Goal: Task Accomplishment & Management: Use online tool/utility

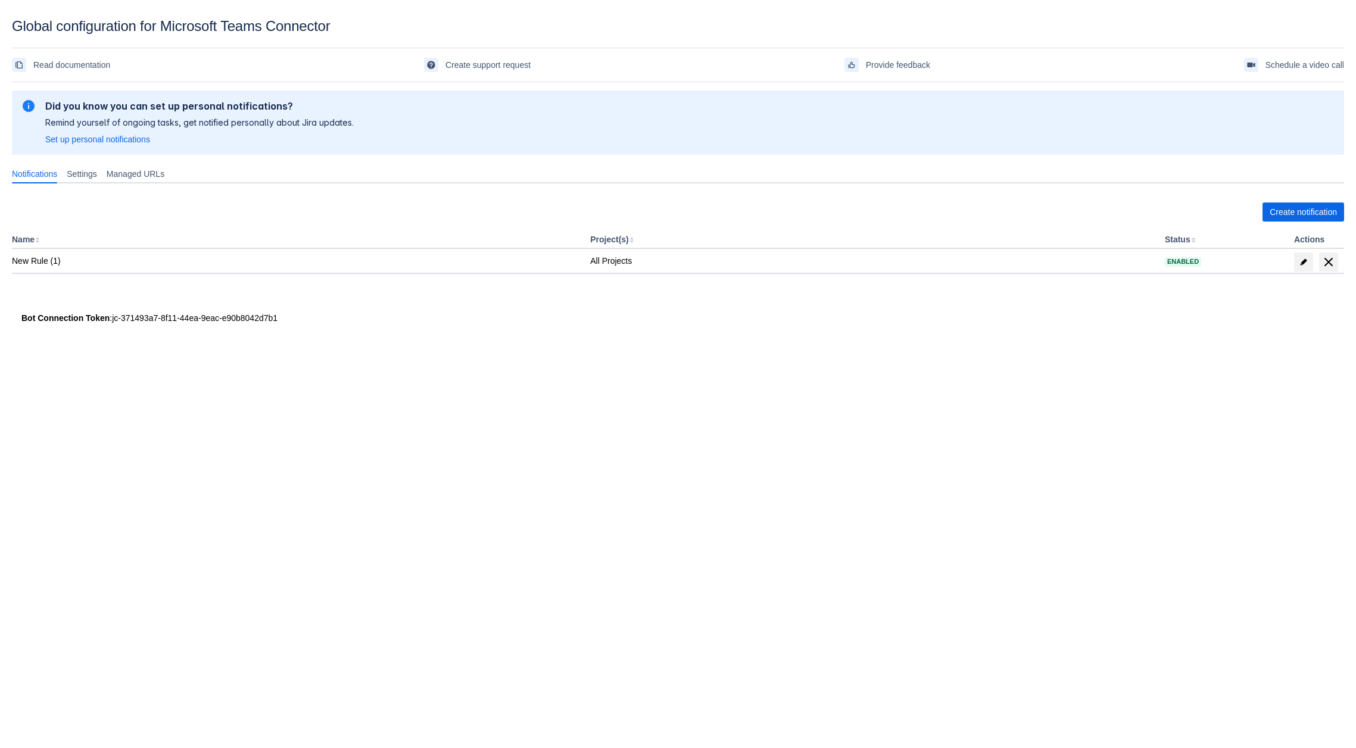
click at [1294, 198] on div "Create notification Name Project(s) Status Actions New Rule (1) All Projects En…" at bounding box center [678, 250] width 1332 height 114
click at [1288, 211] on span "Create notification" at bounding box center [1303, 212] width 67 height 19
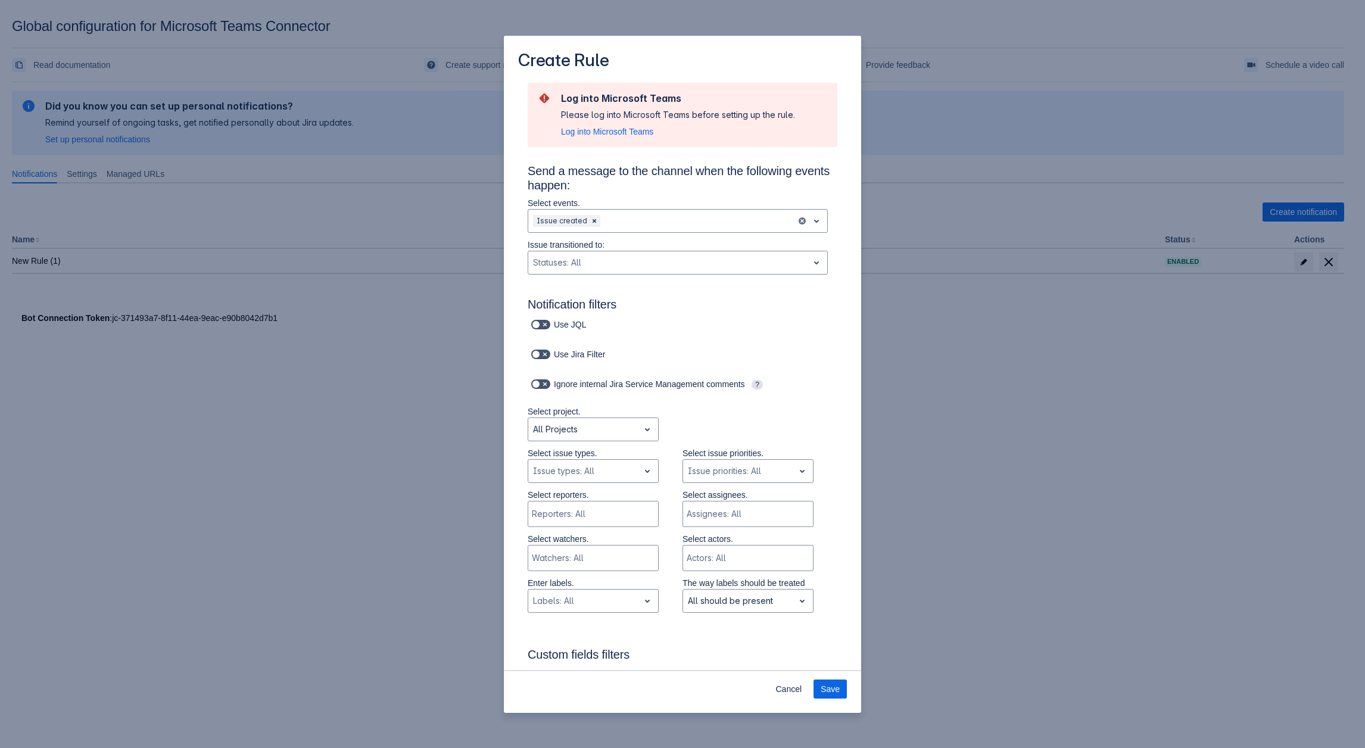
click at [932, 395] on div "Create Rule Log into Microsoft Teams Please log into Microsoft Teams before set…" at bounding box center [682, 374] width 1365 height 748
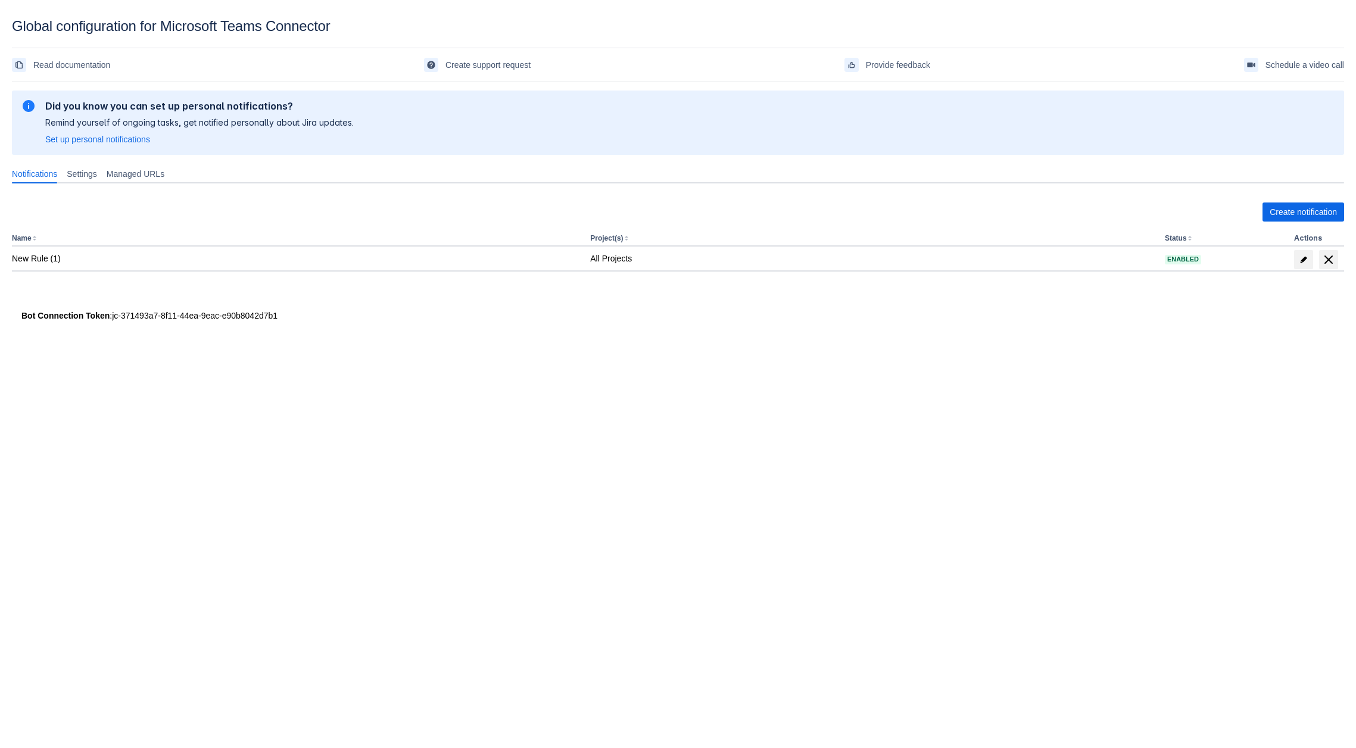
click at [835, 421] on body "Global configuration for Microsoft Teams Connector Read documentation Create su…" at bounding box center [678, 392] width 1356 height 748
click at [1295, 211] on span "Create notification" at bounding box center [1303, 212] width 67 height 19
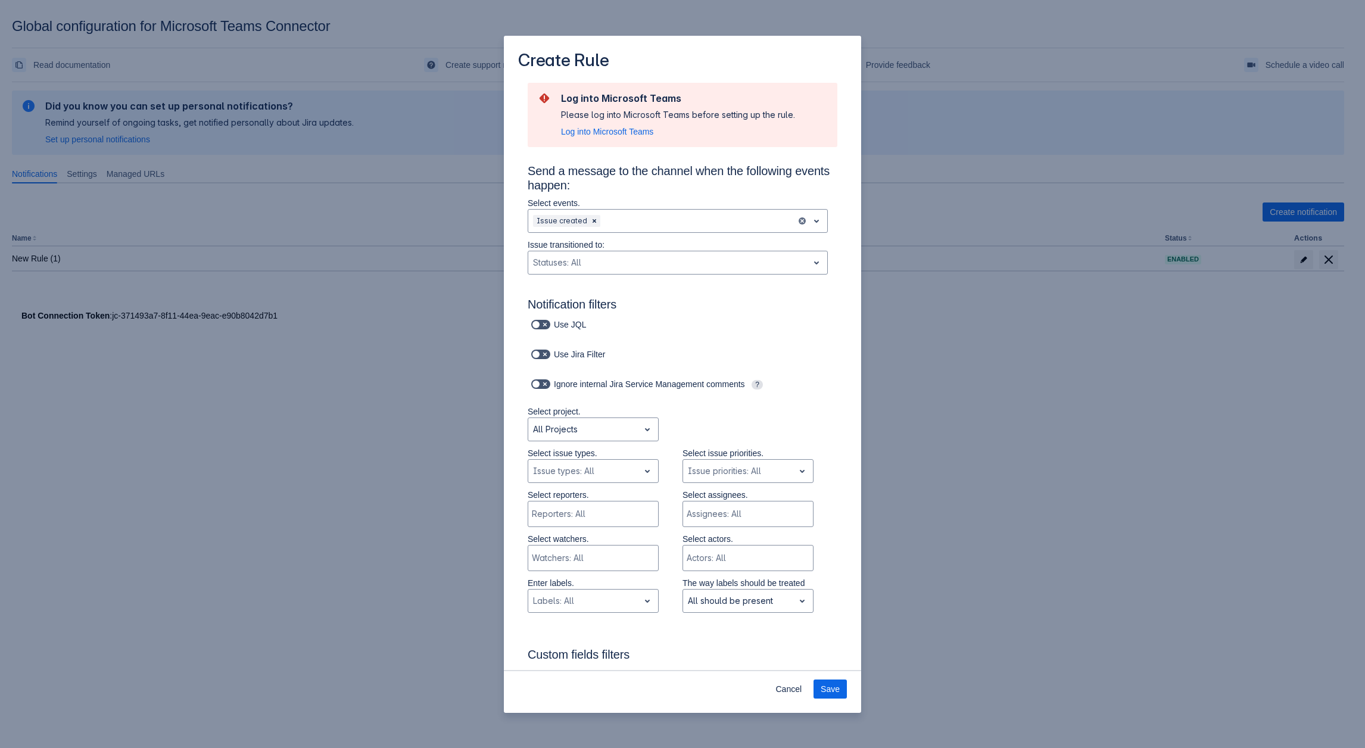
click at [876, 359] on div "Create Rule Log into Microsoft Teams Please log into Microsoft Teams before set…" at bounding box center [682, 374] width 1365 height 748
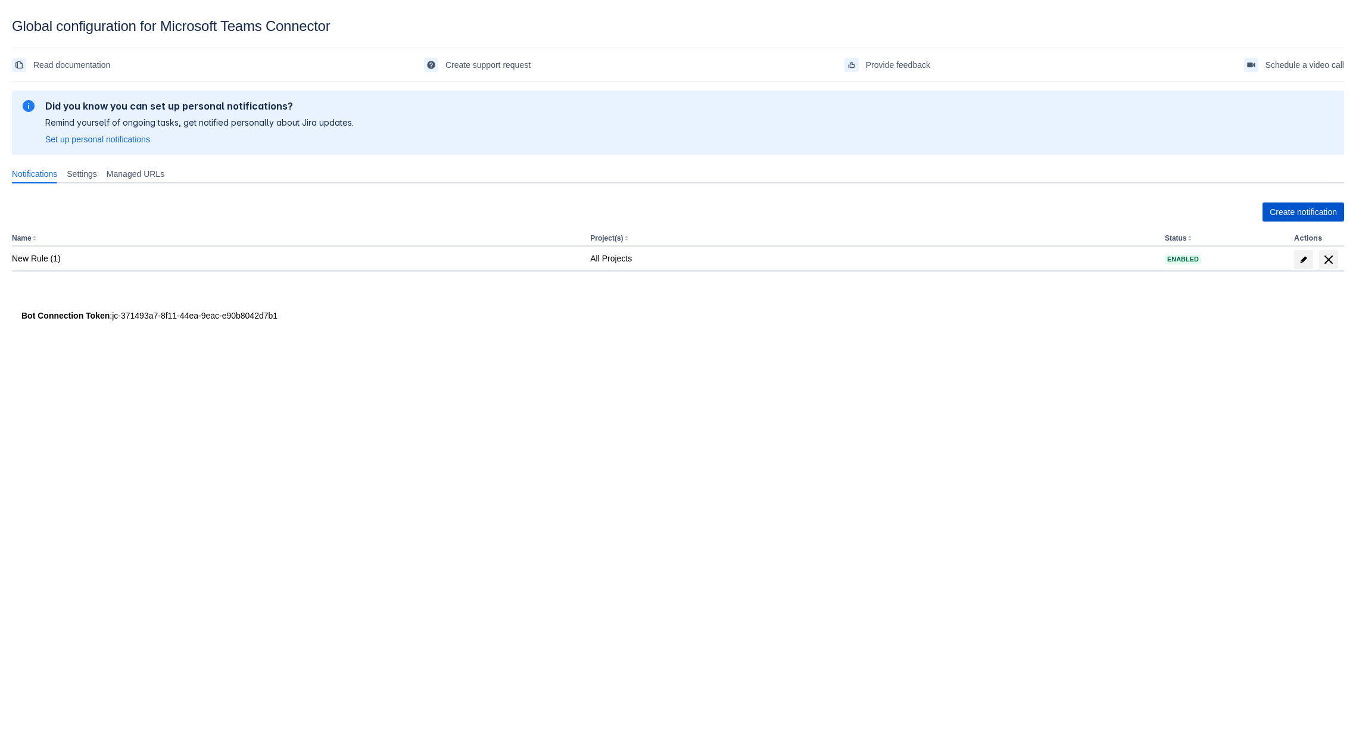
click at [1294, 209] on span "Create notification" at bounding box center [1303, 212] width 67 height 19
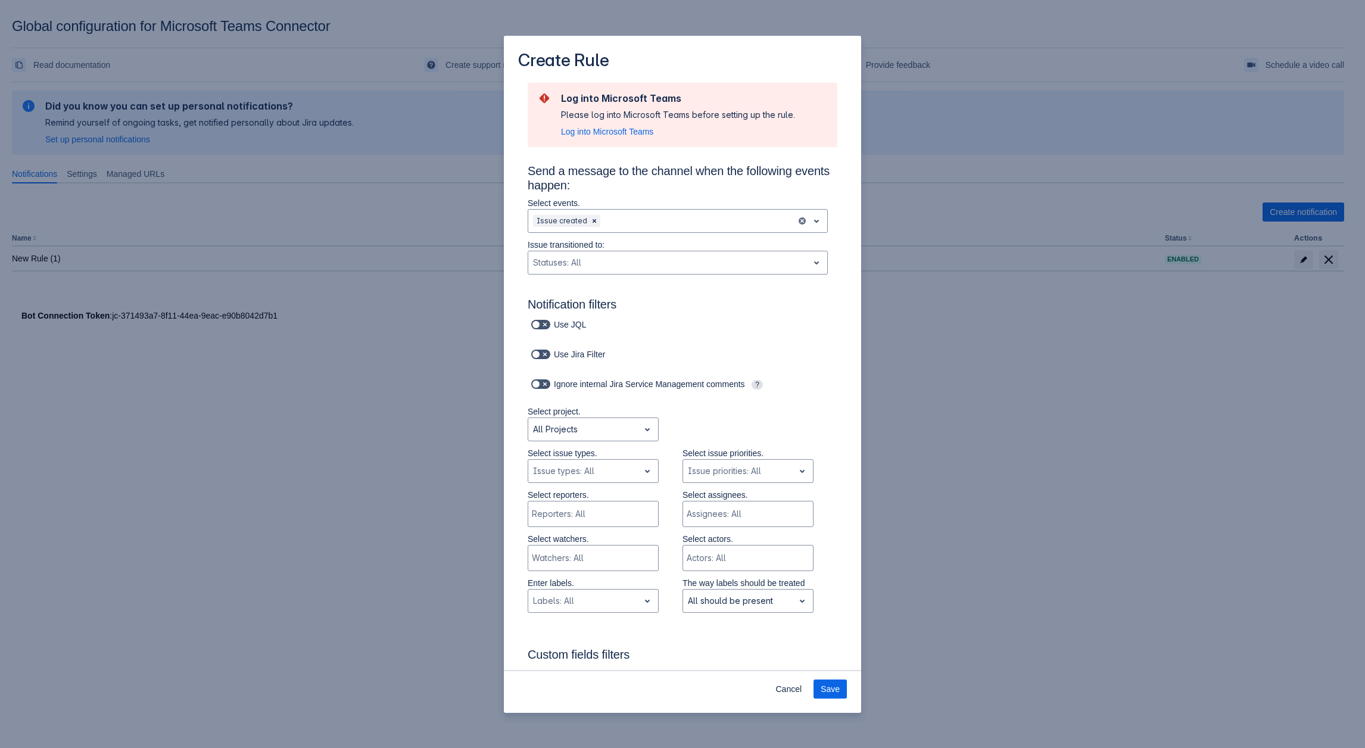
click at [909, 323] on div "Create Rule Log into Microsoft Teams Please log into Microsoft Teams before set…" at bounding box center [682, 374] width 1365 height 748
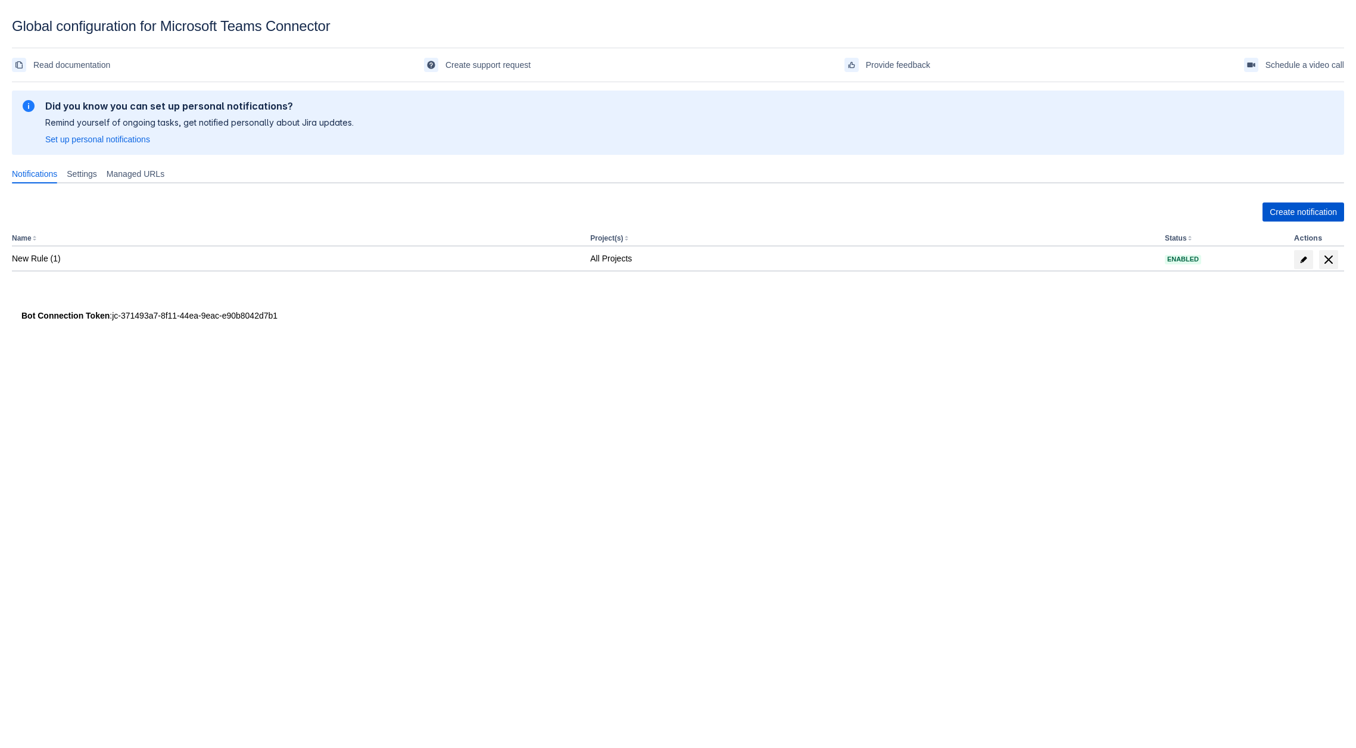
click at [1301, 209] on span "Create notification" at bounding box center [1303, 212] width 67 height 19
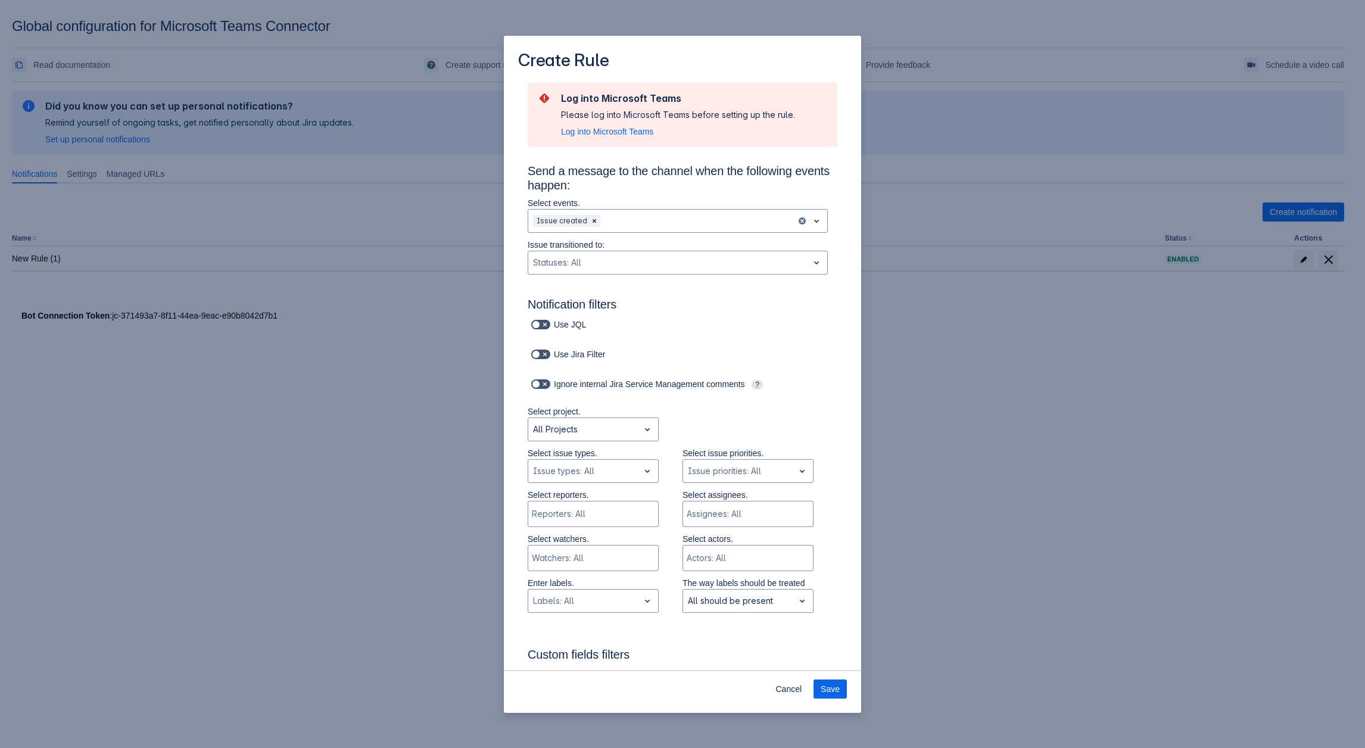
click at [1031, 257] on div "Create Rule Log into Microsoft Teams Please log into Microsoft Teams before set…" at bounding box center [682, 374] width 1365 height 748
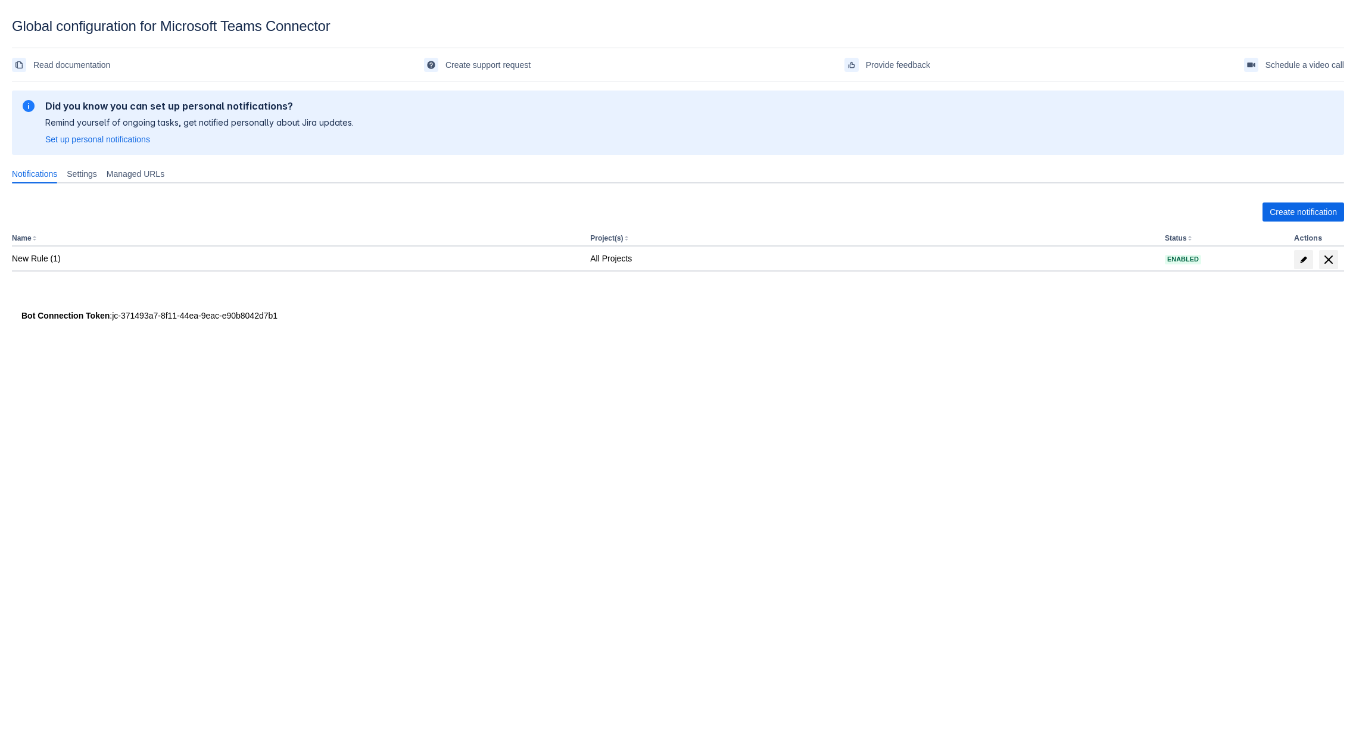
click at [1291, 238] on th "Actions" at bounding box center [1316, 238] width 55 height 15
click at [1282, 217] on span "Create notification" at bounding box center [1303, 212] width 67 height 19
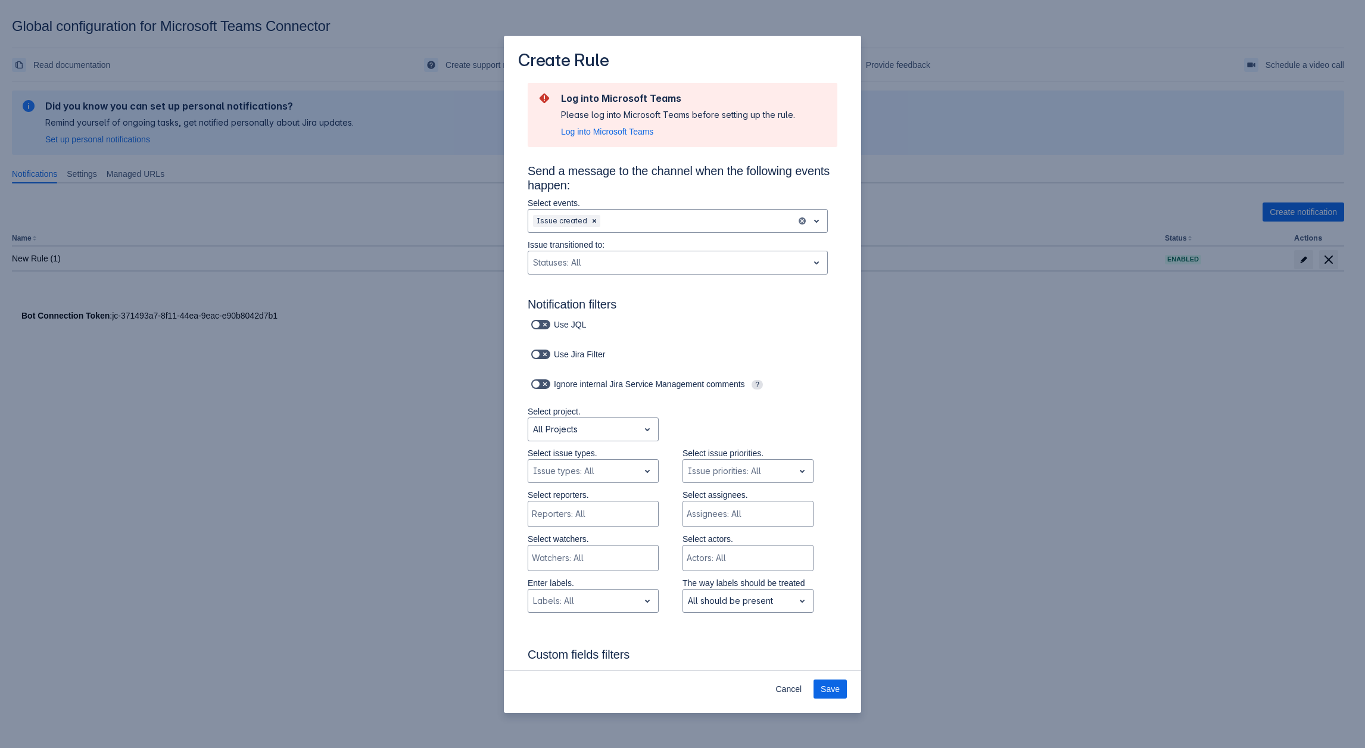
drag, startPoint x: 1045, startPoint y: 391, endPoint x: 746, endPoint y: 217, distance: 345.9
click at [1045, 390] on div "Create Rule Log into Microsoft Teams Please log into Microsoft Teams before set…" at bounding box center [682, 374] width 1365 height 748
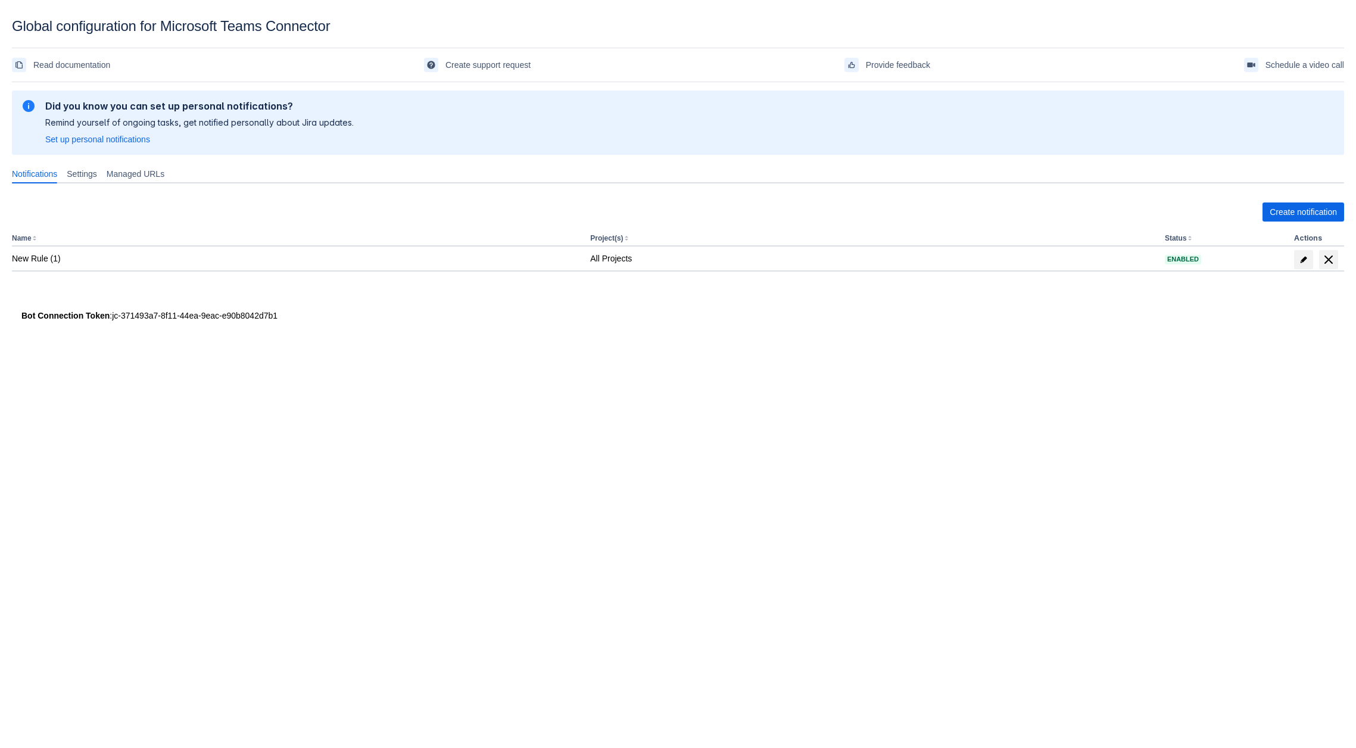
click at [1284, 201] on div "Create notification Name Project(s) Status Actions New Rule (1) All Projects En…" at bounding box center [678, 249] width 1332 height 112
click at [1288, 215] on span "Create notification" at bounding box center [1303, 212] width 67 height 19
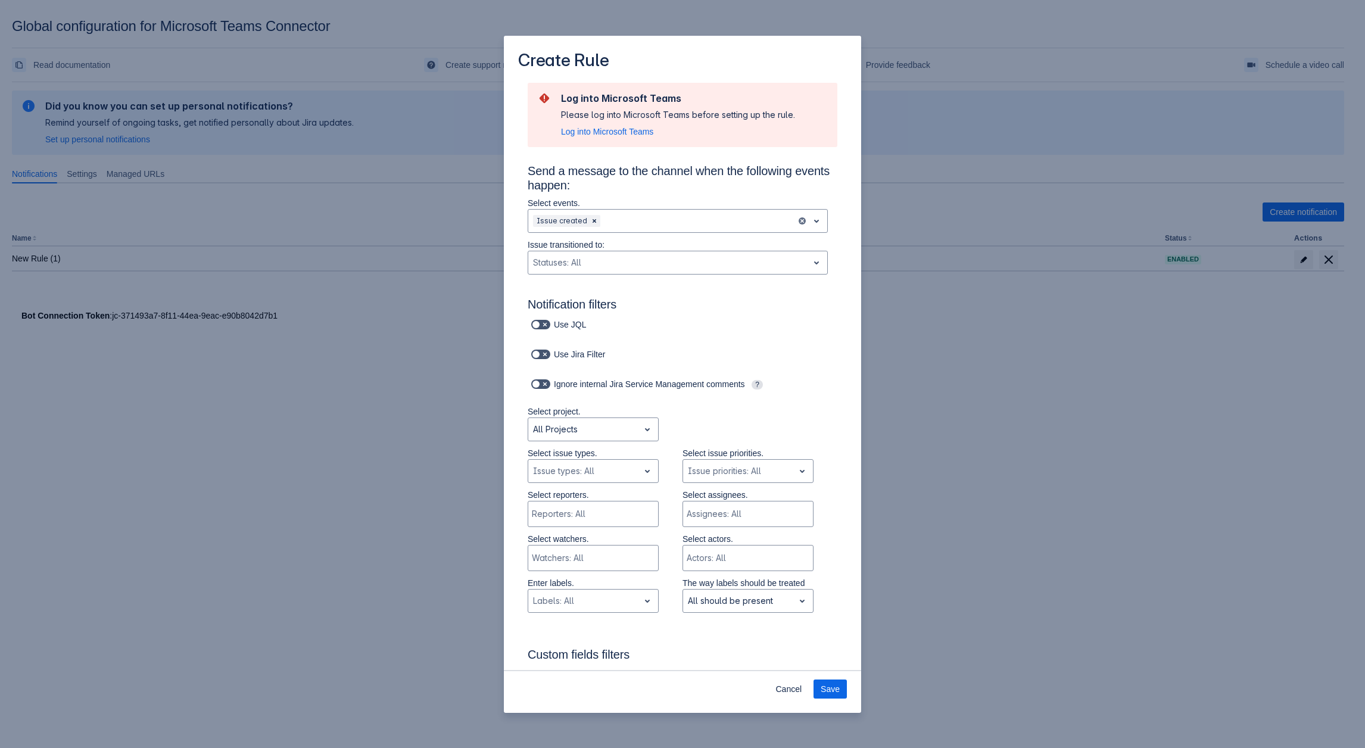
click at [1061, 373] on div "Create Rule Log into Microsoft Teams Please log into Microsoft Teams before set…" at bounding box center [682, 374] width 1365 height 748
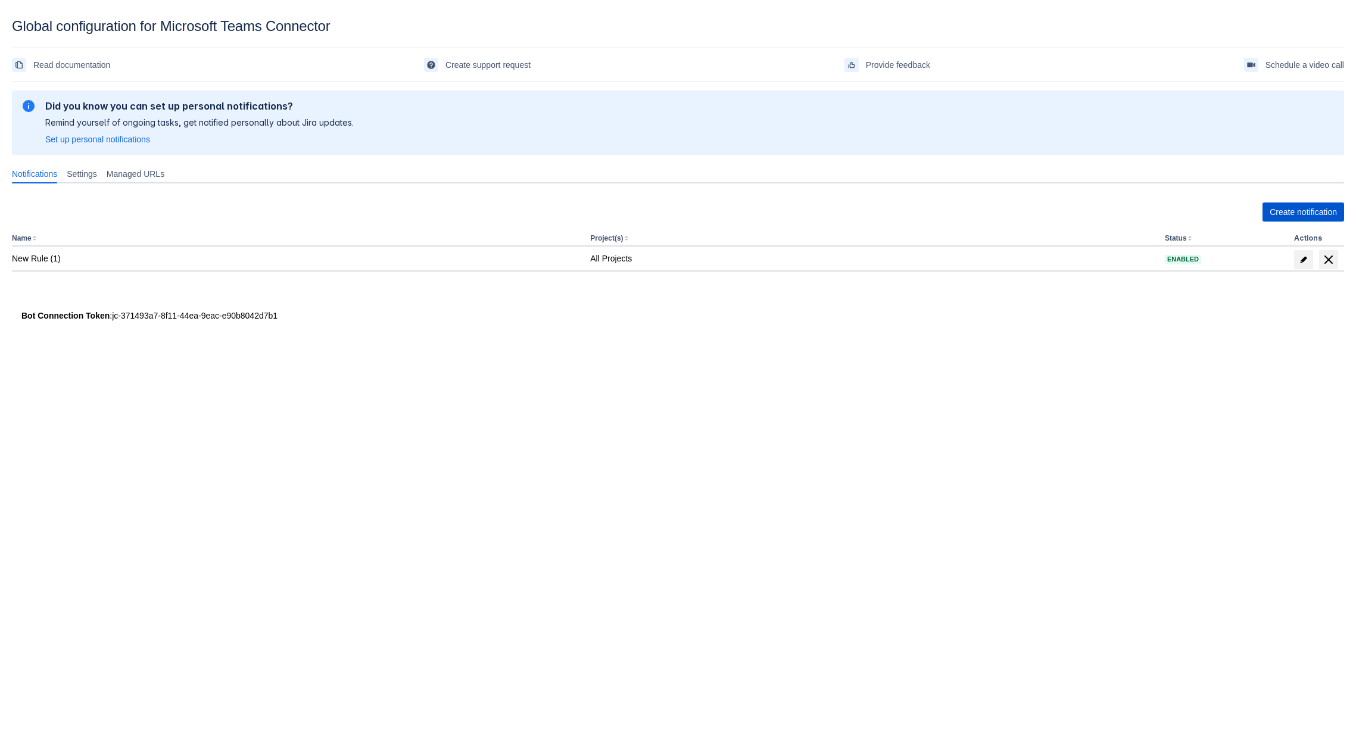
click at [1303, 210] on span "Create notification" at bounding box center [1303, 212] width 67 height 19
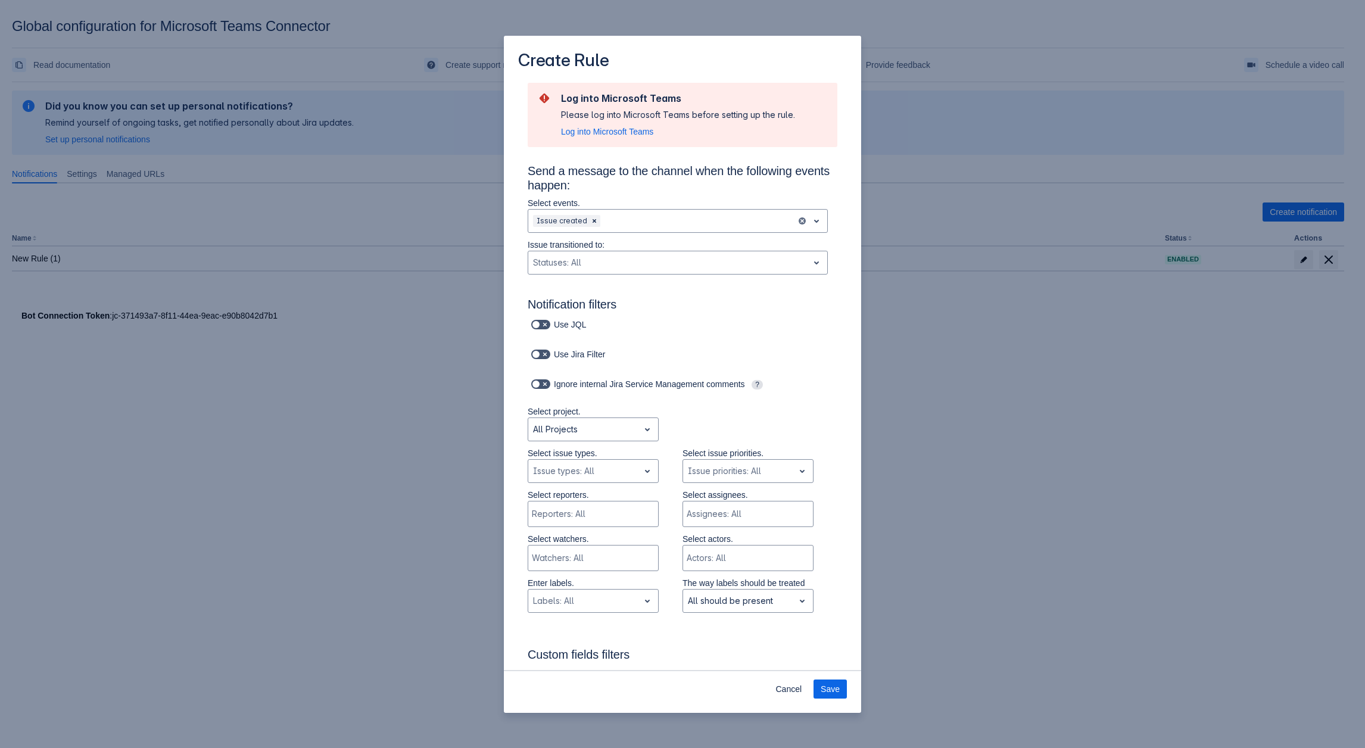
click at [970, 347] on div "Create Rule Log into Microsoft Teams Please log into Microsoft Teams before set…" at bounding box center [682, 374] width 1365 height 748
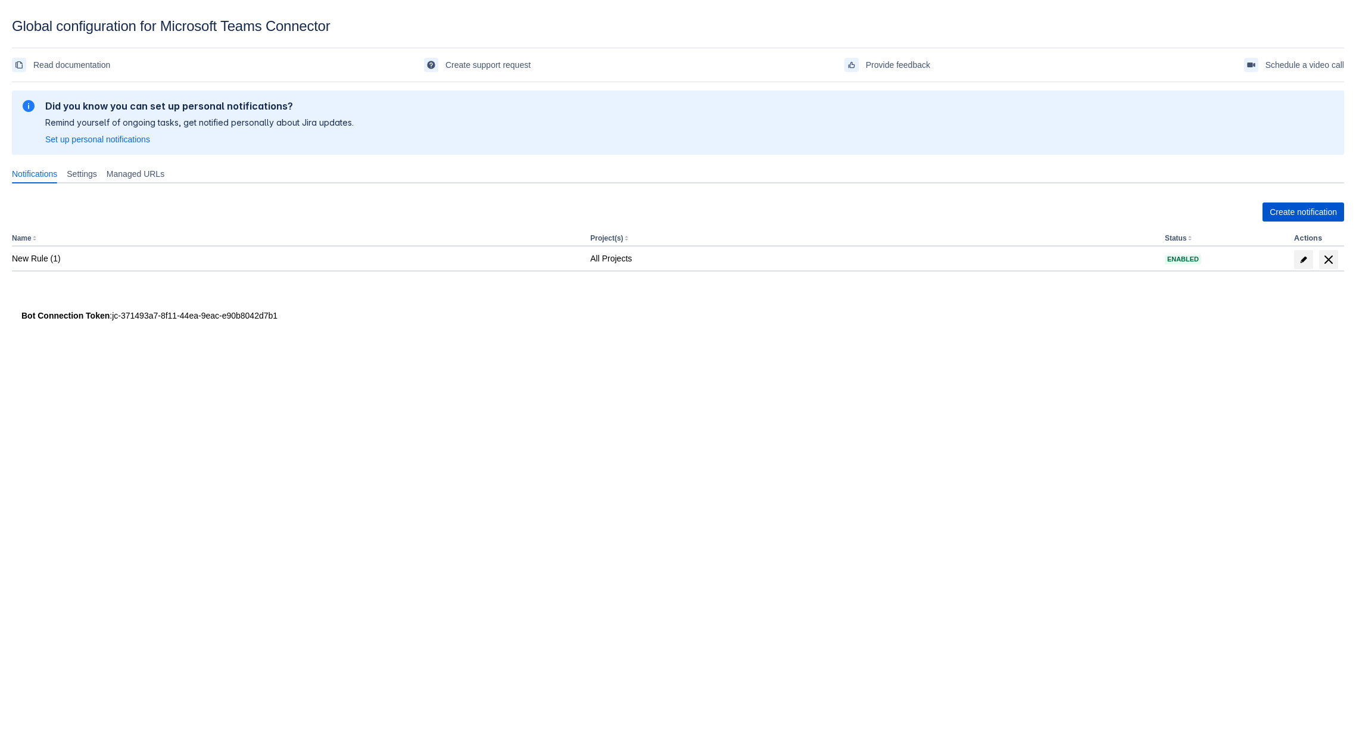
click at [1323, 207] on span "Create notification" at bounding box center [1303, 212] width 67 height 19
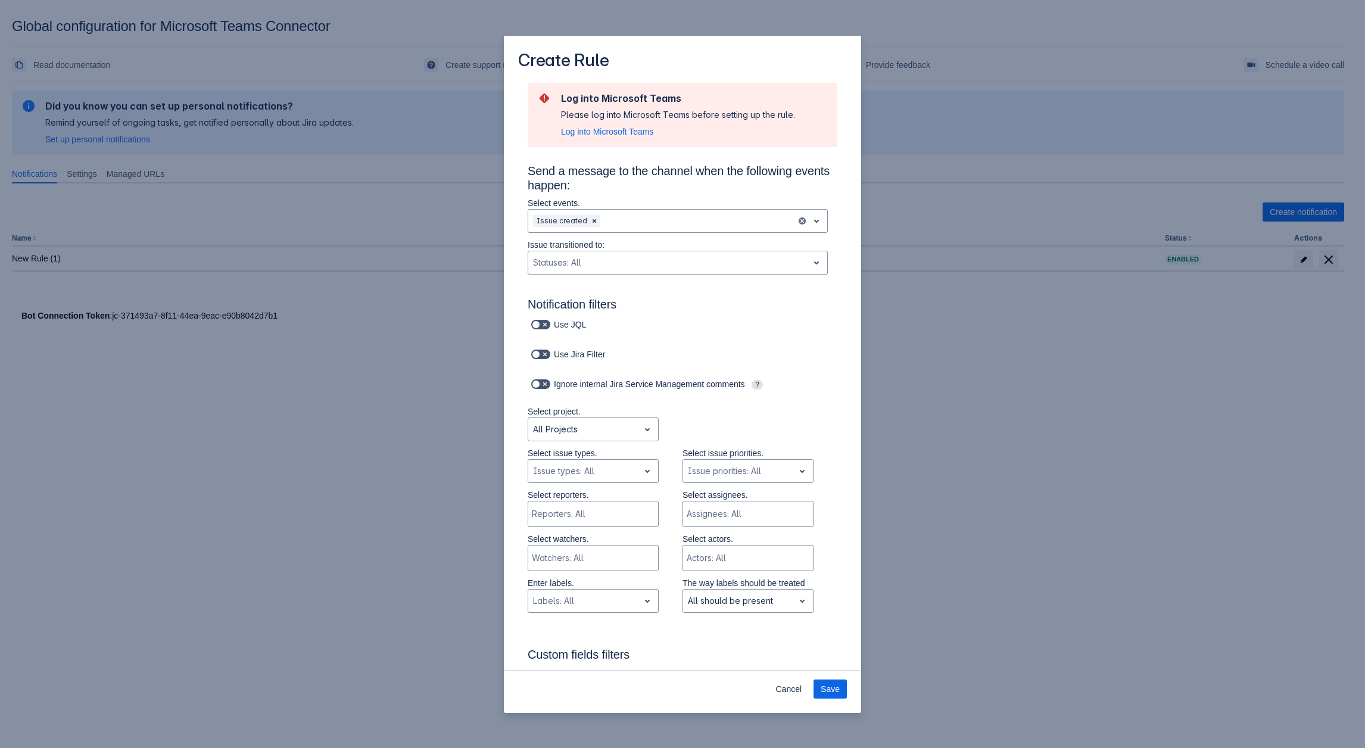
drag, startPoint x: 211, startPoint y: 423, endPoint x: 229, endPoint y: 347, distance: 78.3
click at [217, 420] on div "Create Rule Log into Microsoft Teams Please log into Microsoft Teams before set…" at bounding box center [682, 374] width 1365 height 748
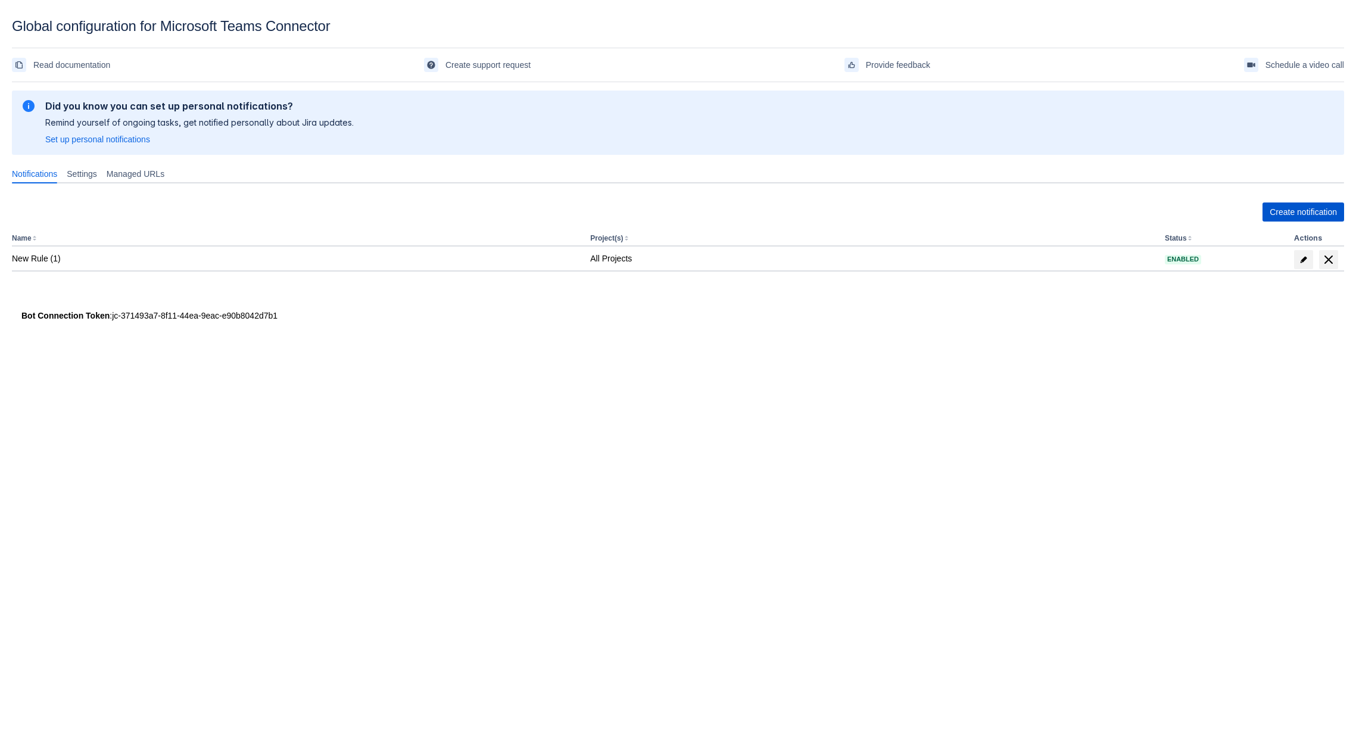
click at [1297, 205] on span "Create notification" at bounding box center [1303, 212] width 67 height 19
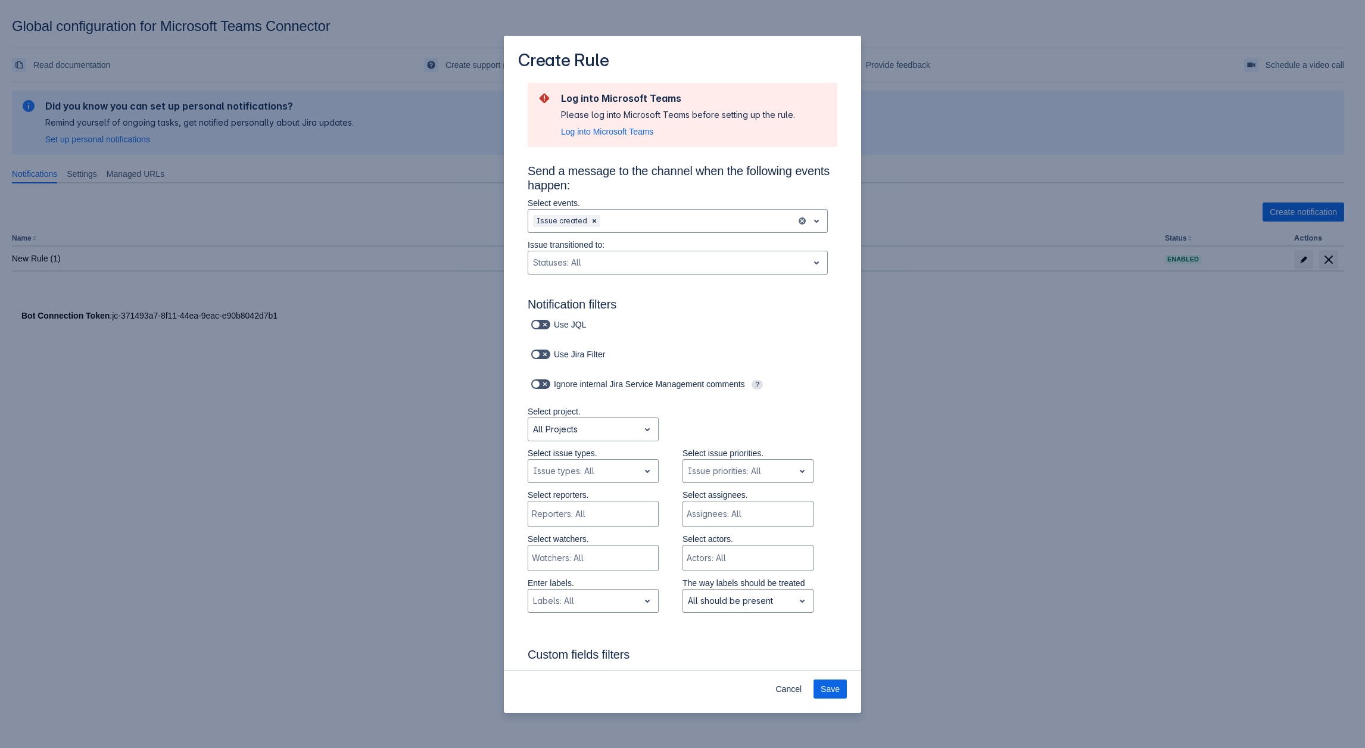
click at [948, 422] on div "Create Rule Log into Microsoft Teams Please log into Microsoft Teams before set…" at bounding box center [682, 374] width 1365 height 748
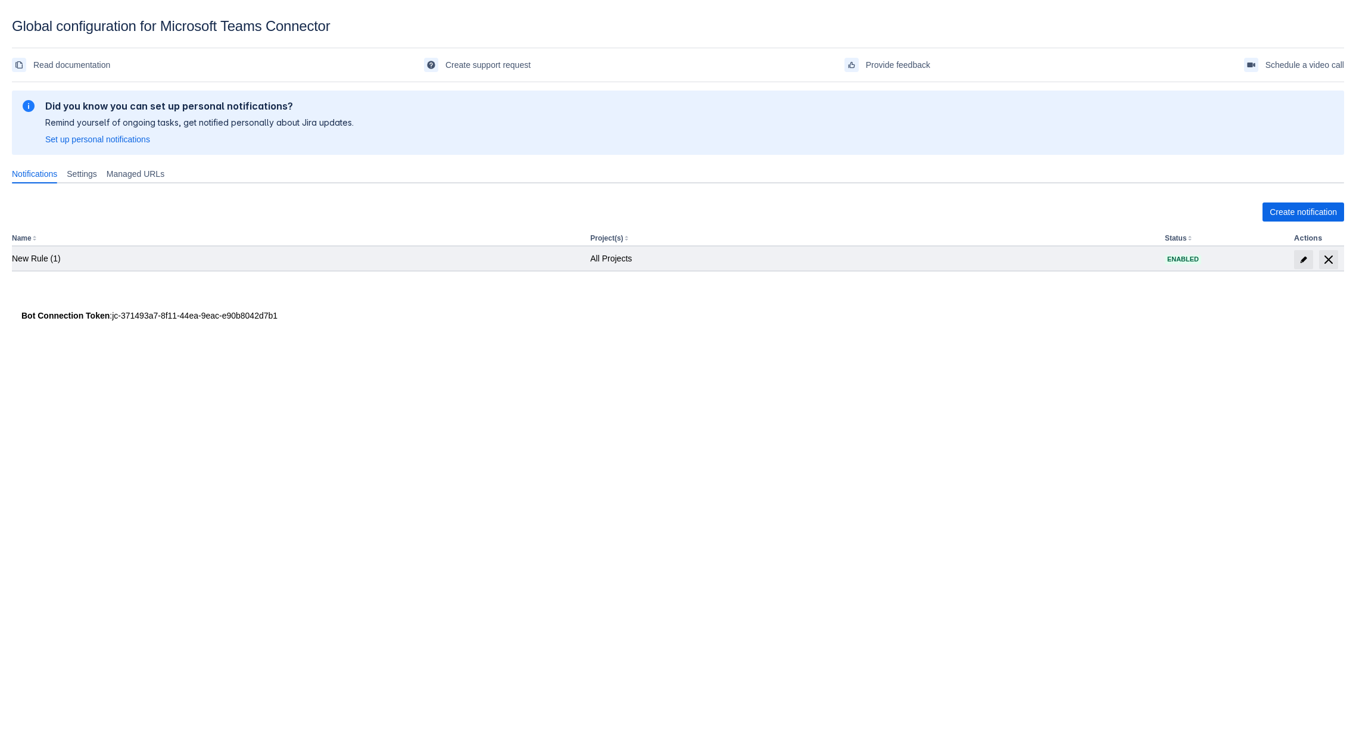
click at [1289, 261] on td at bounding box center [1316, 259] width 55 height 24
click at [1300, 261] on span "edit" at bounding box center [1304, 260] width 10 height 10
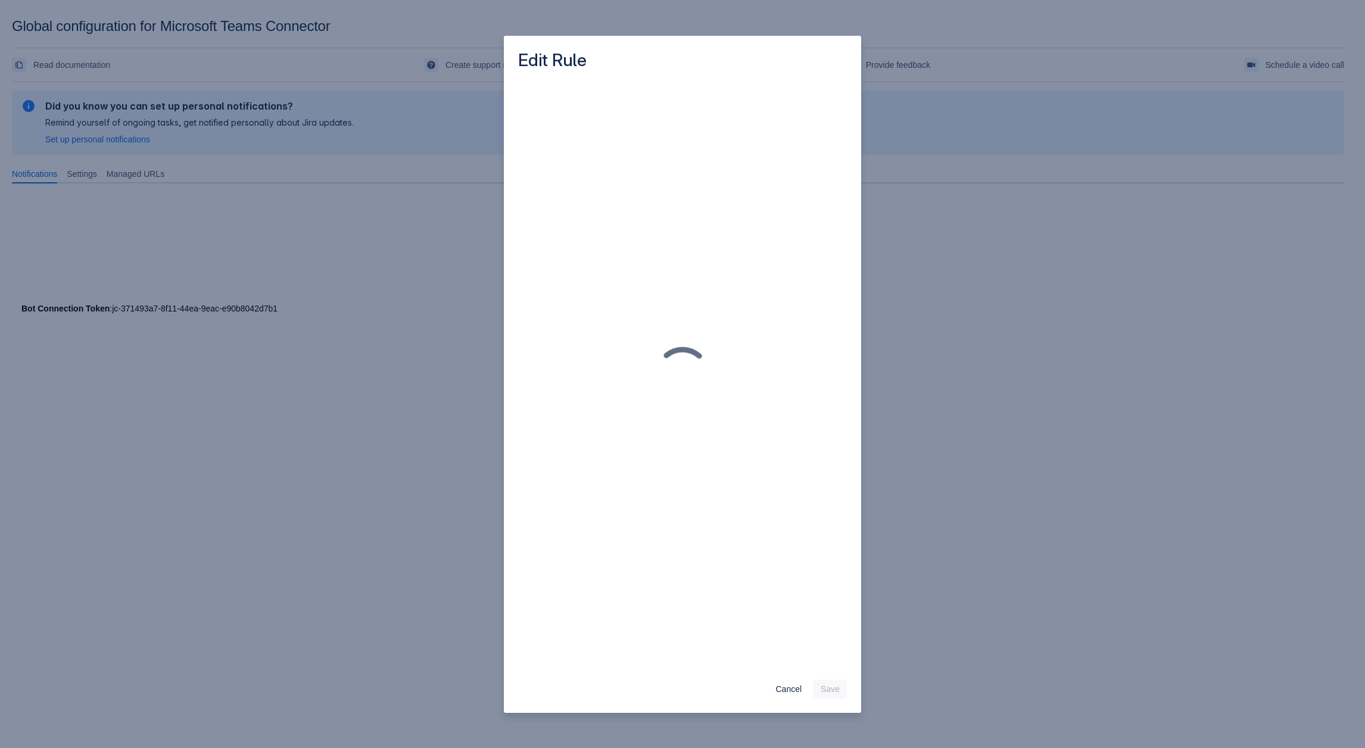
click at [1057, 417] on div "Edit Rule Cancel Save" at bounding box center [682, 374] width 1365 height 748
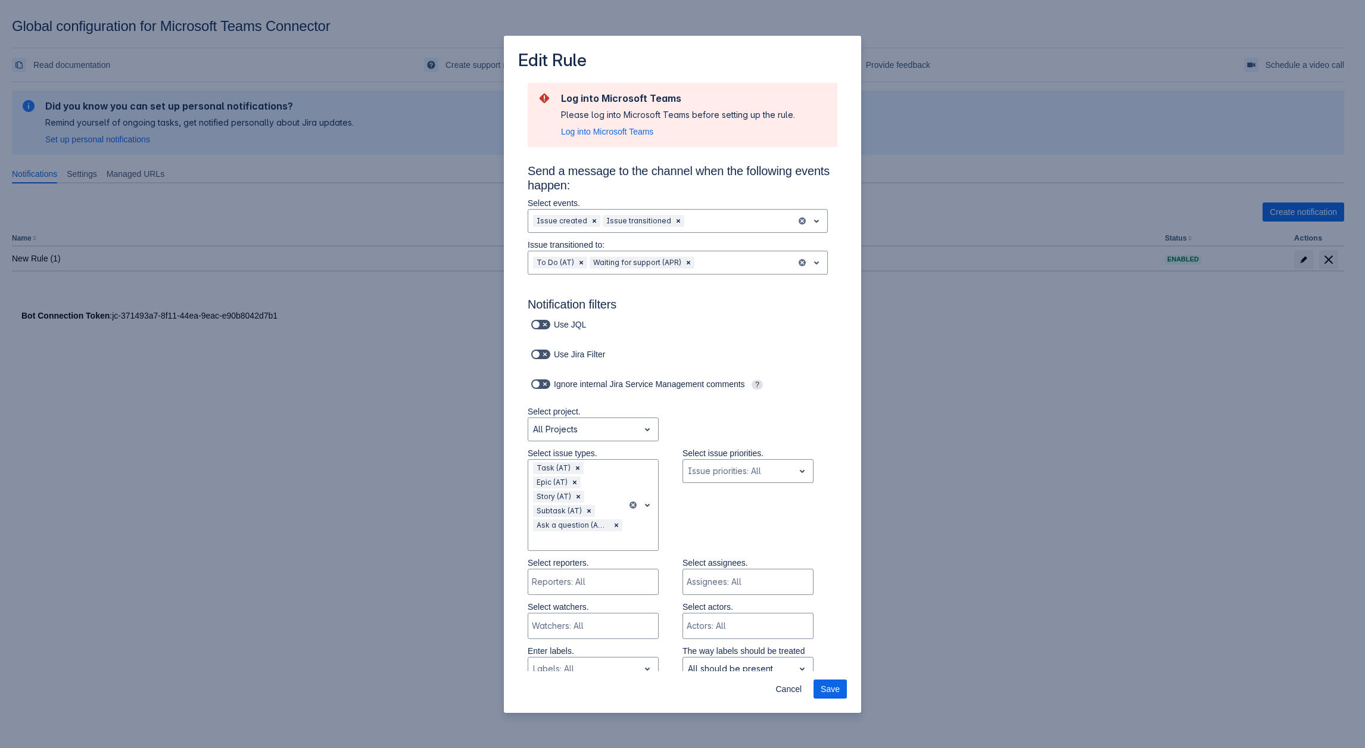
click at [984, 273] on div "Edit Rule Log into Microsoft Teams Please log into Microsoft Teams before setti…" at bounding box center [682, 374] width 1365 height 748
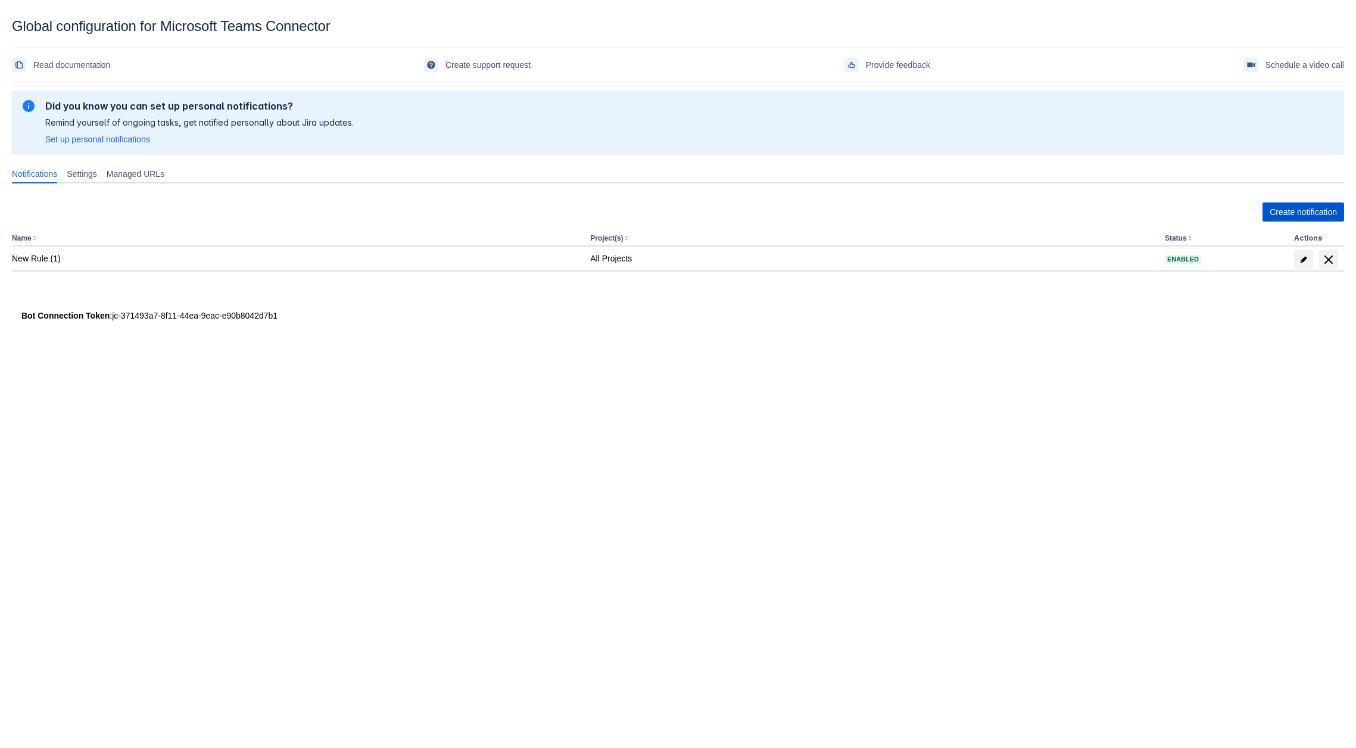
click at [1298, 215] on span "Create notification" at bounding box center [1303, 212] width 67 height 19
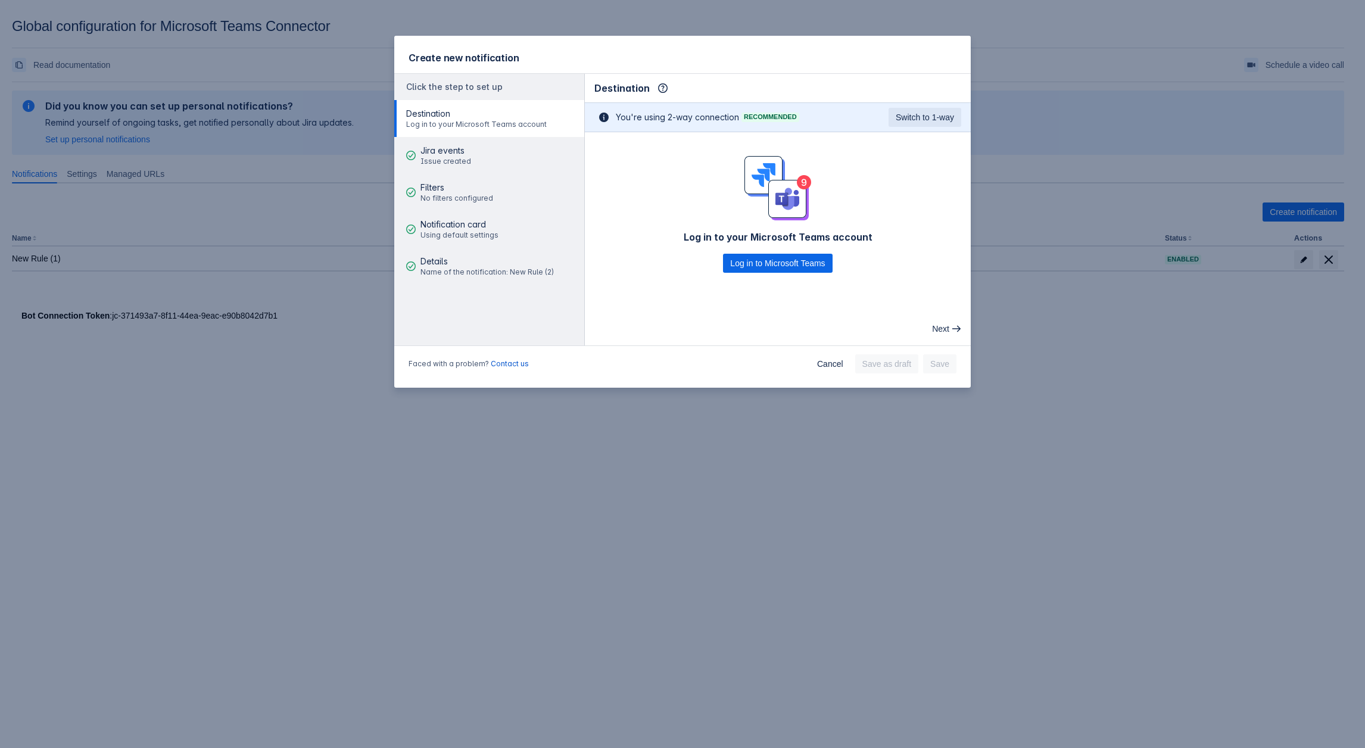
click at [849, 471] on div "Create new notification Click the step to set up Destination Log in to your Mic…" at bounding box center [682, 374] width 1365 height 748
click at [820, 376] on div "Faced with a problem? Contact us Cancel Save as draft Save" at bounding box center [682, 366] width 577 height 43
click at [818, 357] on button "Cancel" at bounding box center [830, 363] width 41 height 19
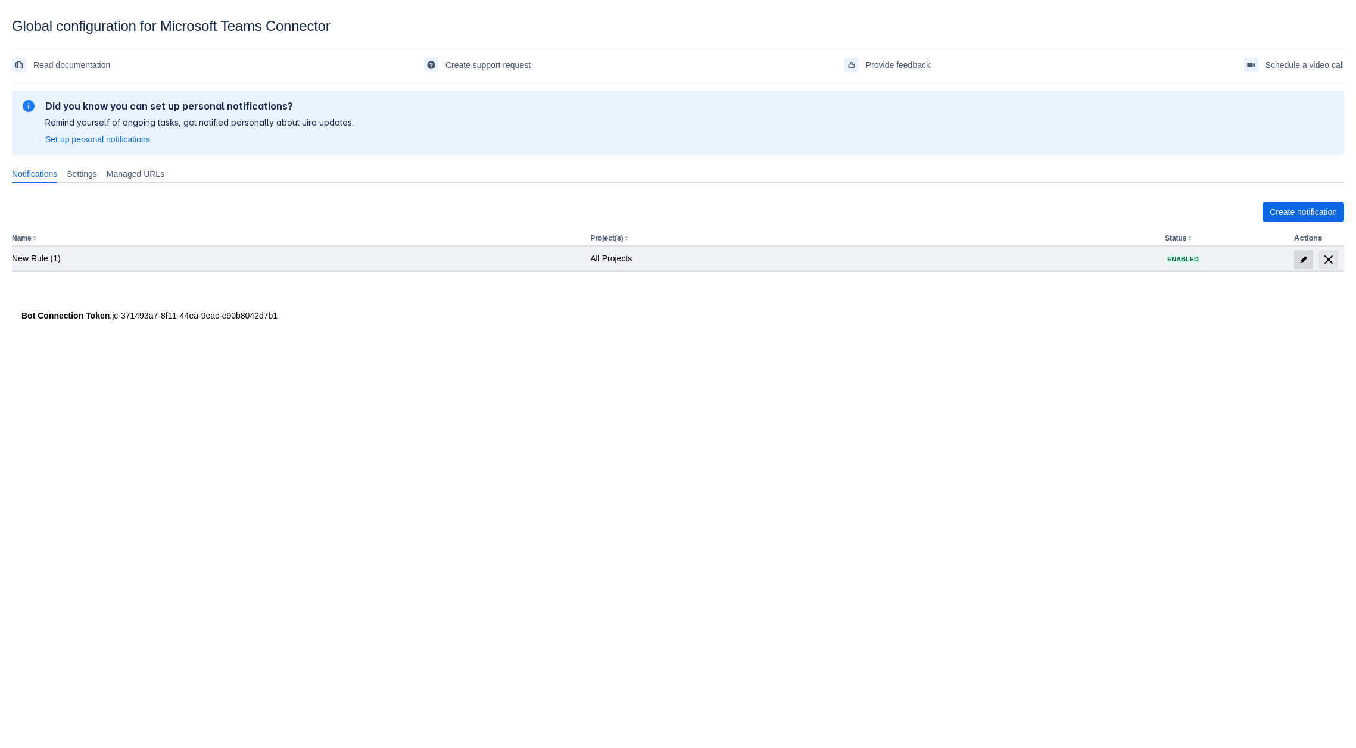
click at [1304, 258] on span "edit" at bounding box center [1304, 260] width 10 height 10
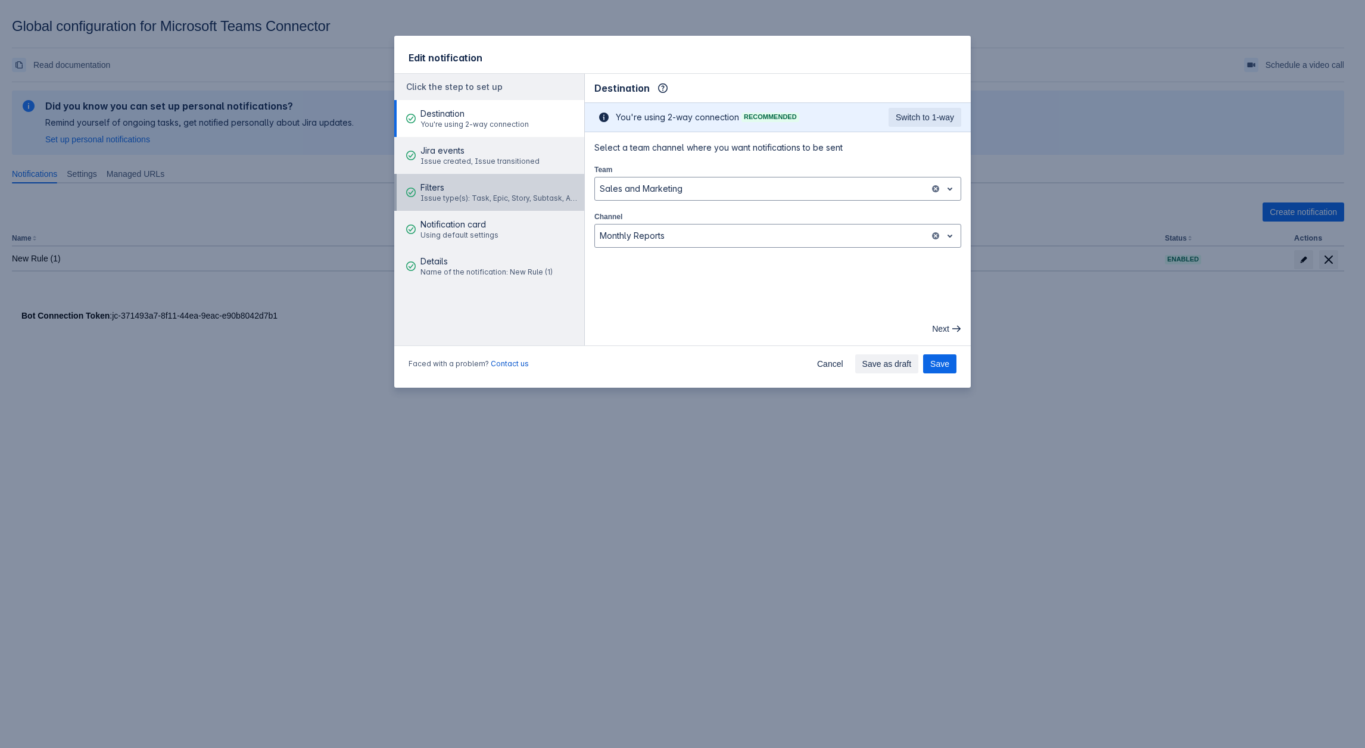
click at [474, 191] on span "Filters" at bounding box center [500, 188] width 160 height 12
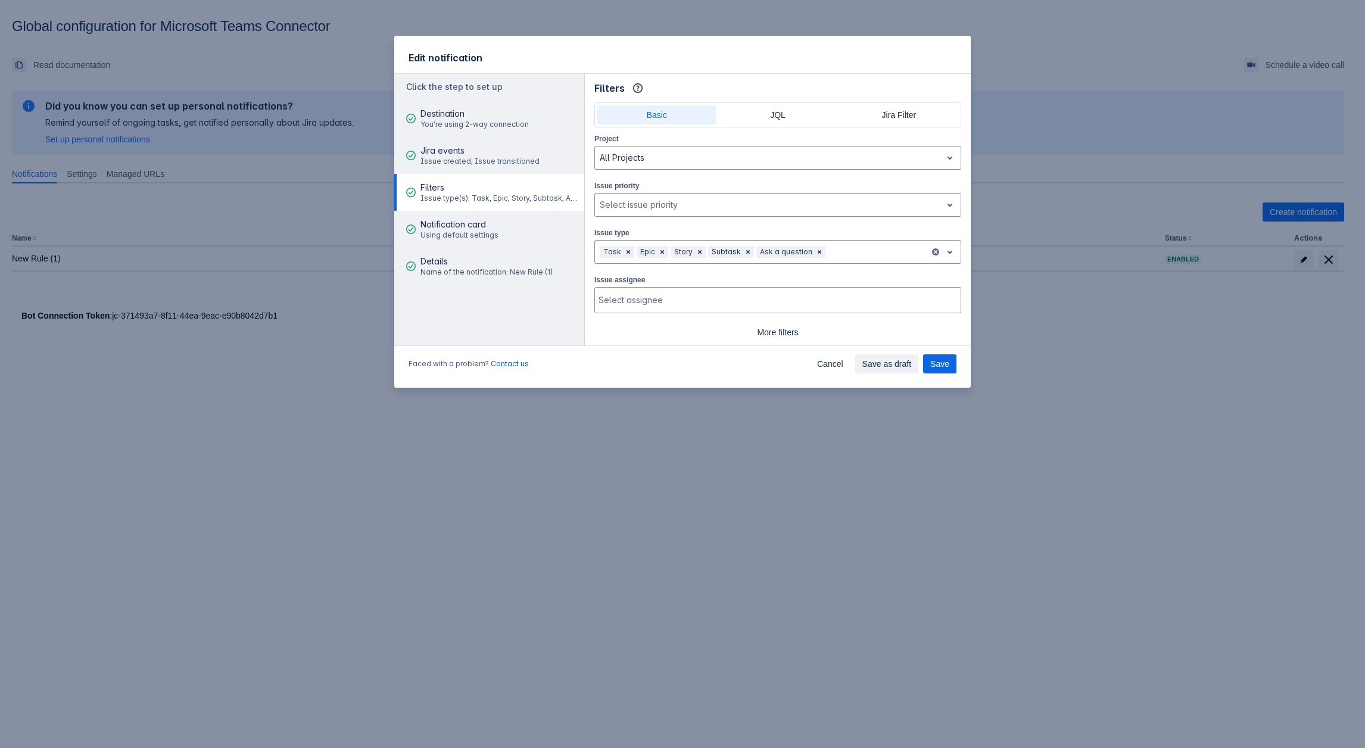
click at [1059, 401] on div "Edit notification Click the step to set up Destination You're using 2-way conne…" at bounding box center [682, 374] width 1365 height 748
click at [812, 362] on div "Faced with a problem? Contact us Cancel Save as draft Save" at bounding box center [682, 366] width 577 height 43
click at [825, 365] on span "Cancel" at bounding box center [830, 363] width 26 height 19
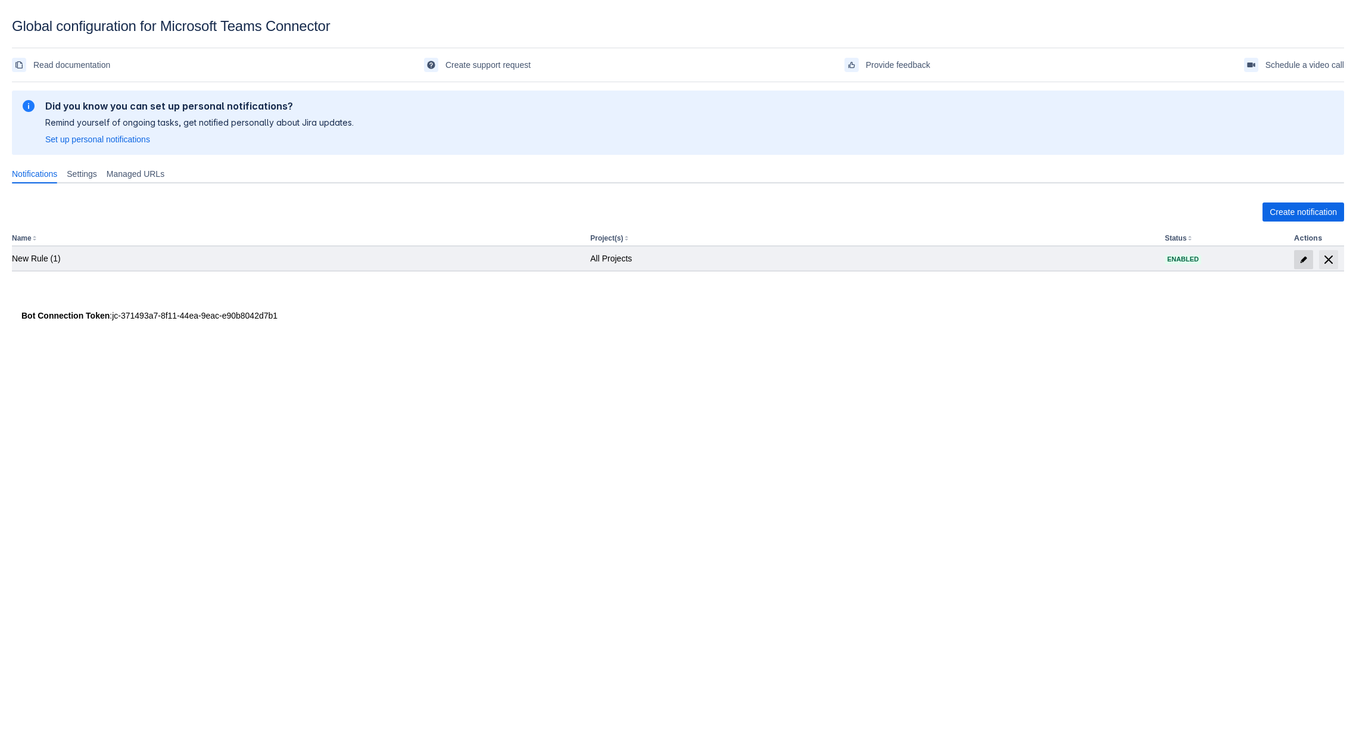
click at [1302, 261] on span "edit" at bounding box center [1304, 260] width 10 height 10
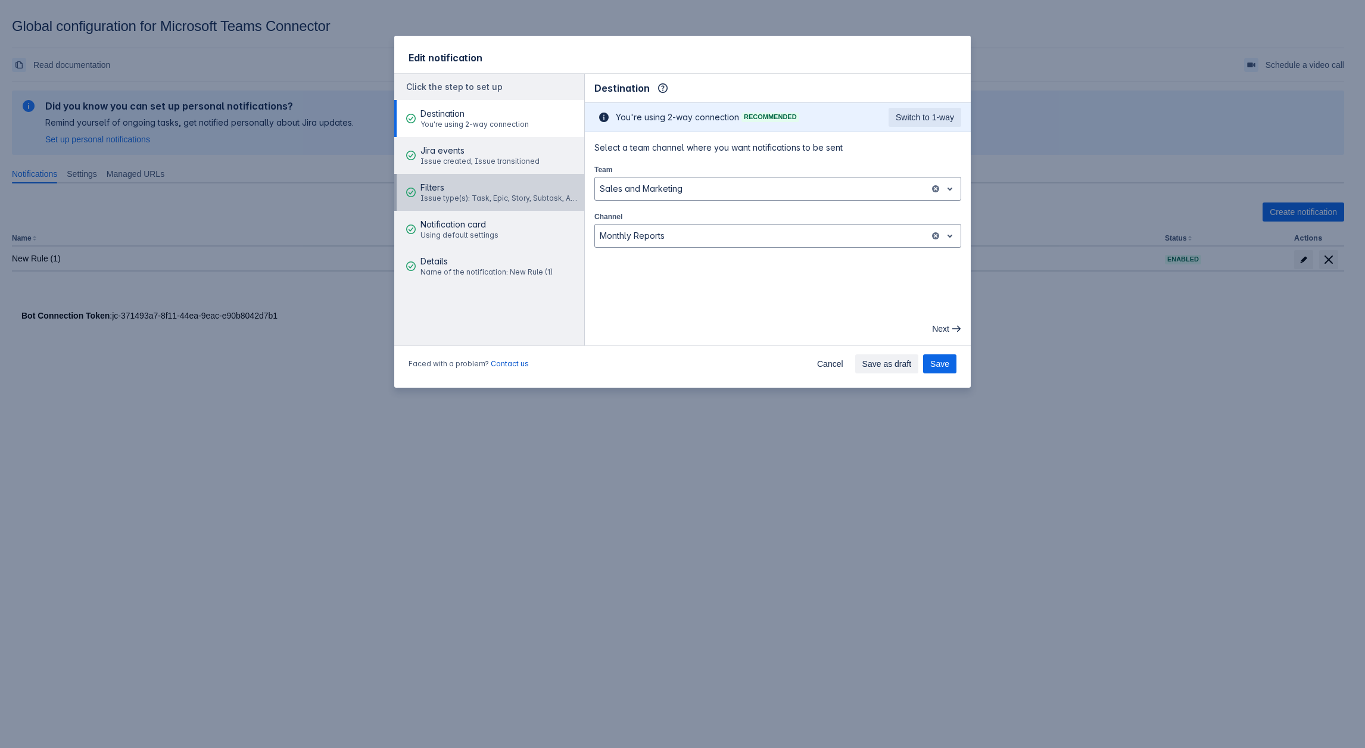
click at [440, 183] on span "Filters" at bounding box center [500, 188] width 160 height 12
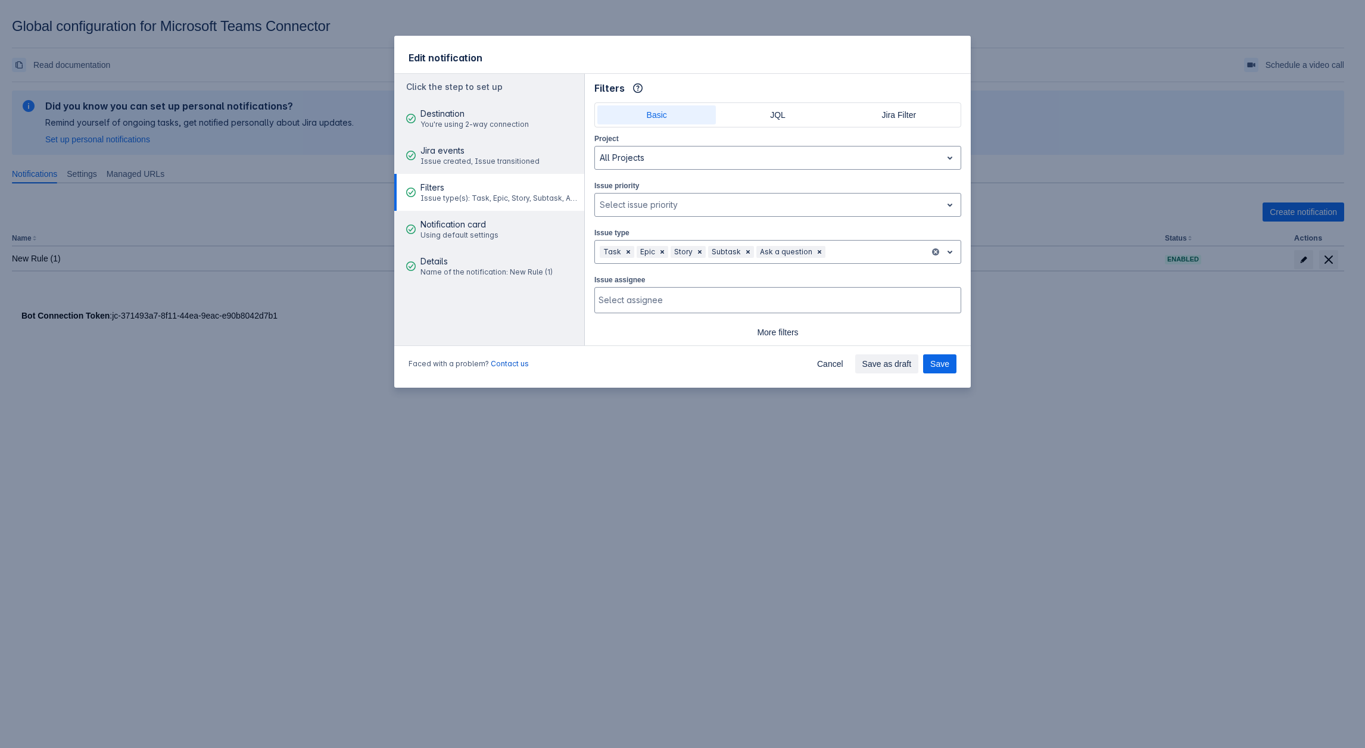
drag, startPoint x: 500, startPoint y: 658, endPoint x: 485, endPoint y: 666, distance: 17.4
click at [494, 661] on div "Edit notification Click the step to set up Destination You're using 2-way conne…" at bounding box center [682, 374] width 1365 height 748
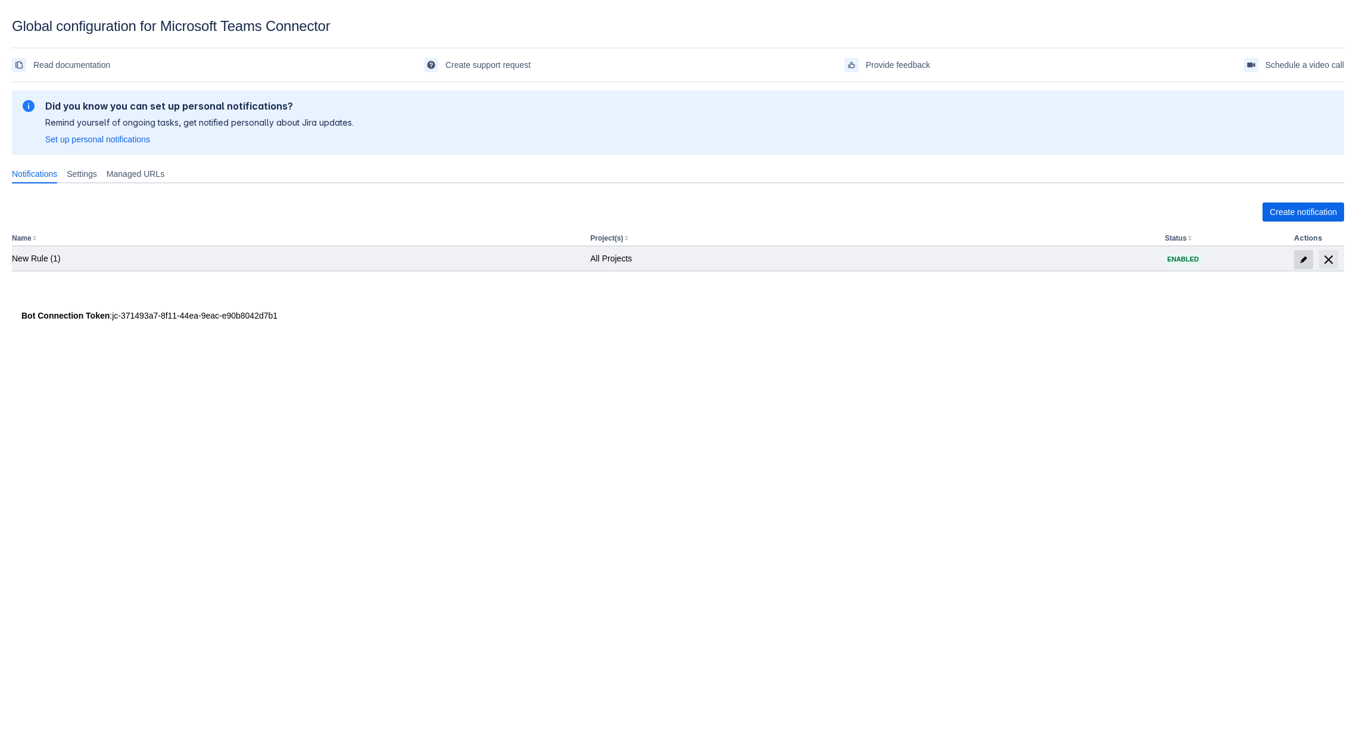
click at [1295, 261] on span at bounding box center [1303, 259] width 19 height 19
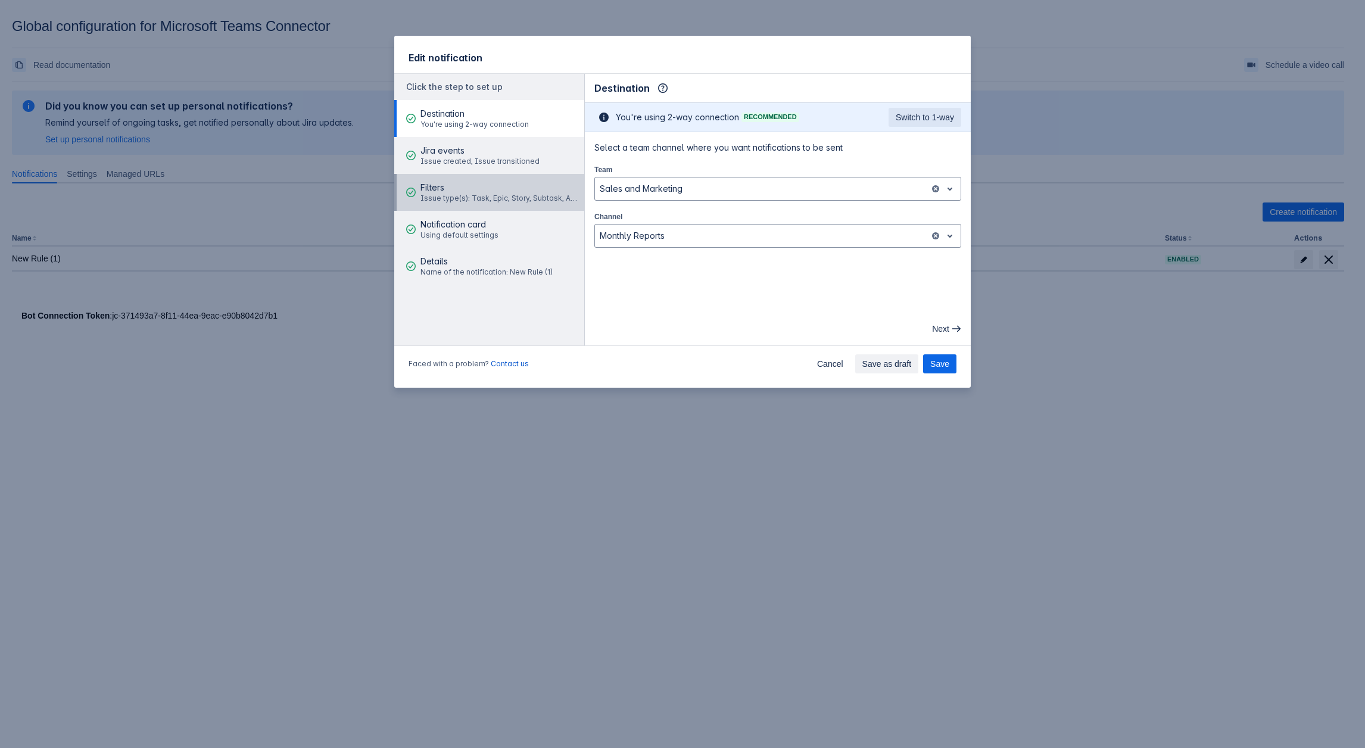
click at [504, 191] on span "Filters" at bounding box center [500, 188] width 160 height 12
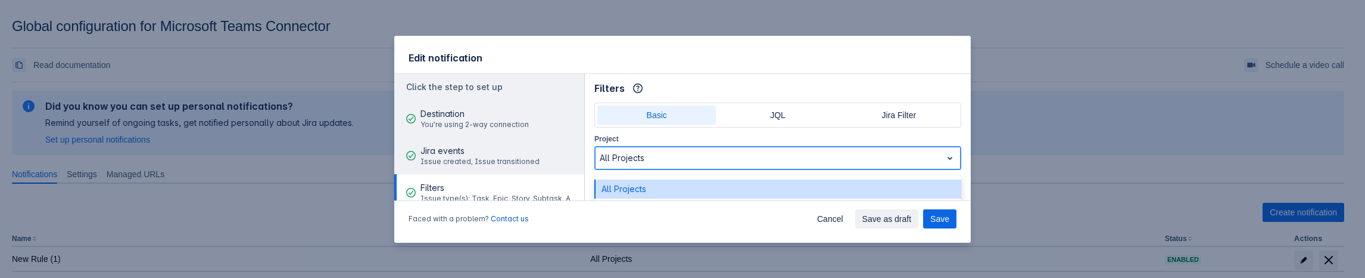
click at [655, 157] on div at bounding box center [768, 158] width 337 height 14
click at [644, 188] on div "All Projects" at bounding box center [777, 188] width 367 height 19
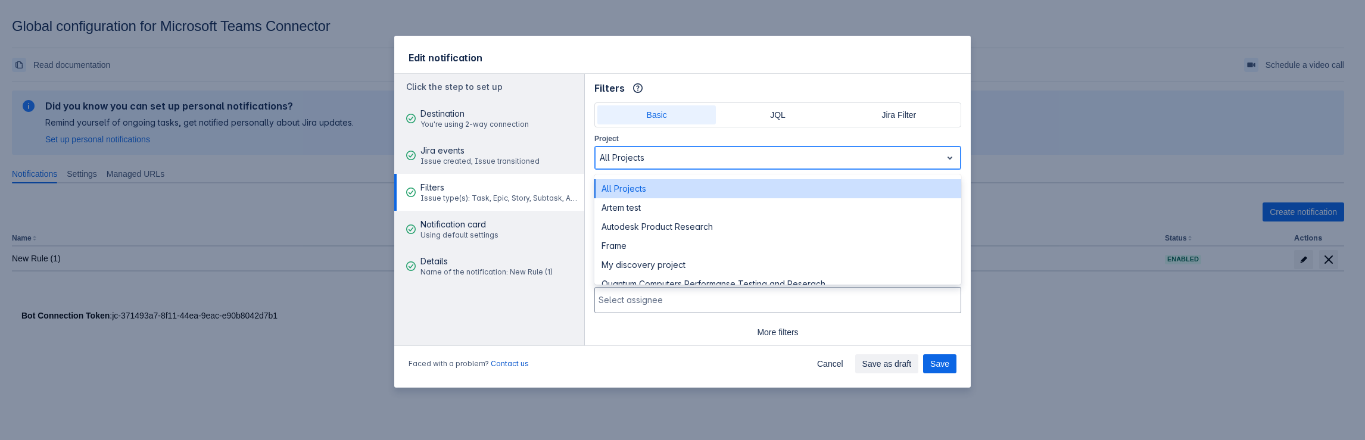
click at [674, 161] on div at bounding box center [768, 158] width 337 height 14
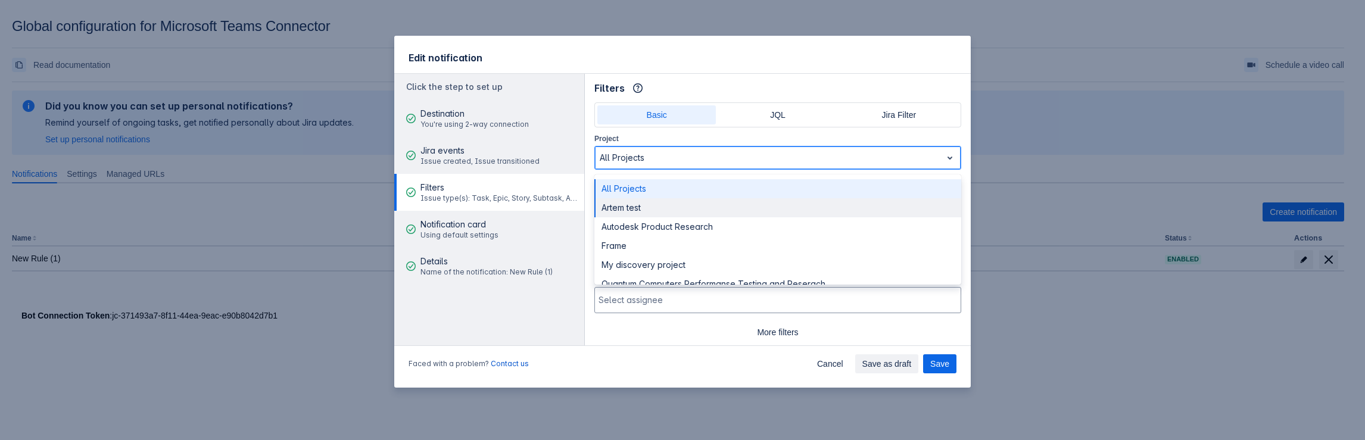
click at [645, 208] on div "Artem test" at bounding box center [777, 207] width 367 height 19
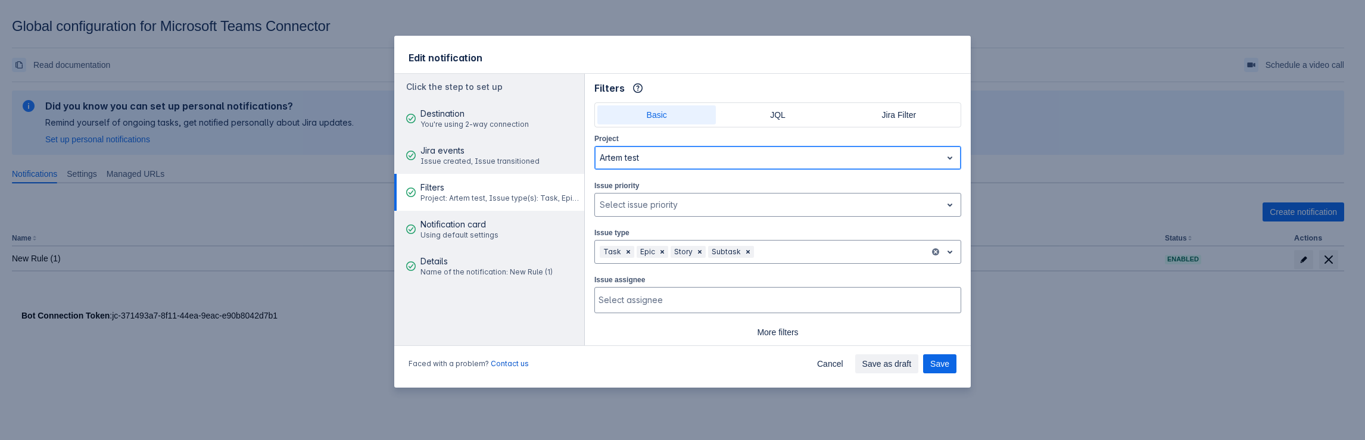
click at [664, 161] on div at bounding box center [768, 158] width 337 height 14
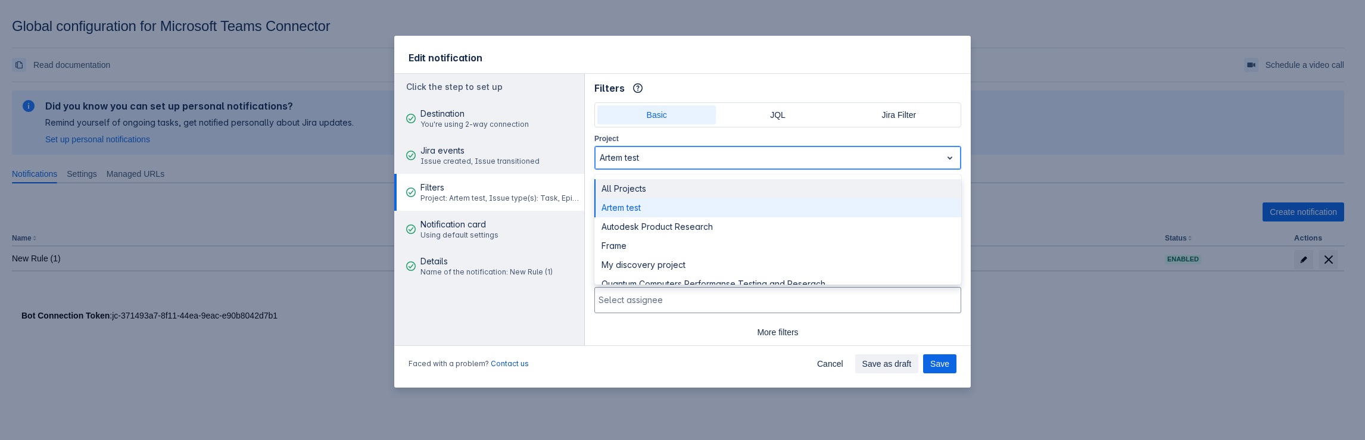
click at [652, 185] on div "All Projects" at bounding box center [777, 188] width 367 height 19
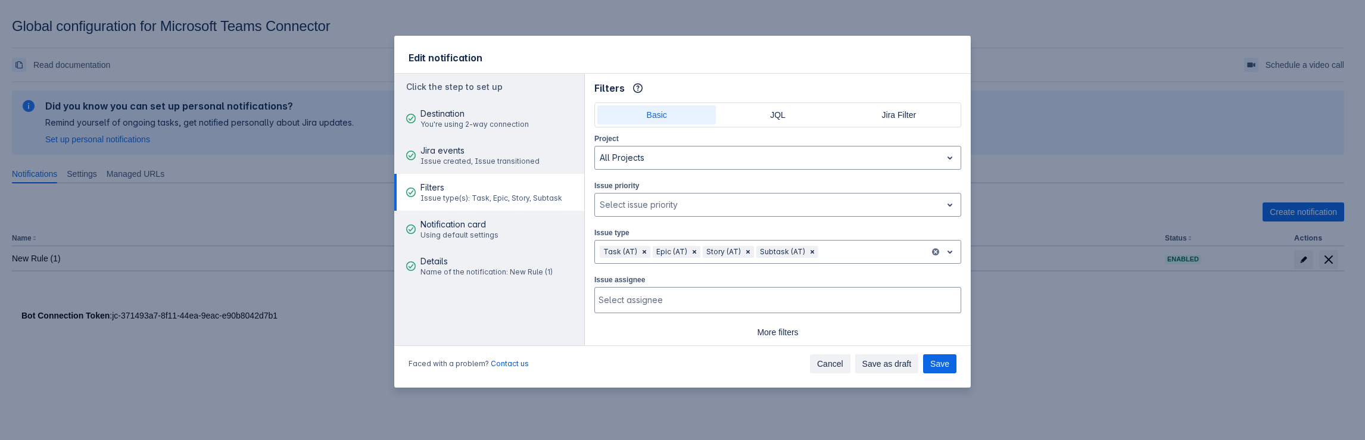
click at [837, 359] on span "Cancel" at bounding box center [830, 363] width 26 height 19
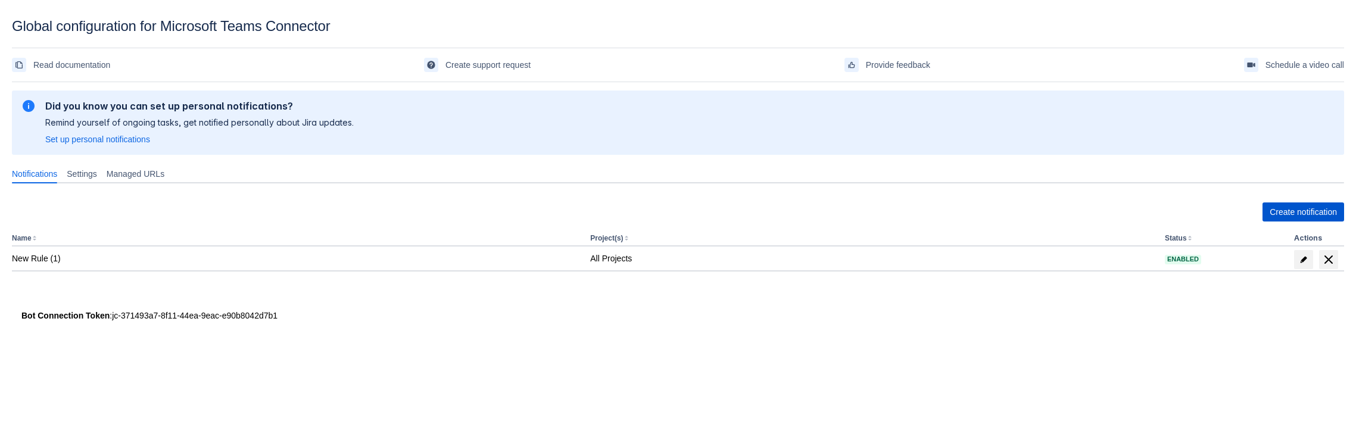
click at [1288, 217] on span "Create notification" at bounding box center [1303, 212] width 67 height 19
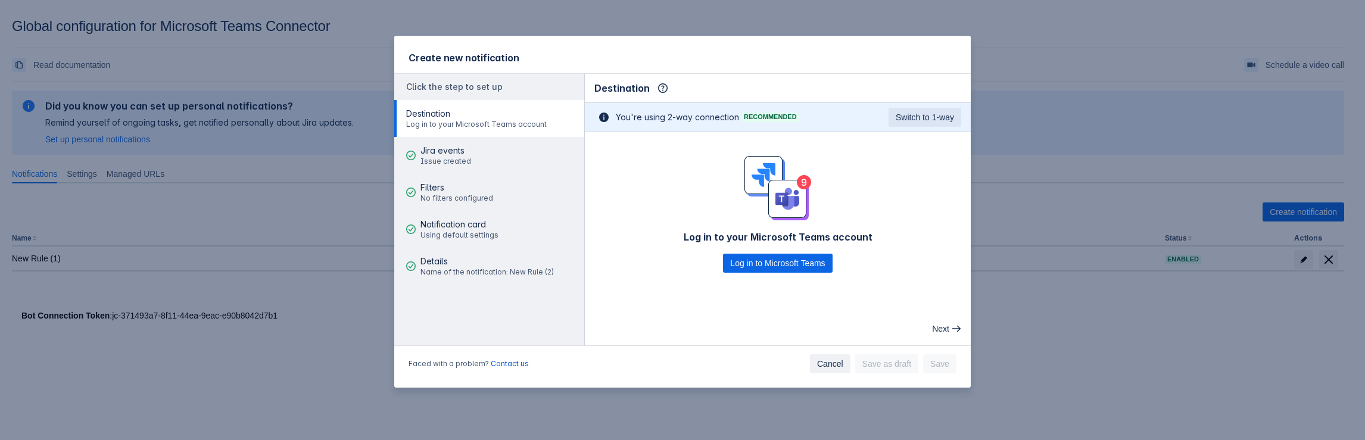
click at [839, 360] on span "Cancel" at bounding box center [830, 363] width 26 height 19
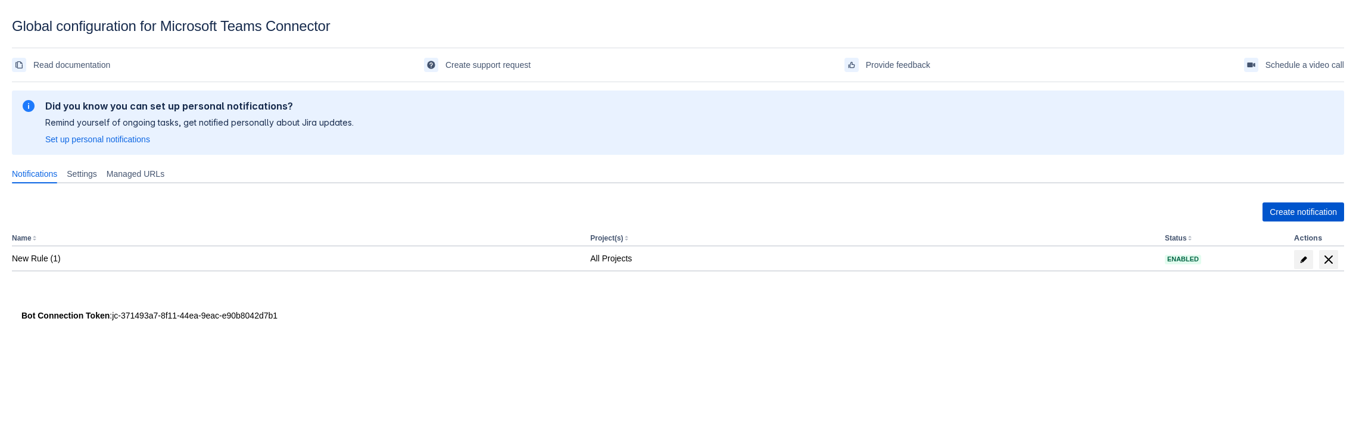
click at [1307, 221] on span "Create notification" at bounding box center [1303, 212] width 67 height 19
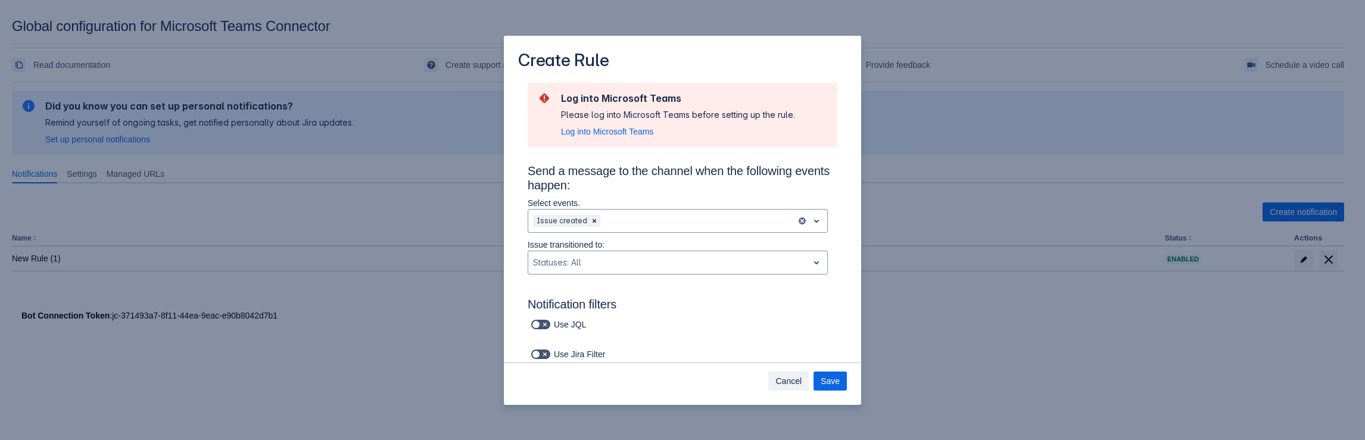
click at [796, 378] on span "Cancel" at bounding box center [788, 381] width 26 height 19
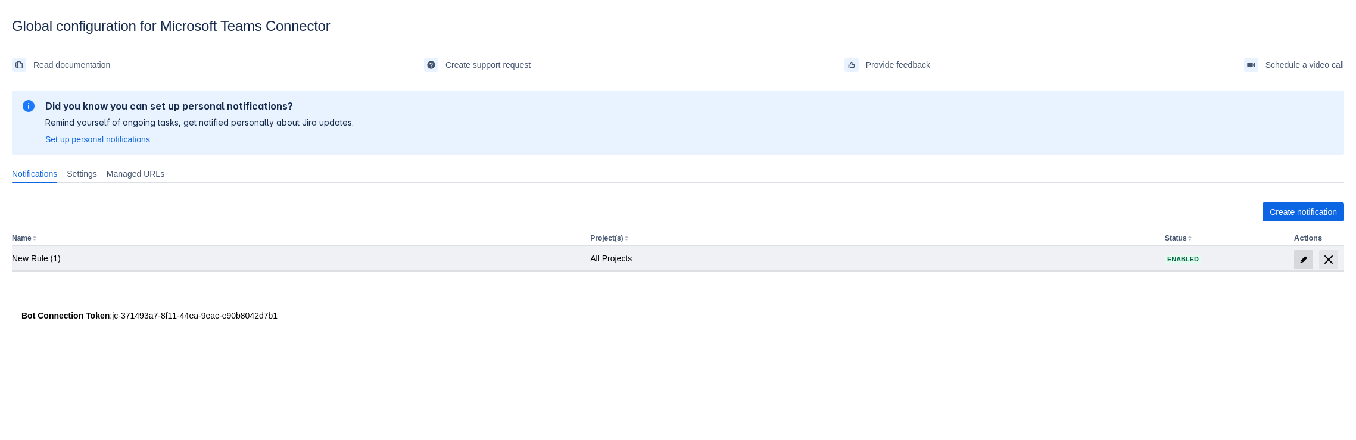
click at [1301, 264] on span at bounding box center [1303, 259] width 19 height 19
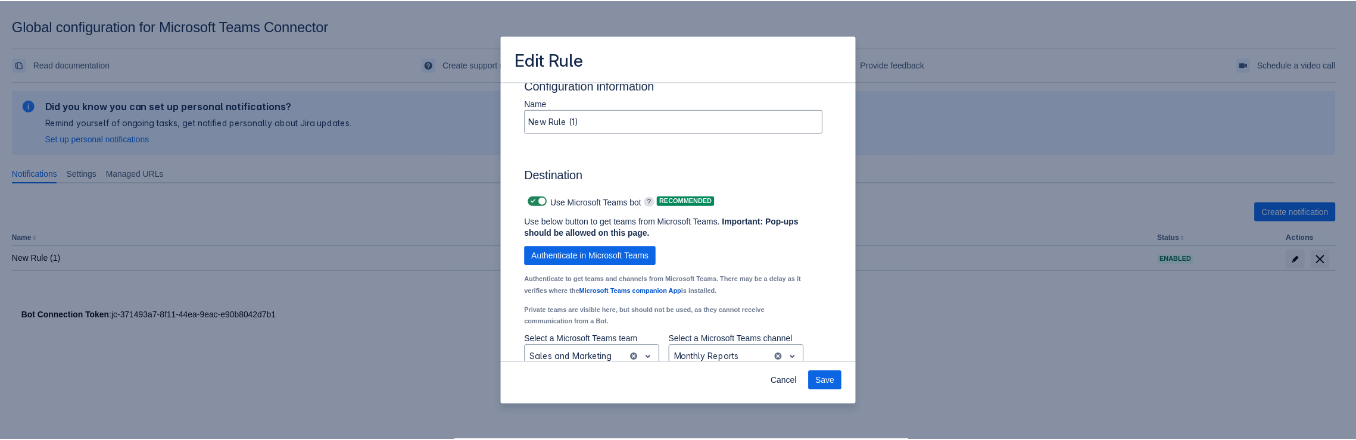
scroll to position [895, 0]
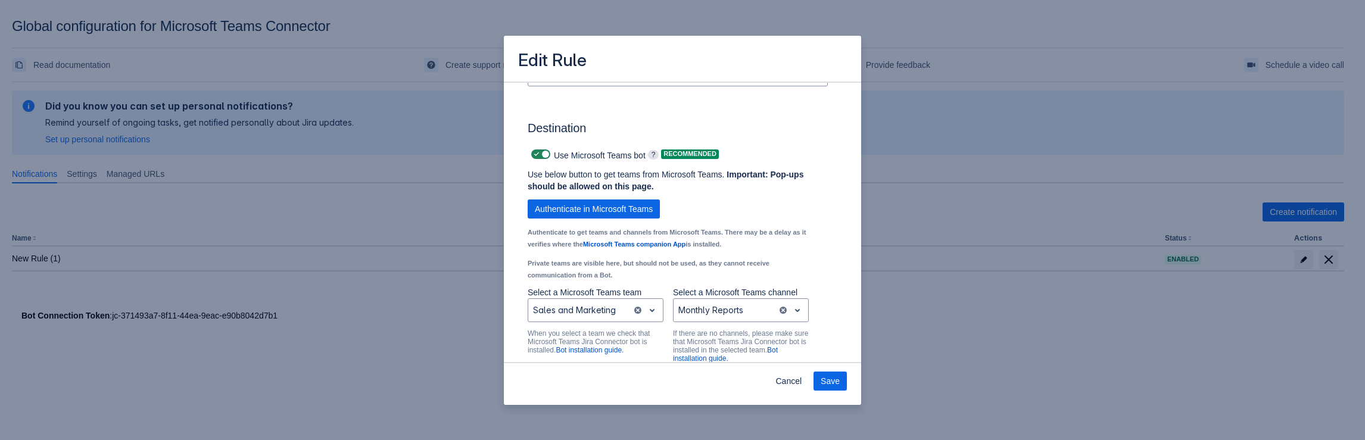
click at [1053, 249] on div "Edit Rule Send a message to the channel when the following events happen: Selec…" at bounding box center [682, 220] width 1365 height 440
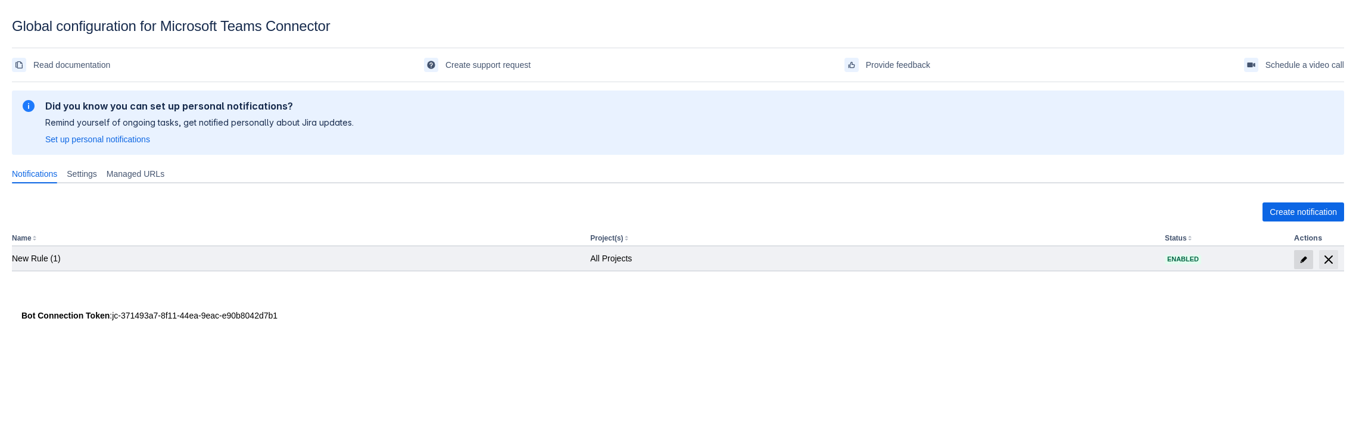
click at [1304, 259] on span "edit" at bounding box center [1304, 260] width 10 height 10
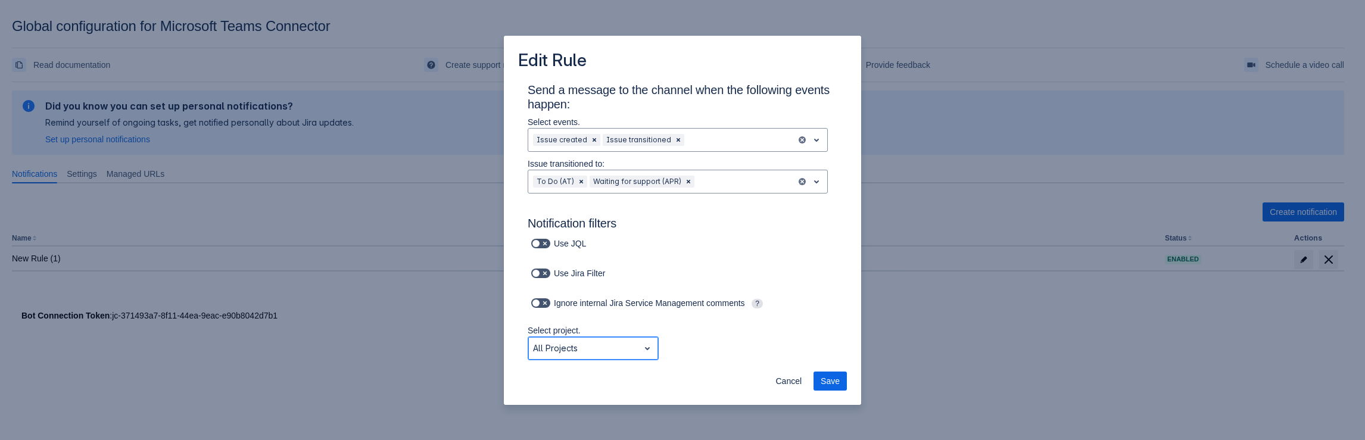
click at [604, 354] on div at bounding box center [583, 348] width 101 height 14
click at [576, 351] on div at bounding box center [583, 348] width 101 height 14
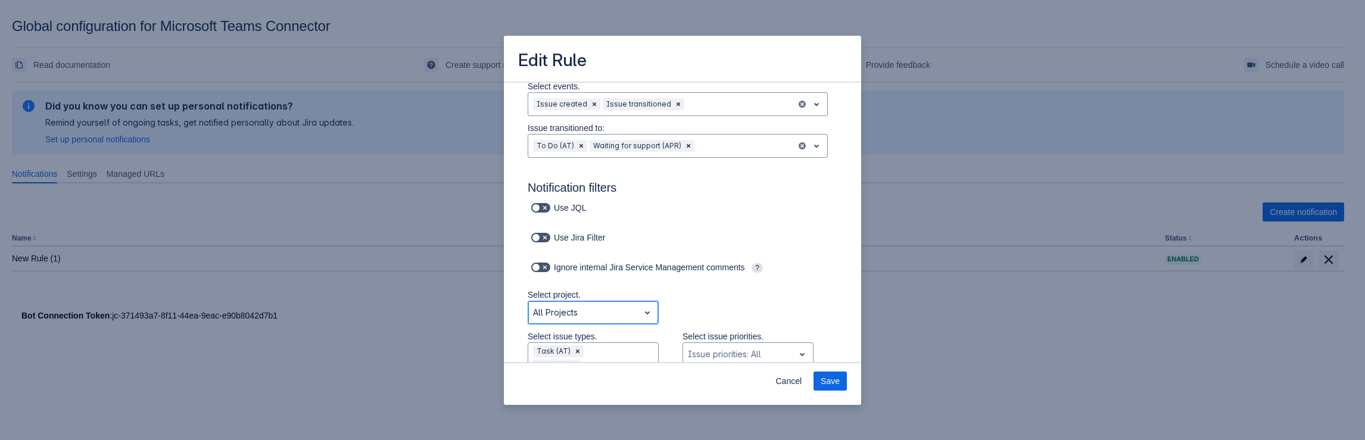
scroll to position [180, 0]
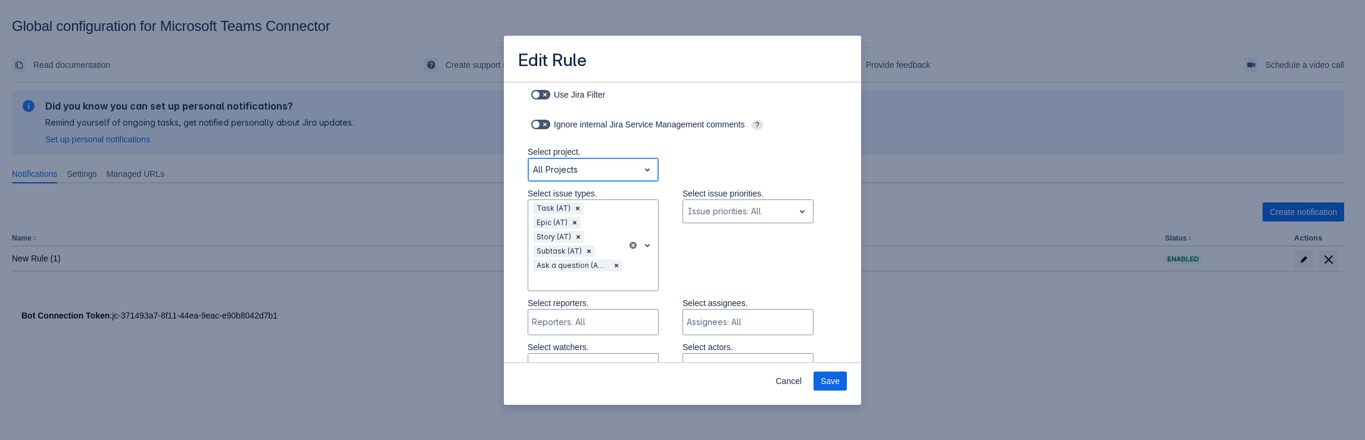
click at [630, 163] on div "All Projects" at bounding box center [583, 169] width 111 height 19
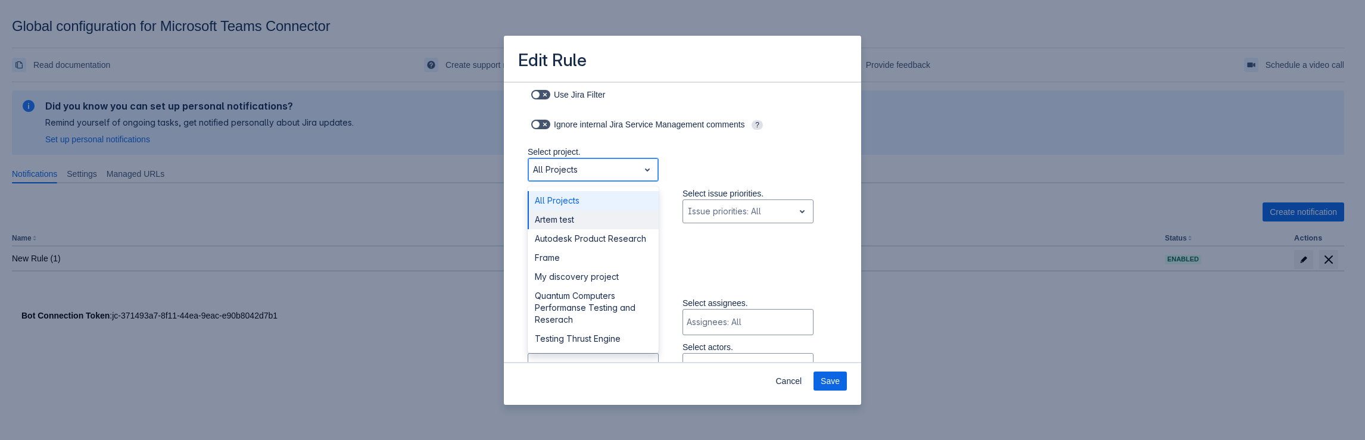
click at [574, 225] on div "Artem test" at bounding box center [593, 219] width 131 height 19
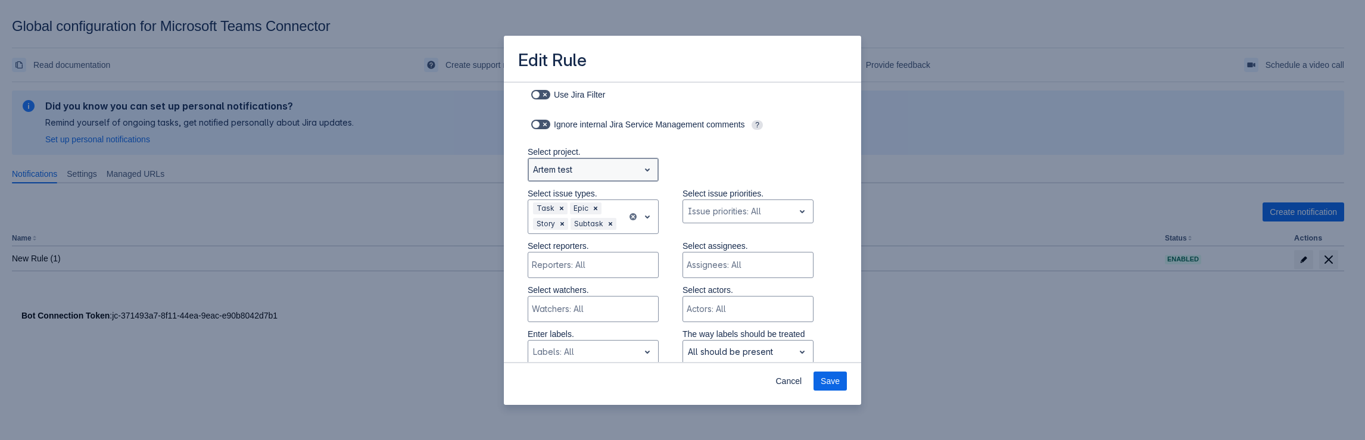
click at [615, 173] on div at bounding box center [583, 170] width 101 height 14
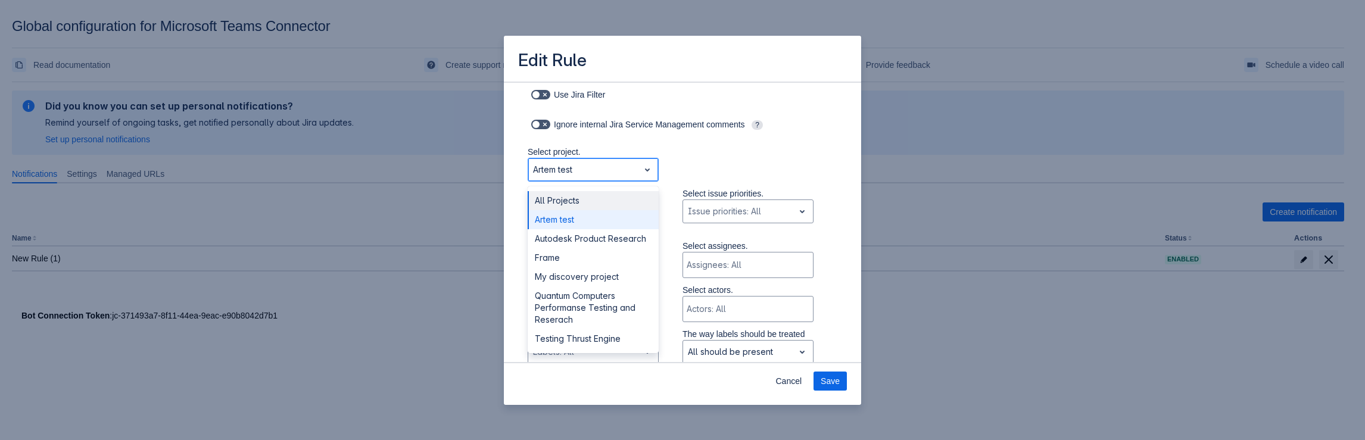
click at [580, 205] on div "All Projects" at bounding box center [593, 200] width 131 height 19
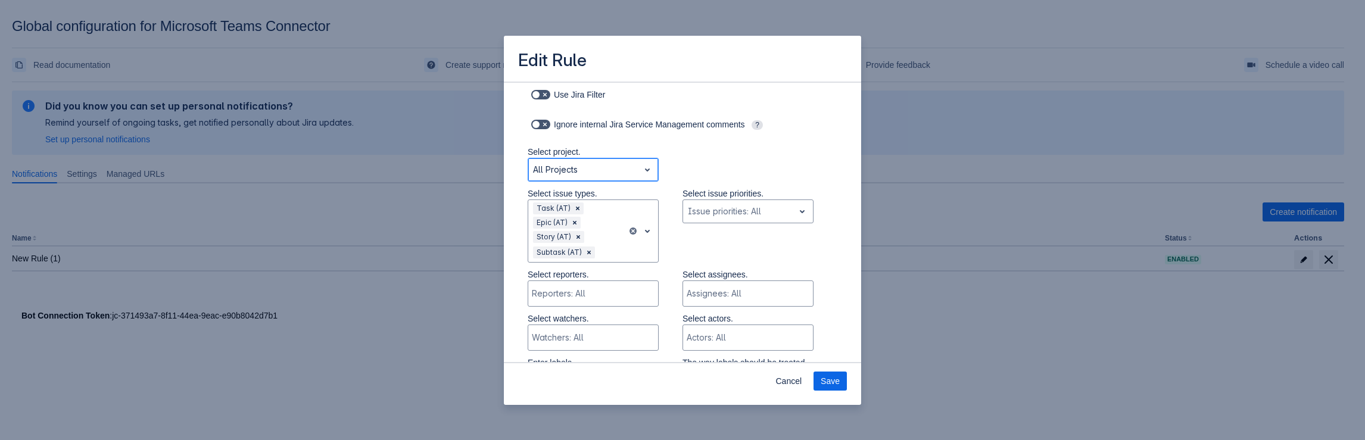
click at [603, 169] on div at bounding box center [583, 170] width 101 height 14
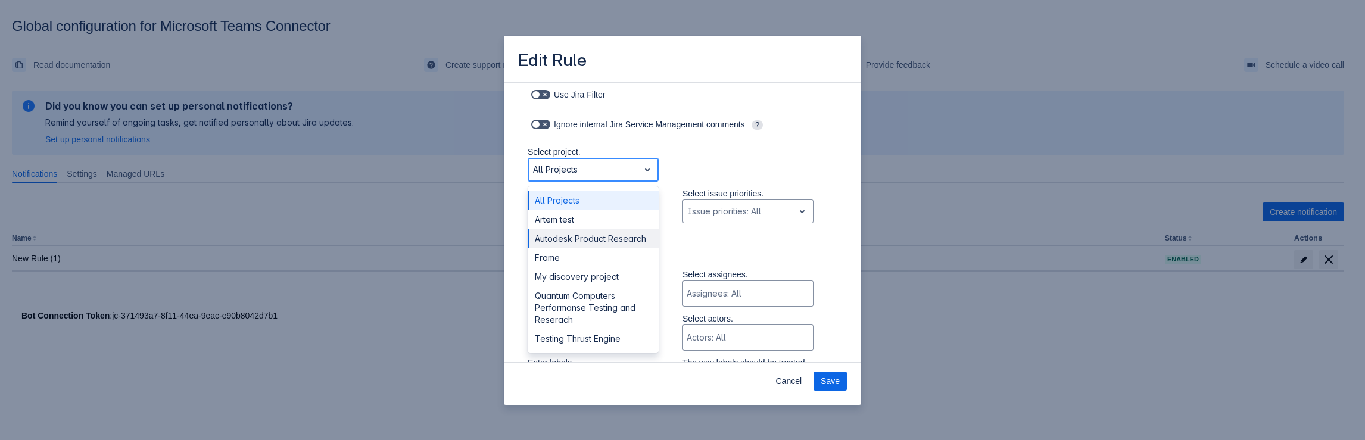
click at [591, 236] on div "Autodesk Product Research" at bounding box center [593, 238] width 131 height 19
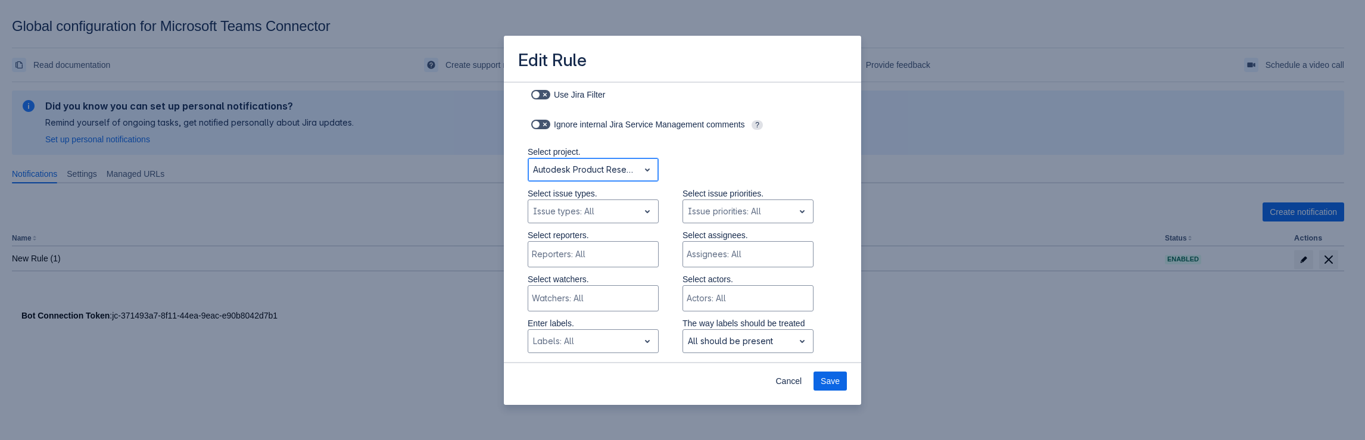
click at [619, 167] on div at bounding box center [583, 170] width 101 height 14
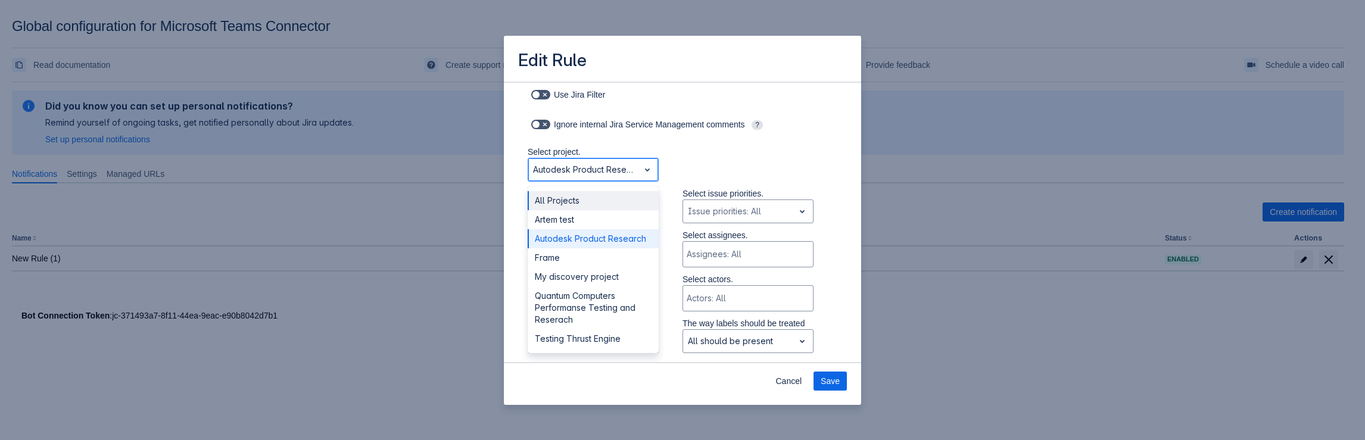
click at [573, 207] on div "All Projects" at bounding box center [593, 200] width 131 height 19
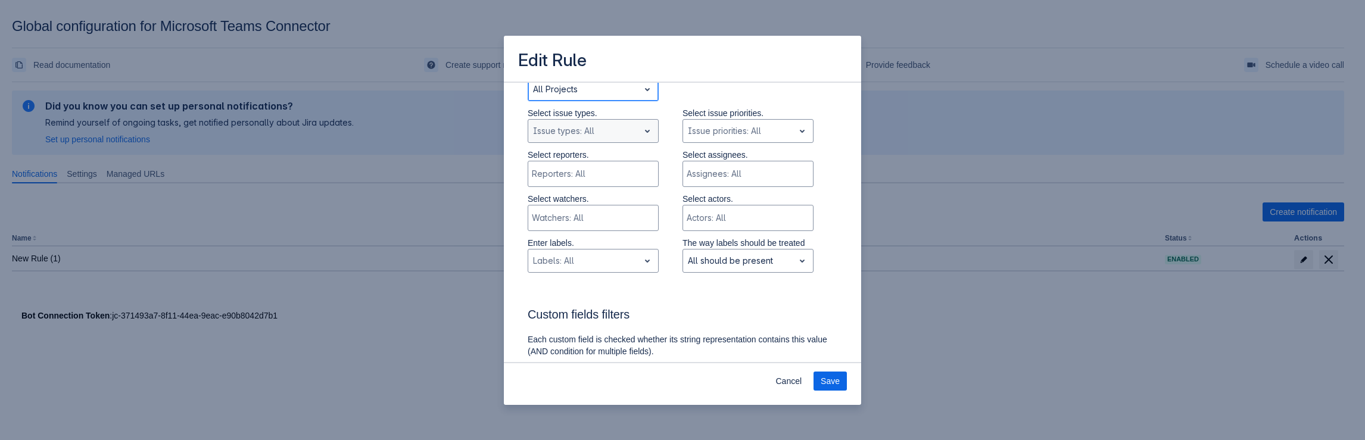
scroll to position [239, 0]
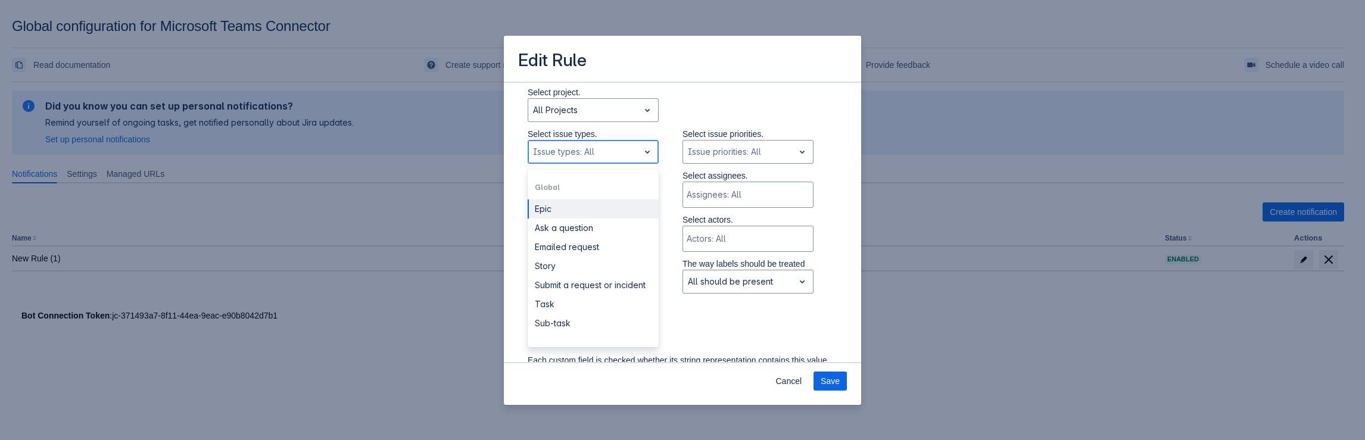
click at [593, 156] on div at bounding box center [583, 152] width 101 height 14
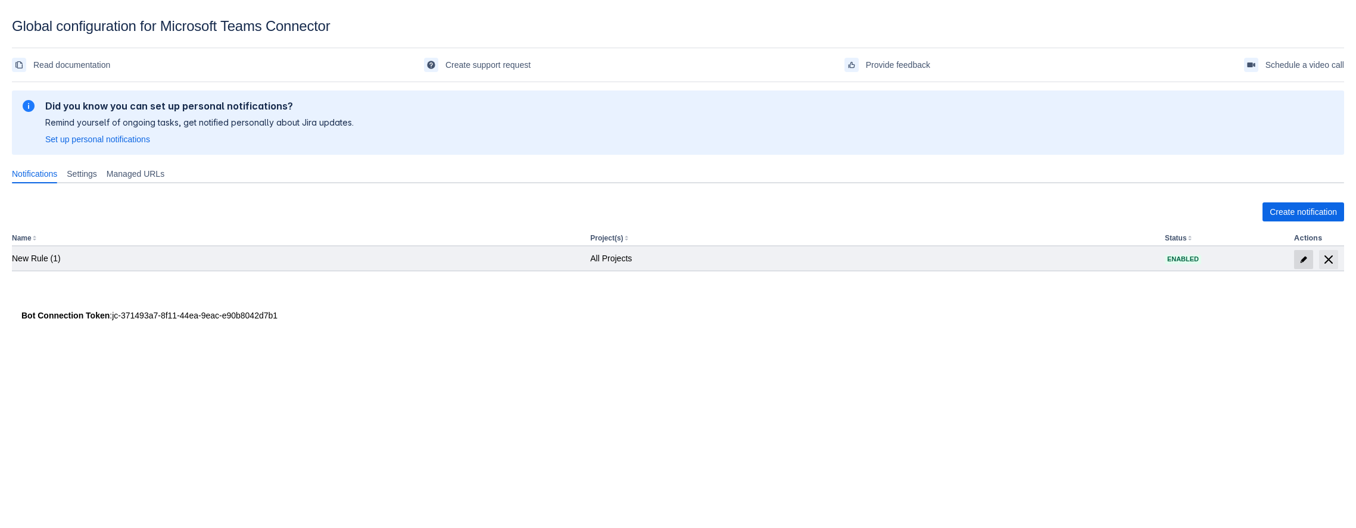
click at [1303, 261] on span "edit" at bounding box center [1304, 260] width 10 height 10
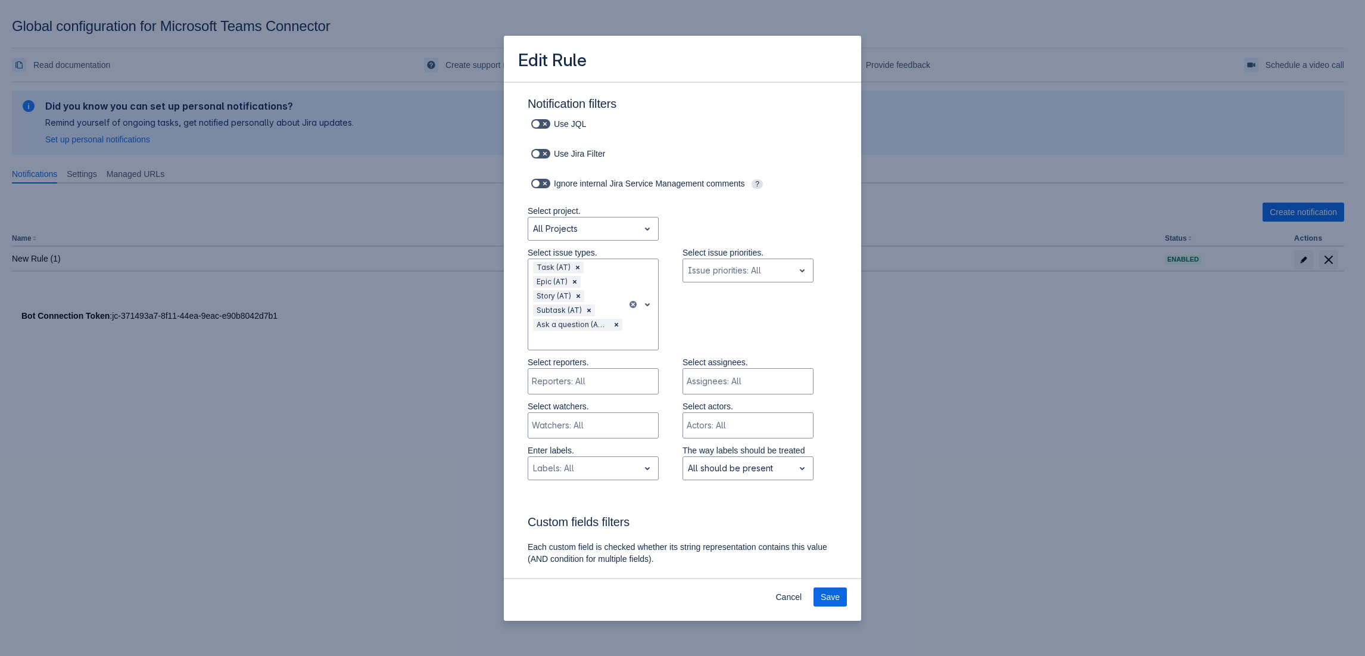
scroll to position [120, 0]
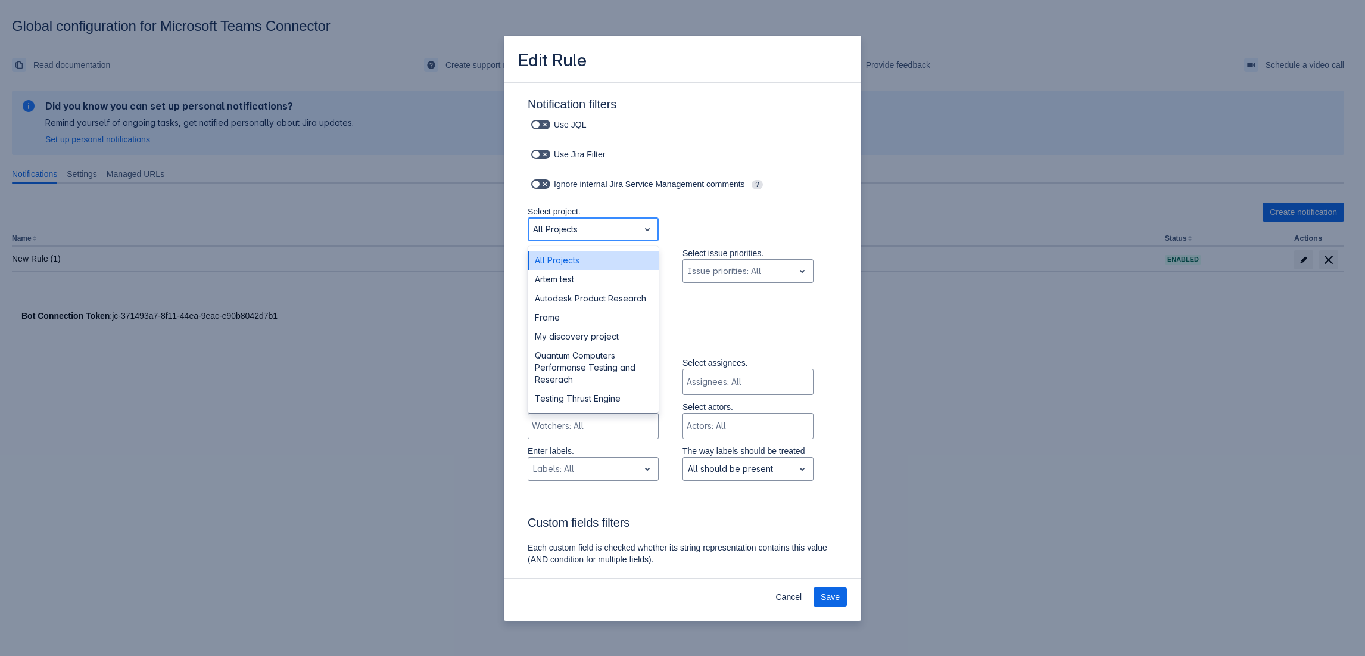
click at [640, 231] on span "open" at bounding box center [647, 229] width 14 height 14
click at [590, 275] on div "Artem test" at bounding box center [593, 279] width 131 height 19
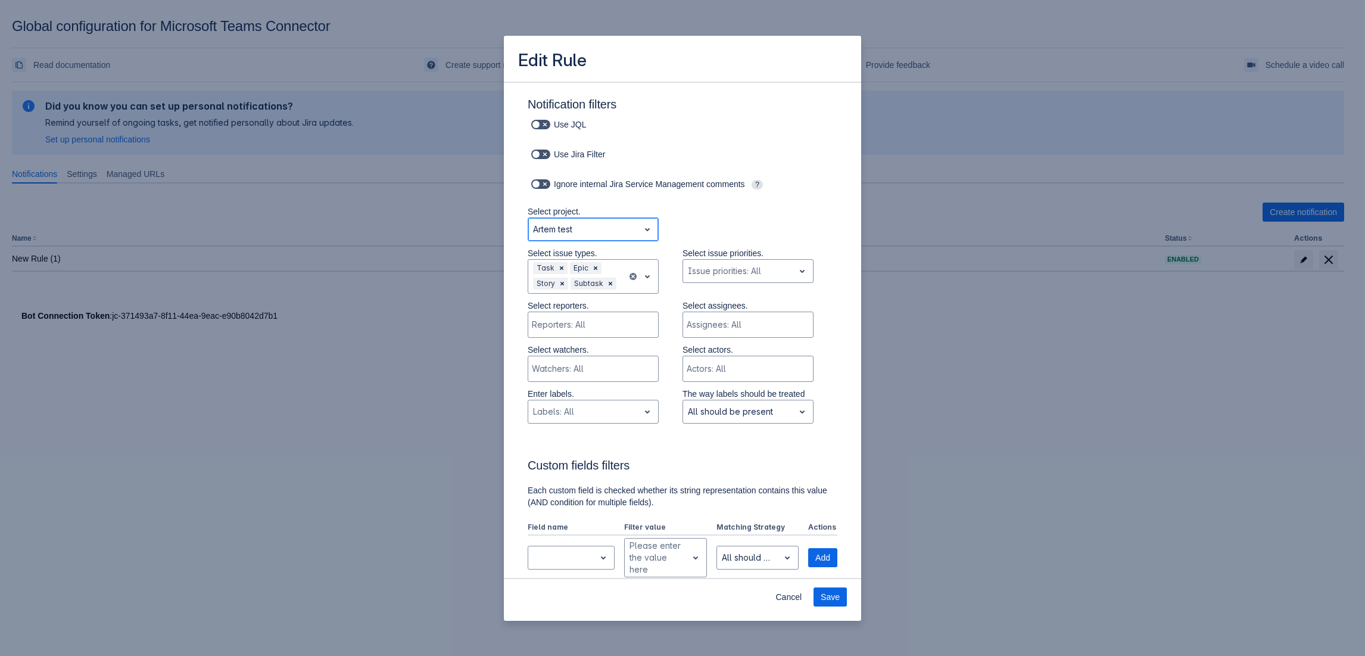
click at [620, 233] on div at bounding box center [583, 229] width 101 height 14
click at [624, 232] on div at bounding box center [583, 229] width 101 height 14
click at [606, 226] on div at bounding box center [583, 229] width 101 height 14
drag, startPoint x: 587, startPoint y: 258, endPoint x: 789, endPoint y: 419, distance: 258.6
click at [586, 258] on div "All Projects" at bounding box center [593, 260] width 131 height 19
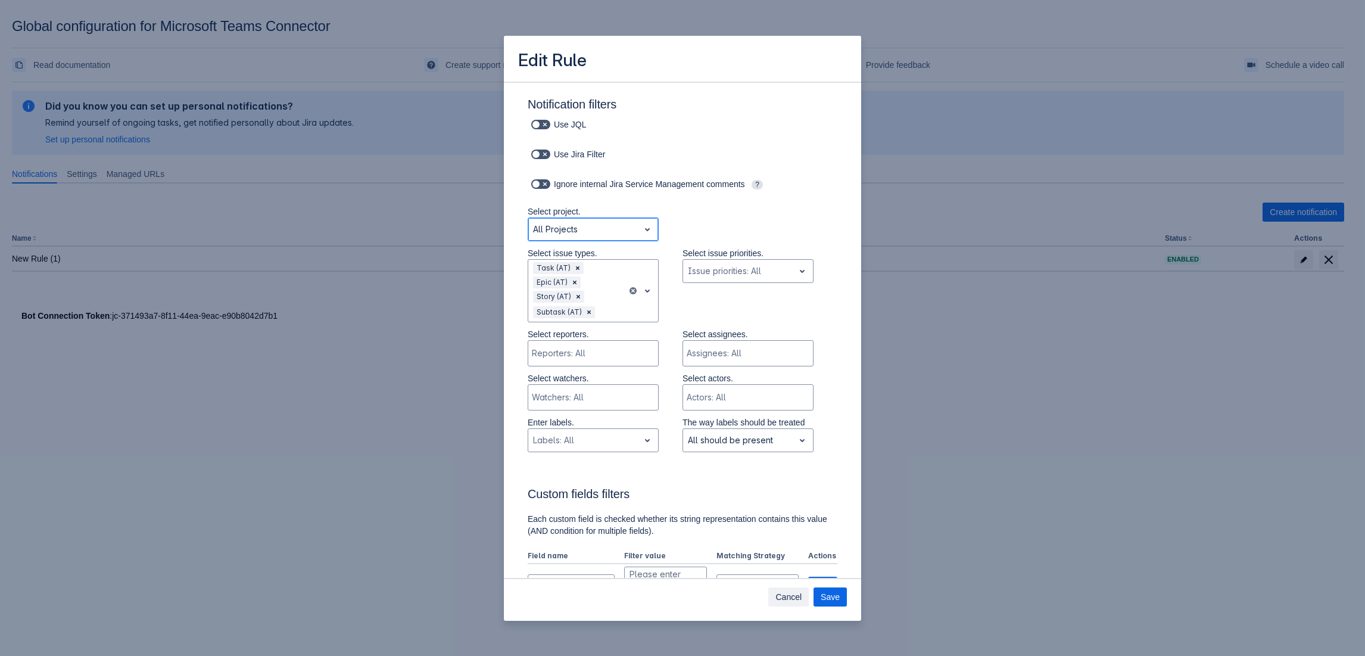
click at [791, 528] on span "Cancel" at bounding box center [788, 596] width 26 height 19
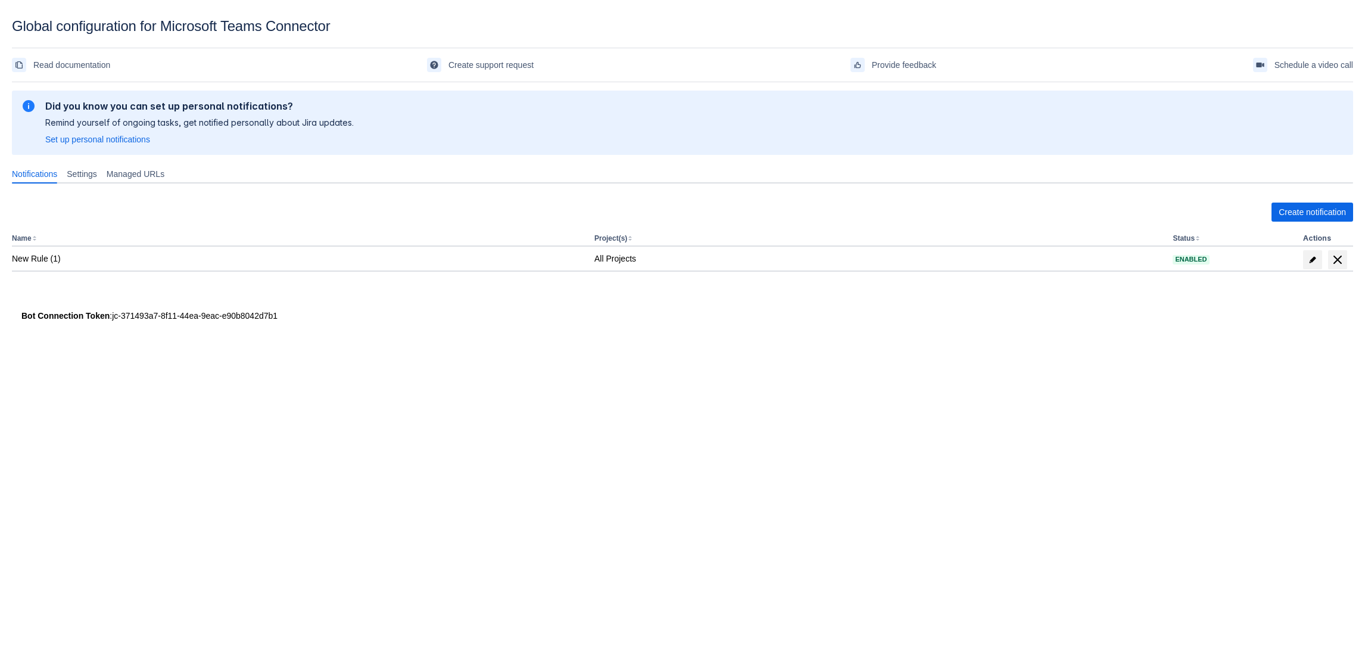
scroll to position [18, 0]
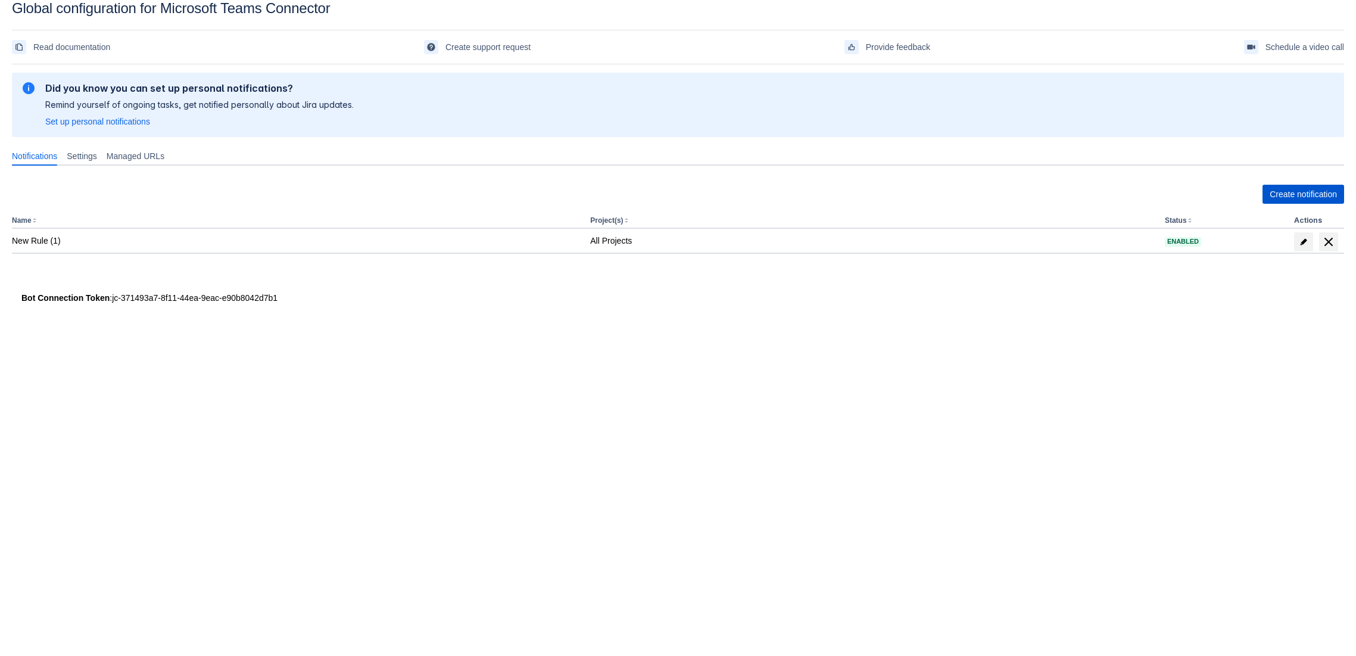
click at [1313, 195] on span "Create notification" at bounding box center [1303, 194] width 67 height 19
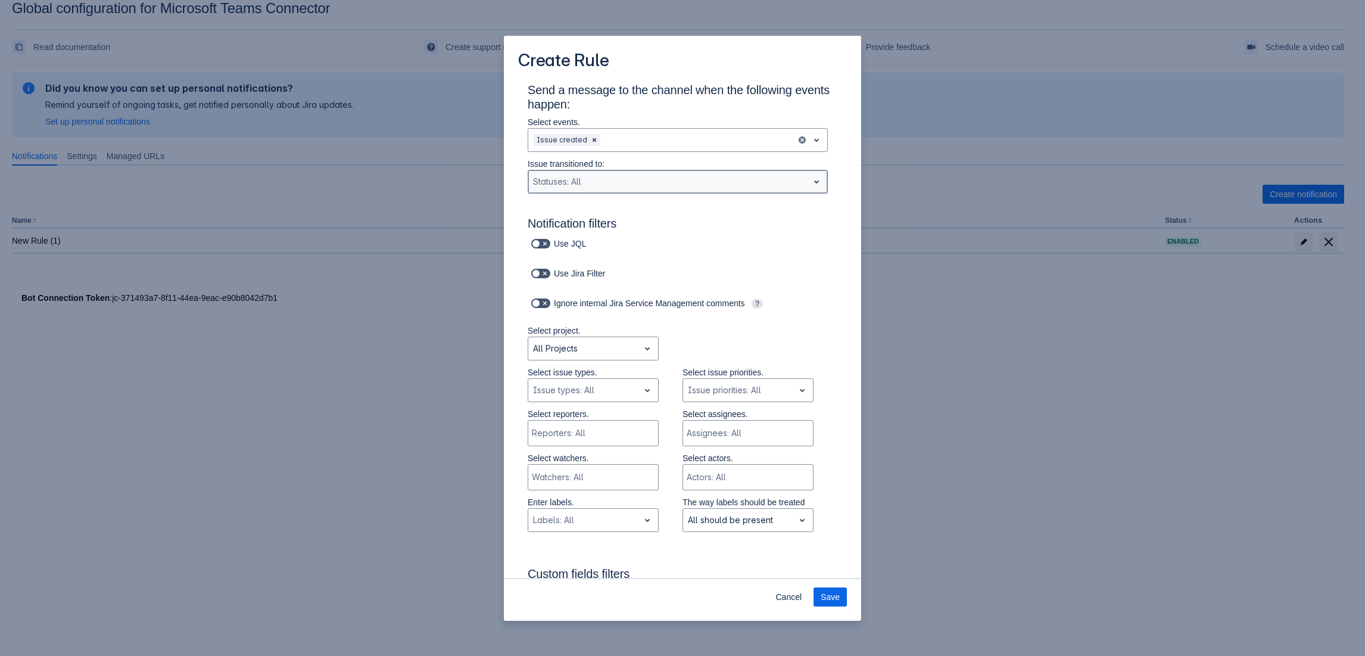
click at [588, 183] on div "Scrollable content" at bounding box center [668, 182] width 270 height 14
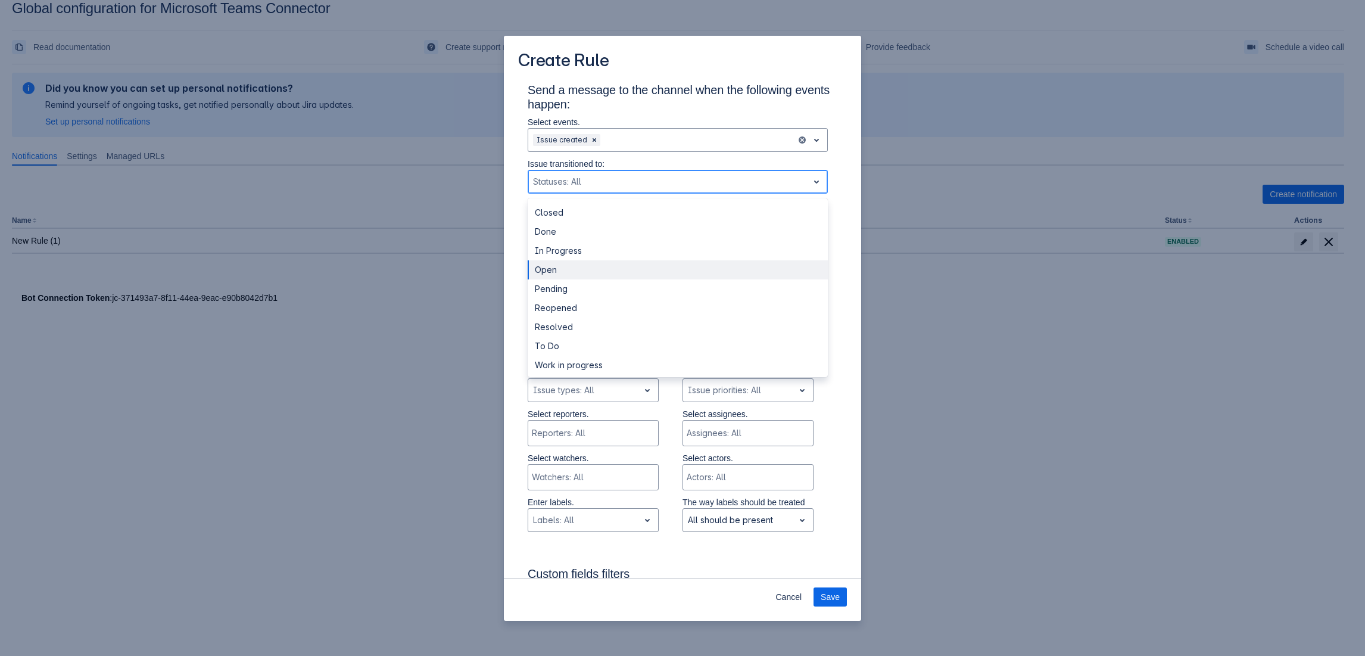
scroll to position [2, 0]
click at [634, 266] on div "Open" at bounding box center [678, 267] width 300 height 19
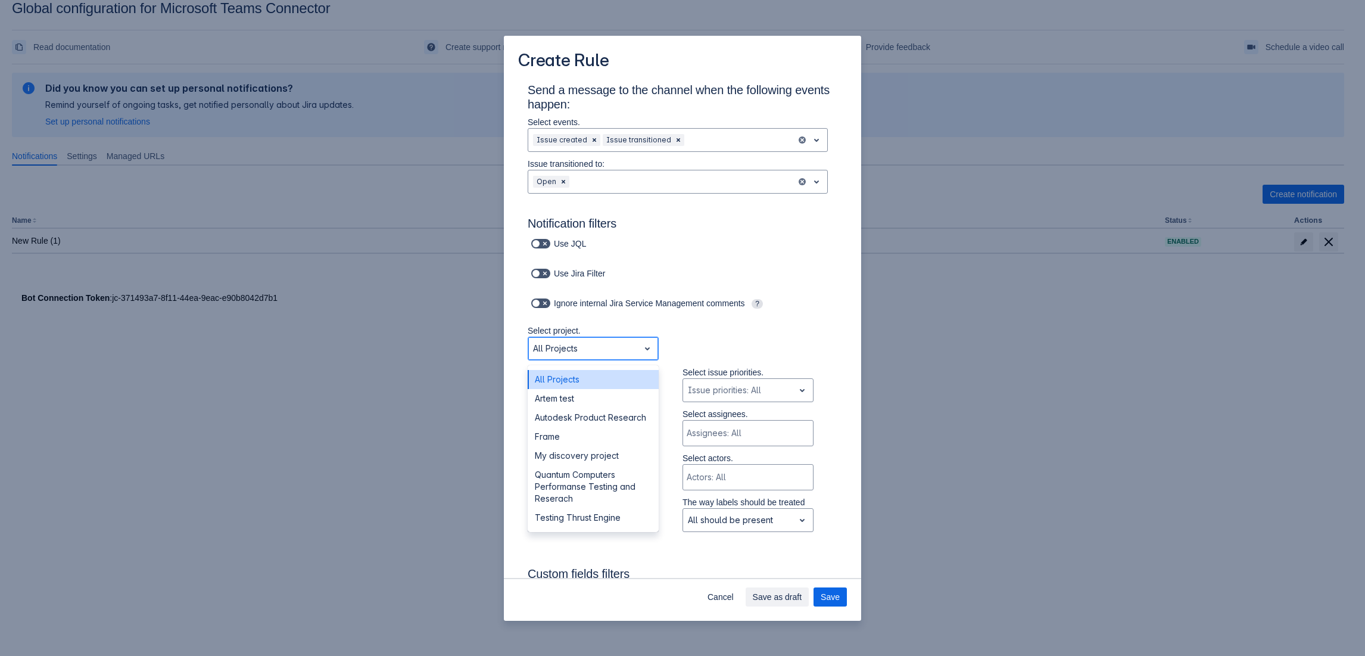
click at [611, 350] on div "Scrollable content" at bounding box center [583, 348] width 101 height 14
click at [610, 351] on div "Scrollable content" at bounding box center [583, 348] width 101 height 14
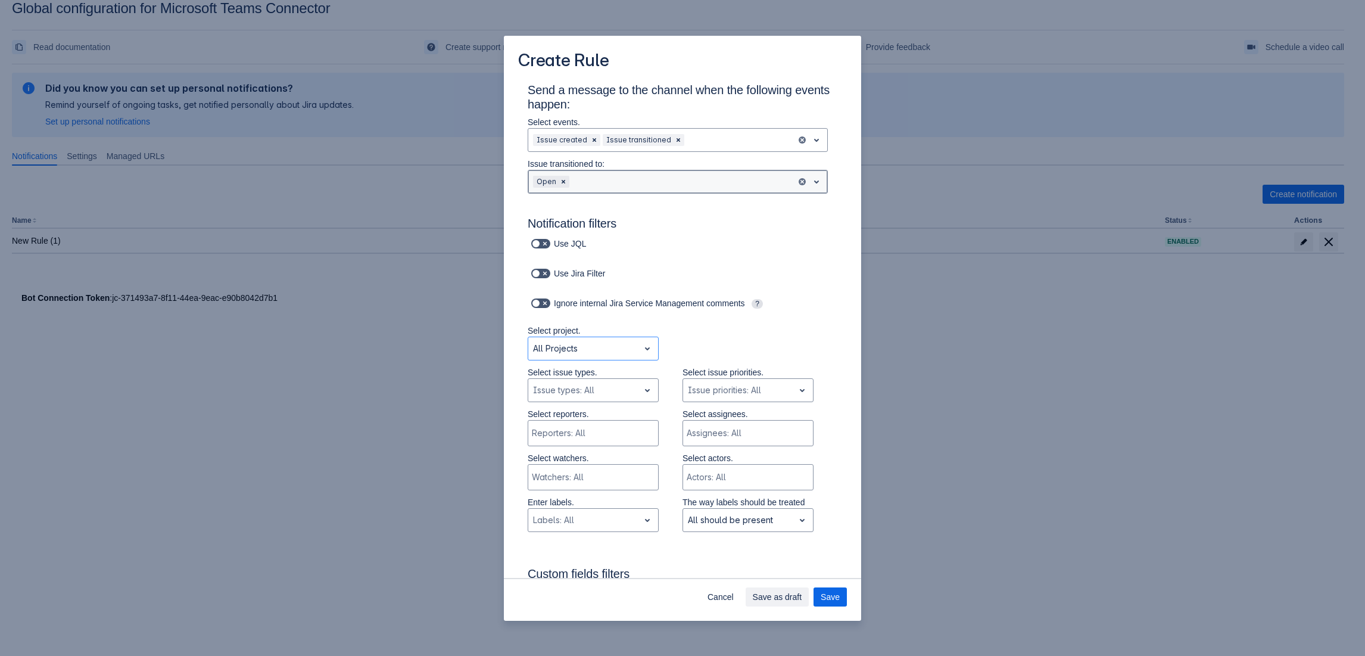
click at [643, 183] on div "Scrollable content" at bounding box center [682, 182] width 220 height 14
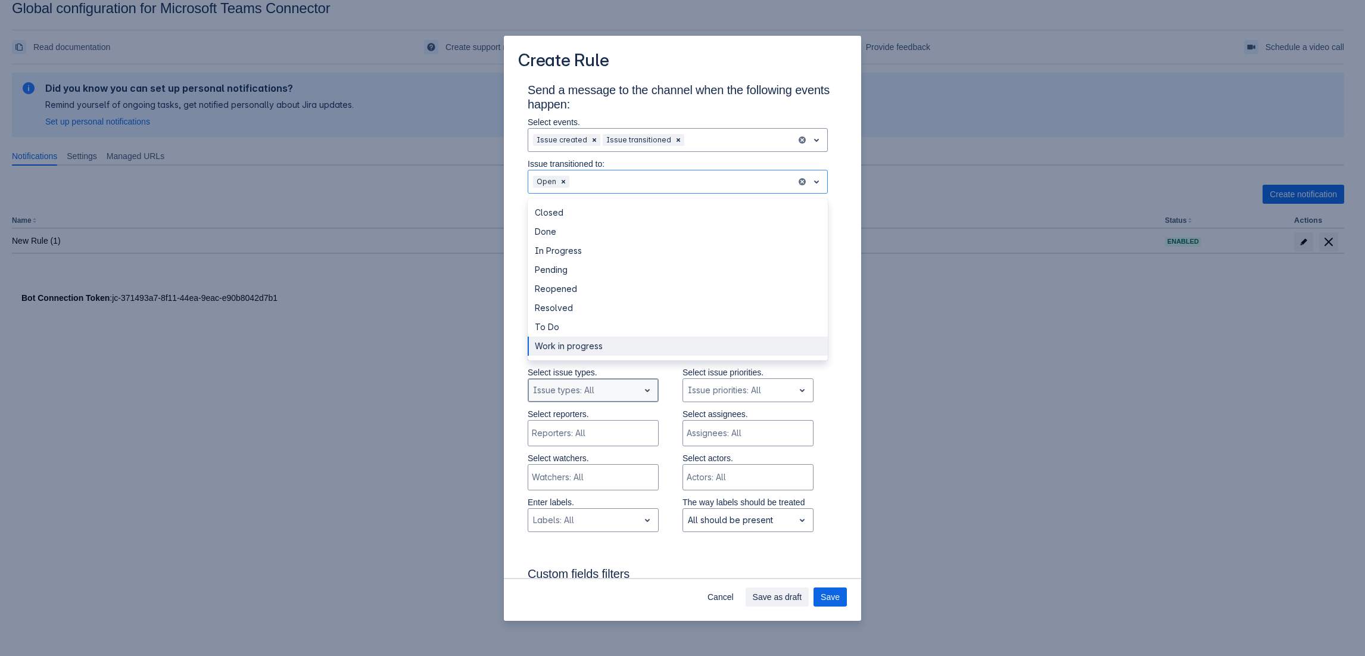
click at [597, 392] on div "Scrollable content" at bounding box center [583, 390] width 101 height 14
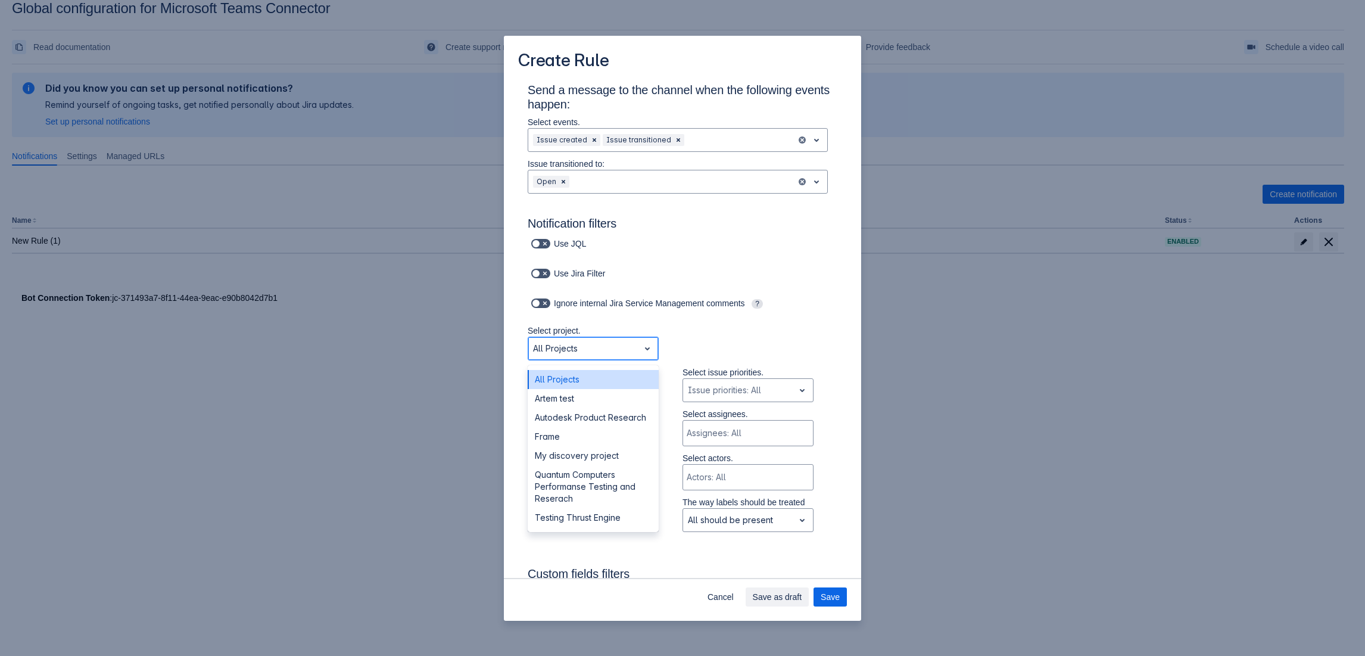
click at [603, 355] on div "Scrollable content" at bounding box center [583, 348] width 101 height 14
click at [591, 378] on div "All Projects" at bounding box center [593, 379] width 131 height 19
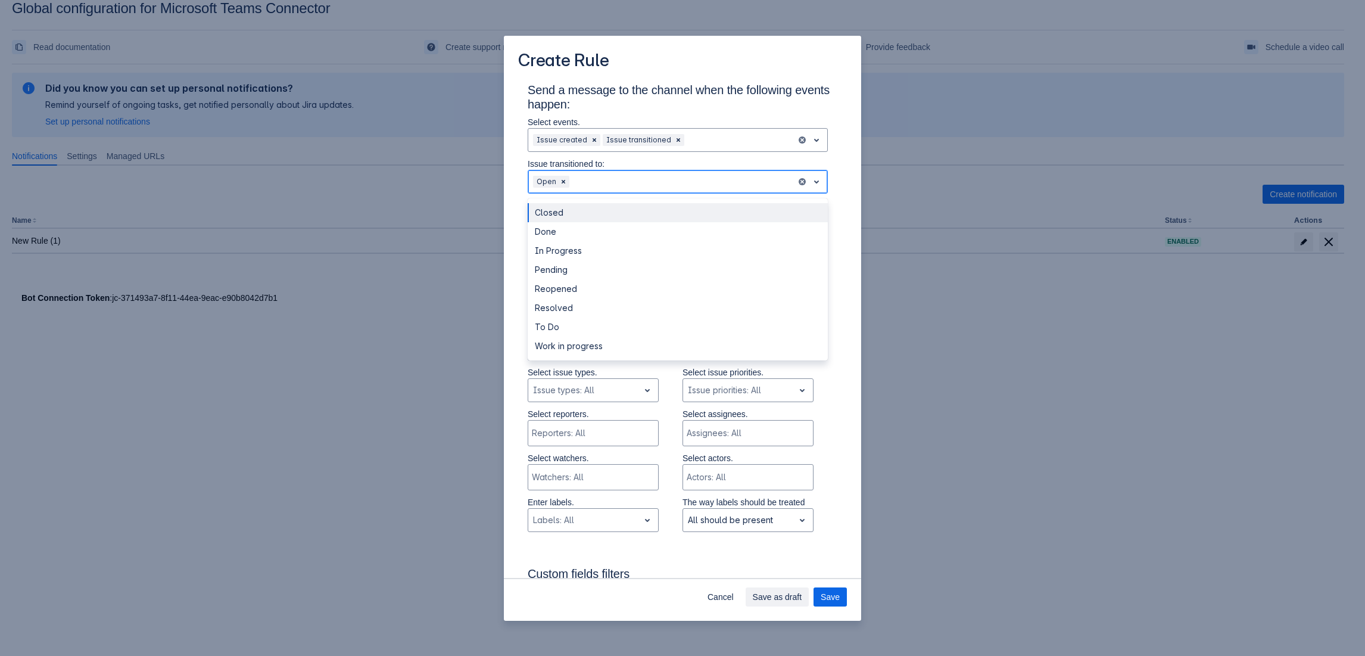
click at [596, 180] on div "Scrollable content" at bounding box center [682, 182] width 220 height 14
drag, startPoint x: 558, startPoint y: 185, endPoint x: 599, endPoint y: 203, distance: 44.8
click at [559, 185] on span "Clear" at bounding box center [564, 182] width 10 height 10
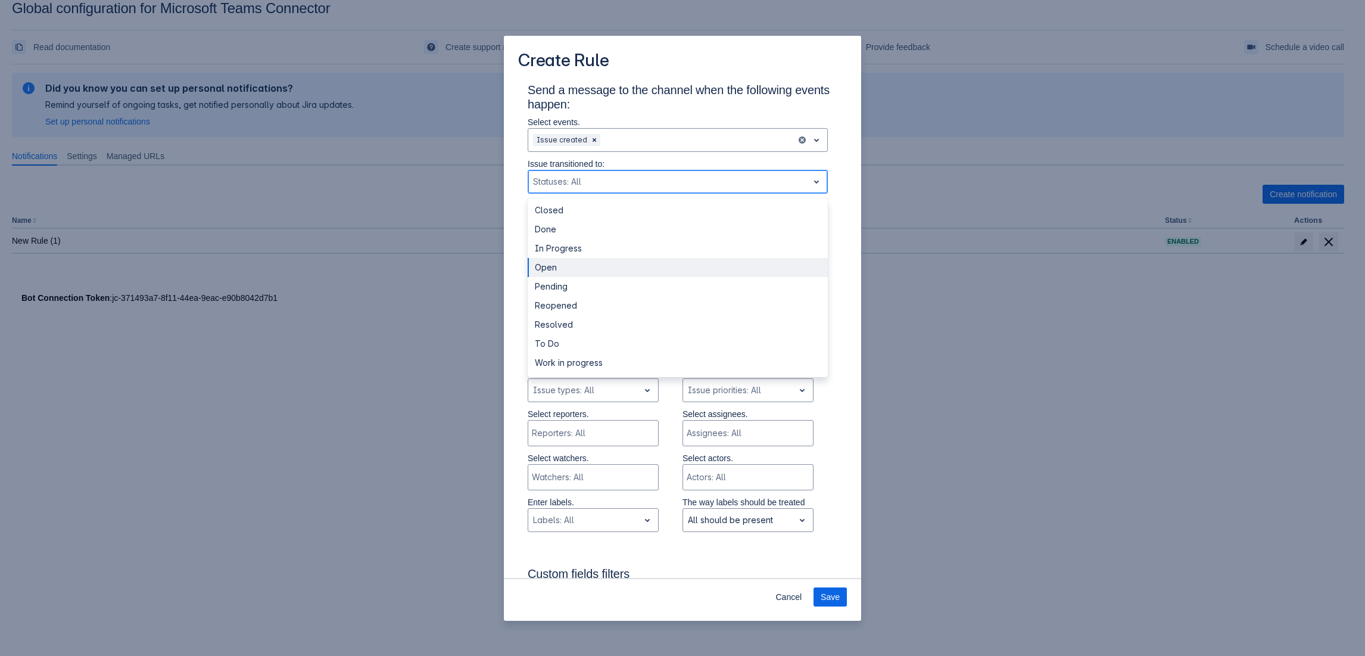
scroll to position [0, 0]
click at [513, 320] on div "Send a message to the channel when the following events happen: Select events. …" at bounding box center [682, 655] width 357 height 1147
click at [593, 179] on div "Scrollable content" at bounding box center [668, 182] width 270 height 14
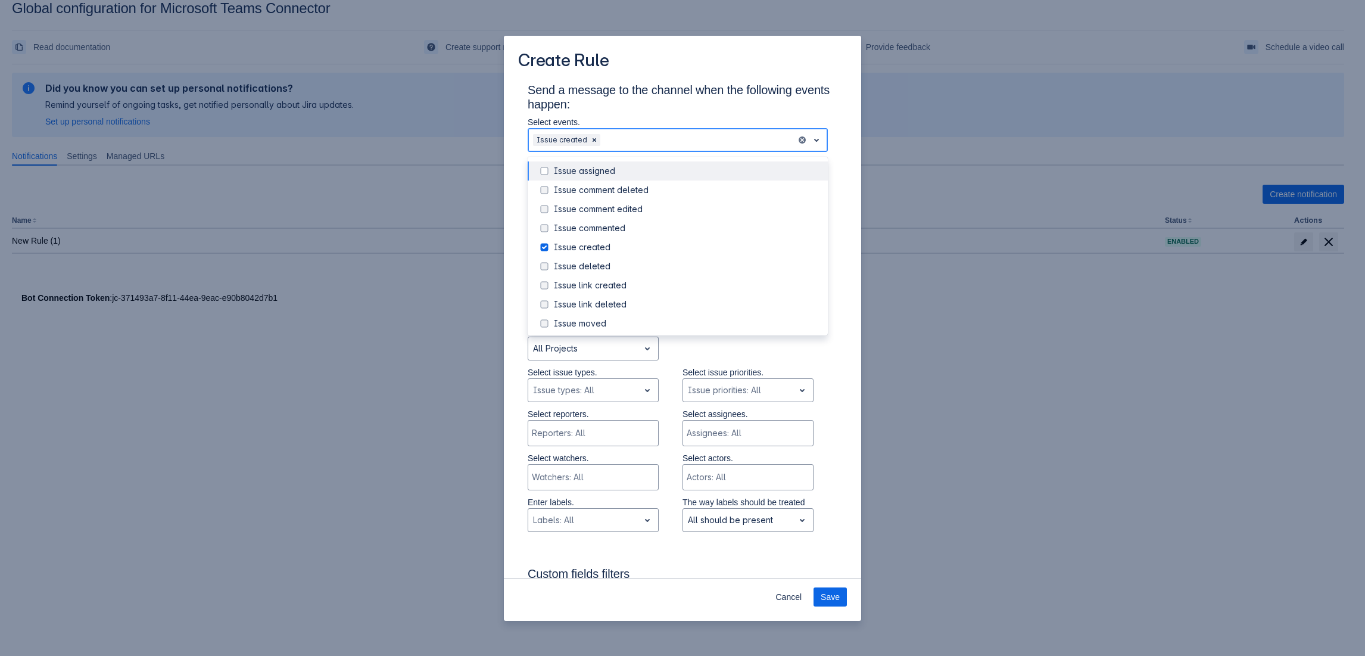
click at [642, 149] on div "Issue created" at bounding box center [662, 139] width 268 height 19
click at [594, 219] on div "Issue commented" at bounding box center [678, 228] width 300 height 19
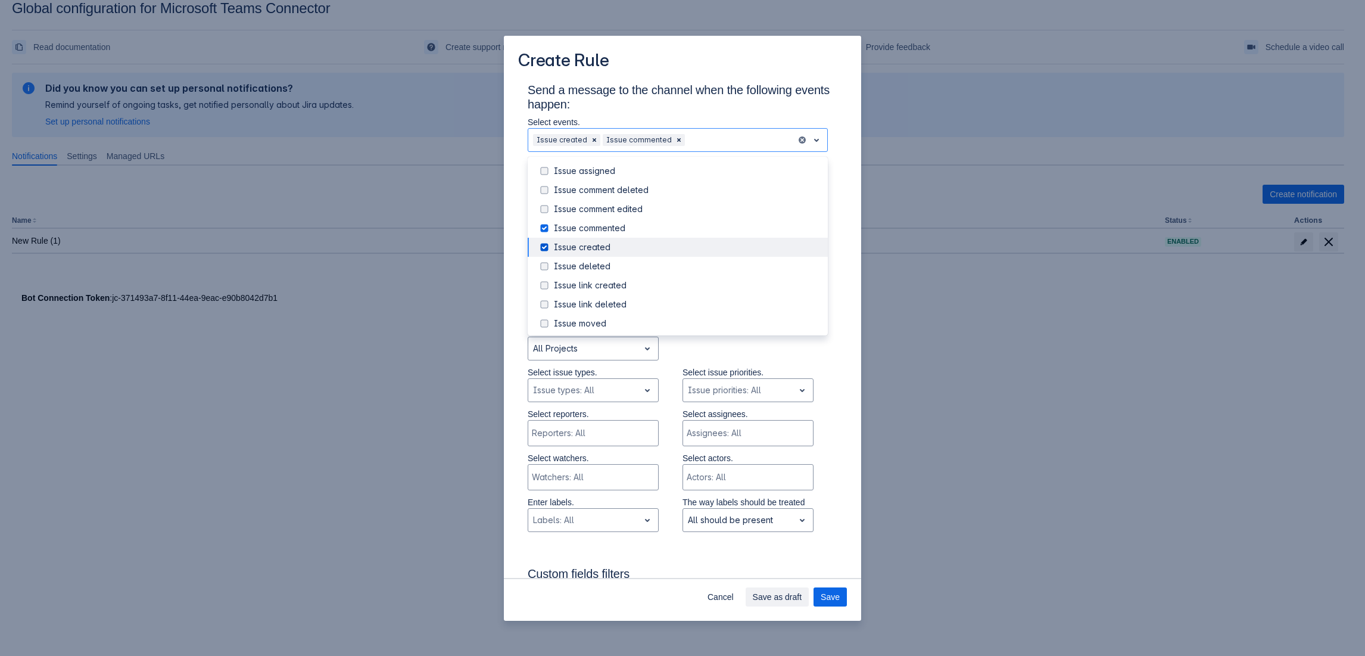
click at [830, 265] on div "Send a message to the channel when the following events happen: Select events. …" at bounding box center [682, 655] width 329 height 1145
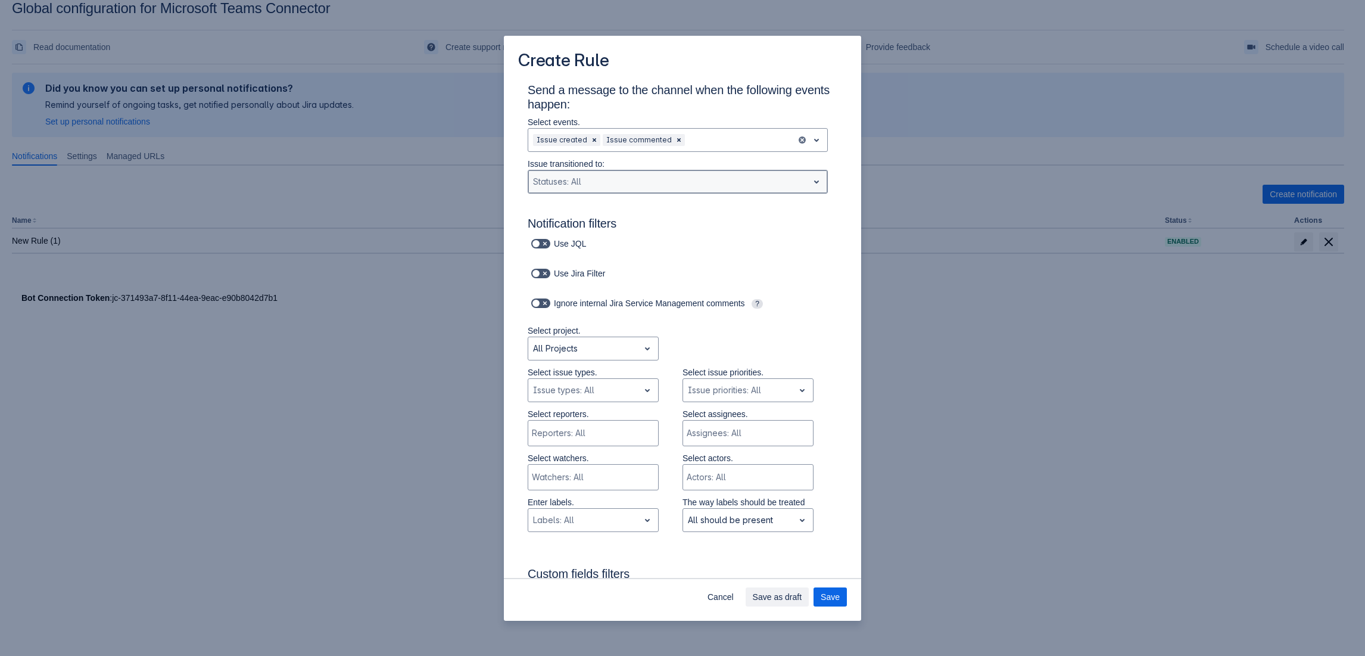
click at [627, 177] on div "Scrollable content" at bounding box center [668, 182] width 270 height 14
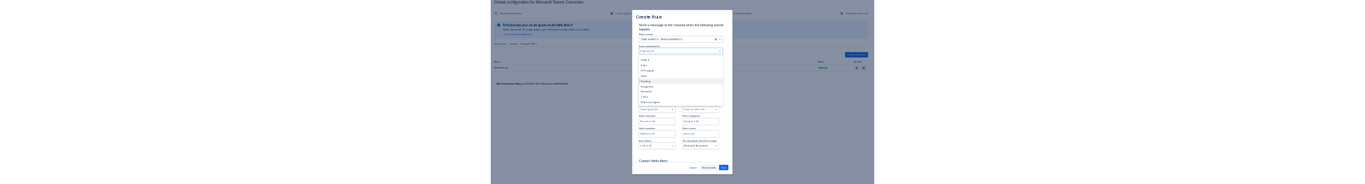
scroll to position [2, 0]
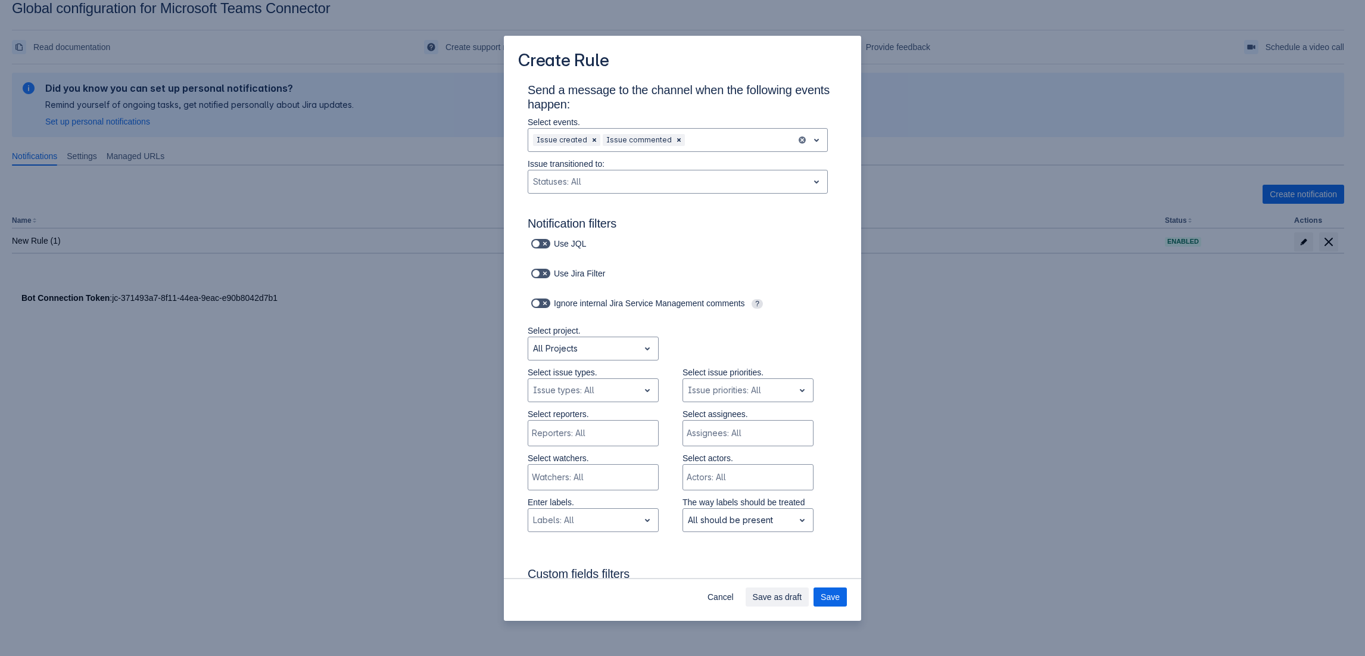
click at [828, 392] on div "Send a message to the channel when the following events happen: Select events. …" at bounding box center [682, 655] width 329 height 1145
click at [584, 357] on div "All Projects" at bounding box center [583, 348] width 111 height 19
click at [577, 383] on div "All Projects" at bounding box center [593, 379] width 131 height 19
click at [585, 392] on div "Scrollable content" at bounding box center [583, 390] width 101 height 14
click at [584, 392] on div "Scrollable content" at bounding box center [583, 390] width 101 height 14
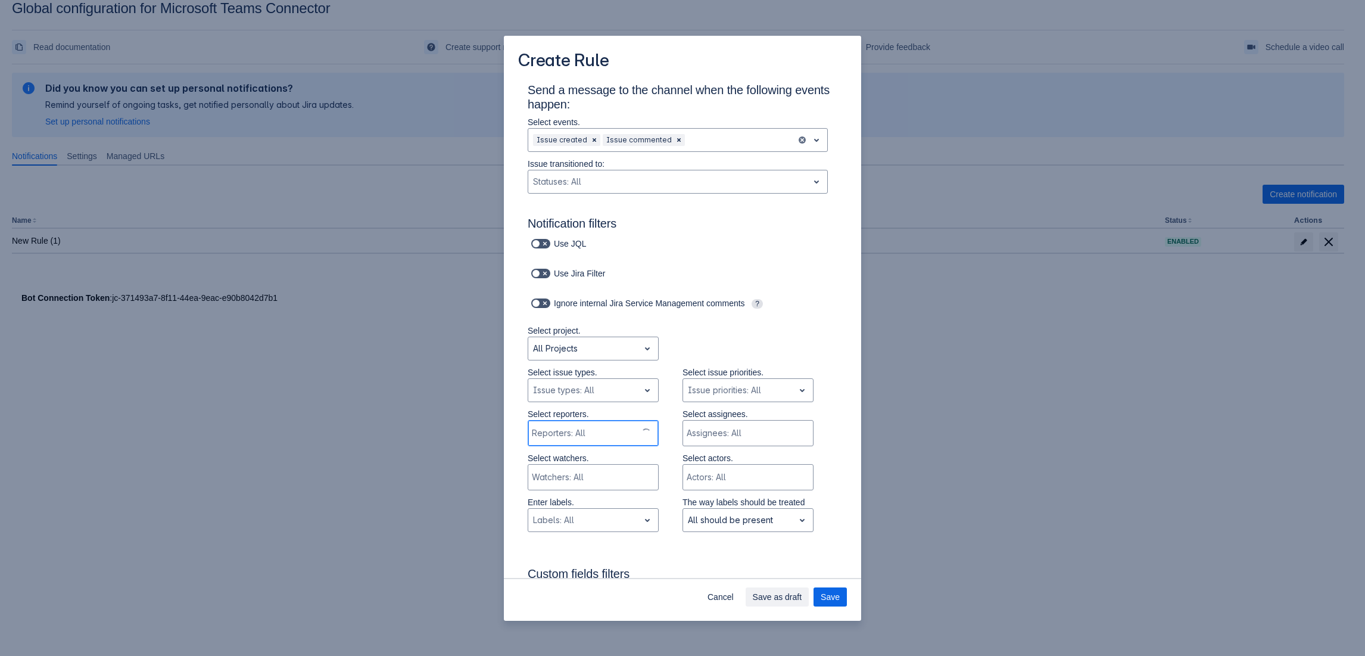
click at [581, 429] on div "Scrollable content" at bounding box center [582, 433] width 101 height 12
click at [584, 439] on div "Scrollable content" at bounding box center [592, 433] width 120 height 12
click at [602, 389] on div "Scrollable content" at bounding box center [583, 390] width 101 height 14
click at [615, 348] on div "Scrollable content" at bounding box center [583, 348] width 101 height 14
click at [718, 310] on div "Ignore internal Jira Service Management comments ?" at bounding box center [671, 303] width 286 height 17
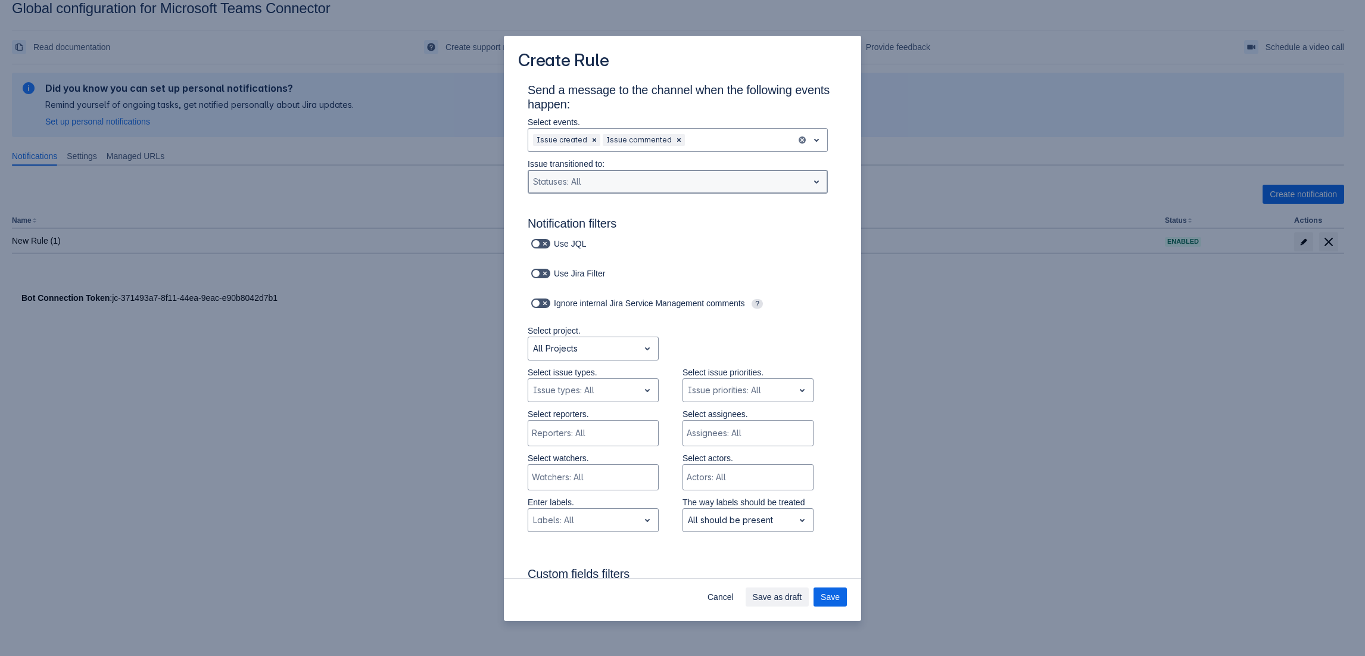
click at [621, 181] on div "Scrollable content" at bounding box center [668, 182] width 270 height 14
click at [594, 345] on div "Scrollable content" at bounding box center [583, 348] width 101 height 14
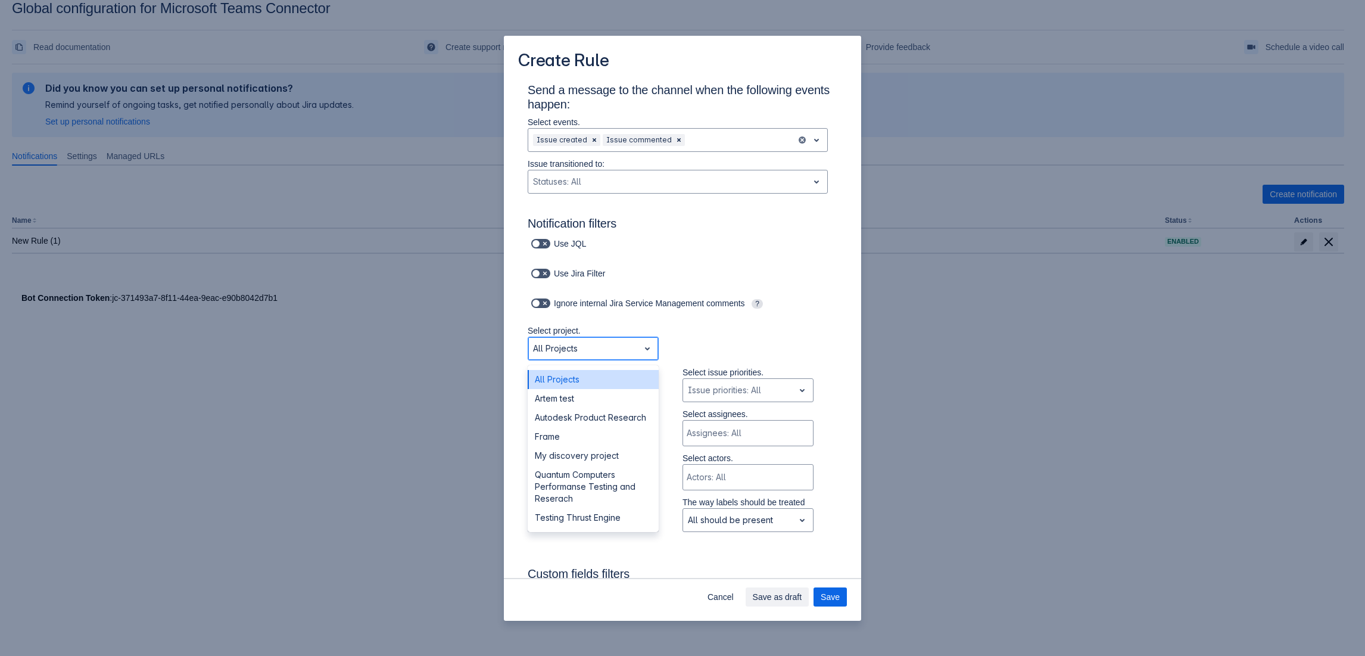
click at [575, 382] on div "All Projects" at bounding box center [593, 379] width 131 height 19
click at [594, 384] on div "Scrollable content" at bounding box center [583, 390] width 101 height 14
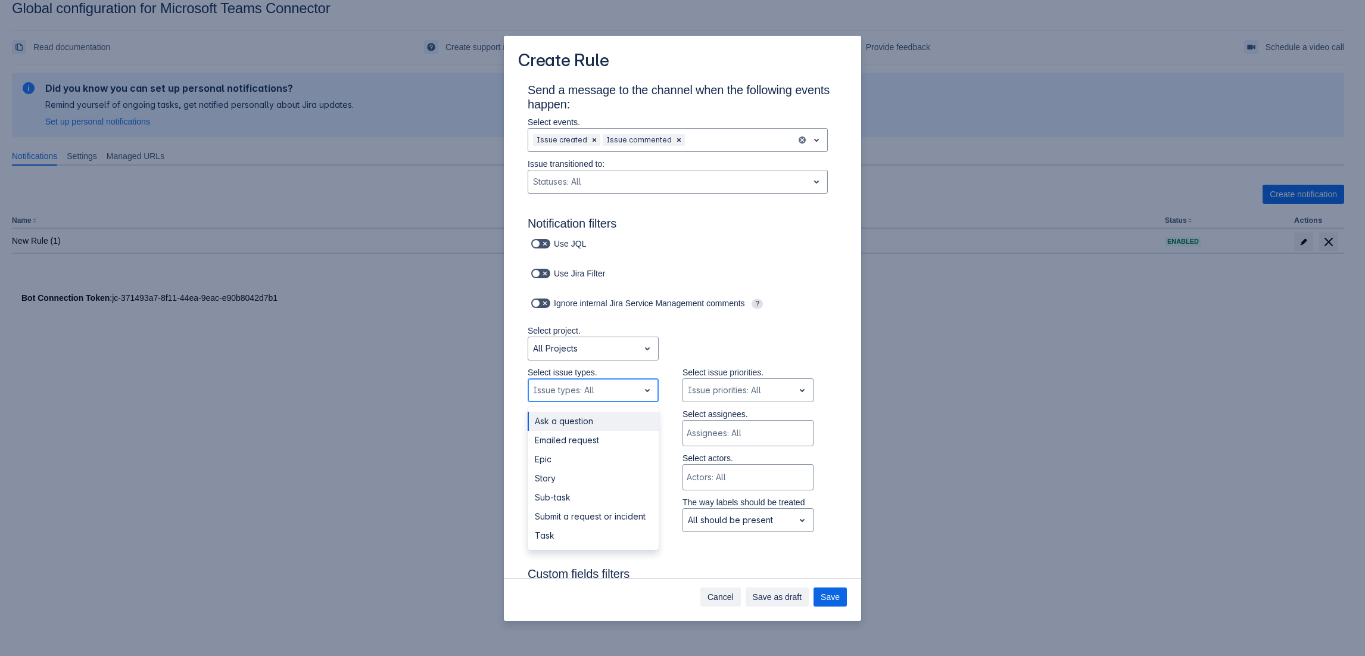
click at [729, 528] on span "Cancel" at bounding box center [721, 596] width 26 height 19
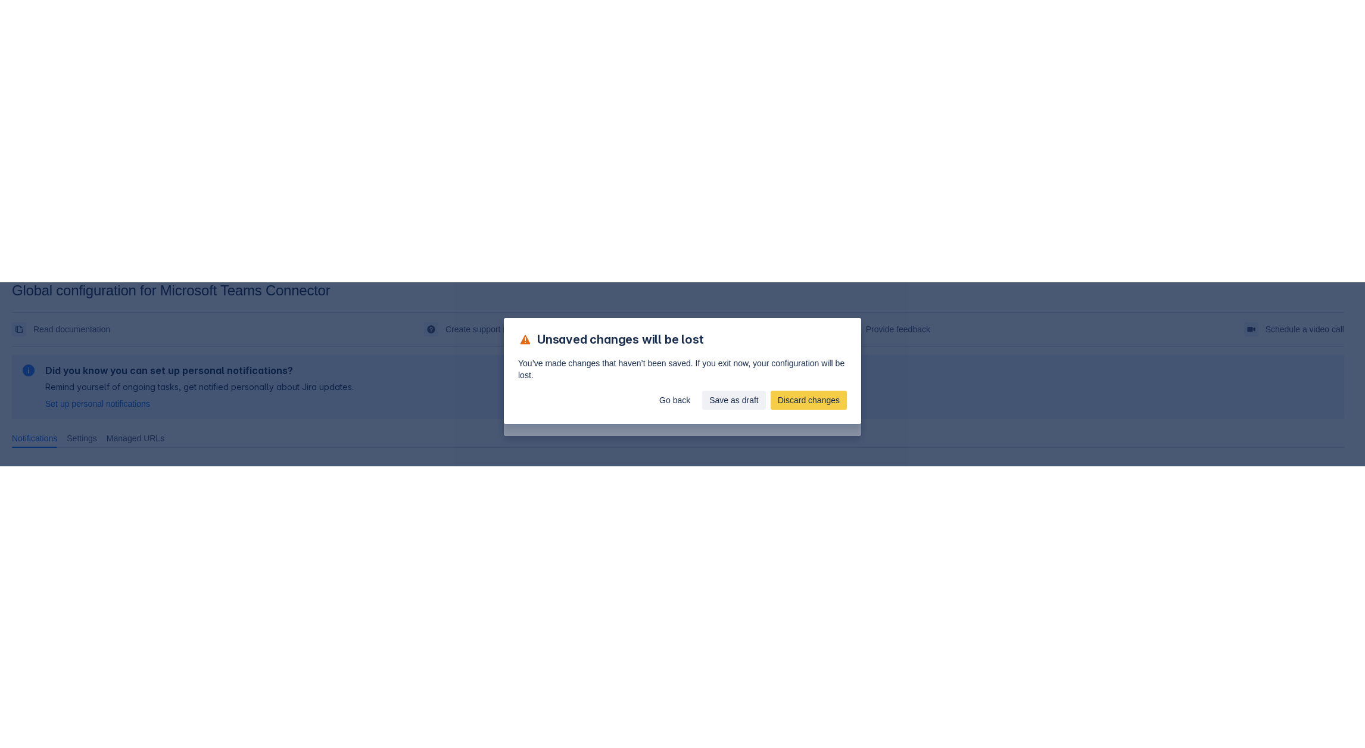
scroll to position [0, 0]
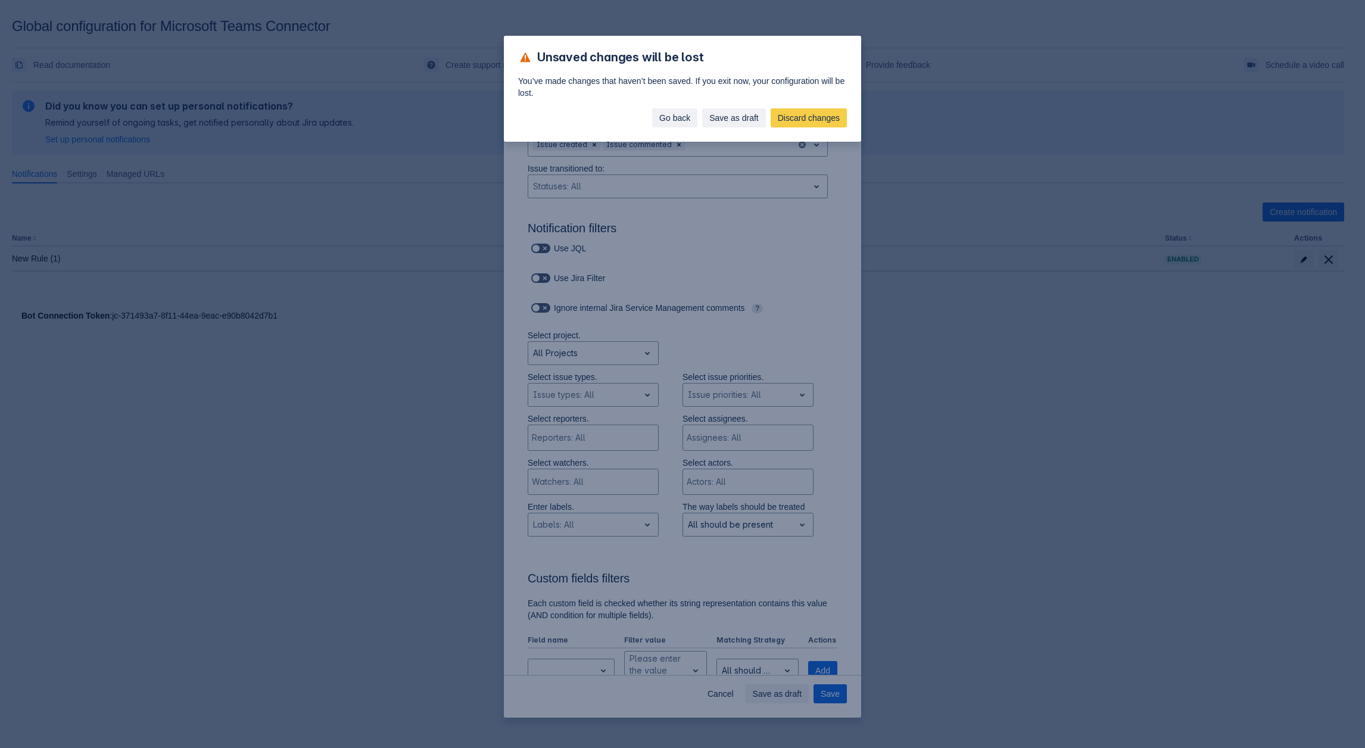
click at [697, 120] on button "Go back" at bounding box center [674, 117] width 45 height 19
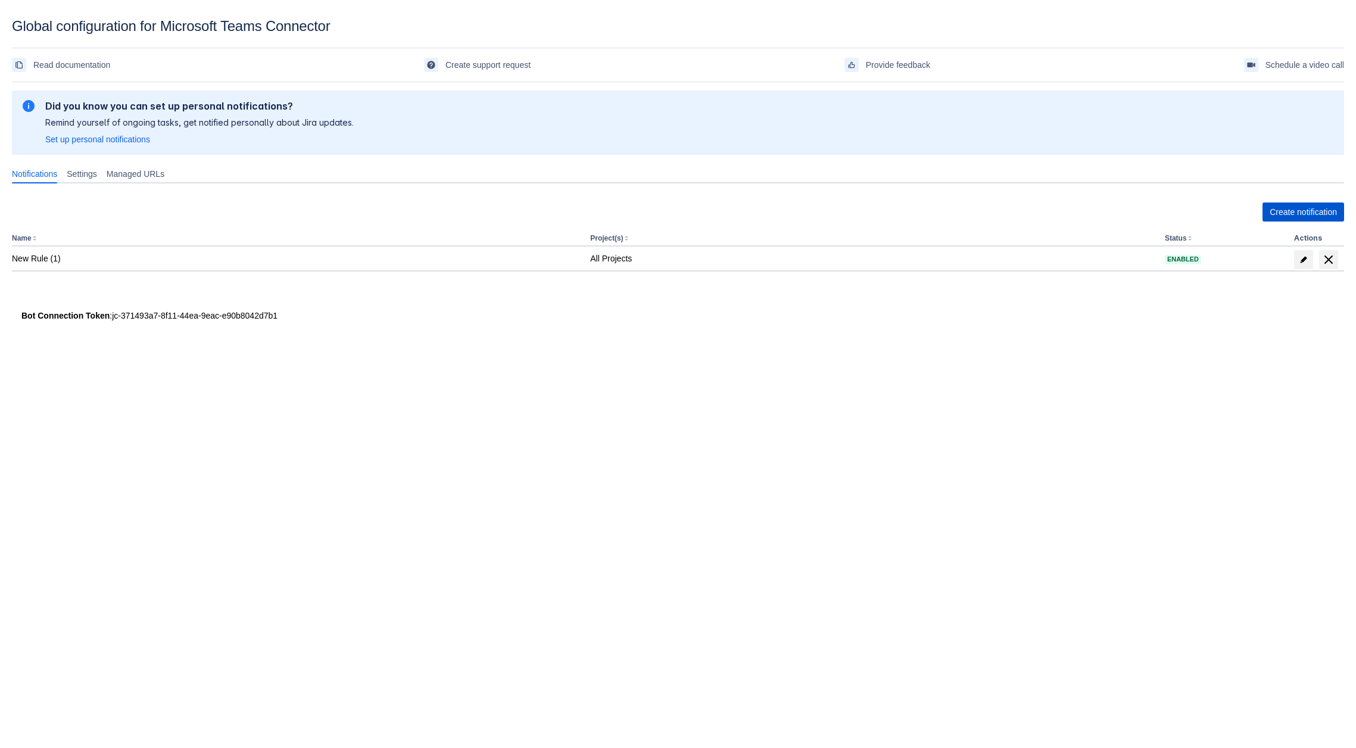
click at [1319, 210] on span "Create notification" at bounding box center [1303, 212] width 67 height 19
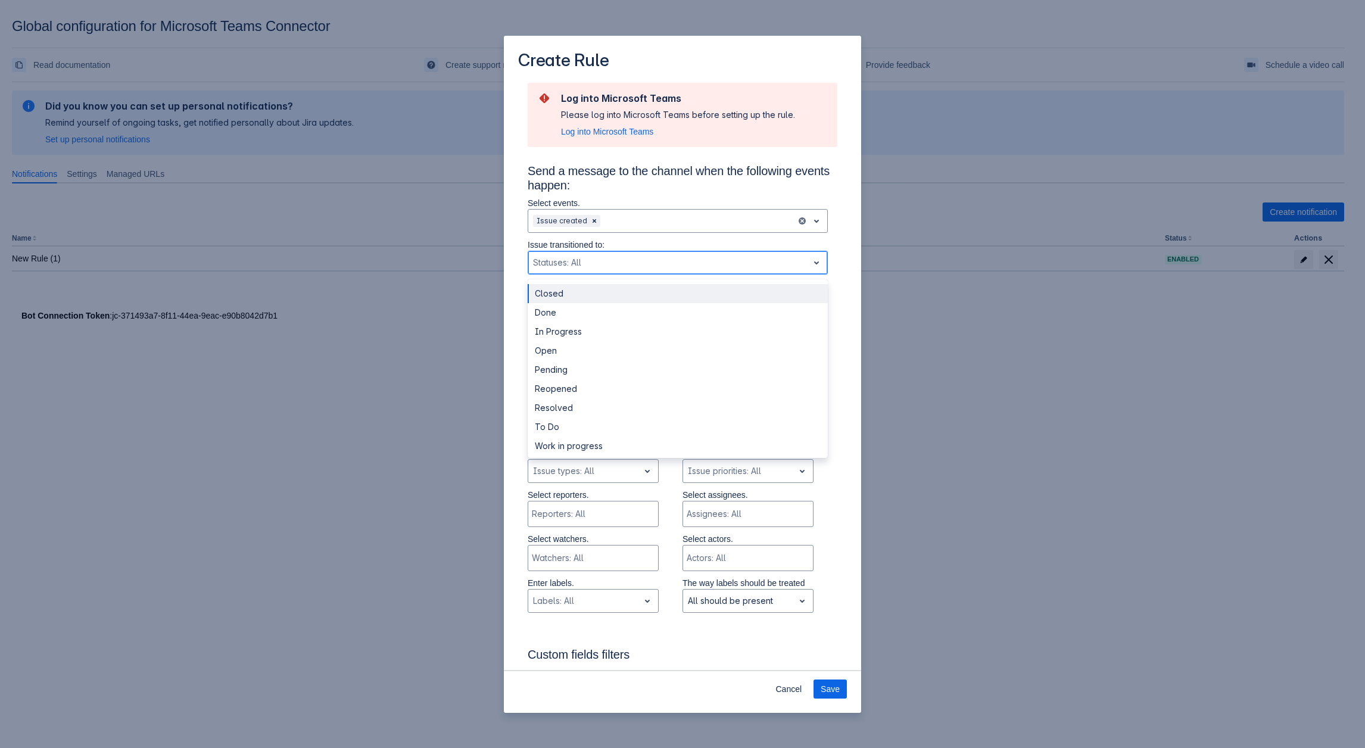
click at [585, 266] on div "Scrollable content" at bounding box center [668, 263] width 270 height 14
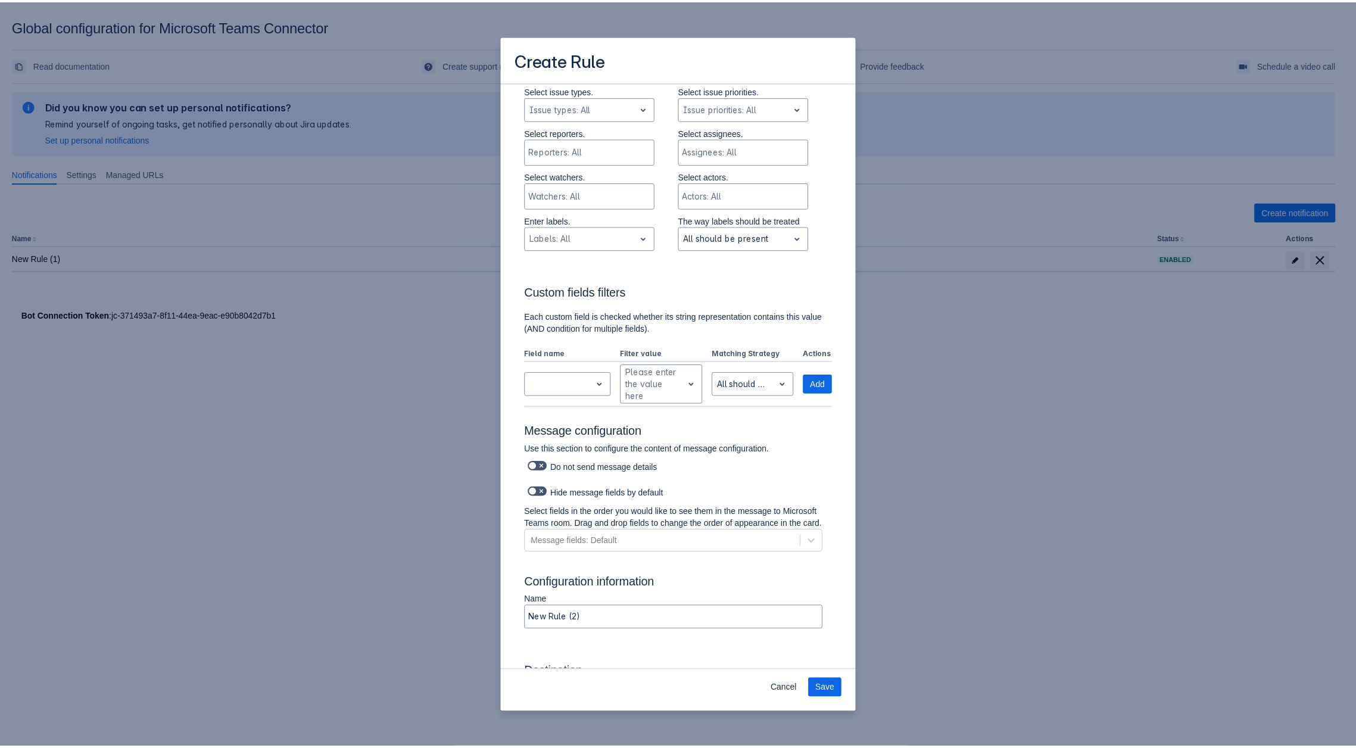
scroll to position [218, 0]
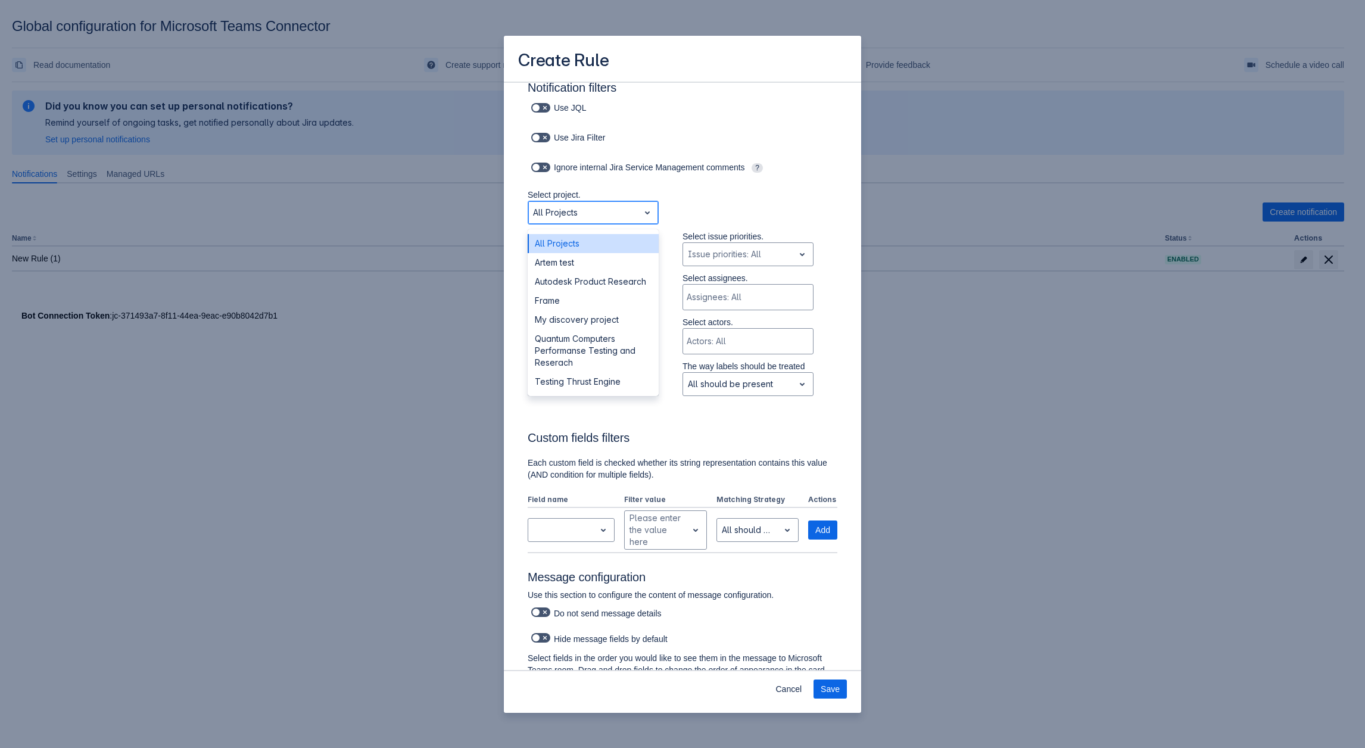
click at [572, 221] on div "All Projects" at bounding box center [583, 212] width 111 height 19
click at [587, 247] on div "Scrollable content" at bounding box center [583, 254] width 101 height 14
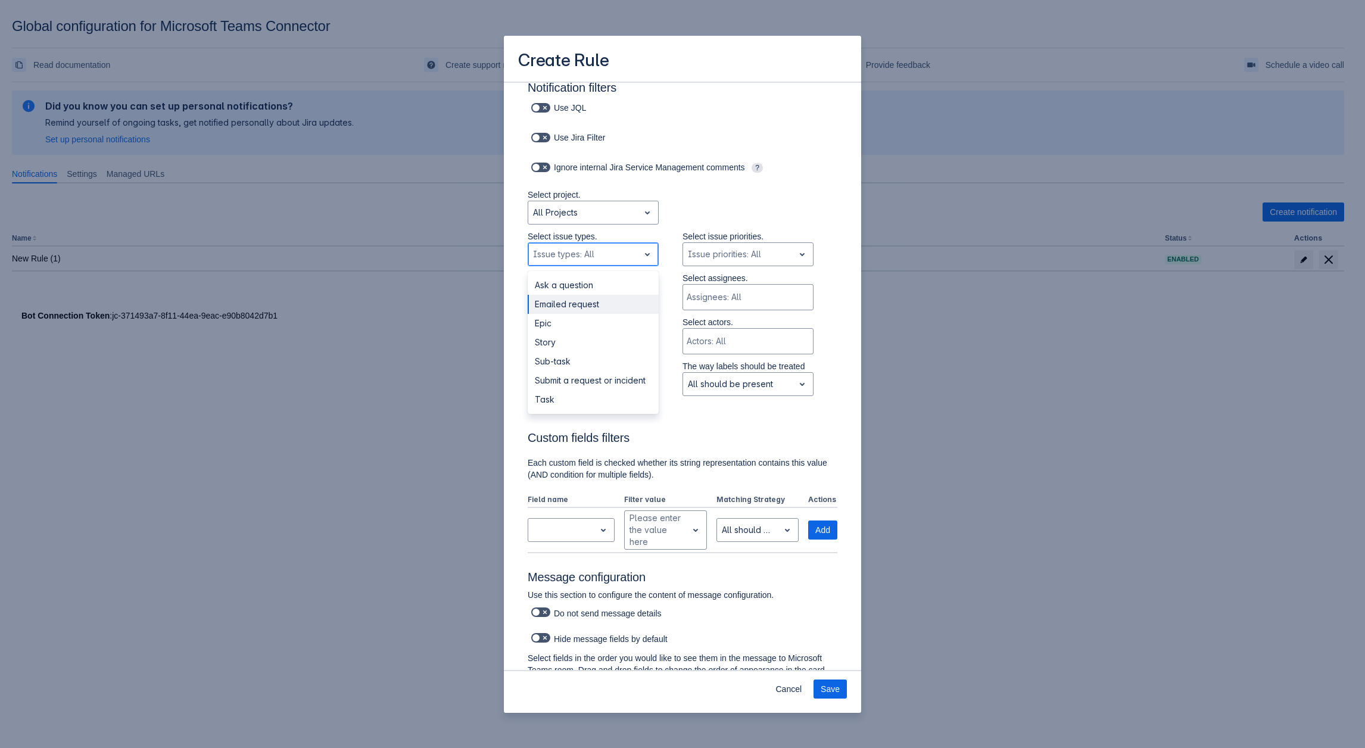
click at [577, 309] on div "Emailed request" at bounding box center [593, 304] width 131 height 19
click at [610, 258] on input "Scrollable content" at bounding box center [611, 254] width 2 height 12
click at [586, 331] on div "Story" at bounding box center [593, 323] width 131 height 19
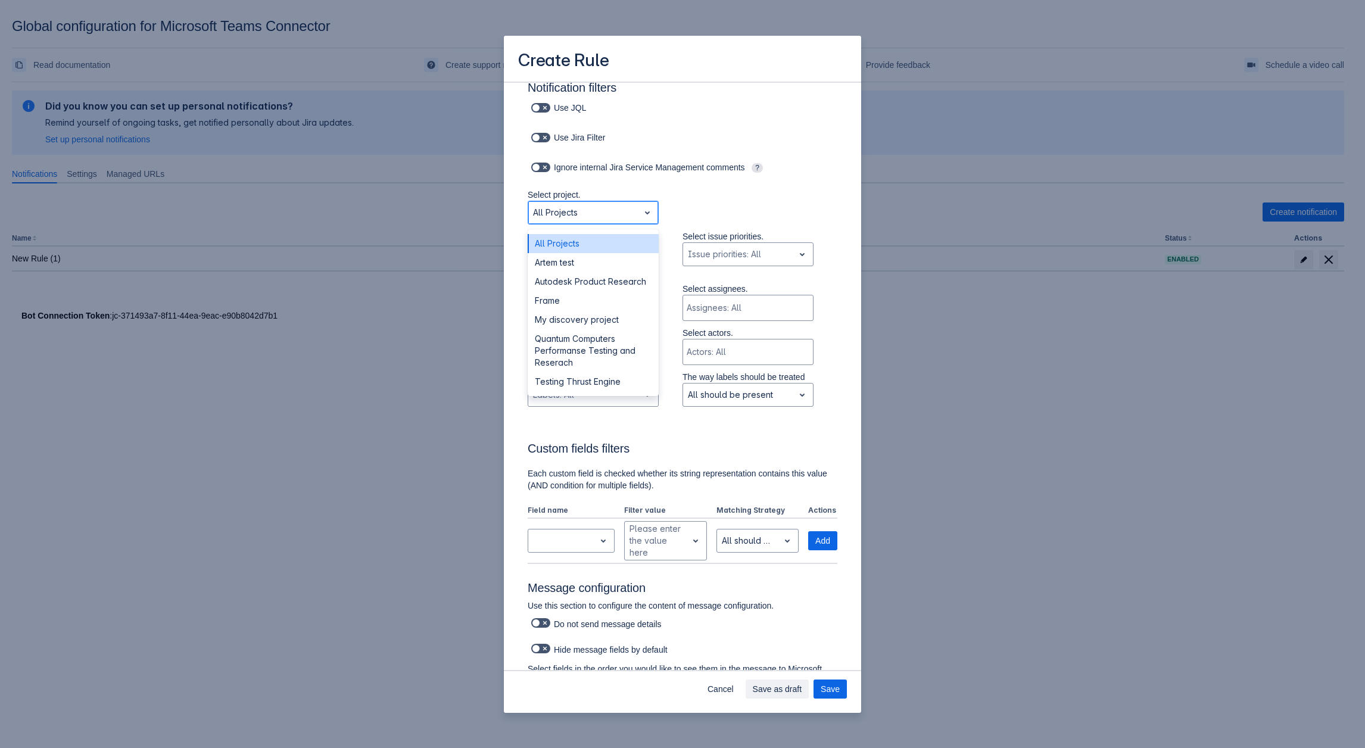
click at [606, 217] on div "Scrollable content" at bounding box center [583, 212] width 101 height 14
click at [568, 244] on div "All Projects" at bounding box center [593, 243] width 131 height 19
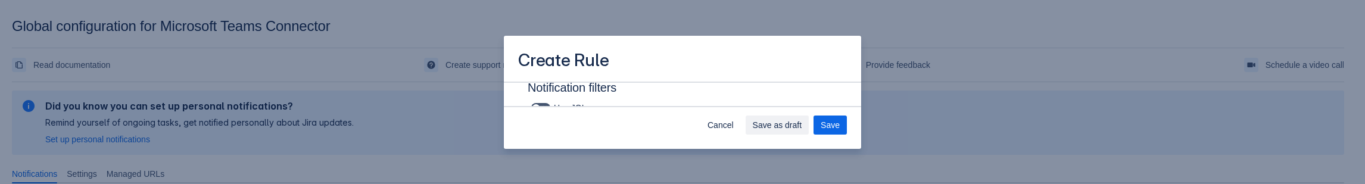
click at [275, 61] on div "Create Rule Log into Microsoft Teams Please log into Microsoft Teams before set…" at bounding box center [682, 92] width 1365 height 184
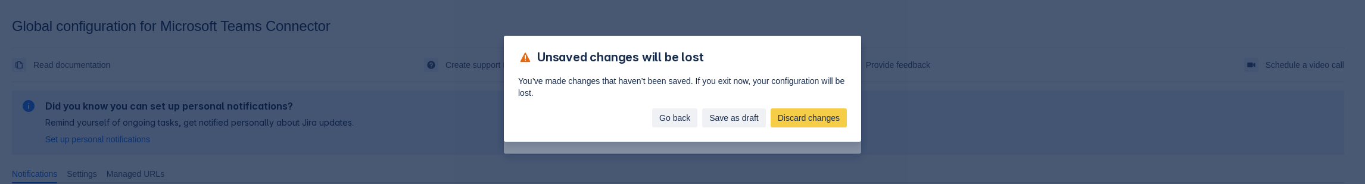
drag, startPoint x: 725, startPoint y: 116, endPoint x: 680, endPoint y: 122, distance: 45.1
click at [680, 122] on div "Go back Save as draft Discard changes" at bounding box center [682, 120] width 357 height 43
click at [680, 122] on span "Go back" at bounding box center [674, 117] width 31 height 19
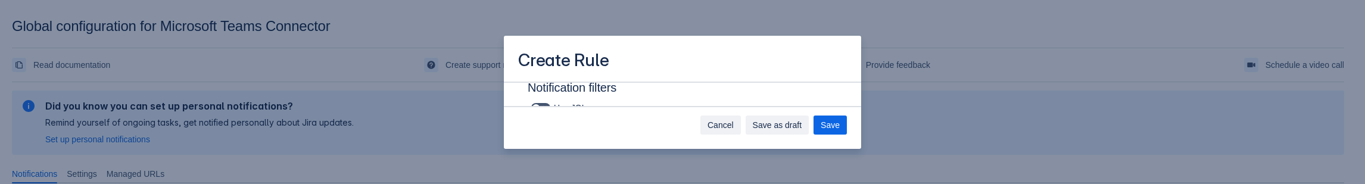
click at [737, 132] on button "Cancel" at bounding box center [720, 125] width 41 height 19
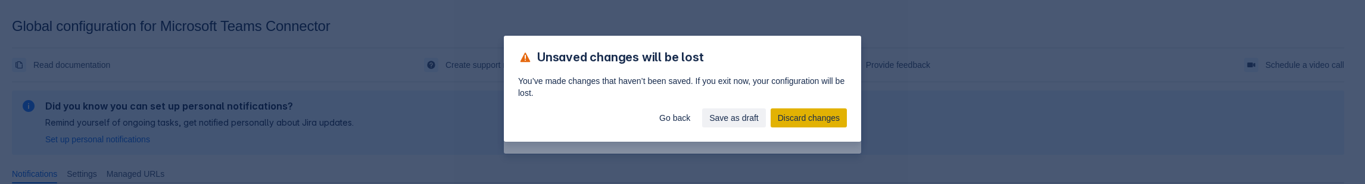
click at [836, 113] on span "Discard changes" at bounding box center [809, 117] width 62 height 19
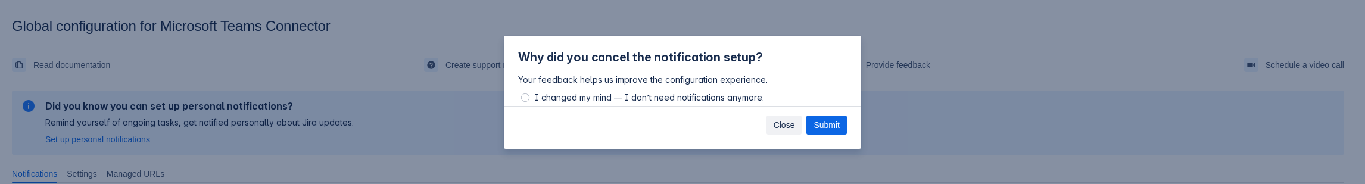
click at [783, 118] on span "Close" at bounding box center [784, 125] width 21 height 19
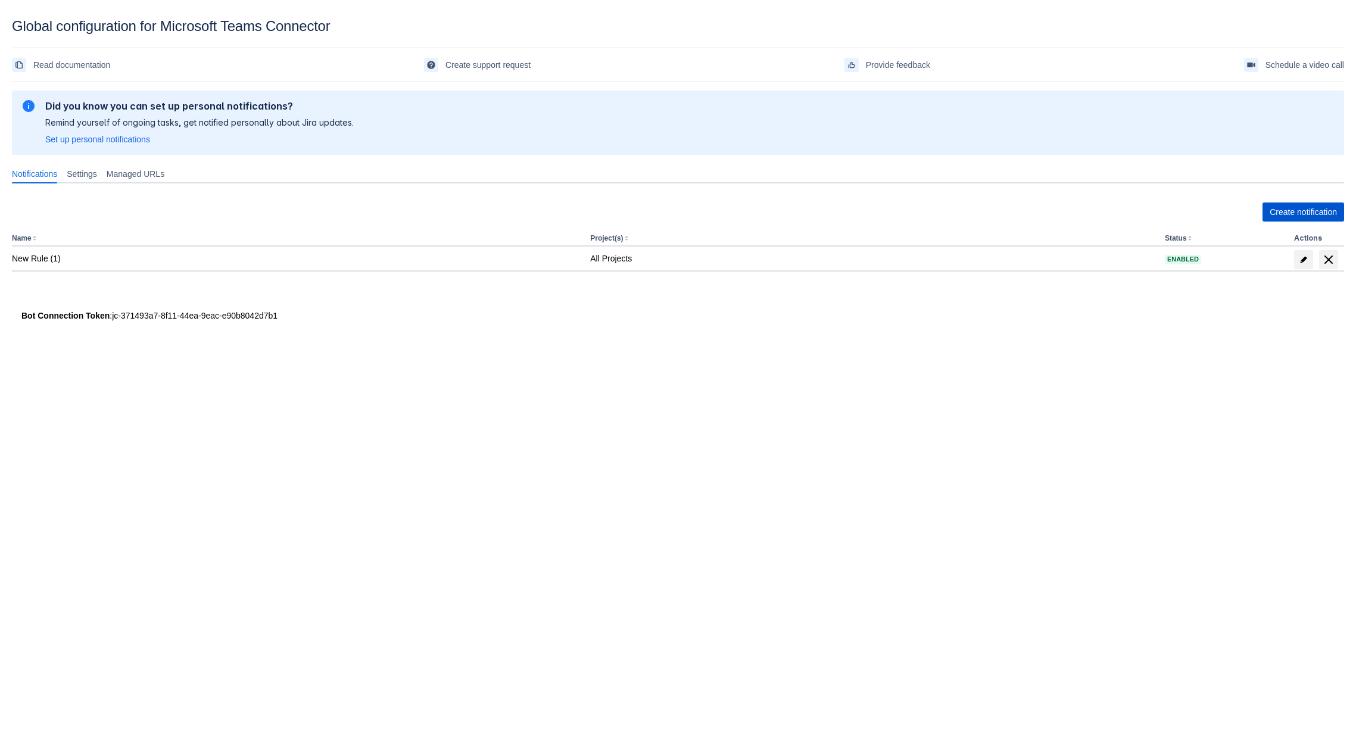
click at [1282, 214] on span "Create notification" at bounding box center [1303, 212] width 67 height 19
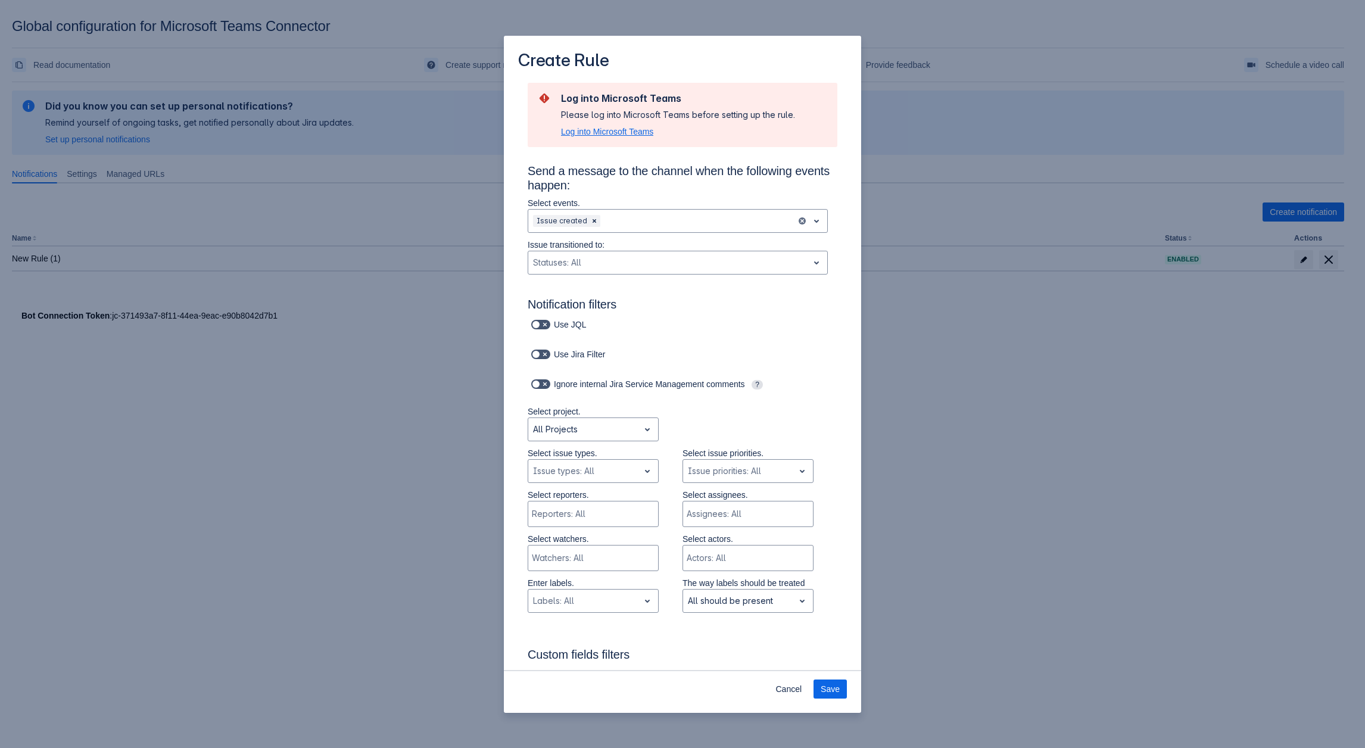
click at [605, 130] on span "Log into Microsoft Teams" at bounding box center [607, 132] width 92 height 12
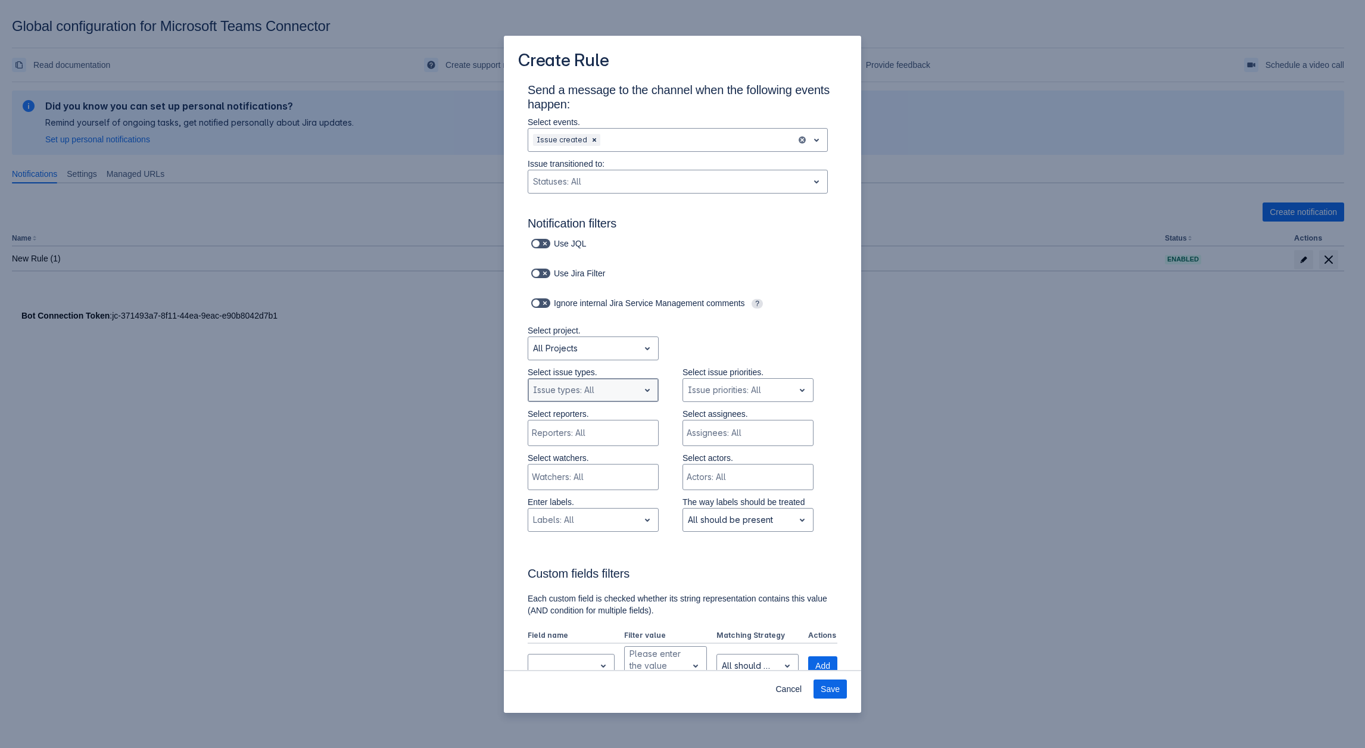
click at [591, 387] on div "Scrollable content" at bounding box center [583, 390] width 101 height 14
click at [599, 357] on div "All Projects" at bounding box center [583, 348] width 111 height 19
click at [587, 395] on div "Scrollable content" at bounding box center [583, 390] width 101 height 14
click at [618, 181] on div "Scrollable content" at bounding box center [668, 182] width 270 height 14
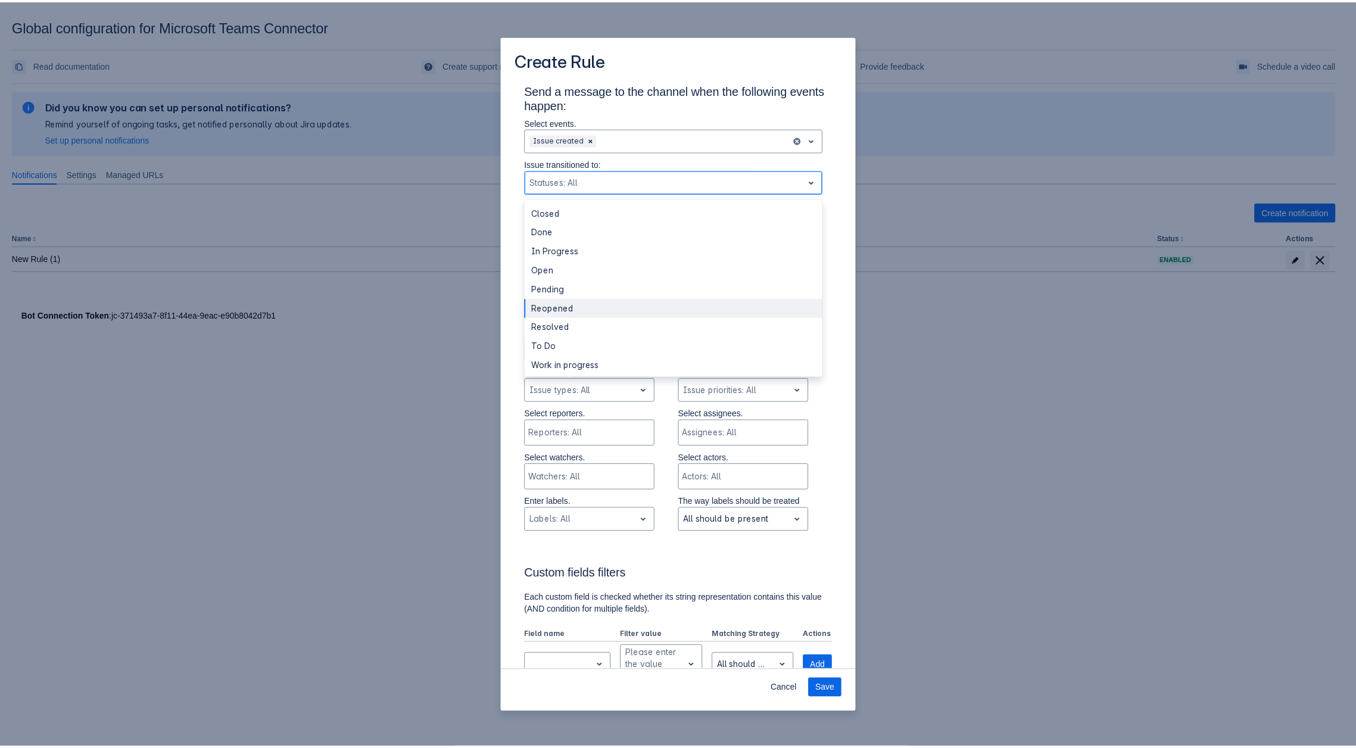
scroll to position [2, 0]
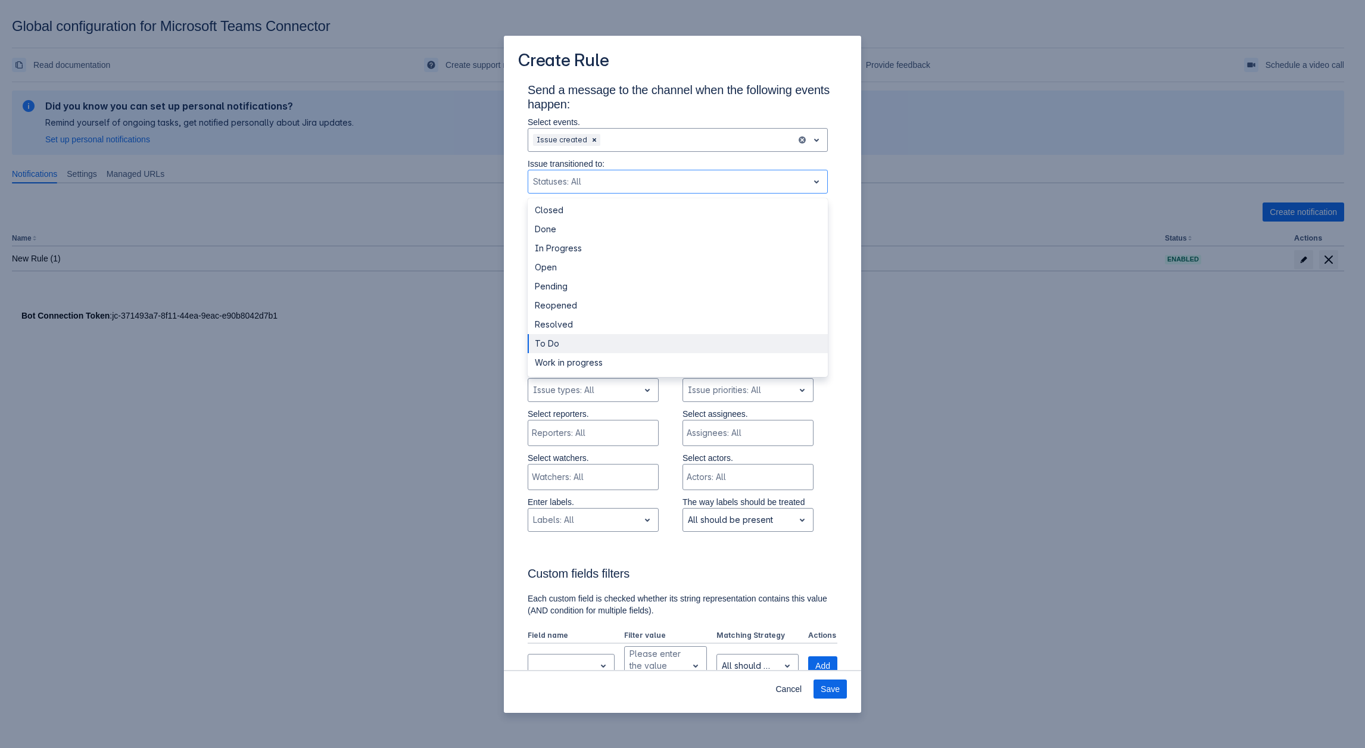
click at [189, 412] on div "Create Rule Send a message to the channel when the following events happen: Sel…" at bounding box center [682, 374] width 1365 height 748
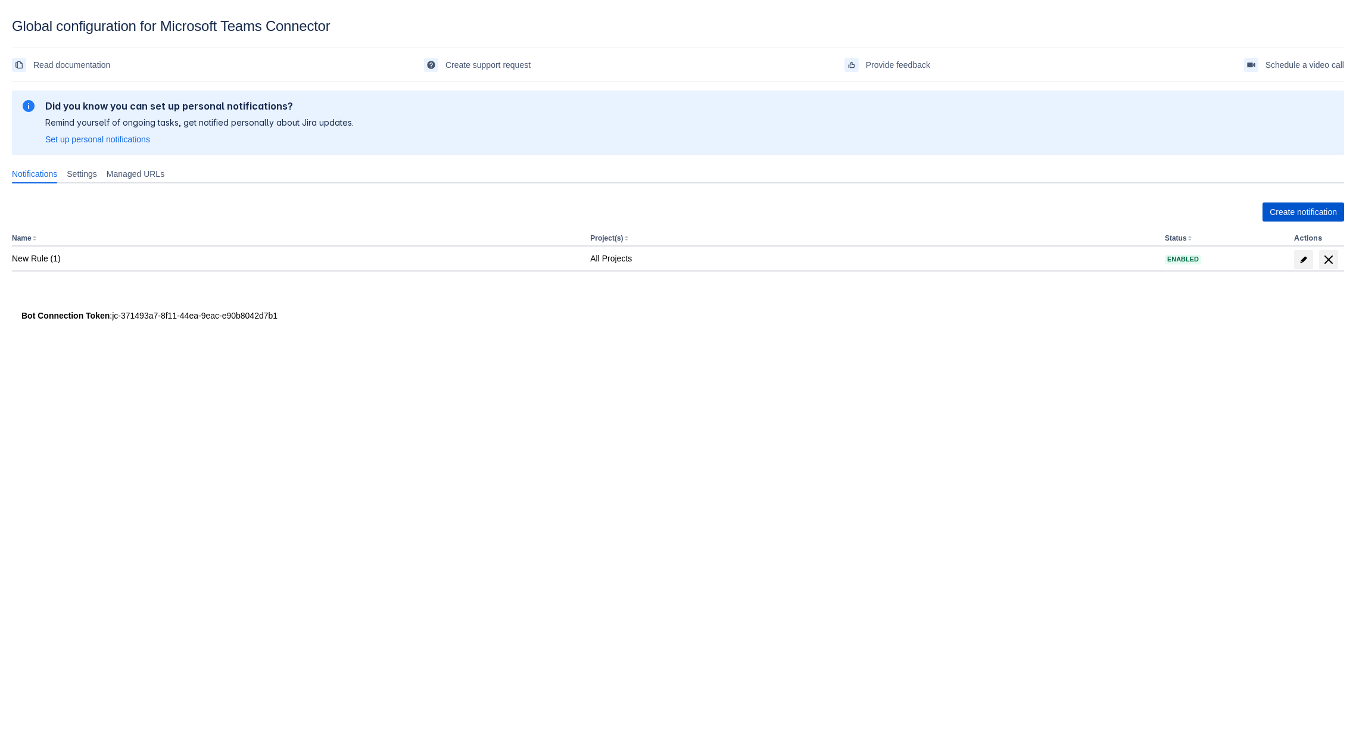
click at [1290, 214] on span "Create notification" at bounding box center [1303, 212] width 67 height 19
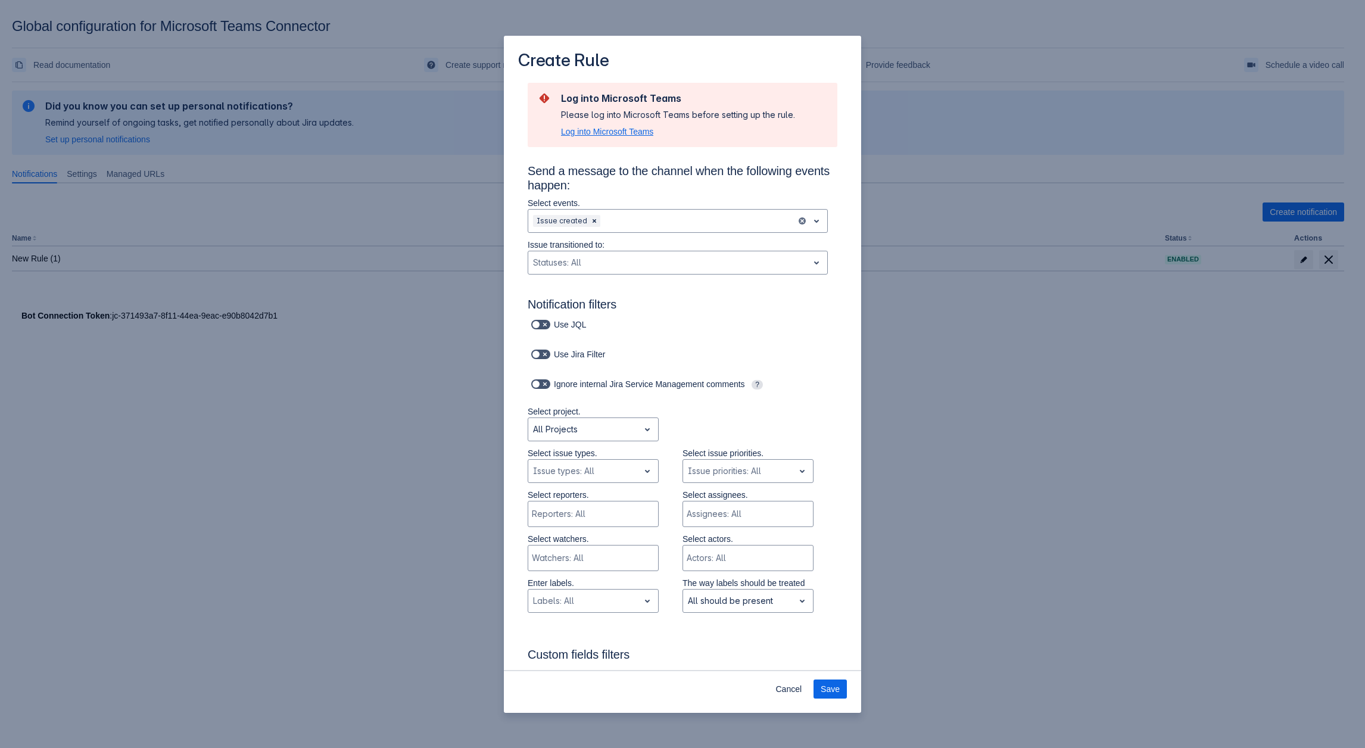
click at [627, 135] on span "Log into Microsoft Teams" at bounding box center [607, 132] width 92 height 12
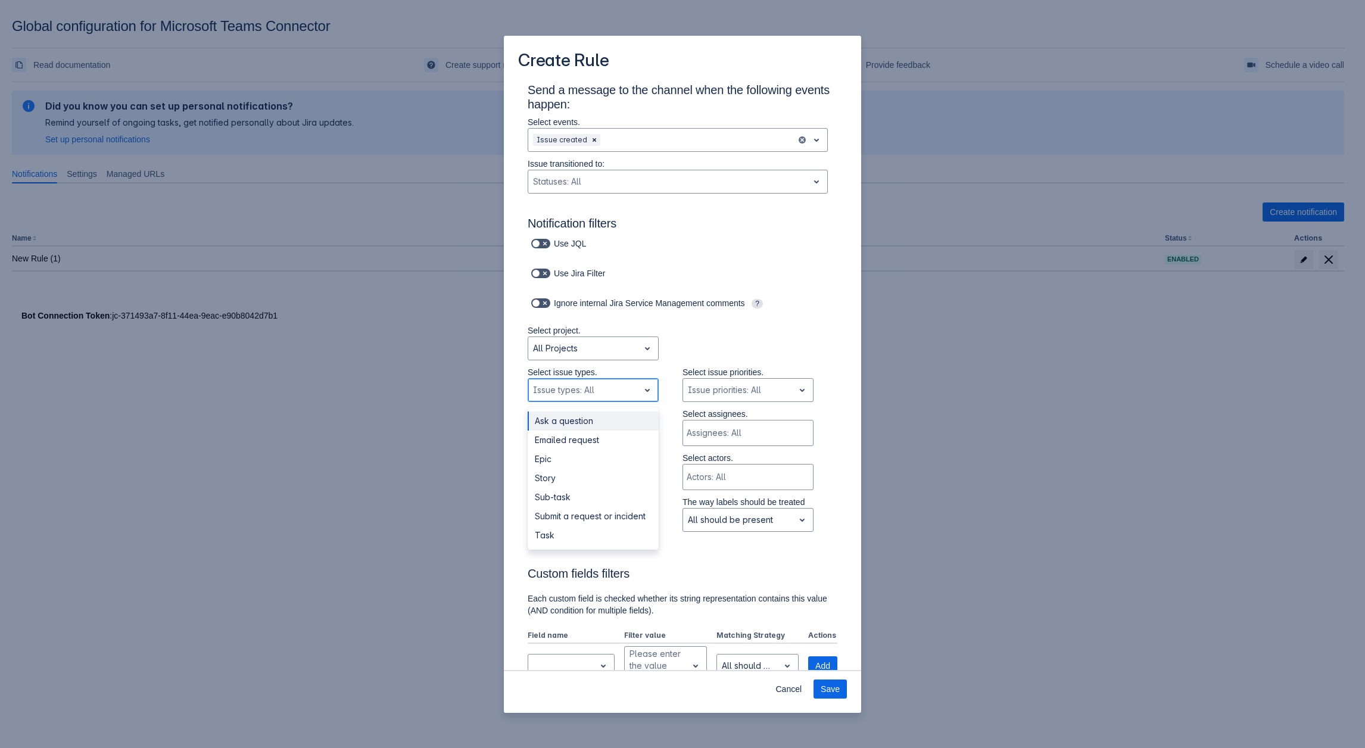
click at [571, 386] on div "Scrollable content" at bounding box center [583, 390] width 101 height 14
click at [581, 391] on div "Scrollable content" at bounding box center [583, 390] width 101 height 14
click at [602, 424] on div "Reporters: All" at bounding box center [591, 433] width 127 height 24
click at [601, 412] on p "Select reporters." at bounding box center [593, 414] width 131 height 12
click at [601, 357] on div "All Projects" at bounding box center [583, 348] width 111 height 19
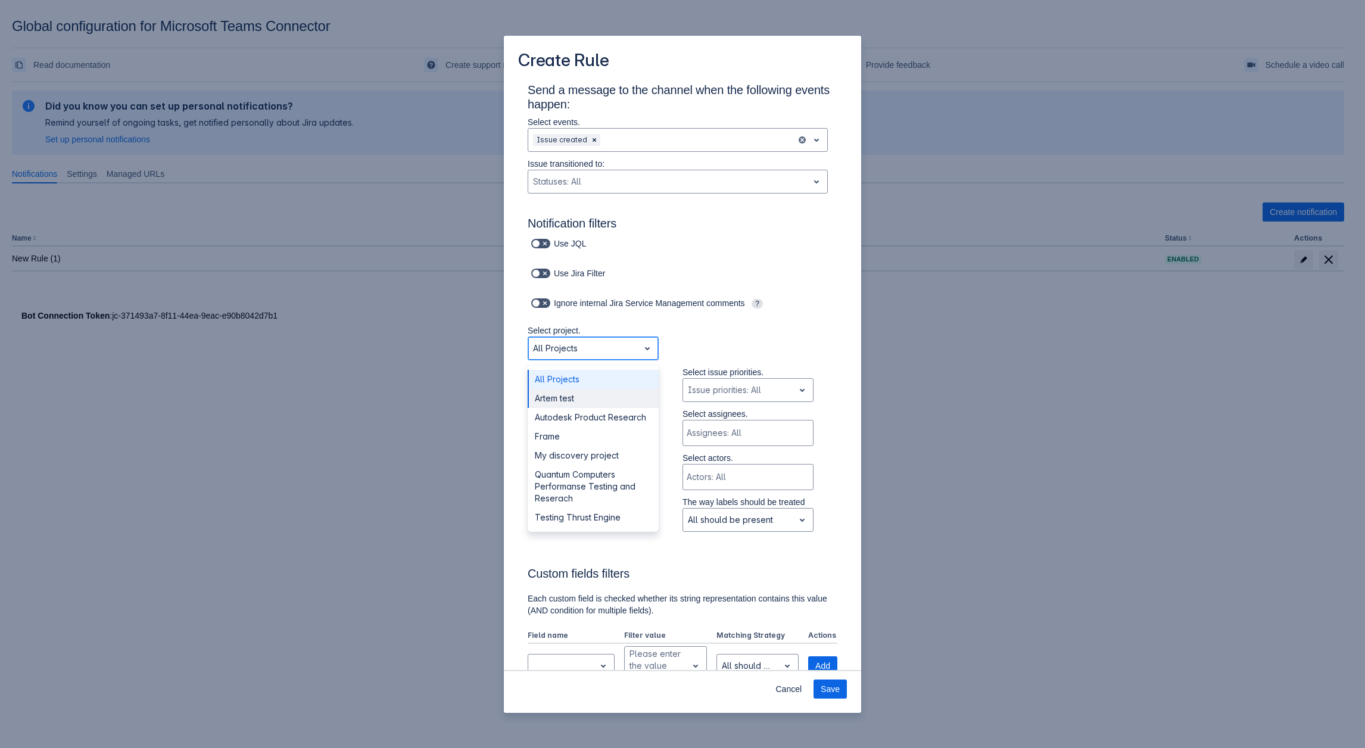
click at [583, 398] on div "Artem test" at bounding box center [593, 398] width 131 height 19
click at [612, 351] on div "Scrollable content" at bounding box center [583, 348] width 101 height 14
drag, startPoint x: 578, startPoint y: 389, endPoint x: 560, endPoint y: 379, distance: 20.5
click at [560, 379] on div "All Projects Artem test Autodesk Product Research Frame My discovery project Qu…" at bounding box center [593, 448] width 131 height 167
click at [560, 379] on div "All Projects" at bounding box center [593, 379] width 131 height 19
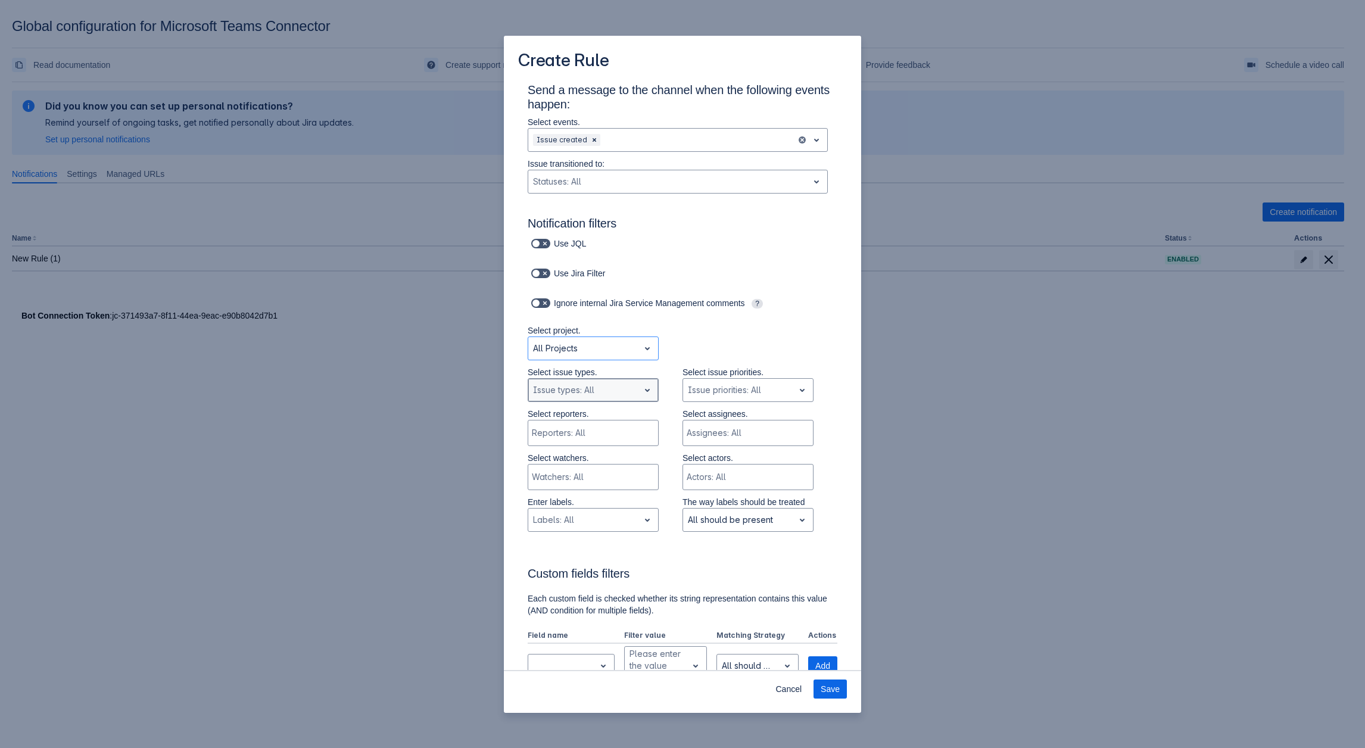
click at [613, 391] on div "Scrollable content" at bounding box center [583, 390] width 101 height 14
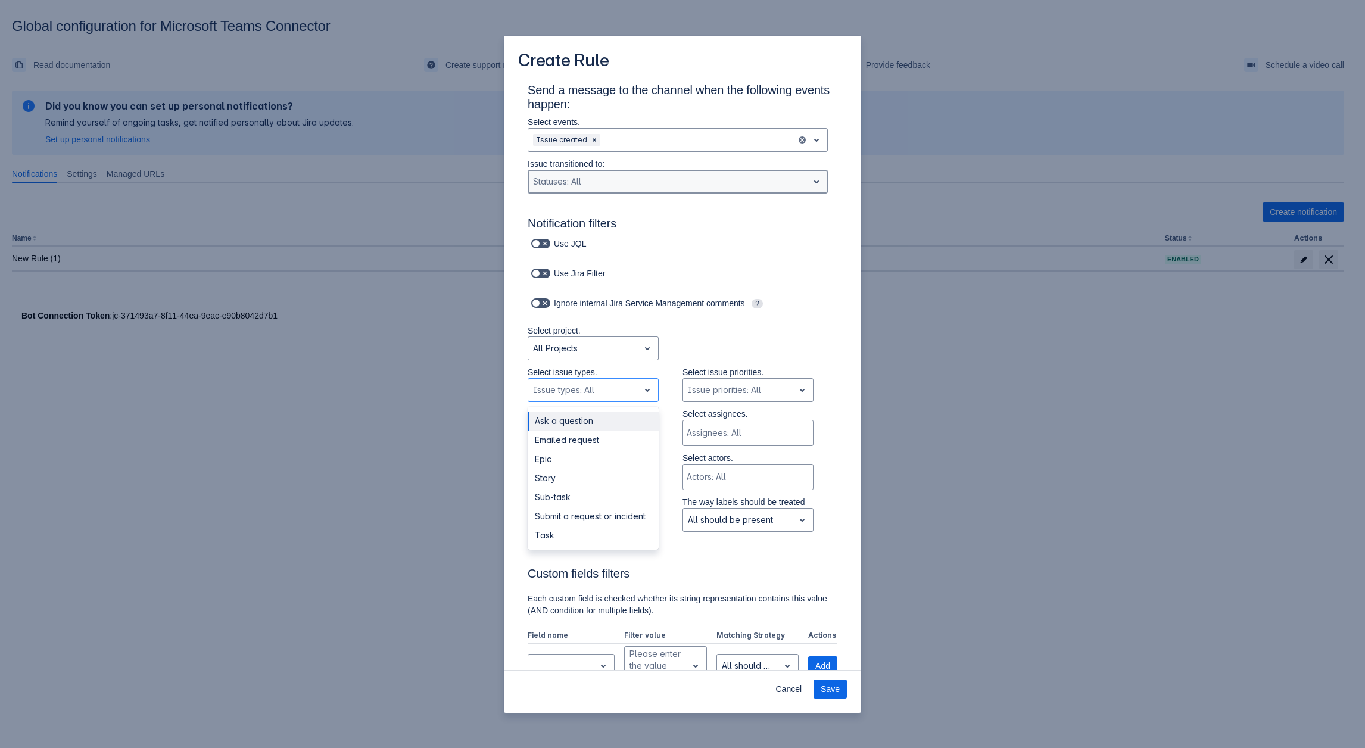
click at [620, 177] on div "Scrollable content" at bounding box center [668, 182] width 270 height 14
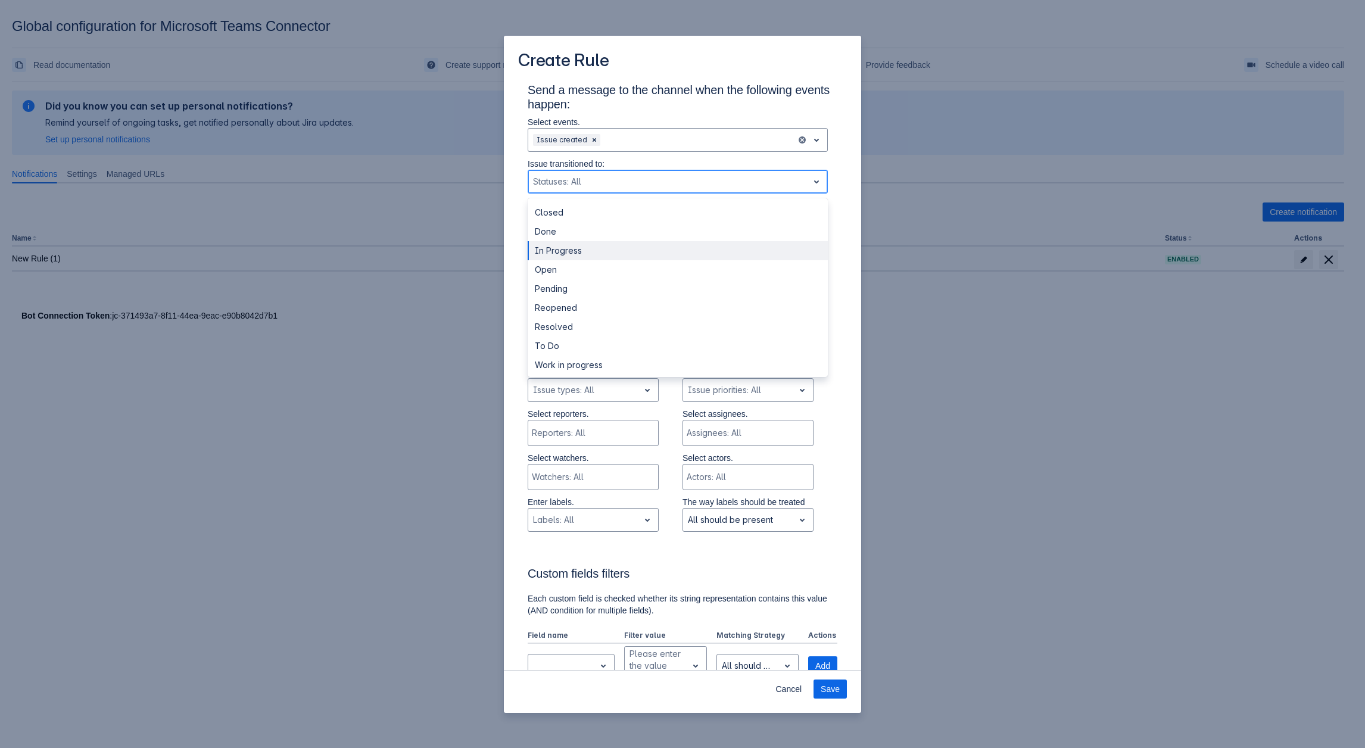
click at [592, 257] on div "In Progress" at bounding box center [678, 250] width 300 height 19
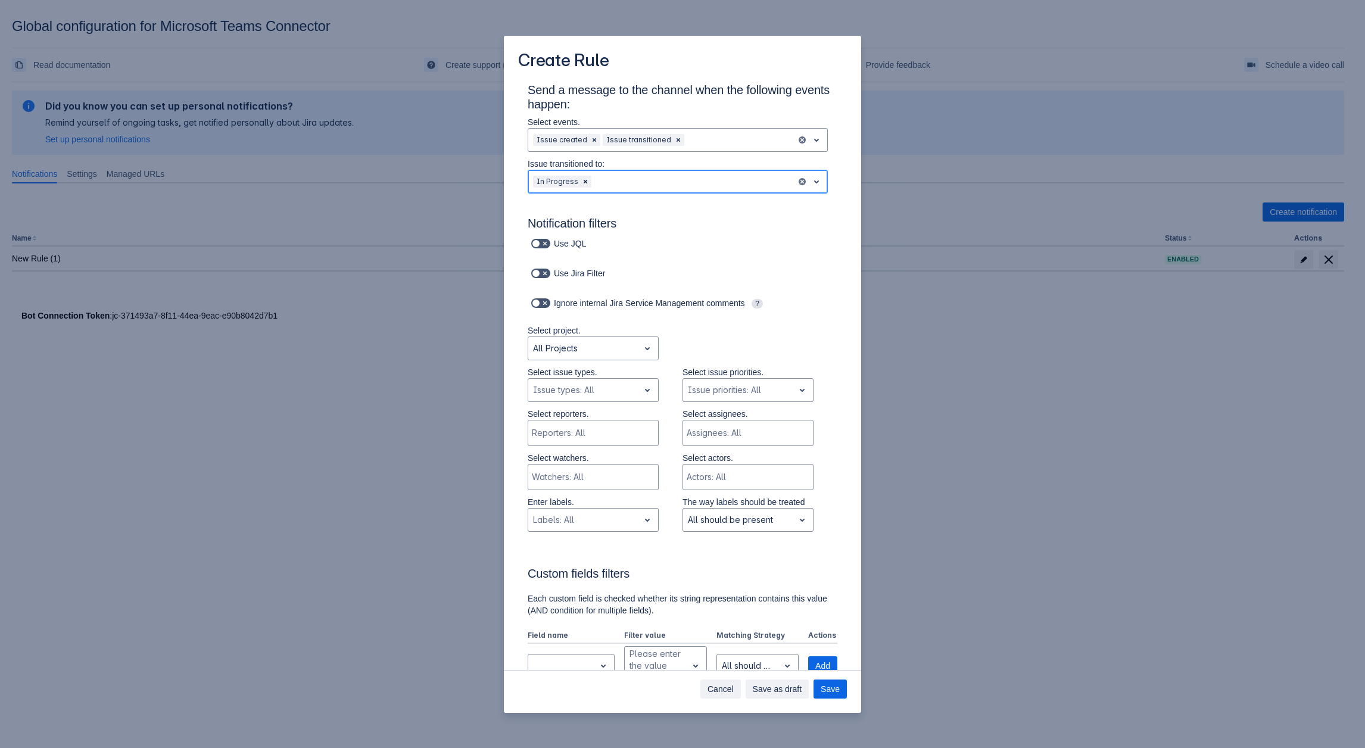
click at [722, 686] on span "Cancel" at bounding box center [721, 689] width 26 height 19
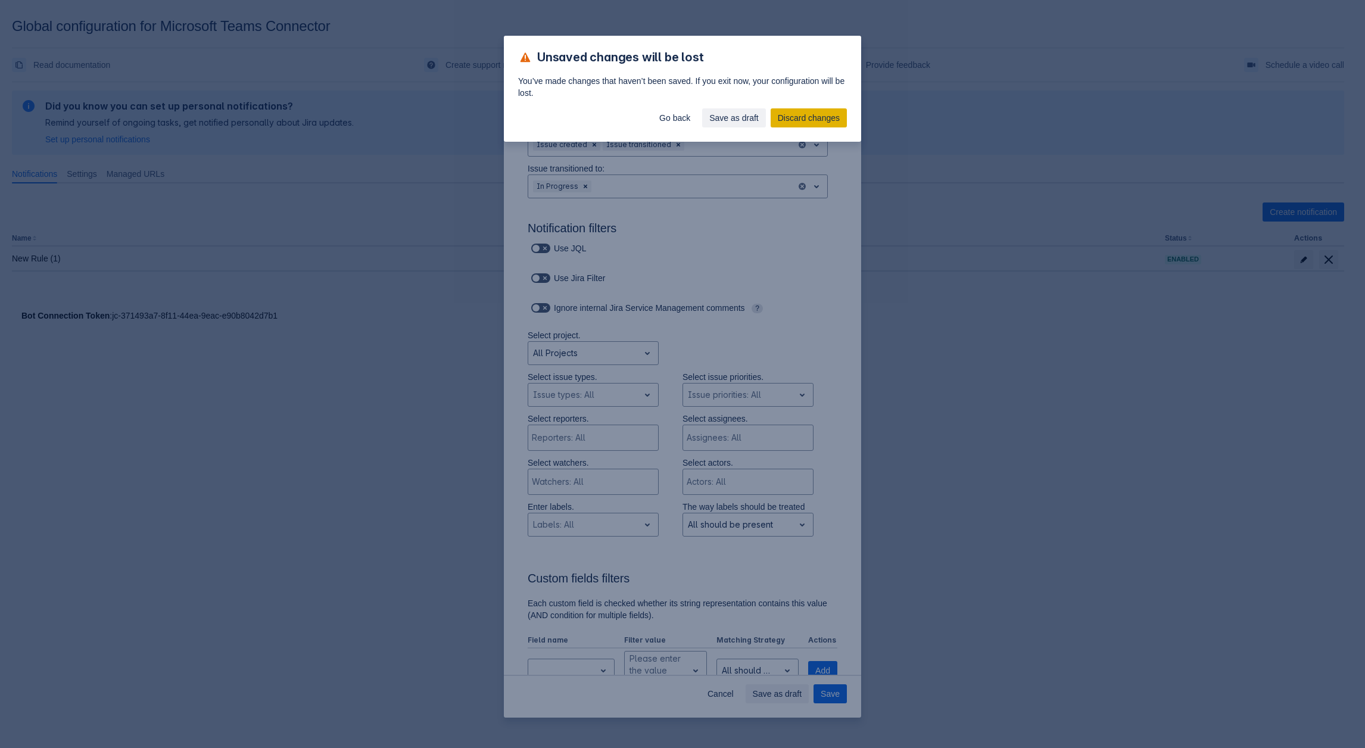
click at [787, 110] on span "Discard changes" at bounding box center [809, 117] width 62 height 19
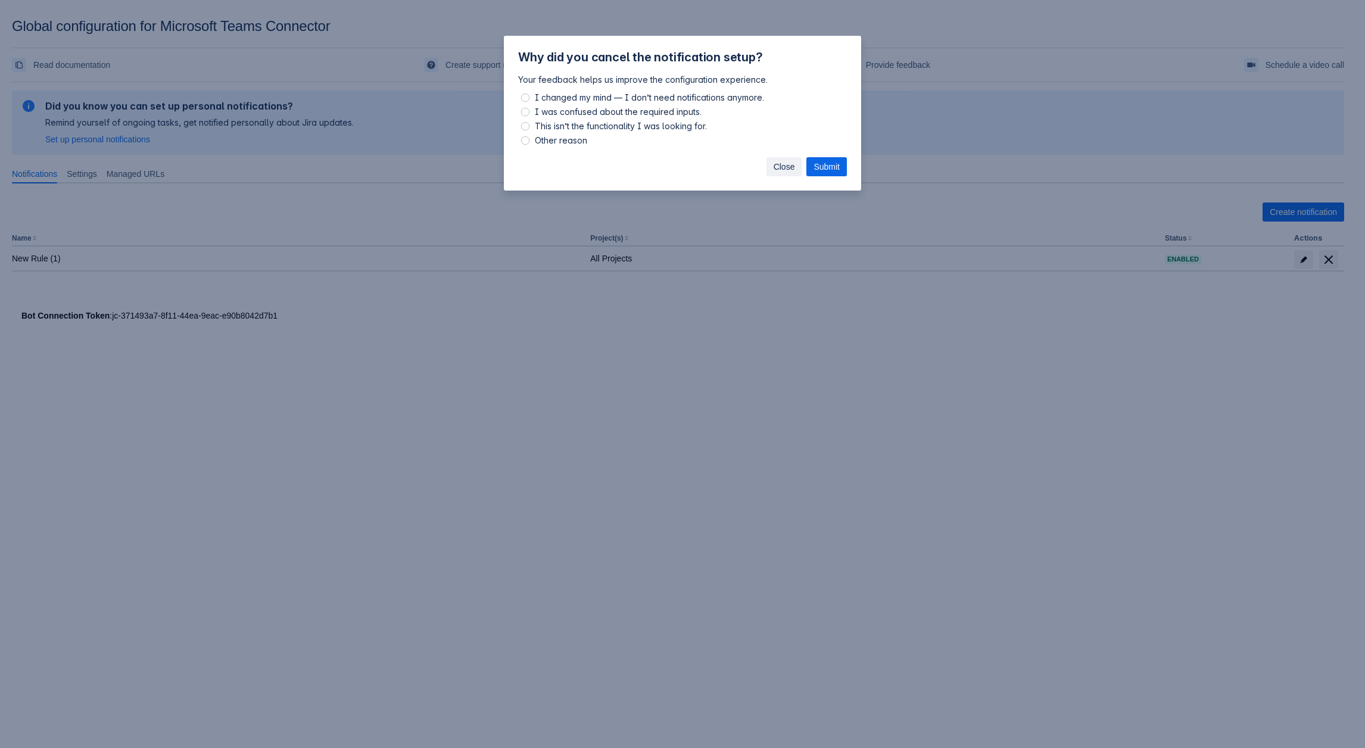
click at [792, 174] on span "Close" at bounding box center [784, 166] width 21 height 19
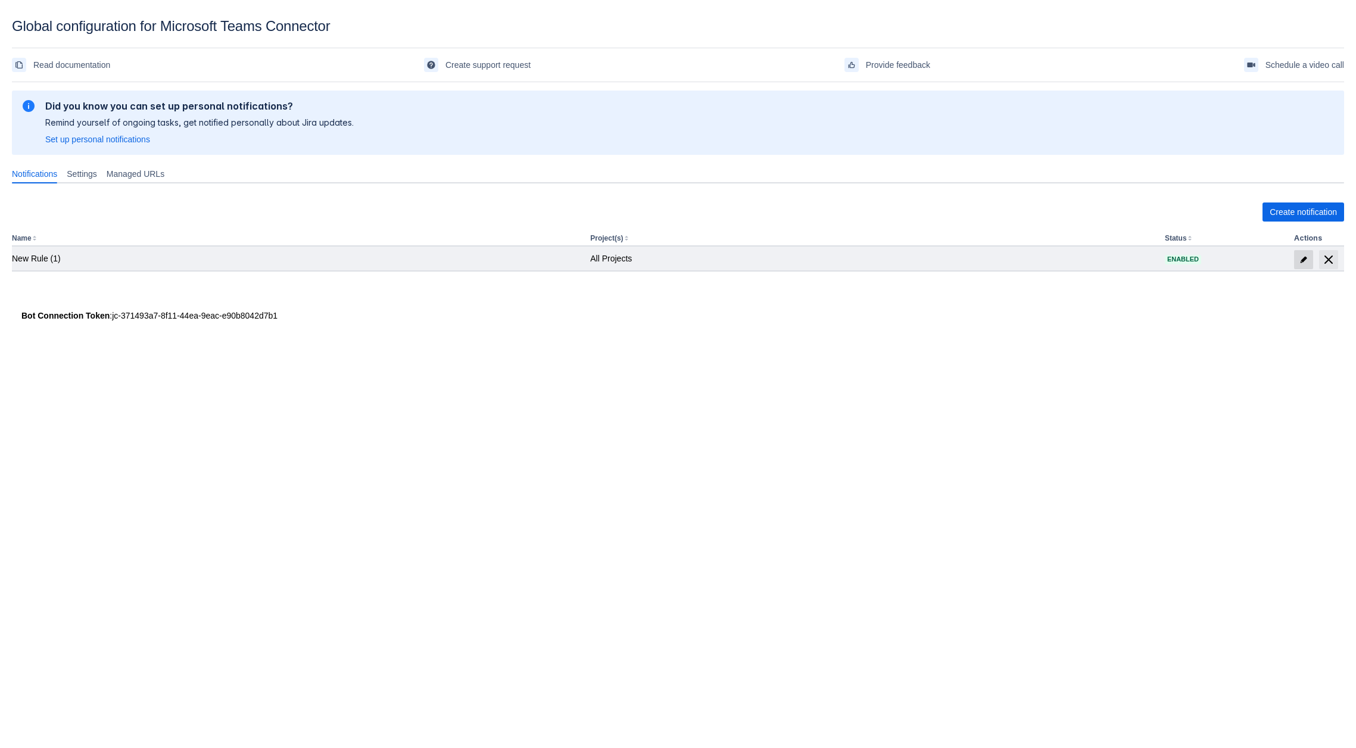
click at [1306, 253] on span at bounding box center [1303, 259] width 19 height 19
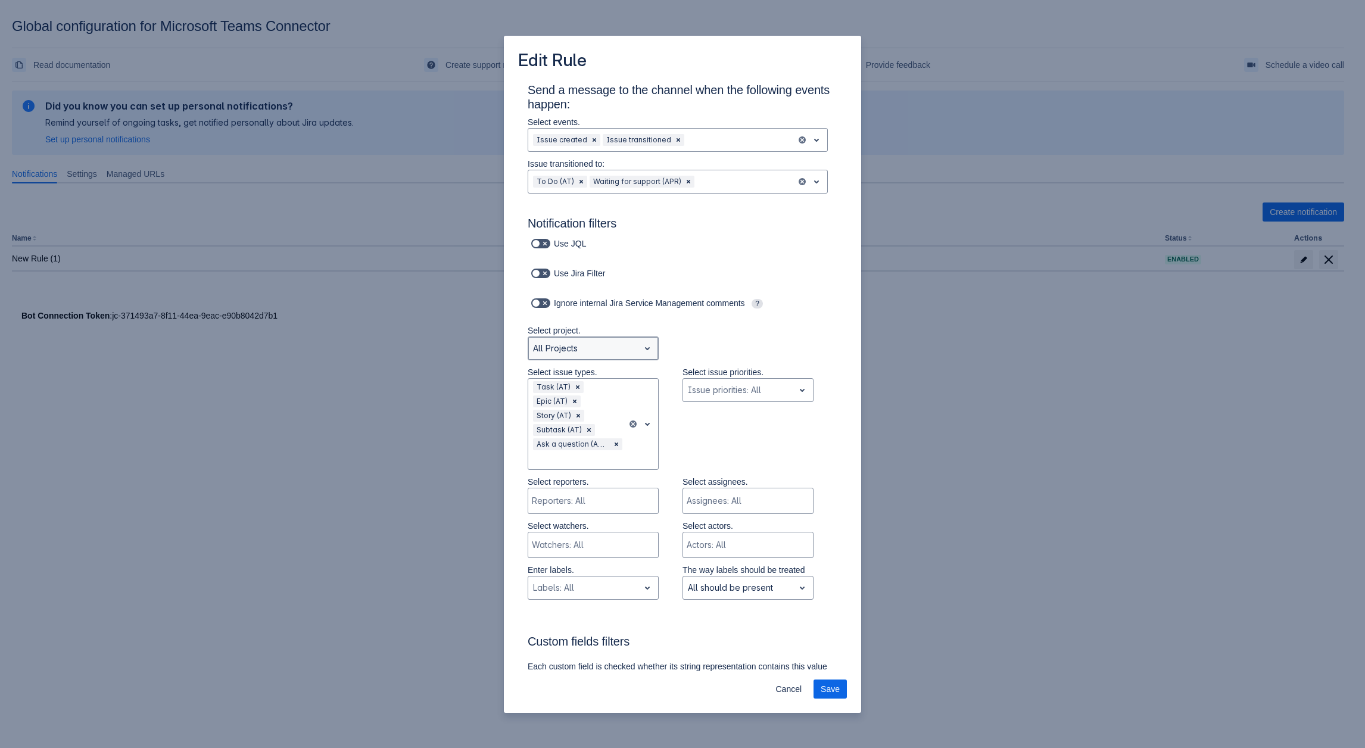
click at [568, 348] on div at bounding box center [583, 348] width 101 height 14
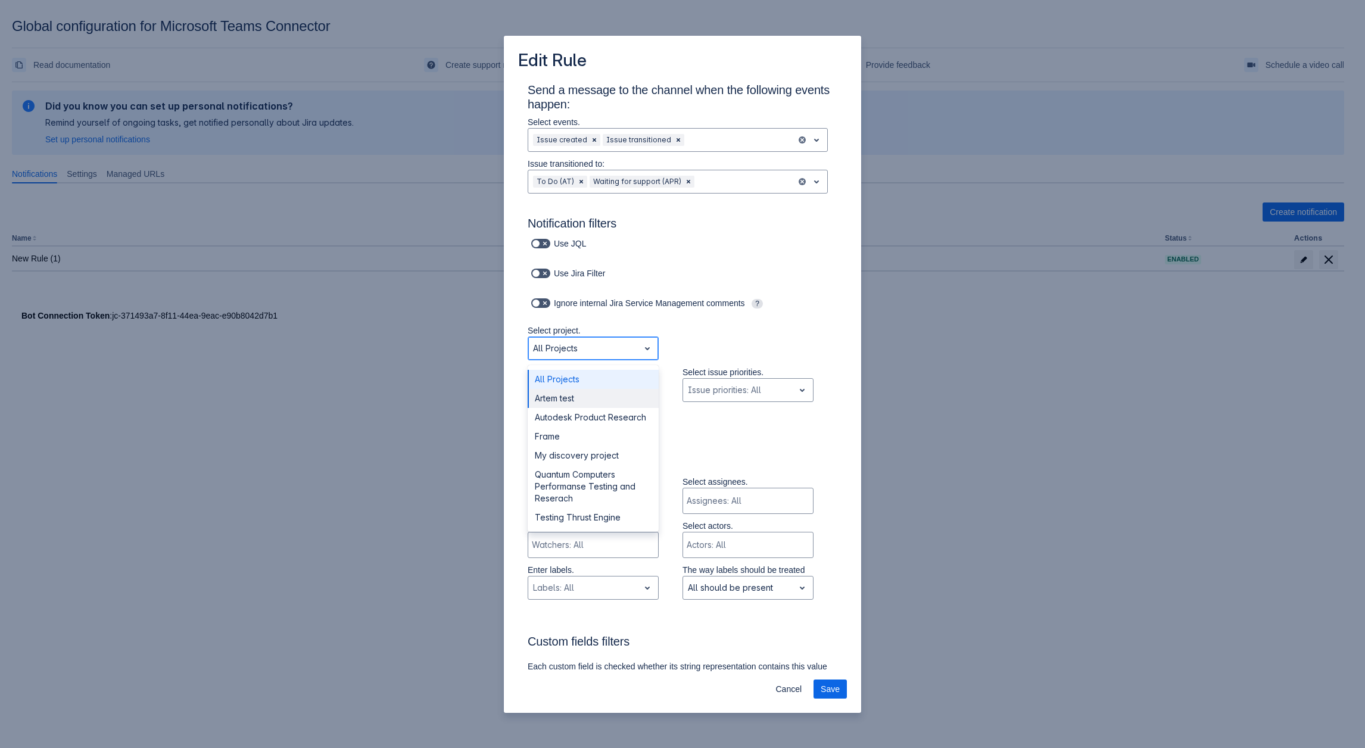
click at [570, 403] on div "Artem test" at bounding box center [593, 398] width 131 height 19
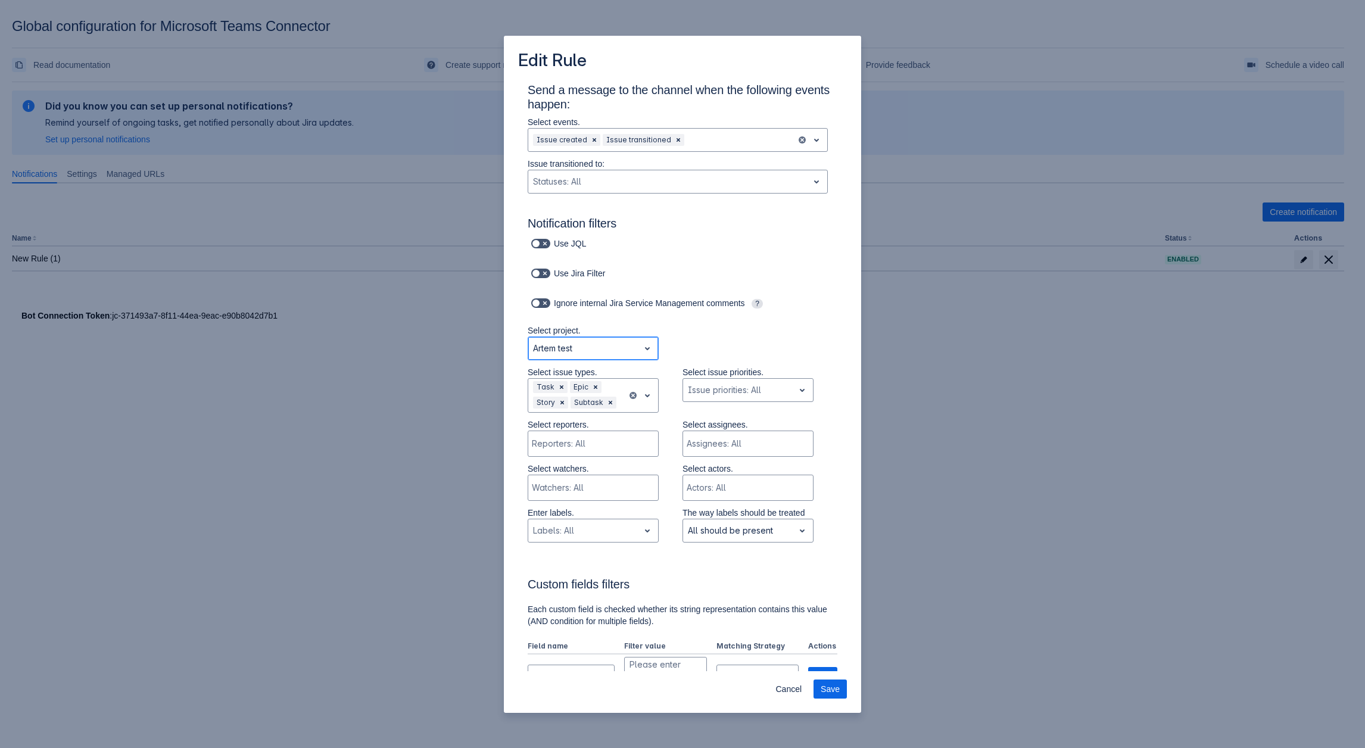
click at [593, 353] on div at bounding box center [583, 348] width 101 height 14
click at [560, 385] on div "All Projects" at bounding box center [593, 379] width 131 height 19
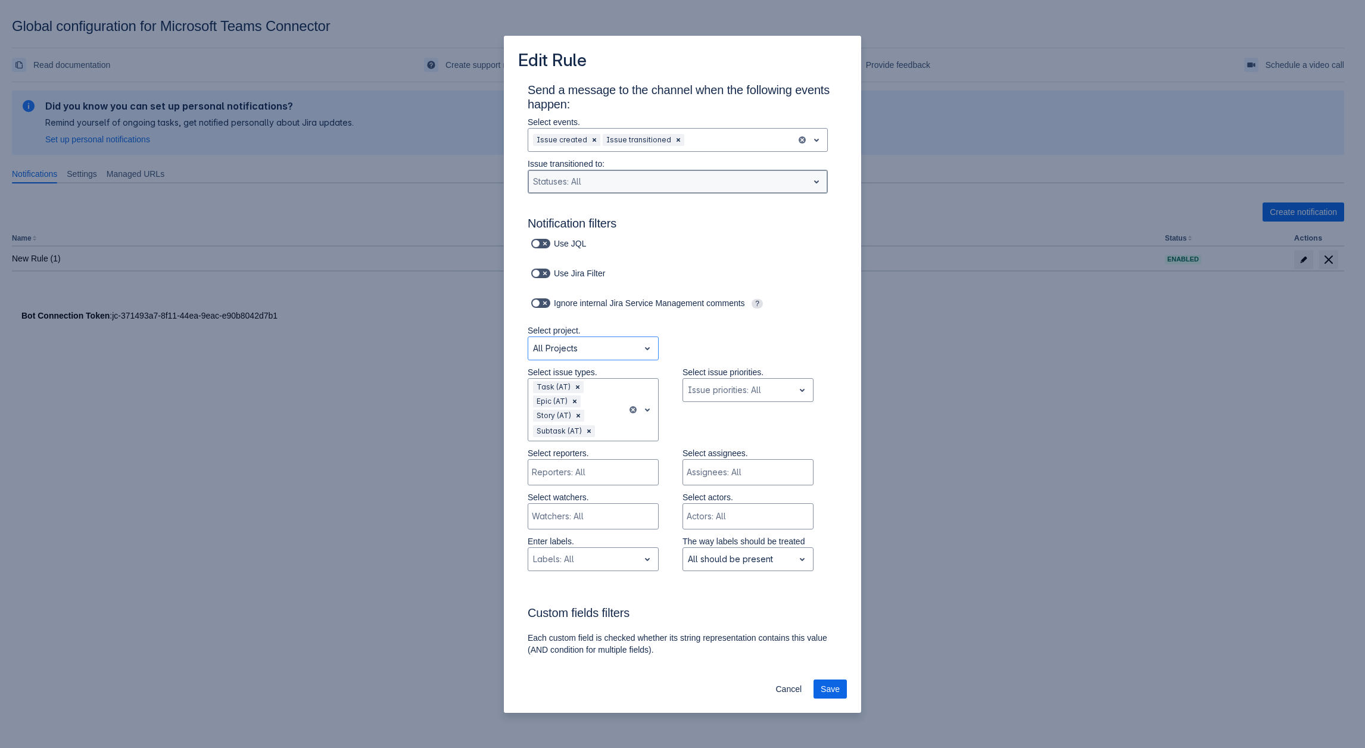
click at [610, 177] on div at bounding box center [668, 182] width 270 height 14
drag, startPoint x: 693, startPoint y: 434, endPoint x: 594, endPoint y: 405, distance: 103.1
click at [692, 434] on div "Select issue types. , multiple selections available, Task (AT) Epic (AT) Story …" at bounding box center [671, 406] width 334 height 81
click at [571, 347] on div at bounding box center [583, 348] width 101 height 14
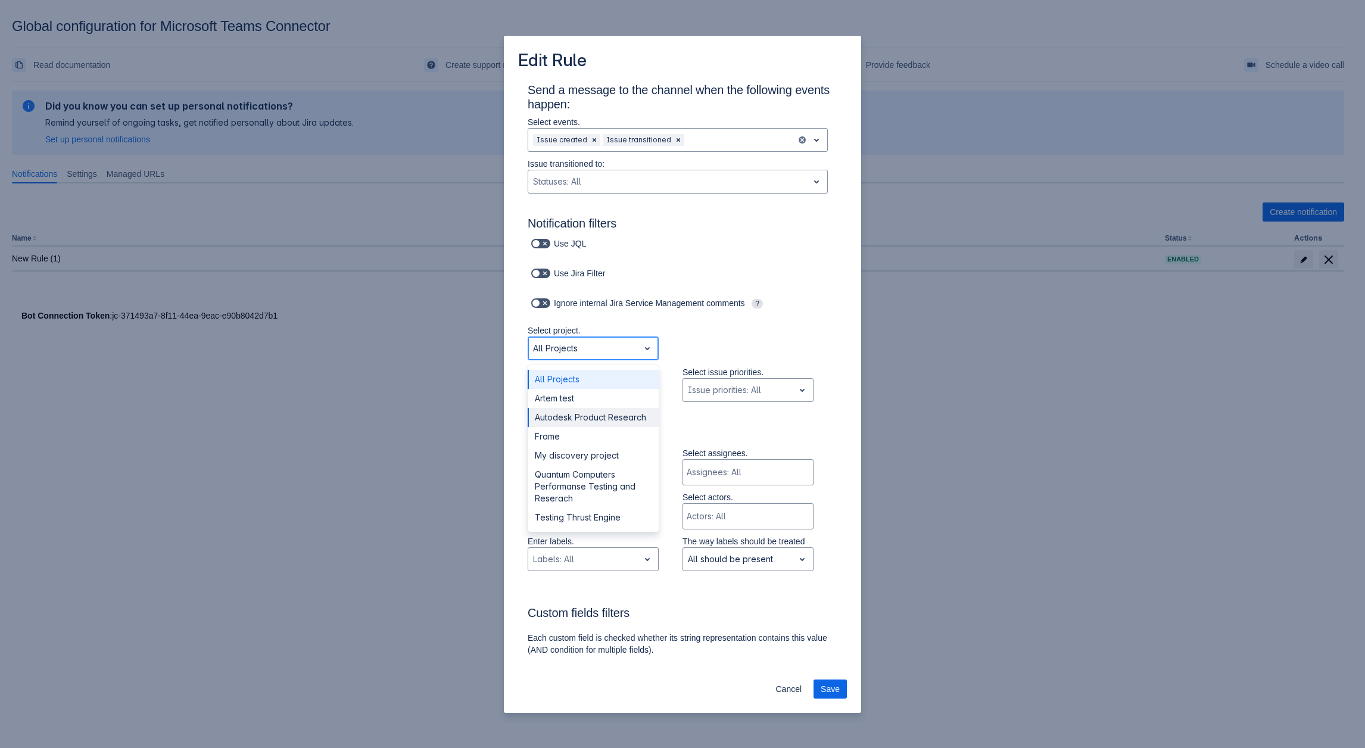
click at [568, 416] on div "Autodesk Product Research" at bounding box center [593, 417] width 131 height 19
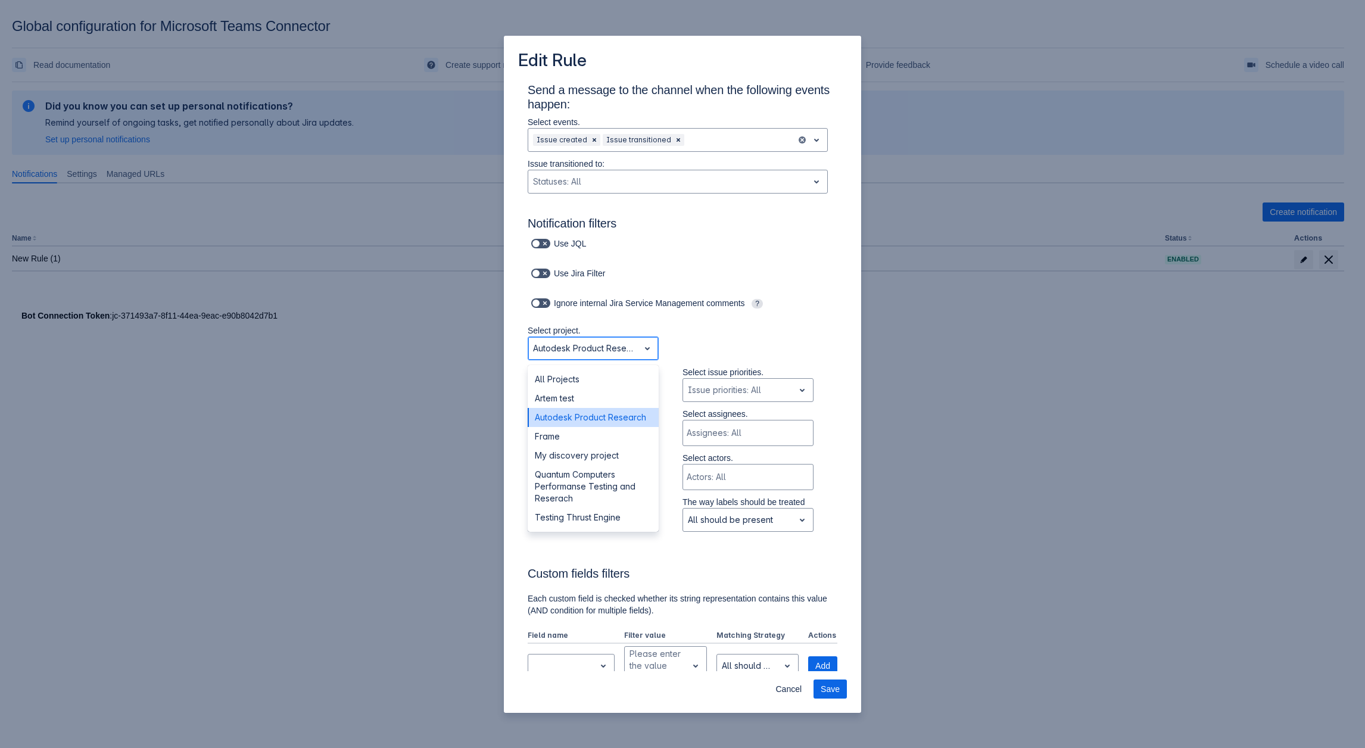
click at [619, 343] on div at bounding box center [583, 348] width 101 height 14
click at [619, 347] on div at bounding box center [583, 348] width 101 height 14
drag, startPoint x: 582, startPoint y: 359, endPoint x: 574, endPoint y: 371, distance: 15.0
click at [580, 359] on div "Autodesk Product Research" at bounding box center [593, 349] width 131 height 24
click at [574, 372] on div "All Projects" at bounding box center [593, 379] width 131 height 19
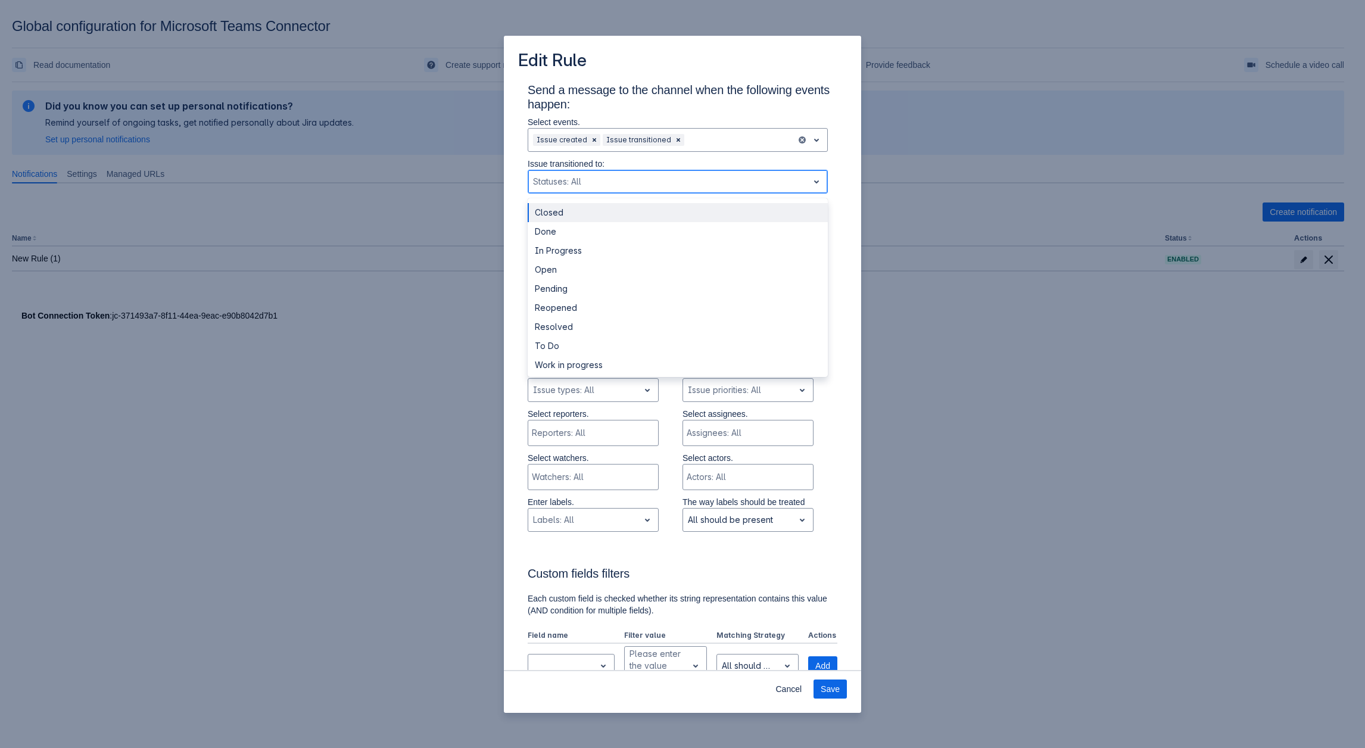
click at [615, 189] on div "Statuses: All" at bounding box center [668, 181] width 280 height 19
click at [585, 253] on div "In Progress" at bounding box center [678, 250] width 300 height 19
click at [613, 180] on div at bounding box center [693, 182] width 198 height 14
click at [570, 234] on div "Done" at bounding box center [678, 231] width 300 height 19
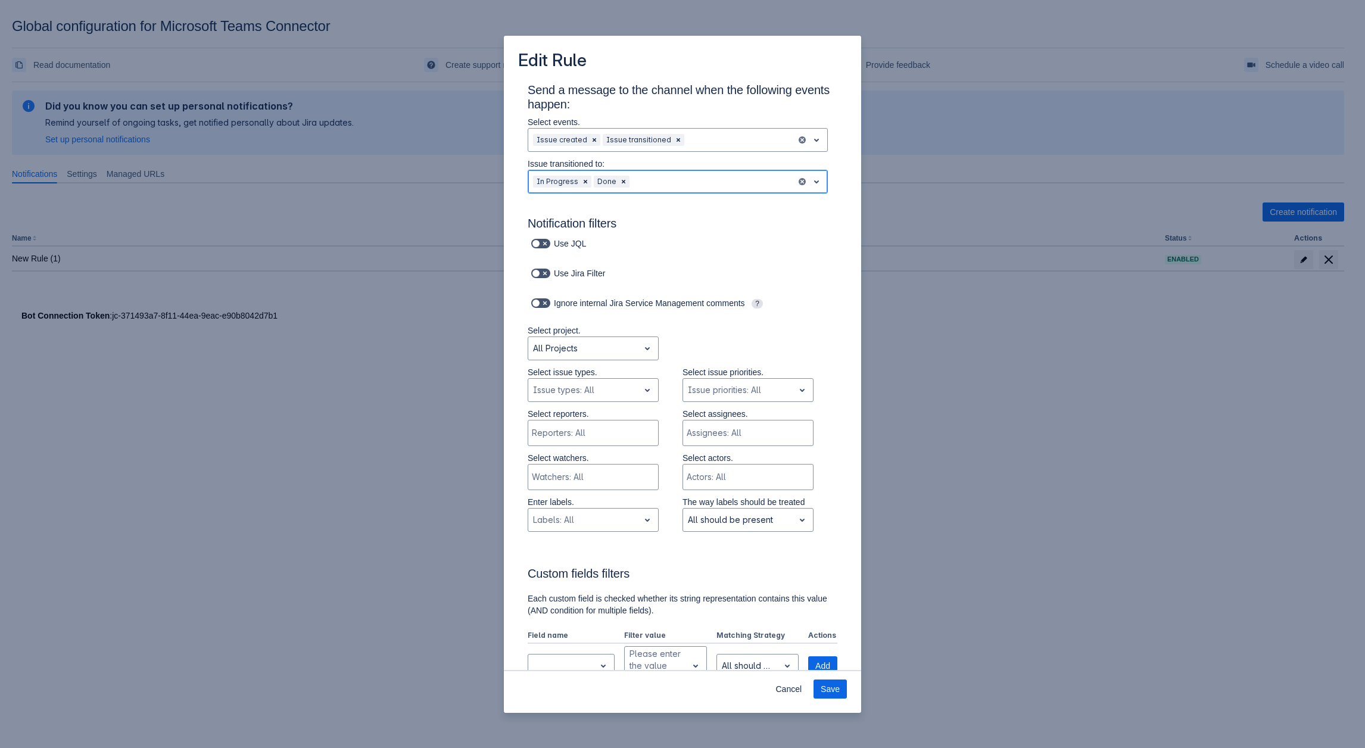
click at [636, 183] on div at bounding box center [712, 182] width 160 height 14
click at [602, 229] on div "Open" at bounding box center [678, 231] width 300 height 19
click at [686, 179] on div at bounding box center [731, 182] width 121 height 14
click at [656, 176] on div "Remove Open" at bounding box center [662, 182] width 12 height 12
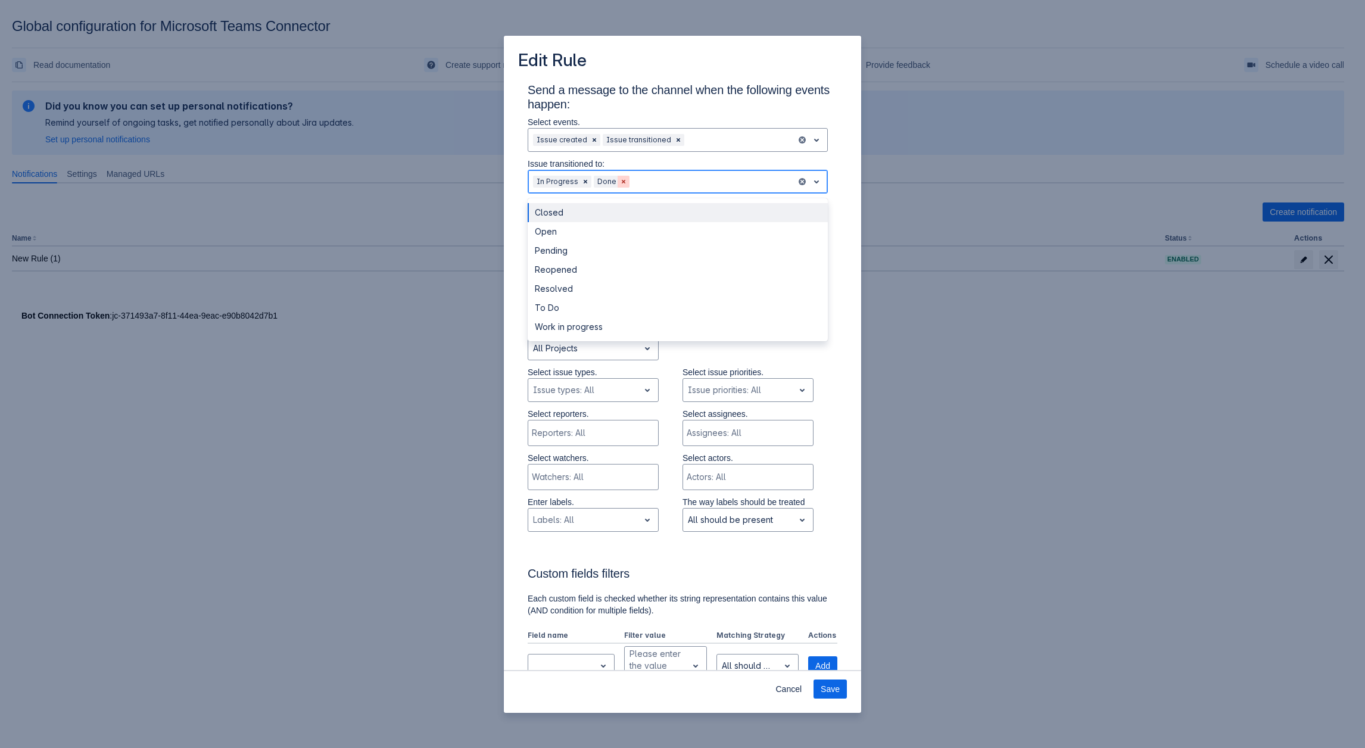
click at [619, 182] on span "Clear" at bounding box center [624, 182] width 10 height 10
click at [582, 177] on span "Clear" at bounding box center [586, 182] width 10 height 10
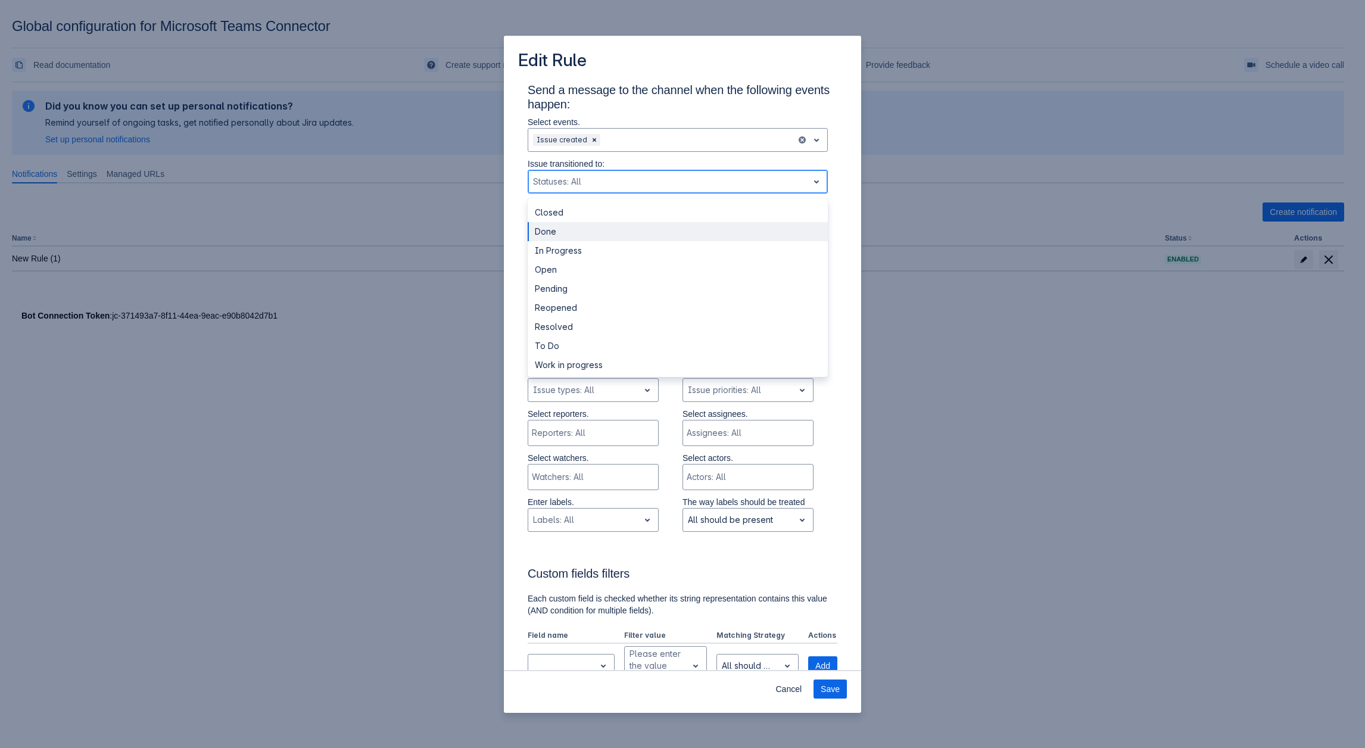
click at [563, 223] on div "Done" at bounding box center [678, 231] width 300 height 19
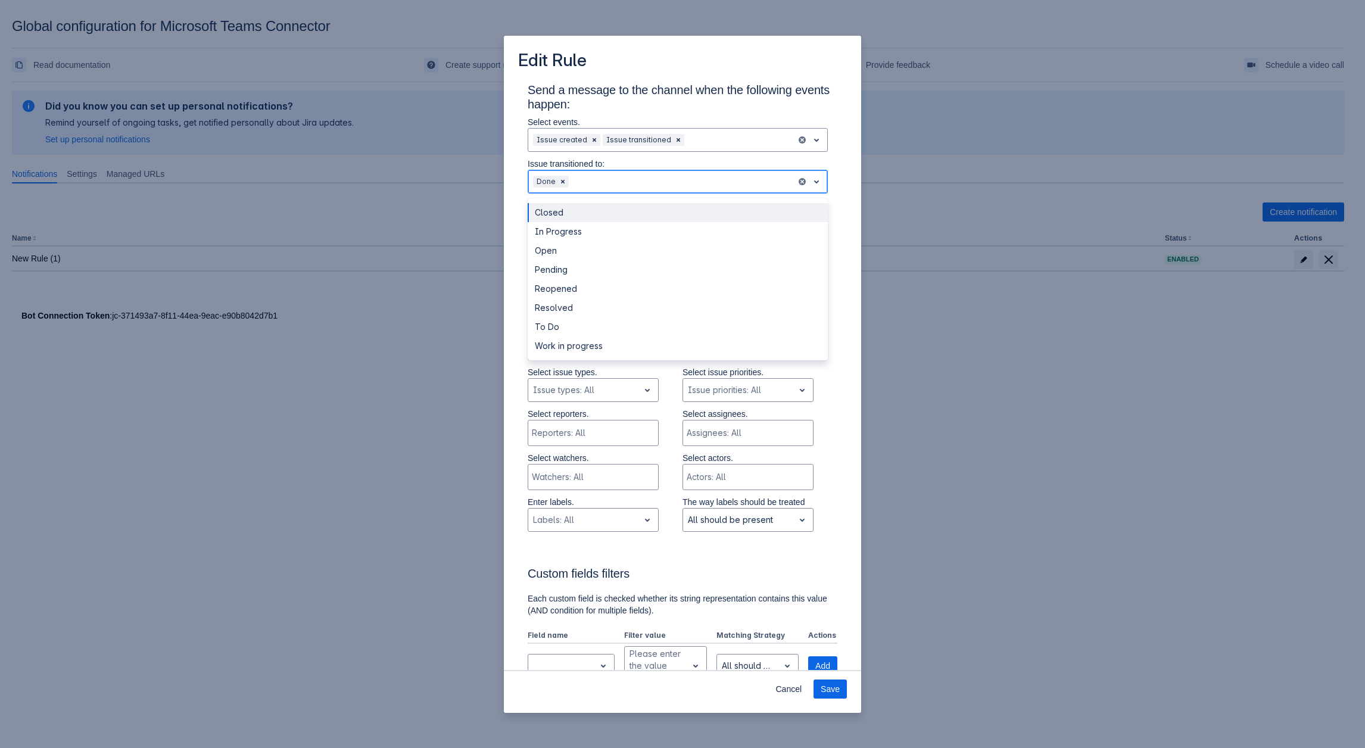
click at [656, 179] on div at bounding box center [681, 182] width 220 height 14
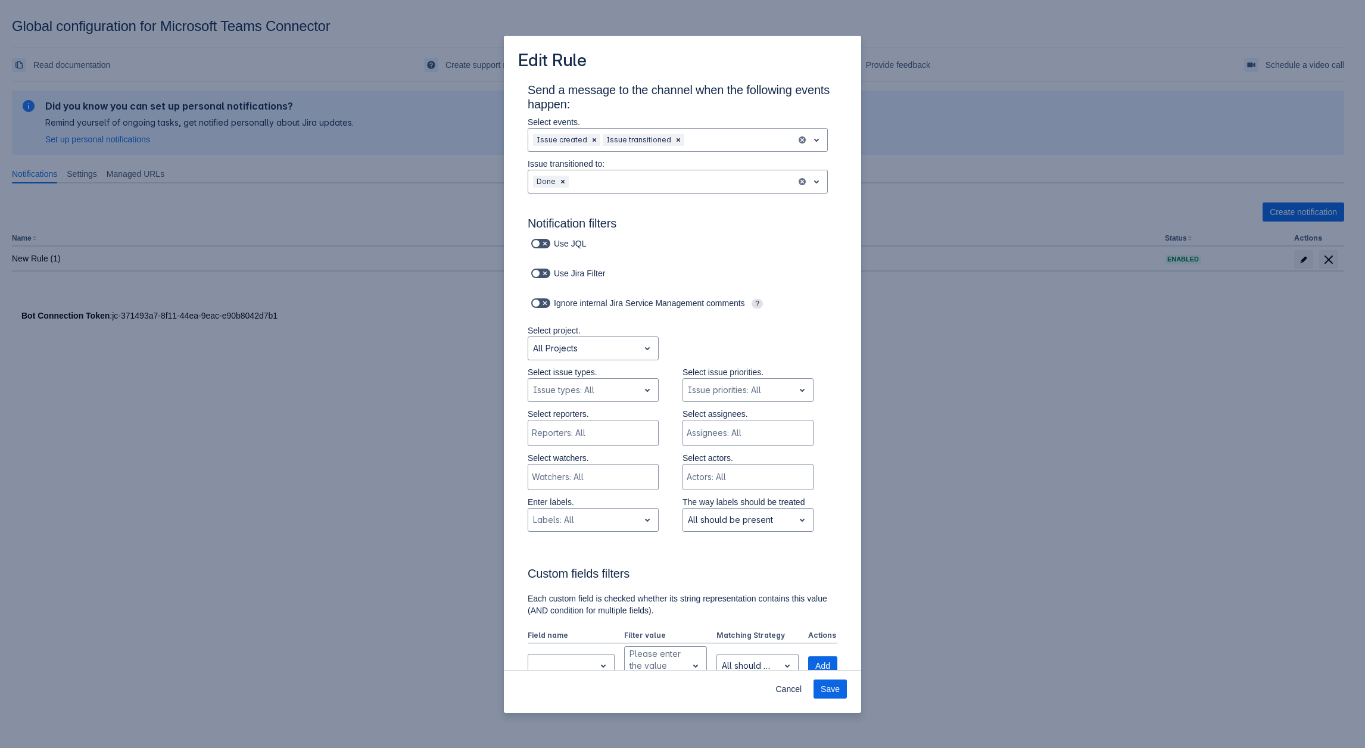
click at [814, 435] on div "Select reporters. Reporters: All Select assignees. Assignees: All" at bounding box center [671, 430] width 334 height 44
click at [572, 346] on div at bounding box center [583, 348] width 101 height 14
drag, startPoint x: 567, startPoint y: 376, endPoint x: 560, endPoint y: 375, distance: 7.2
click at [562, 376] on div "All Projects" at bounding box center [593, 379] width 131 height 19
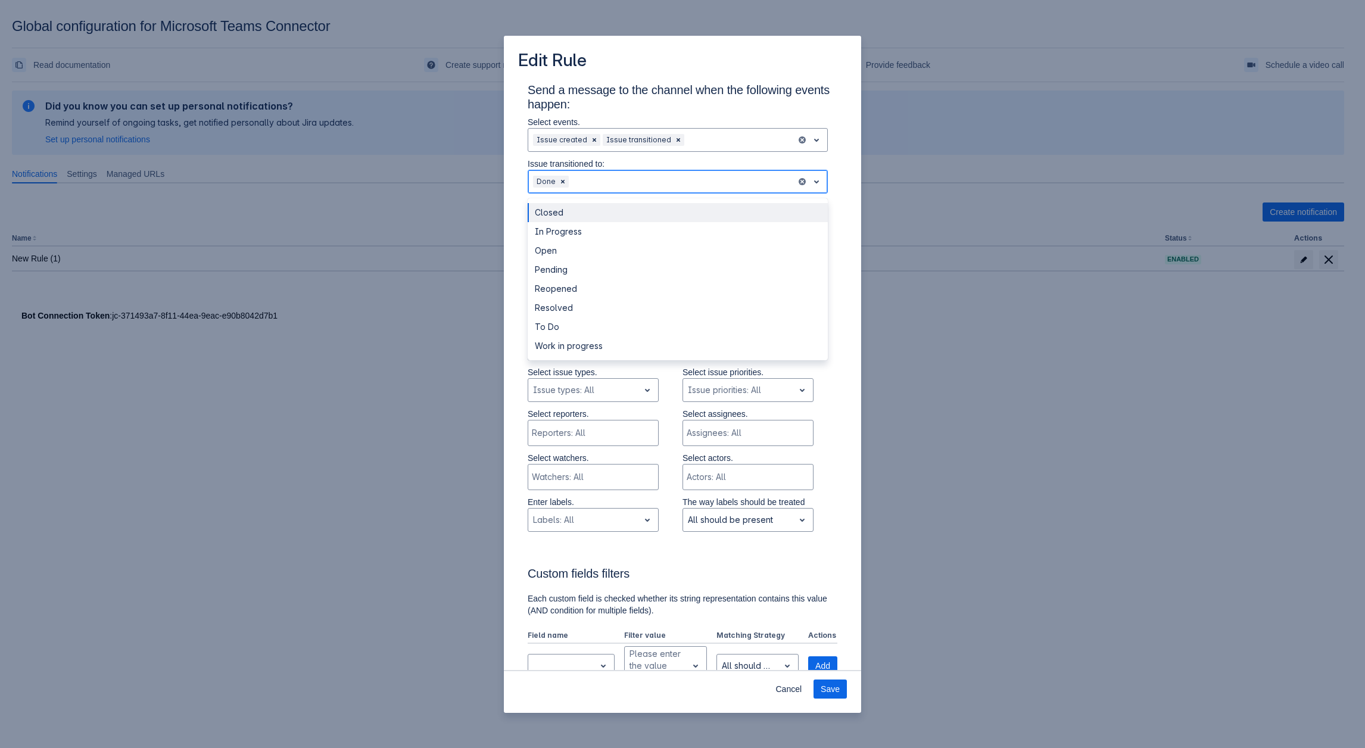
click at [584, 183] on div at bounding box center [681, 182] width 220 height 14
click at [552, 209] on div "Closed" at bounding box center [678, 212] width 300 height 19
click at [655, 179] on div at bounding box center [704, 182] width 176 height 14
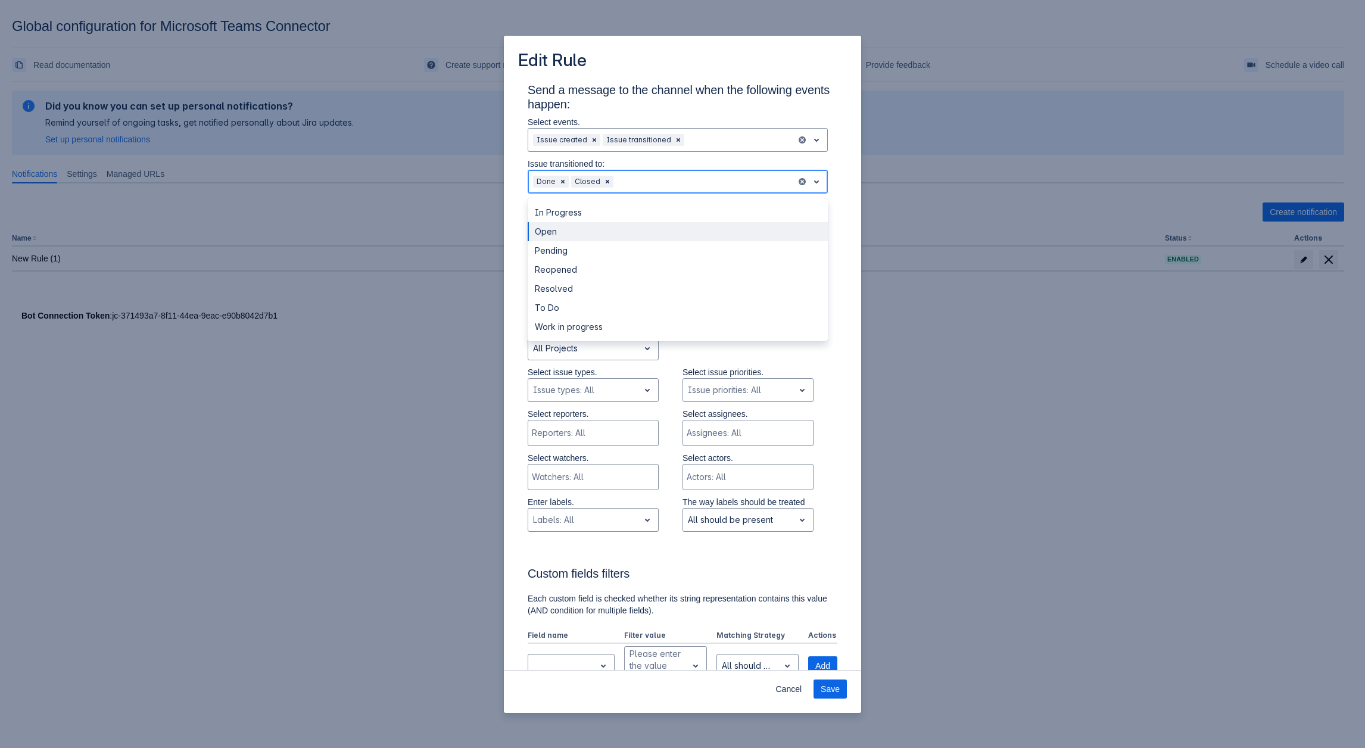
click at [547, 238] on div "Open" at bounding box center [678, 231] width 300 height 19
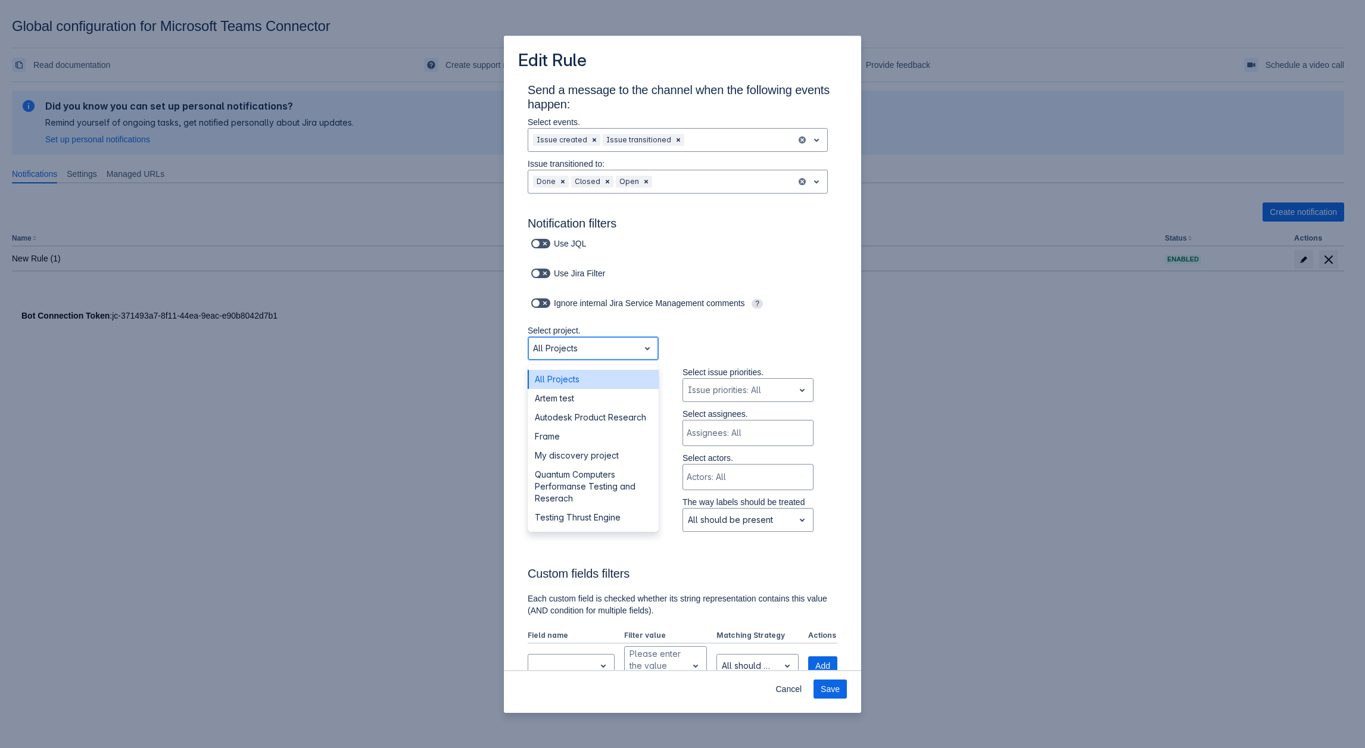
click at [581, 347] on div at bounding box center [583, 348] width 101 height 14
click at [827, 331] on div "Select project. All Projects" at bounding box center [671, 346] width 334 height 42
click at [633, 393] on div "Issue types: All" at bounding box center [583, 390] width 111 height 19
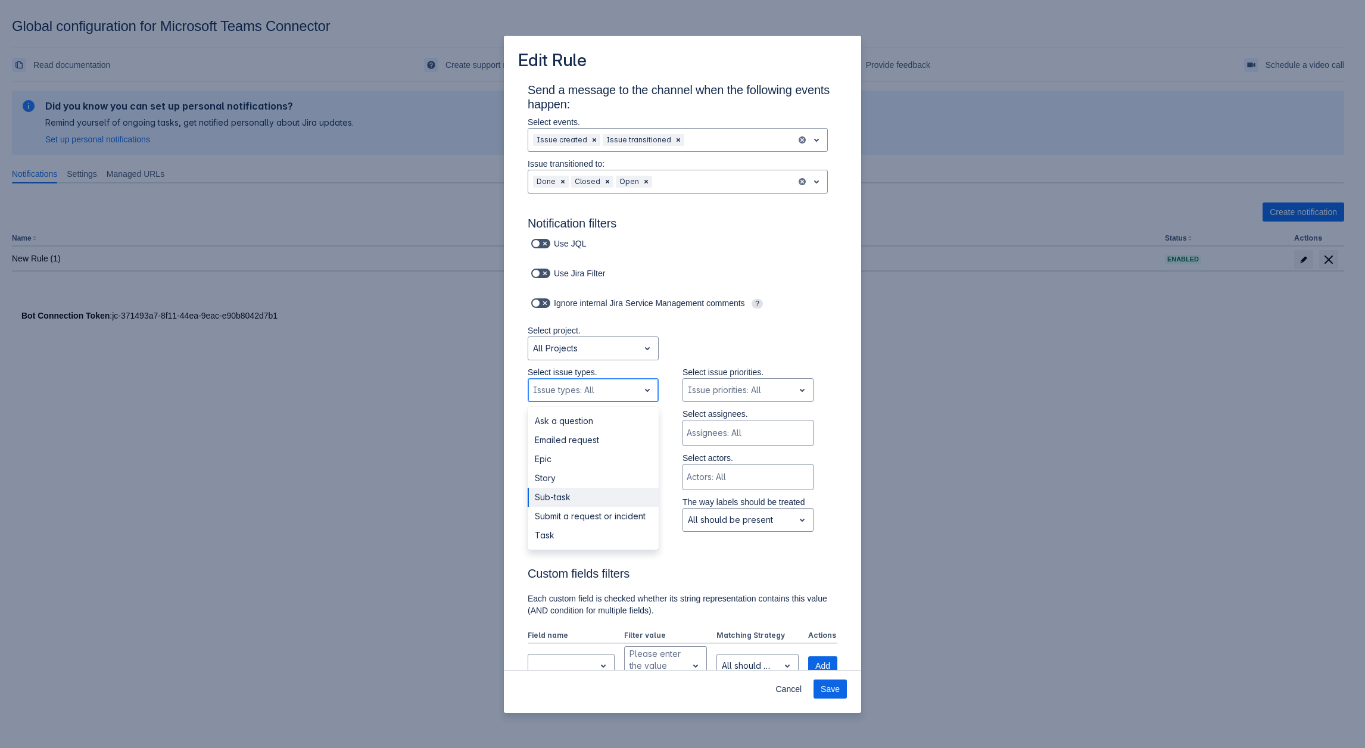
click at [568, 490] on div "Sub-task" at bounding box center [593, 497] width 131 height 19
click at [792, 689] on span "Cancel" at bounding box center [788, 689] width 26 height 19
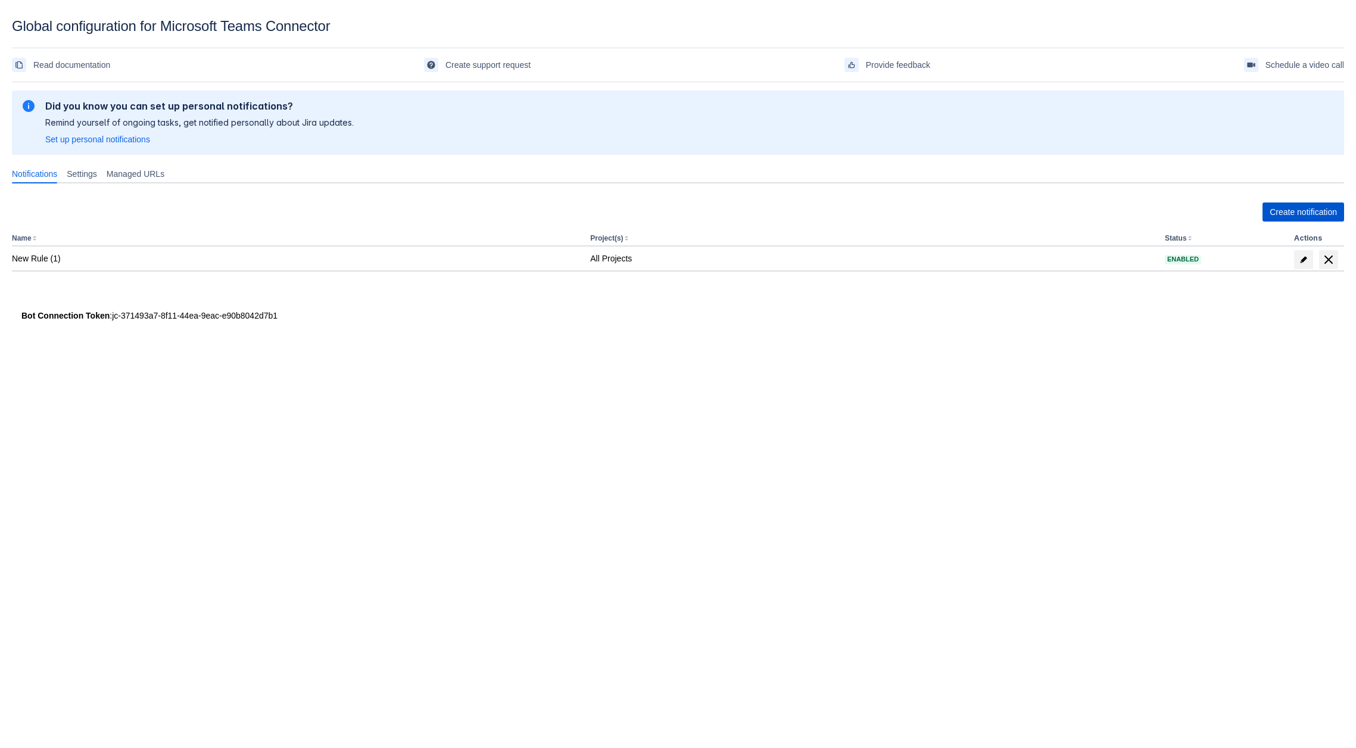
click at [1312, 219] on span "Create notification" at bounding box center [1303, 212] width 67 height 19
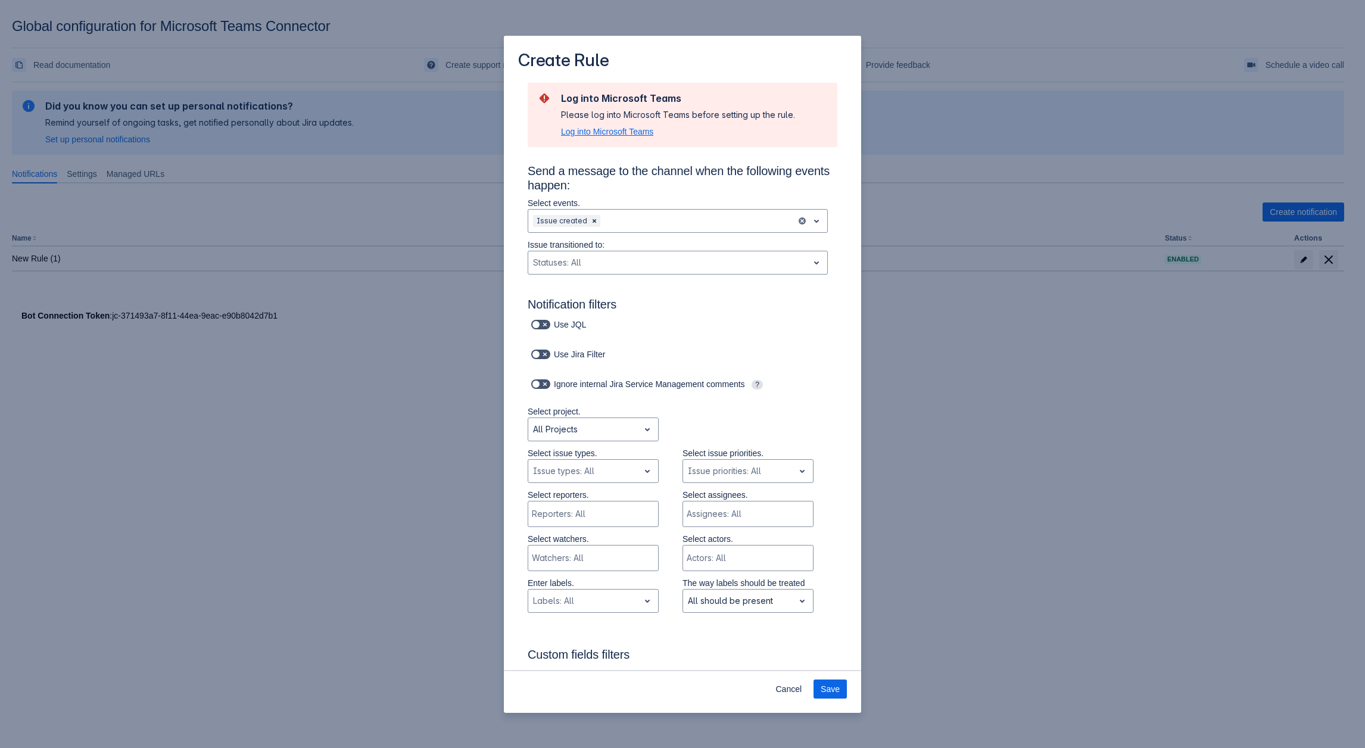
click at [596, 134] on span "Log into Microsoft Teams" at bounding box center [607, 132] width 92 height 12
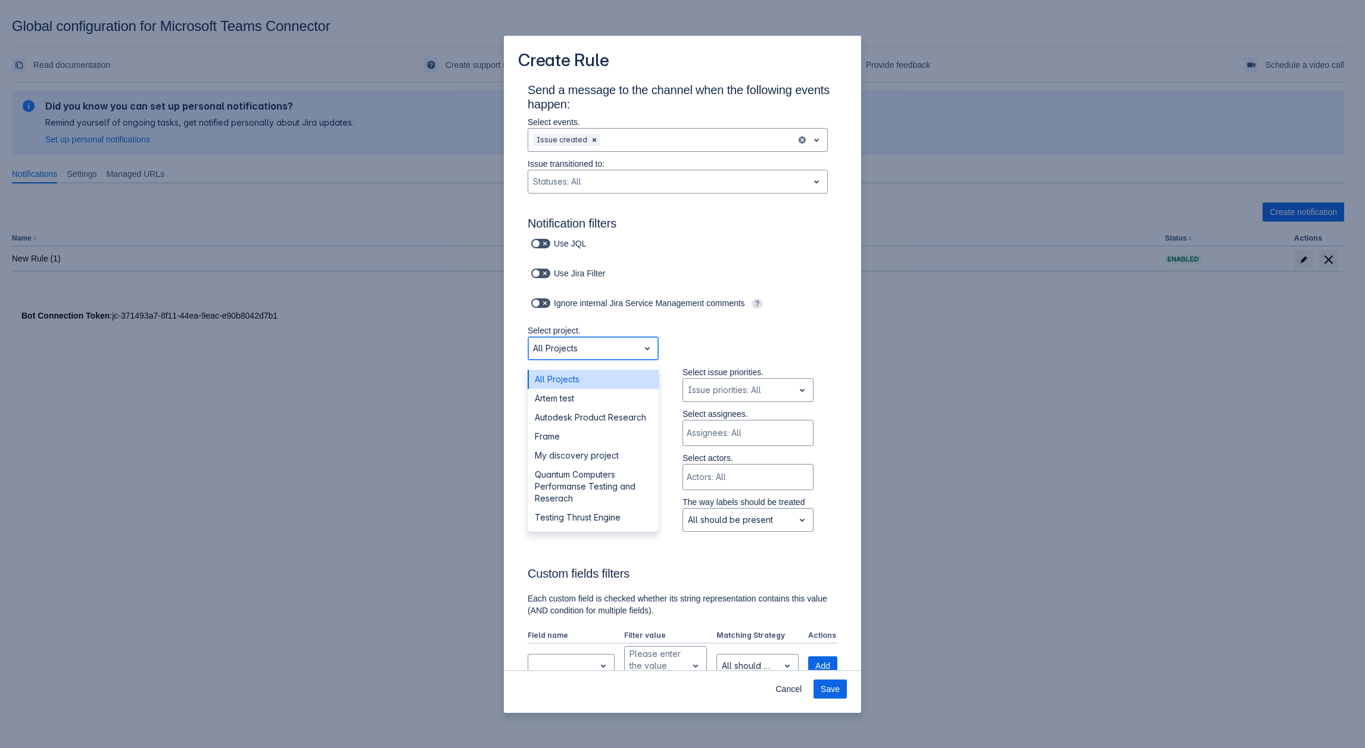
click at [569, 350] on div "Scrollable content" at bounding box center [583, 348] width 101 height 14
click at [581, 387] on div "Scrollable content" at bounding box center [583, 390] width 101 height 14
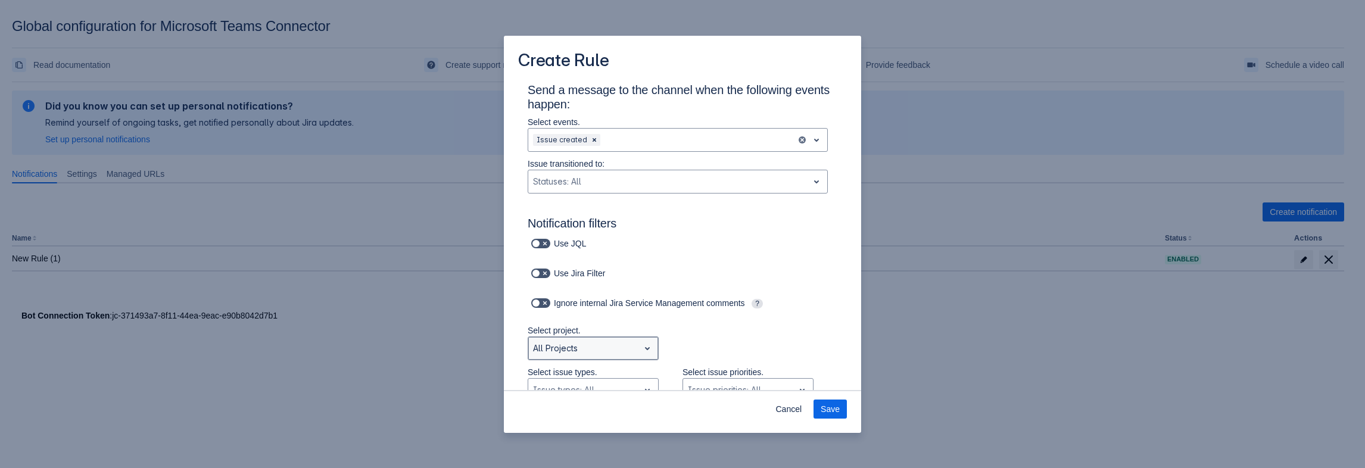
click at [591, 352] on div "Scrollable content" at bounding box center [583, 348] width 101 height 14
click at [580, 376] on div "All Projects" at bounding box center [593, 379] width 131 height 19
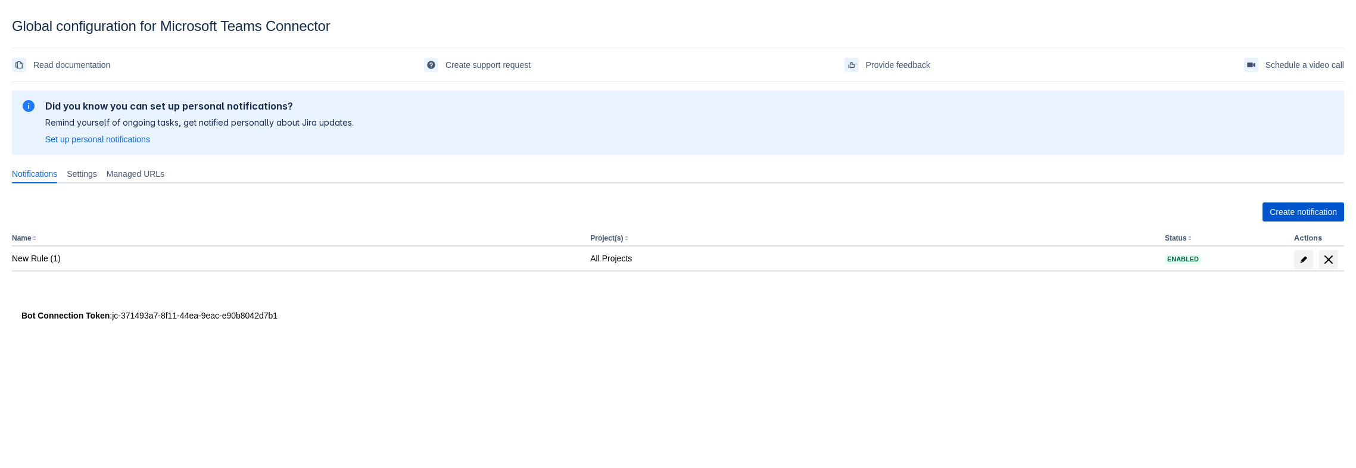
click at [1303, 215] on span "Create notification" at bounding box center [1303, 212] width 67 height 19
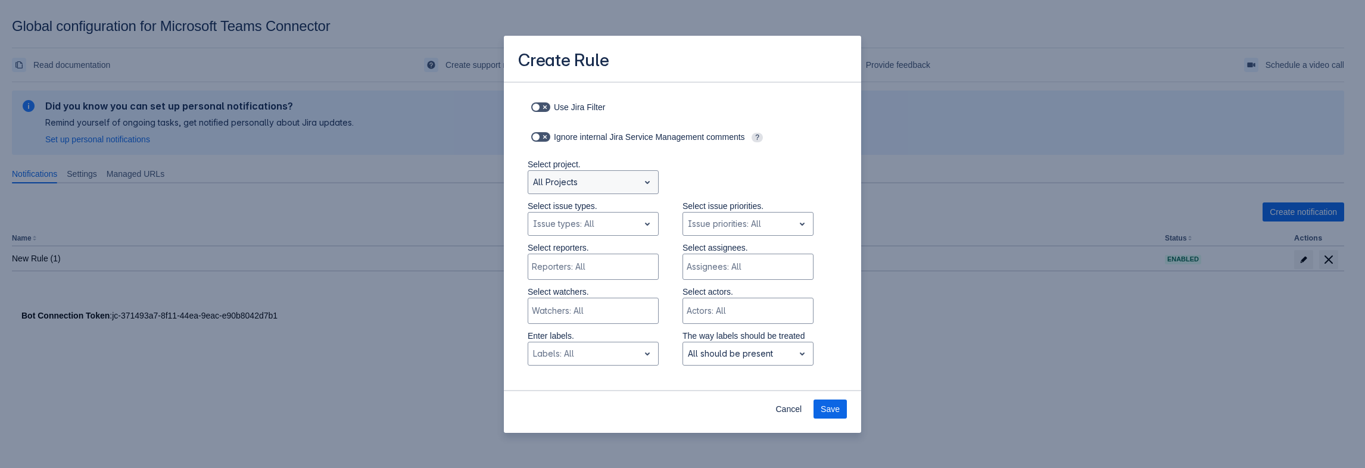
scroll to position [239, 0]
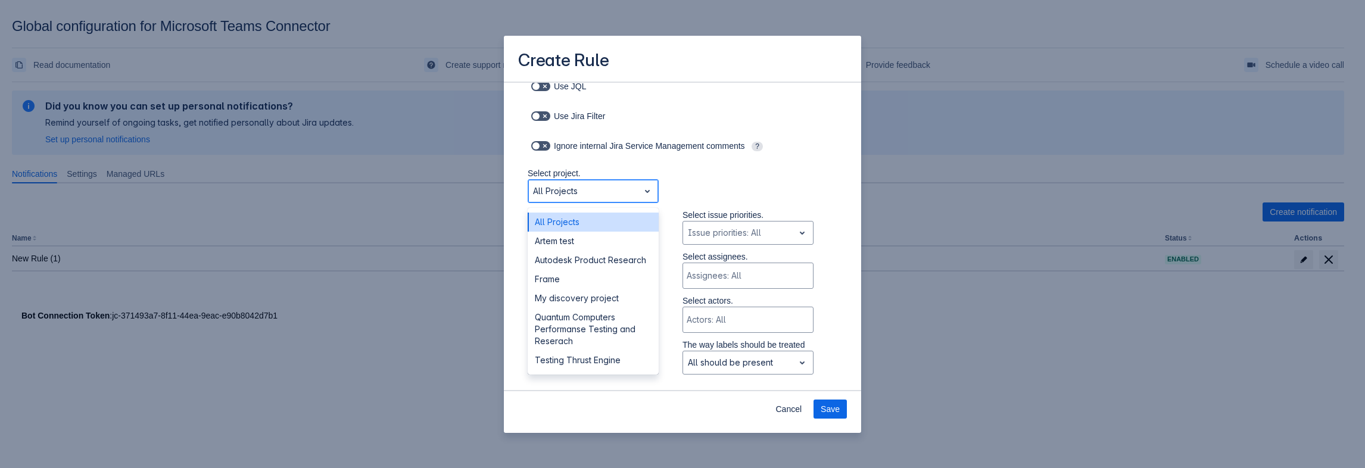
click at [587, 197] on div "Scrollable content" at bounding box center [583, 191] width 101 height 14
click at [578, 222] on div "All Projects" at bounding box center [593, 222] width 131 height 19
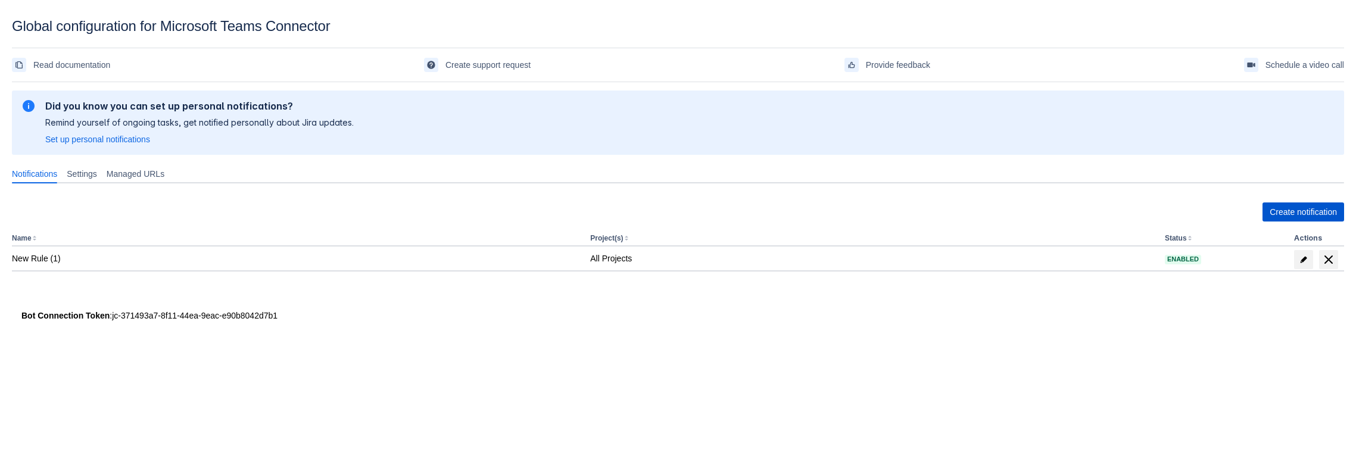
click at [1278, 216] on span "Create notification" at bounding box center [1303, 212] width 67 height 19
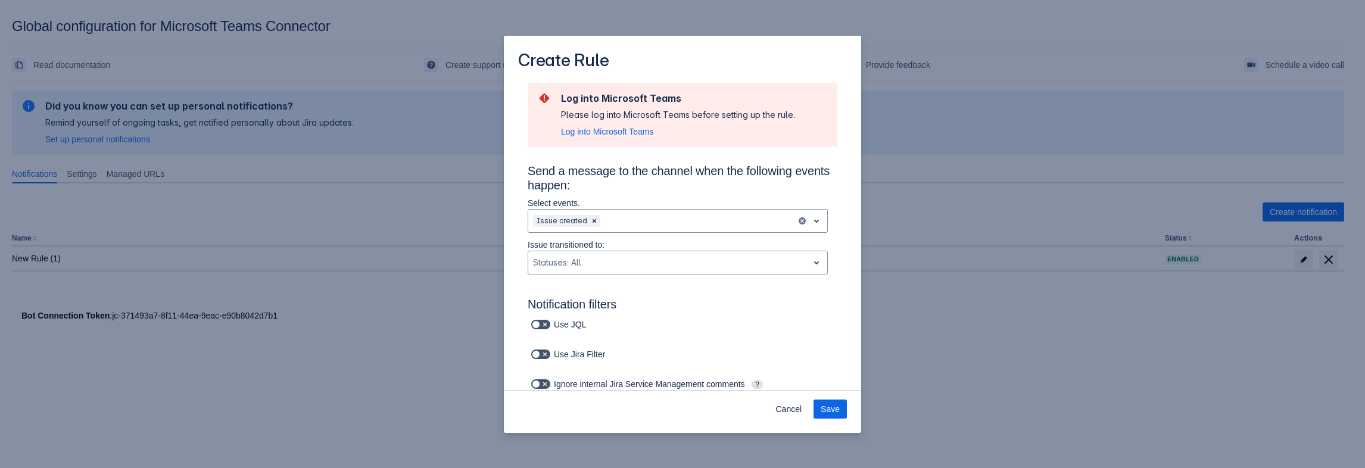
click at [1035, 385] on div "Create Rule Log into Microsoft Teams Please log into Microsoft Teams before set…" at bounding box center [682, 234] width 1365 height 468
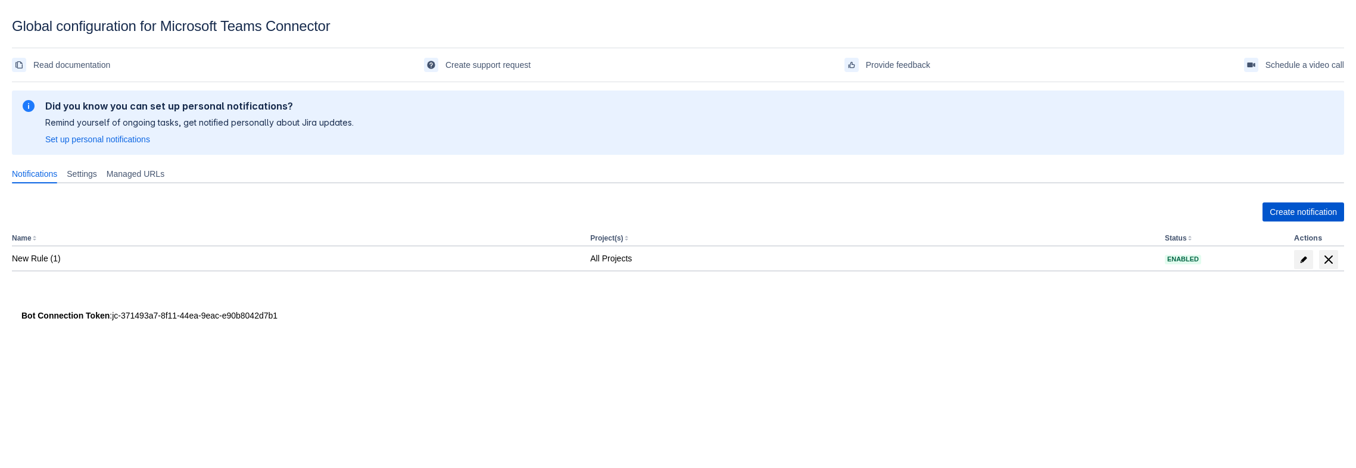
click at [1270, 218] on span "Create notification" at bounding box center [1303, 212] width 67 height 19
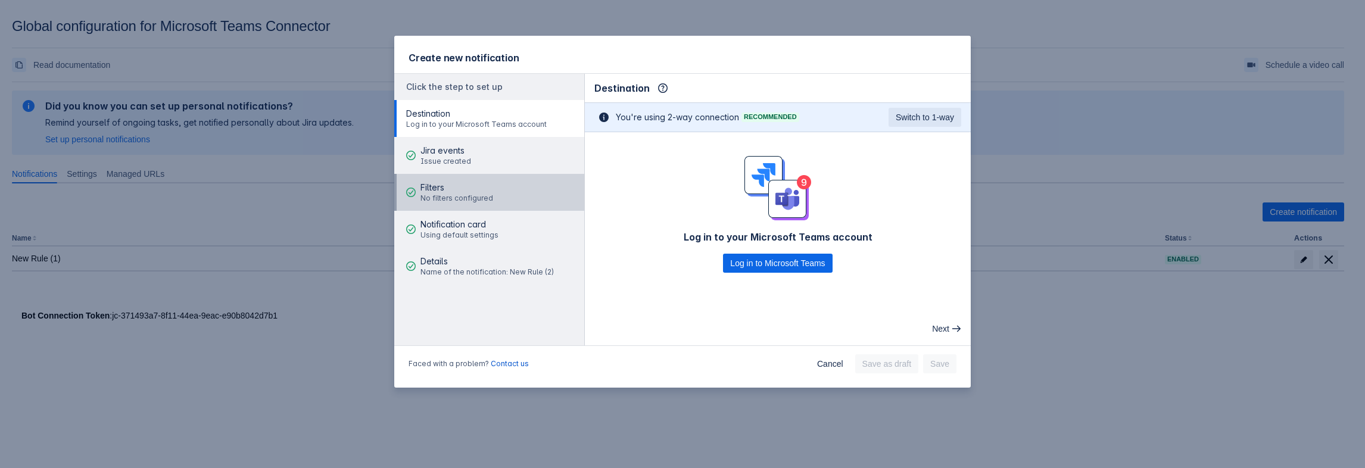
click at [453, 184] on span "Filters" at bounding box center [456, 188] width 73 height 12
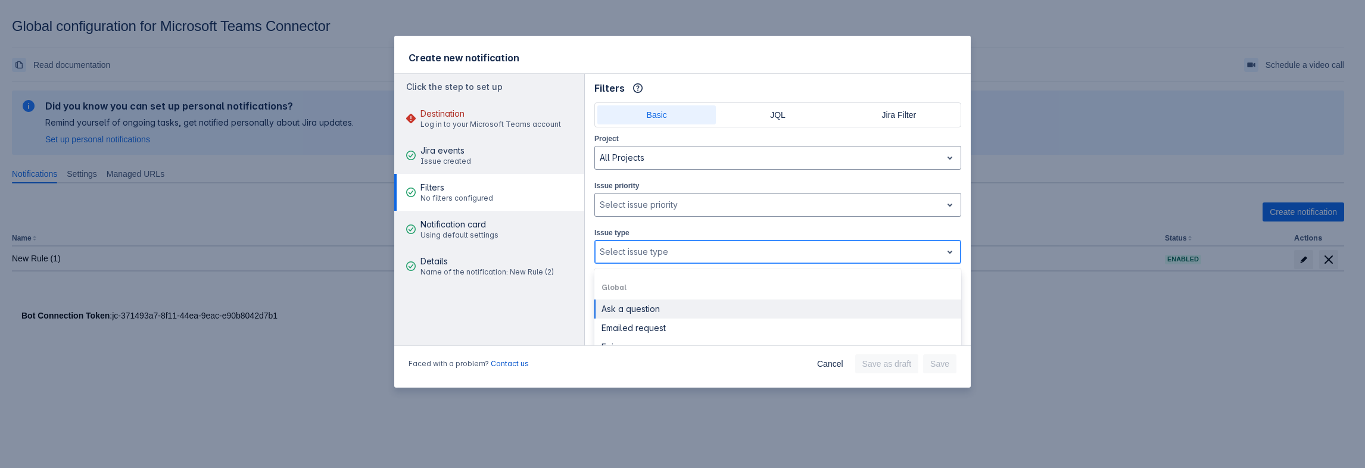
click at [649, 245] on div at bounding box center [768, 252] width 337 height 14
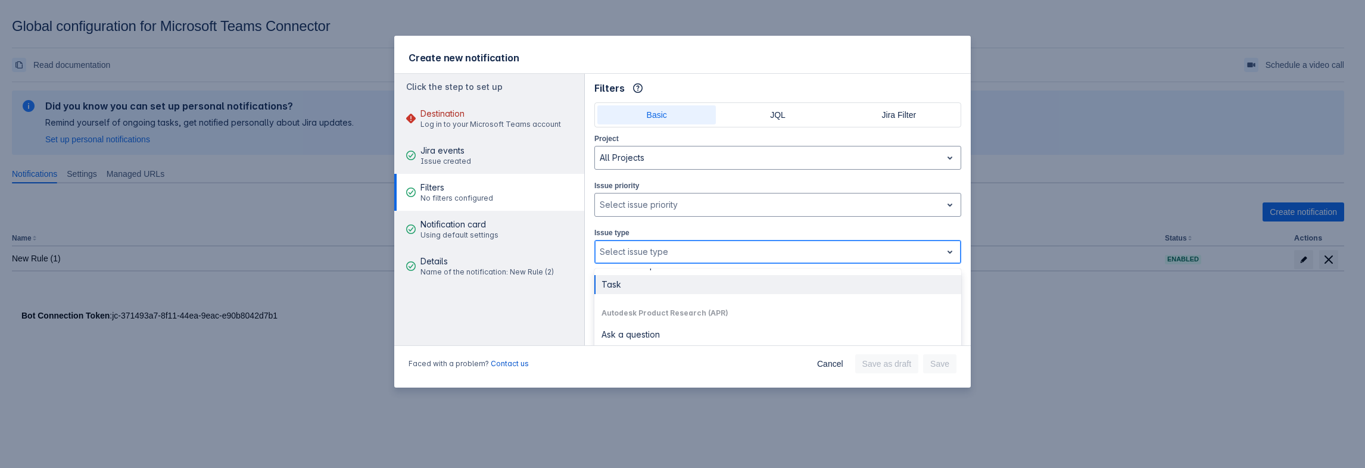
scroll to position [119, 0]
click at [681, 330] on div "Autodesk Product Research (APR)" at bounding box center [777, 332] width 367 height 19
click at [841, 360] on span "Cancel" at bounding box center [830, 363] width 26 height 19
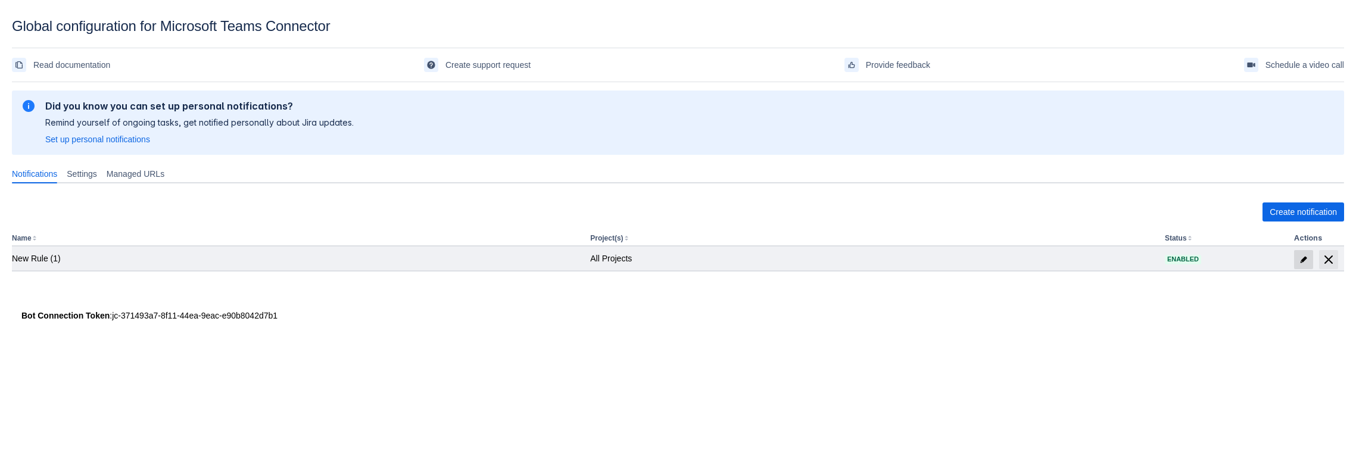
click at [1301, 263] on span "edit" at bounding box center [1304, 260] width 10 height 10
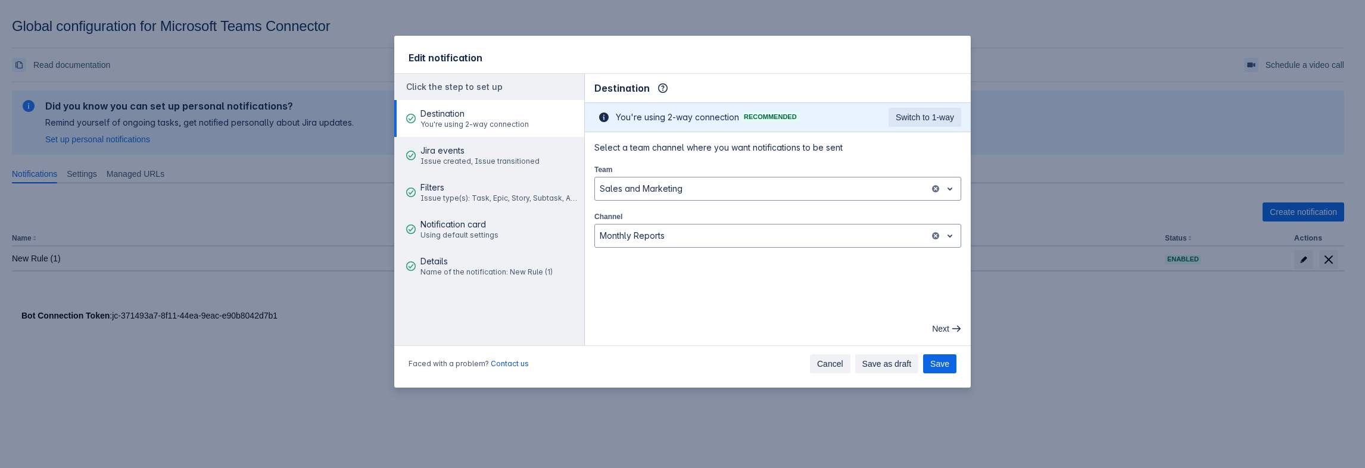
click at [828, 357] on span "Cancel" at bounding box center [830, 363] width 26 height 19
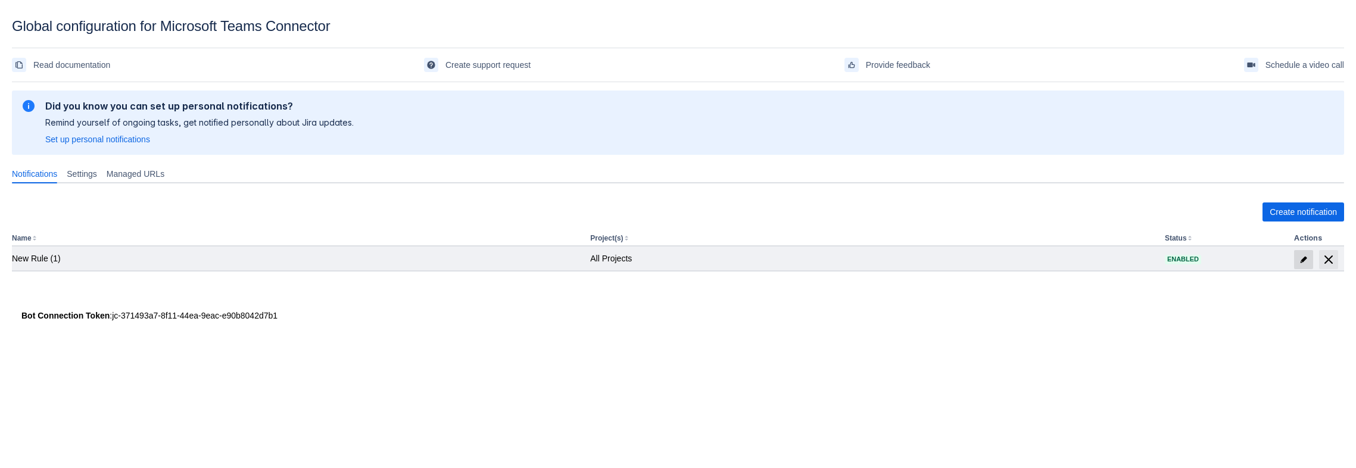
click at [1303, 260] on span "edit" at bounding box center [1304, 260] width 10 height 10
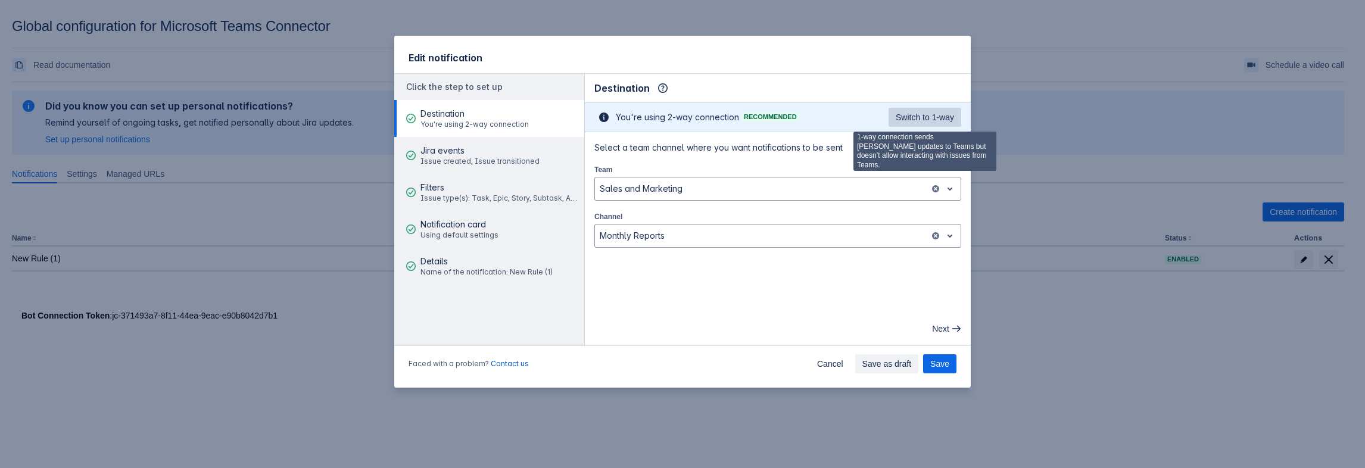
click at [929, 116] on span "Switch to 1-way" at bounding box center [925, 117] width 58 height 19
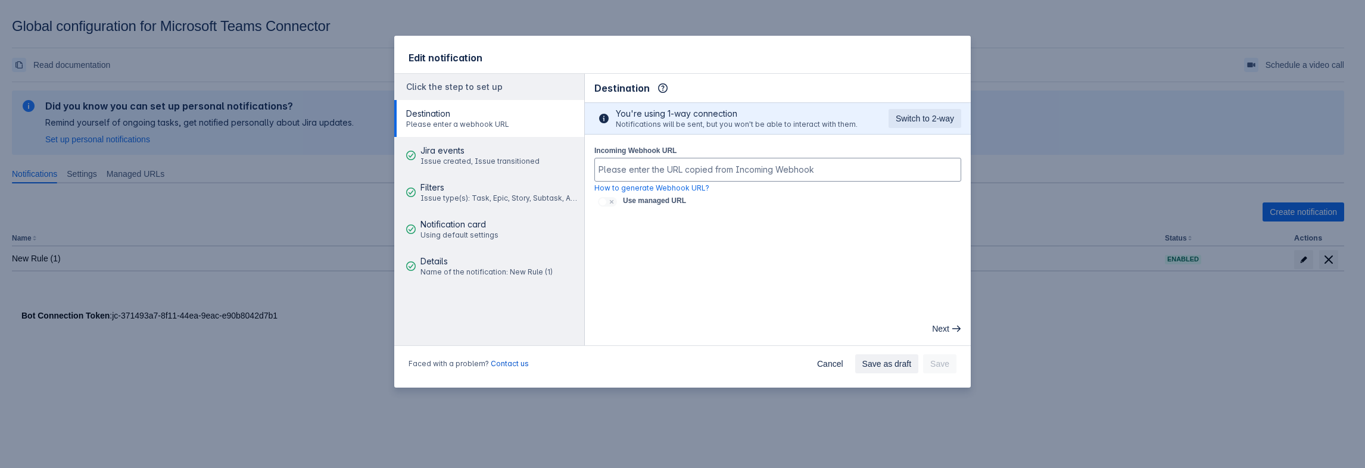
click at [925, 107] on div "This determines how and where the bot will send notifications to you You're usi…" at bounding box center [778, 118] width 386 height 32
click at [927, 114] on span "Switch to 2-way" at bounding box center [925, 118] width 58 height 19
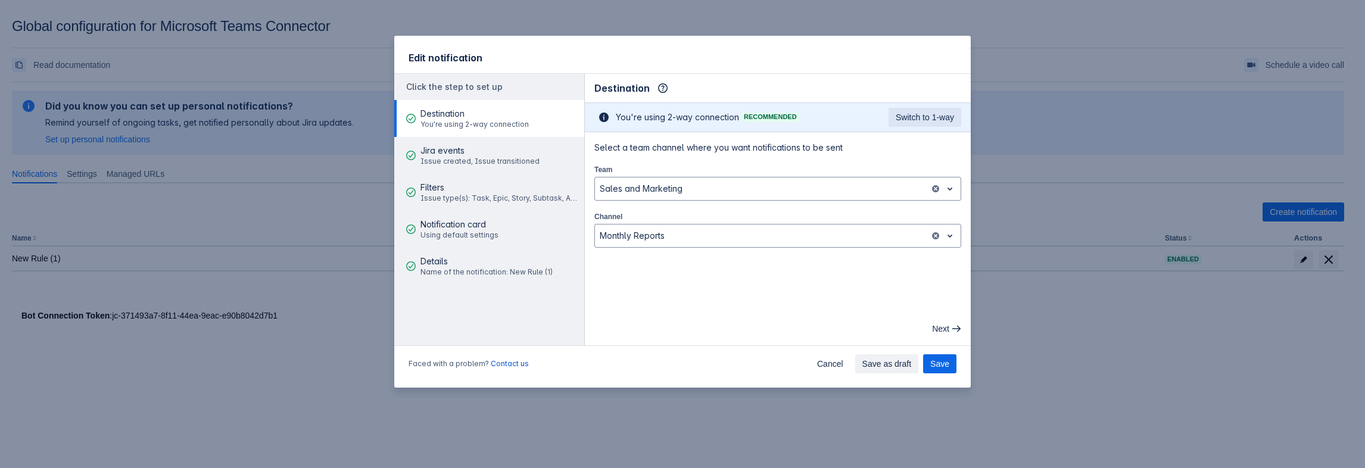
click at [488, 119] on span "Destination" at bounding box center [474, 114] width 108 height 12
click at [833, 366] on span "Cancel" at bounding box center [830, 363] width 26 height 19
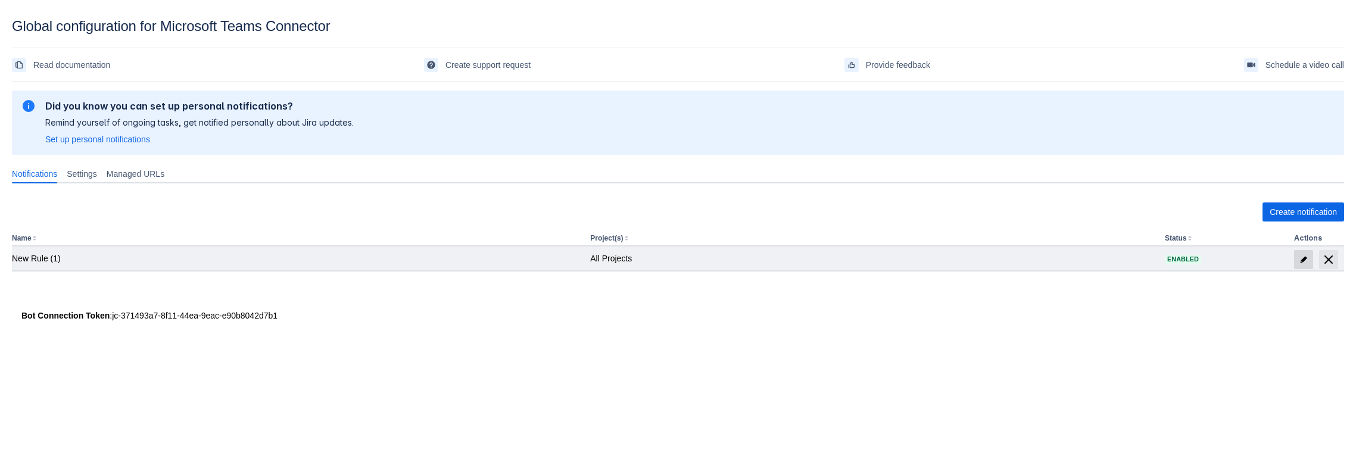
click at [1308, 258] on span "edit" at bounding box center [1304, 260] width 10 height 10
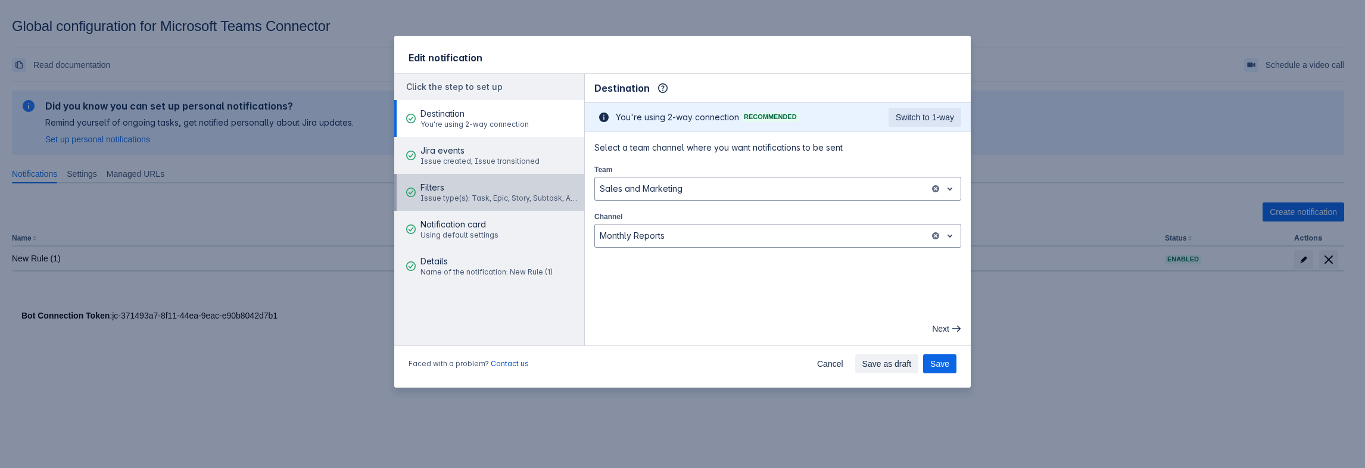
click at [438, 179] on div "Filters Issue type(s): Task, Epic, Story, Subtask, Ask a question" at bounding box center [500, 193] width 160 height 36
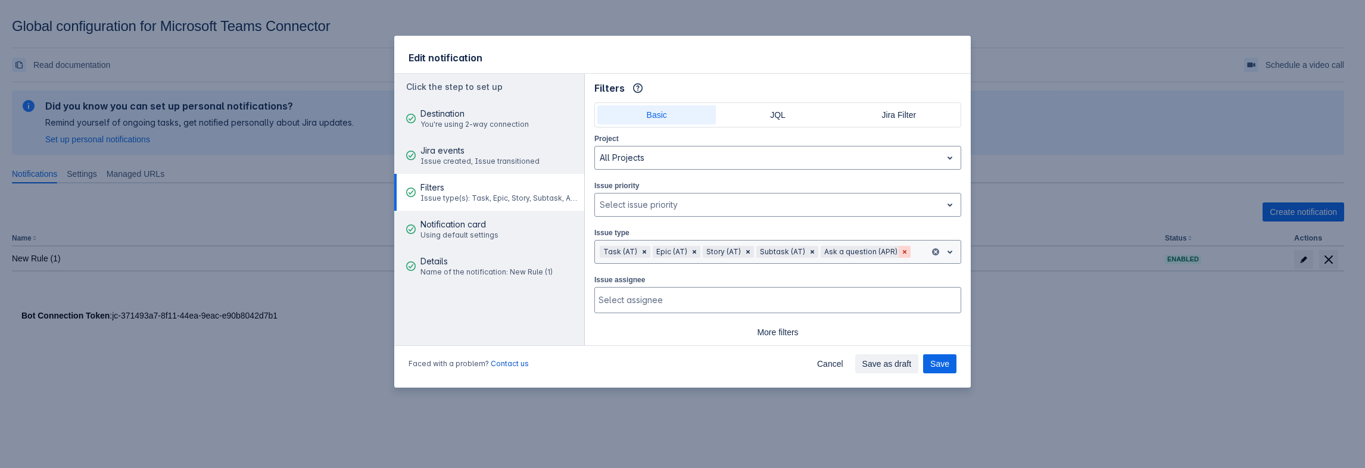
click at [899, 255] on div "Remove Ask a question (APR)" at bounding box center [905, 252] width 12 height 12
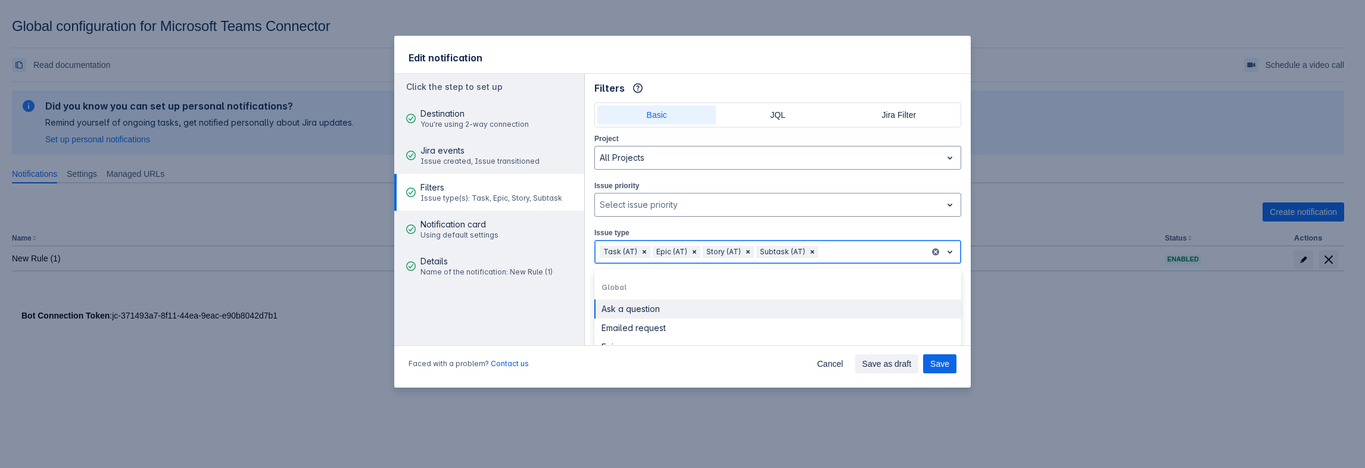
click at [894, 254] on div at bounding box center [873, 252] width 104 height 14
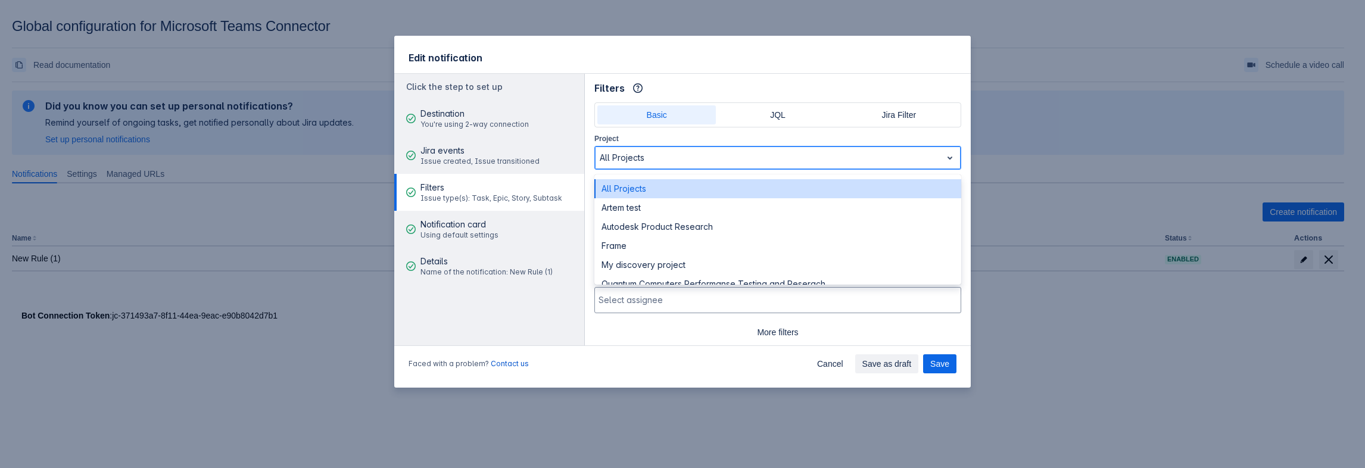
click at [652, 152] on div at bounding box center [768, 158] width 337 height 14
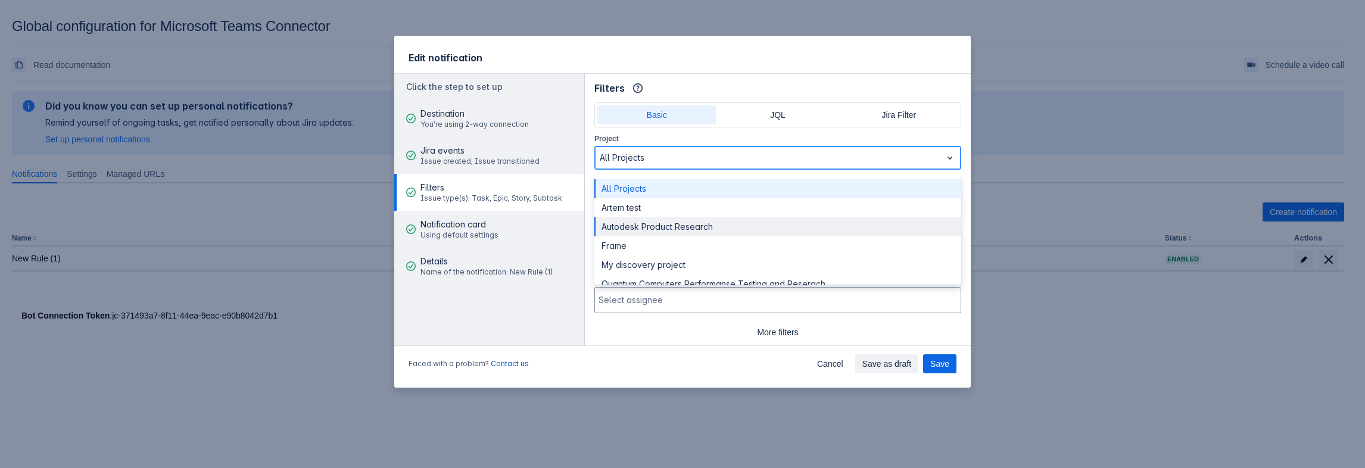
click at [637, 223] on div "Autodesk Product Research" at bounding box center [777, 226] width 367 height 19
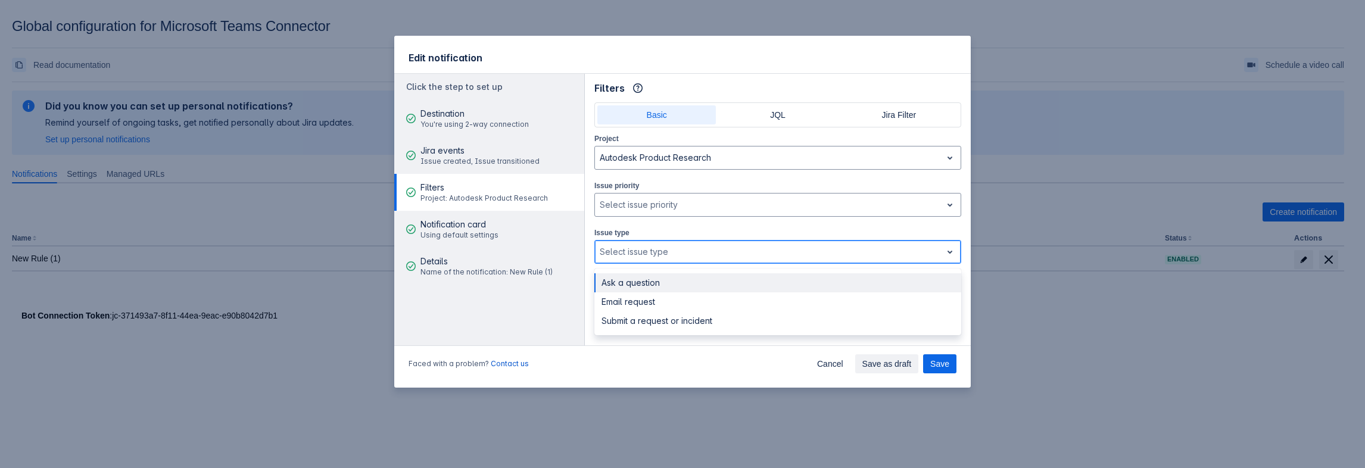
click at [664, 259] on div "Select issue type" at bounding box center [768, 251] width 347 height 19
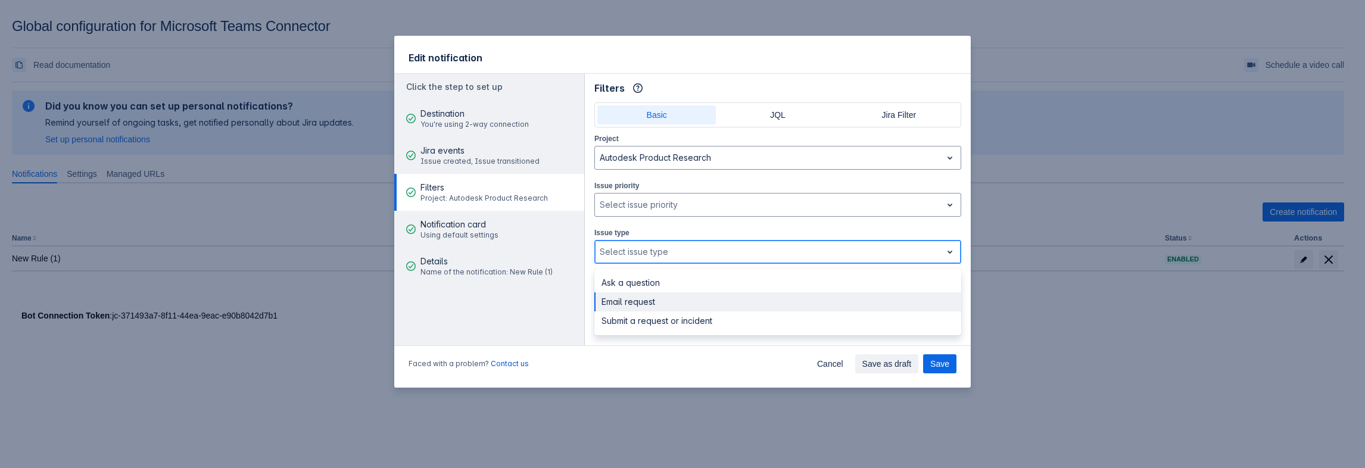
click at [665, 306] on div "Email request" at bounding box center [777, 301] width 367 height 19
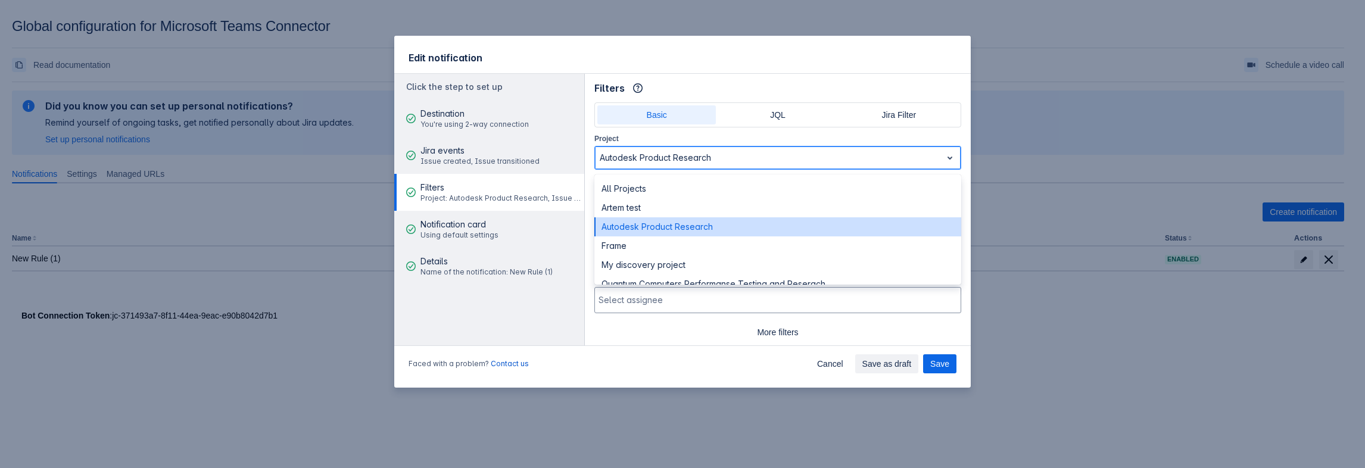
click at [657, 152] on div at bounding box center [768, 158] width 337 height 14
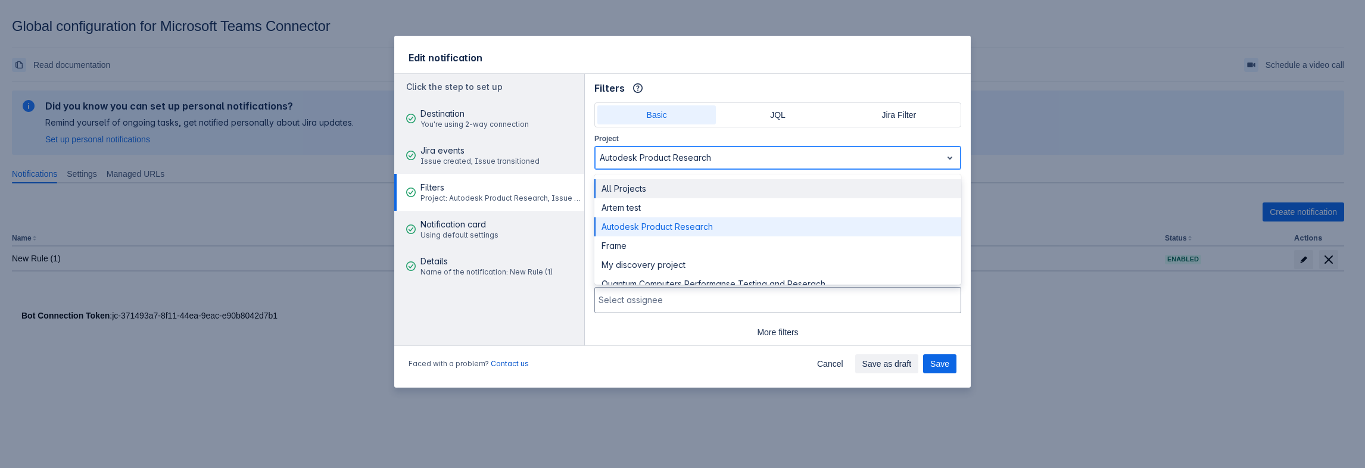
click at [650, 183] on div "All Projects" at bounding box center [777, 188] width 367 height 19
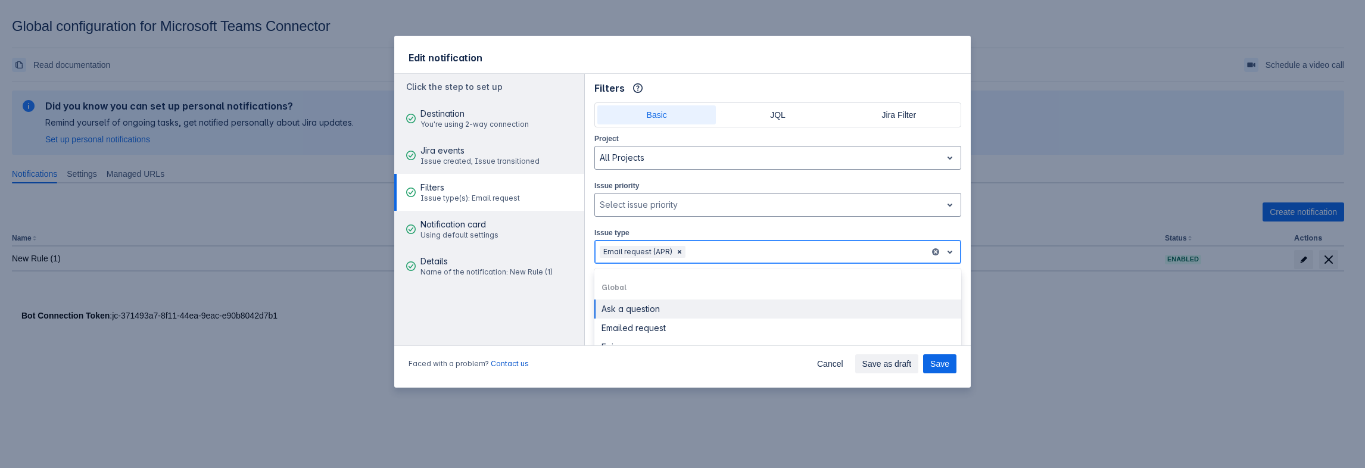
click at [742, 251] on div at bounding box center [806, 252] width 237 height 14
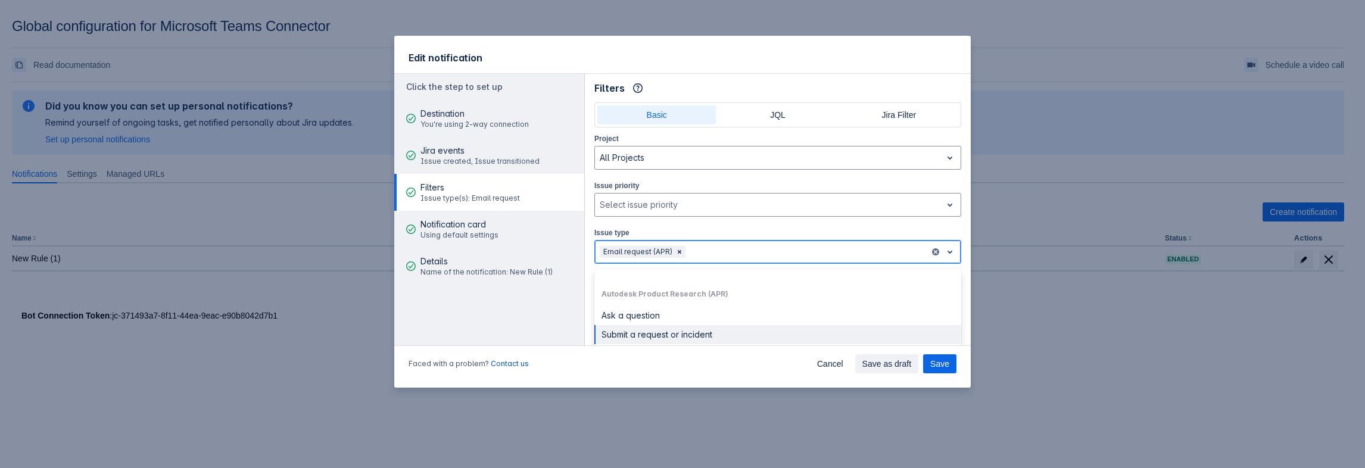
scroll to position [179, 0]
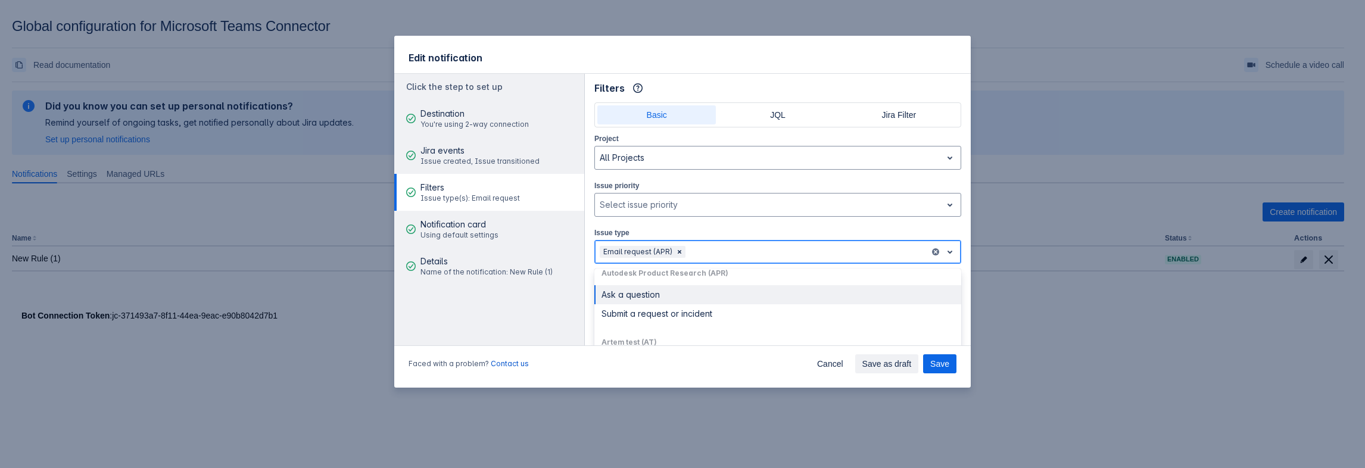
click at [632, 291] on div "Ask a question" at bounding box center [777, 294] width 367 height 19
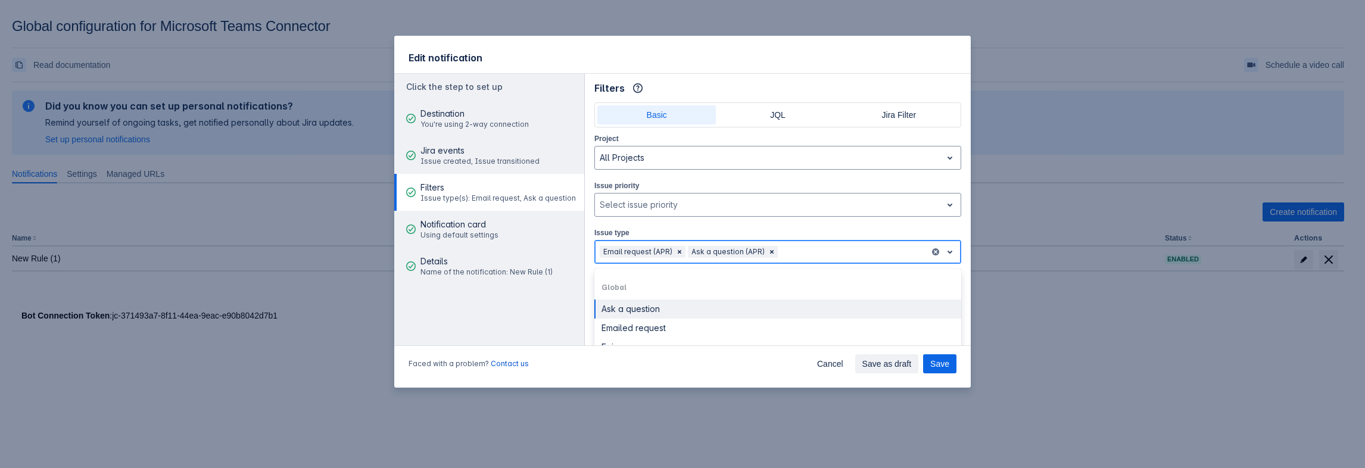
click at [795, 252] on div at bounding box center [852, 252] width 145 height 14
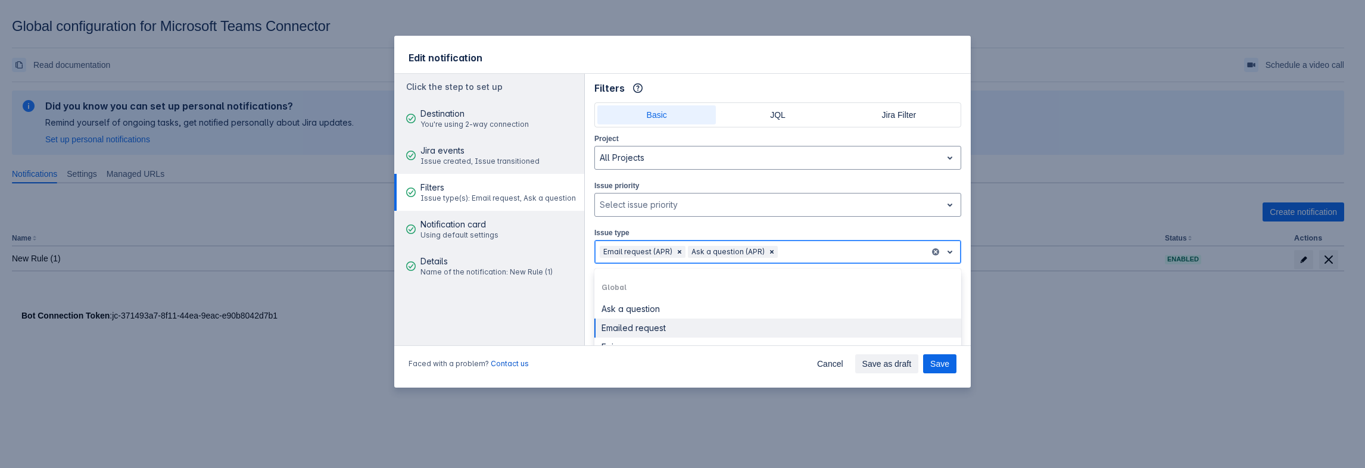
click at [665, 319] on div "Emailed request" at bounding box center [777, 328] width 367 height 19
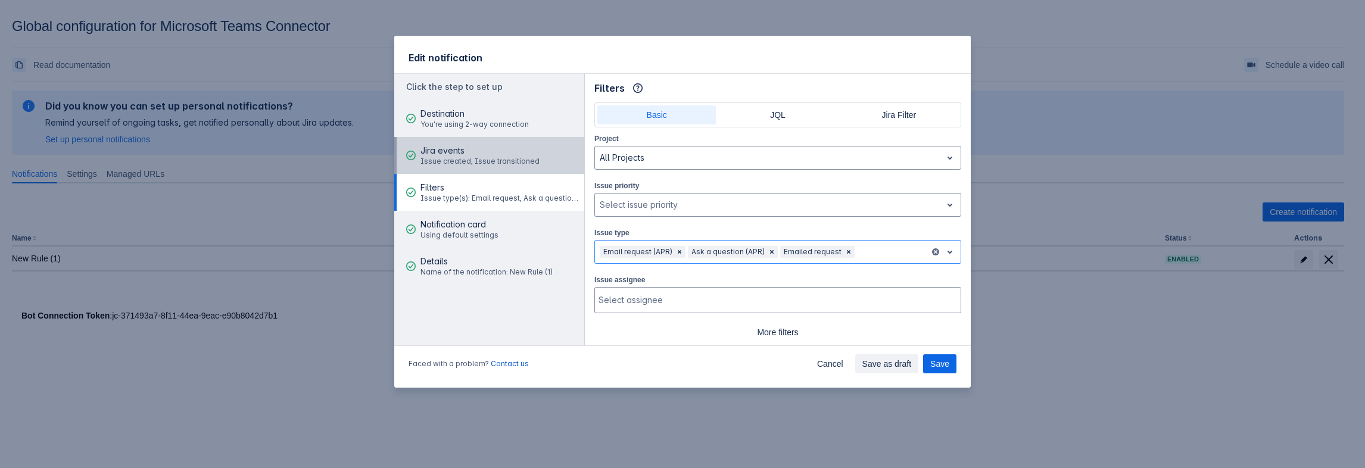
click at [462, 147] on span "Jira events" at bounding box center [479, 151] width 119 height 12
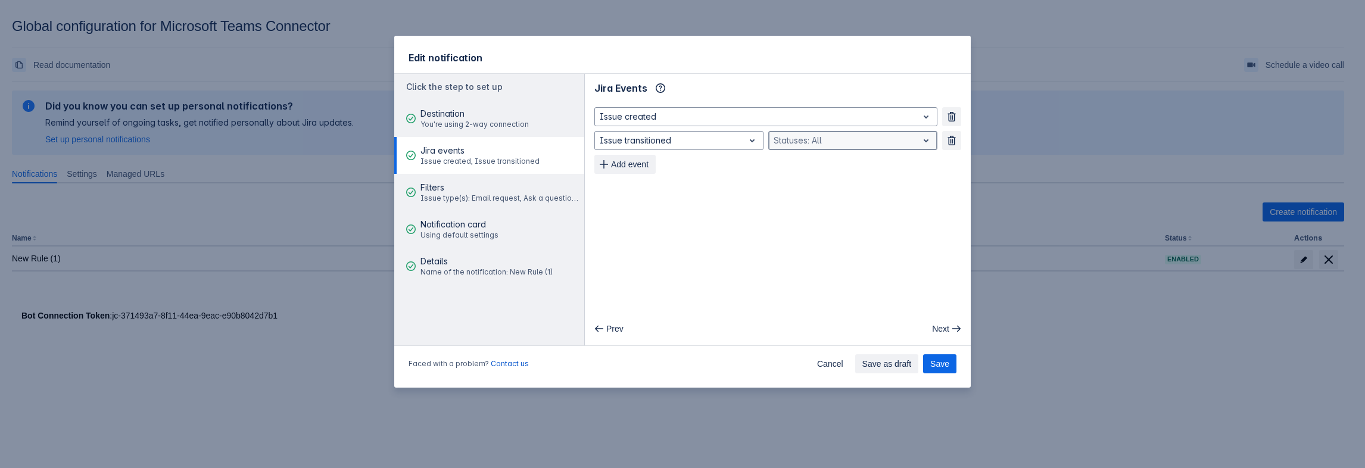
click at [784, 145] on div at bounding box center [843, 140] width 139 height 14
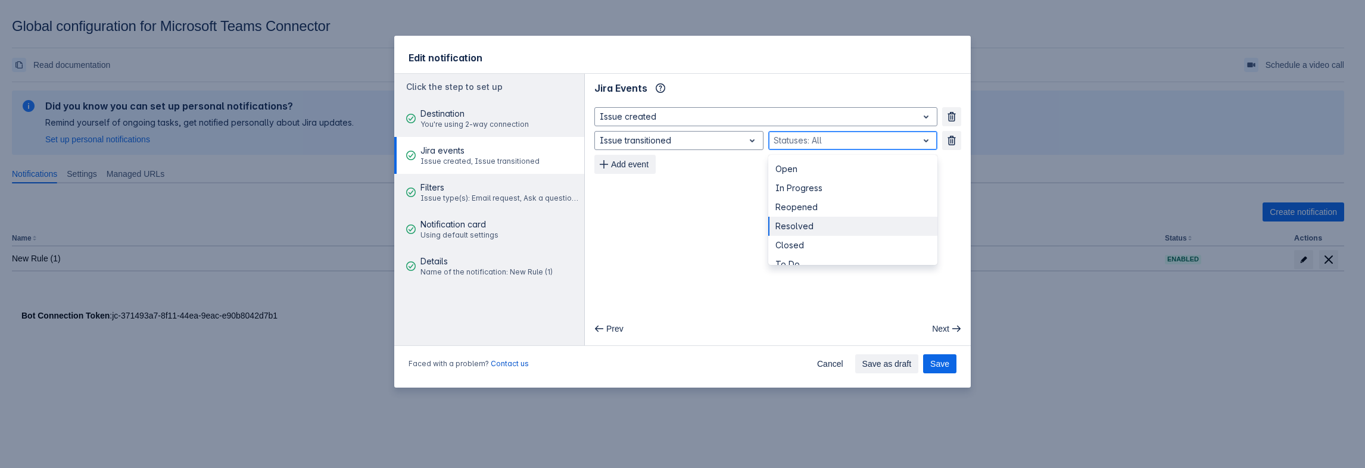
scroll to position [60, 0]
click at [798, 204] on div "To Do" at bounding box center [852, 204] width 169 height 19
click at [855, 140] on div at bounding box center [857, 140] width 87 height 14
click at [811, 241] on div "To Do" at bounding box center [852, 242] width 169 height 19
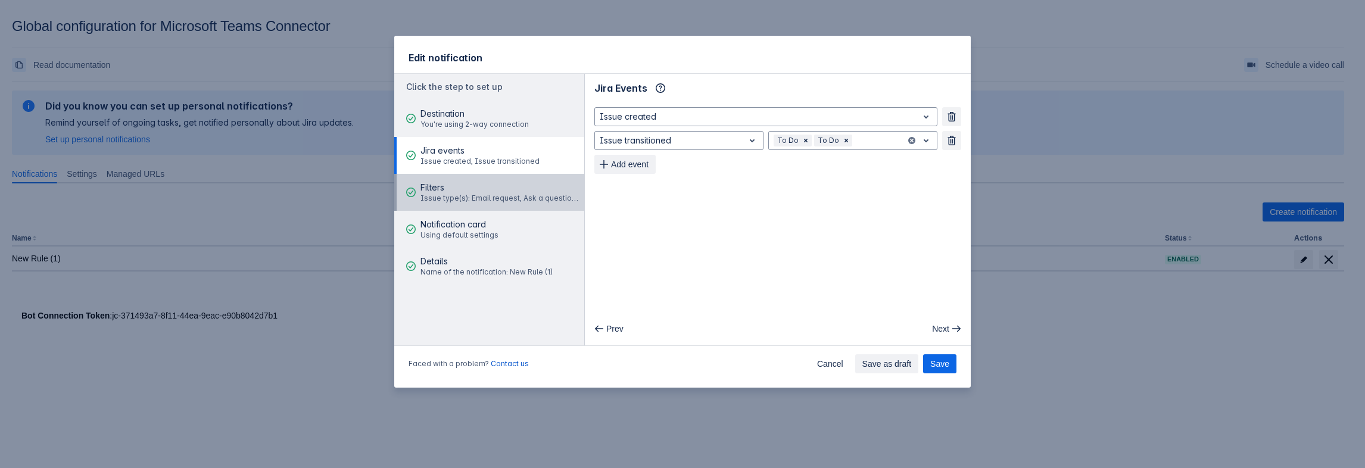
click at [530, 179] on div "Filters Issue type(s): Email request, Ask a question, Emailed request" at bounding box center [500, 193] width 160 height 36
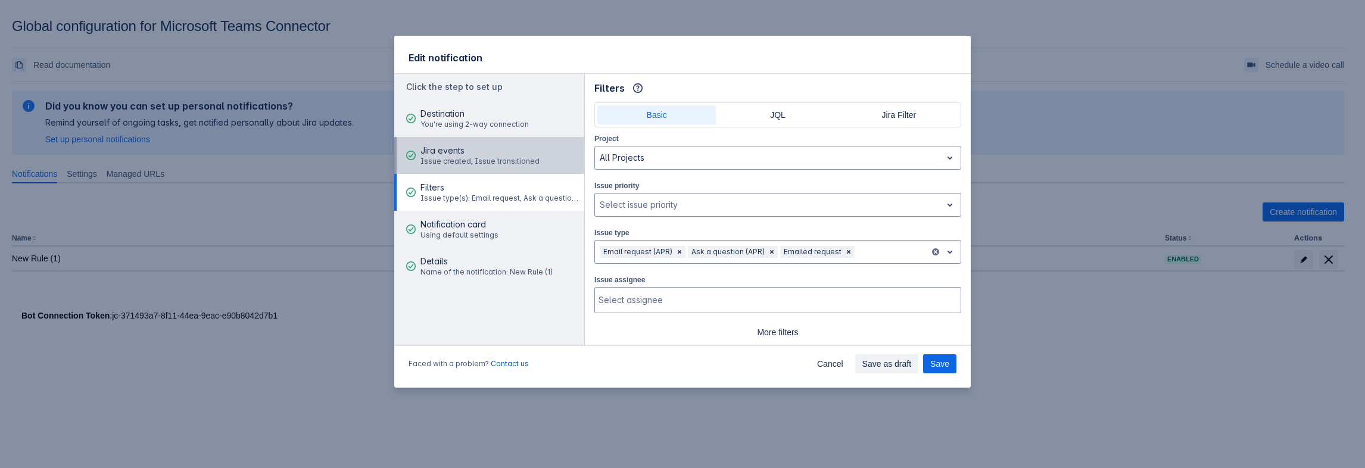
click at [503, 152] on span "Jira events" at bounding box center [479, 151] width 119 height 12
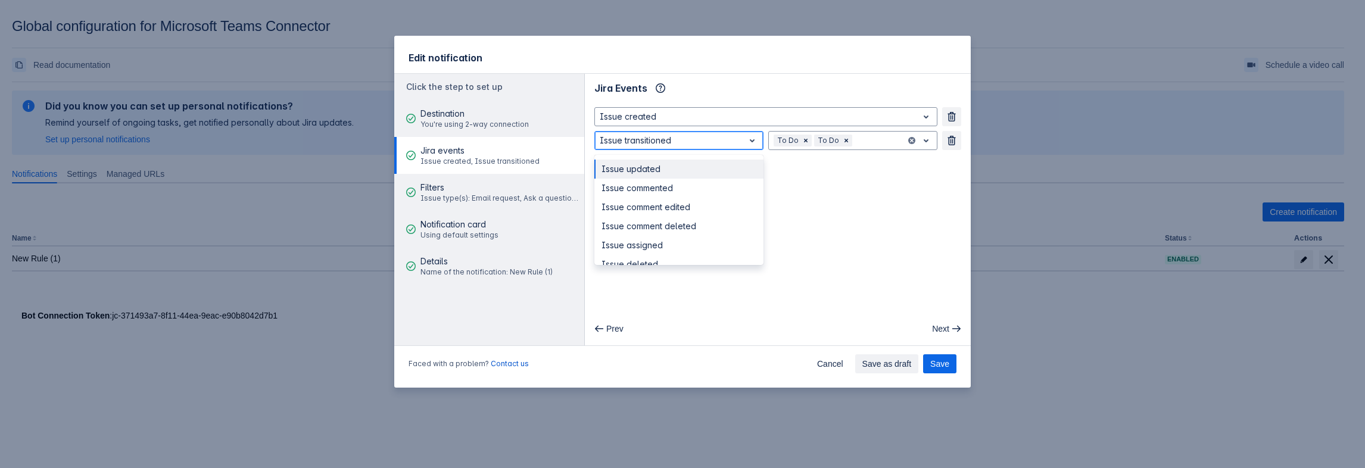
click at [709, 142] on div at bounding box center [669, 140] width 139 height 14
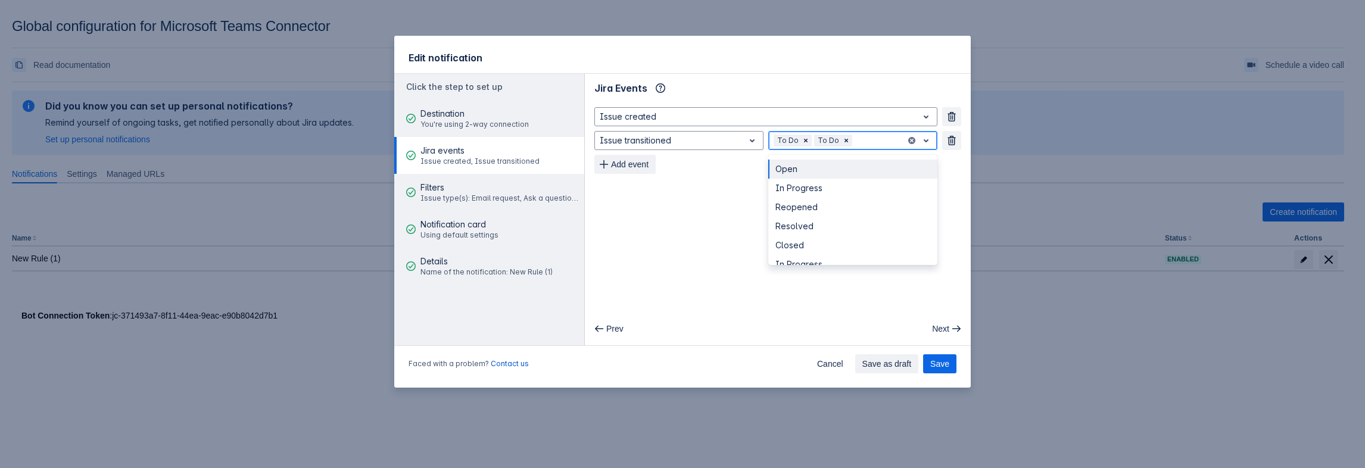
click at [873, 141] on div at bounding box center [878, 140] width 46 height 14
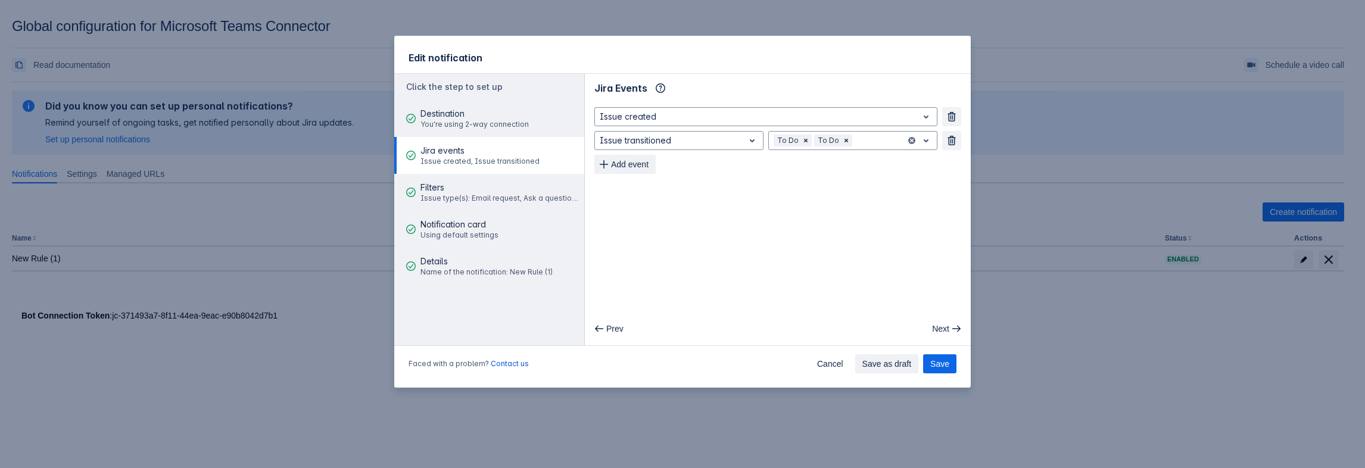
click at [1127, 444] on div "Edit notification Click the step to set up Destination You're using 2-way conne…" at bounding box center [682, 234] width 1365 height 468
click at [851, 363] on button "Cancel" at bounding box center [830, 363] width 41 height 19
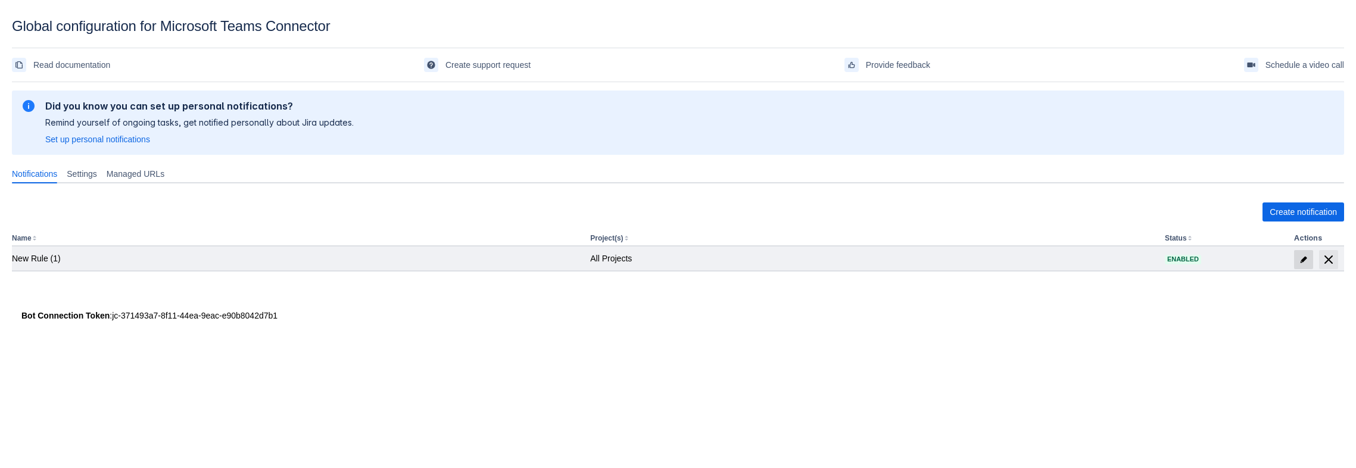
click at [1301, 262] on span "edit" at bounding box center [1304, 260] width 10 height 10
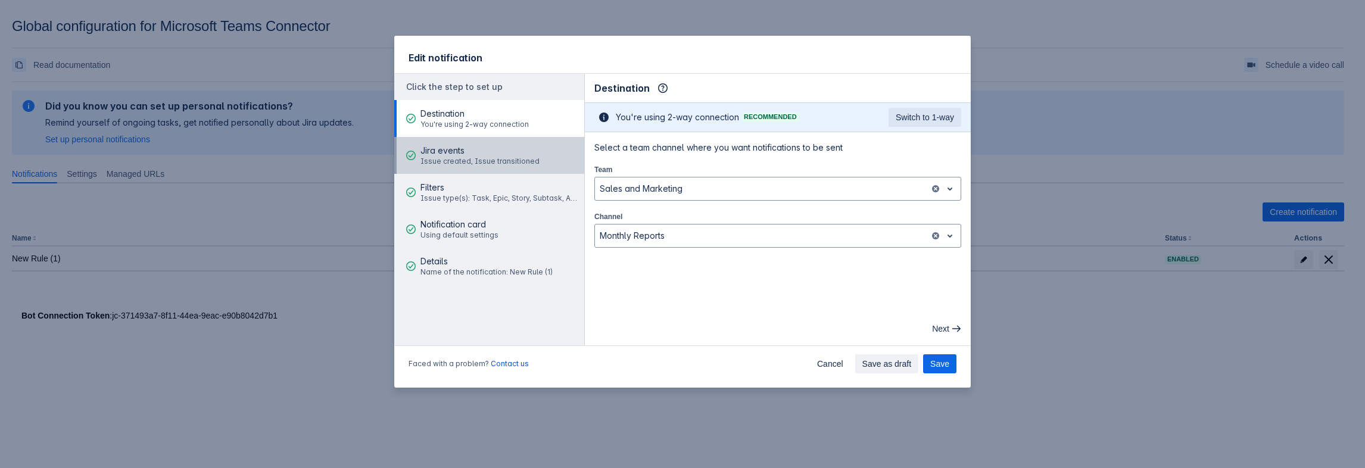
click at [495, 139] on div "Jira events Issue created, Issue transitioned" at bounding box center [479, 156] width 119 height 36
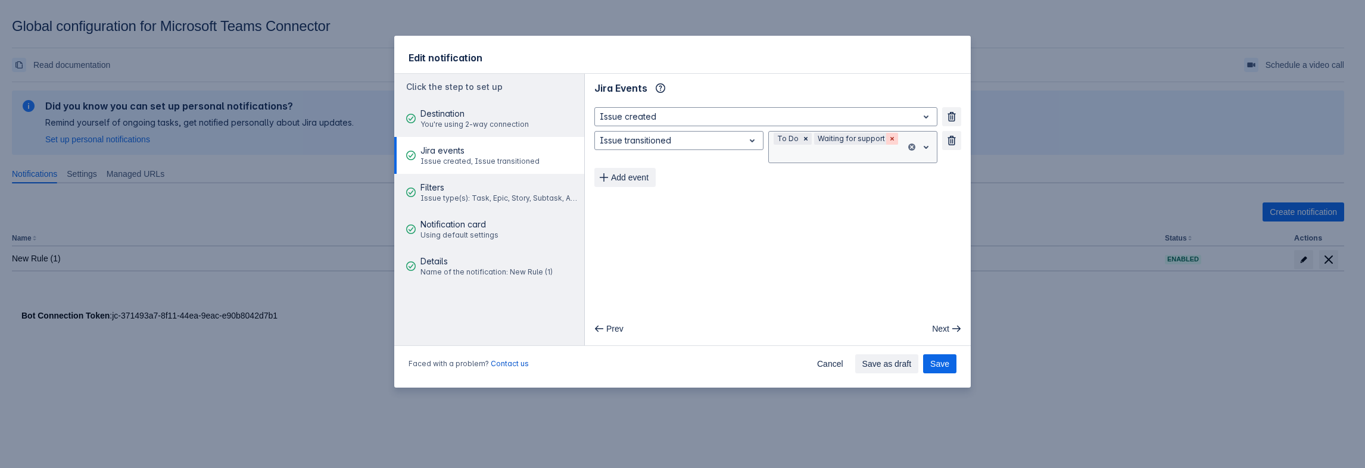
click at [890, 141] on span "Clear" at bounding box center [892, 139] width 10 height 10
click at [806, 141] on span "Clear" at bounding box center [806, 141] width 10 height 10
click at [821, 135] on div at bounding box center [843, 140] width 139 height 14
drag, startPoint x: 1107, startPoint y: 399, endPoint x: 209, endPoint y: 110, distance: 942.9
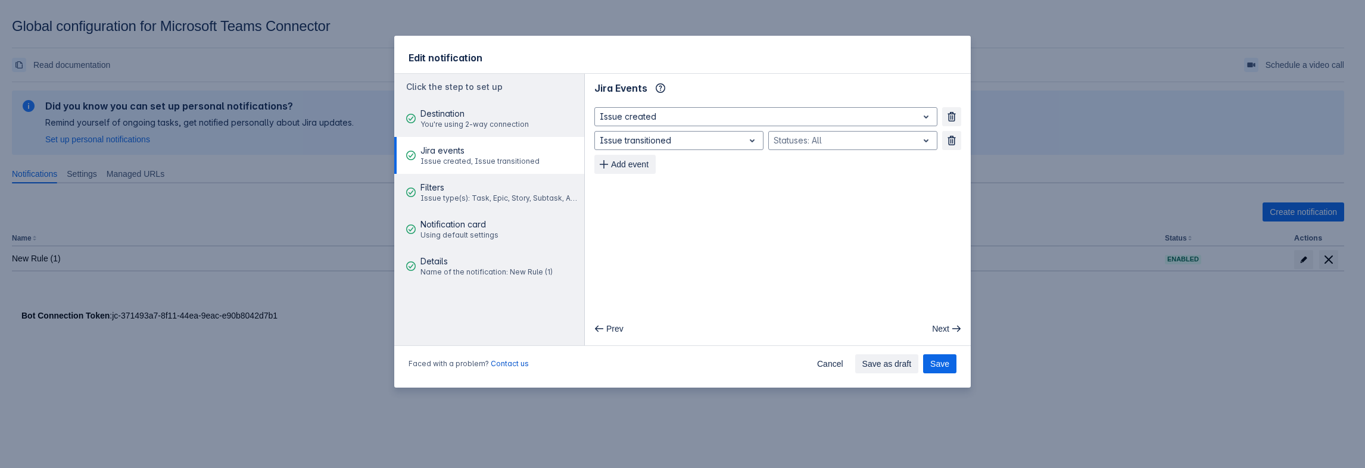
click at [1097, 399] on div "Edit notification Click the step to set up Destination You're using 2-way conne…" at bounding box center [682, 234] width 1365 height 468
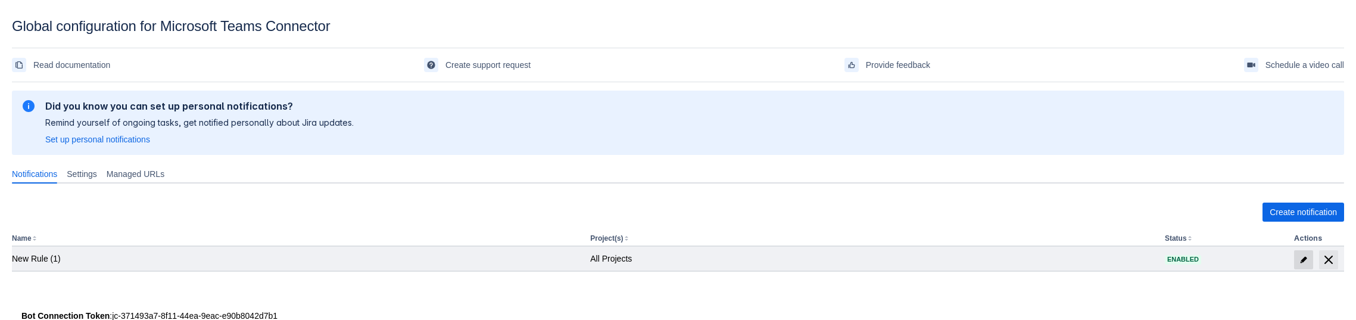
click at [1299, 256] on span "edit" at bounding box center [1304, 260] width 10 height 10
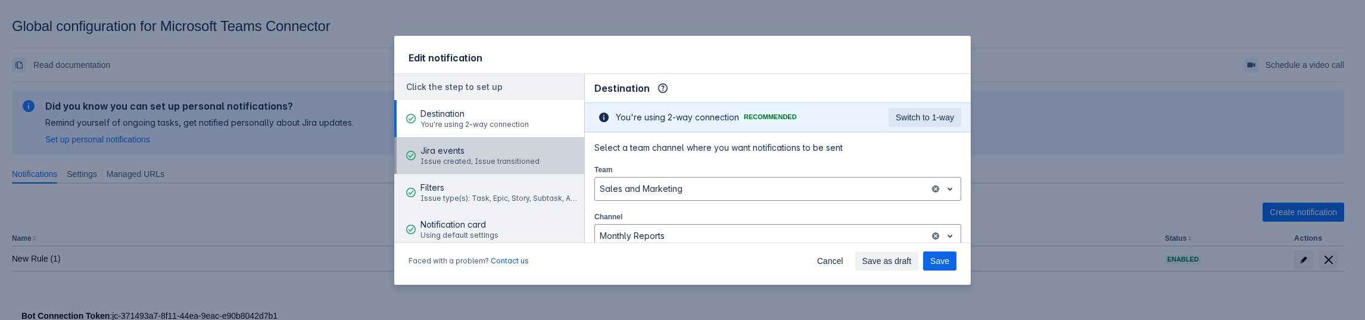
click at [524, 157] on span "Issue created, Issue transitioned" at bounding box center [479, 162] width 119 height 10
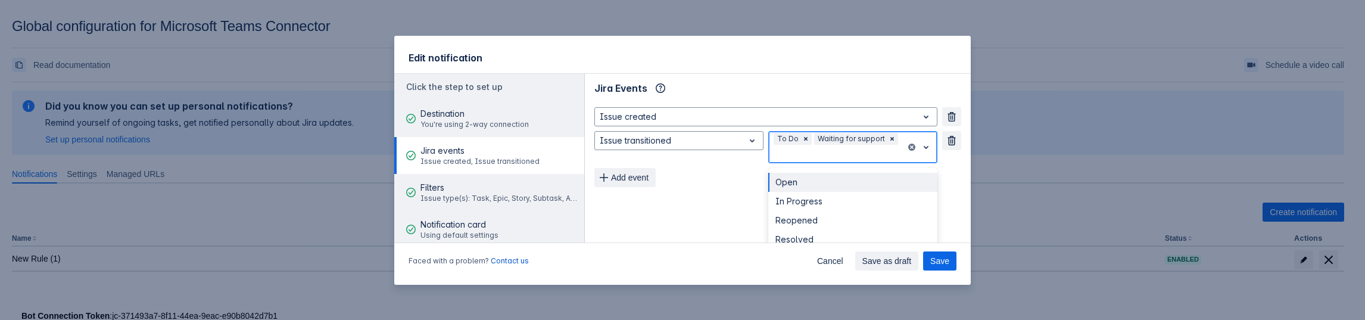
click at [798, 155] on div at bounding box center [837, 154] width 127 height 14
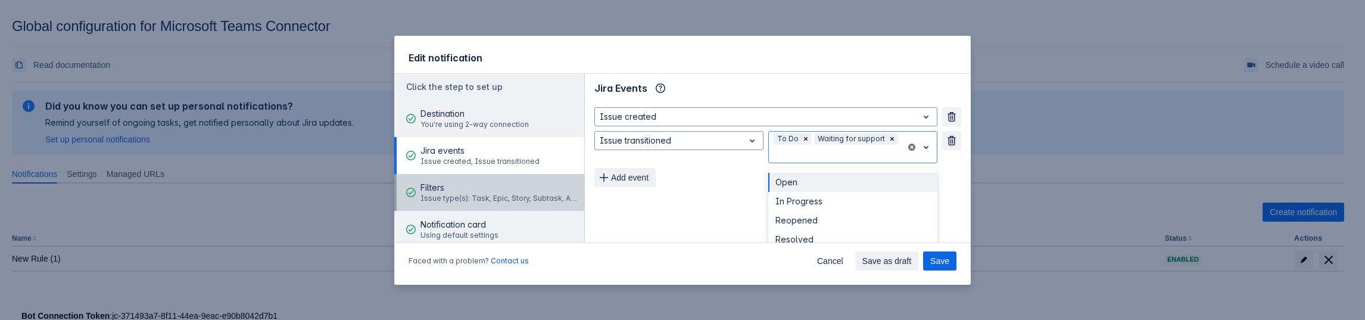
click at [470, 202] on span "Issue type(s): Task, Epic, Story, Subtask, Ask a question" at bounding box center [500, 199] width 160 height 10
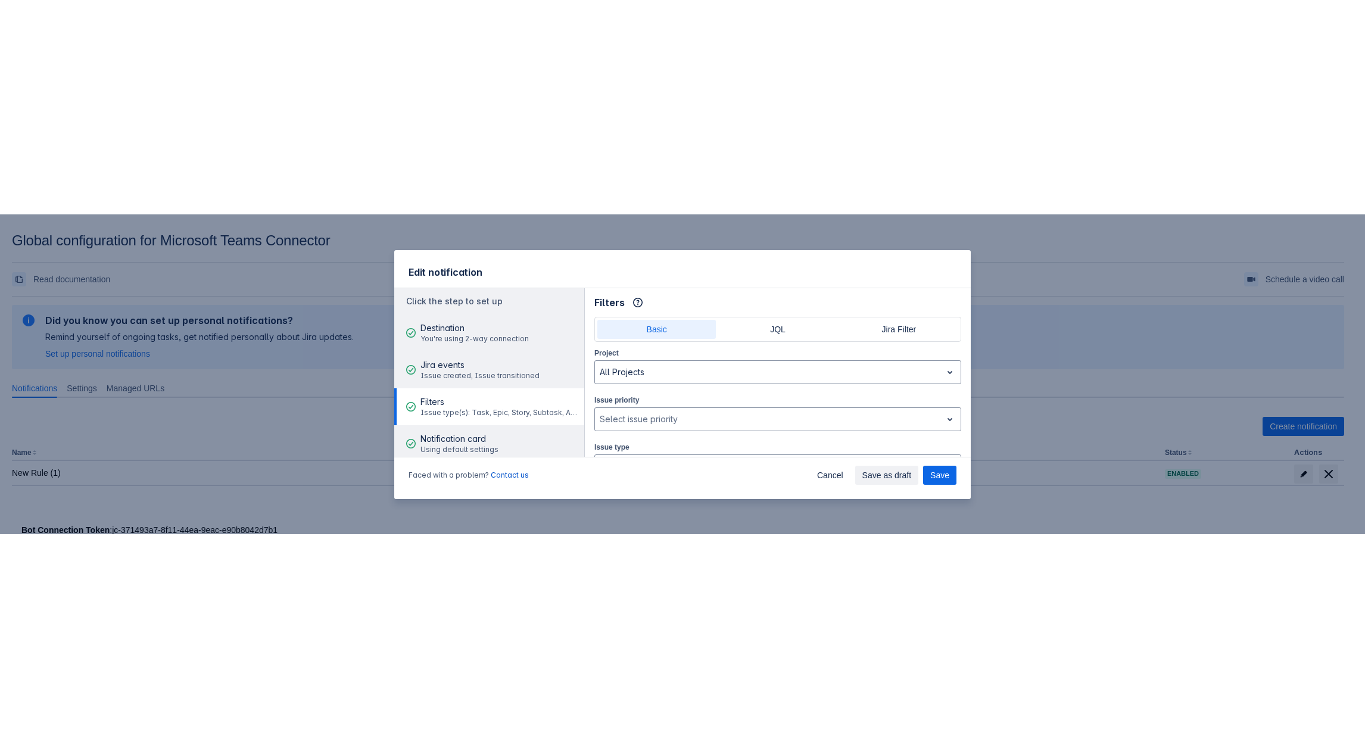
scroll to position [38, 0]
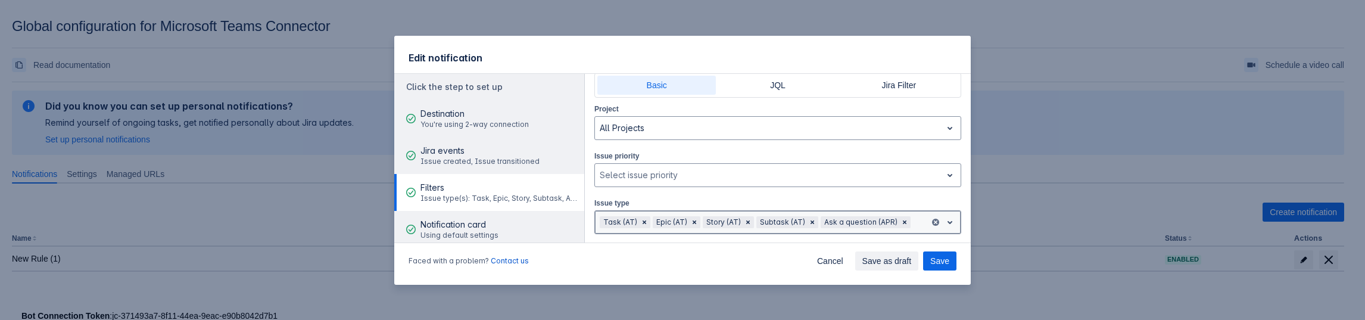
click at [913, 223] on div at bounding box center [919, 222] width 12 height 14
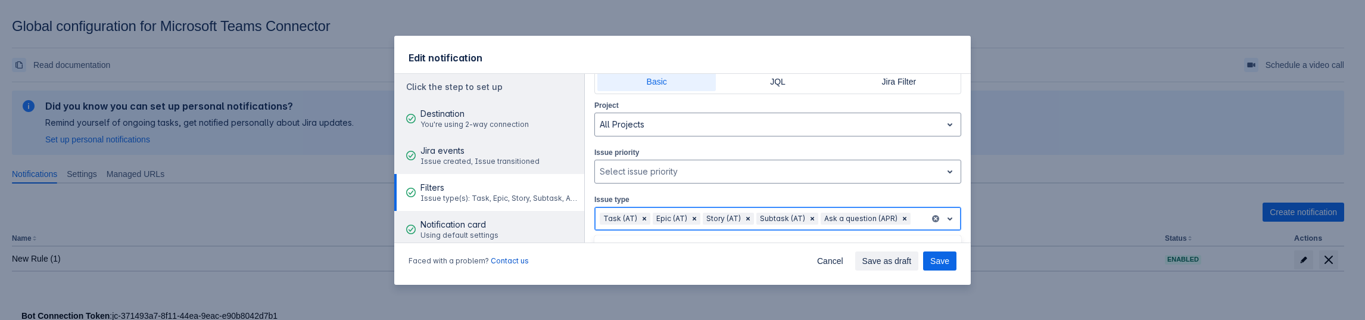
click at [913, 226] on div at bounding box center [919, 218] width 12 height 14
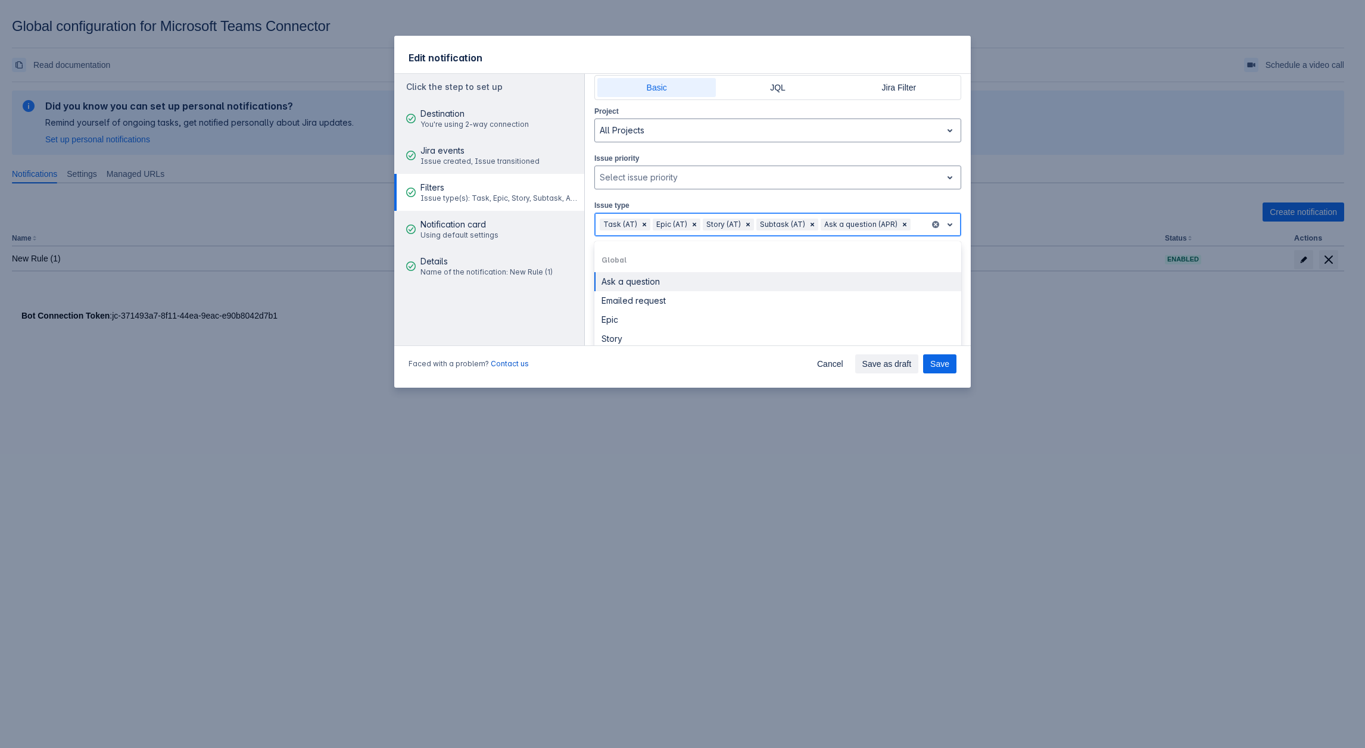
click at [942, 226] on div at bounding box center [950, 224] width 17 height 21
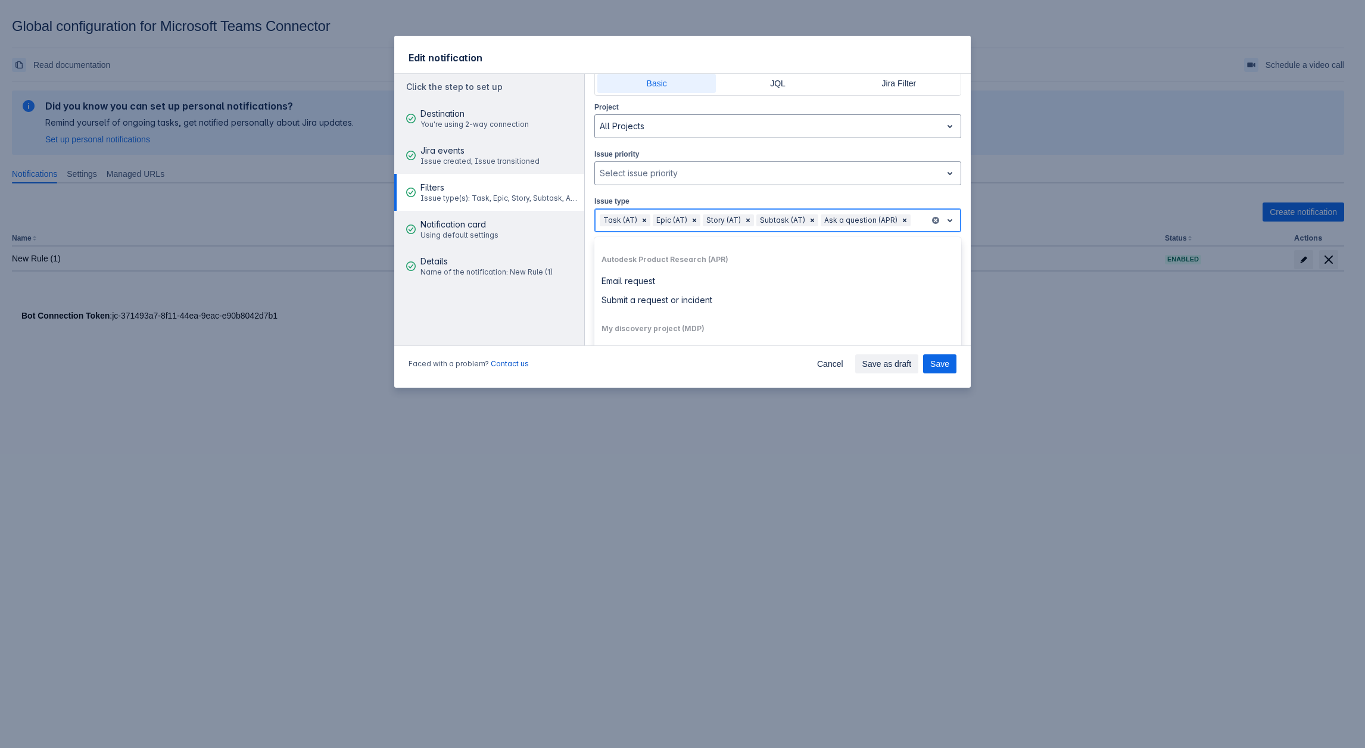
scroll to position [179, 0]
click at [913, 222] on input "text" at bounding box center [914, 220] width 2 height 12
click at [913, 220] on input "text" at bounding box center [914, 220] width 2 height 12
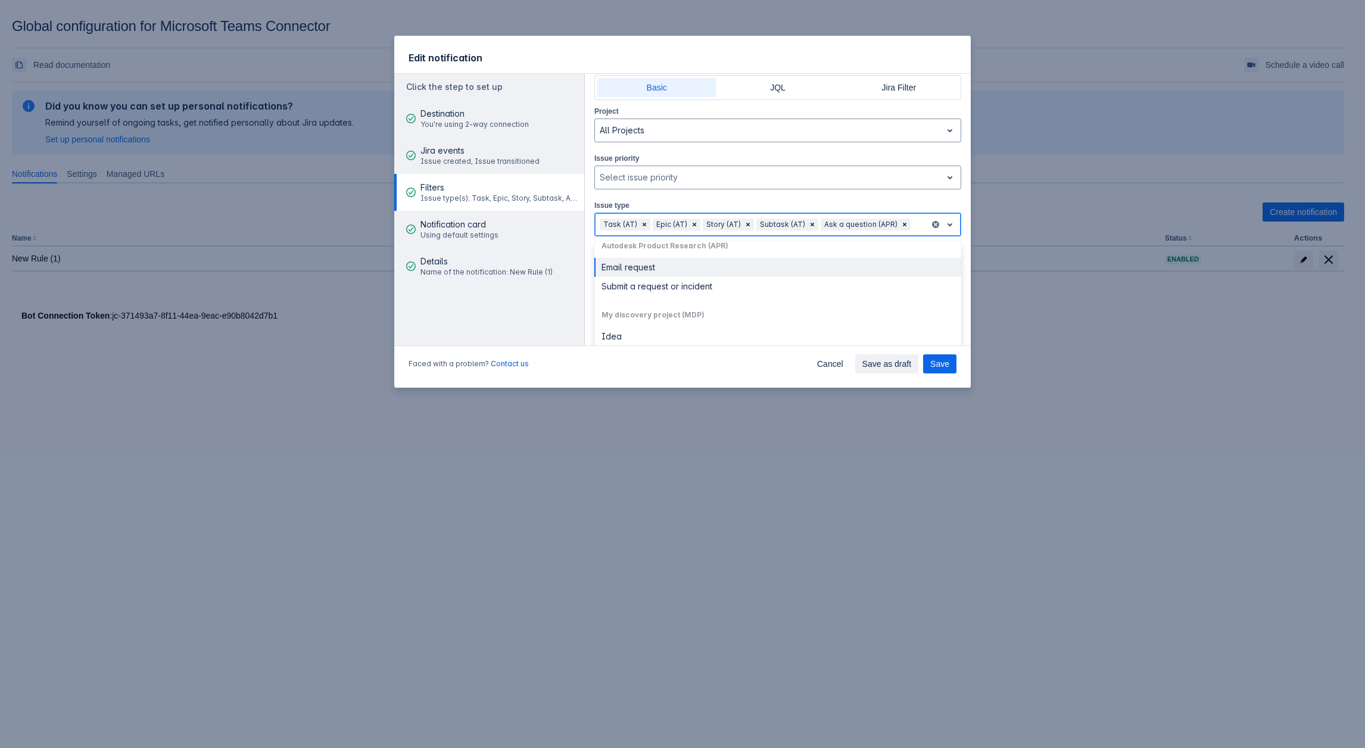
click at [945, 215] on div at bounding box center [950, 224] width 17 height 21
click at [763, 224] on div "Subtask (AT)" at bounding box center [781, 225] width 50 height 12
click at [612, 180] on div "Select issue priority" at bounding box center [768, 177] width 347 height 19
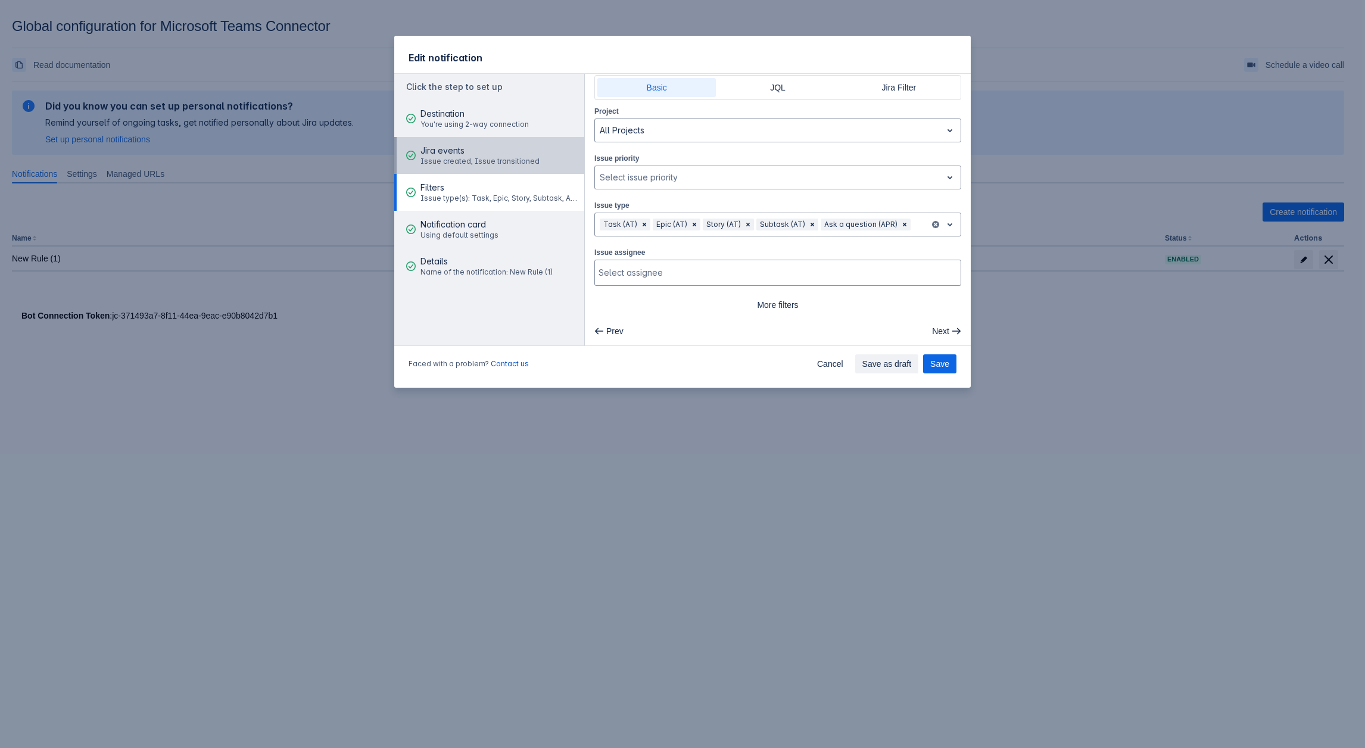
click at [518, 152] on span "Jira events" at bounding box center [479, 151] width 119 height 12
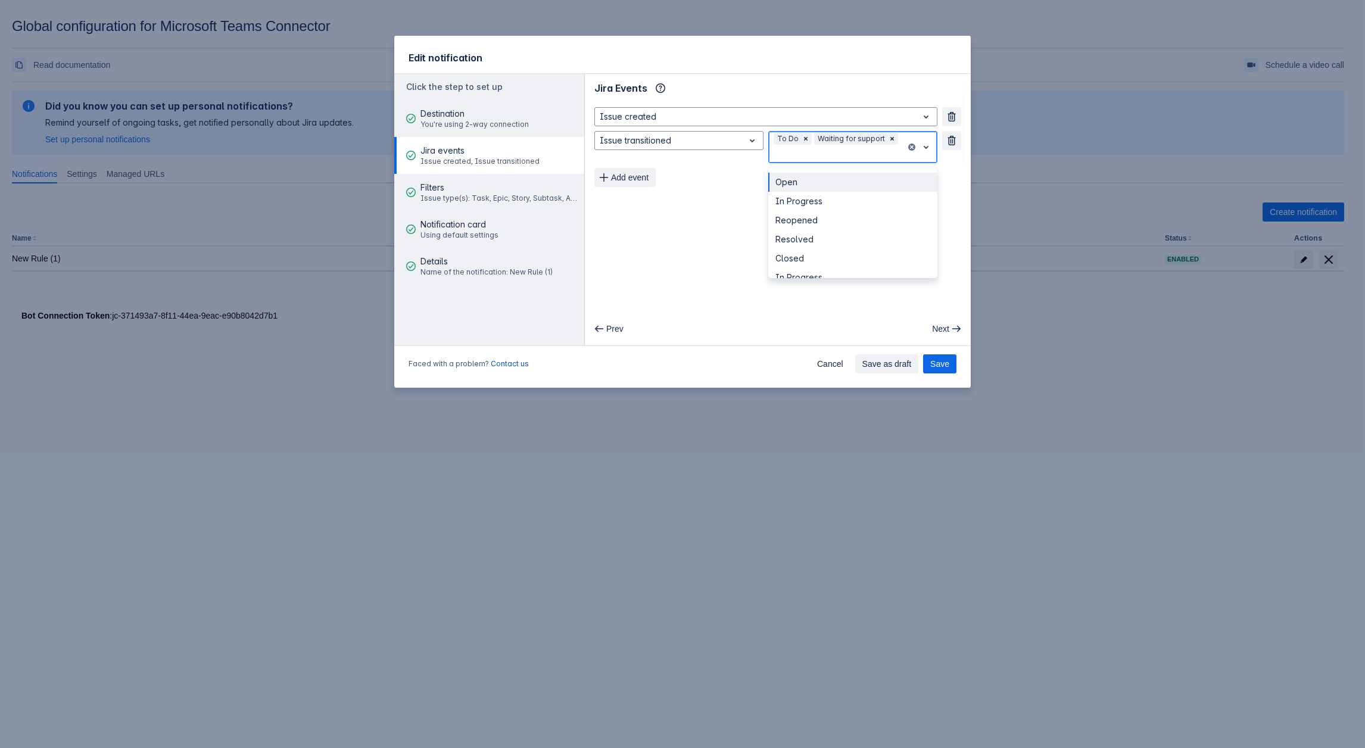
click at [859, 147] on div "To Do Waiting for support" at bounding box center [837, 147] width 137 height 31
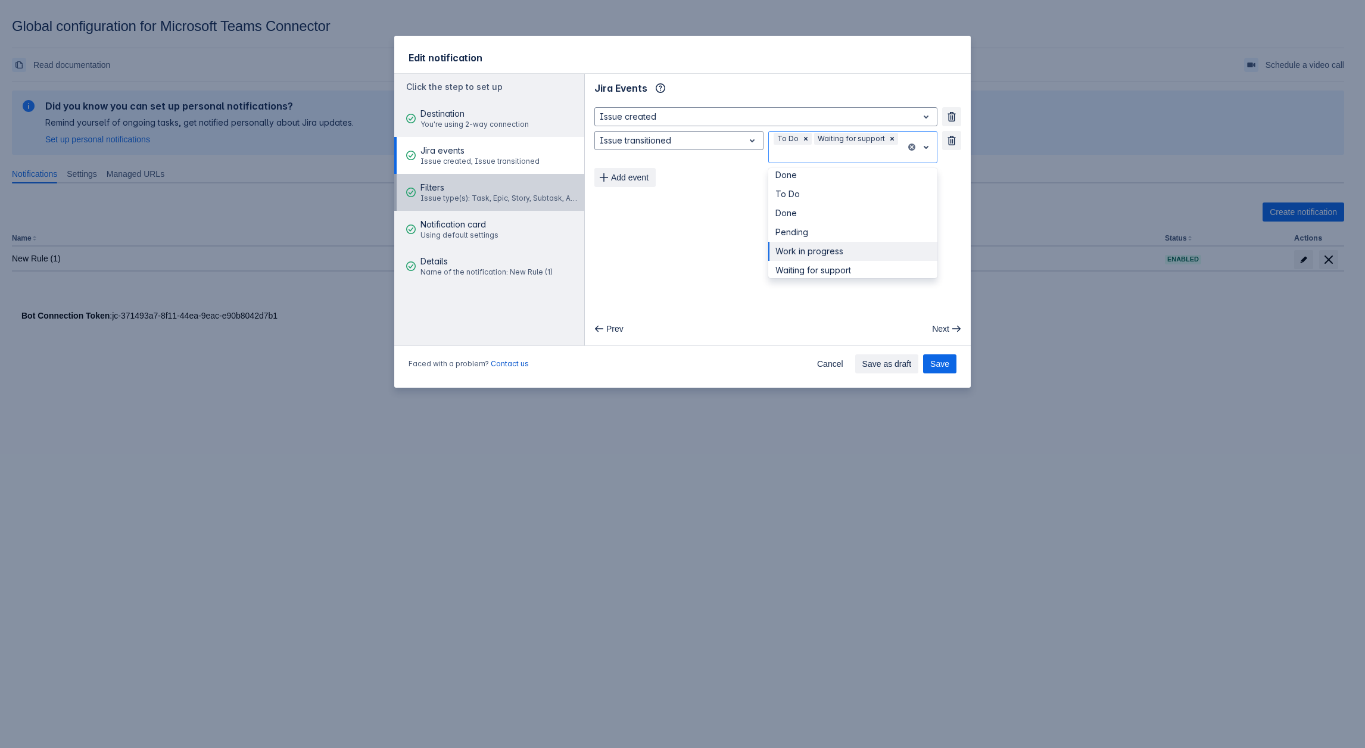
click at [450, 186] on span "Filters" at bounding box center [500, 188] width 160 height 12
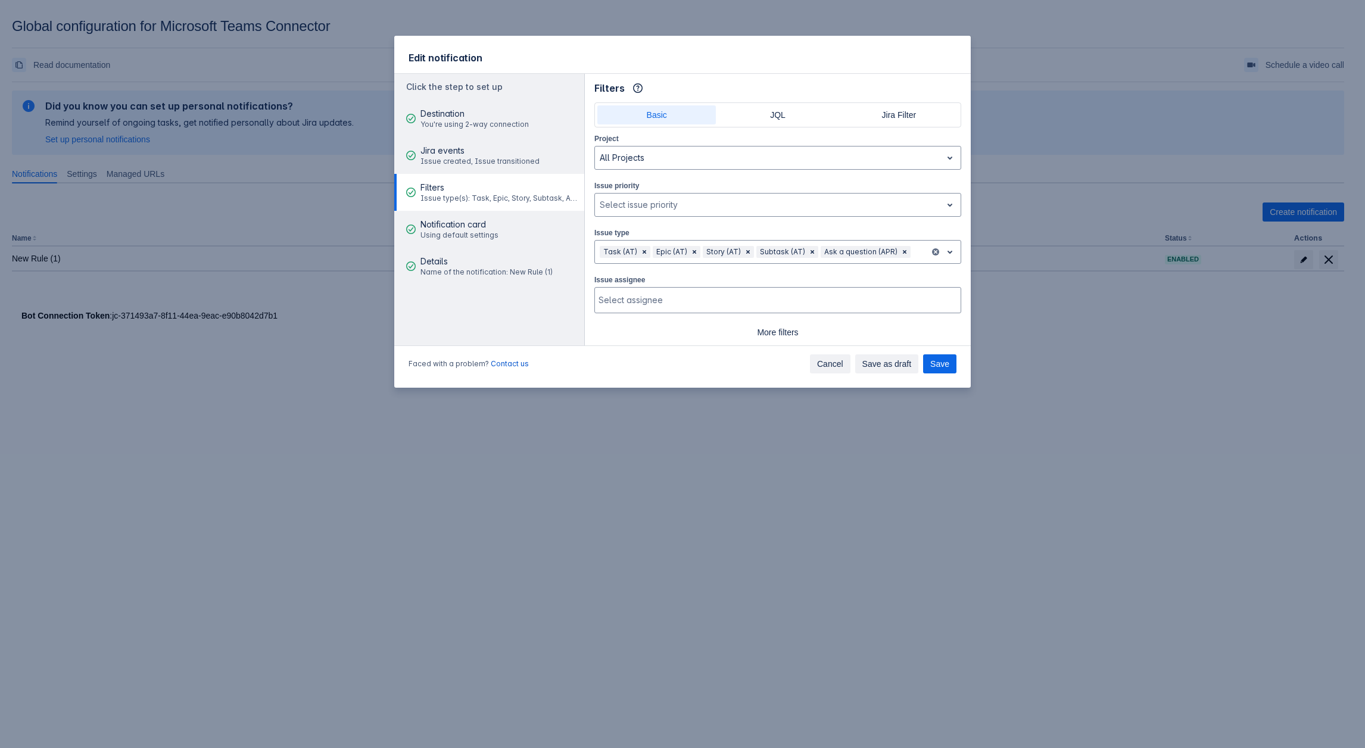
click at [839, 319] on span "Cancel" at bounding box center [830, 363] width 26 height 19
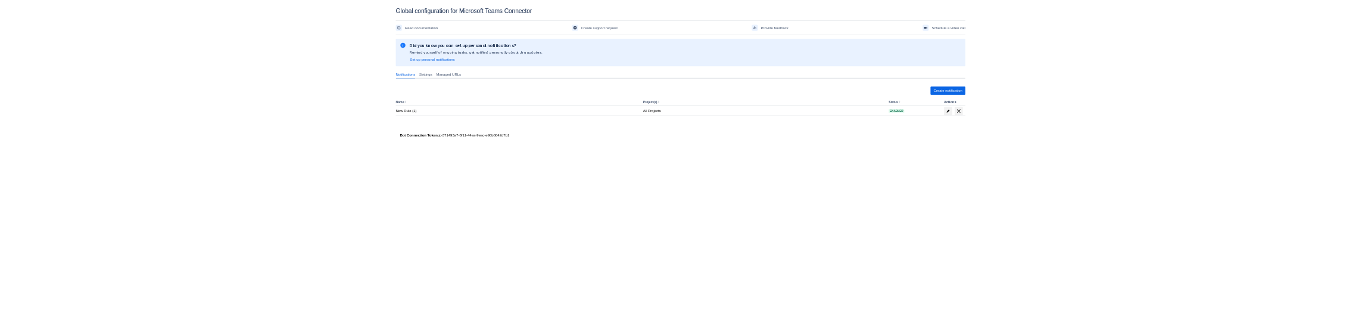
scroll to position [18, 0]
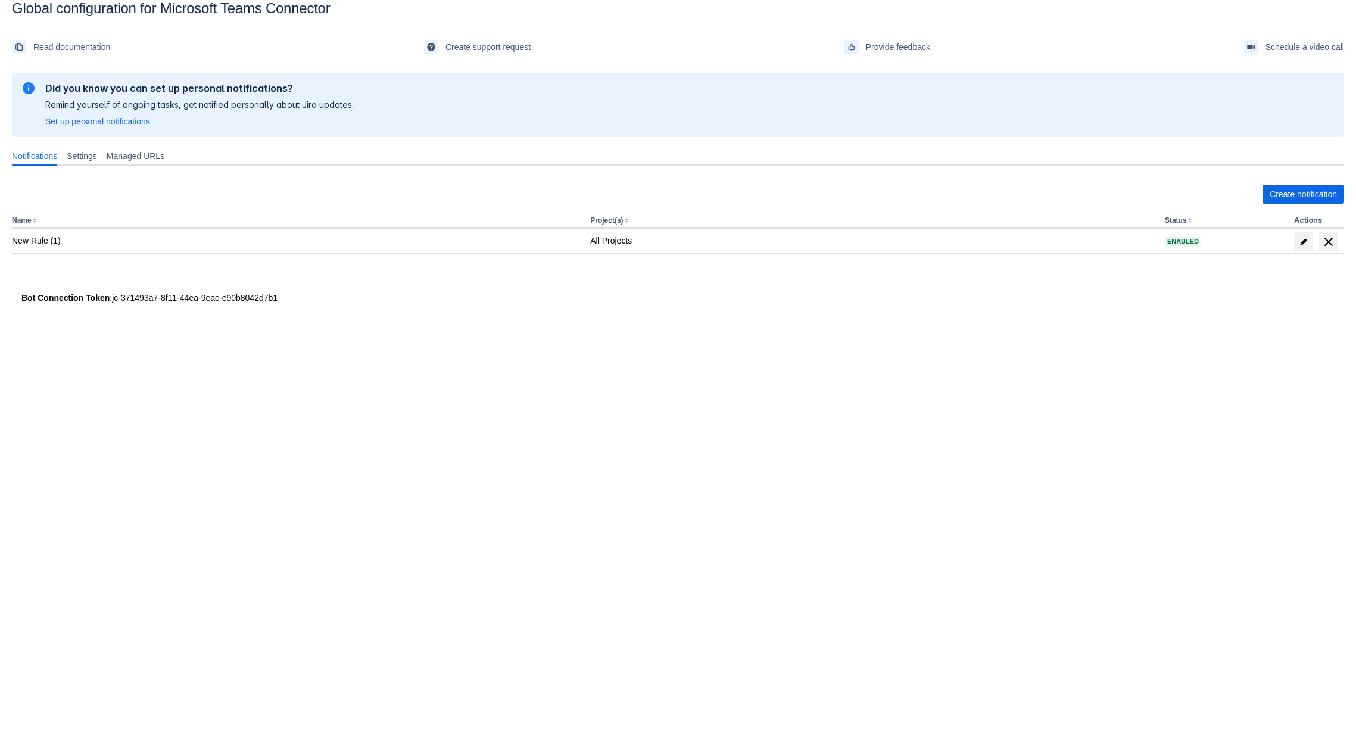
drag, startPoint x: 627, startPoint y: 327, endPoint x: 555, endPoint y: 412, distance: 111.2
click at [555, 319] on body "Global configuration for Microsoft Teams Connector Read documentation Create su…" at bounding box center [678, 374] width 1356 height 748
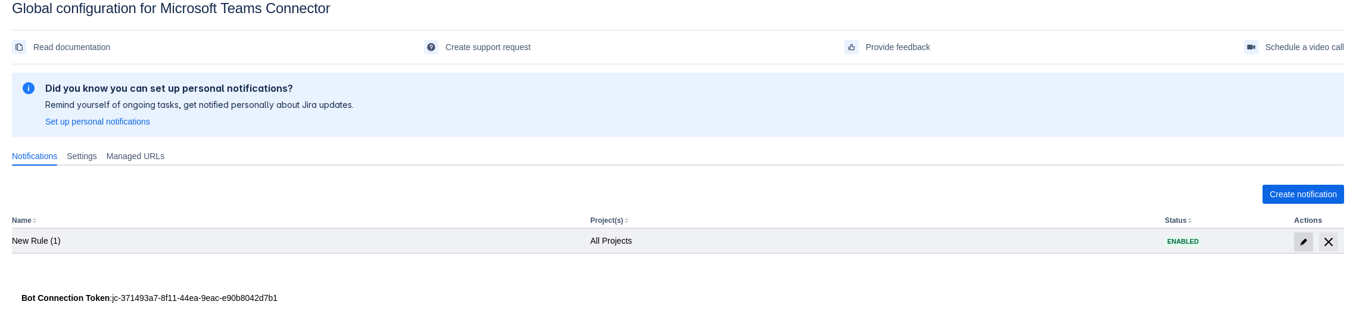
click at [1301, 233] on span at bounding box center [1303, 241] width 19 height 19
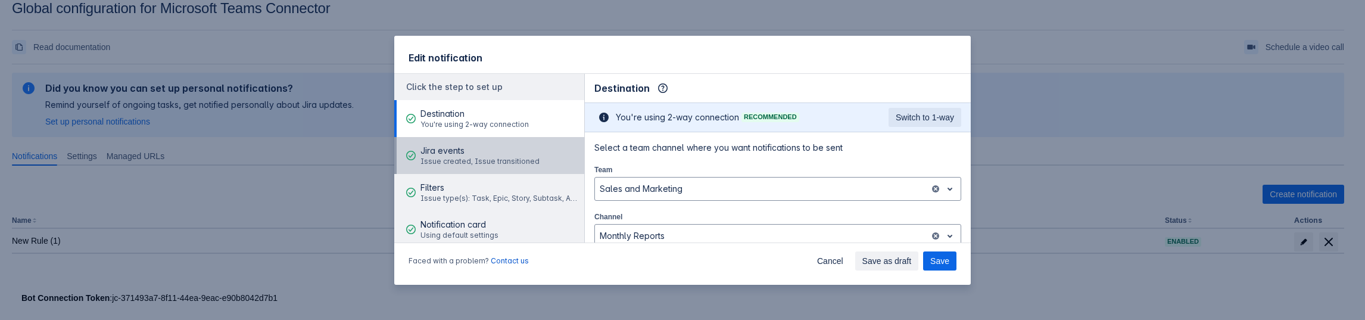
click at [472, 158] on span "Issue created, Issue transitioned" at bounding box center [479, 162] width 119 height 10
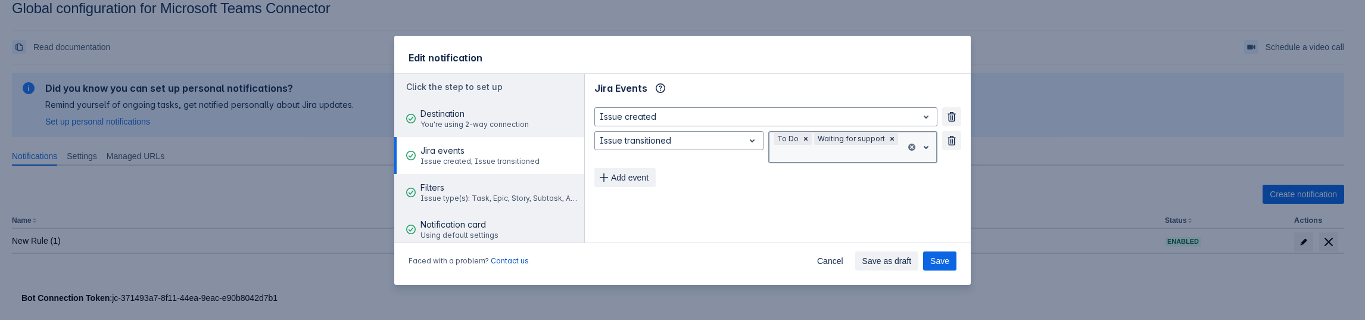
click at [802, 154] on div at bounding box center [837, 154] width 127 height 14
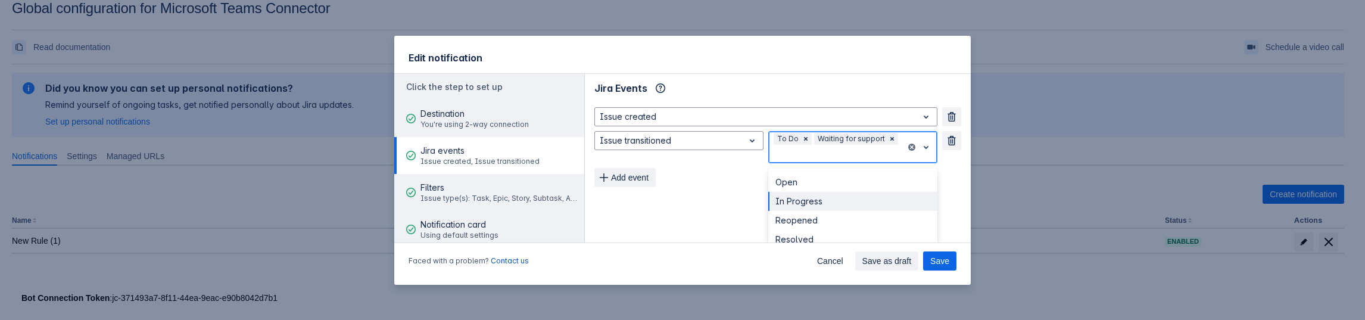
click at [800, 203] on div "In Progress" at bounding box center [852, 201] width 169 height 19
click at [861, 151] on div at bounding box center [867, 154] width 67 height 14
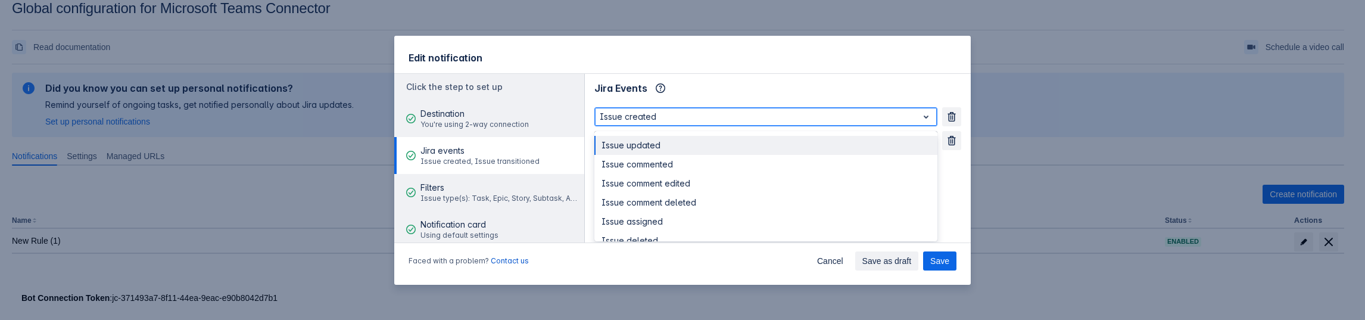
click at [728, 126] on div "Issue created" at bounding box center [765, 116] width 343 height 19
click at [650, 154] on div "Issue updated" at bounding box center [765, 145] width 343 height 19
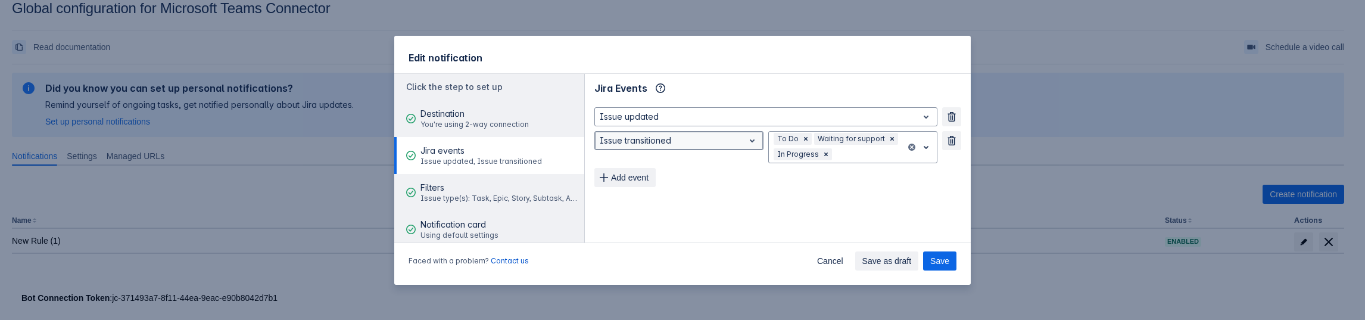
click at [670, 144] on div at bounding box center [669, 140] width 139 height 14
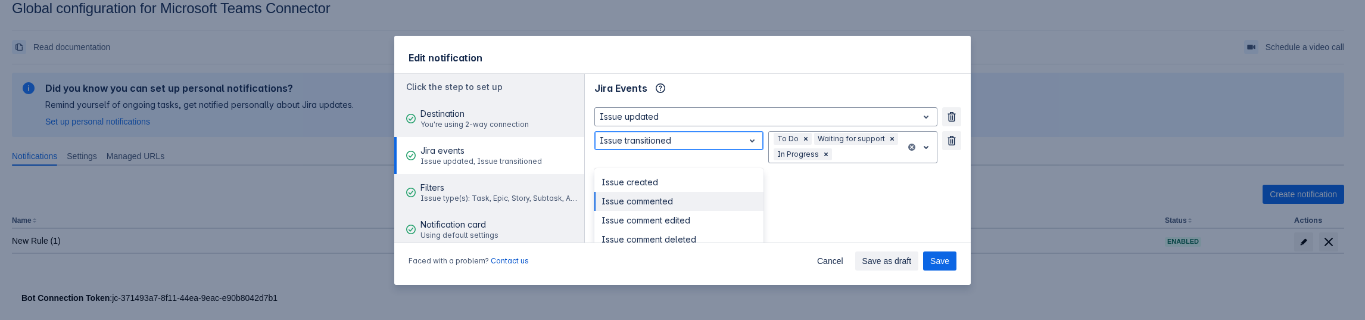
click at [659, 194] on div "Issue commented" at bounding box center [678, 201] width 169 height 19
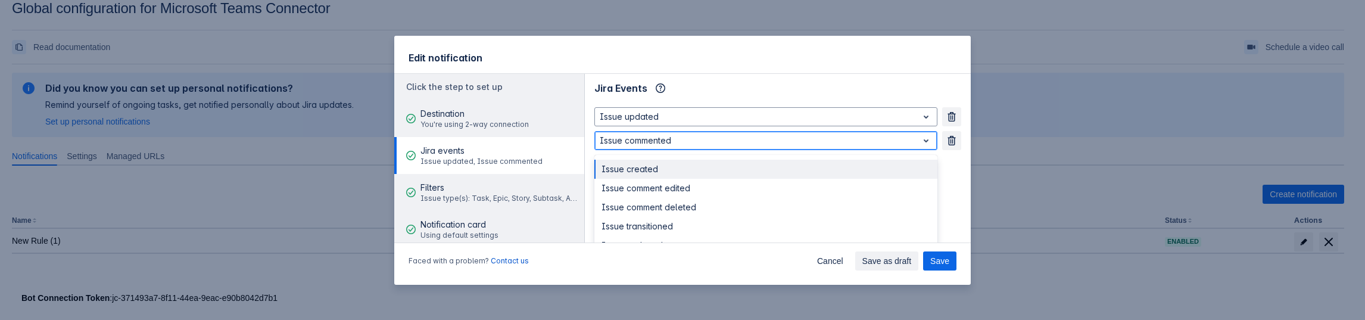
click at [690, 148] on div "Issue commented" at bounding box center [756, 140] width 323 height 17
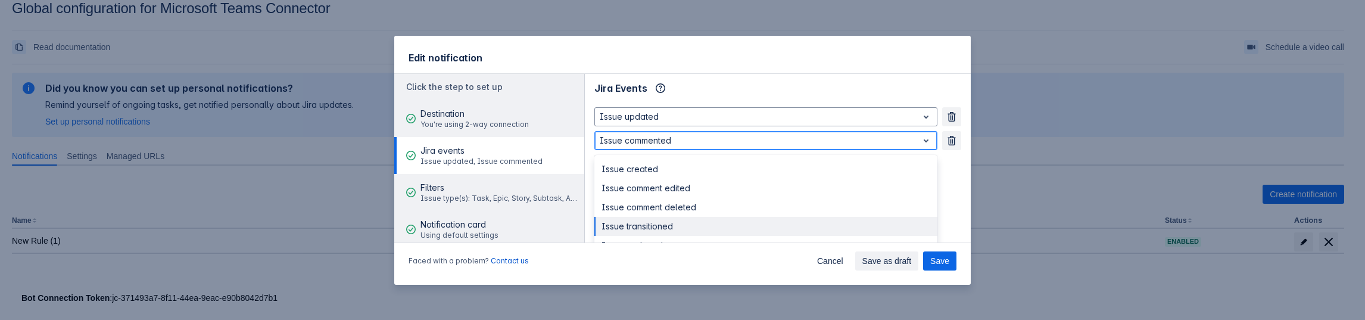
click at [658, 226] on div "Issue transitioned" at bounding box center [765, 226] width 343 height 19
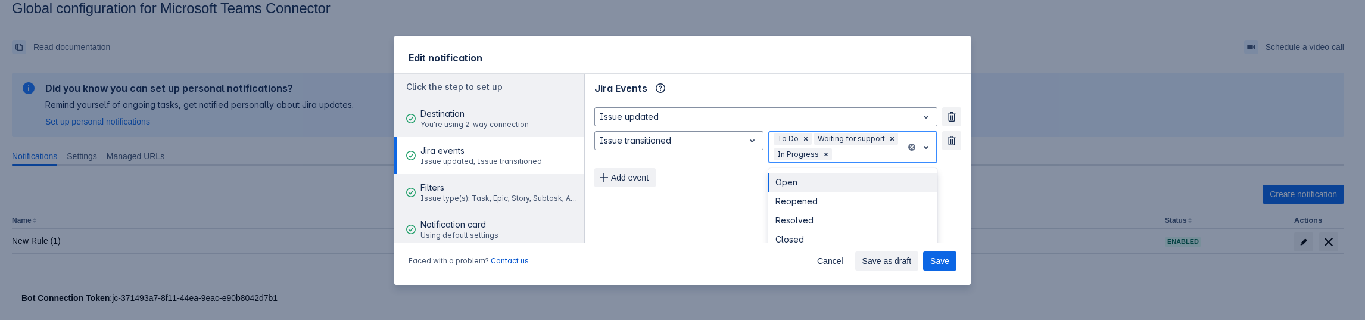
click at [856, 159] on div at bounding box center [867, 154] width 67 height 14
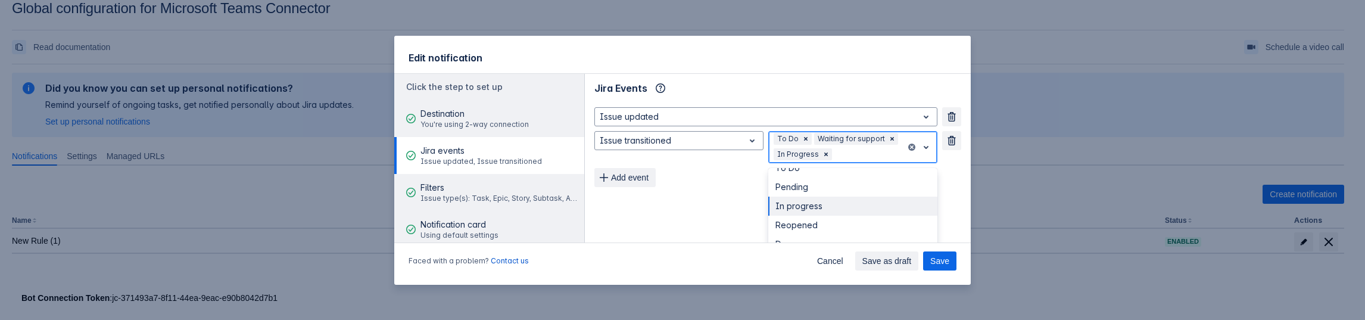
click at [811, 202] on div "In progress" at bounding box center [852, 206] width 169 height 19
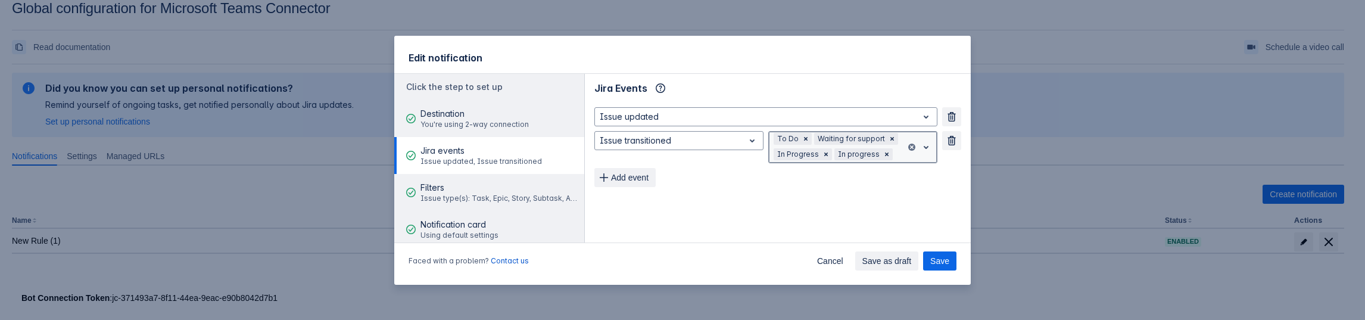
click at [895, 152] on div "To Do Waiting for support In Progress In progress" at bounding box center [837, 147] width 137 height 31
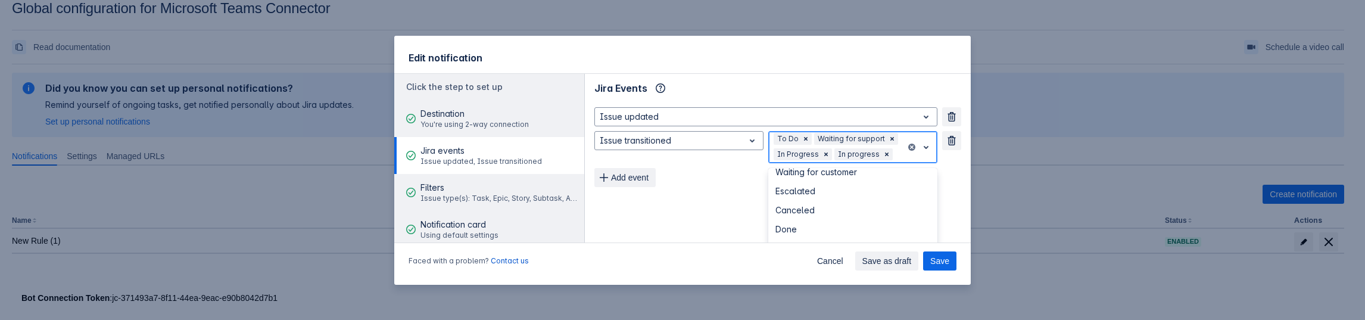
scroll to position [269, 0]
click at [805, 220] on div "Canceled" at bounding box center [852, 218] width 169 height 19
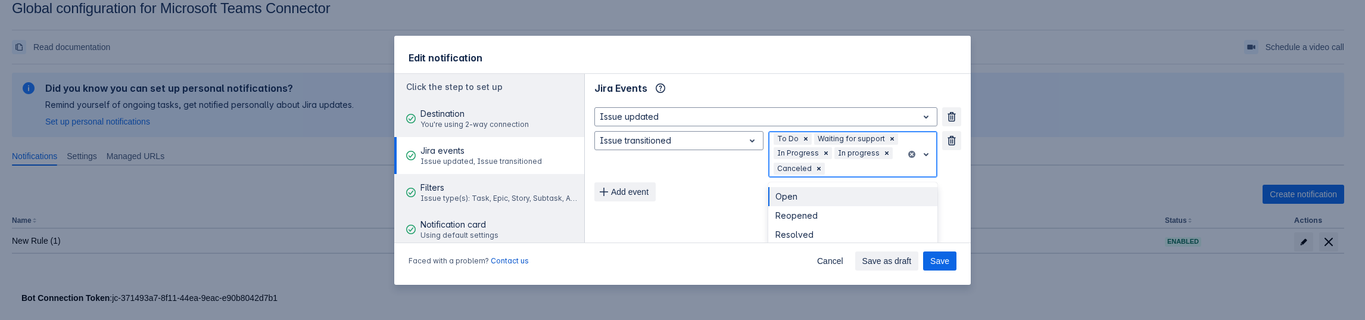
click at [835, 165] on div at bounding box center [864, 168] width 74 height 14
click at [788, 222] on div "Reopened" at bounding box center [852, 215] width 169 height 19
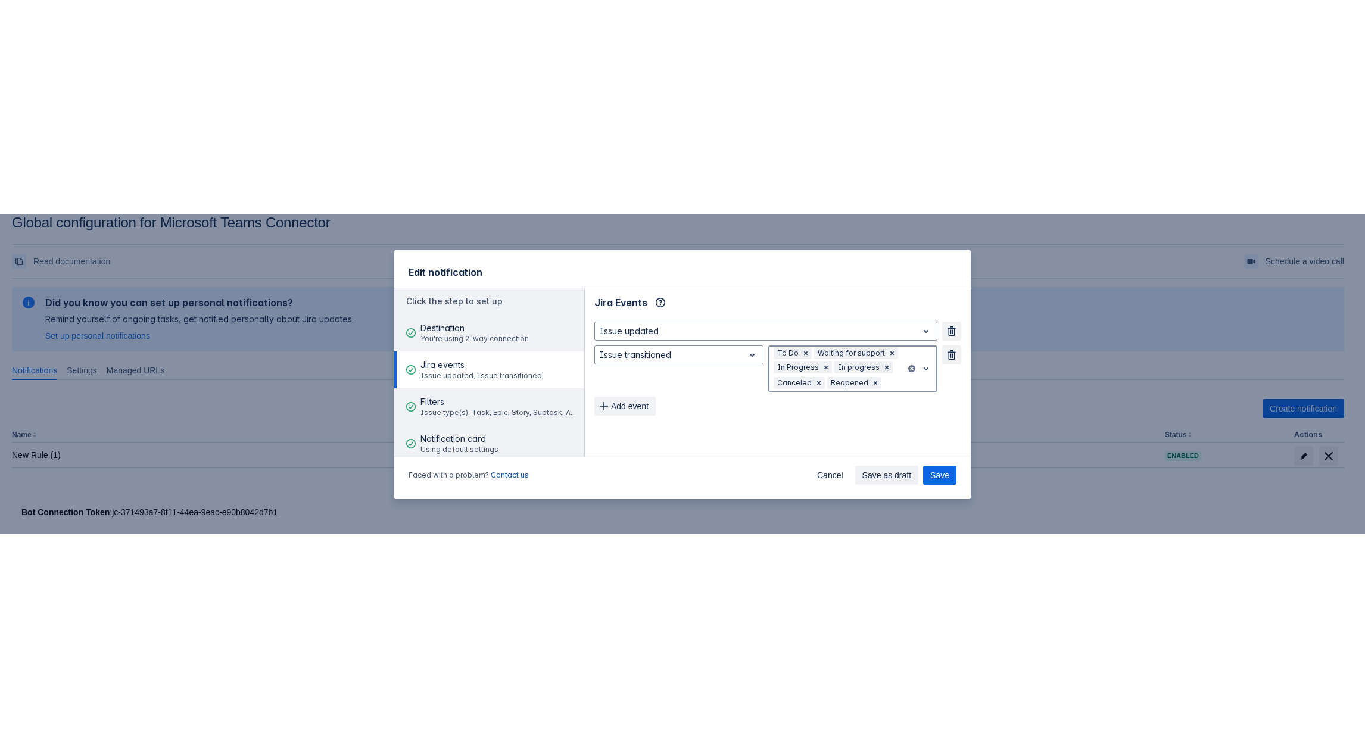
scroll to position [0, 0]
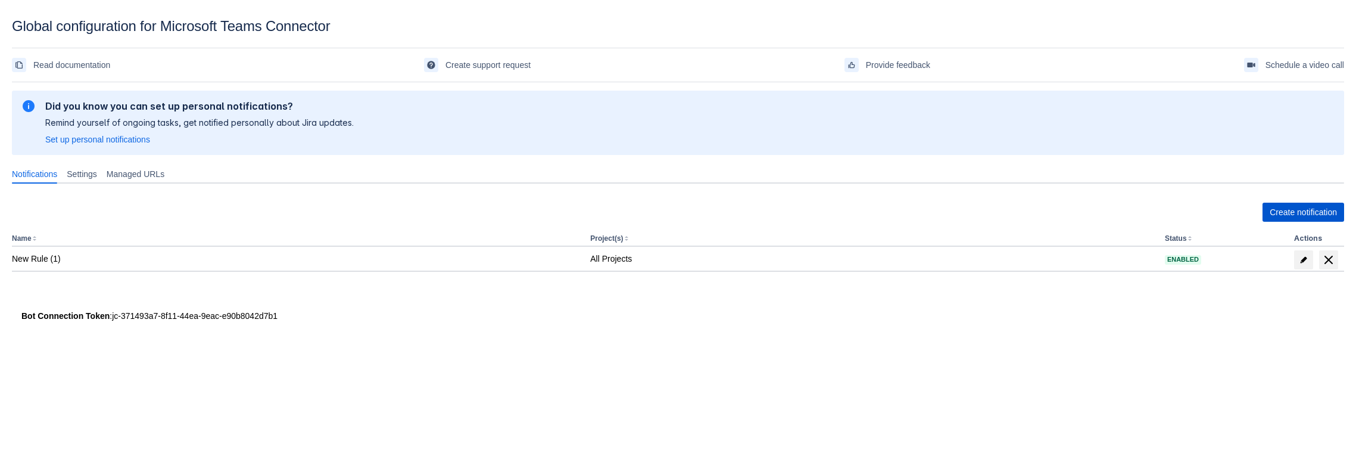
click at [1304, 218] on span "Create notification" at bounding box center [1303, 212] width 67 height 19
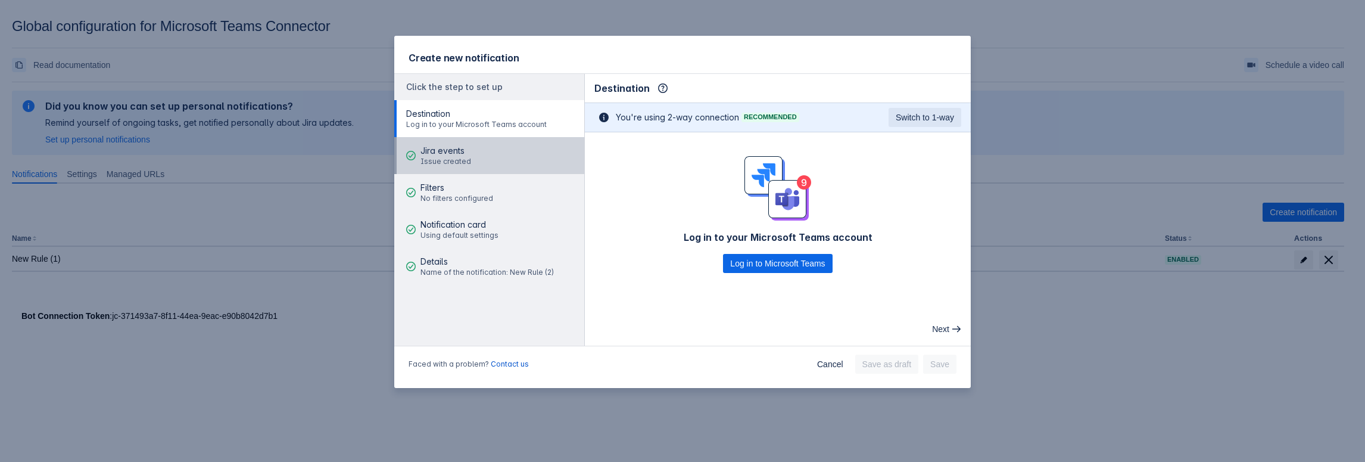
click at [437, 143] on div "Jira events Issue created" at bounding box center [445, 156] width 51 height 36
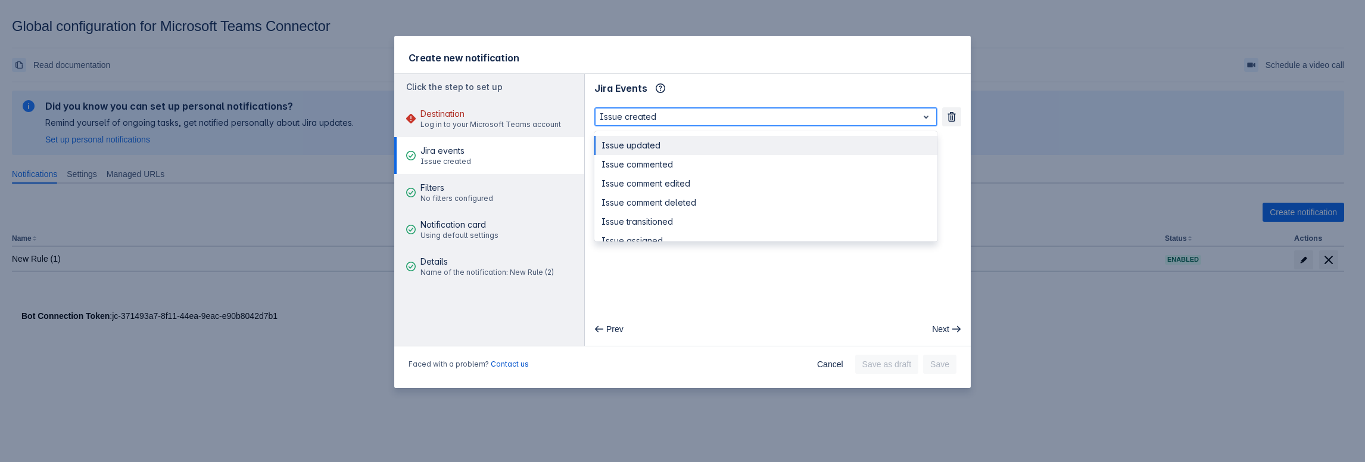
click at [659, 117] on div at bounding box center [756, 117] width 313 height 14
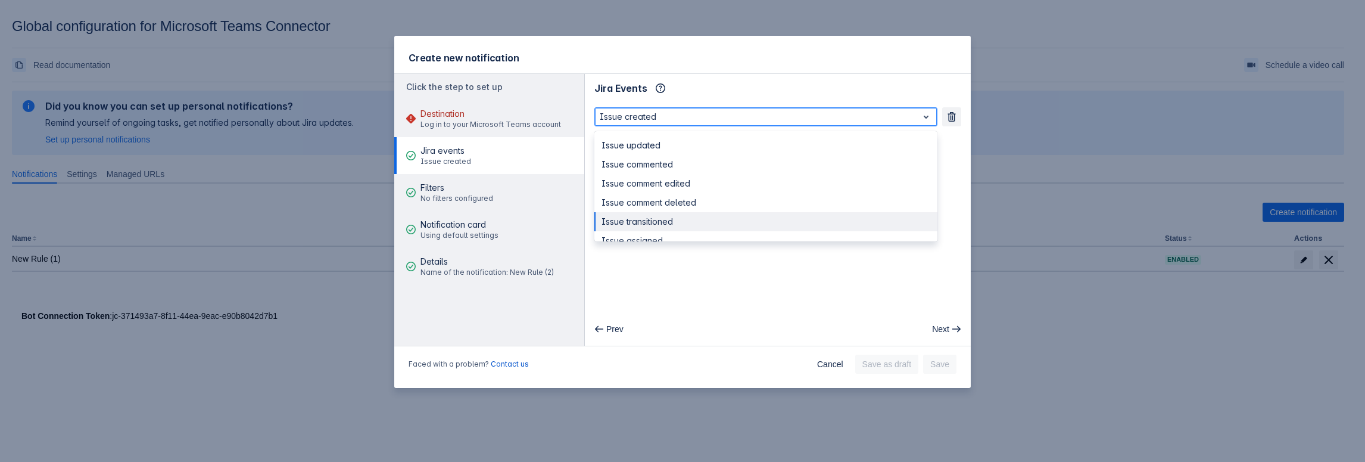
click at [648, 230] on div "Issue transitioned" at bounding box center [765, 221] width 343 height 19
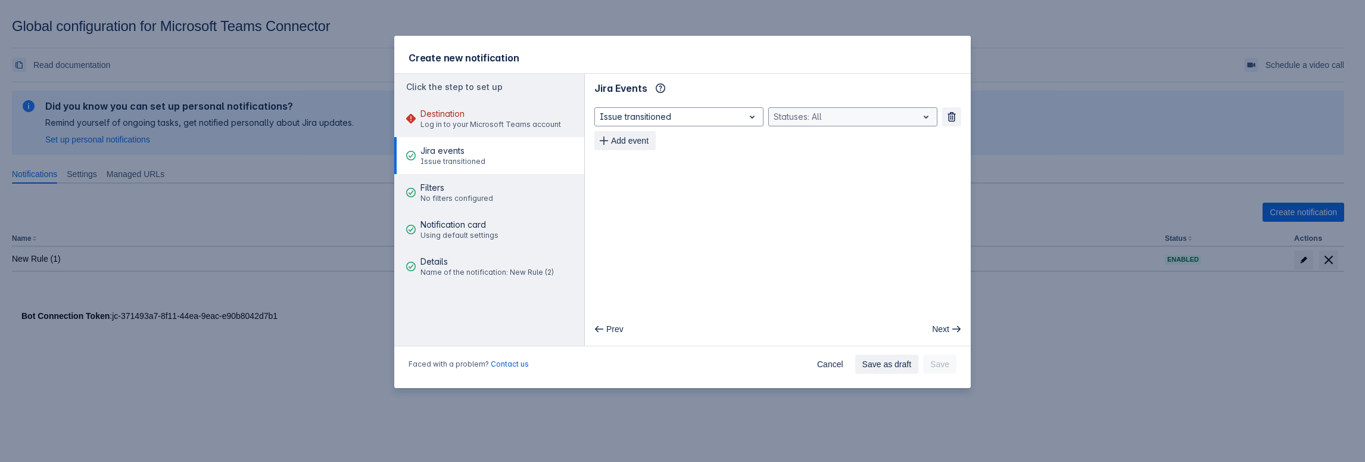
drag, startPoint x: 635, startPoint y: 142, endPoint x: 833, endPoint y: 121, distance: 199.5
click at [831, 121] on div "Issue transitioned , multiple selections available, Statuses: All Remove Add ev…" at bounding box center [777, 128] width 367 height 43
click at [833, 121] on div at bounding box center [843, 117] width 139 height 14
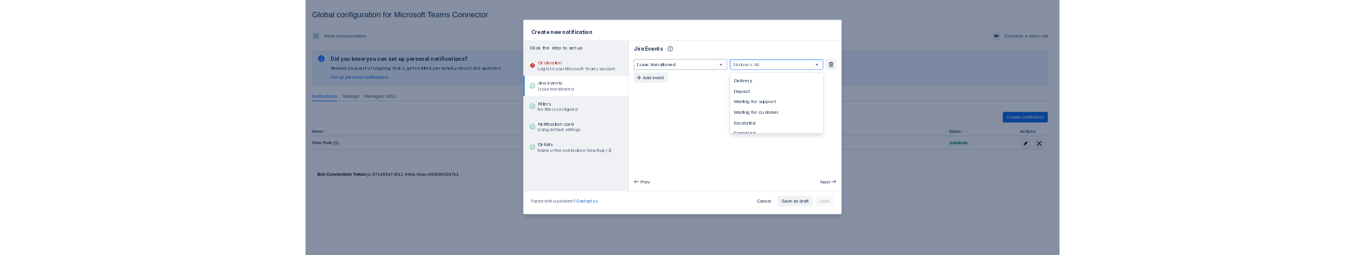
scroll to position [536, 0]
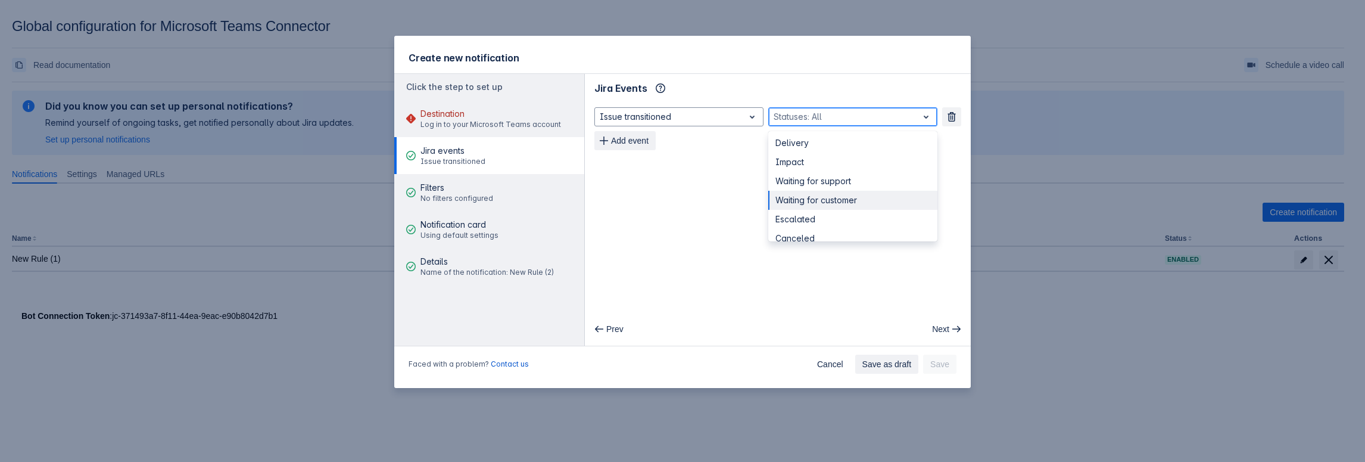
click at [806, 194] on div "Waiting for customer" at bounding box center [852, 200] width 169 height 19
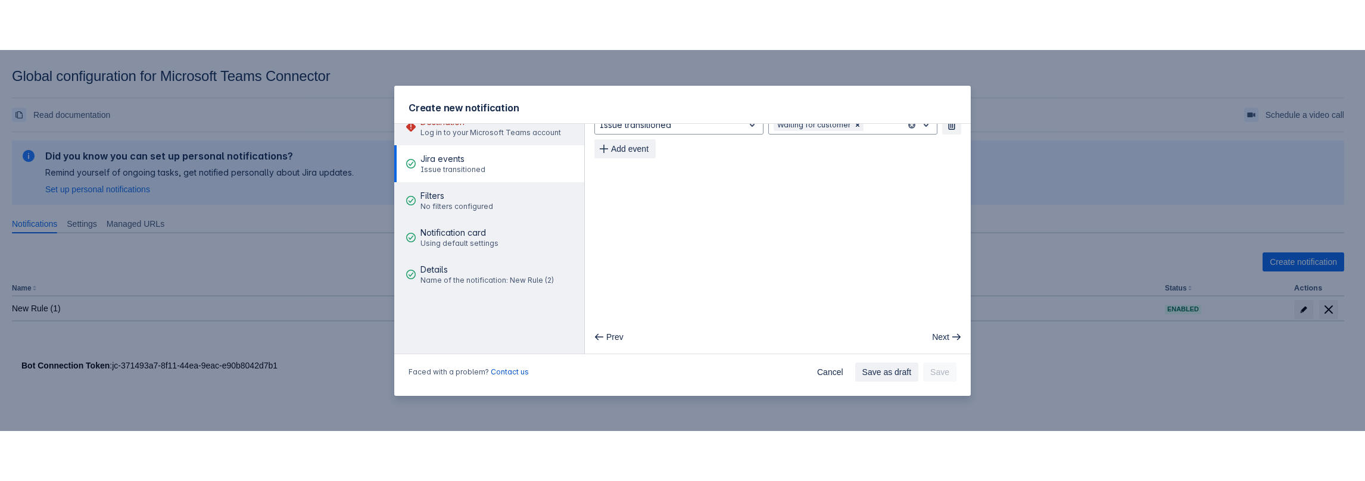
scroll to position [0, 0]
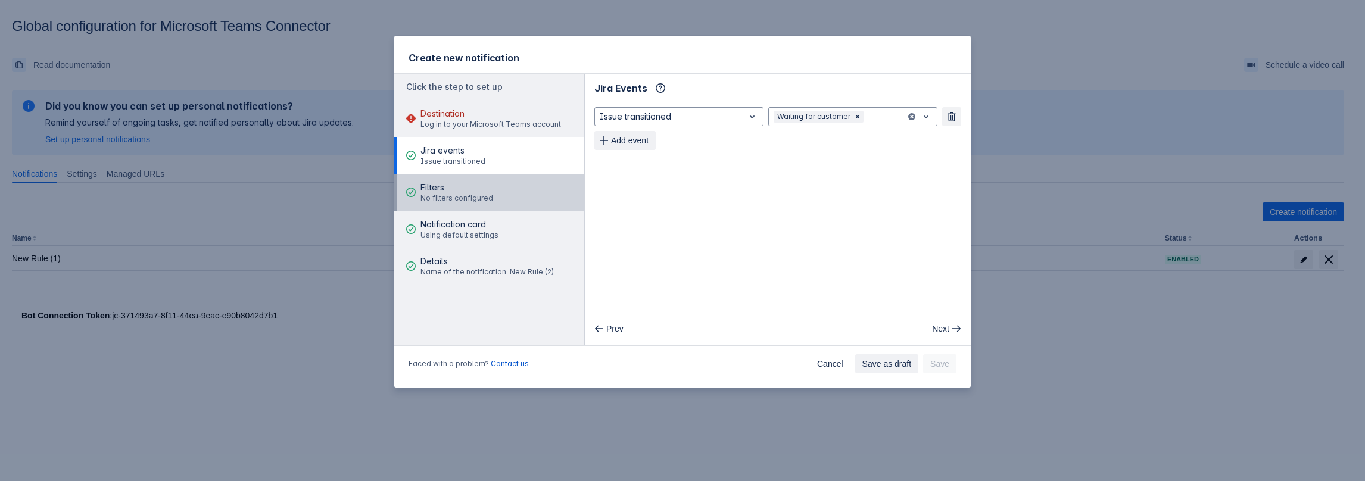
click at [448, 181] on div "Filters No filters configured" at bounding box center [456, 193] width 73 height 36
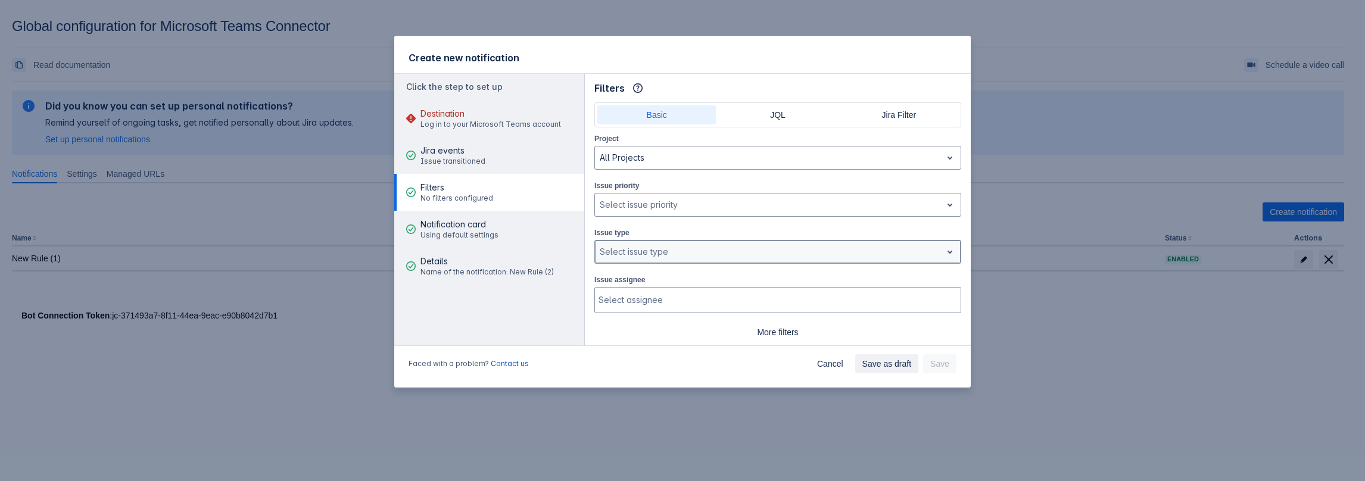
click at [625, 258] on div "Select issue type" at bounding box center [768, 251] width 347 height 19
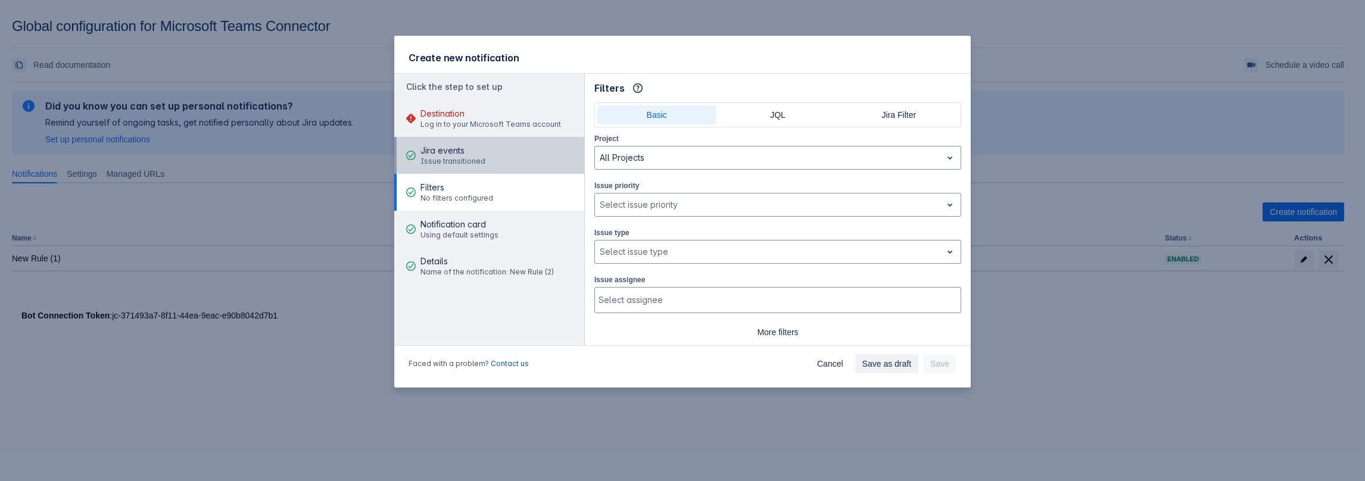
click at [466, 147] on span "Jira events" at bounding box center [452, 151] width 65 height 12
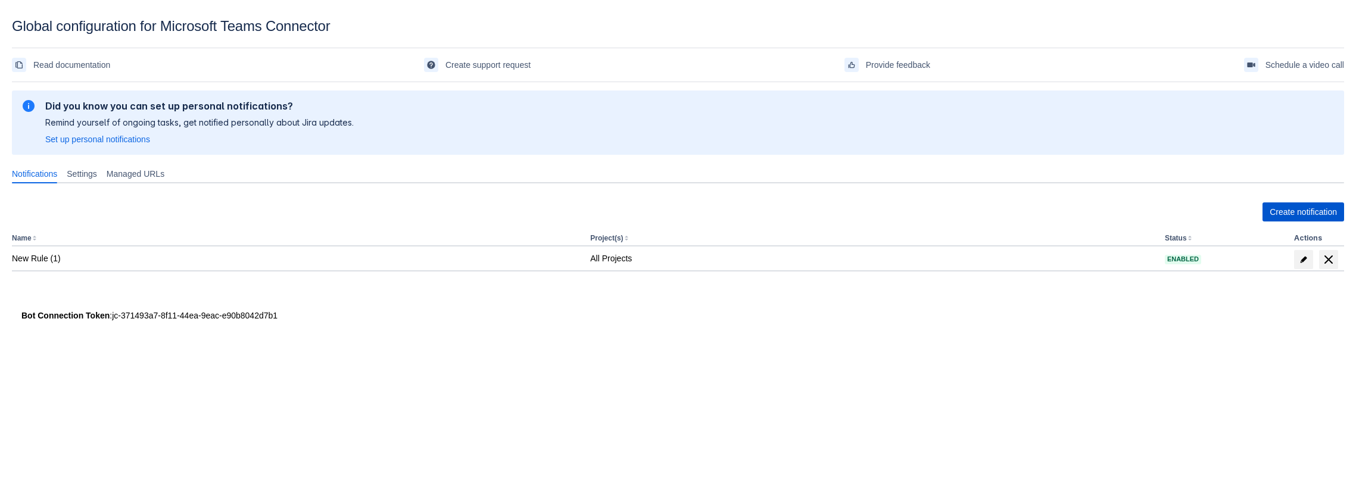
click at [1304, 220] on span "Create notification" at bounding box center [1303, 212] width 67 height 19
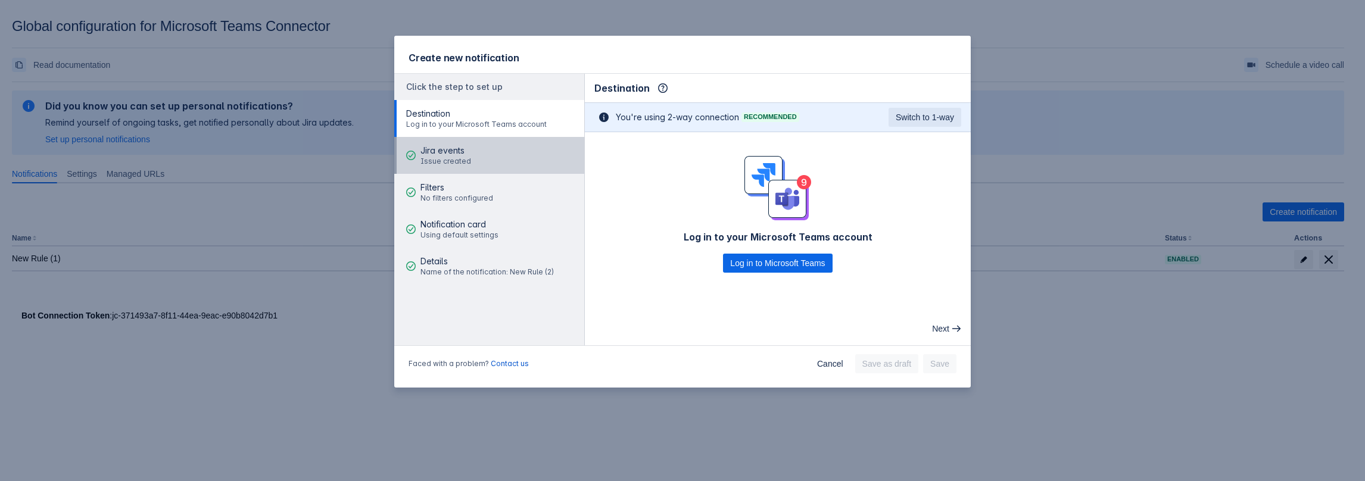
click at [445, 153] on span "Jira events" at bounding box center [445, 151] width 51 height 12
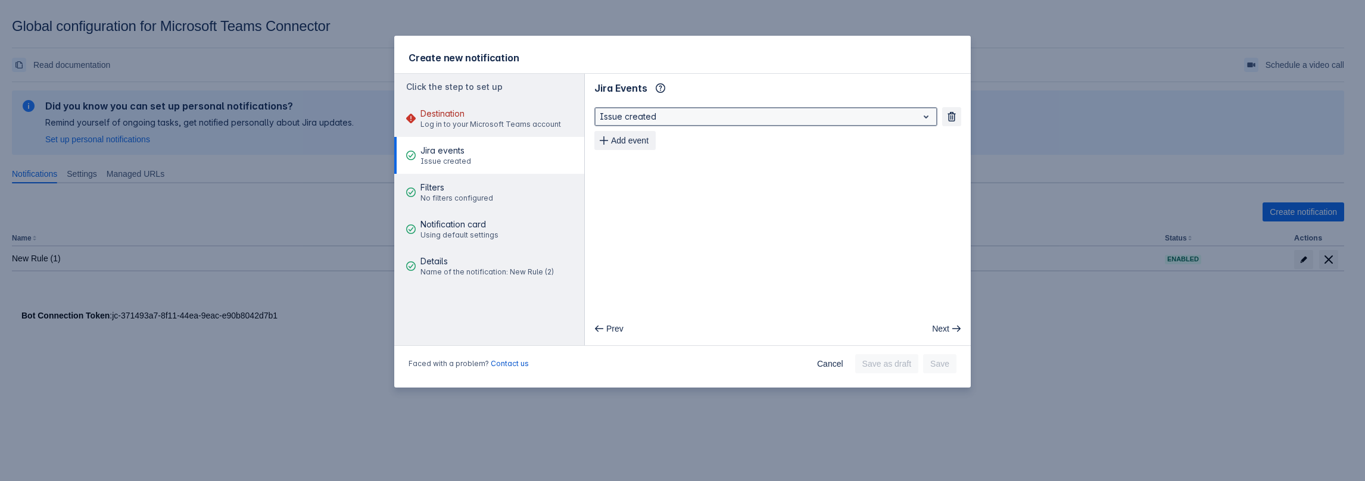
click at [671, 118] on div at bounding box center [756, 117] width 313 height 14
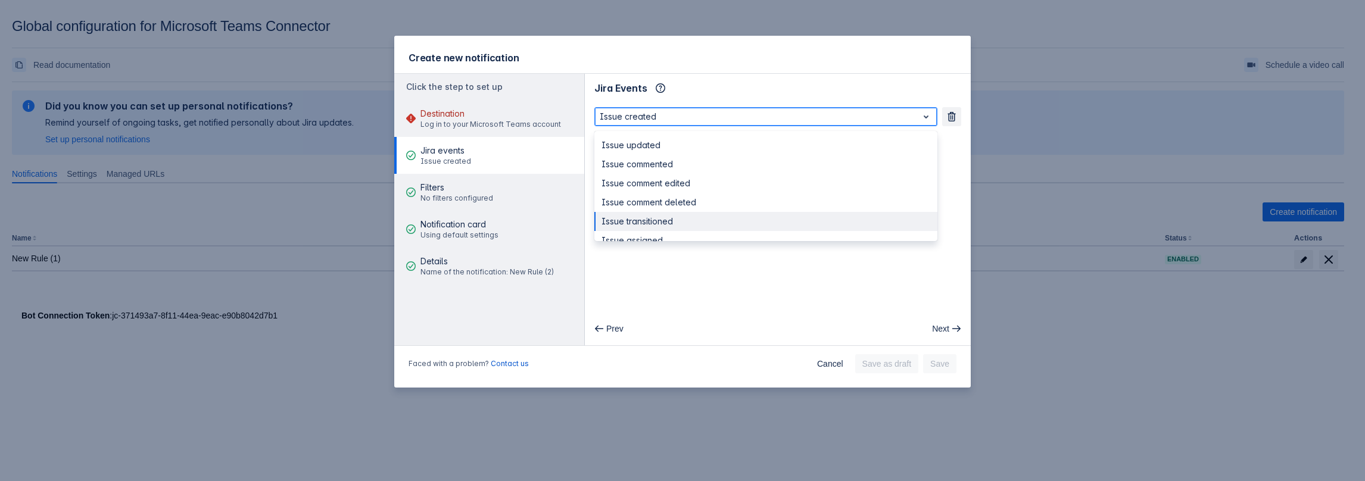
click at [659, 223] on div "Issue transitioned" at bounding box center [765, 221] width 343 height 19
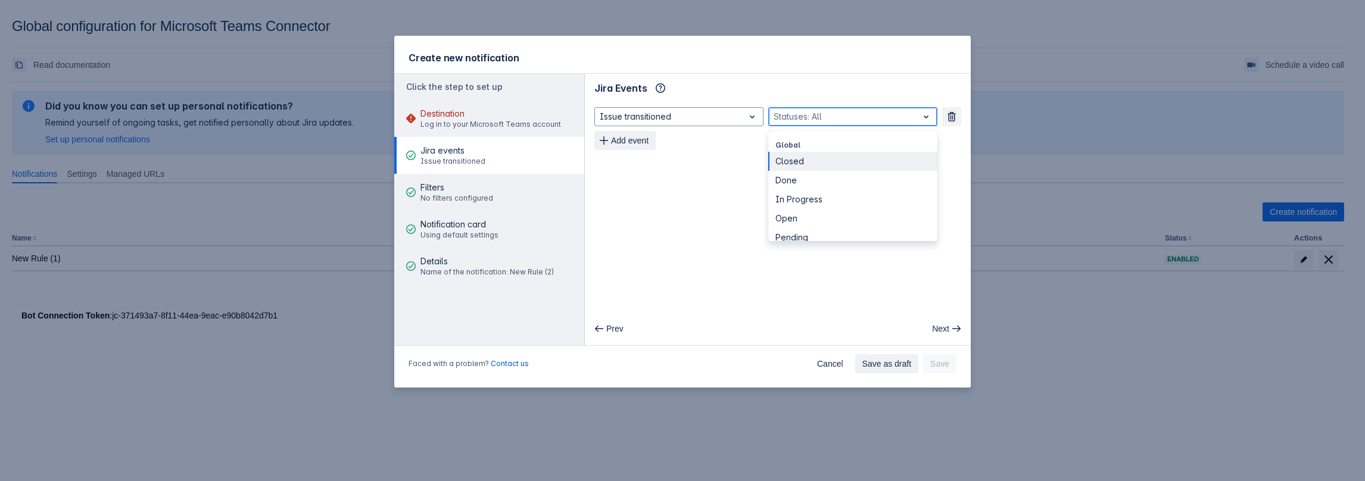
click at [803, 117] on div at bounding box center [843, 117] width 139 height 14
click at [802, 176] on div "To Do" at bounding box center [852, 170] width 169 height 19
click at [874, 116] on div at bounding box center [868, 117] width 66 height 14
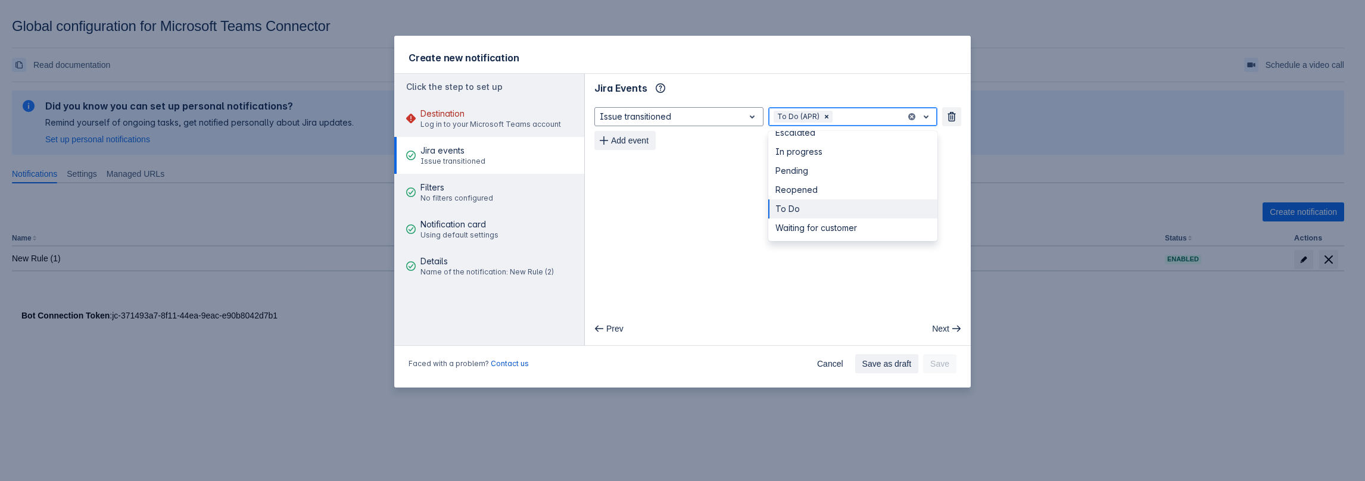
click at [818, 210] on div "To Do" at bounding box center [852, 209] width 169 height 19
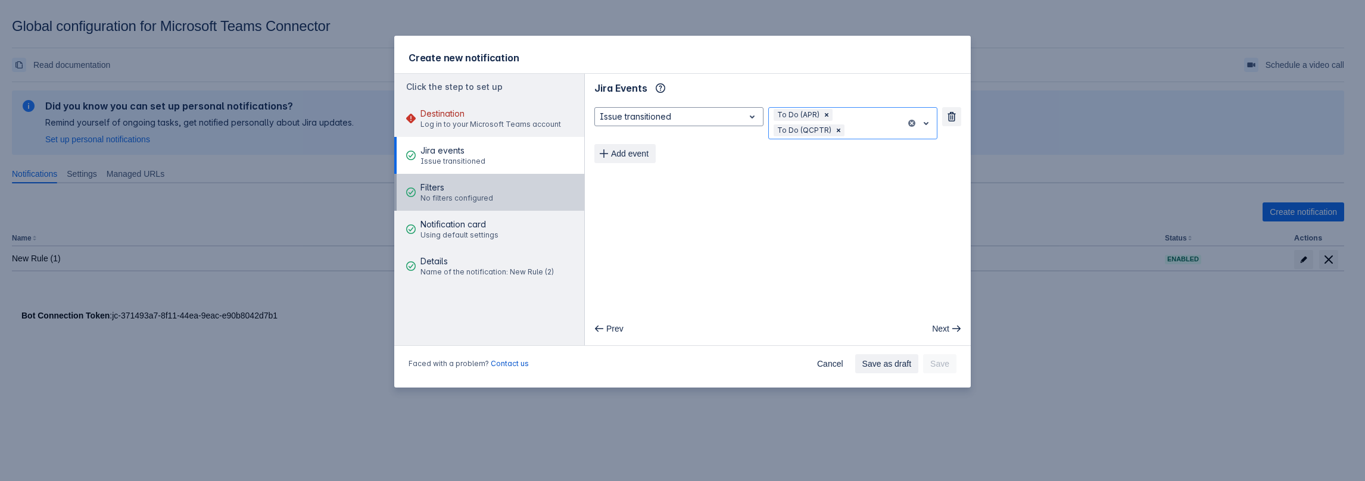
click at [451, 194] on span "No filters configured" at bounding box center [456, 199] width 73 height 10
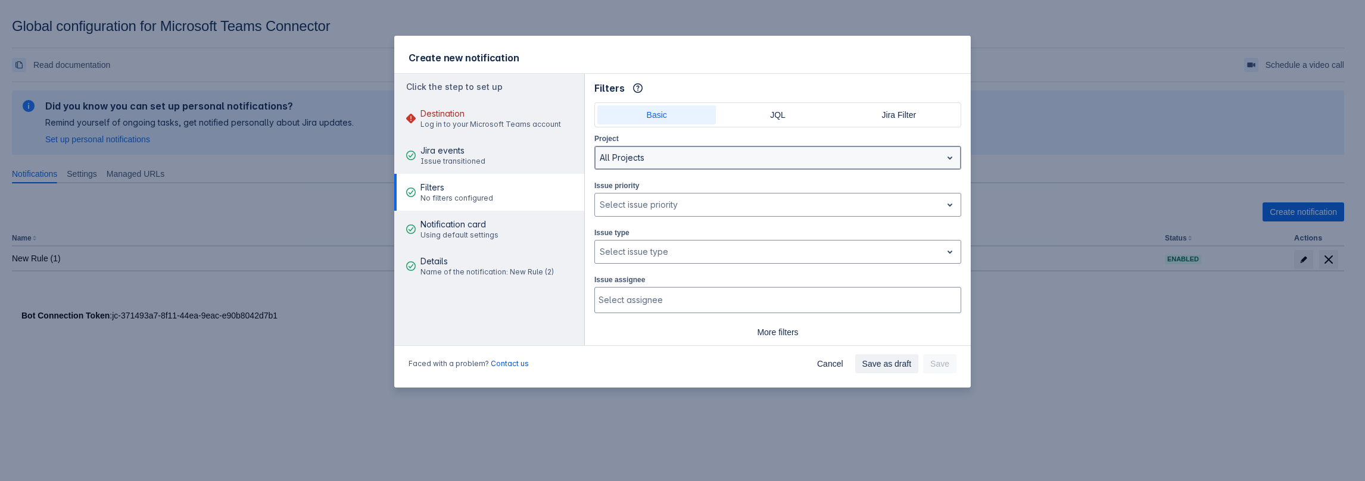
click at [676, 157] on div at bounding box center [768, 158] width 337 height 14
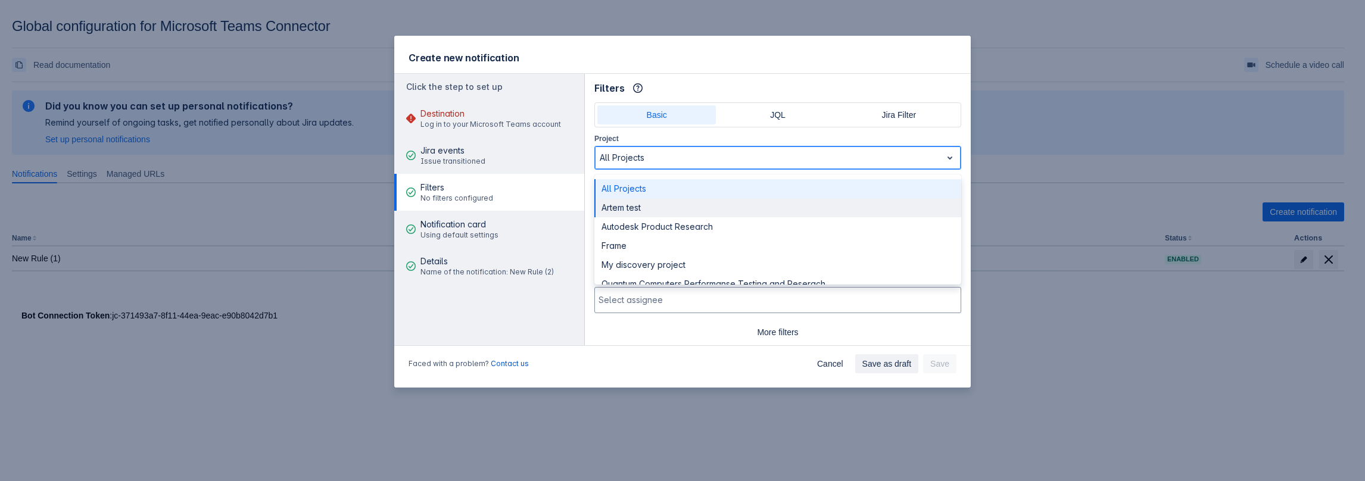
click at [633, 212] on div "Artem test" at bounding box center [777, 207] width 367 height 19
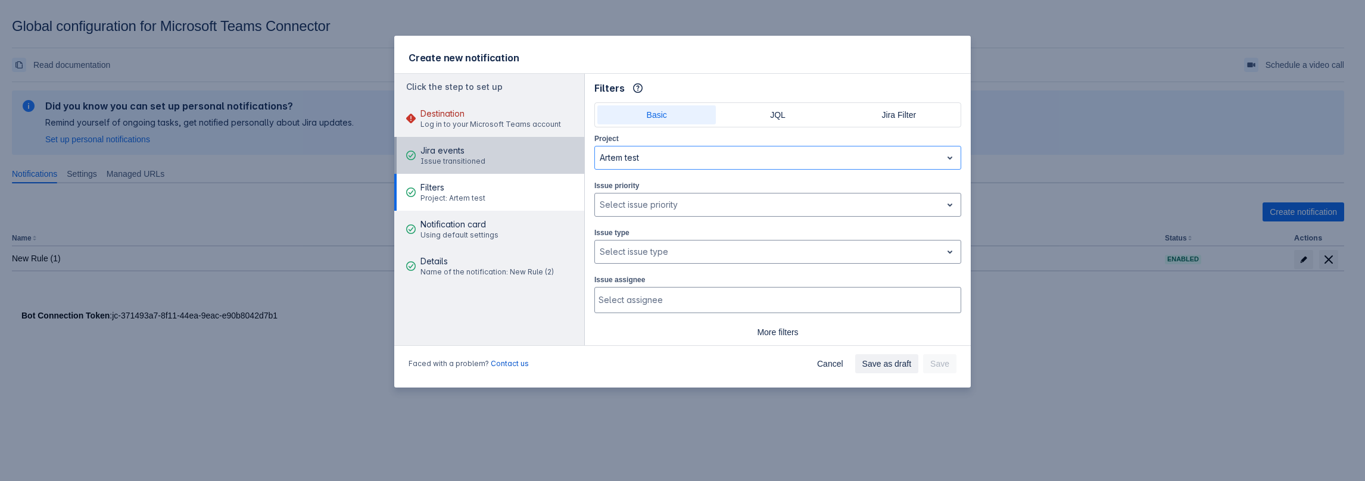
click at [476, 166] on span "Issue transitioned" at bounding box center [452, 162] width 65 height 10
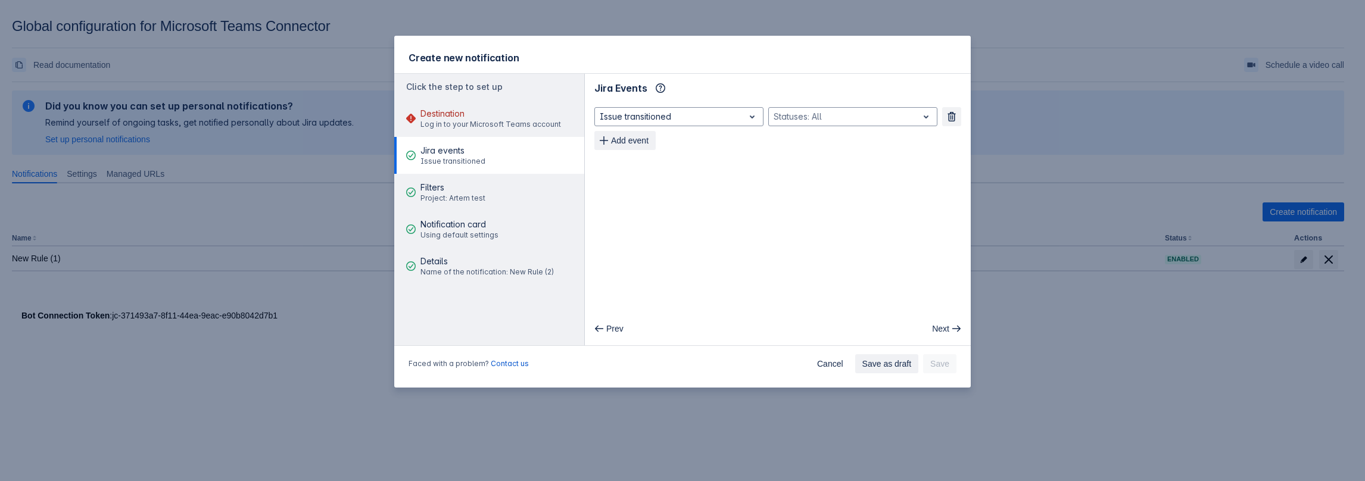
click at [833, 104] on div "Issue transitioned , multiple selections available, Statuses: All Remove Add ev…" at bounding box center [778, 128] width 386 height 52
click at [823, 133] on div "Issue transitioned , multiple selections available, Statuses: All Remove Add ev…" at bounding box center [777, 128] width 367 height 43
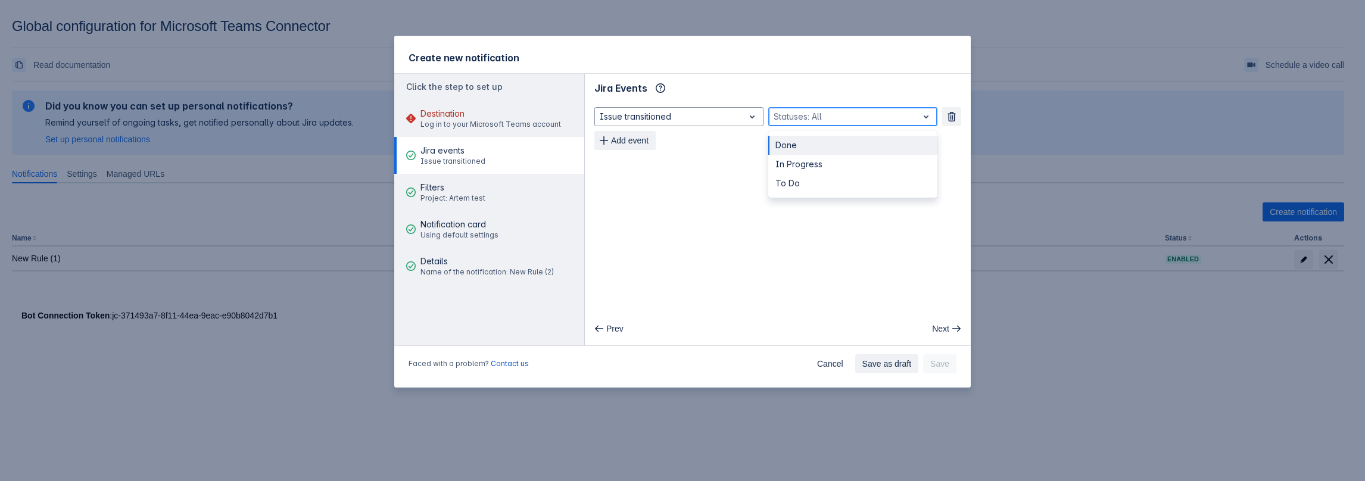
click at [815, 124] on div "Statuses: All" at bounding box center [843, 116] width 149 height 17
click at [802, 172] on div "In Progress" at bounding box center [852, 164] width 169 height 19
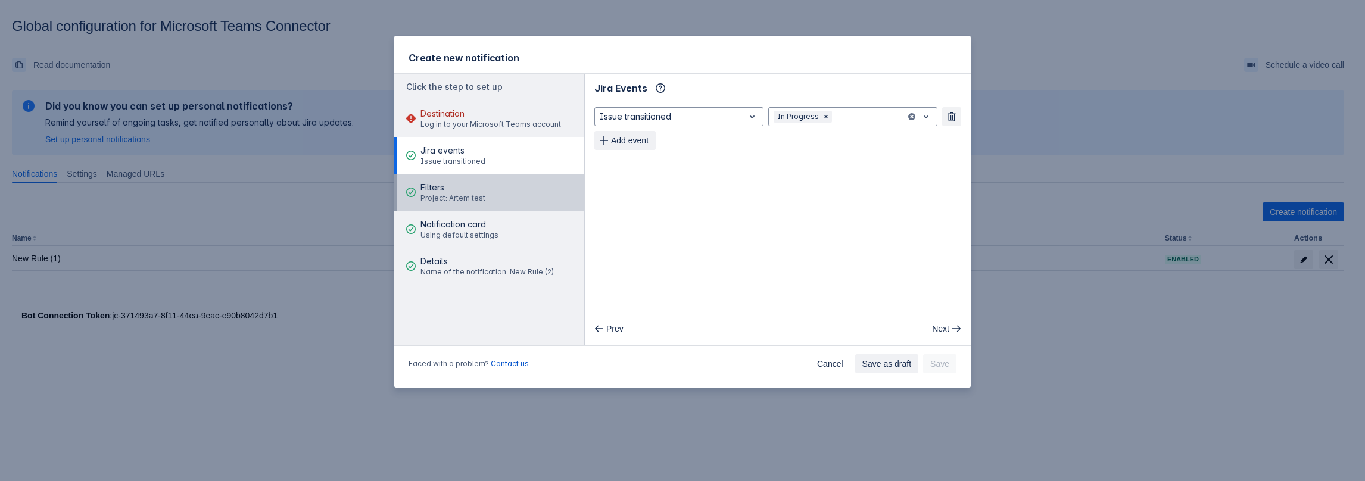
click at [451, 185] on span "Filters" at bounding box center [452, 188] width 65 height 12
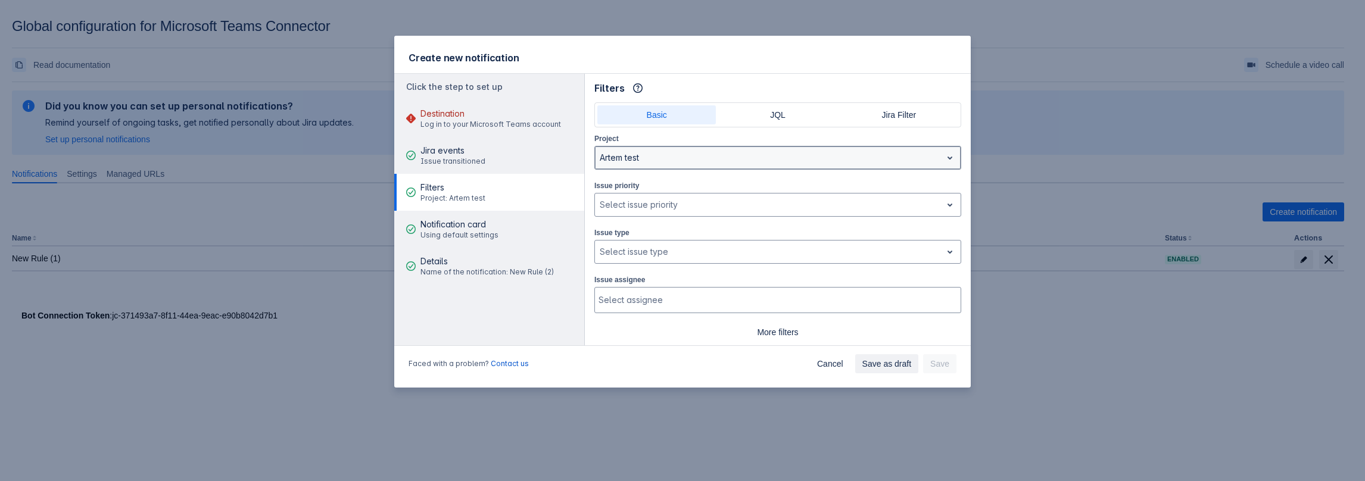
click at [638, 164] on div "Artem test" at bounding box center [768, 157] width 347 height 19
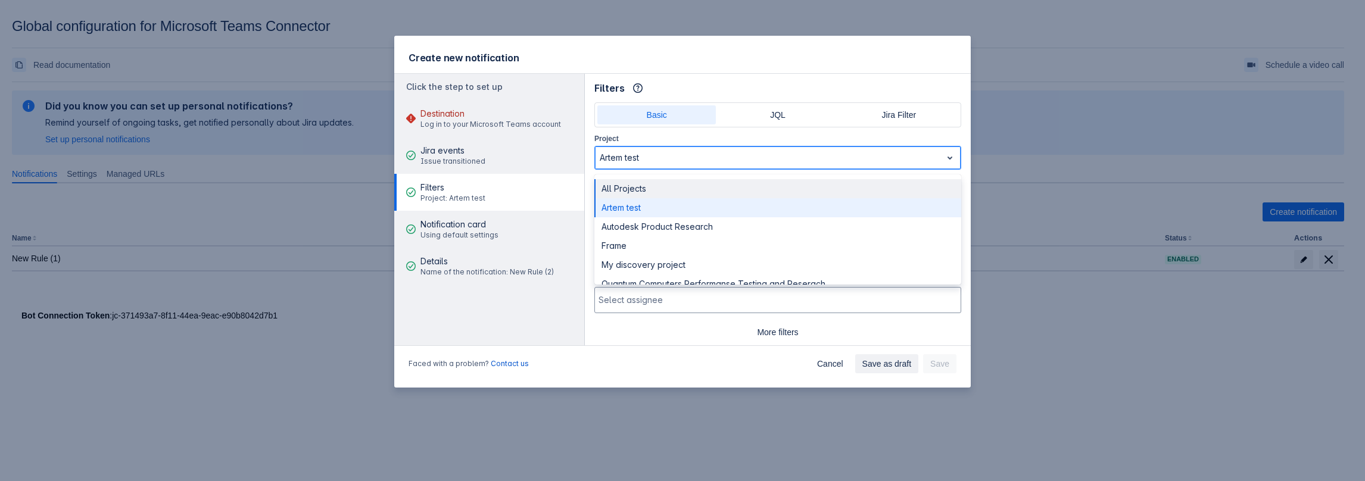
click at [635, 185] on div "All Projects" at bounding box center [777, 188] width 367 height 19
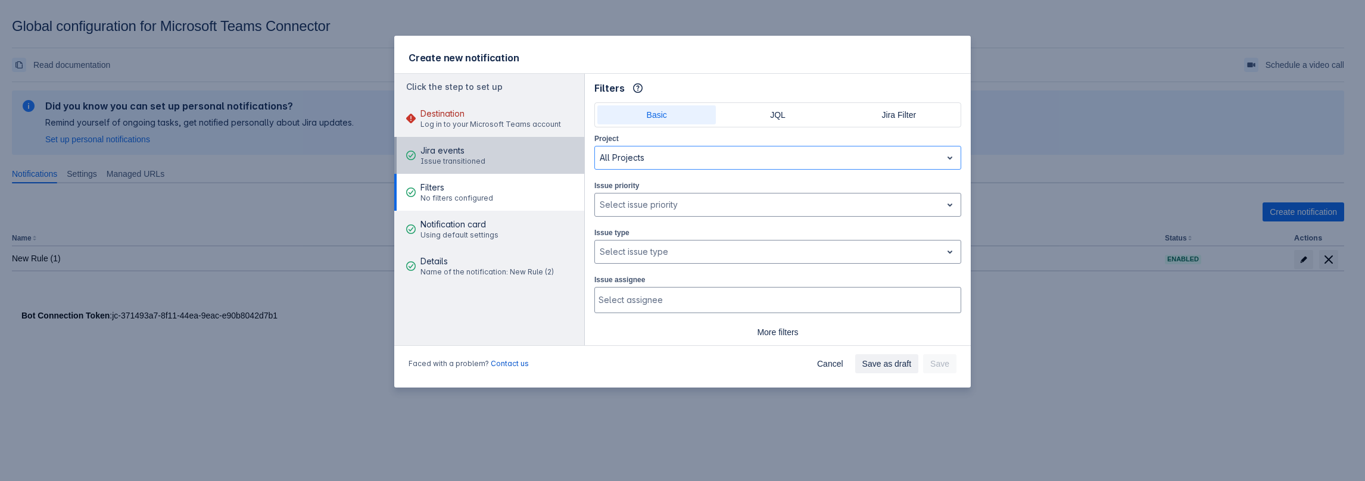
click at [482, 163] on button "Jira events Issue transitioned" at bounding box center [489, 155] width 190 height 37
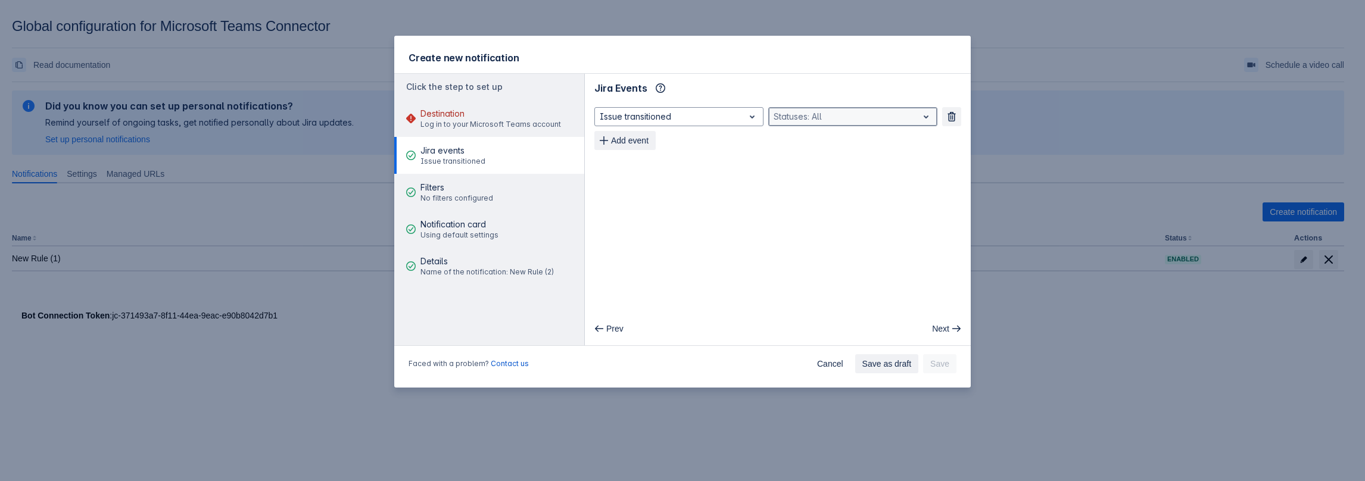
click at [855, 121] on div at bounding box center [843, 117] width 139 height 14
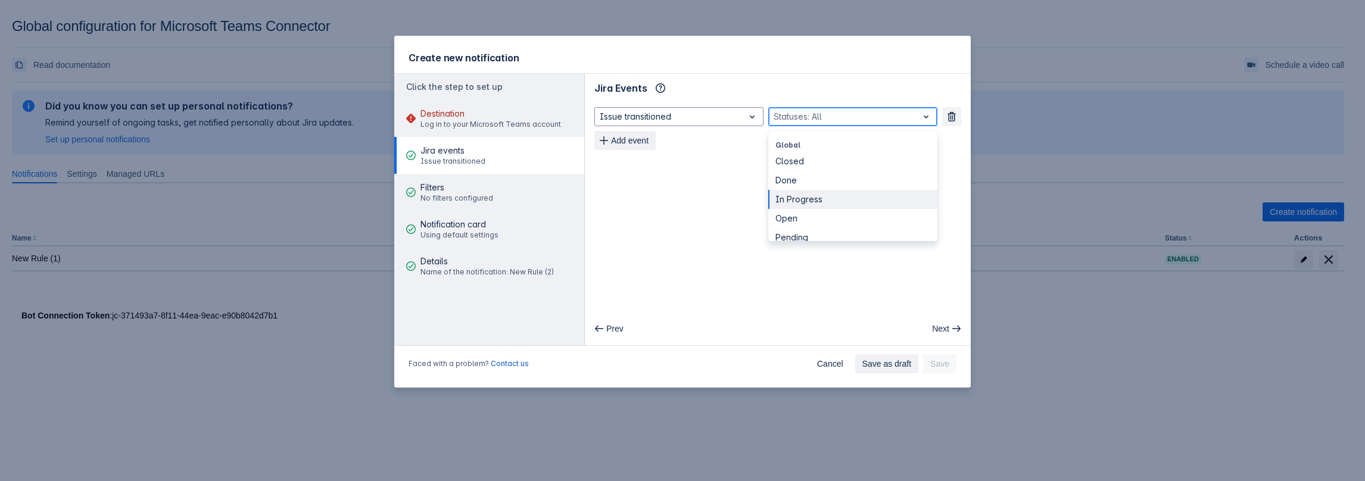
click at [790, 195] on div "In Progress" at bounding box center [852, 199] width 169 height 19
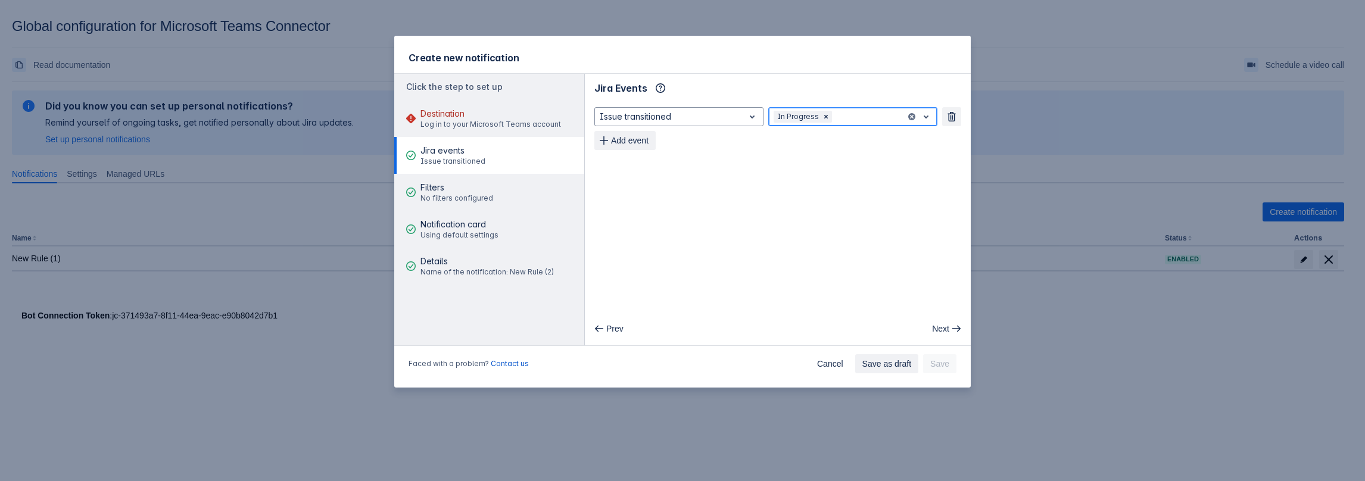
click at [867, 120] on div at bounding box center [867, 117] width 67 height 14
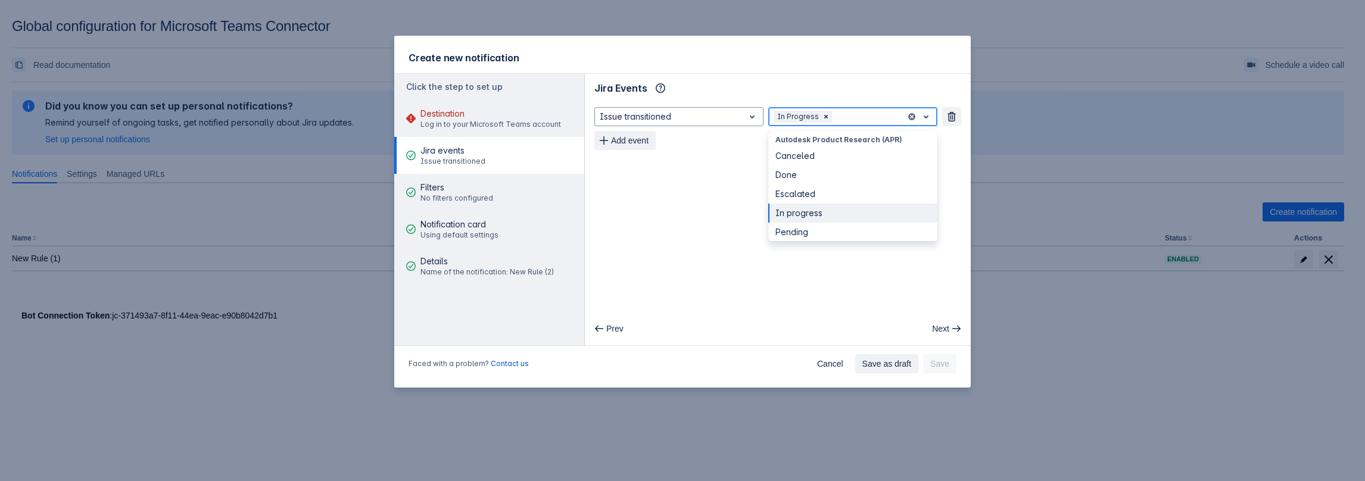
click at [802, 208] on div "In progress" at bounding box center [852, 213] width 169 height 19
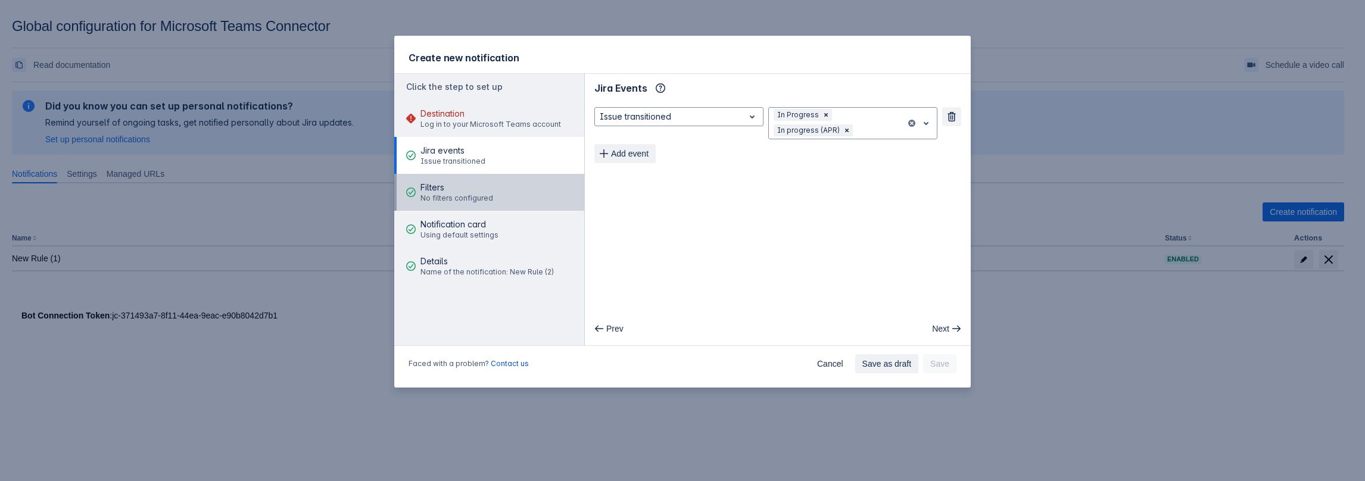
click at [437, 192] on span "Filters" at bounding box center [456, 188] width 73 height 12
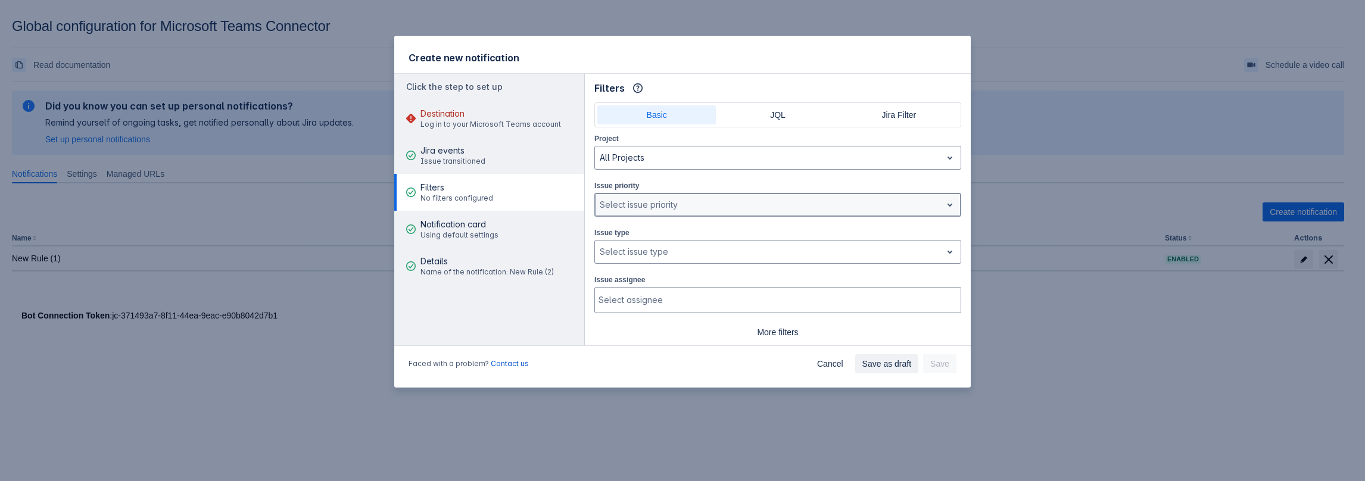
click at [697, 210] on div at bounding box center [768, 205] width 337 height 14
click at [696, 210] on div at bounding box center [768, 205] width 337 height 14
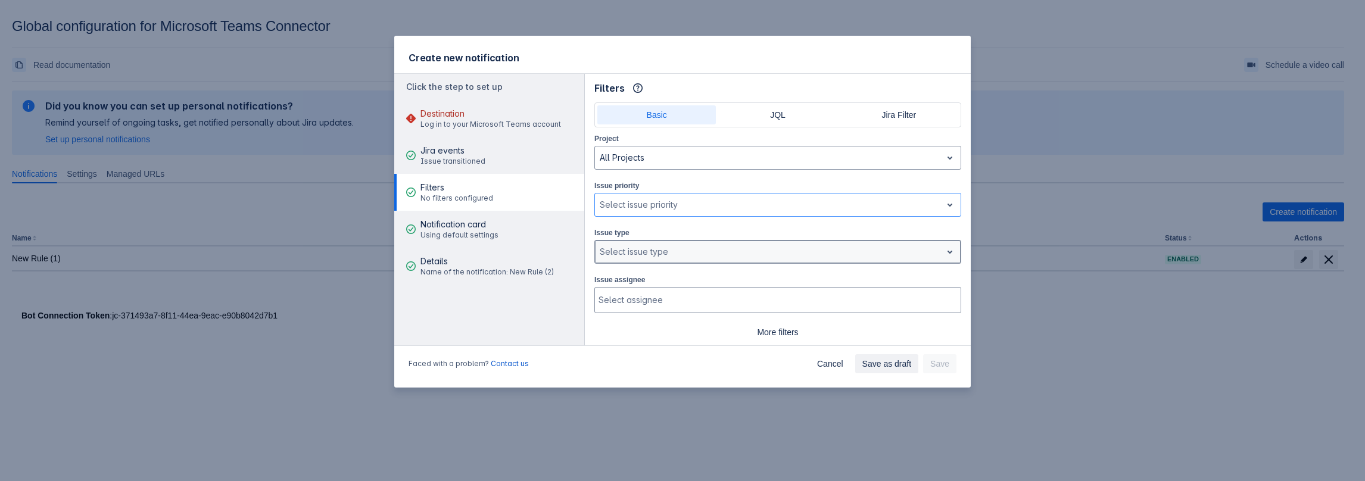
click at [662, 250] on div at bounding box center [768, 252] width 337 height 14
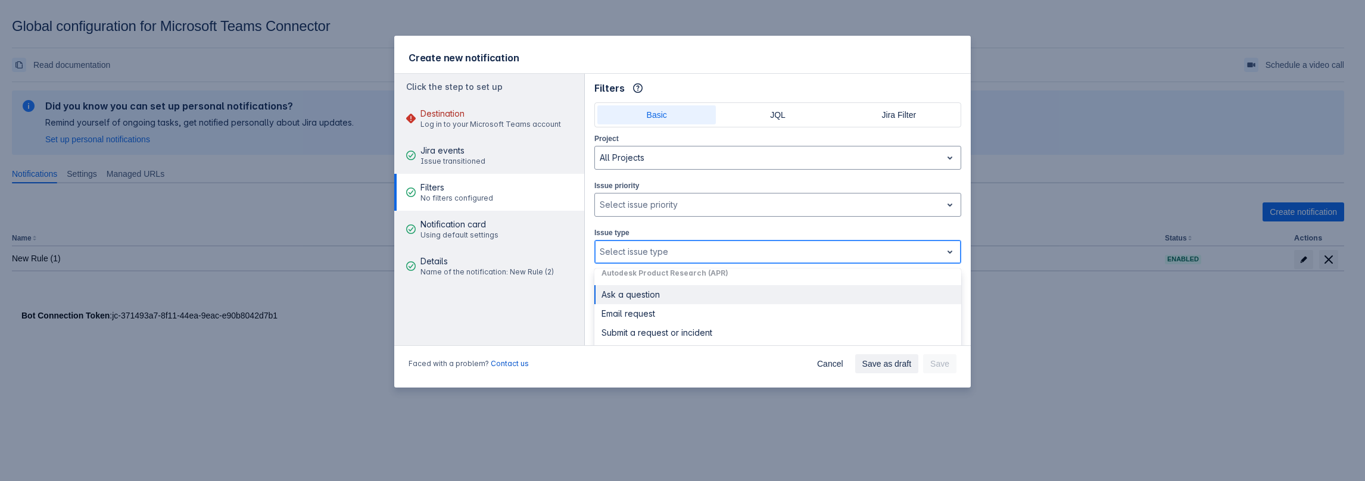
click at [625, 302] on div "Ask a question" at bounding box center [777, 294] width 367 height 19
click at [737, 246] on div at bounding box center [808, 252] width 233 height 14
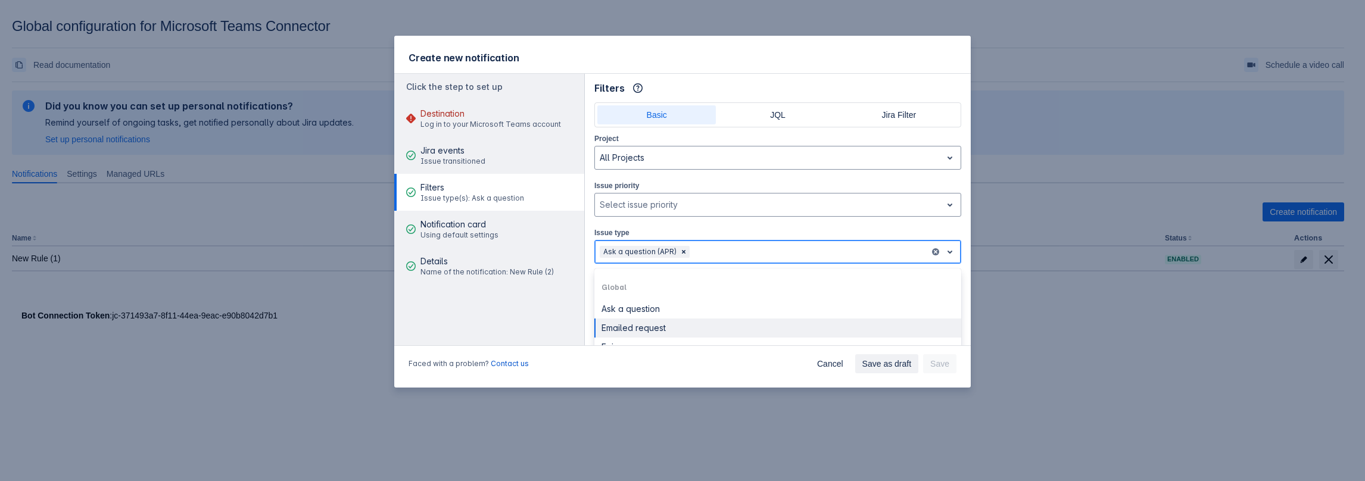
click at [697, 326] on div "Emailed request" at bounding box center [777, 328] width 367 height 19
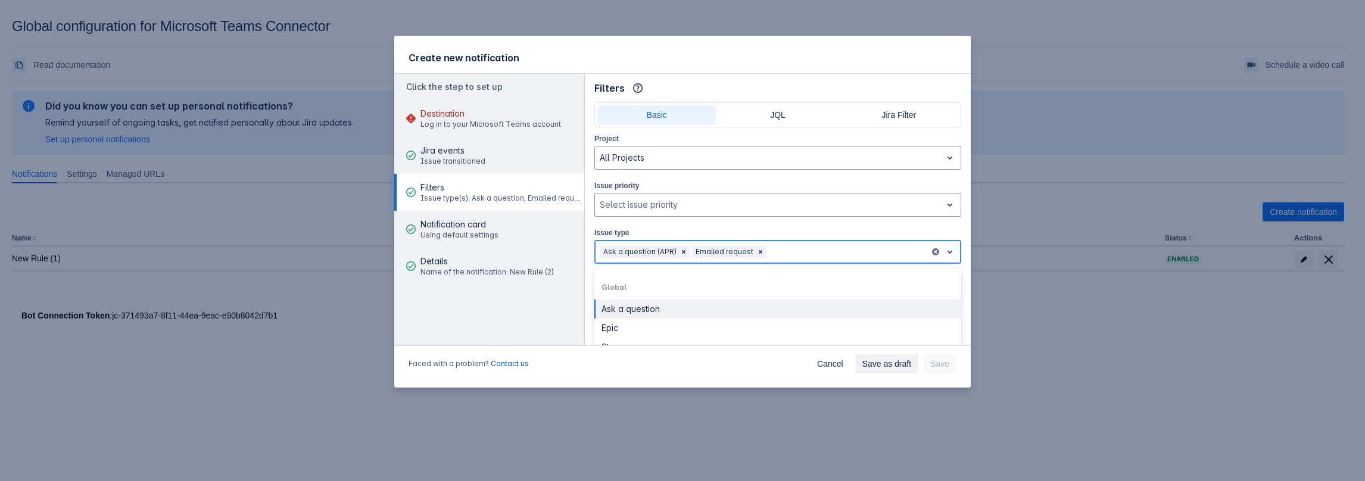
click at [803, 248] on div at bounding box center [847, 252] width 156 height 14
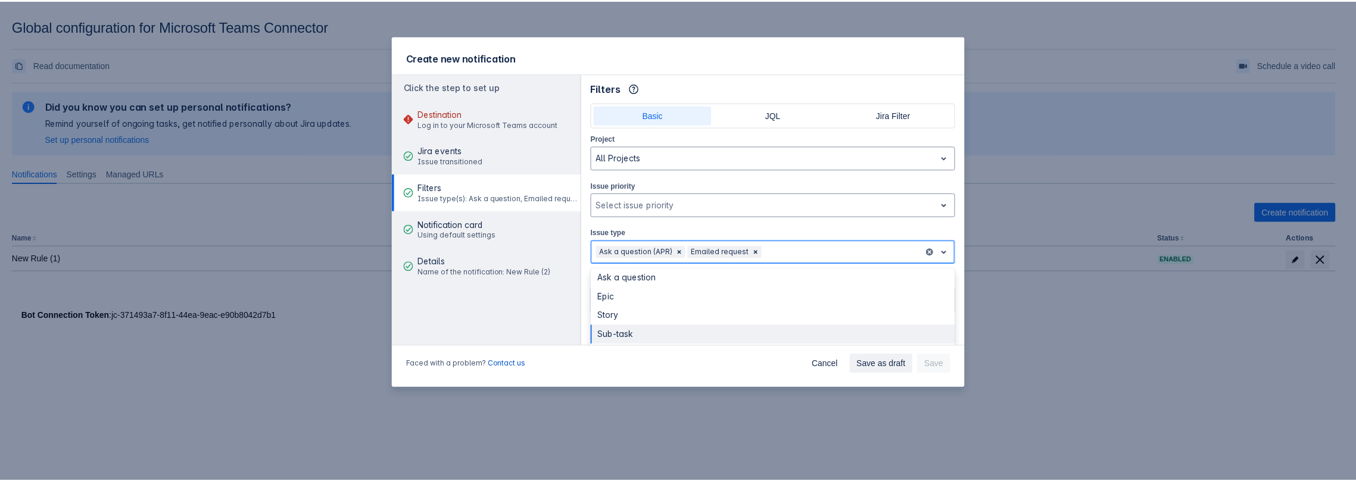
scroll to position [60, 0]
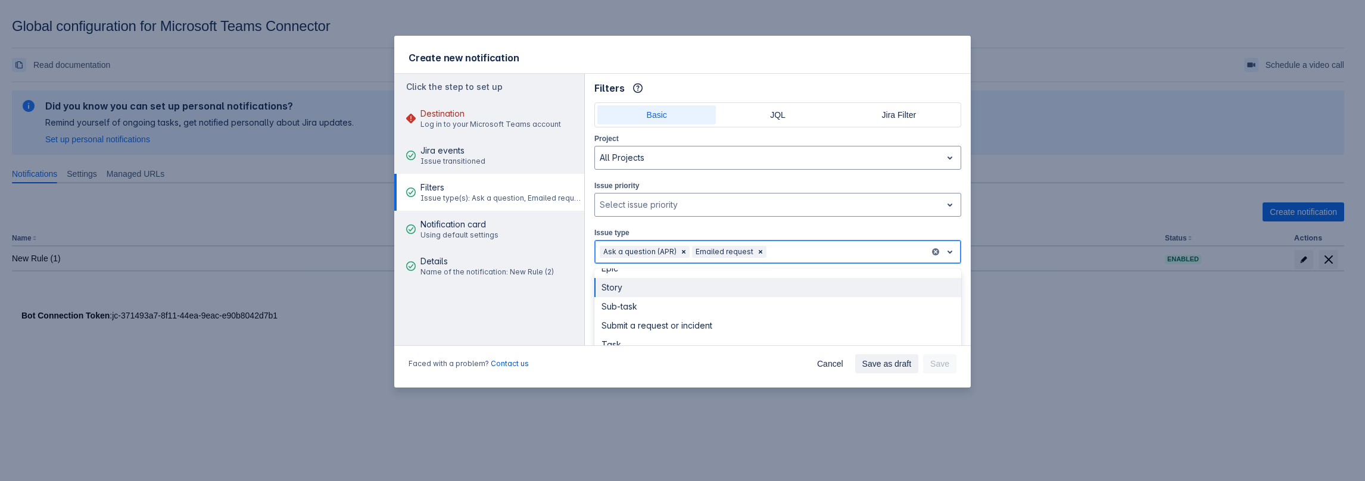
click at [665, 294] on div "Story" at bounding box center [777, 287] width 367 height 19
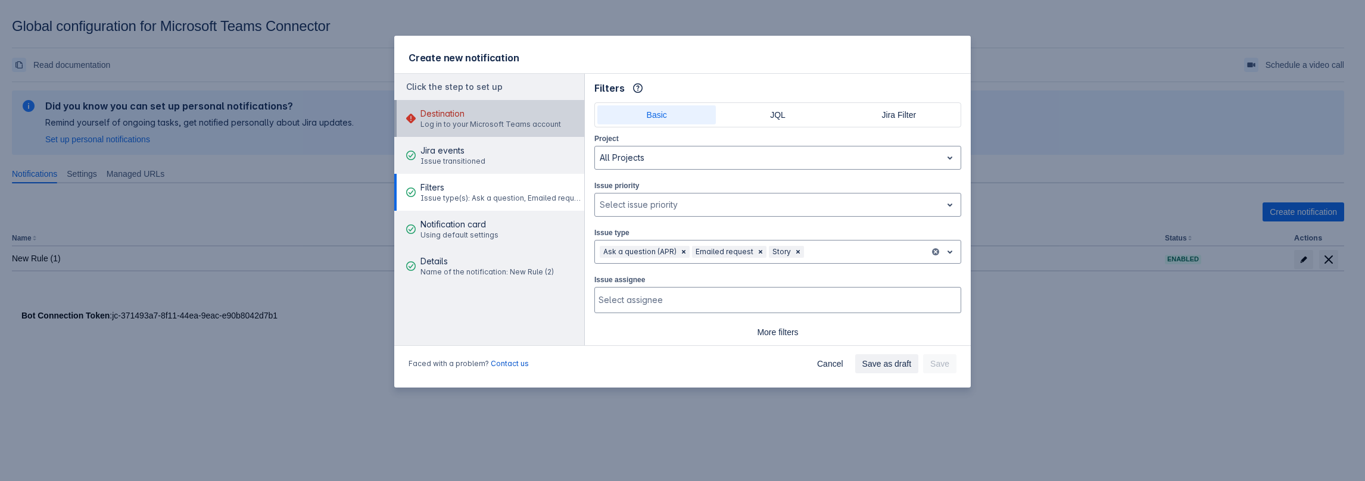
click at [460, 119] on span "Destination" at bounding box center [490, 114] width 141 height 12
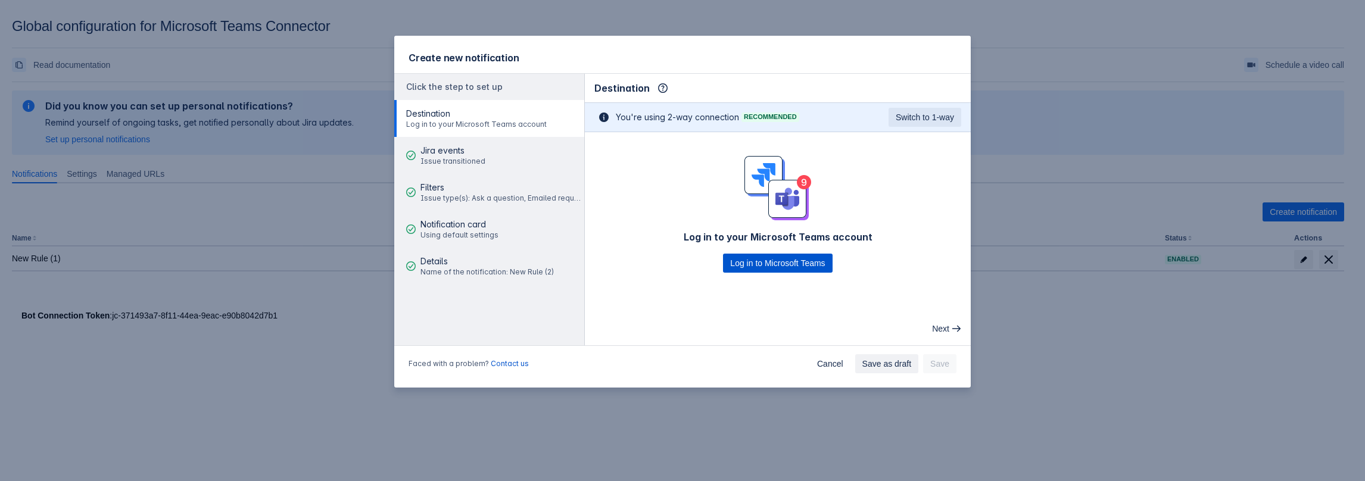
click at [770, 265] on span "Log in to Microsoft Teams" at bounding box center [777, 263] width 95 height 19
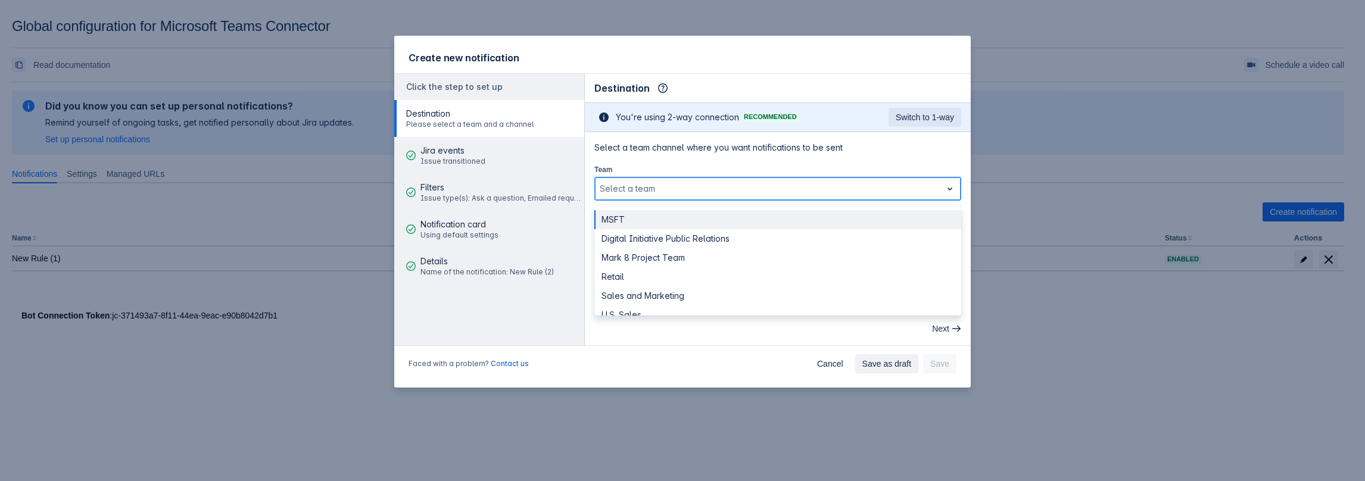
click at [652, 186] on div at bounding box center [768, 189] width 337 height 14
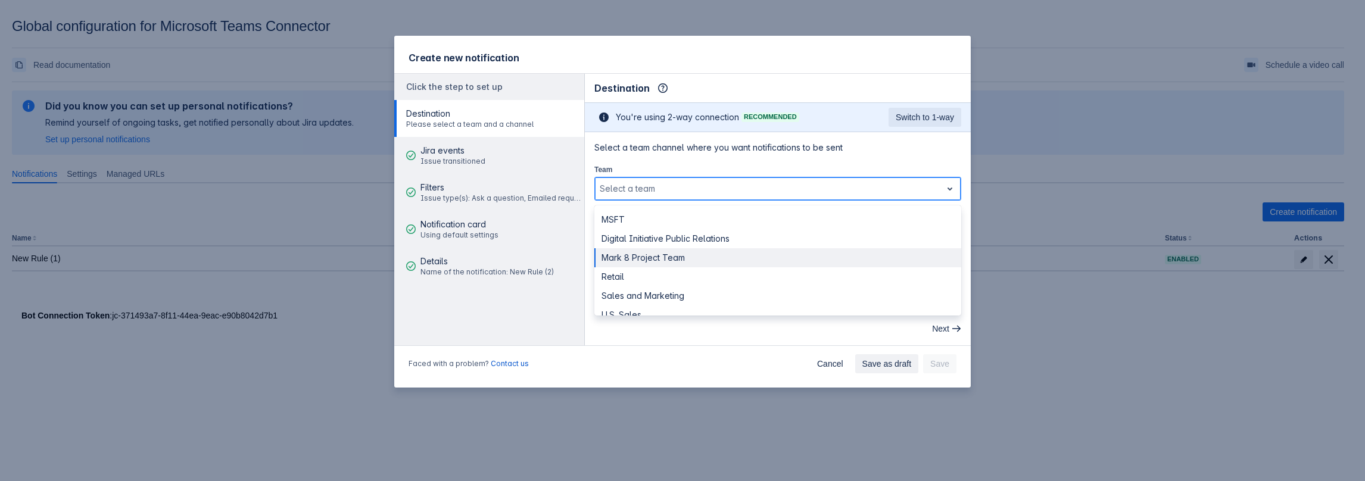
click at [641, 249] on div "Mark 8 Project Team" at bounding box center [777, 257] width 367 height 19
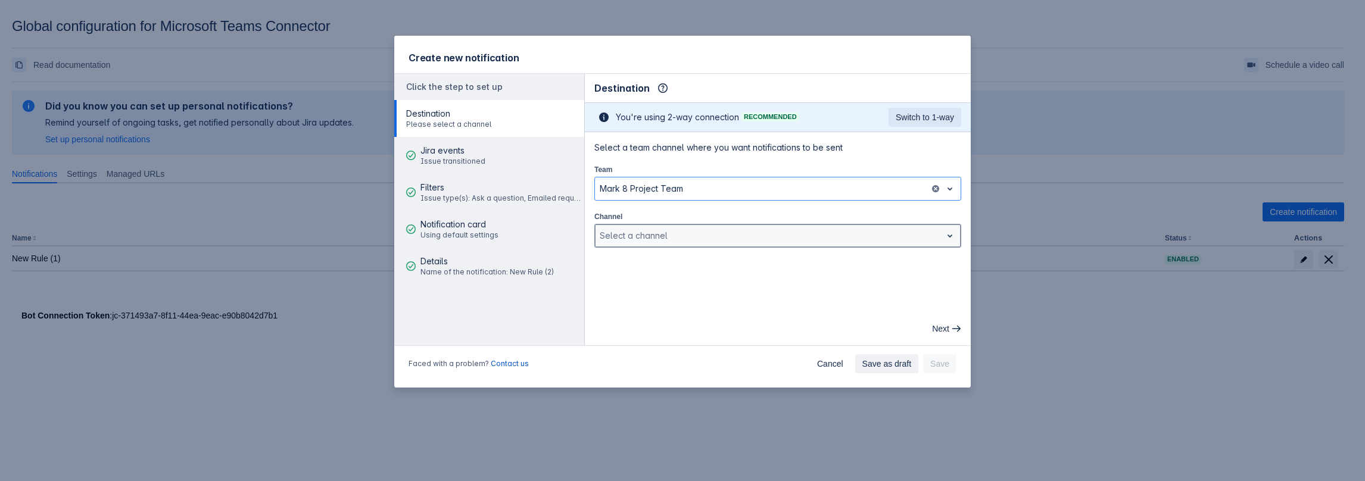
click at [679, 234] on div at bounding box center [768, 236] width 337 height 14
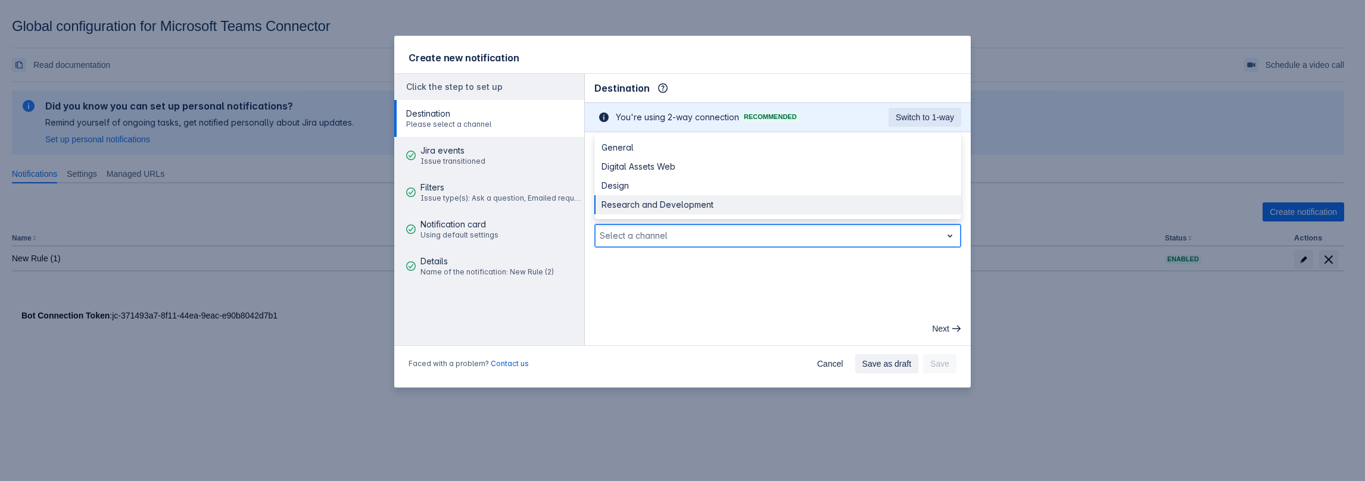
click at [633, 199] on div "Research and Development" at bounding box center [777, 204] width 367 height 19
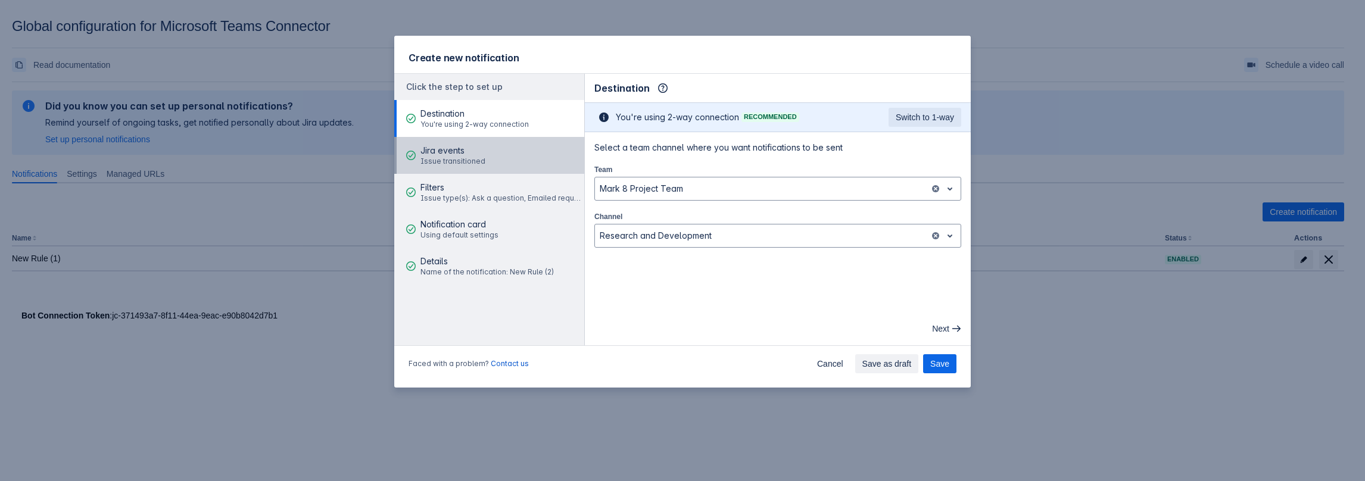
click at [448, 146] on span "Jira events" at bounding box center [452, 151] width 65 height 12
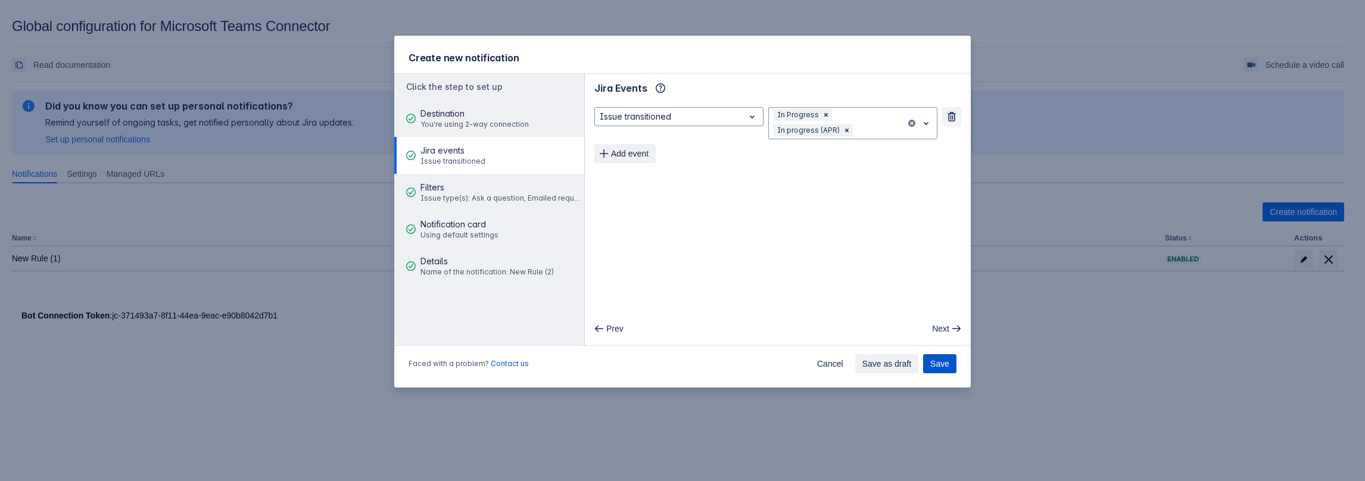
click at [930, 366] on button "Save" at bounding box center [939, 363] width 33 height 19
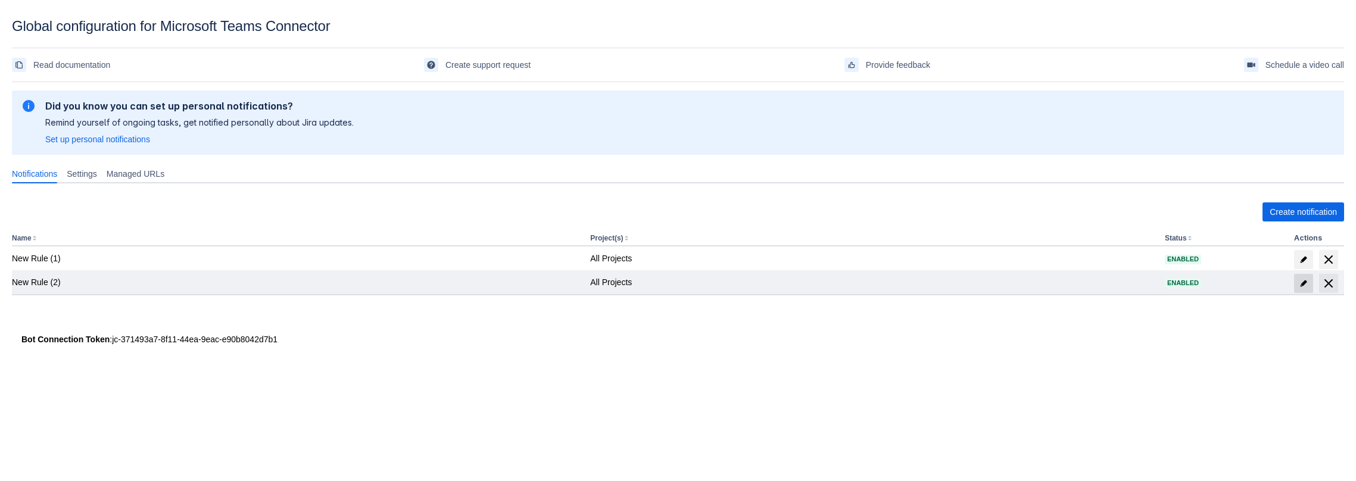
click at [1303, 287] on span "edit" at bounding box center [1304, 284] width 10 height 10
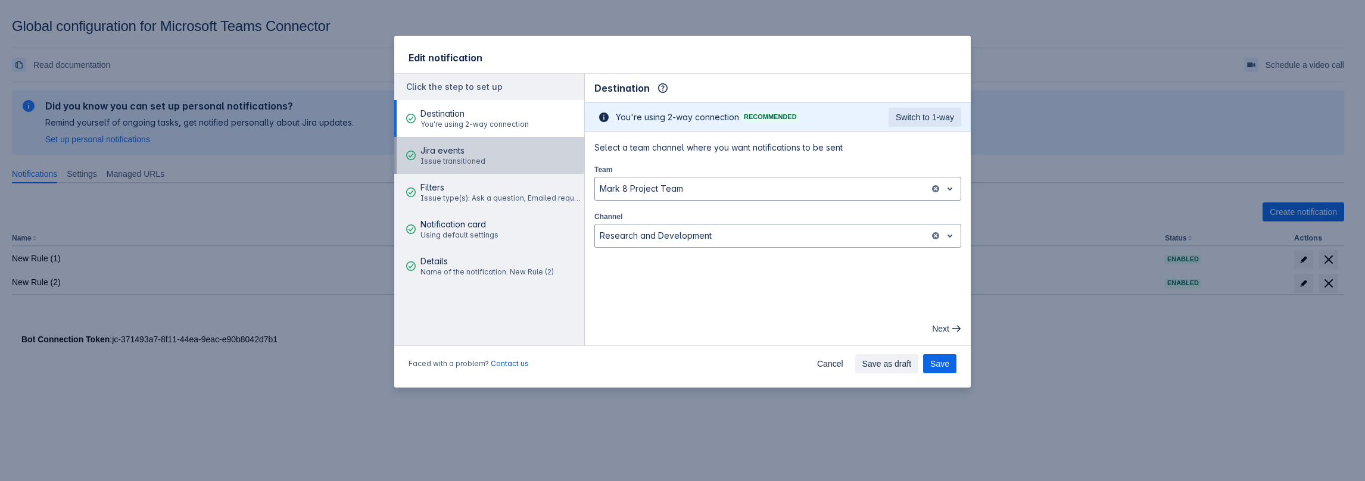
click at [454, 161] on span "Issue transitioned" at bounding box center [452, 162] width 65 height 10
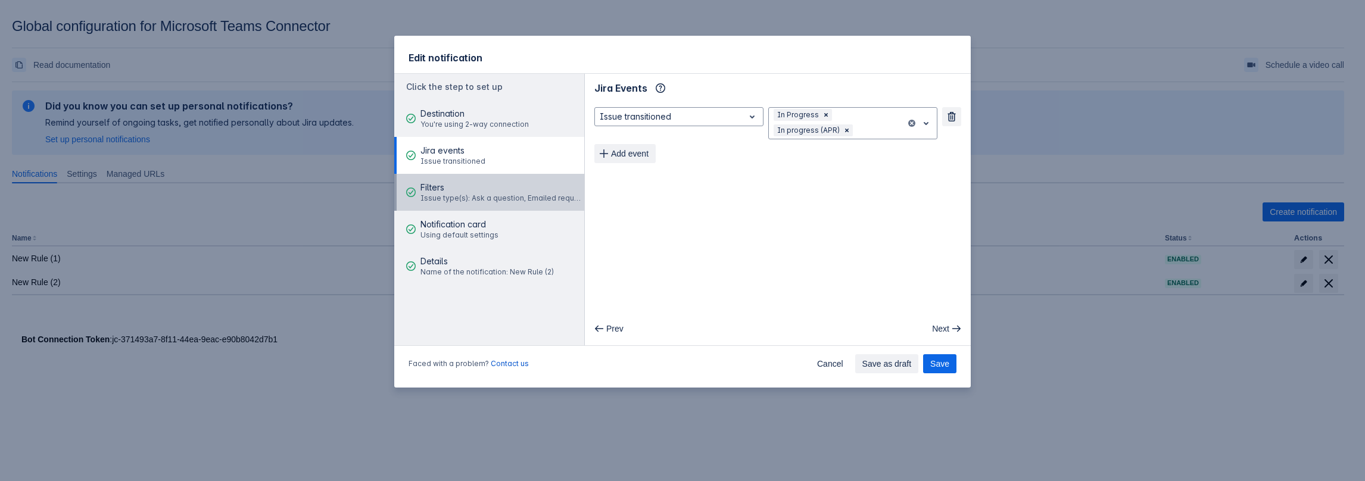
click at [484, 192] on span "Filters" at bounding box center [500, 188] width 160 height 12
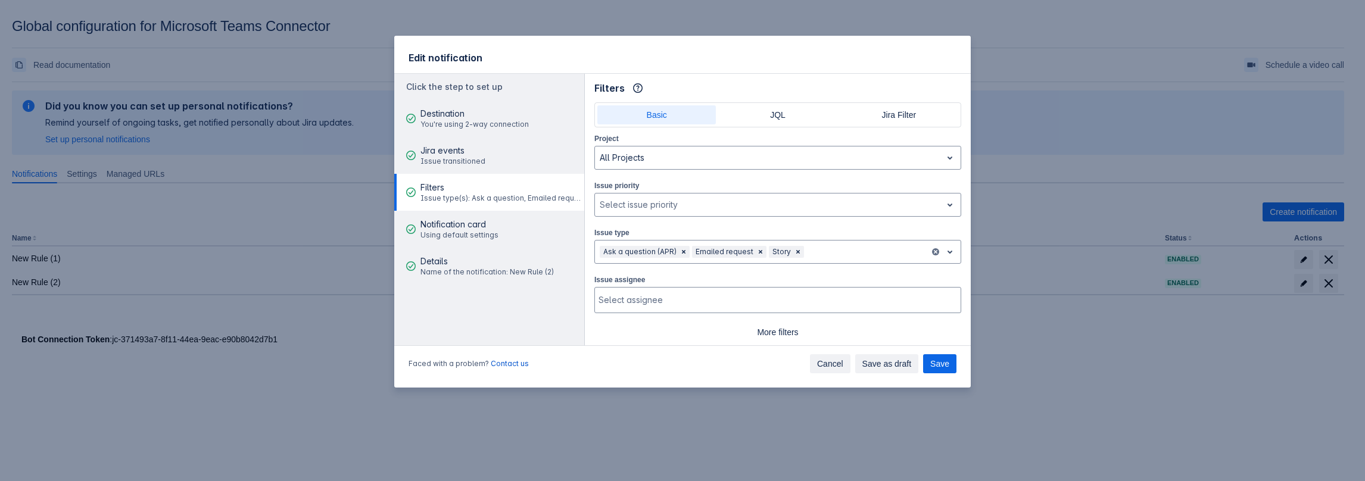
click at [843, 367] on span "Cancel" at bounding box center [830, 363] width 26 height 19
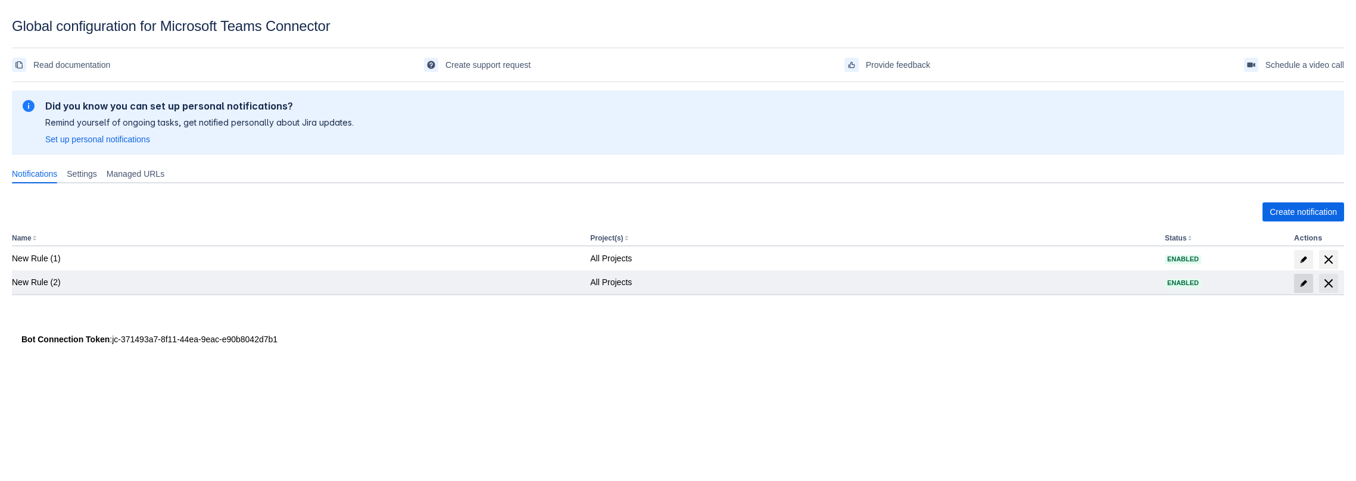
click at [1301, 279] on span "edit" at bounding box center [1304, 284] width 10 height 10
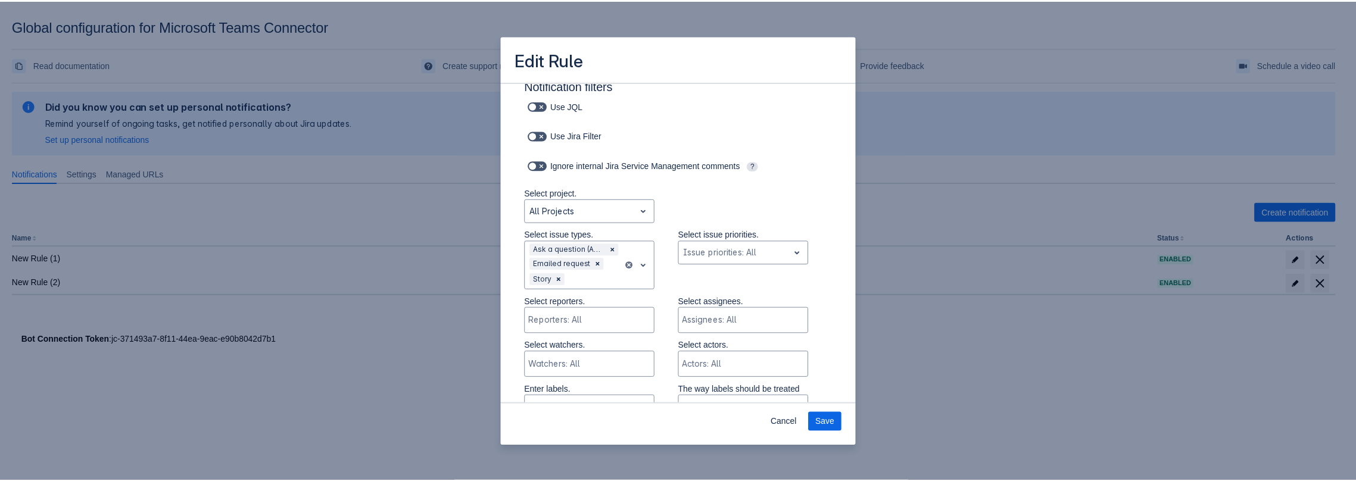
scroll to position [239, 0]
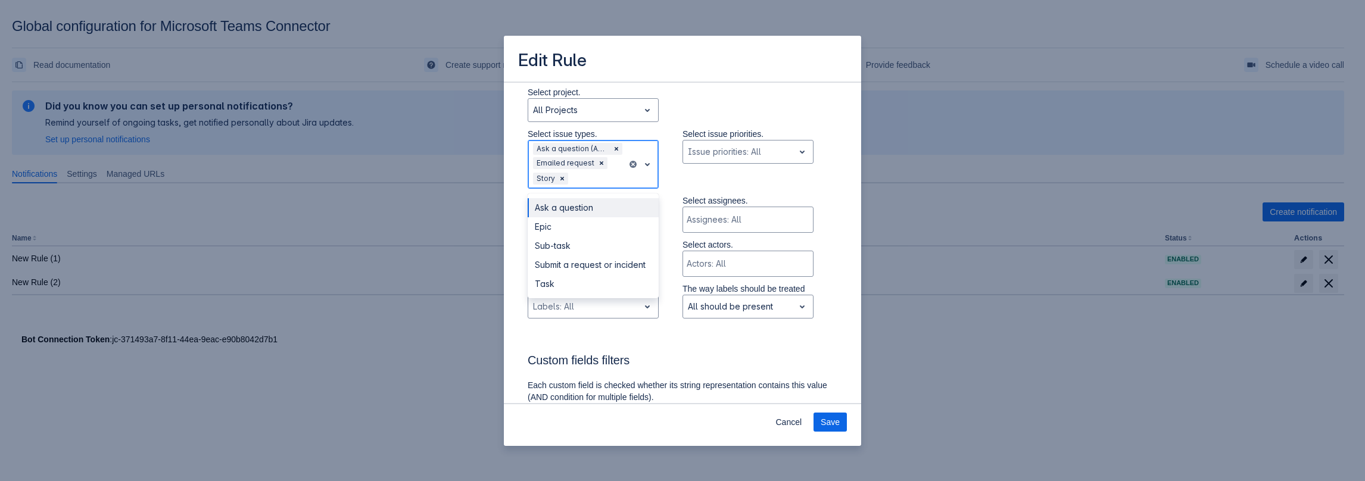
click at [595, 177] on div at bounding box center [597, 179] width 52 height 14
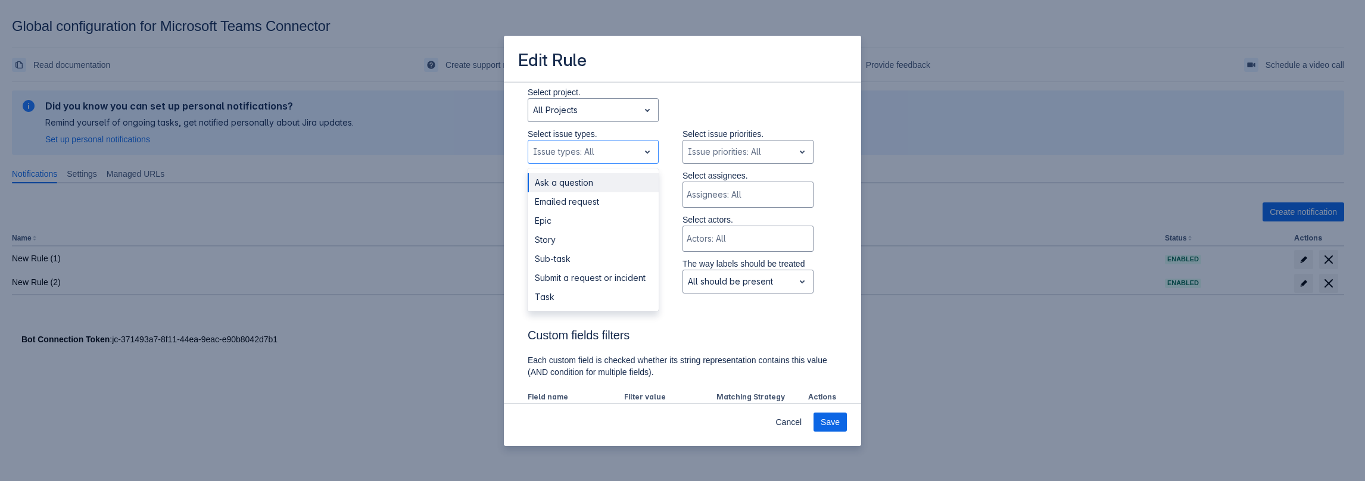
click at [700, 101] on div "Select project. All Projects" at bounding box center [671, 107] width 334 height 42
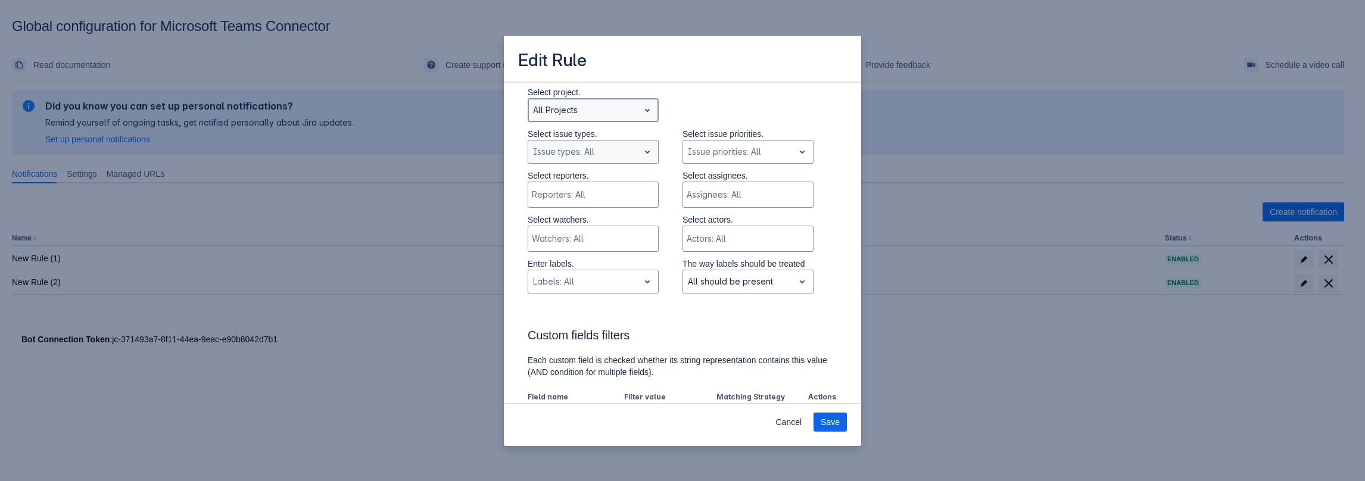
click at [613, 108] on div at bounding box center [583, 110] width 101 height 14
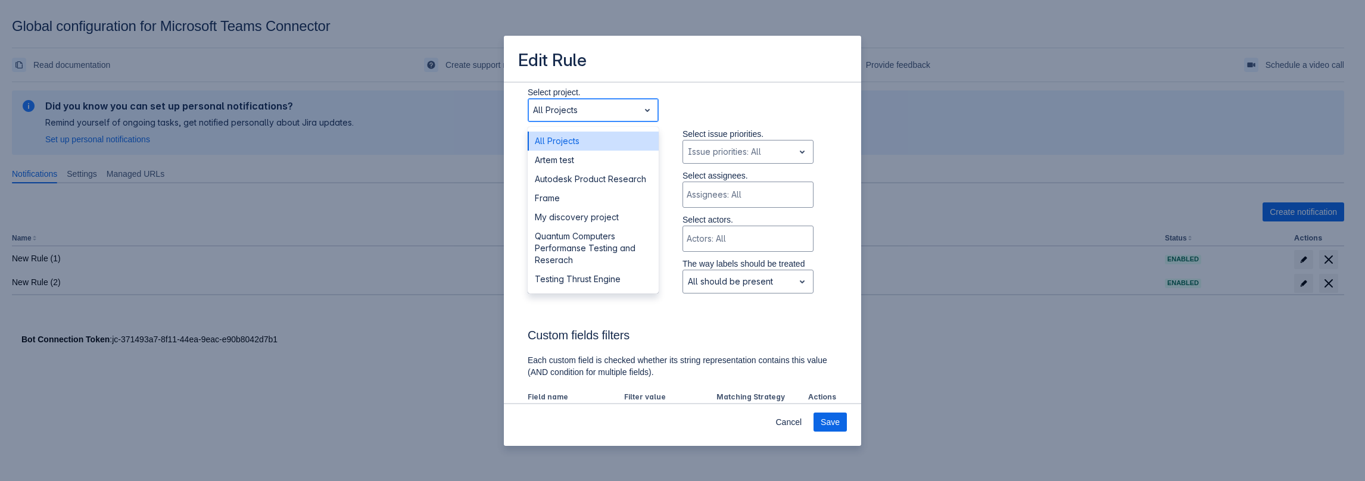
click at [572, 140] on div "All Projects" at bounding box center [593, 141] width 131 height 19
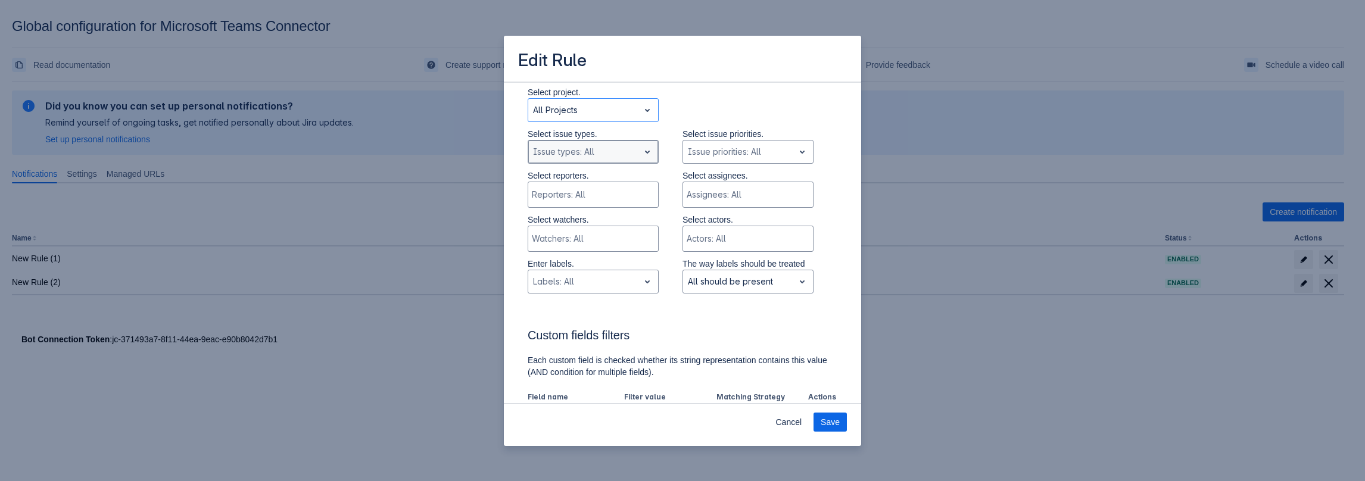
click at [584, 154] on div at bounding box center [583, 152] width 101 height 14
click at [786, 428] on span "Cancel" at bounding box center [788, 422] width 26 height 19
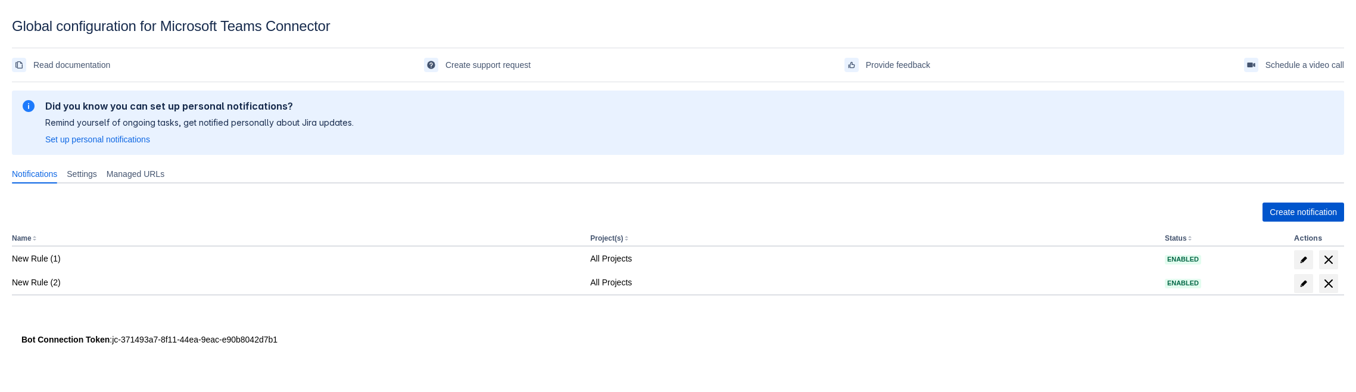
click at [1291, 221] on span "Create notification" at bounding box center [1303, 212] width 67 height 19
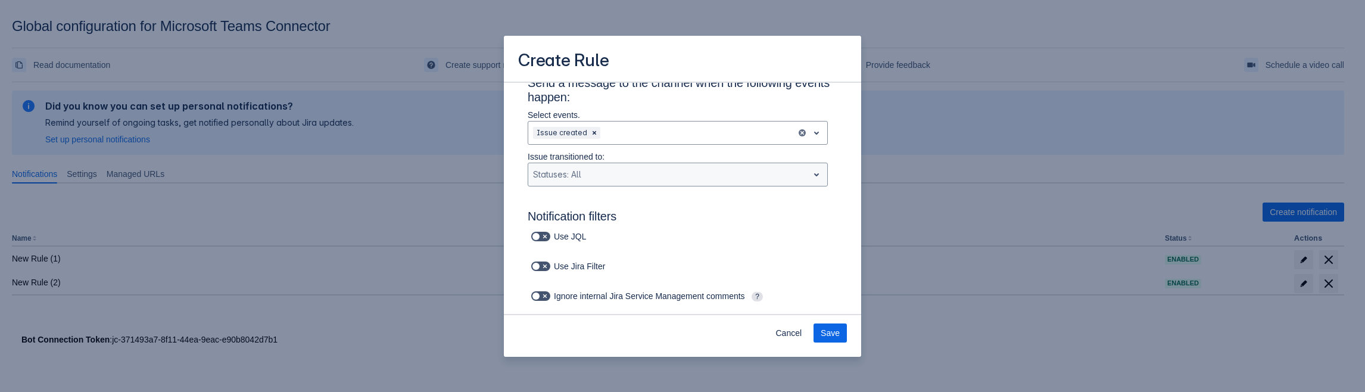
scroll to position [239, 0]
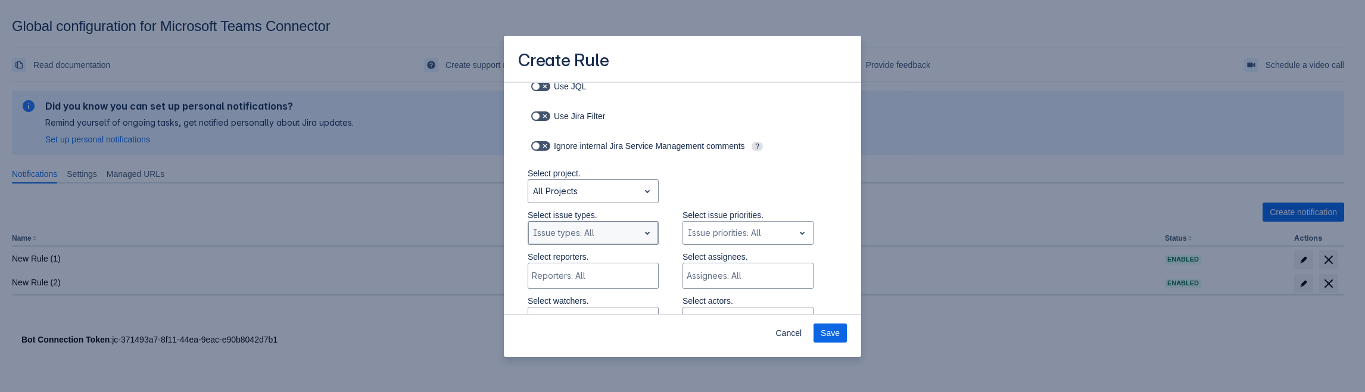
click at [619, 230] on div "Scrollable content" at bounding box center [583, 233] width 101 height 14
click at [591, 238] on div "Scrollable content" at bounding box center [583, 233] width 101 height 14
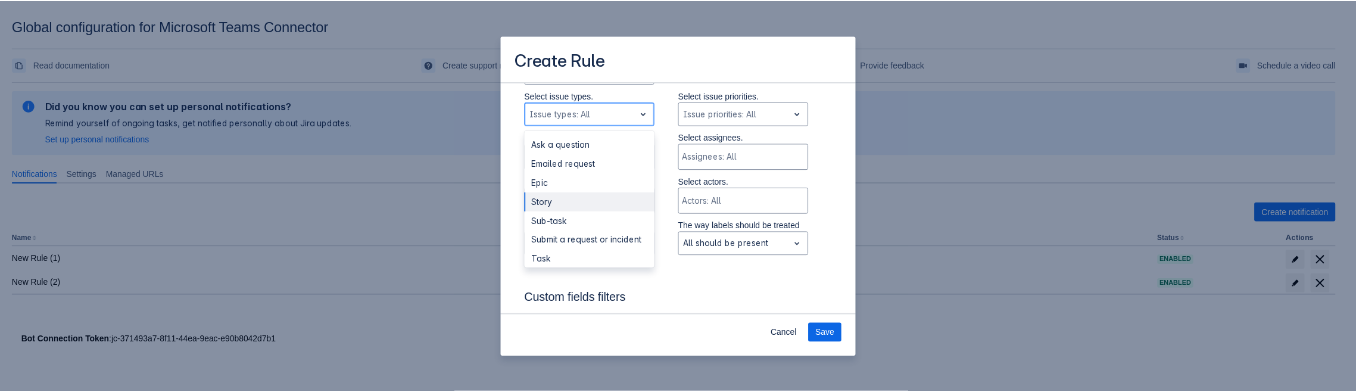
scroll to position [17, 0]
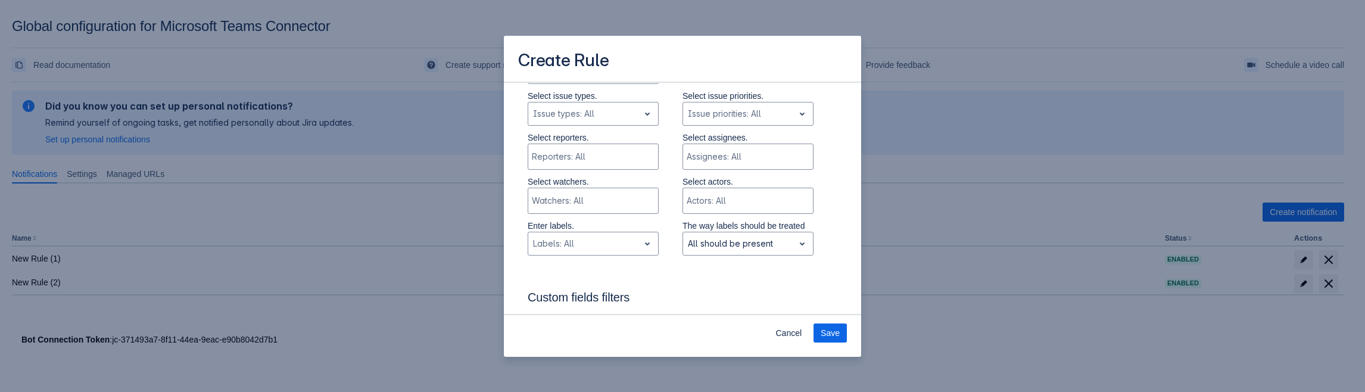
click at [288, 348] on div "Create Rule Log into Microsoft Teams Please log into Microsoft Teams before set…" at bounding box center [682, 196] width 1365 height 392
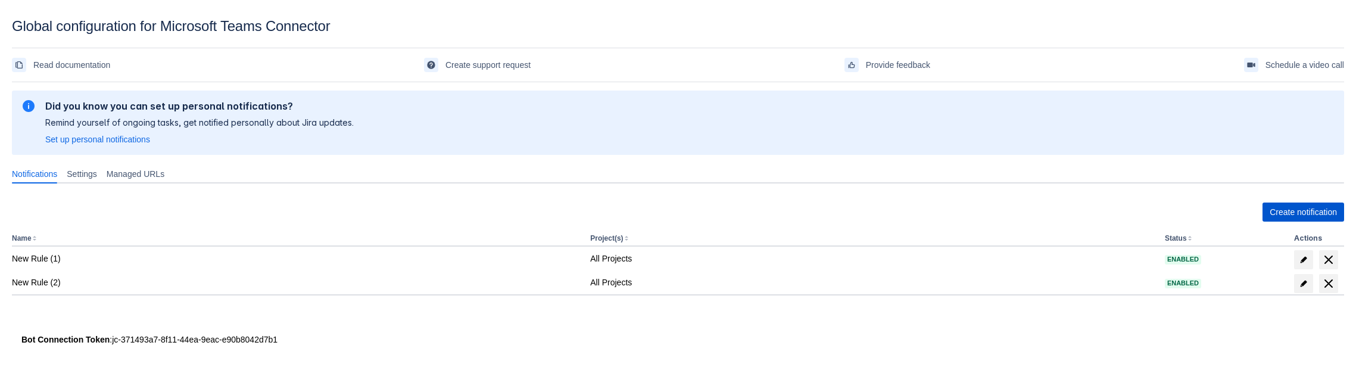
click at [1310, 214] on span "Create notification" at bounding box center [1303, 212] width 67 height 19
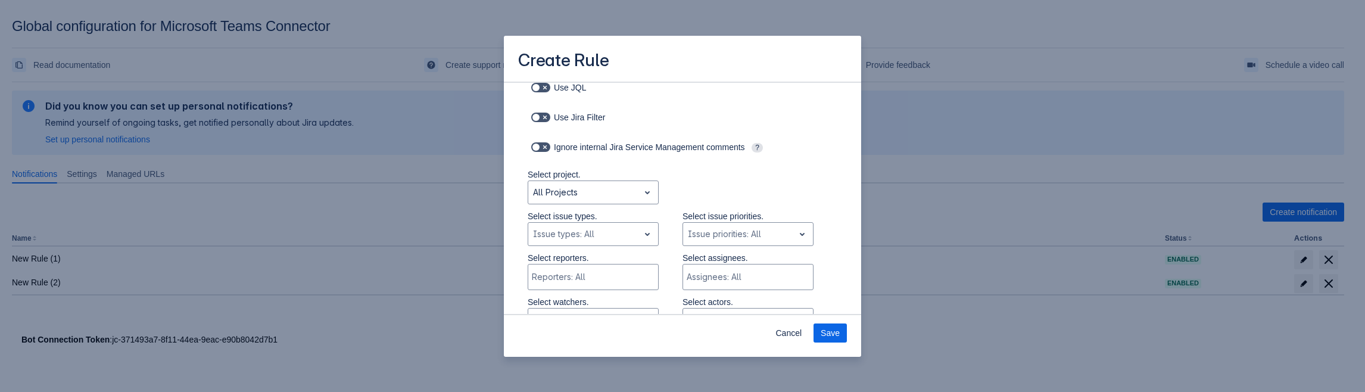
scroll to position [239, 0]
click at [571, 234] on div "Scrollable content" at bounding box center [583, 233] width 101 height 14
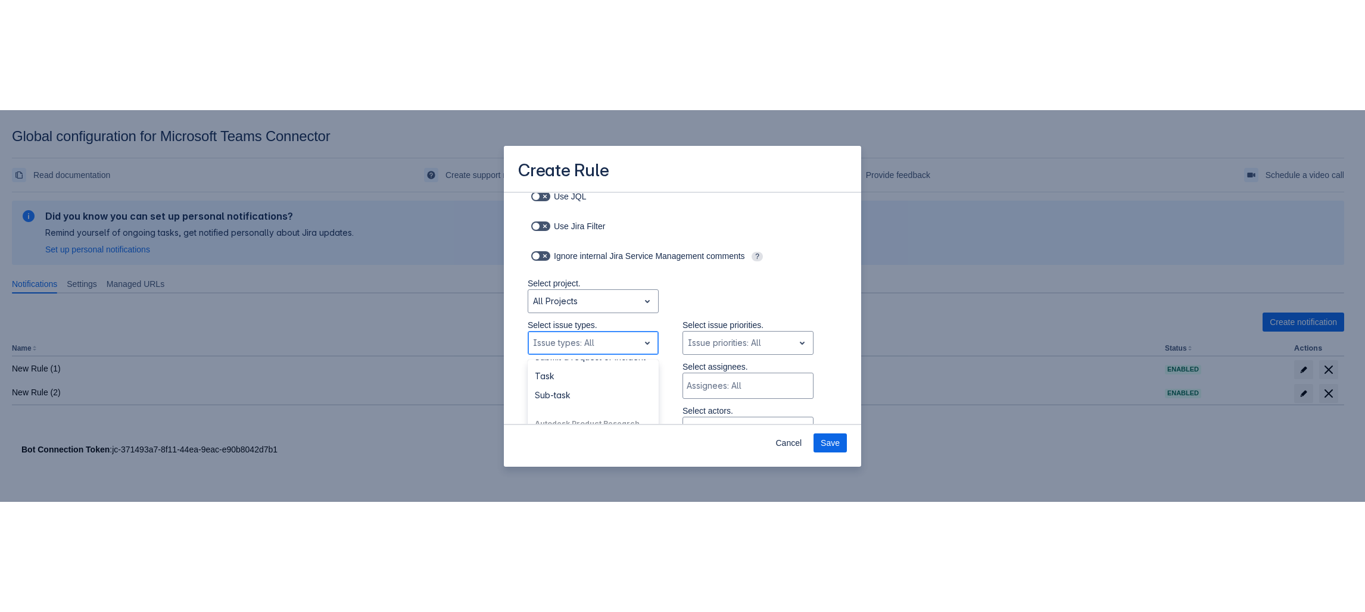
scroll to position [179, 0]
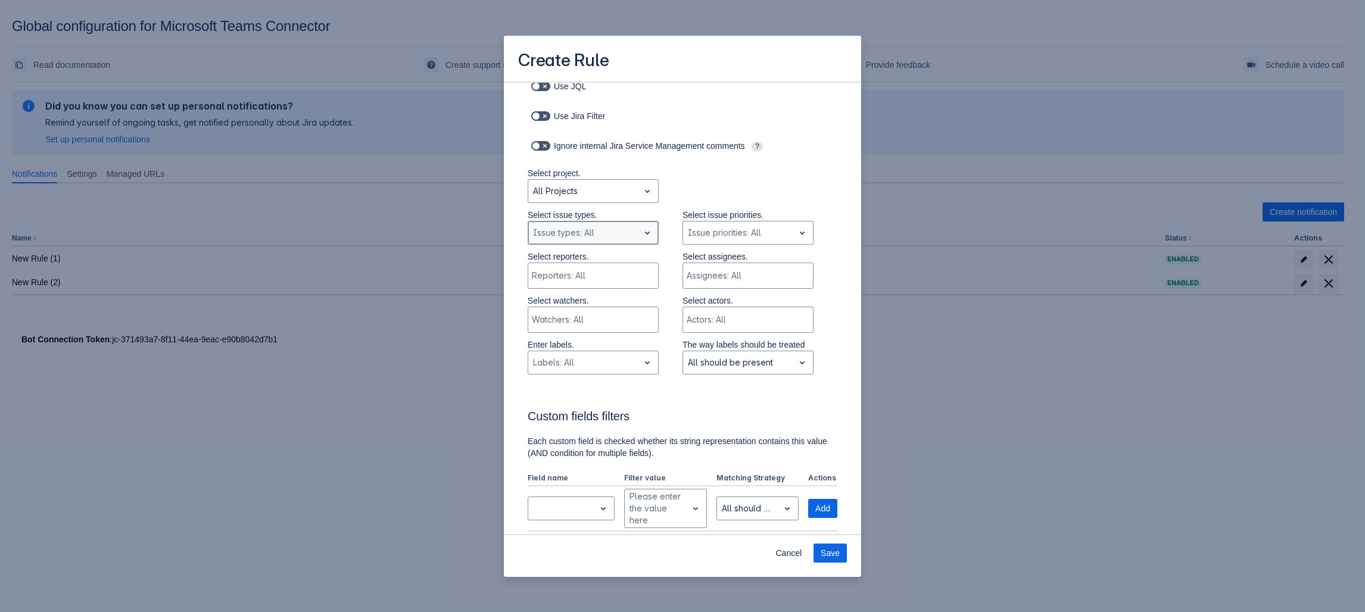
click at [576, 229] on div "Scrollable content" at bounding box center [583, 233] width 101 height 14
click at [559, 312] on div "Idea" at bounding box center [593, 301] width 131 height 19
click at [610, 234] on div "Scrollable content" at bounding box center [607, 233] width 29 height 14
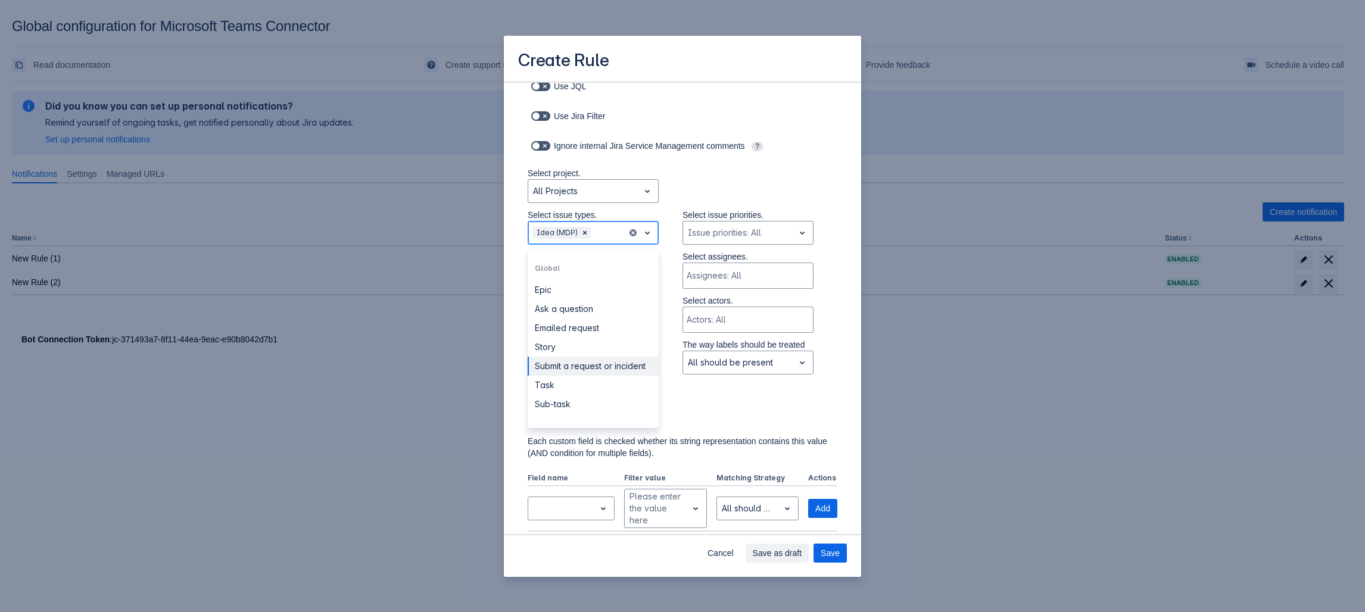
click at [588, 363] on div "Submit a request or incident" at bounding box center [593, 366] width 131 height 19
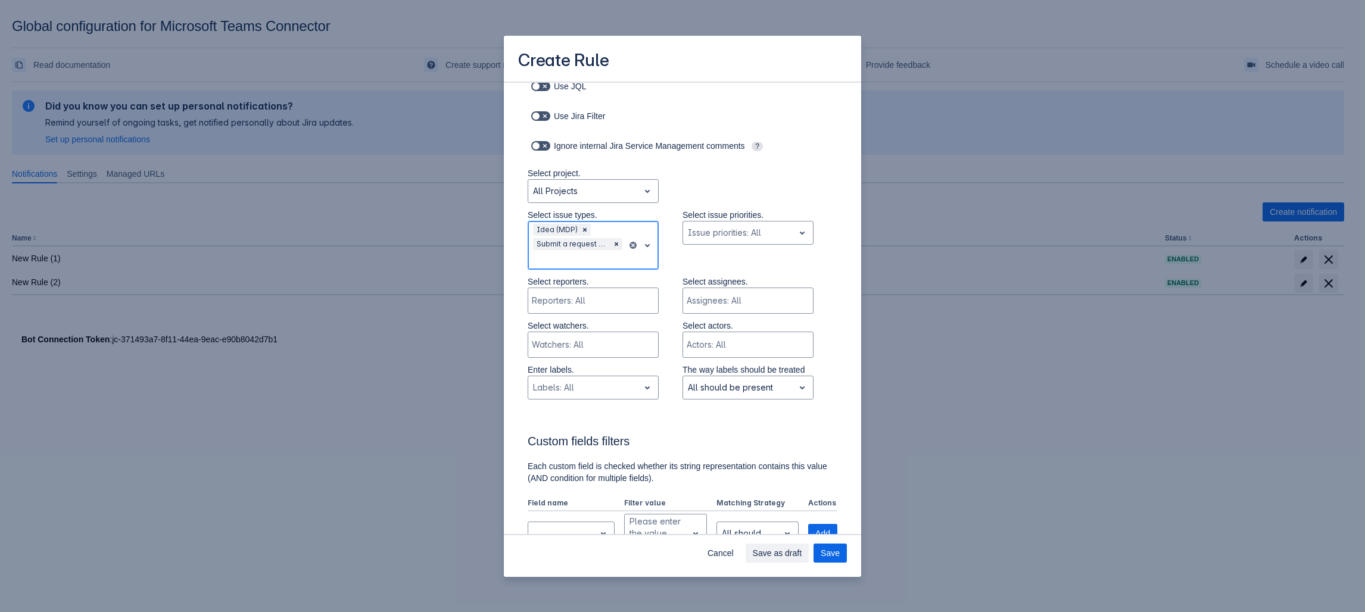
click at [603, 253] on div "Scrollable content" at bounding box center [577, 260] width 89 height 14
click at [566, 391] on div "Task" at bounding box center [593, 391] width 131 height 19
click at [590, 260] on div "Scrollable content" at bounding box center [596, 260] width 52 height 14
click at [562, 391] on div "Epic" at bounding box center [593, 396] width 131 height 19
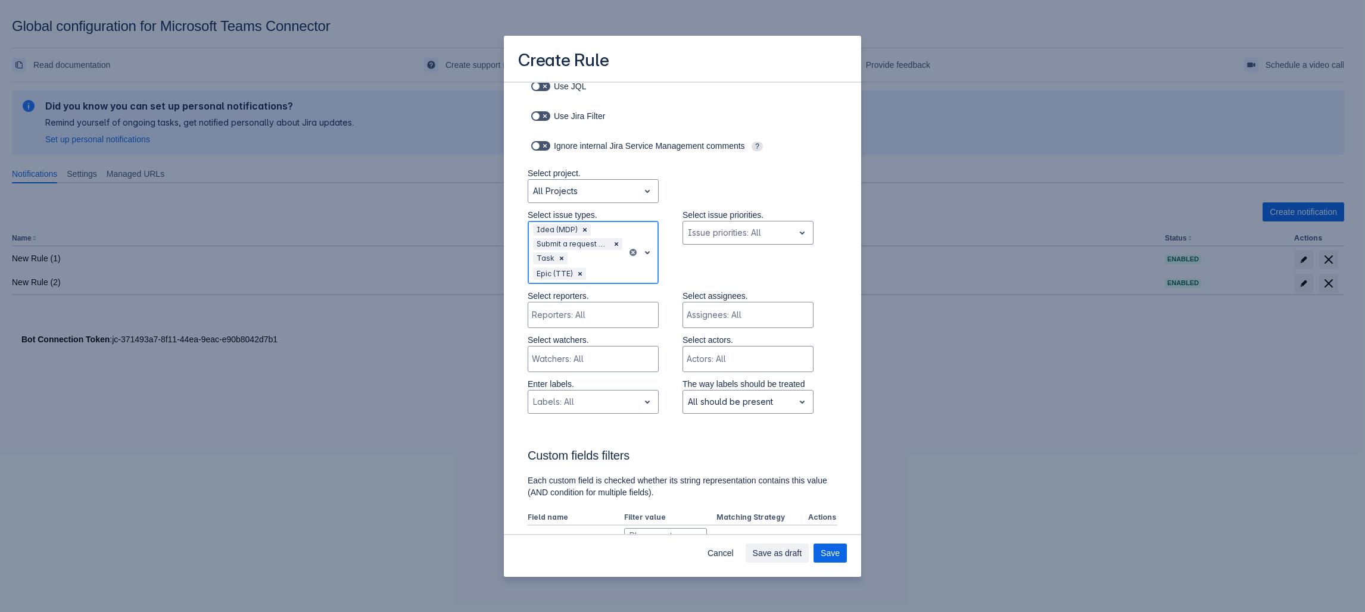
click at [614, 271] on div "Scrollable content" at bounding box center [605, 274] width 34 height 14
click at [581, 391] on div "Task" at bounding box center [593, 429] width 131 height 19
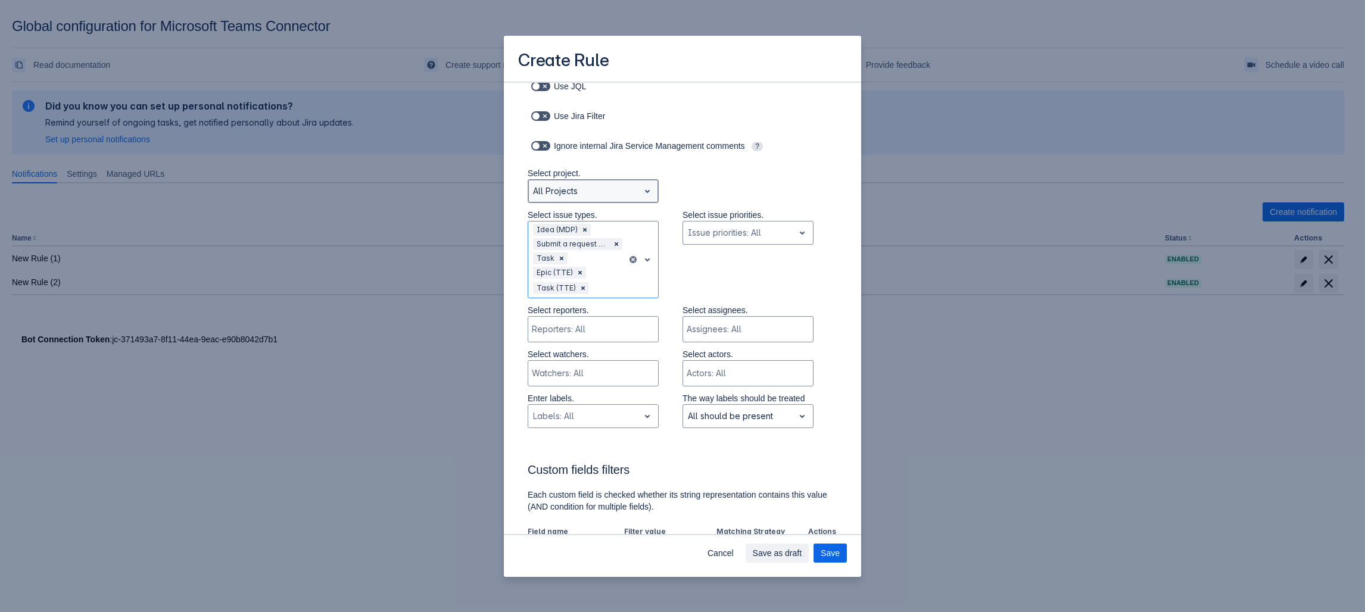
click at [593, 197] on div "Scrollable content" at bounding box center [583, 191] width 101 height 14
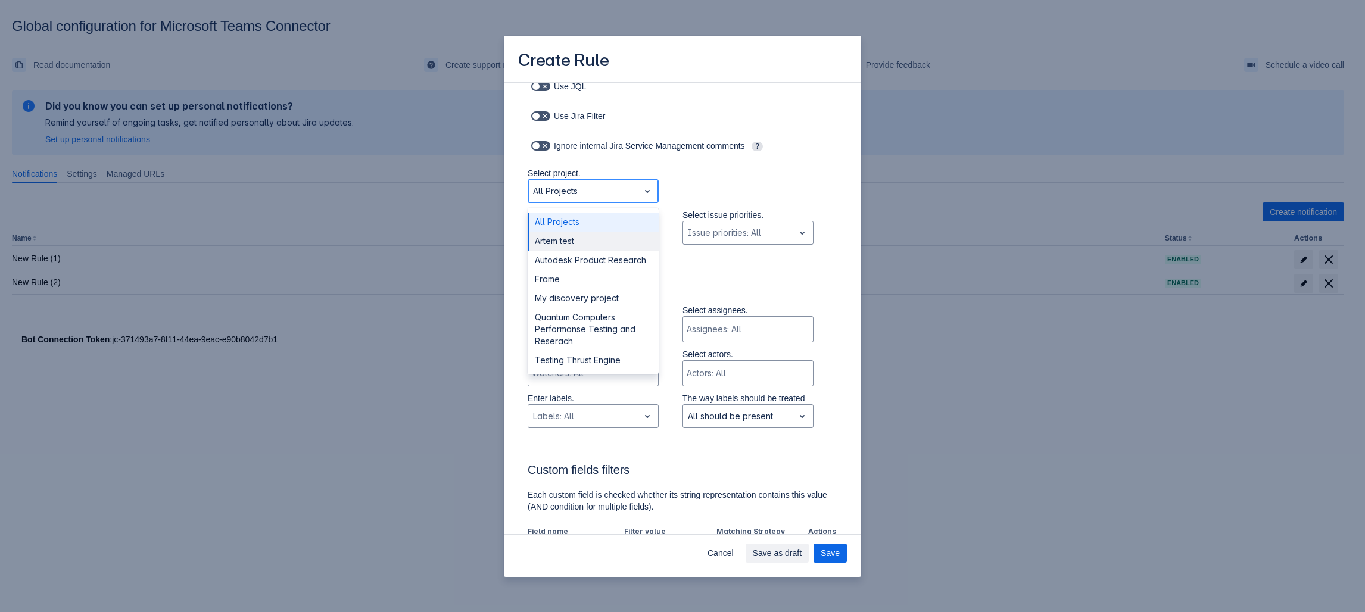
click at [578, 245] on div "Artem test" at bounding box center [593, 241] width 131 height 19
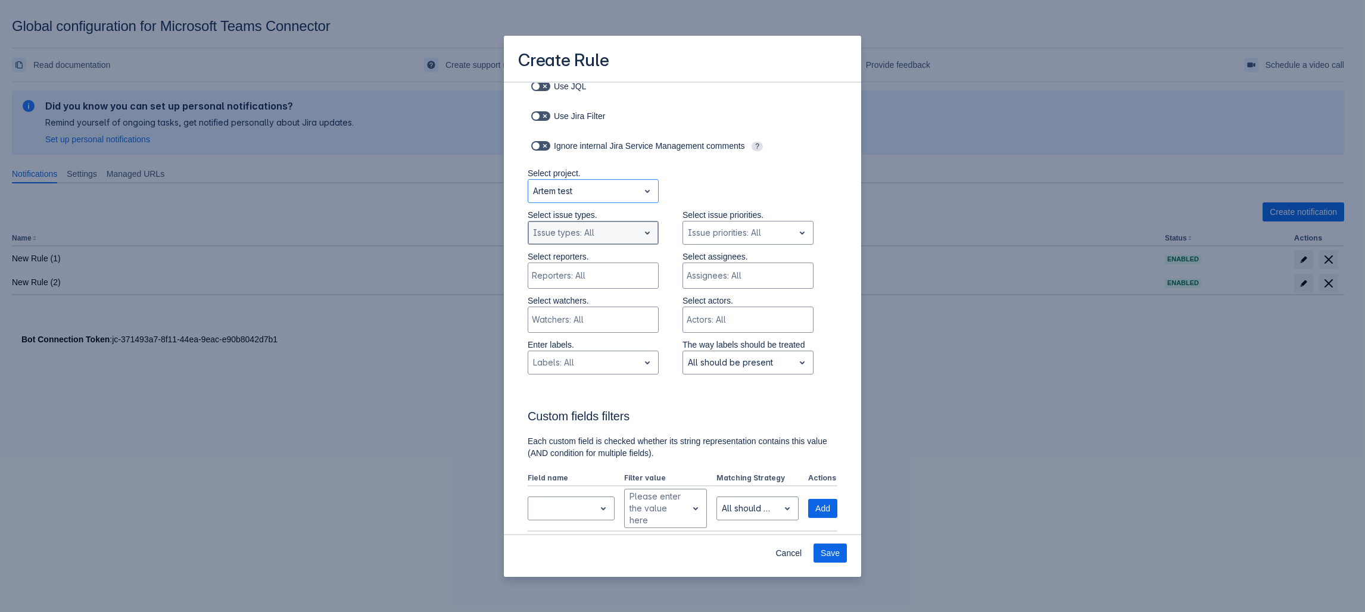
click at [603, 235] on div "Scrollable content" at bounding box center [583, 233] width 101 height 14
click at [577, 284] on div "Story" at bounding box center [593, 282] width 131 height 19
click at [593, 223] on div "Story" at bounding box center [593, 233] width 131 height 24
click at [559, 284] on div "Subtask" at bounding box center [593, 282] width 131 height 19
click at [619, 240] on div "Scrollable content" at bounding box center [621, 233] width 4 height 14
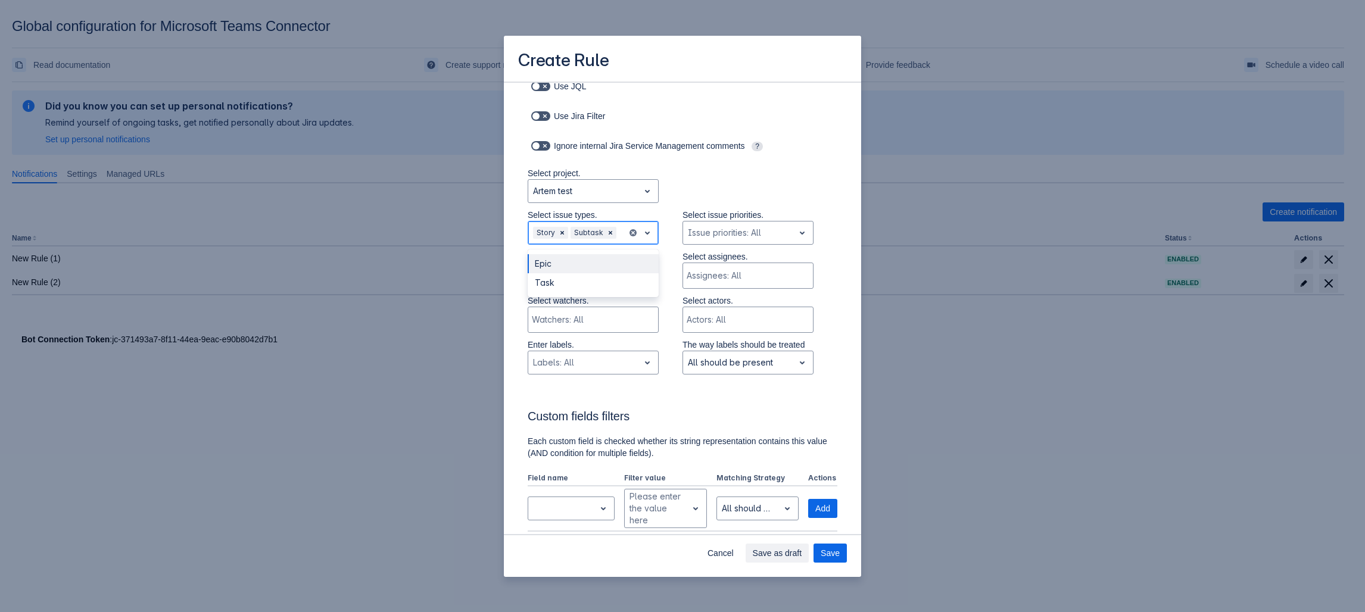
click at [560, 273] on div "Epic" at bounding box center [593, 263] width 131 height 19
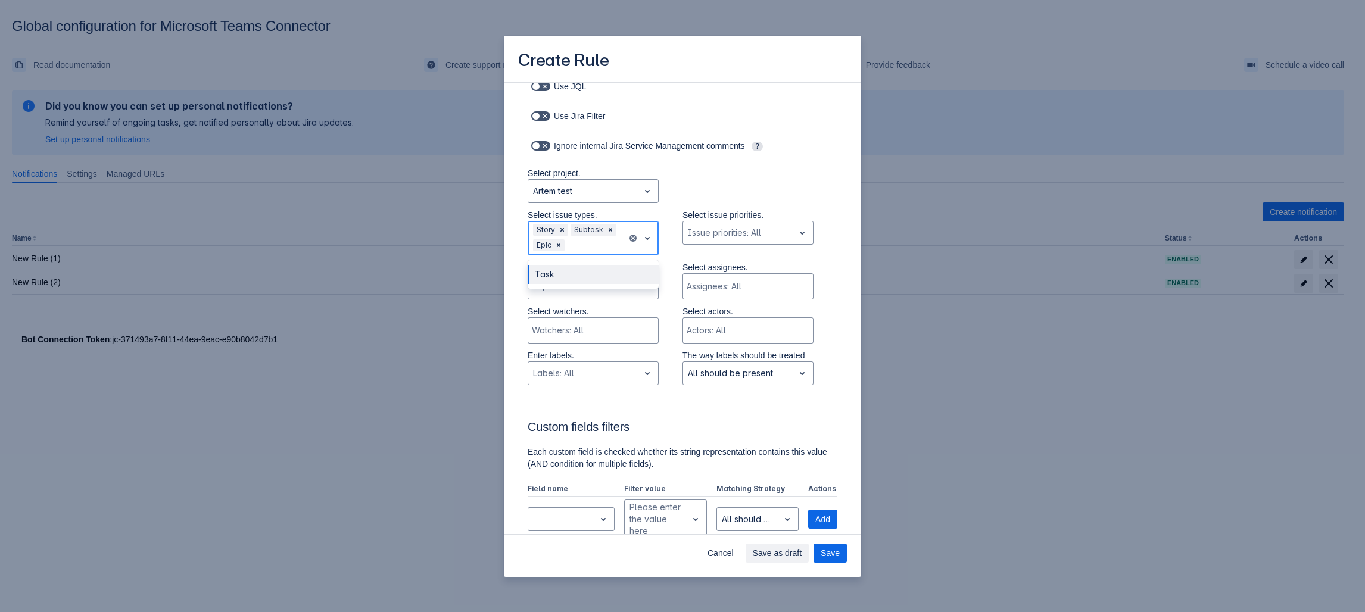
click at [605, 248] on div "Scrollable content" at bounding box center [594, 245] width 55 height 14
click at [571, 280] on div "Task" at bounding box center [593, 274] width 131 height 19
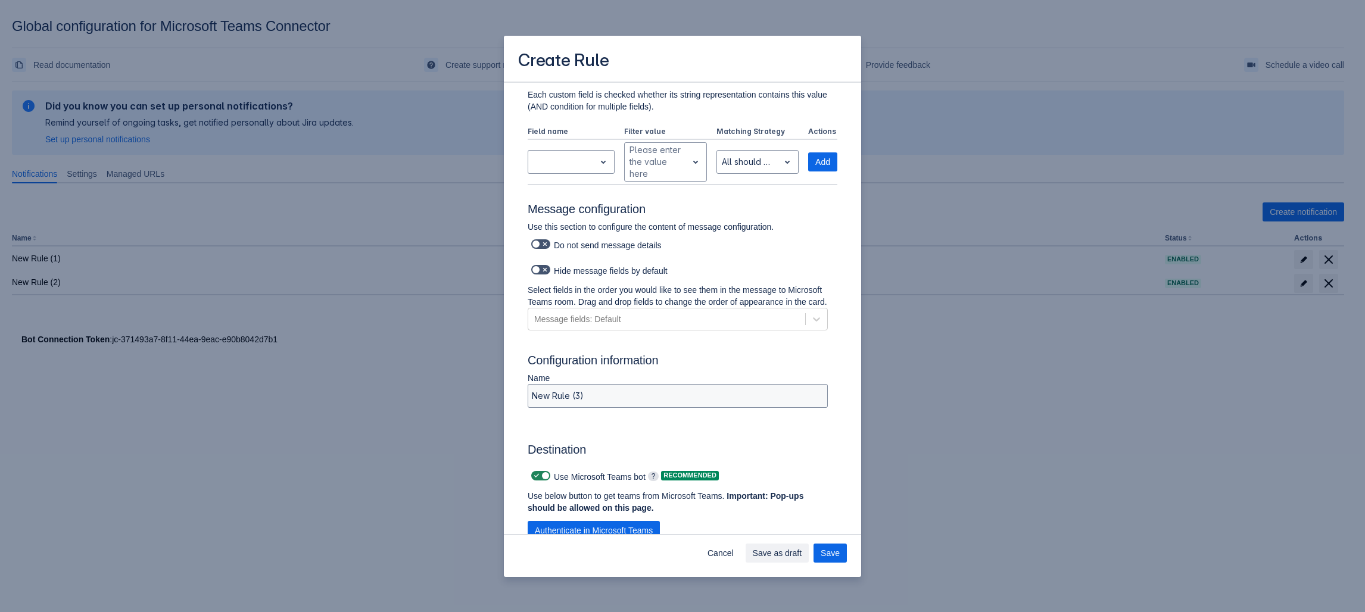
scroll to position [239, 0]
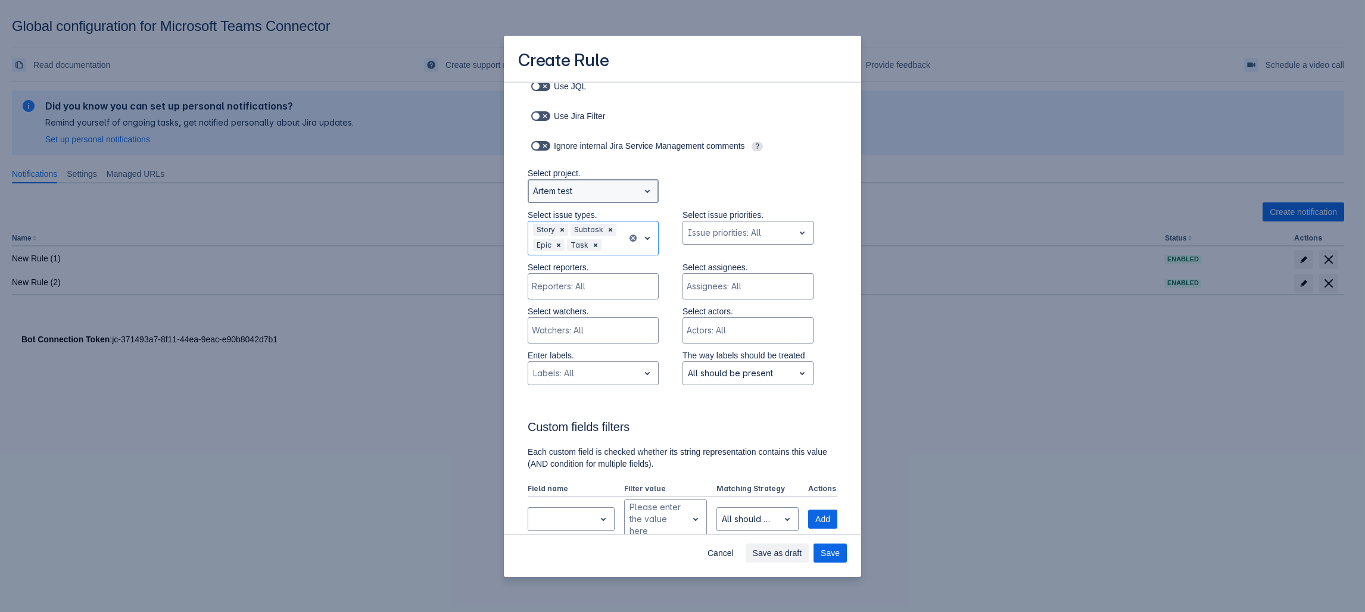
click at [603, 188] on div "Scrollable content" at bounding box center [583, 191] width 101 height 14
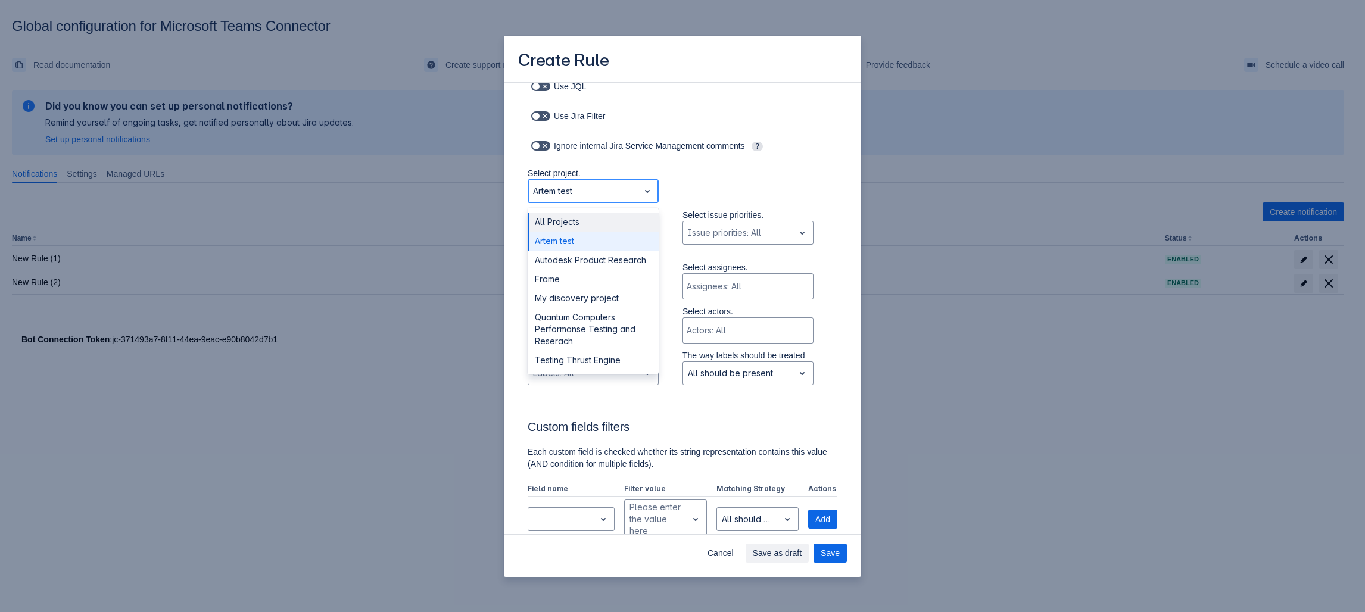
click at [572, 217] on div "All Projects" at bounding box center [593, 222] width 131 height 19
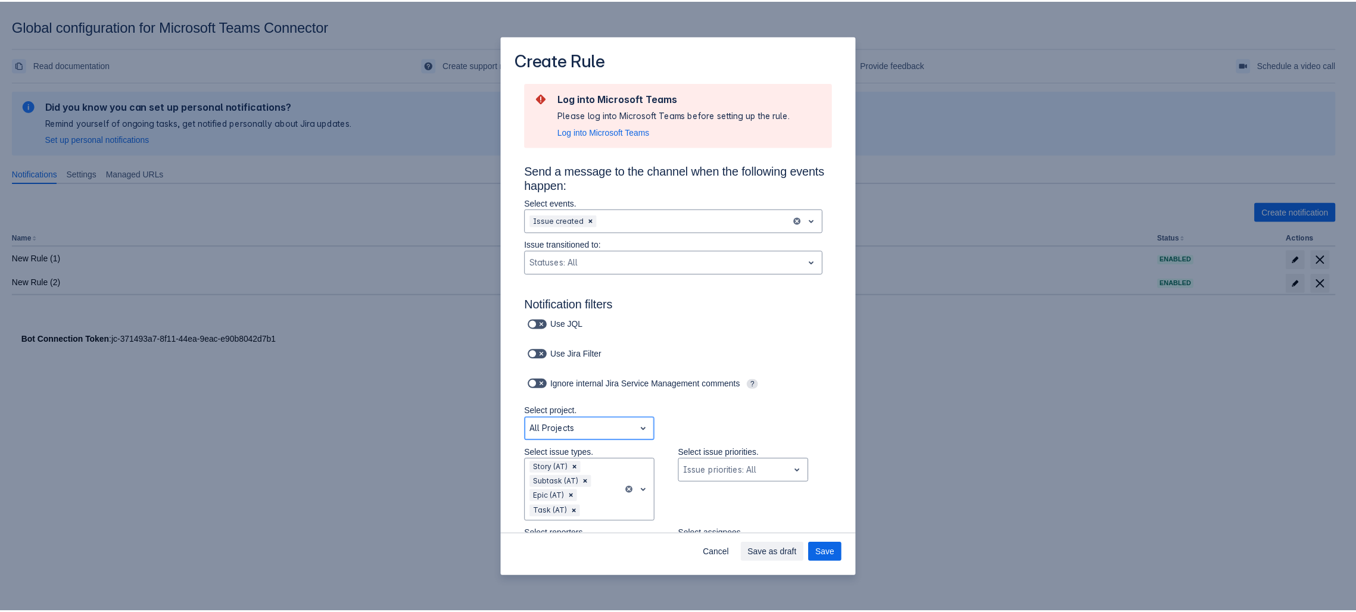
scroll to position [0, 0]
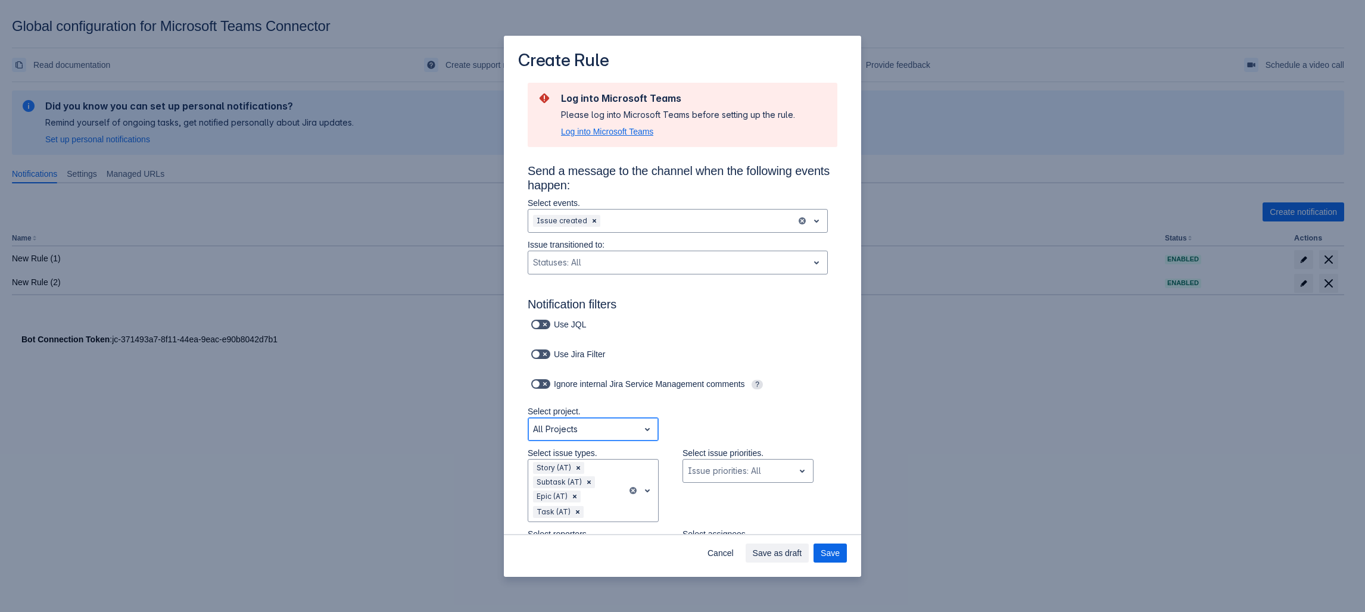
click at [609, 133] on span "Log into Microsoft Teams" at bounding box center [607, 132] width 92 height 12
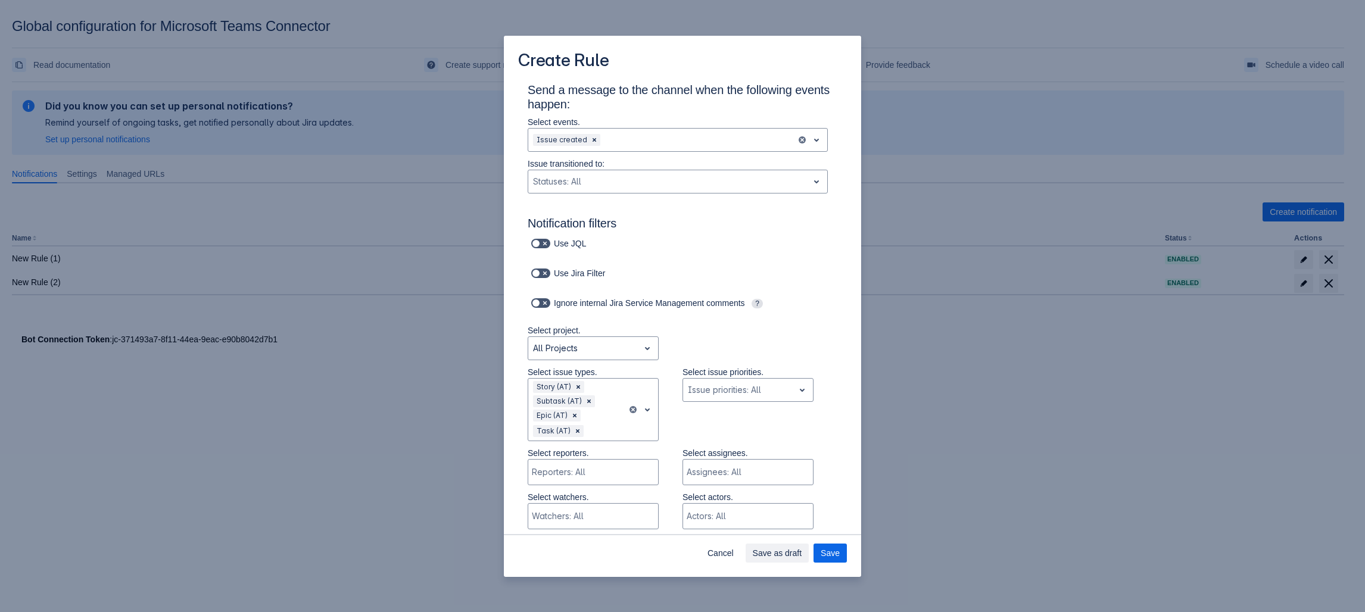
click at [1011, 391] on div "Create Rule Send a message to the channel when the following events happen: Sel…" at bounding box center [682, 306] width 1365 height 612
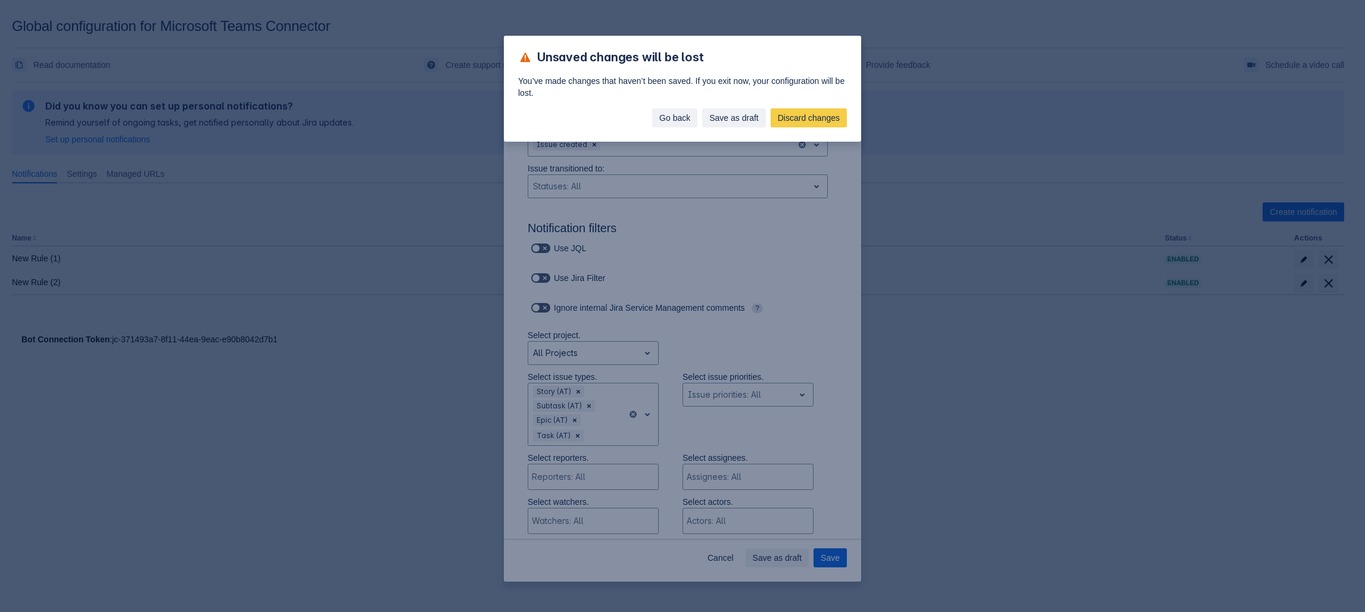
click at [661, 117] on span "Go back" at bounding box center [674, 117] width 31 height 19
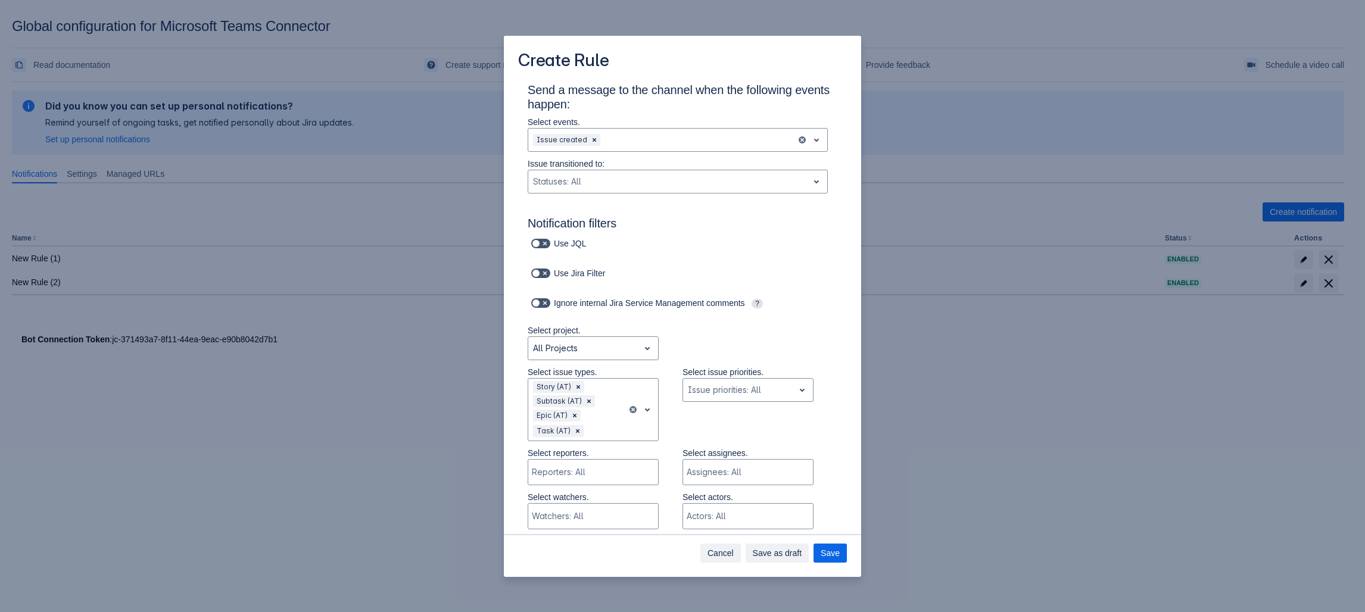
click at [721, 391] on span "Cancel" at bounding box center [721, 553] width 26 height 19
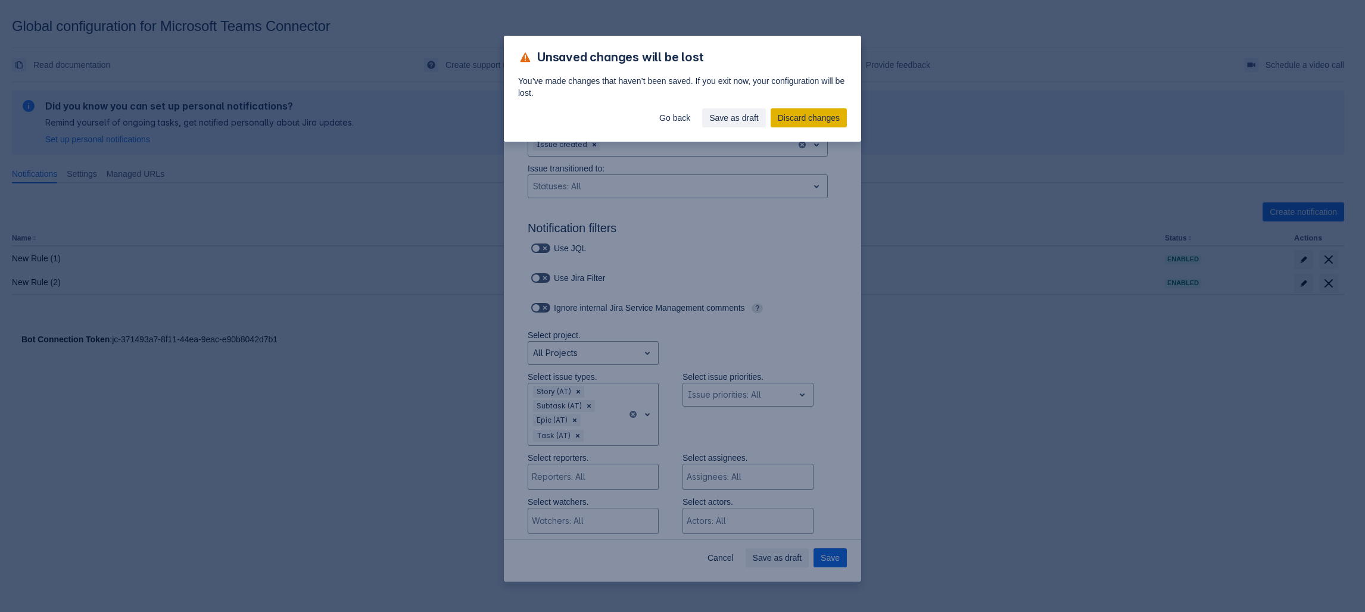
click at [788, 117] on span "Discard changes" at bounding box center [809, 117] width 62 height 19
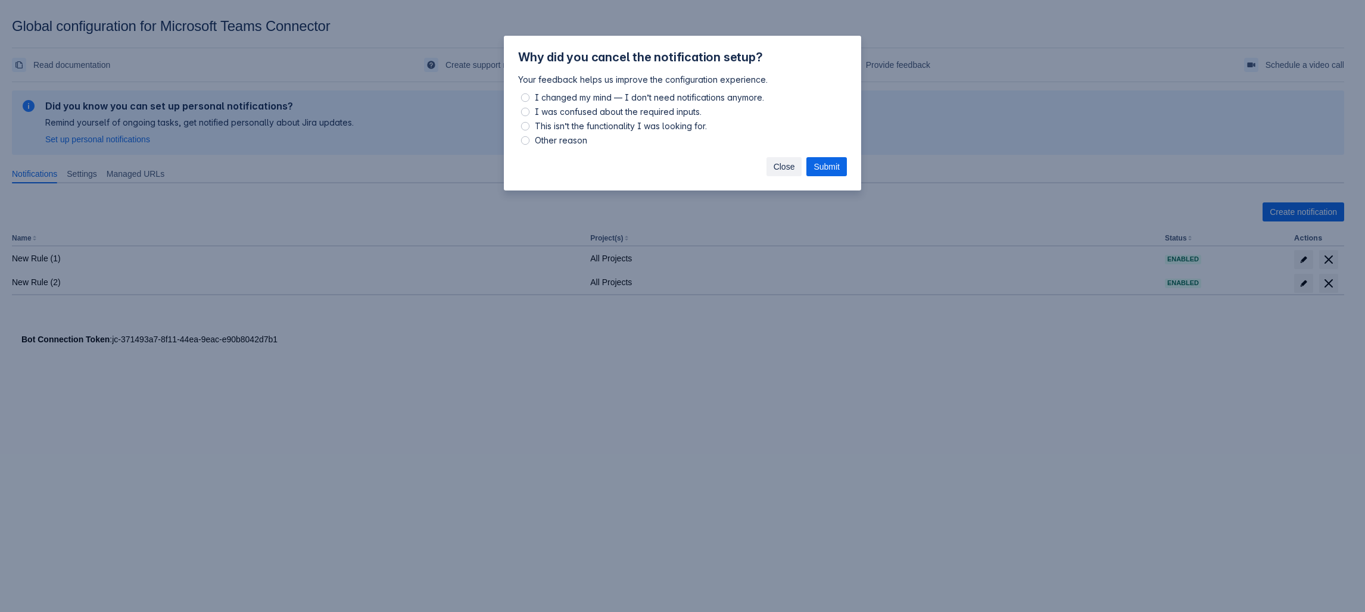
click at [791, 163] on span "Close" at bounding box center [784, 166] width 21 height 19
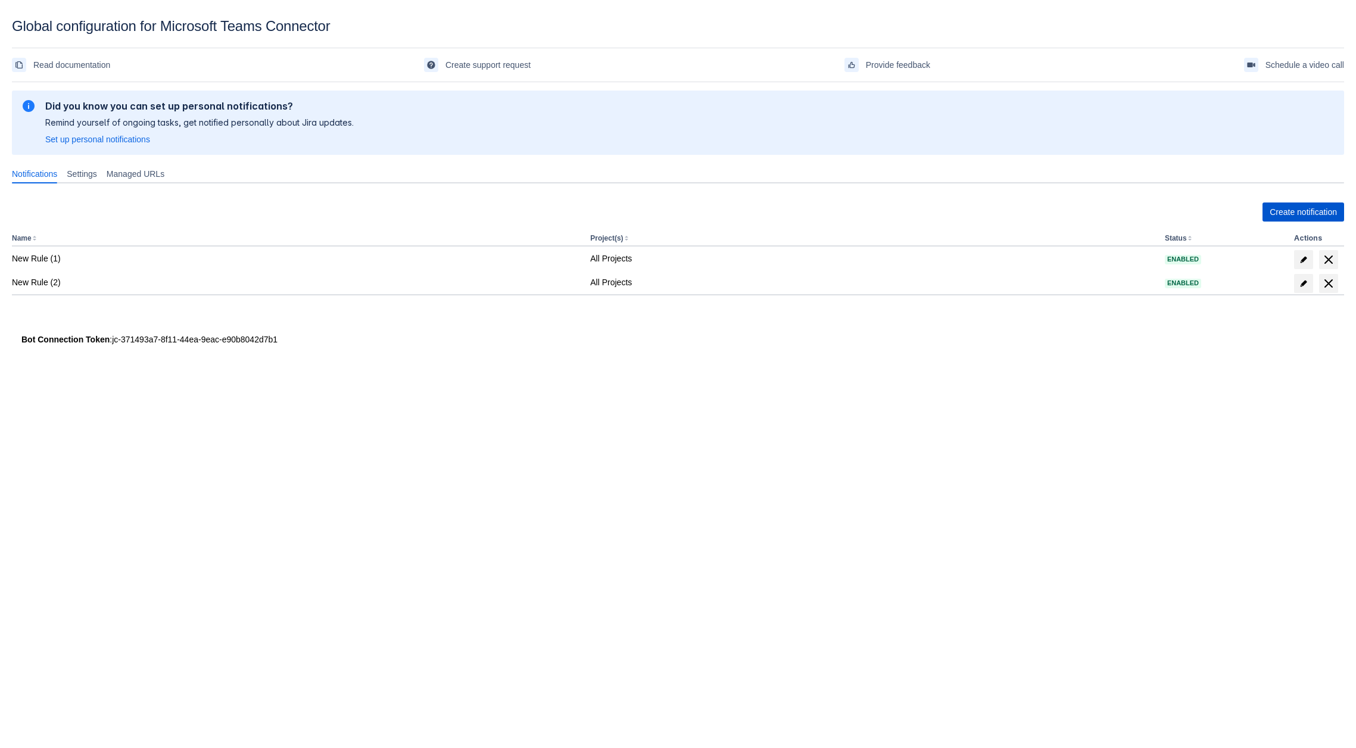
click at [1276, 207] on span "Create notification" at bounding box center [1303, 212] width 67 height 19
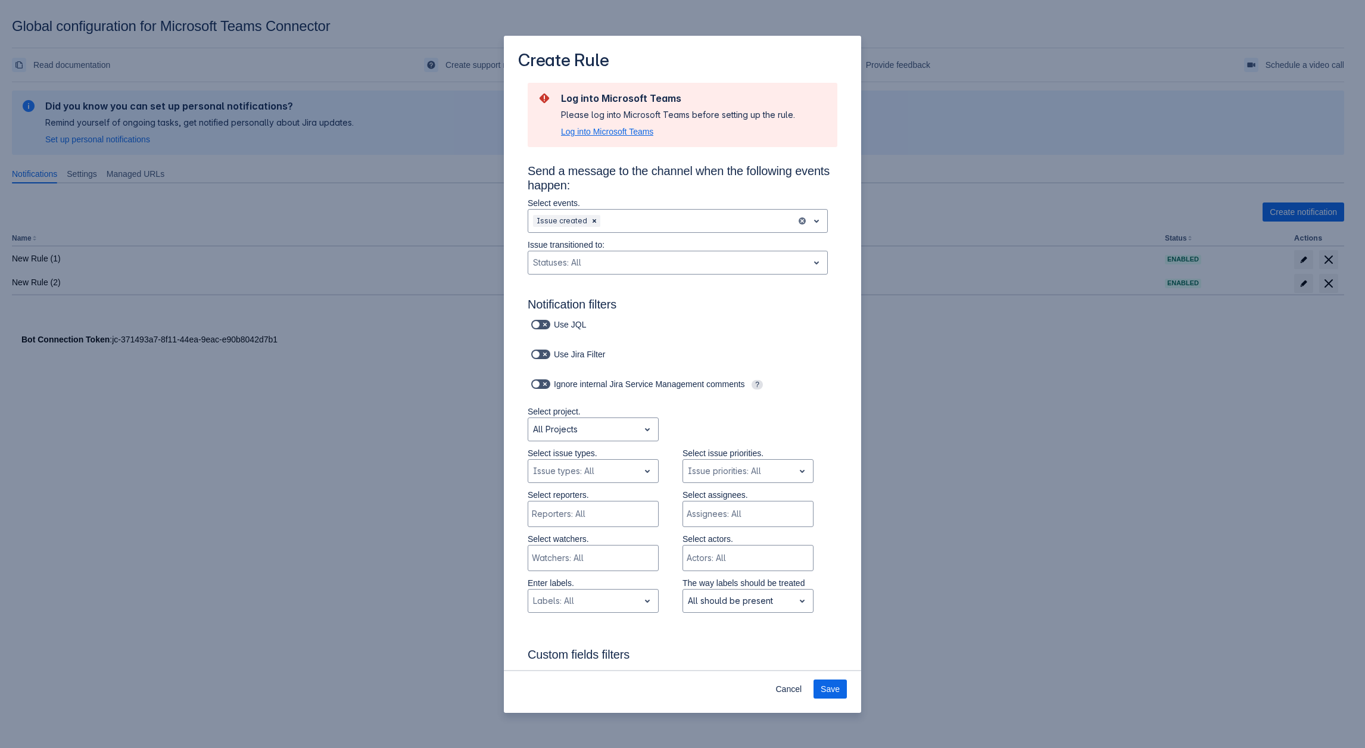
click at [608, 138] on span "Log into Microsoft Teams" at bounding box center [607, 132] width 92 height 12
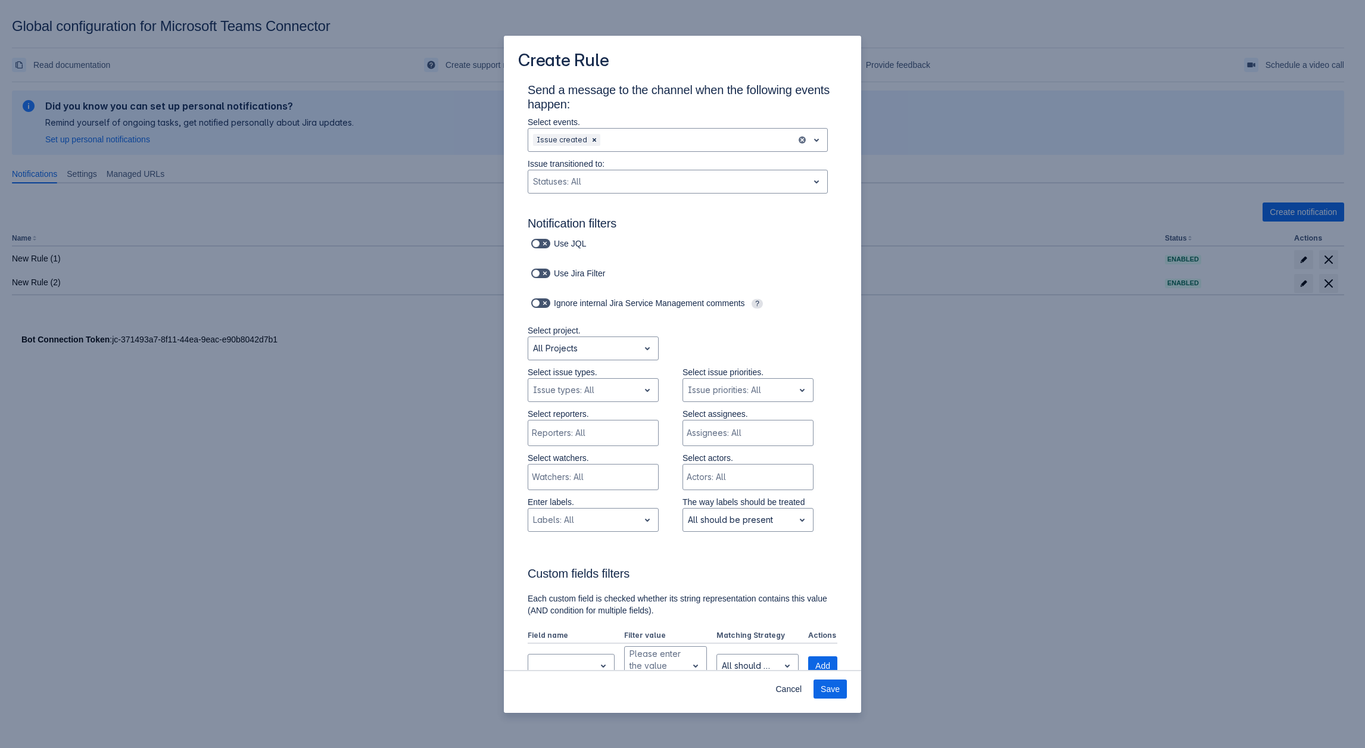
click at [801, 679] on div "Cancel Save" at bounding box center [682, 691] width 357 height 43
click at [796, 688] on span "Cancel" at bounding box center [788, 689] width 26 height 19
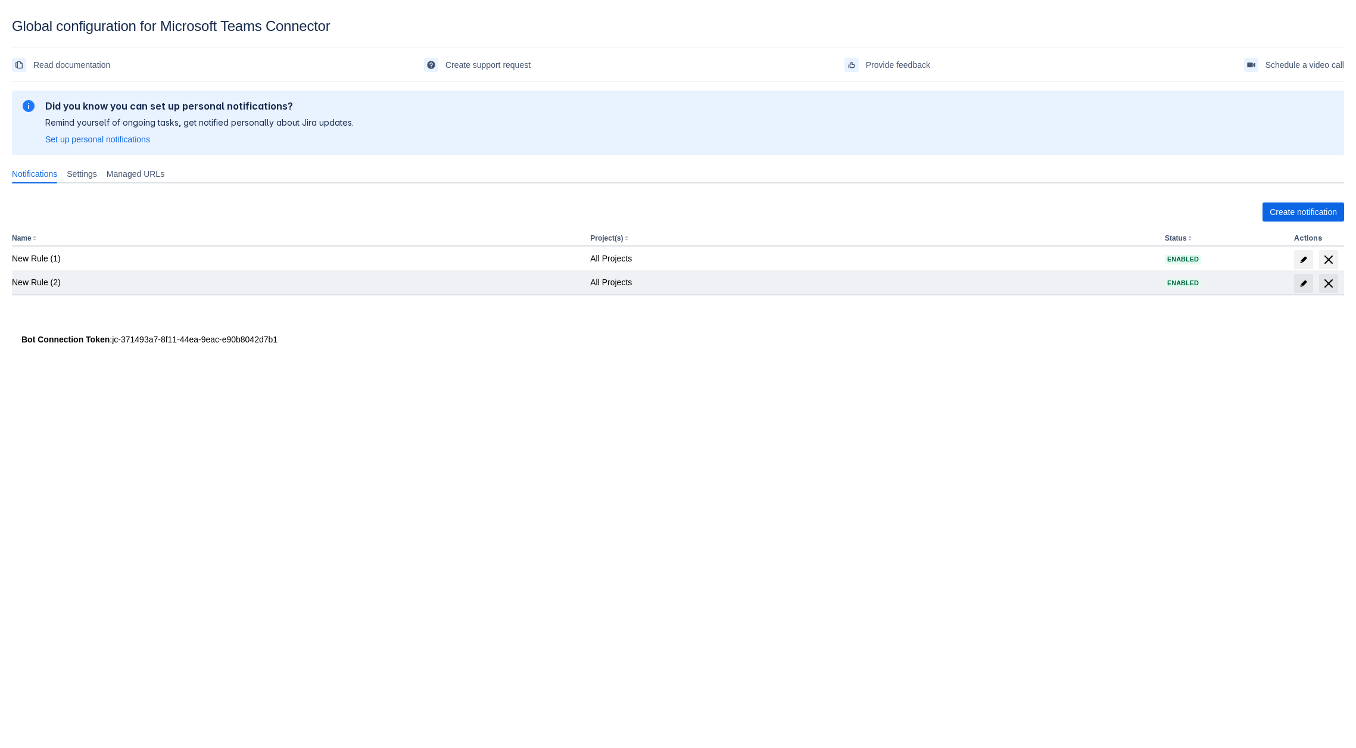
click at [1335, 273] on td at bounding box center [1316, 282] width 55 height 24
click at [1335, 274] on span at bounding box center [1328, 283] width 19 height 19
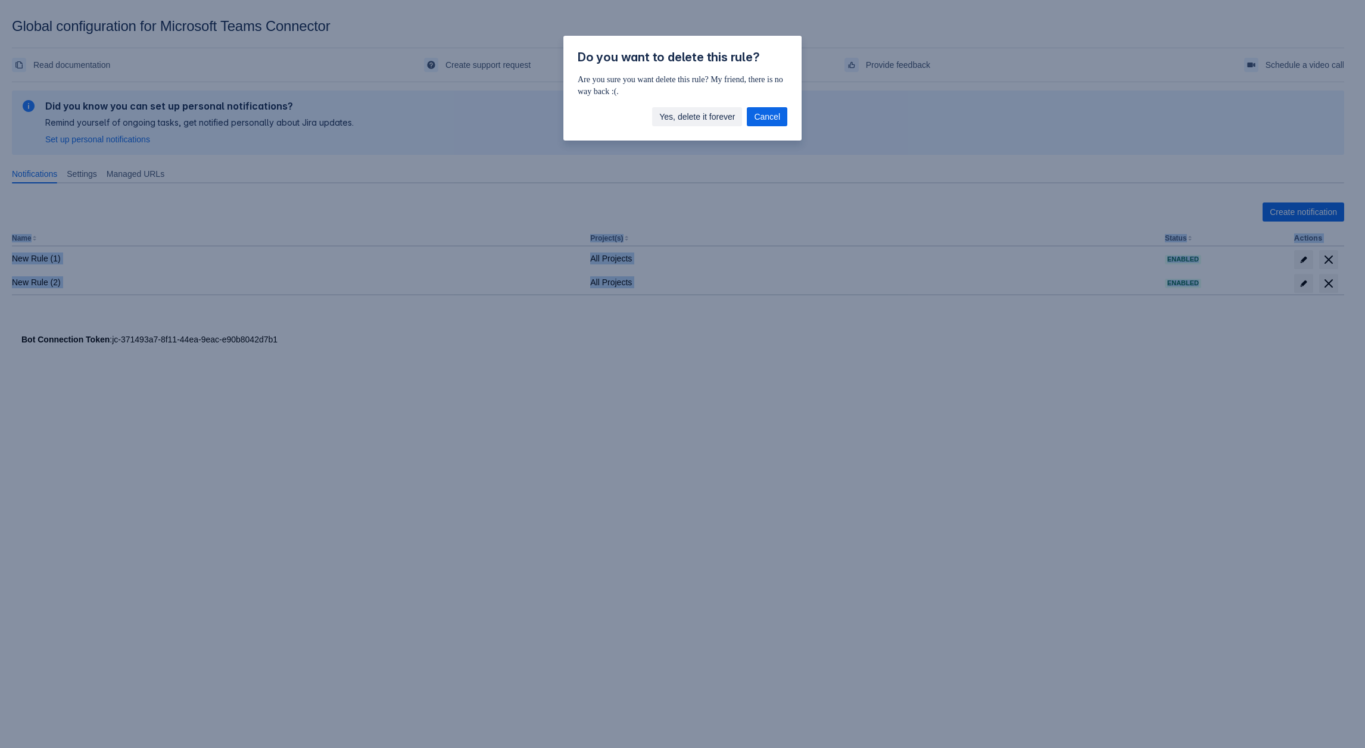
click at [711, 115] on span "Yes, delete it forever" at bounding box center [697, 116] width 76 height 19
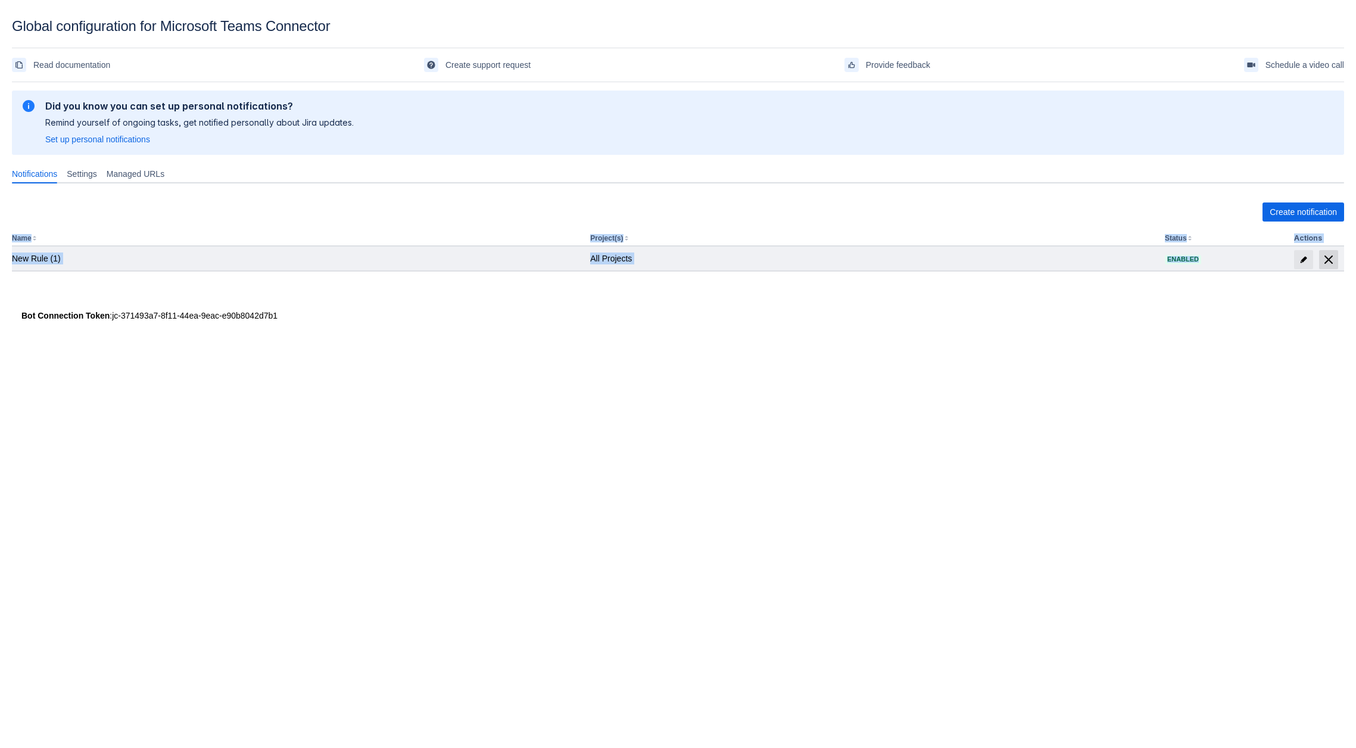
click at [1324, 263] on span "delete" at bounding box center [1329, 260] width 14 height 14
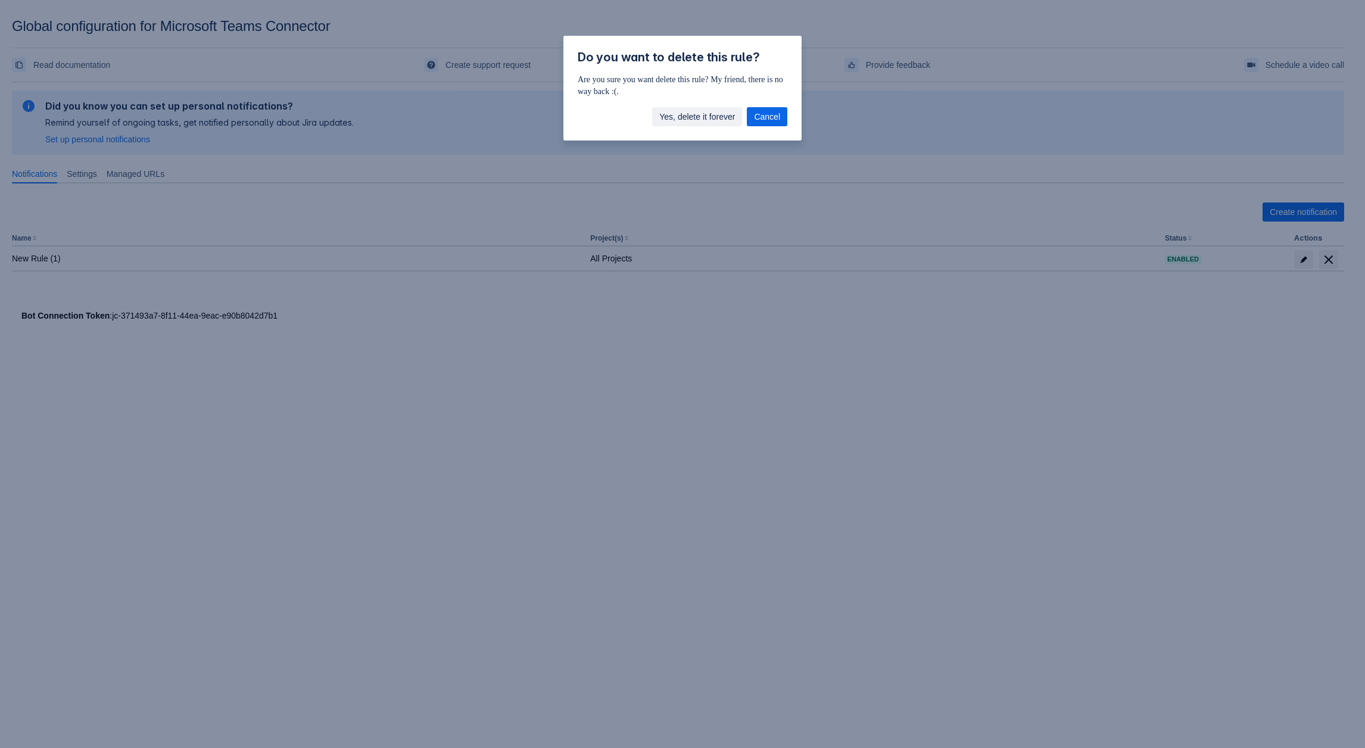
click at [715, 123] on span "Yes, delete it forever" at bounding box center [697, 116] width 76 height 19
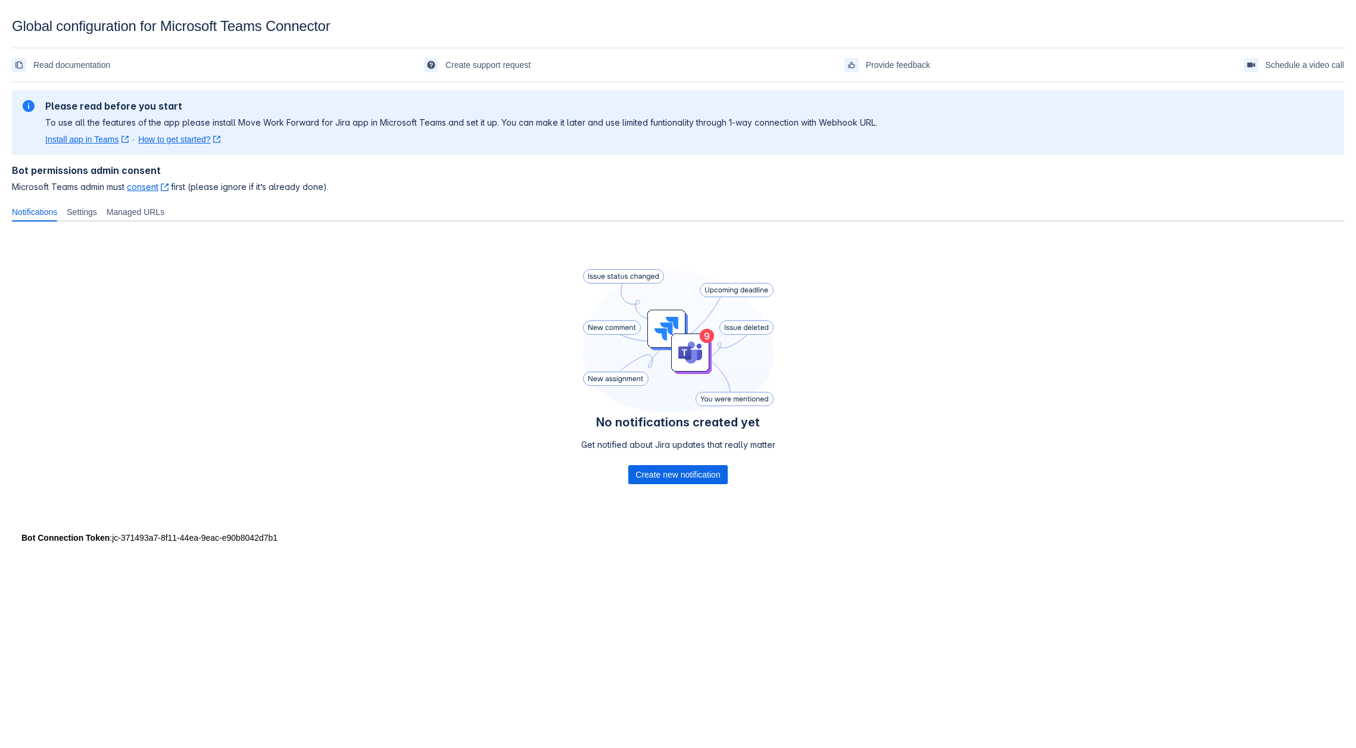
drag, startPoint x: 560, startPoint y: 456, endPoint x: 597, endPoint y: 487, distance: 48.3
click at [560, 456] on div "No notifications created yet Get notified about Jira updates that really matter…" at bounding box center [678, 379] width 1332 height 296
click at [689, 481] on span "Create new notification" at bounding box center [678, 474] width 85 height 19
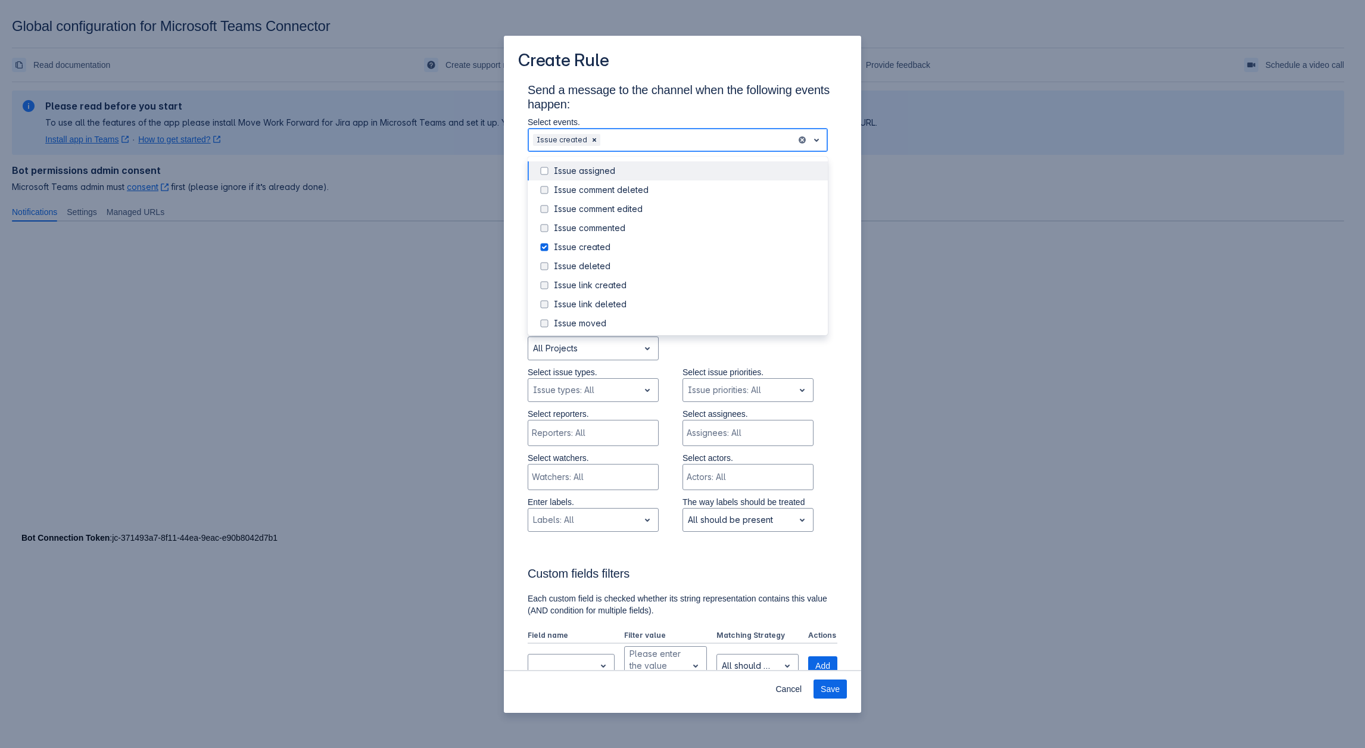
click at [603, 138] on div "Scrollable content" at bounding box center [697, 140] width 189 height 14
click at [606, 281] on div "Issue transitioned" at bounding box center [687, 283] width 267 height 12
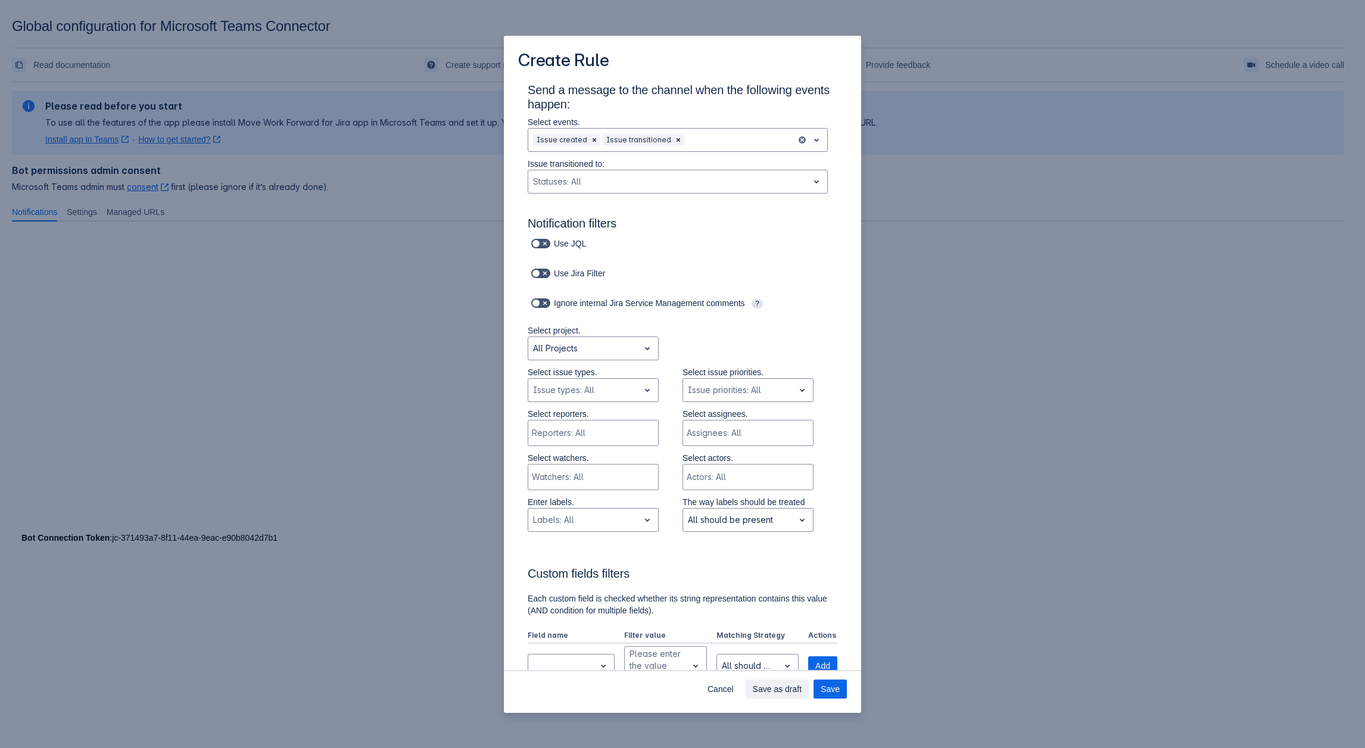
click at [843, 390] on div "Send a message to the channel when the following events happen: Select events. …" at bounding box center [682, 655] width 357 height 1147
click at [558, 353] on div "Scrollable content" at bounding box center [583, 348] width 101 height 14
click at [608, 405] on div "Select issue types. Option Epic, Global group, item 1 out of 7. All in all 21 r…" at bounding box center [593, 387] width 131 height 42
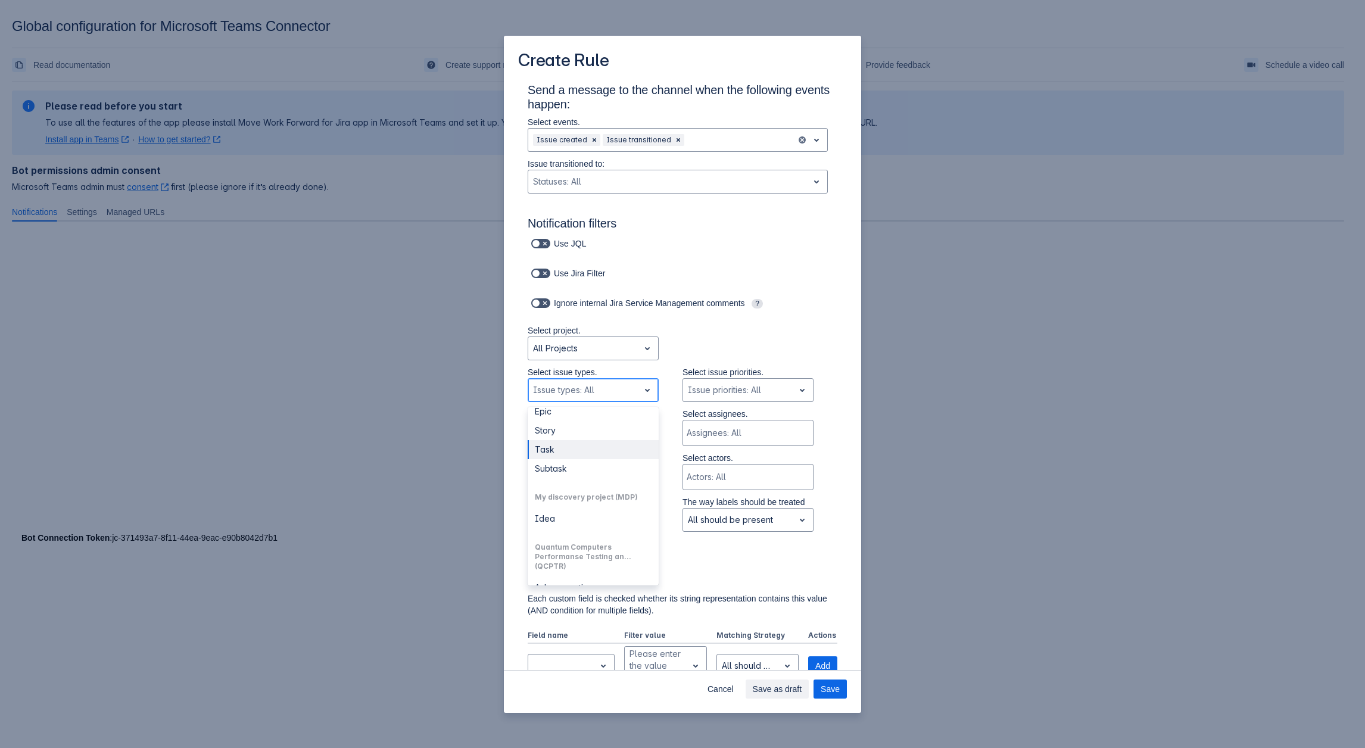
click at [555, 459] on div "Task" at bounding box center [593, 449] width 131 height 19
click at [596, 391] on div "Scrollable content" at bounding box center [604, 390] width 36 height 14
click at [567, 519] on div "Subtask" at bounding box center [593, 509] width 131 height 19
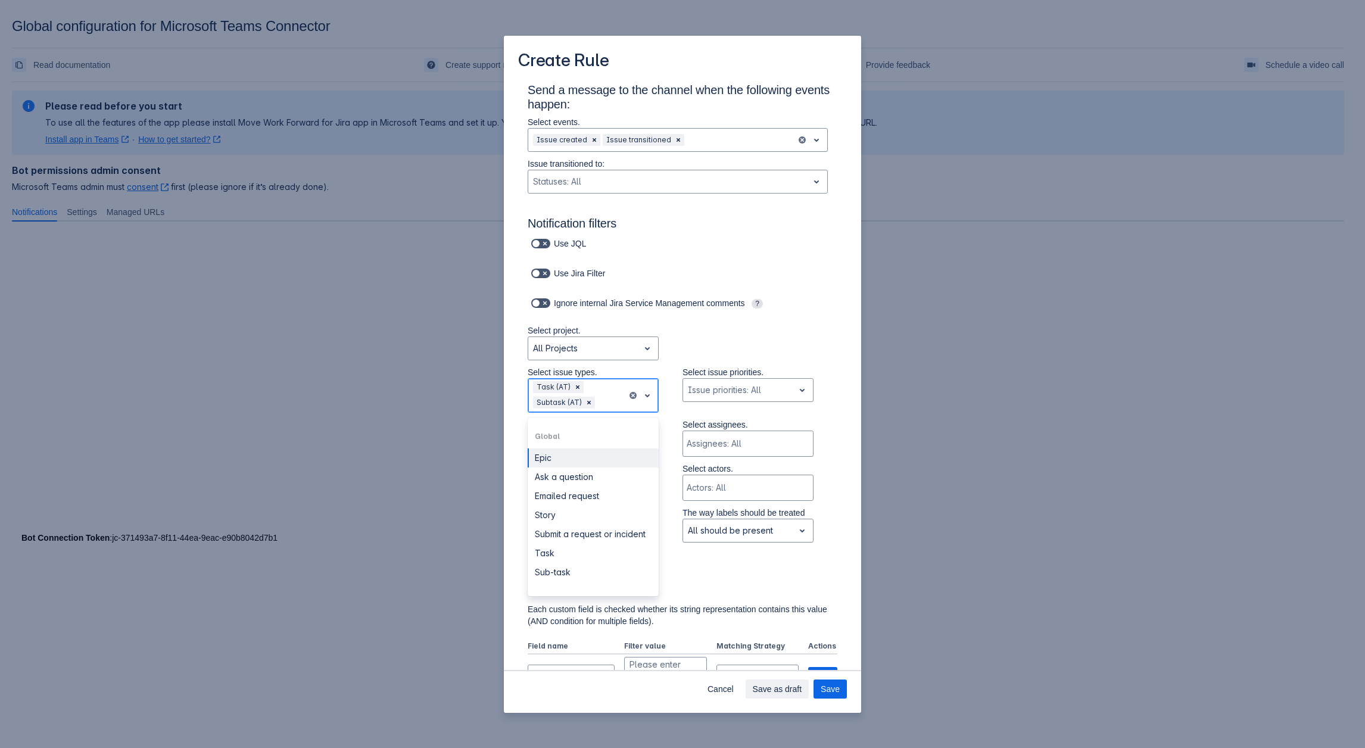
click at [606, 397] on div "Scrollable content" at bounding box center [609, 402] width 25 height 14
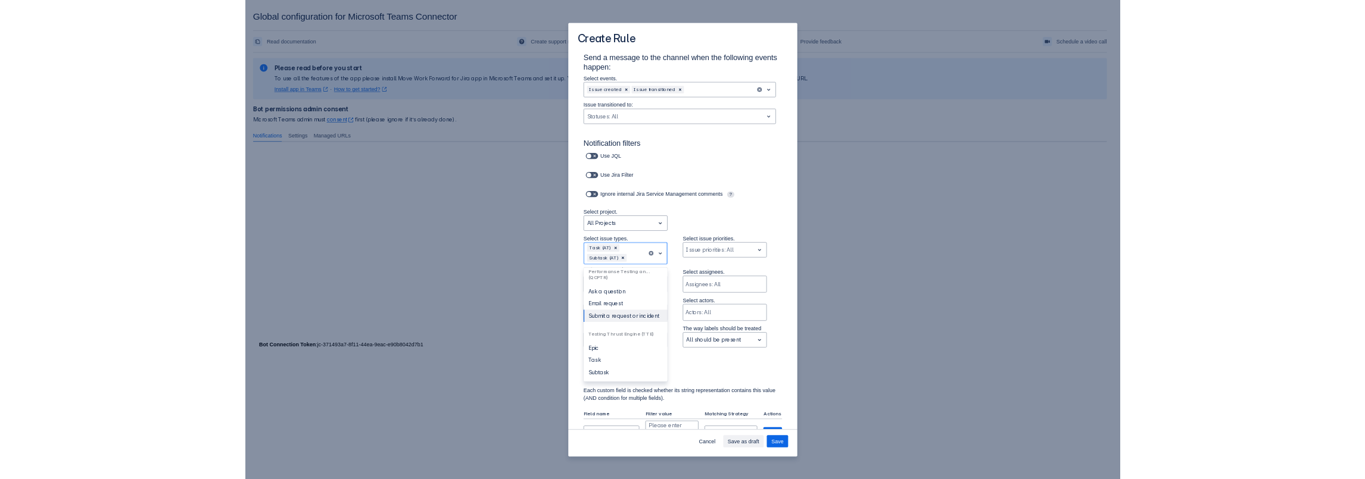
scroll to position [443, 0]
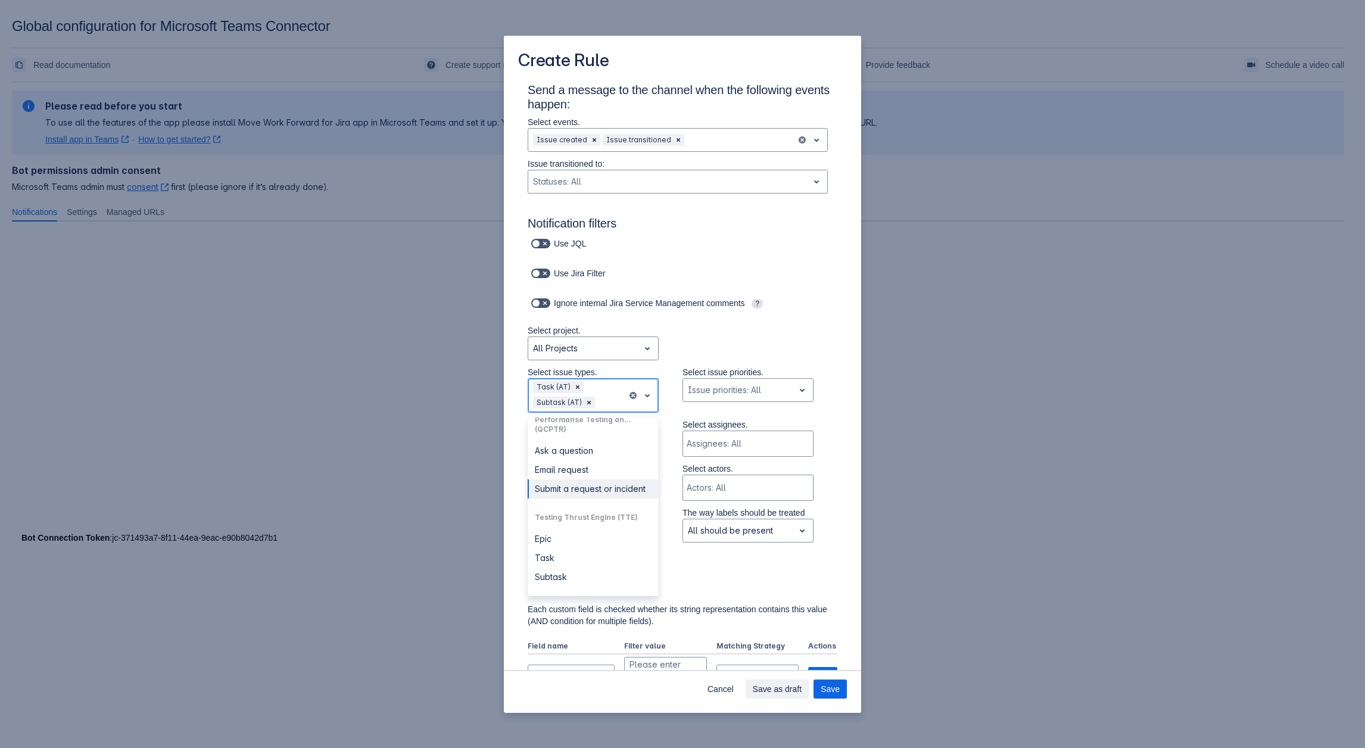
click at [568, 484] on div "Submit a request or incident" at bounding box center [593, 488] width 131 height 19
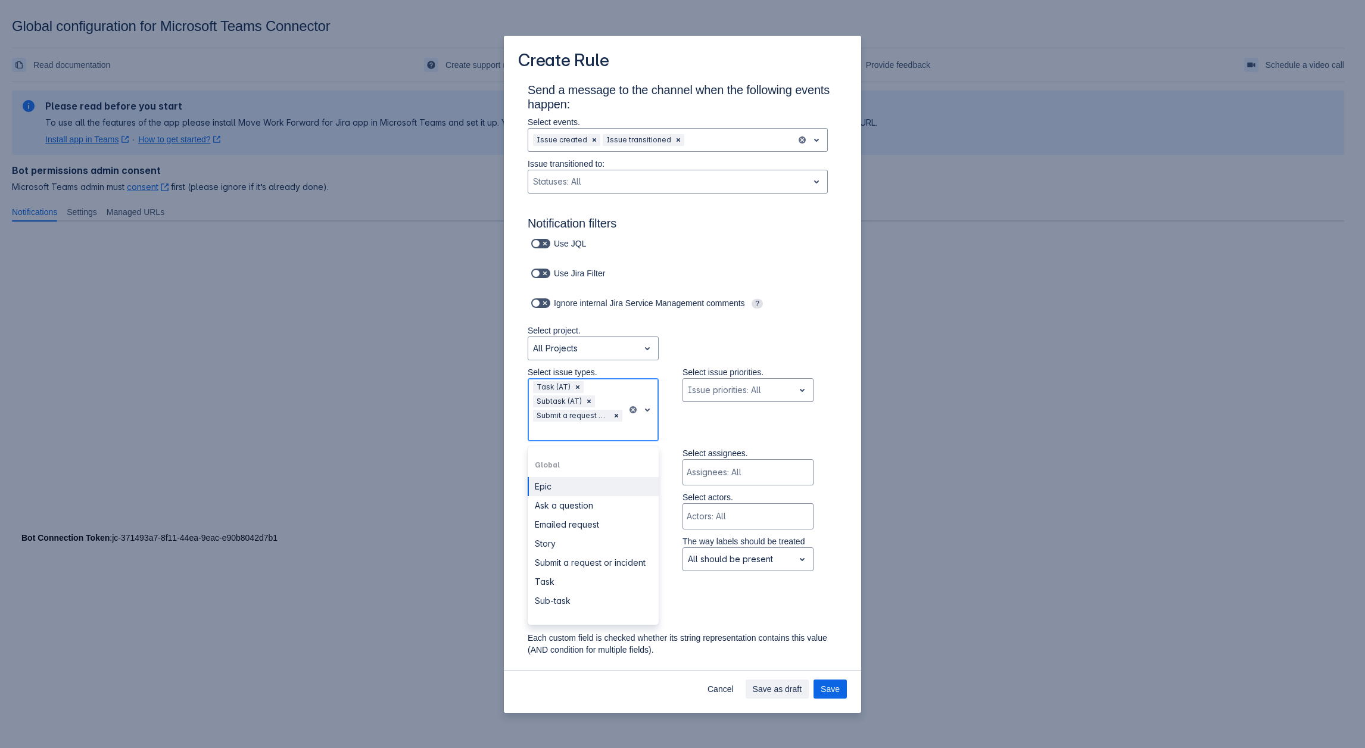
click at [612, 431] on div "Scrollable content" at bounding box center [577, 431] width 89 height 14
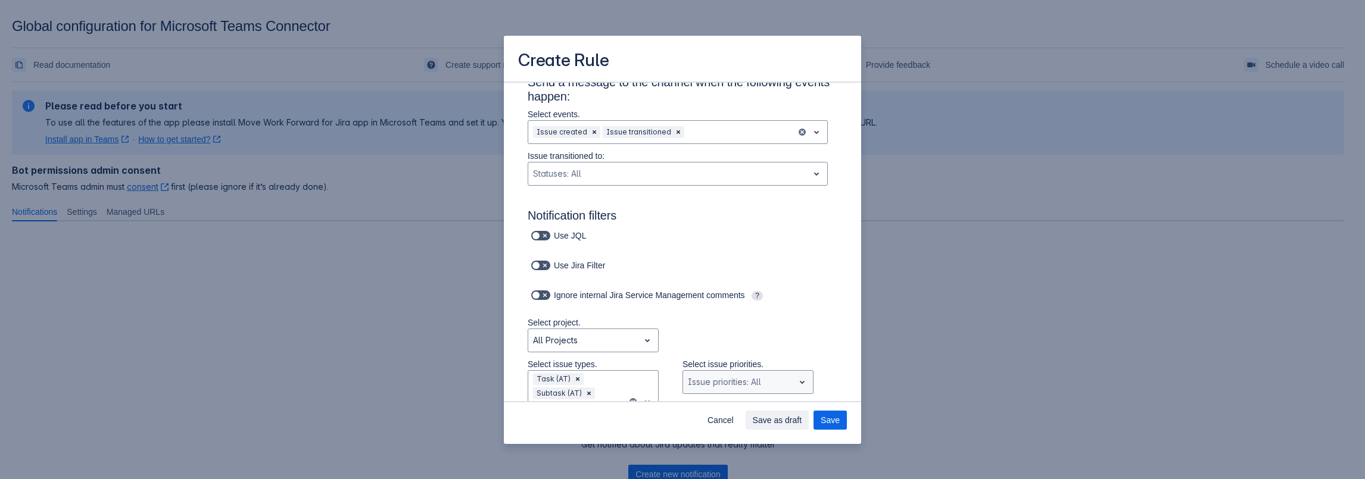
scroll to position [0, 0]
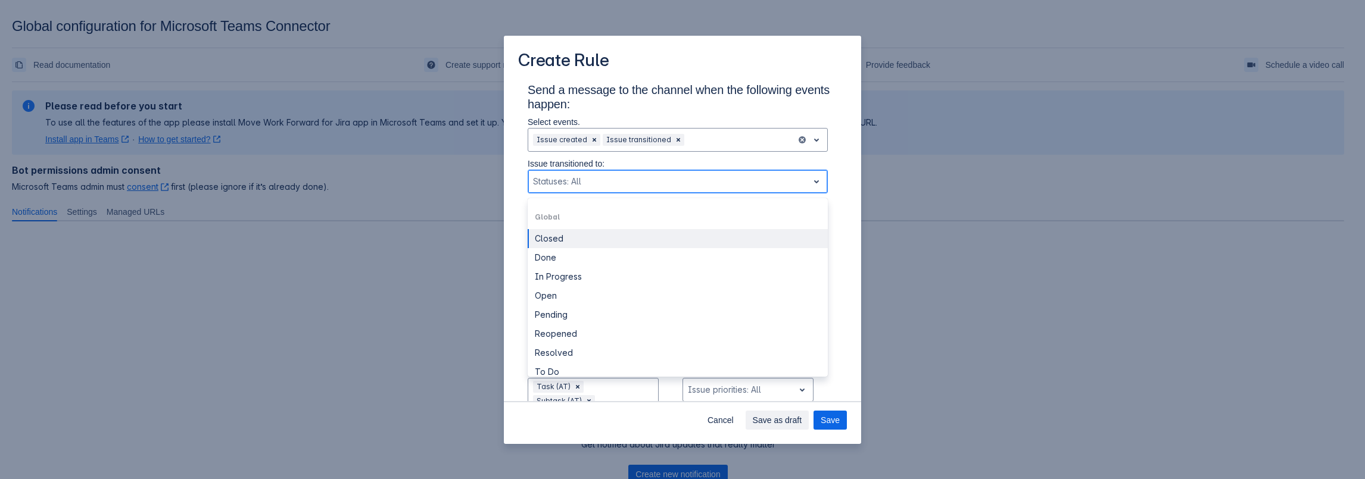
click at [629, 183] on div "Scrollable content" at bounding box center [668, 182] width 270 height 14
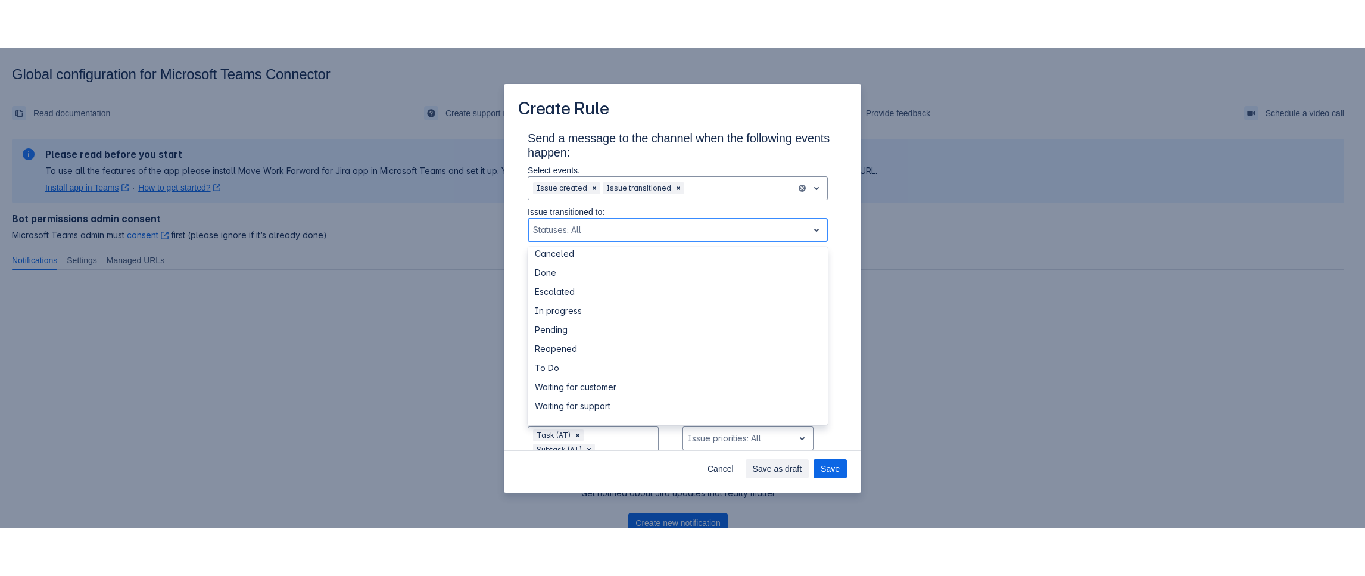
scroll to position [357, 0]
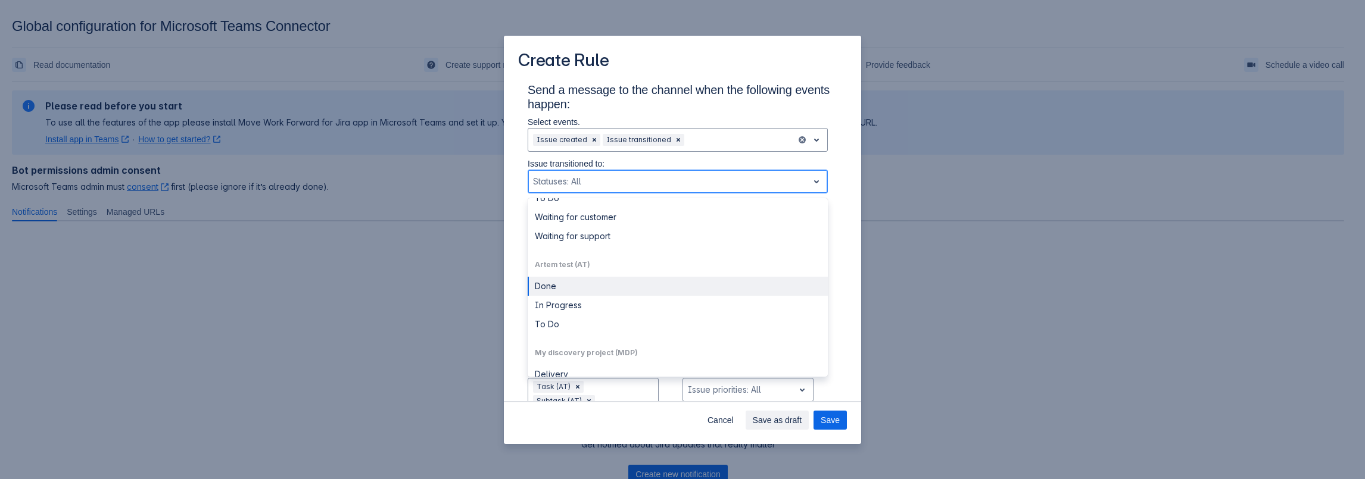
click at [551, 291] on div "Done" at bounding box center [678, 286] width 300 height 19
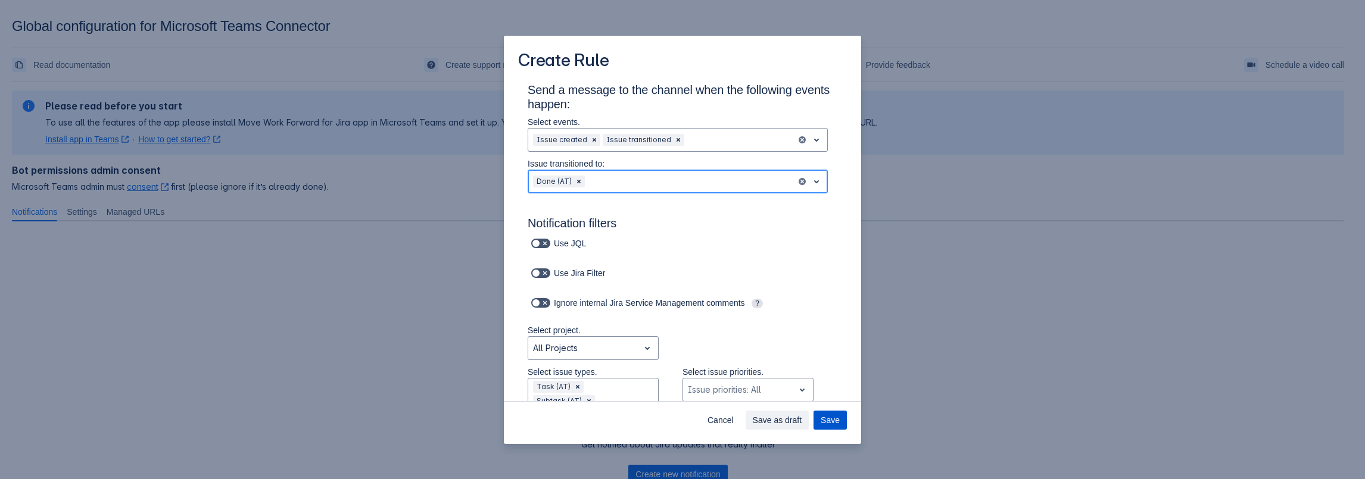
click at [840, 422] on button "Save" at bounding box center [830, 420] width 33 height 19
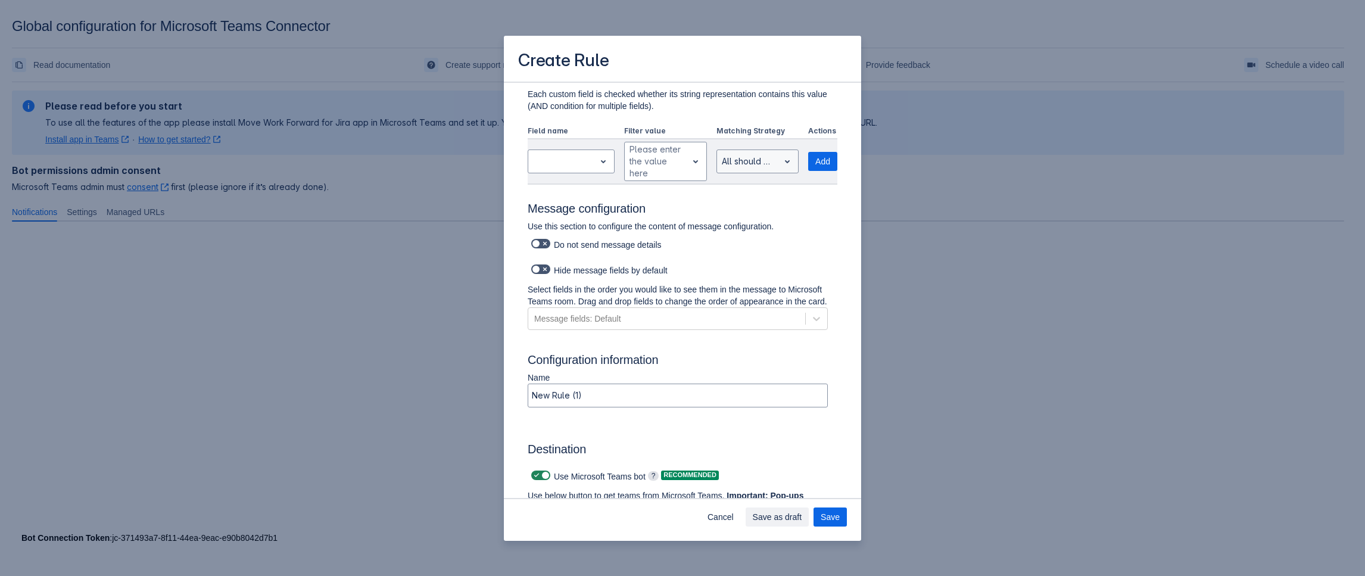
scroll to position [716, 0]
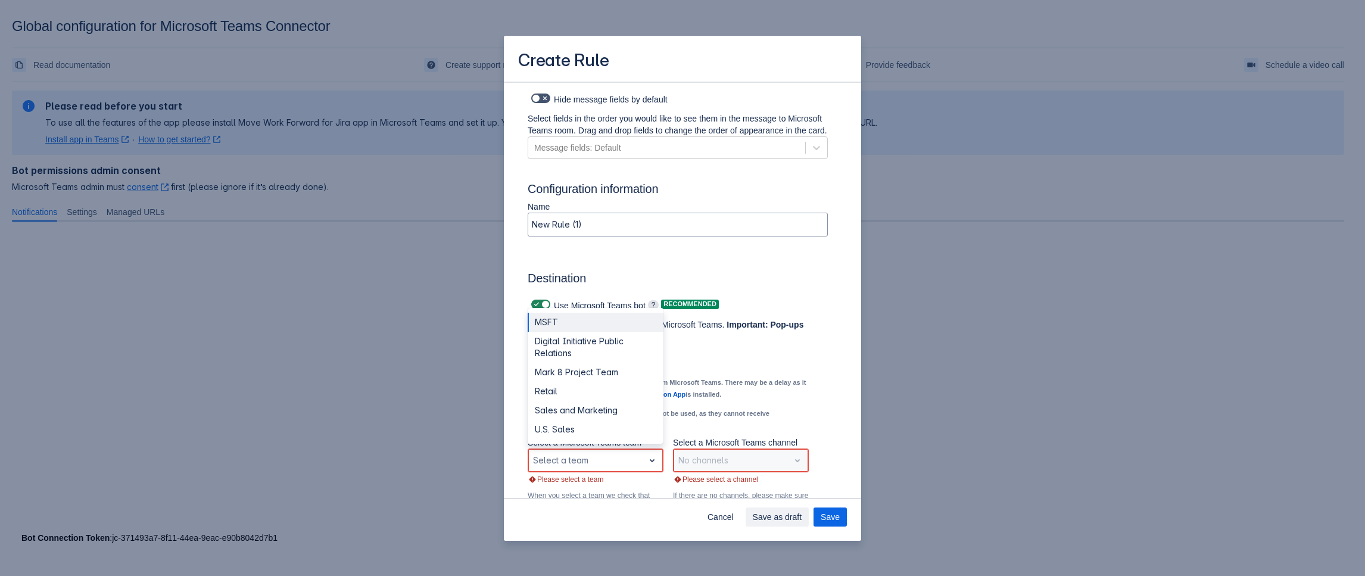
click at [601, 468] on div "Scrollable content" at bounding box center [586, 460] width 106 height 14
click at [580, 357] on div "Digital Initiative Public Relations" at bounding box center [596, 347] width 136 height 31
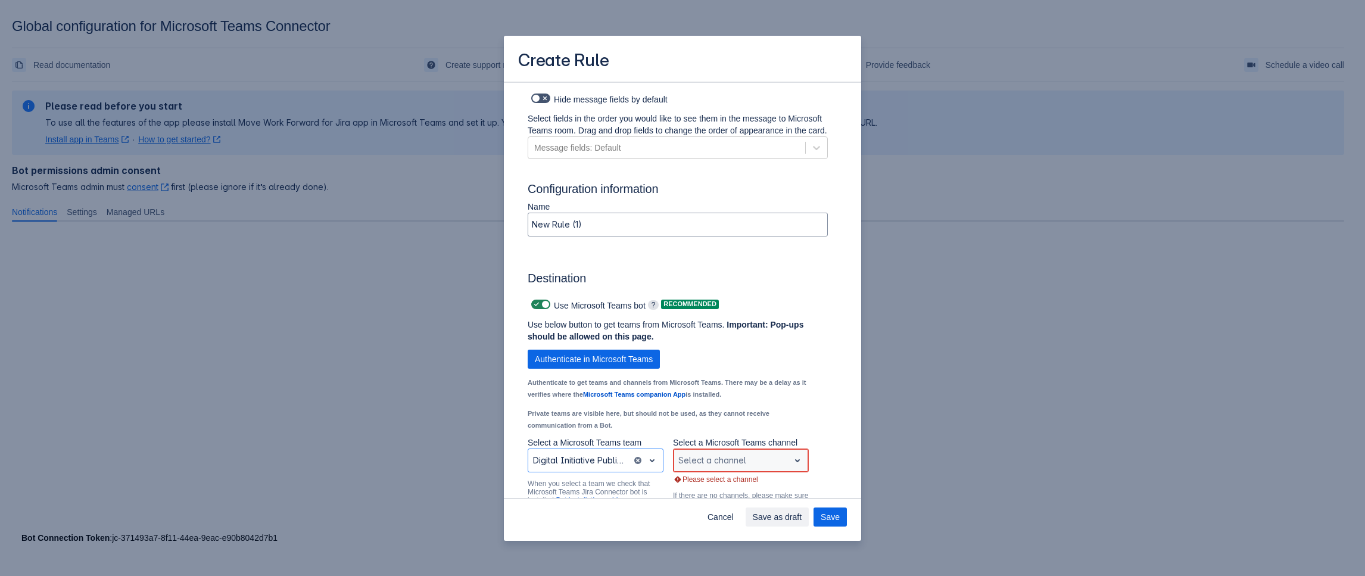
click at [702, 468] on div "Scrollable content" at bounding box center [731, 460] width 106 height 14
click at [703, 437] on div "General" at bounding box center [741, 429] width 136 height 19
click at [824, 516] on span "Save" at bounding box center [830, 516] width 19 height 19
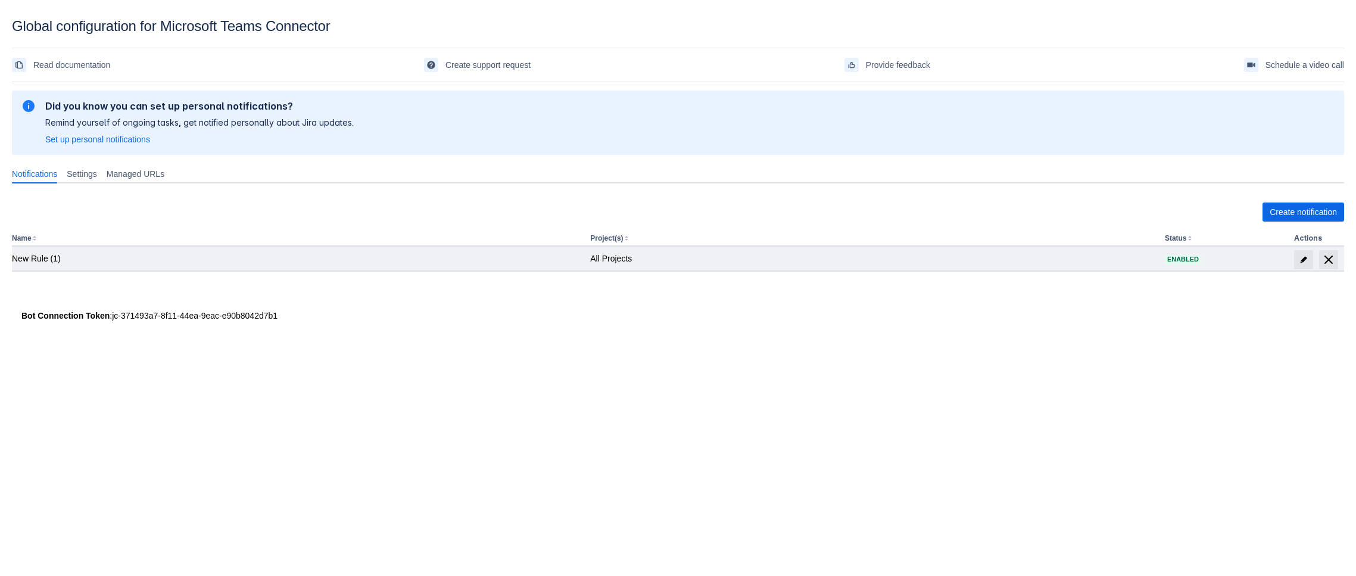
click at [1140, 249] on td "All Projects" at bounding box center [872, 259] width 575 height 24
click at [1308, 263] on span "edit" at bounding box center [1304, 260] width 10 height 10
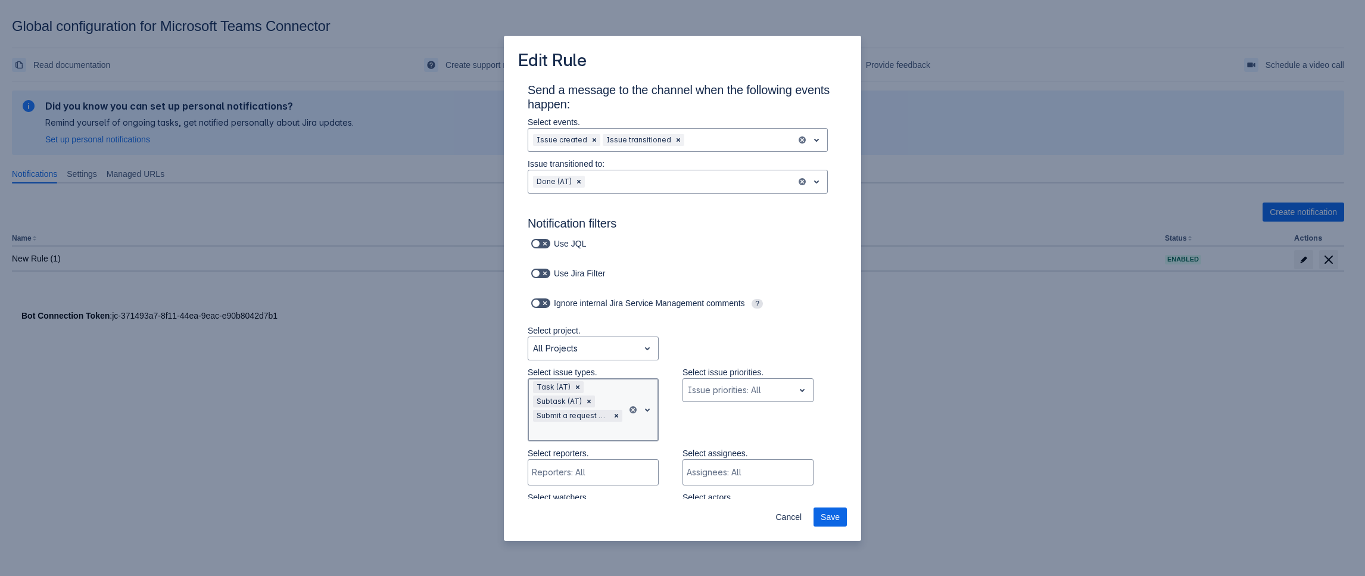
click at [563, 432] on div at bounding box center [577, 431] width 89 height 14
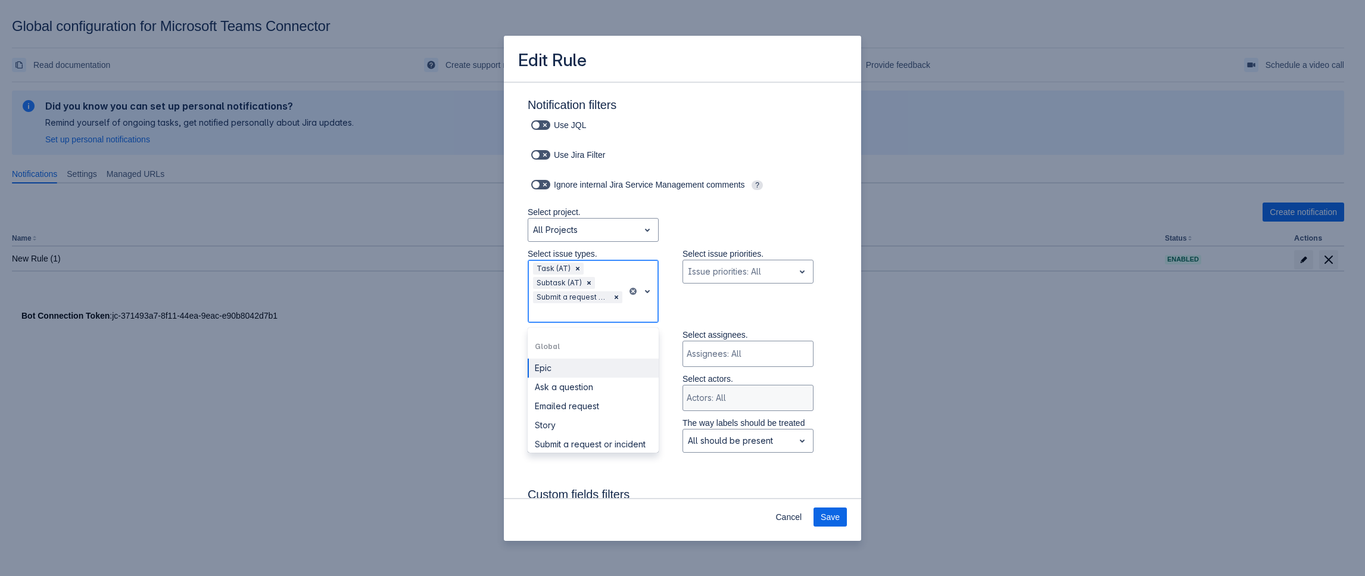
scroll to position [120, 0]
click at [603, 310] on div at bounding box center [577, 312] width 89 height 14
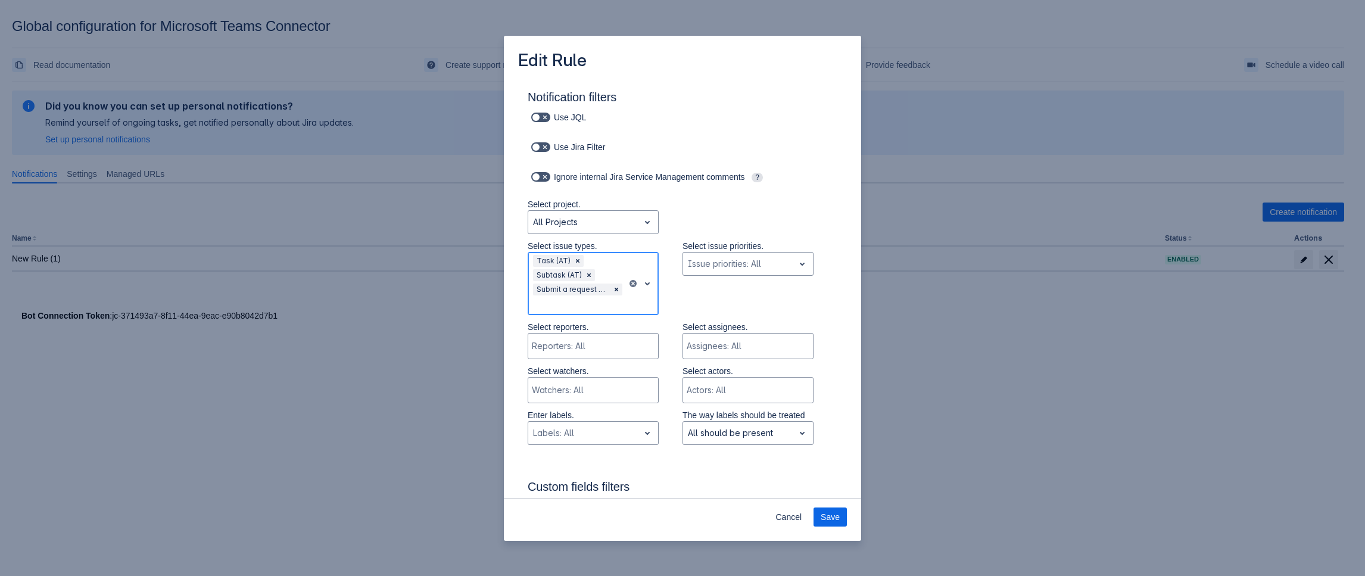
scroll to position [0, 0]
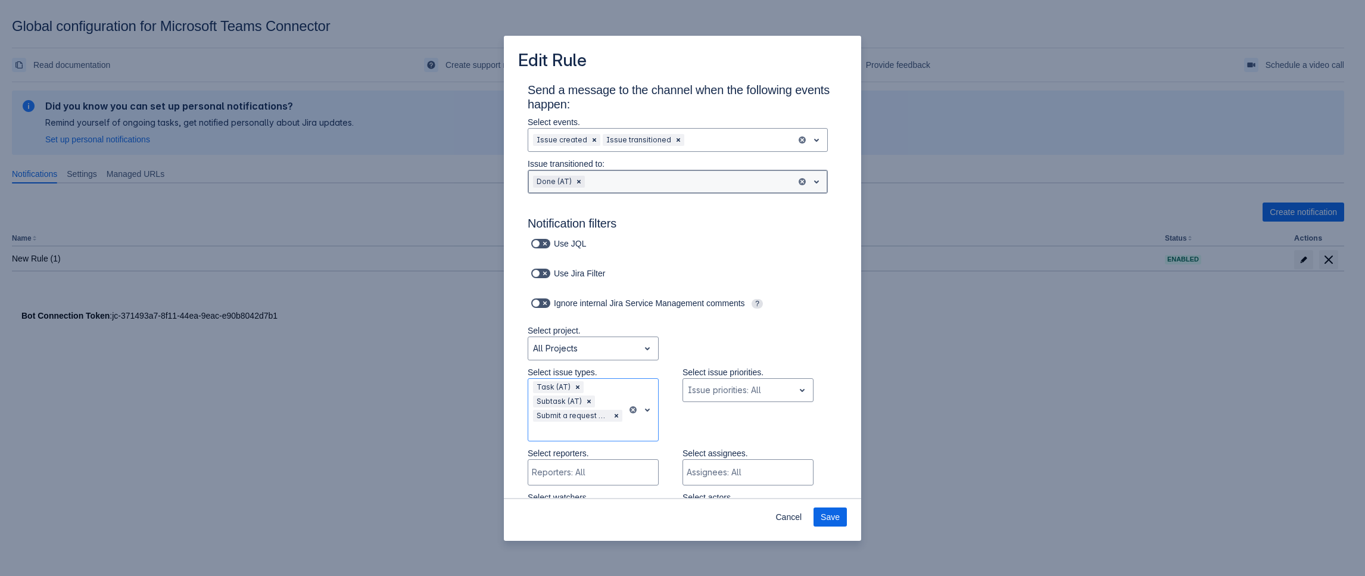
click at [624, 177] on div at bounding box center [689, 182] width 204 height 14
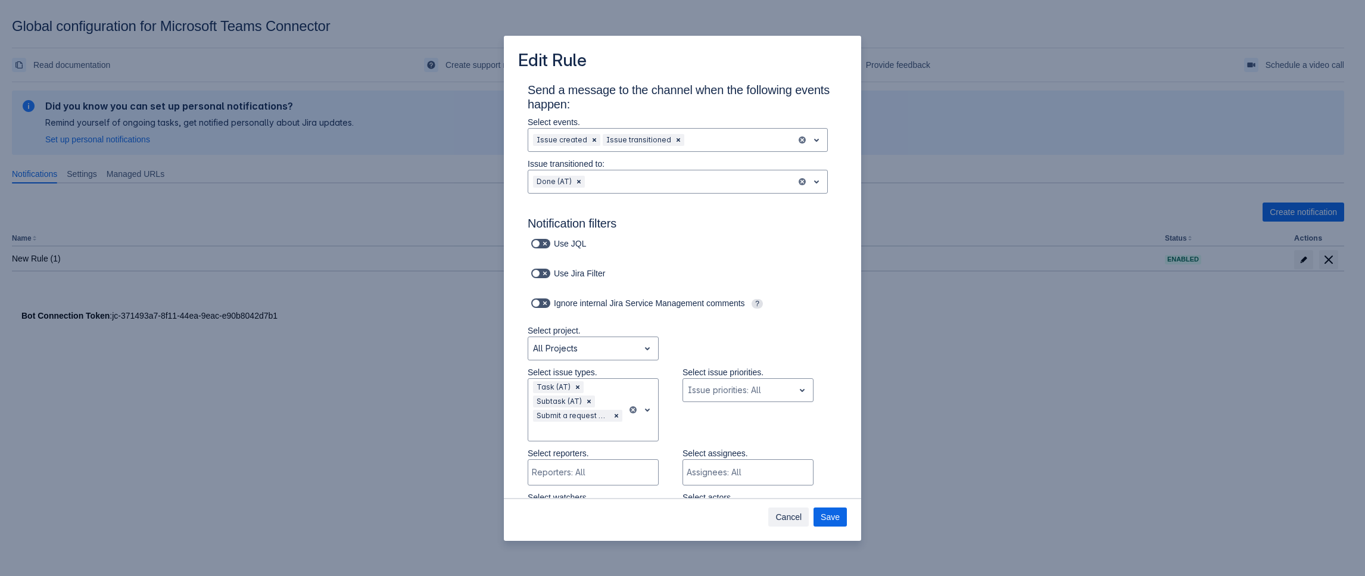
click at [789, 512] on span "Cancel" at bounding box center [788, 516] width 26 height 19
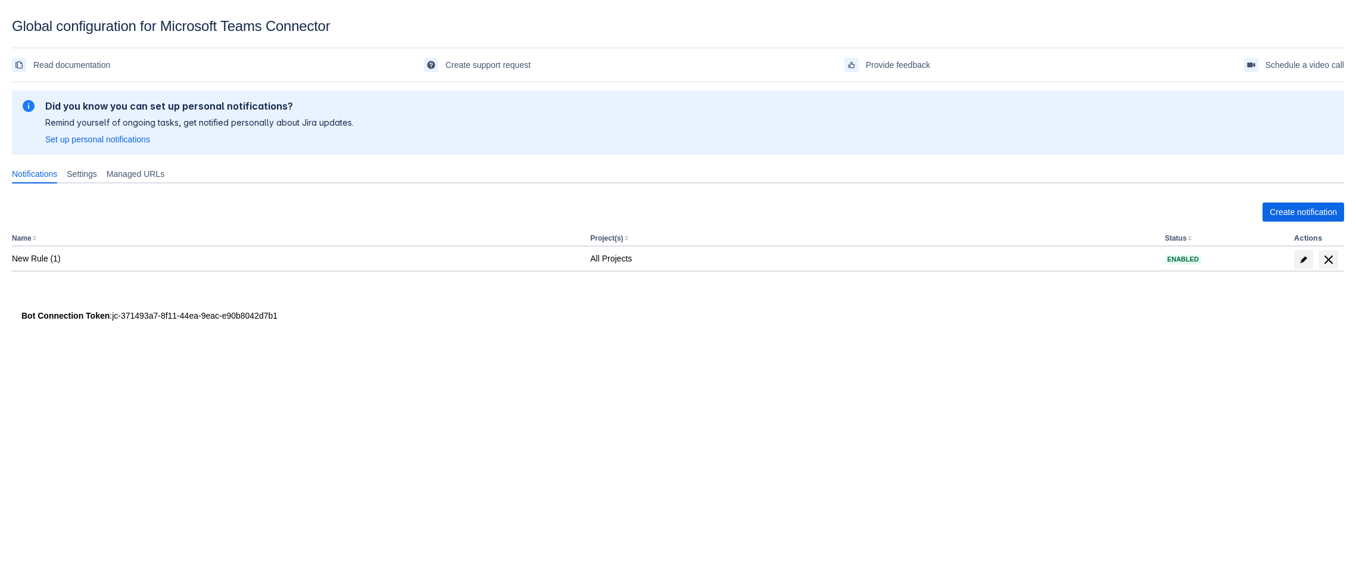
click at [1297, 202] on div "Create notification Name Project(s) Status Actions New Rule (1) All Projects En…" at bounding box center [678, 249] width 1332 height 112
click at [1297, 204] on span "Create notification" at bounding box center [1303, 212] width 67 height 19
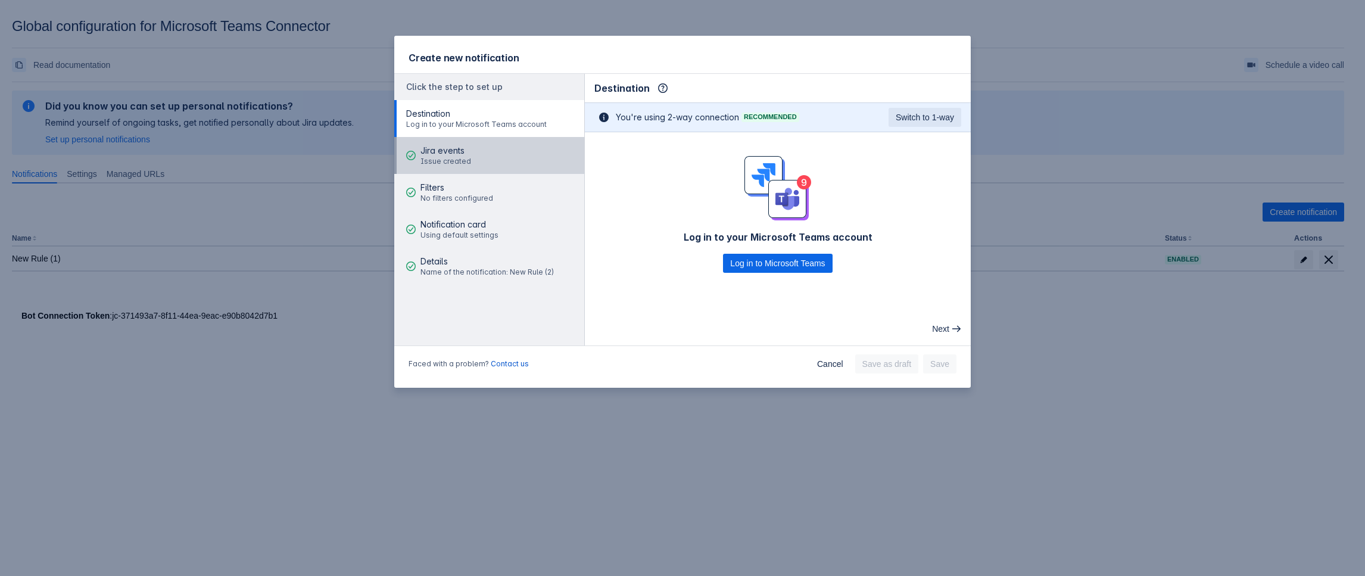
click at [495, 163] on button "Jira events Issue created" at bounding box center [489, 155] width 190 height 37
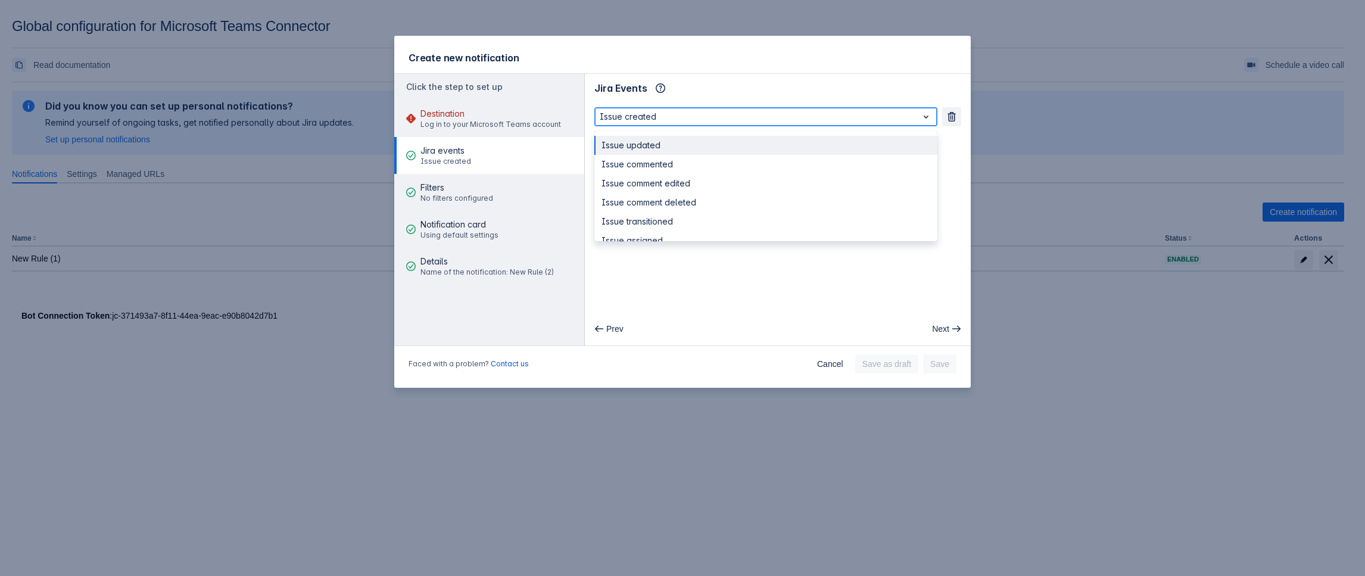
click at [642, 118] on div at bounding box center [756, 117] width 313 height 14
click at [665, 211] on div "Issue transitioned" at bounding box center [765, 214] width 343 height 19
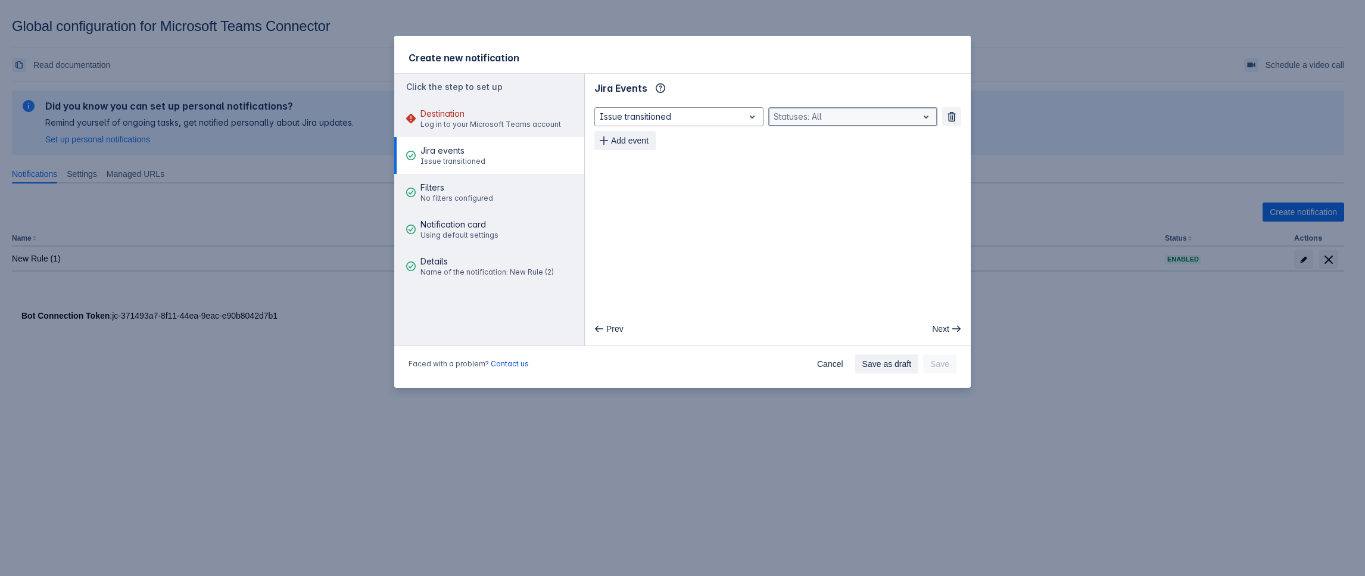
click at [818, 119] on div at bounding box center [843, 117] width 139 height 14
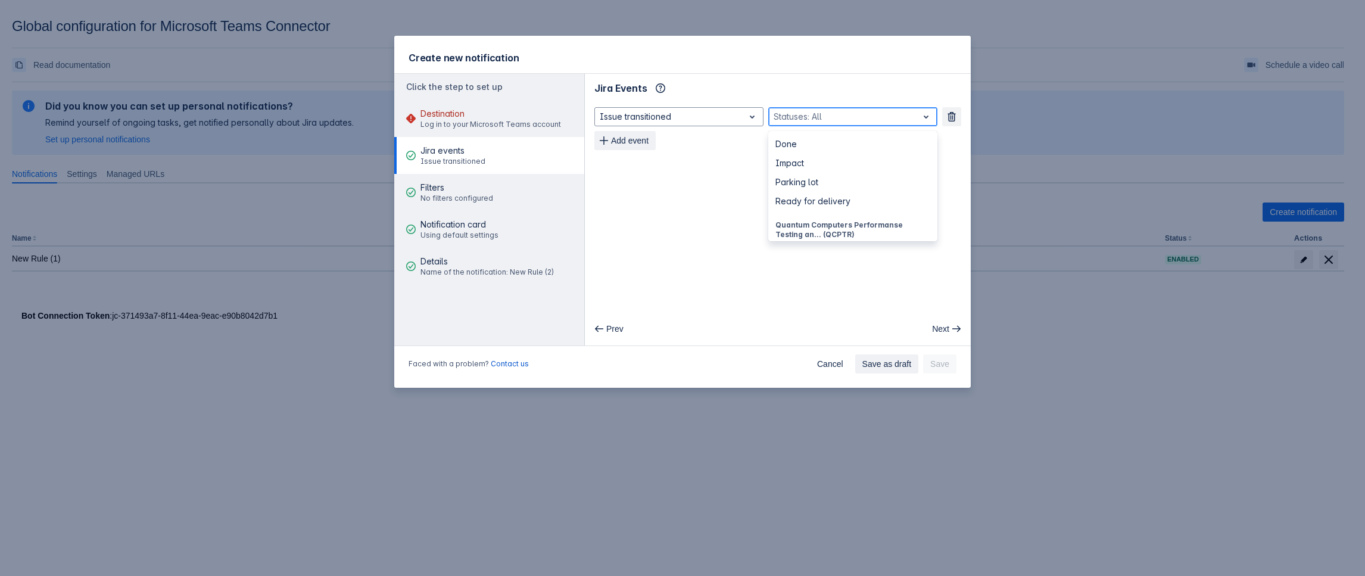
scroll to position [536, 0]
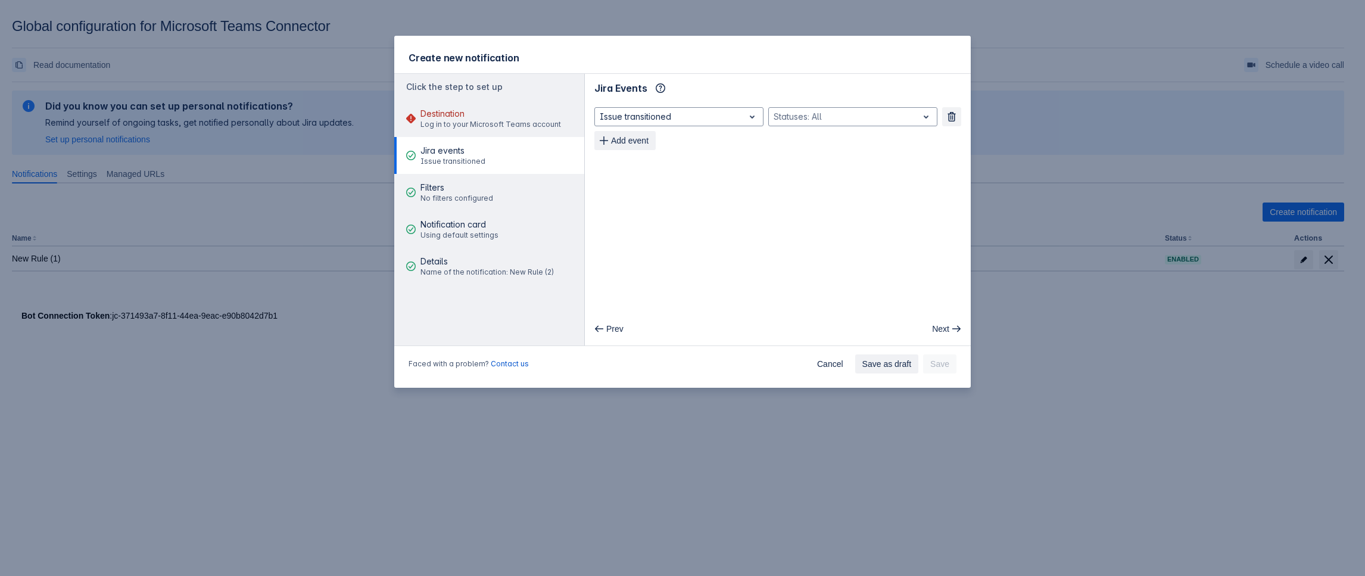
drag, startPoint x: 487, startPoint y: 511, endPoint x: 61, endPoint y: 225, distance: 512.8
click at [486, 512] on div "Create new notification Click the step to set up Destination Log in to your Mic…" at bounding box center [682, 288] width 1365 height 576
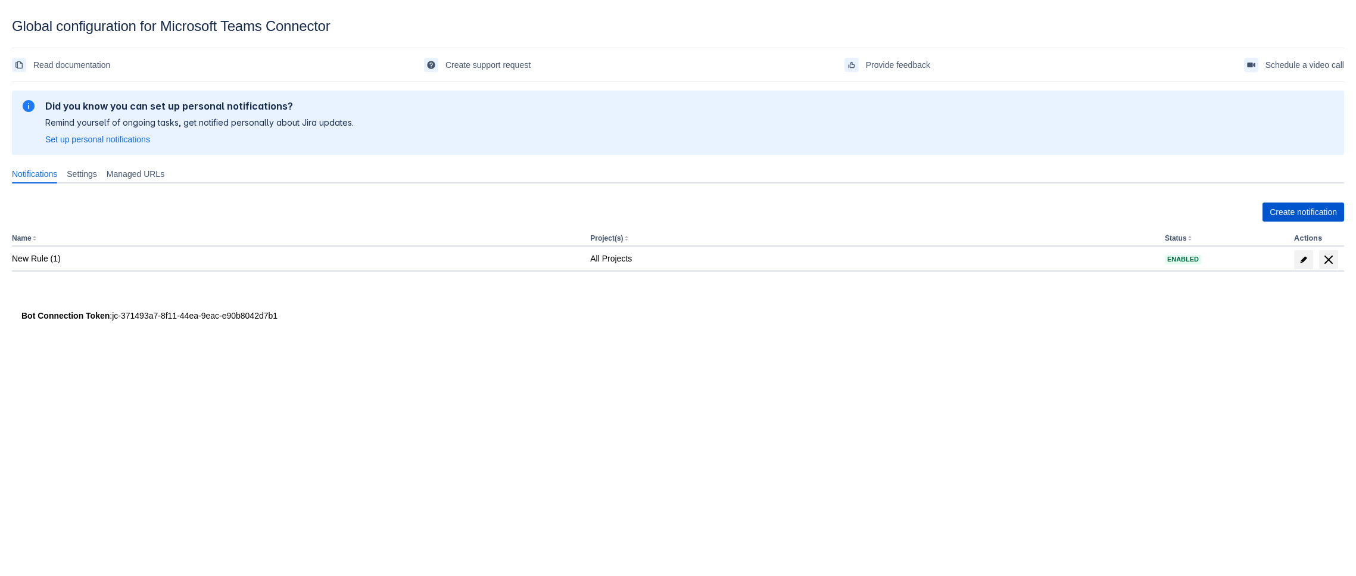
click at [1285, 219] on span "Create notification" at bounding box center [1303, 212] width 67 height 19
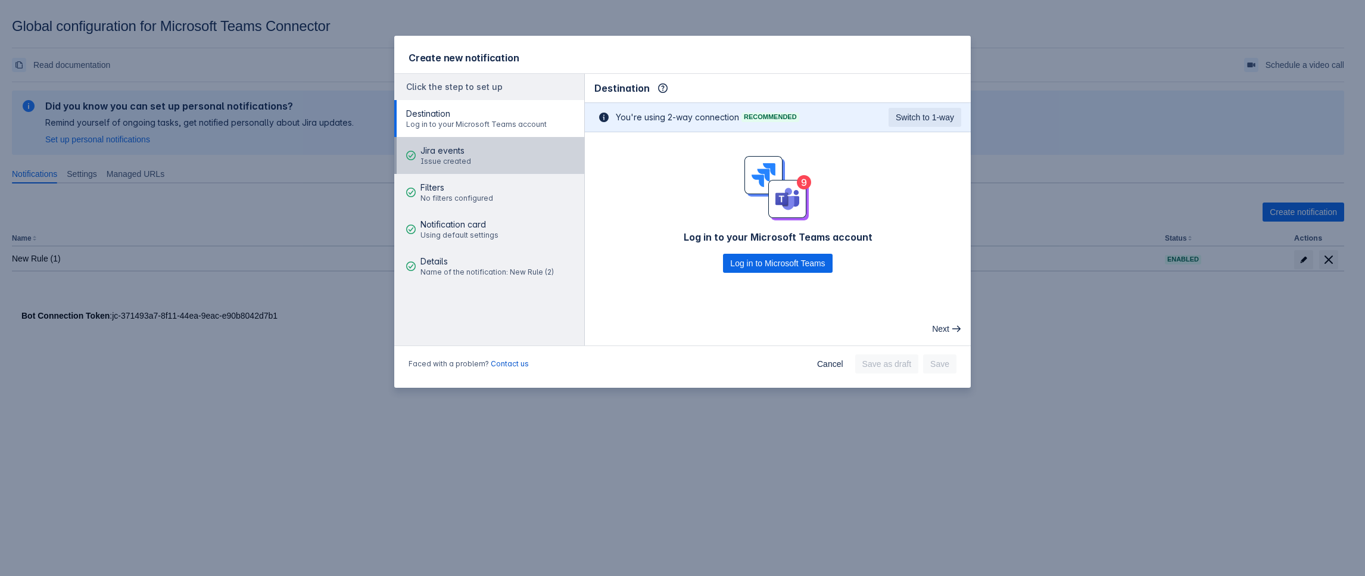
click at [492, 166] on button "Jira events Issue created" at bounding box center [489, 155] width 190 height 37
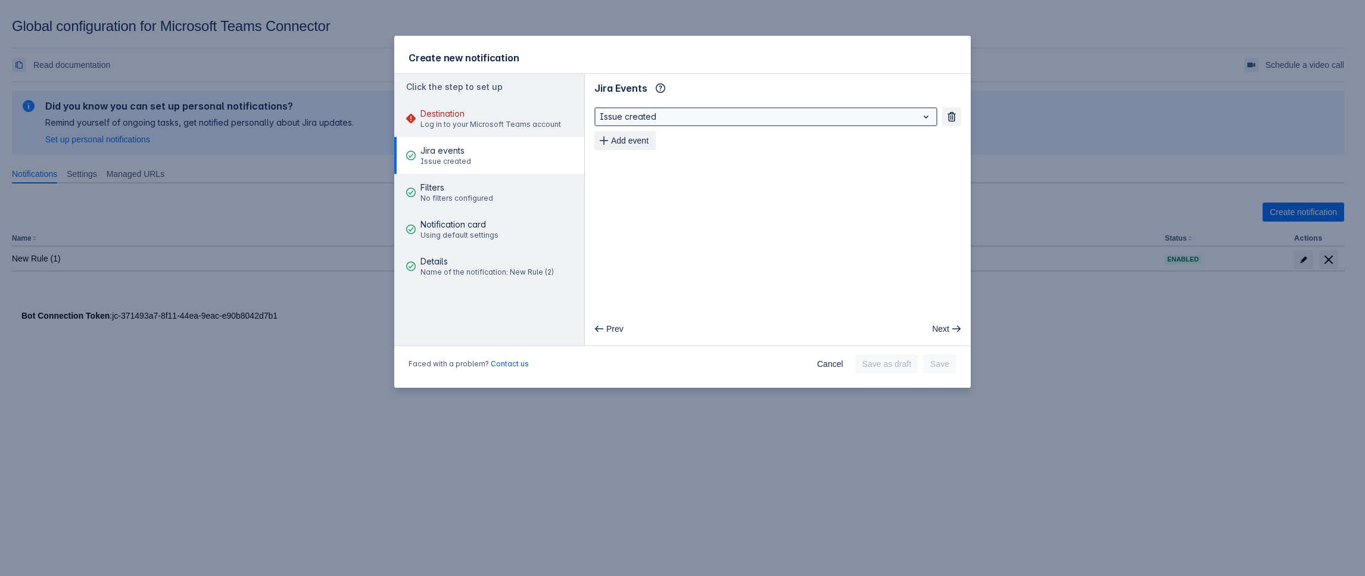
click at [715, 116] on div at bounding box center [756, 117] width 313 height 14
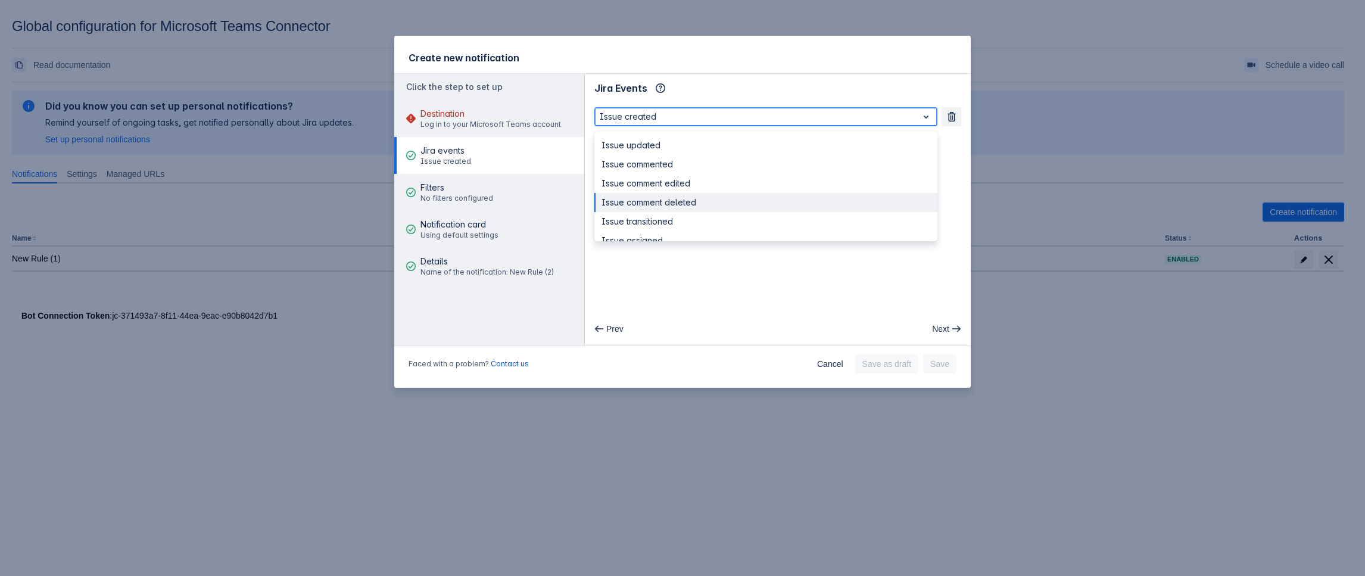
click at [643, 204] on div "Issue comment deleted" at bounding box center [765, 202] width 343 height 19
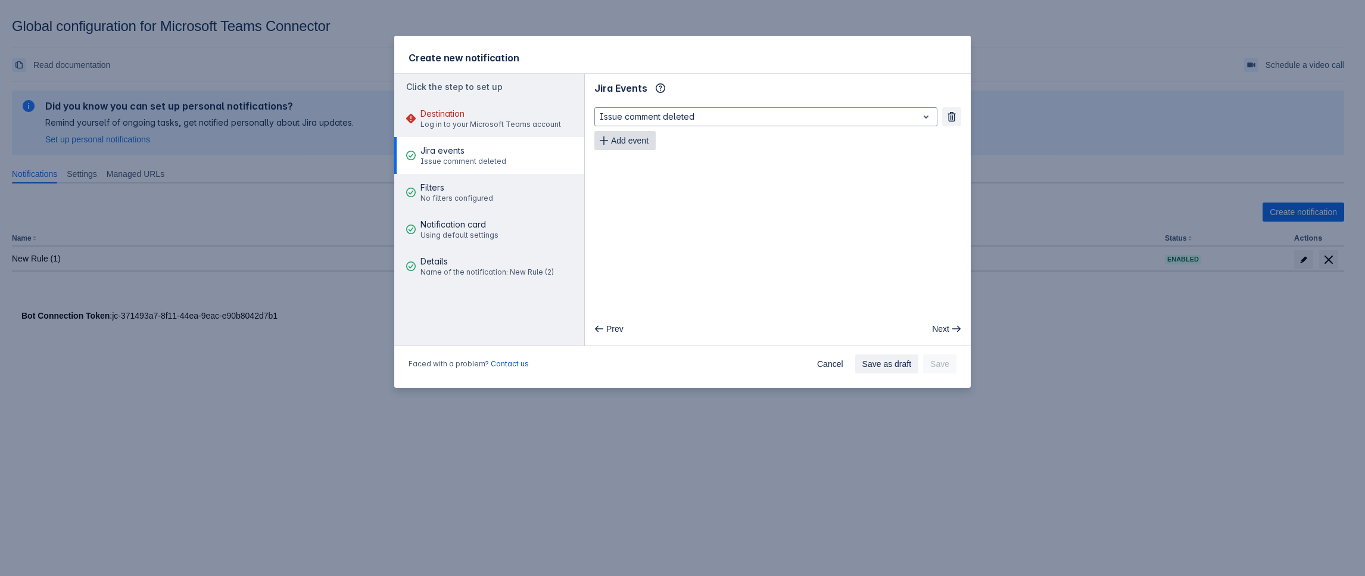
click at [610, 135] on button "Add event" at bounding box center [624, 140] width 61 height 19
click at [679, 133] on div "Issue created" at bounding box center [756, 140] width 323 height 17
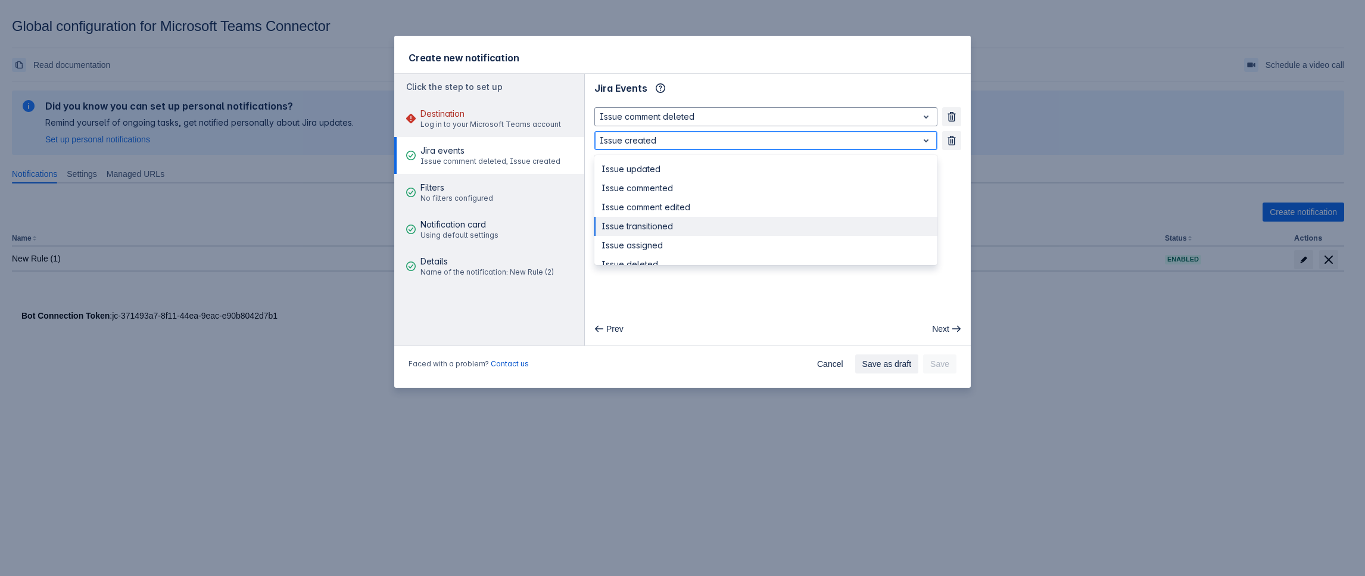
click at [677, 223] on div "Issue transitioned" at bounding box center [765, 226] width 343 height 19
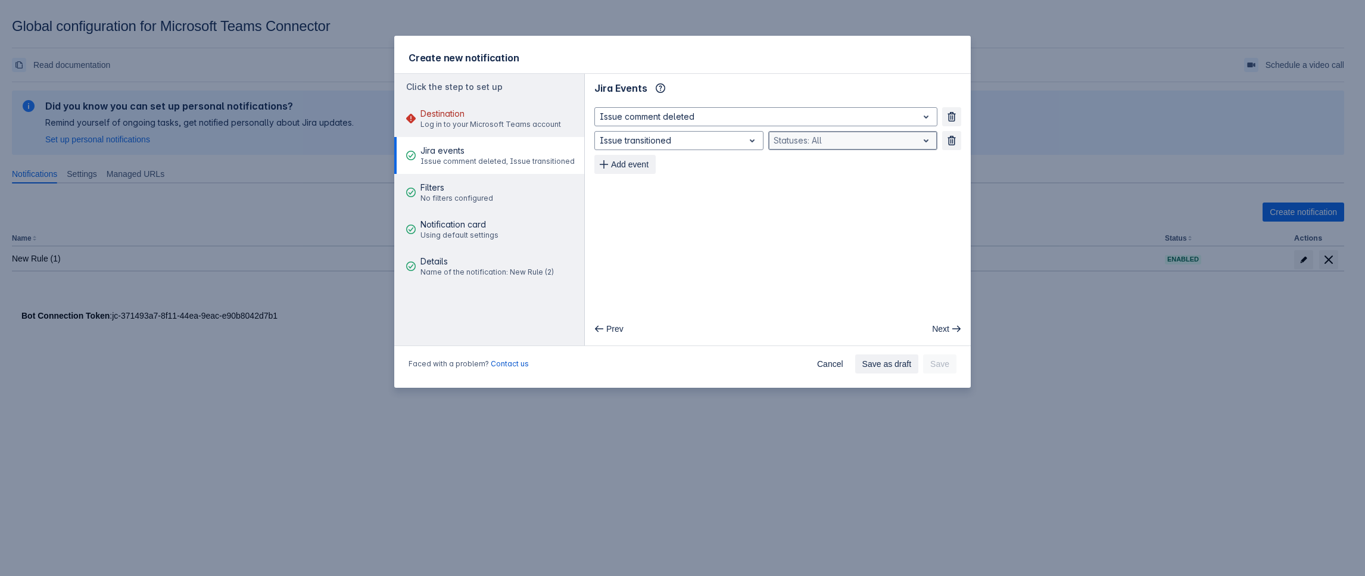
click at [831, 131] on div "Statuses: All" at bounding box center [852, 140] width 169 height 19
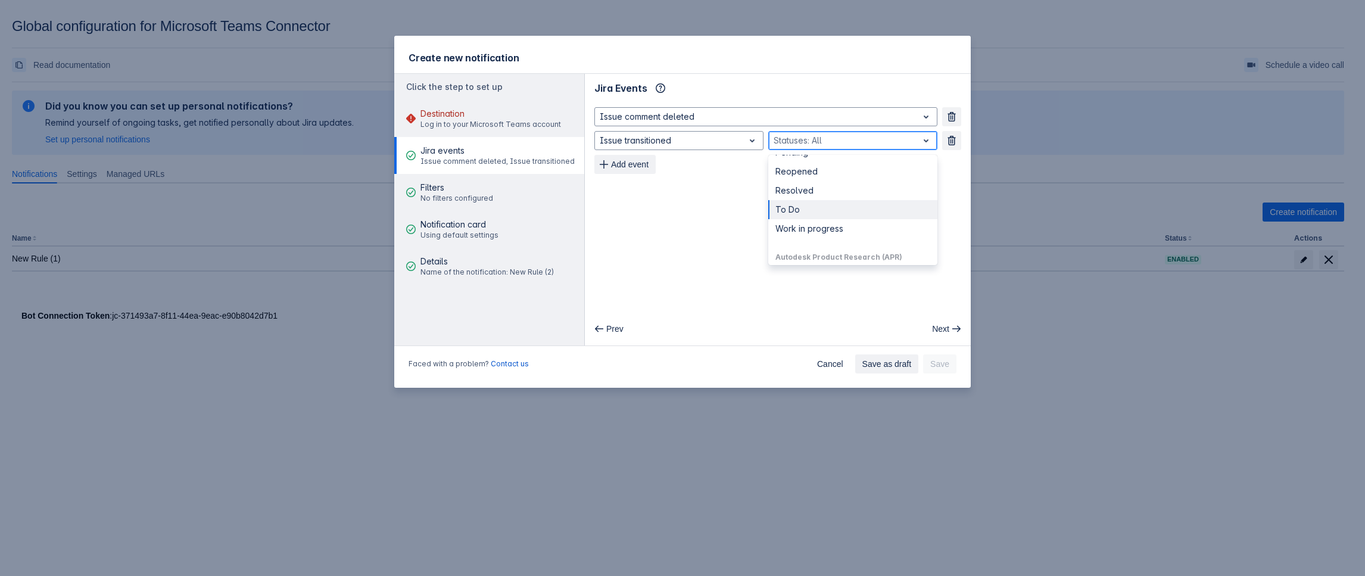
scroll to position [179, 0]
click at [819, 198] on div "Autodesk Product Research (APR)" at bounding box center [852, 197] width 169 height 19
click at [819, 226] on div "Pending" at bounding box center [852, 235] width 169 height 19
click at [857, 144] on div at bounding box center [872, 140] width 58 height 14
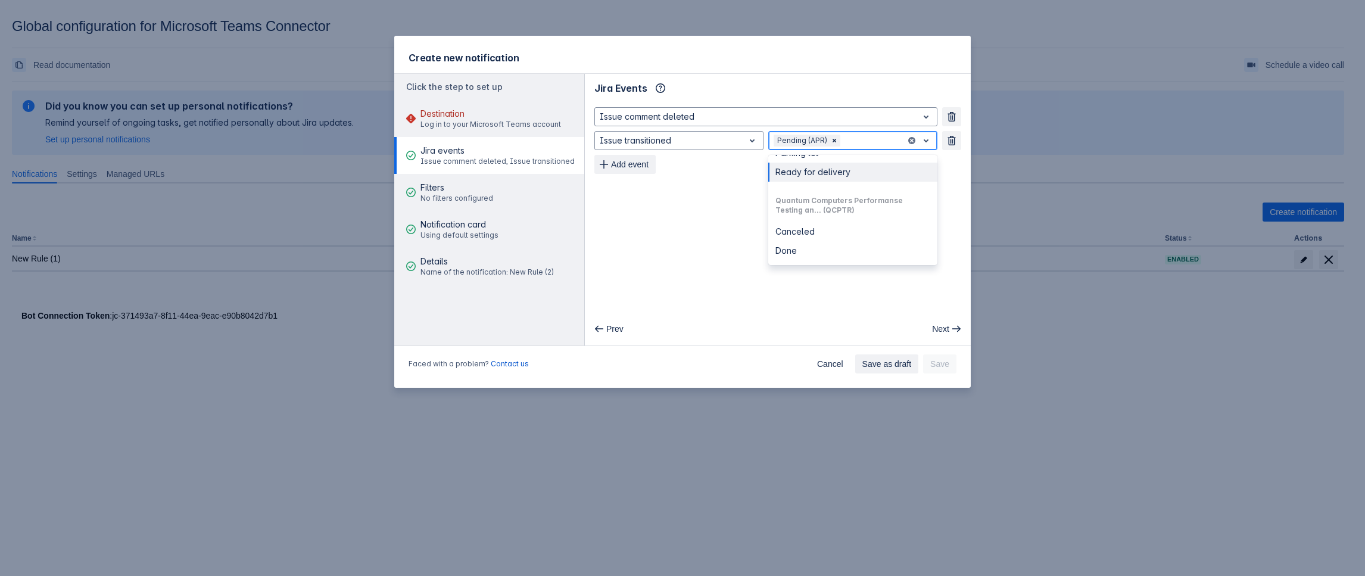
scroll to position [596, 0]
click at [799, 231] on div "Quantum Computers Performanse Testing and Reserach (QCPTR)" at bounding box center [848, 232] width 143 height 21
click at [818, 225] on div "Quantum Computers Performanse Testing and Reserach (QCPTR)" at bounding box center [848, 232] width 143 height 21
click at [818, 233] on div "Canceled" at bounding box center [852, 228] width 169 height 19
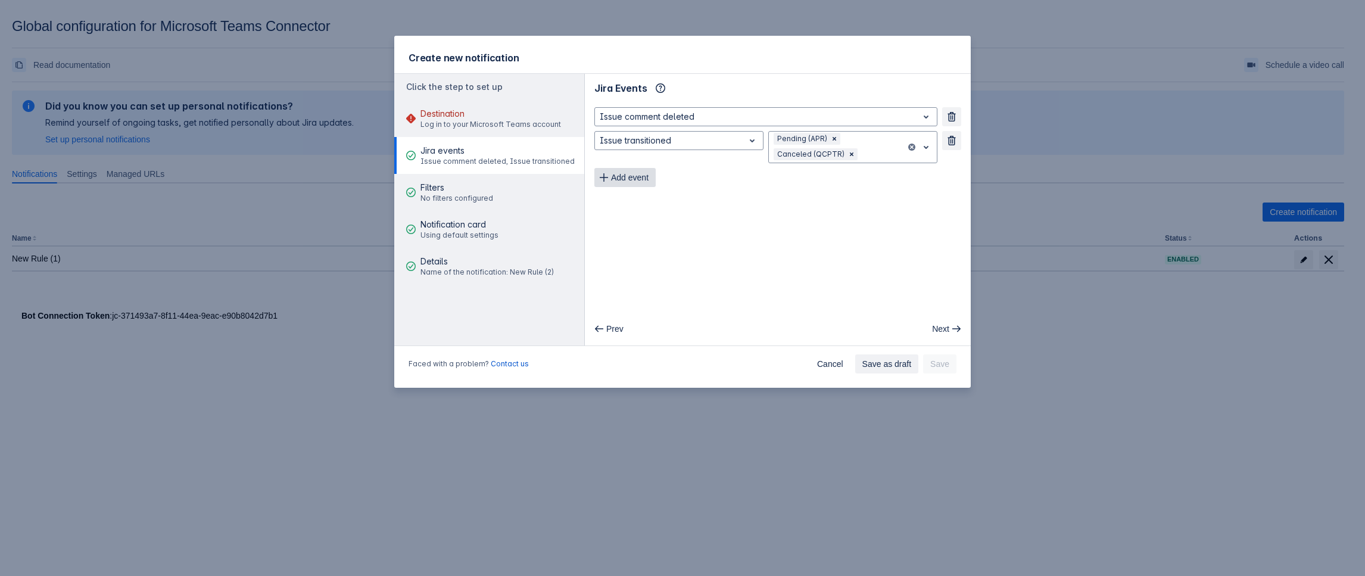
click at [637, 173] on span "Add event" at bounding box center [630, 177] width 38 height 19
click at [443, 180] on div "Filters No filters configured" at bounding box center [456, 193] width 73 height 36
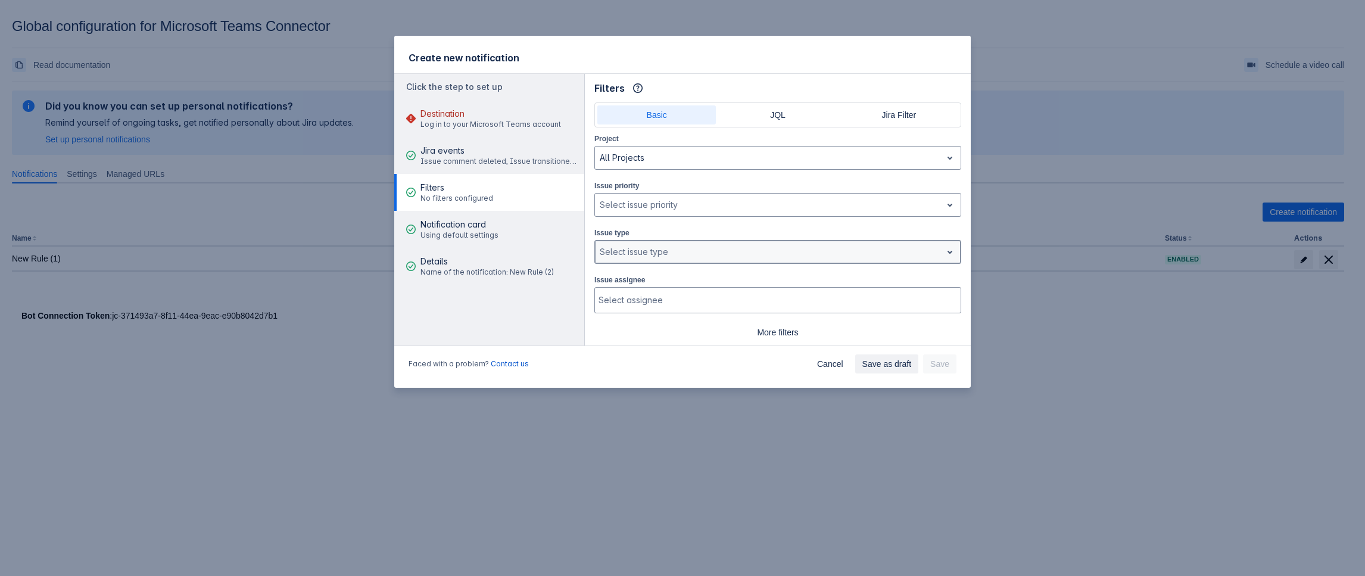
click at [645, 248] on div at bounding box center [768, 252] width 337 height 14
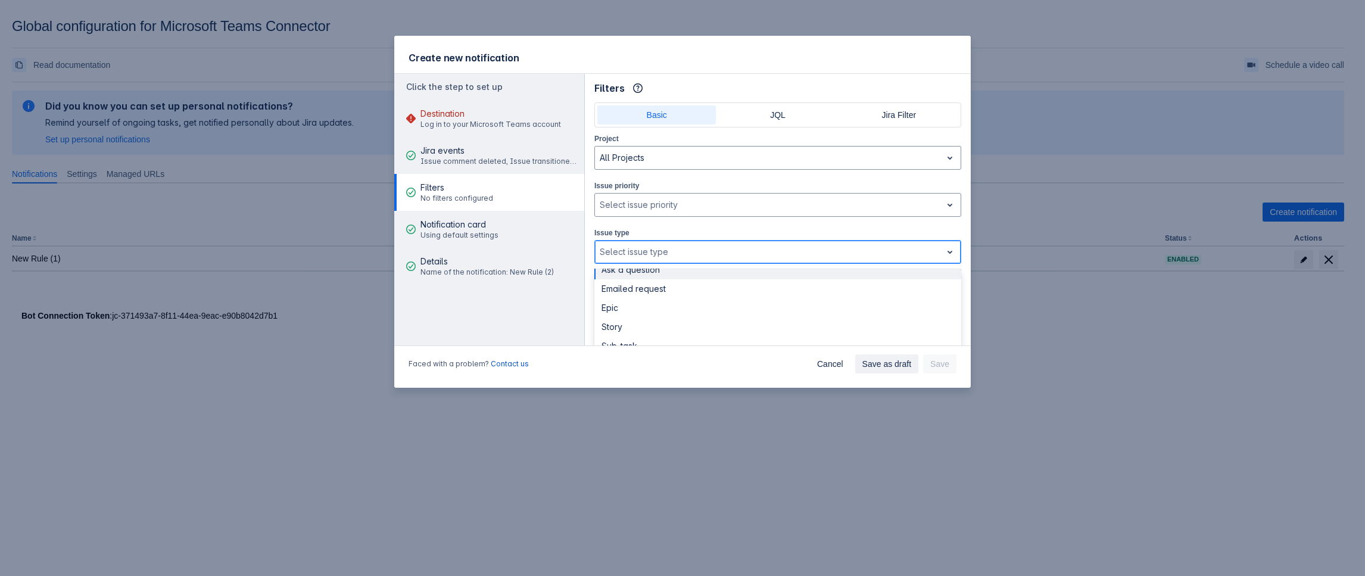
scroll to position [60, 0]
click at [656, 294] on div "Epic" at bounding box center [777, 287] width 367 height 19
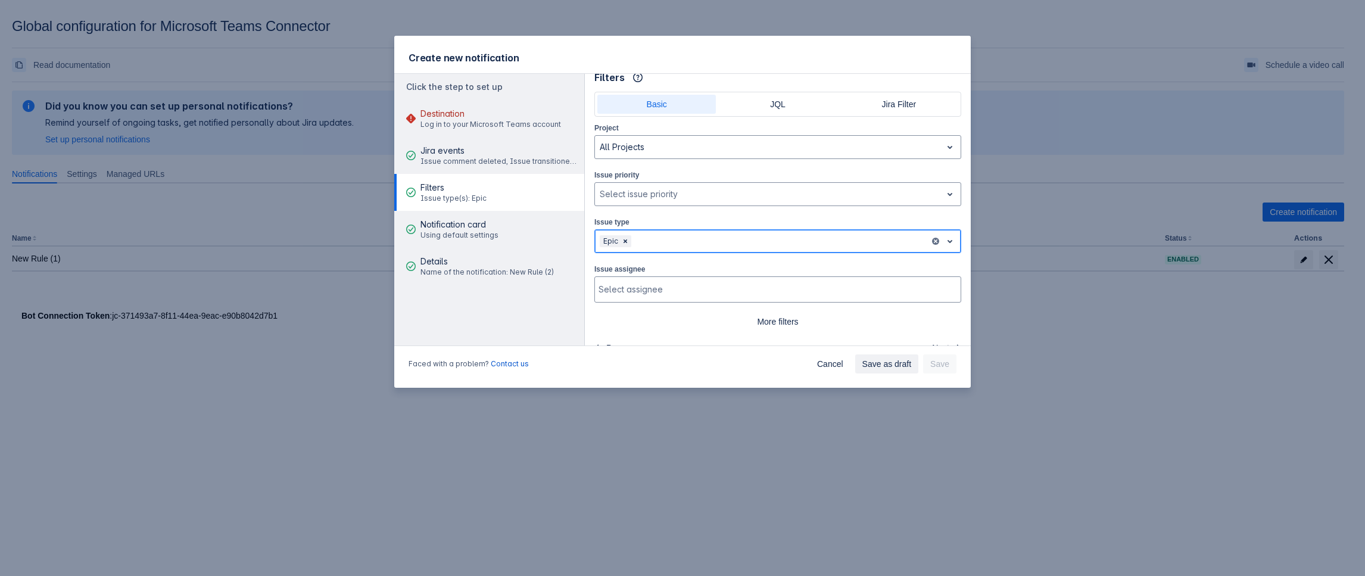
scroll to position [27, 0]
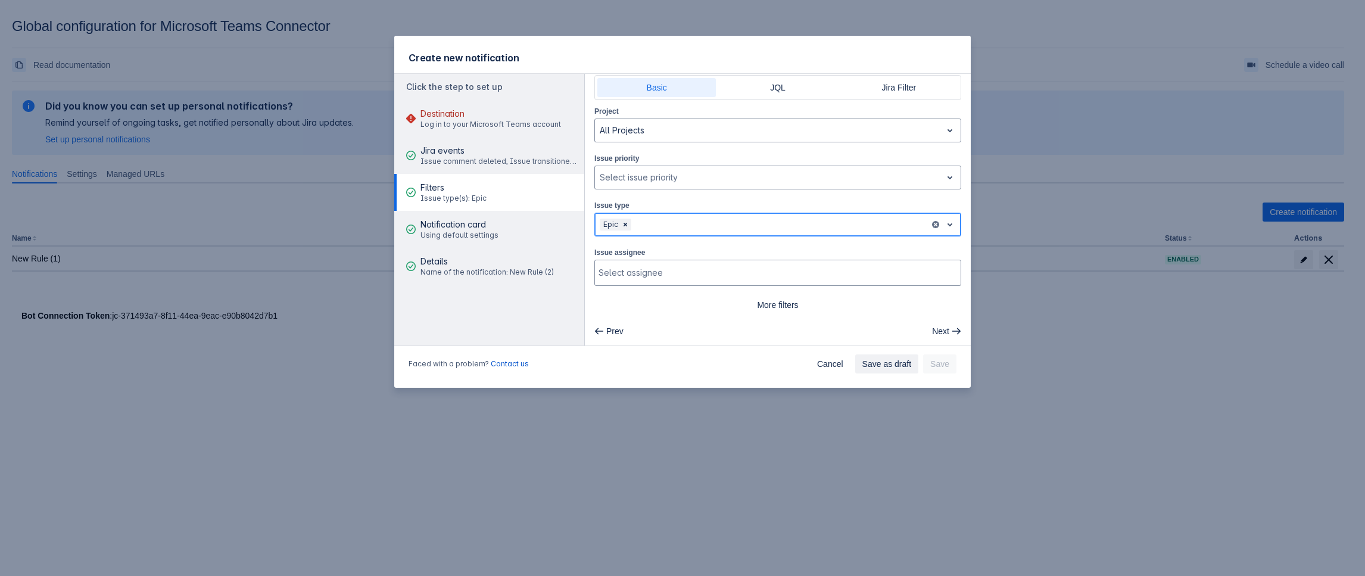
click at [880, 227] on div at bounding box center [779, 224] width 291 height 14
click at [703, 304] on div "Emailed request" at bounding box center [777, 300] width 367 height 19
click at [730, 219] on div at bounding box center [818, 224] width 214 height 14
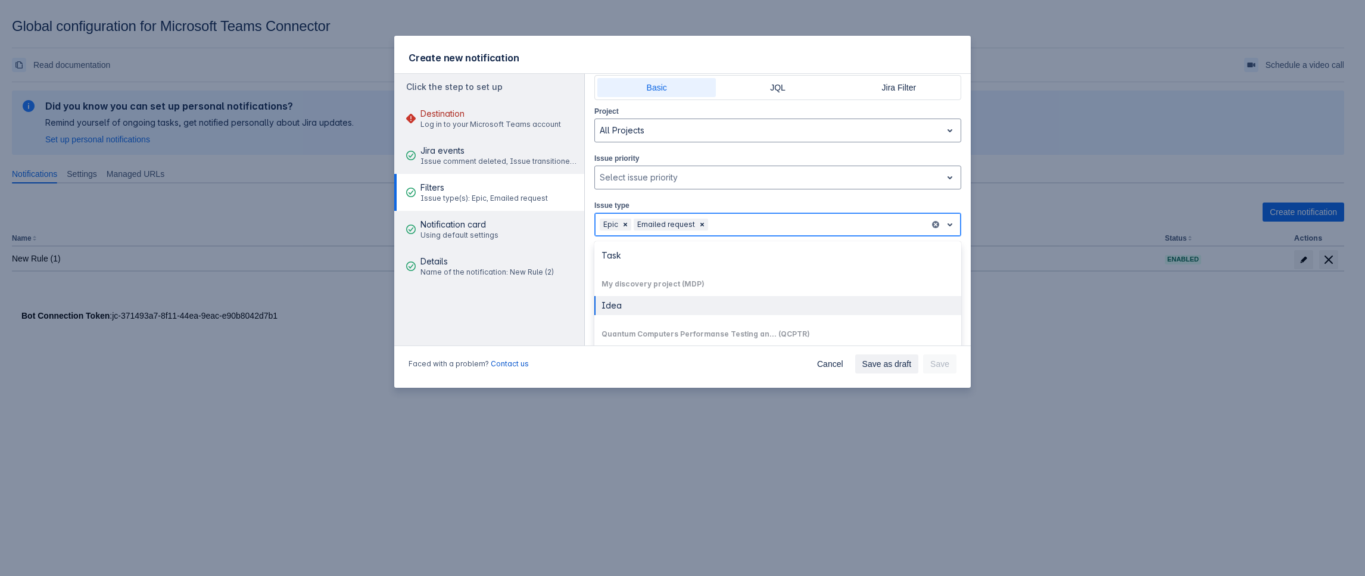
click at [679, 307] on div "Idea" at bounding box center [777, 305] width 367 height 19
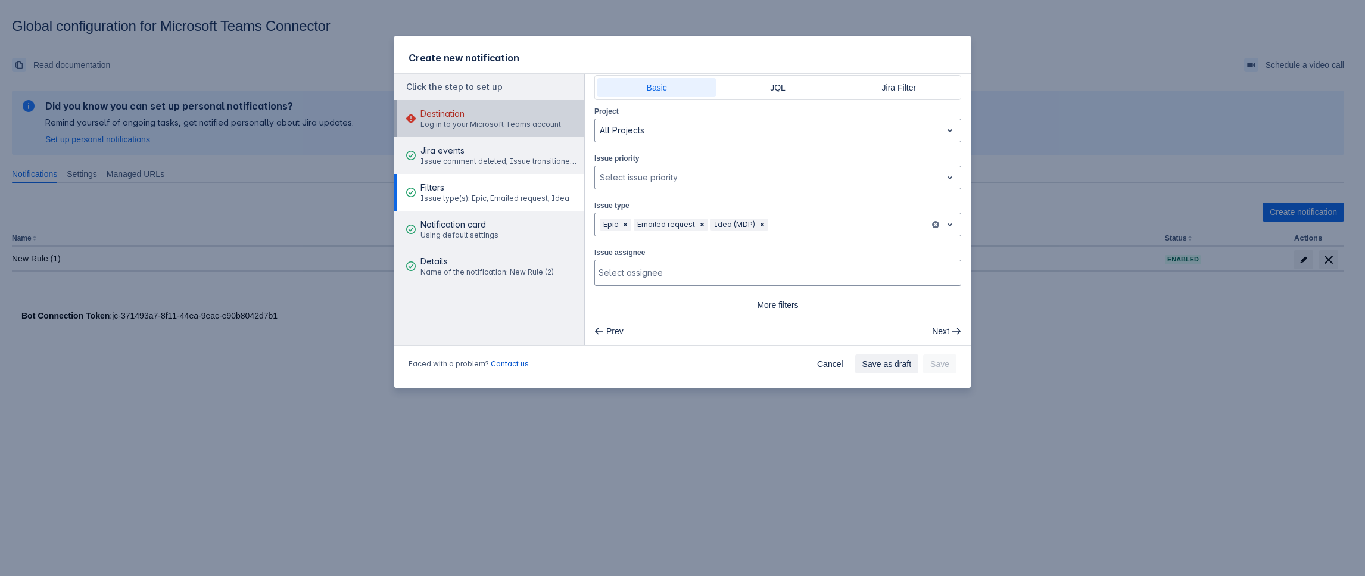
click at [440, 133] on div "Destination Log in to your Microsoft Teams account" at bounding box center [490, 119] width 141 height 36
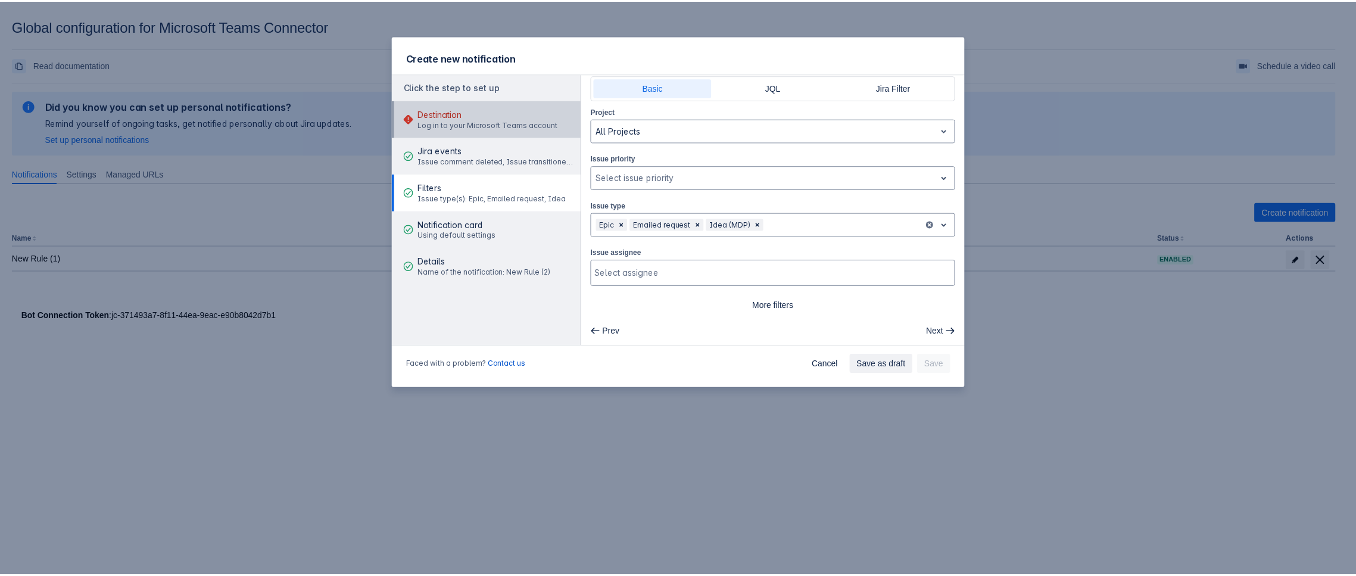
scroll to position [0, 0]
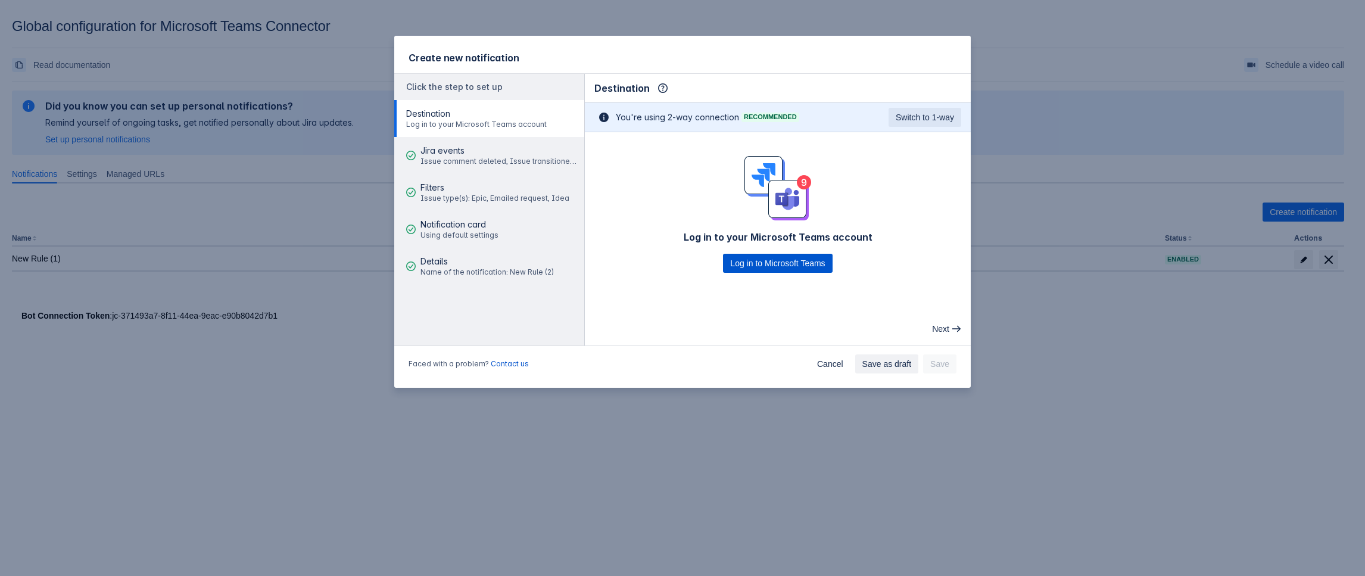
click at [780, 261] on span "Log in to Microsoft Teams" at bounding box center [777, 263] width 95 height 19
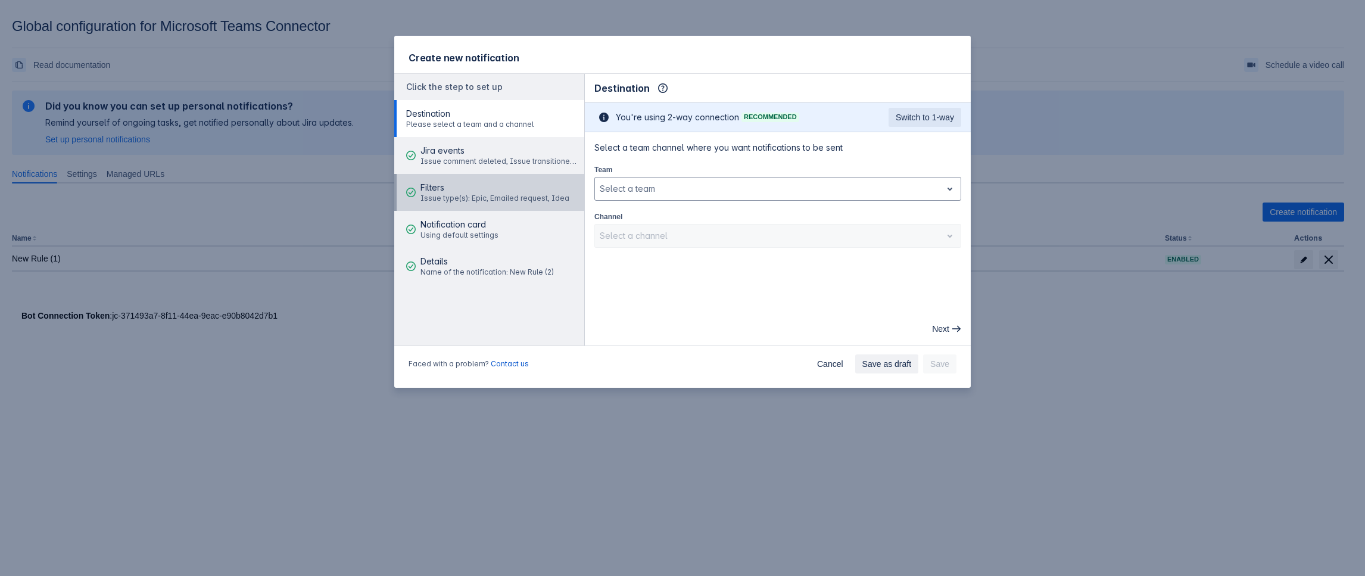
click at [476, 188] on span "Filters" at bounding box center [494, 188] width 149 height 12
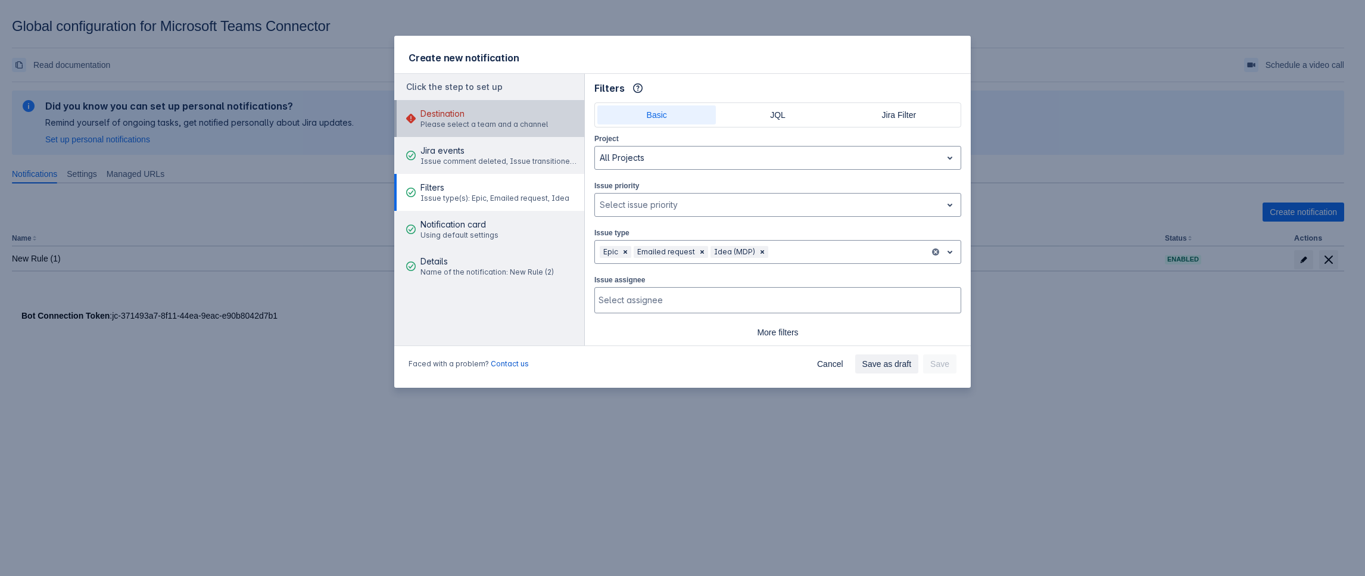
click at [469, 126] on span "Please select a team and a channel" at bounding box center [483, 125] width 127 height 10
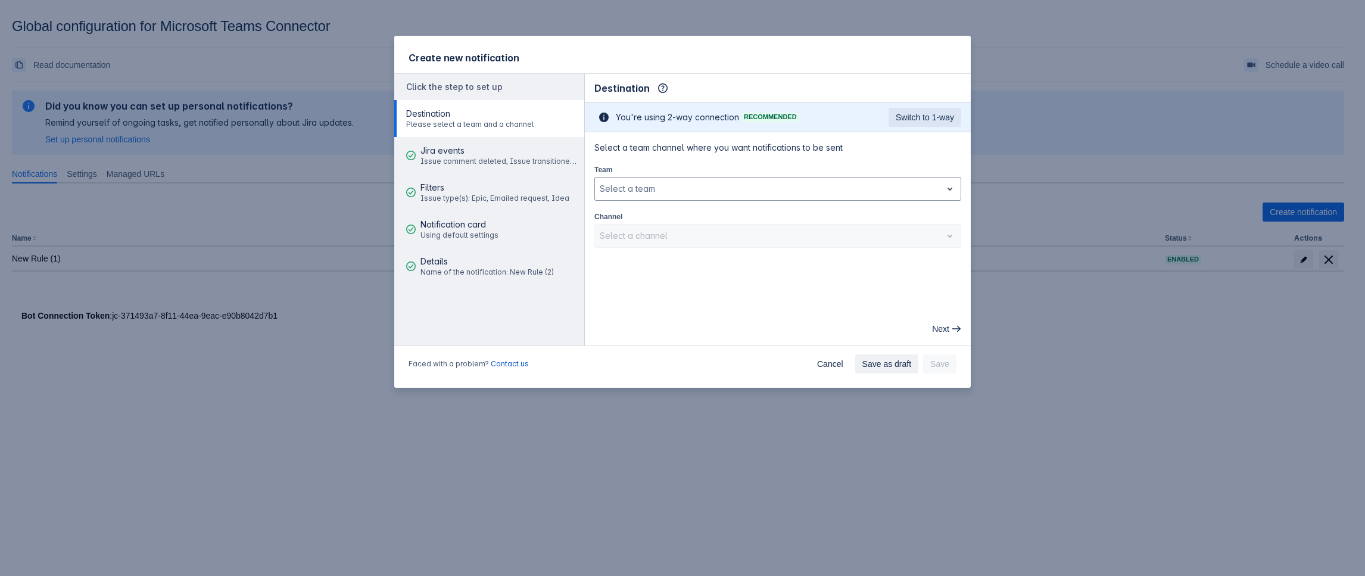
click at [702, 176] on div "Team Select a team" at bounding box center [777, 182] width 367 height 38
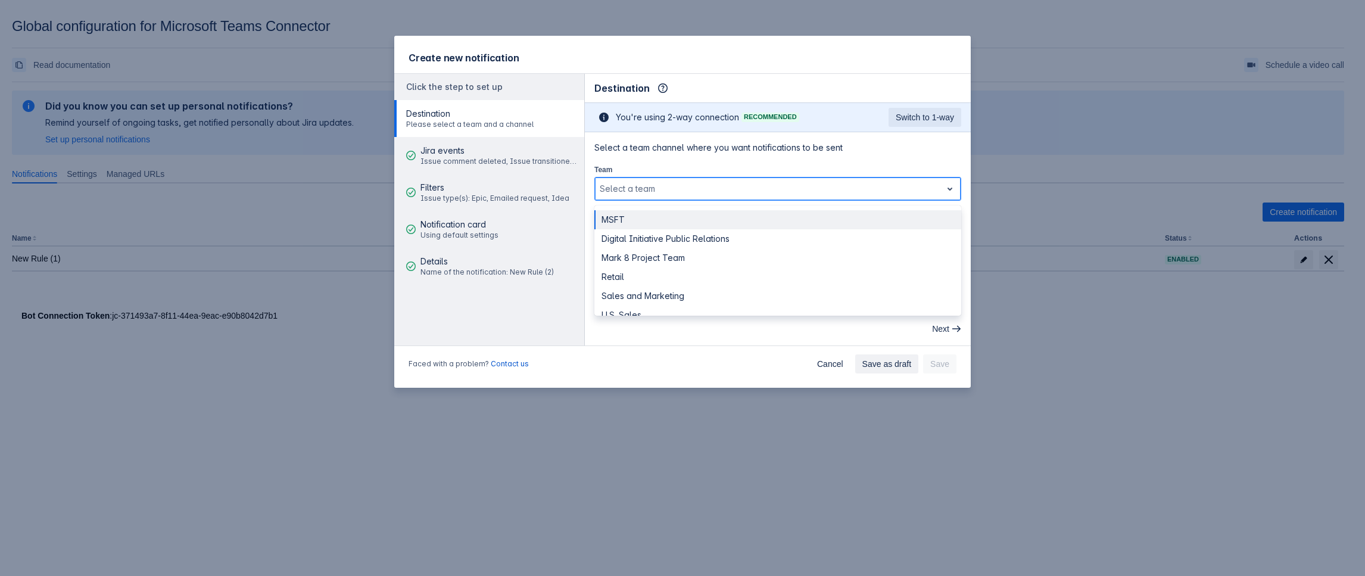
click at [698, 189] on div at bounding box center [768, 189] width 337 height 14
click at [643, 218] on div "MSFT" at bounding box center [777, 219] width 367 height 19
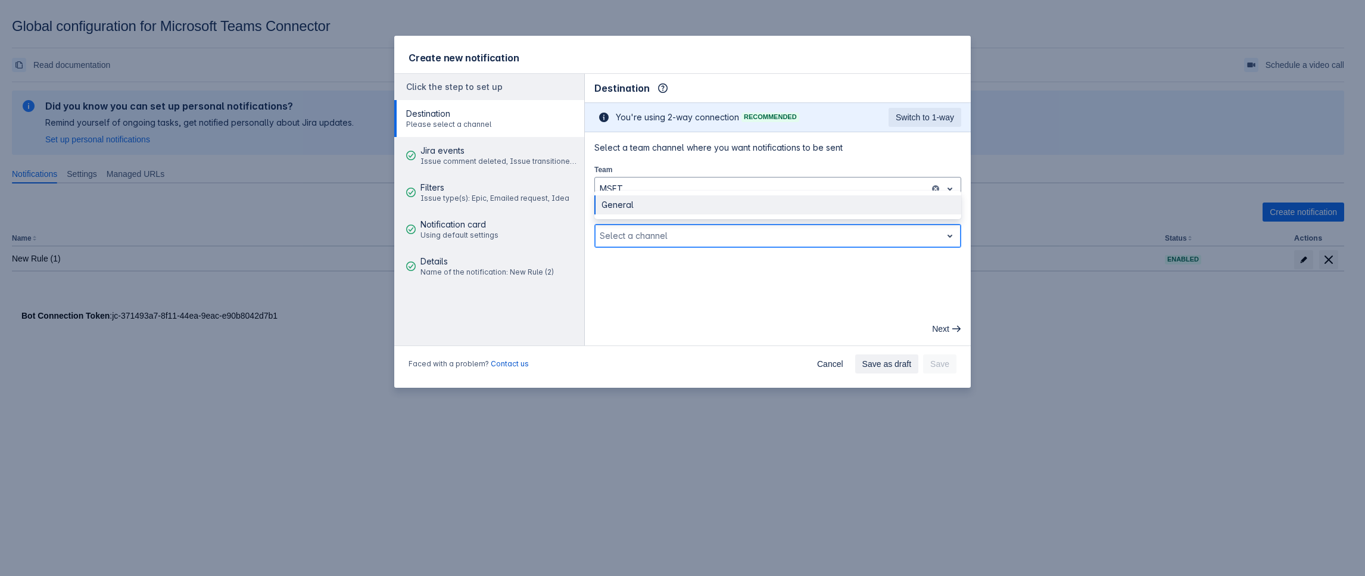
click at [655, 235] on div at bounding box center [768, 236] width 337 height 14
click at [631, 200] on div "General" at bounding box center [777, 204] width 367 height 19
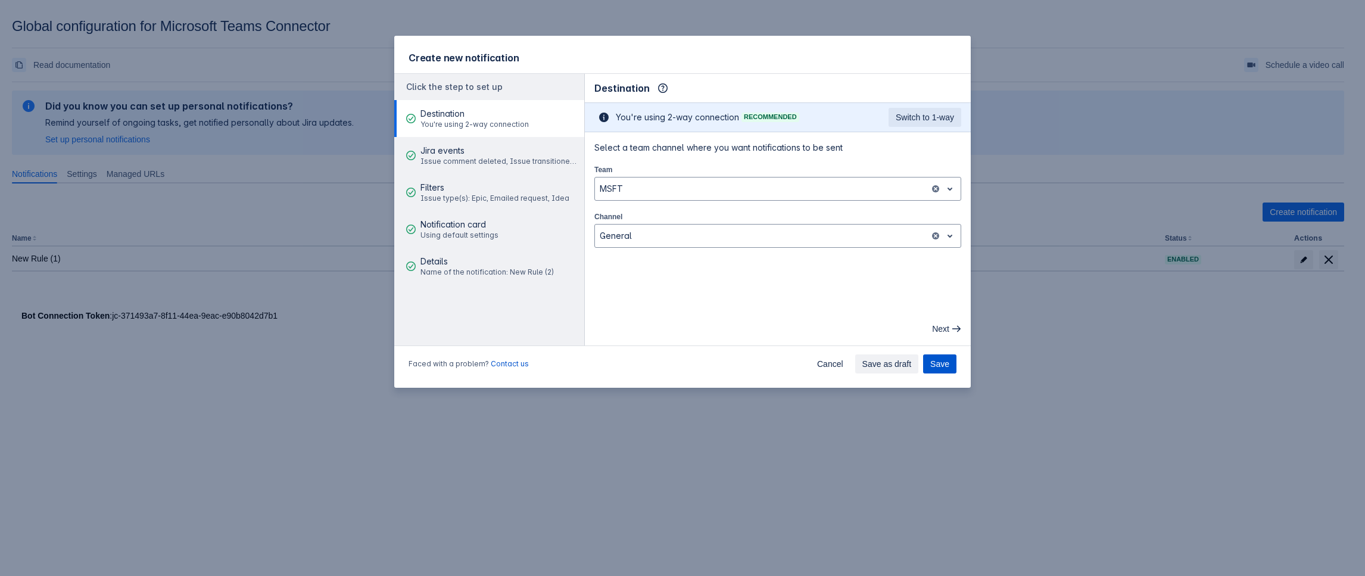
click at [941, 360] on span "Save" at bounding box center [939, 363] width 19 height 19
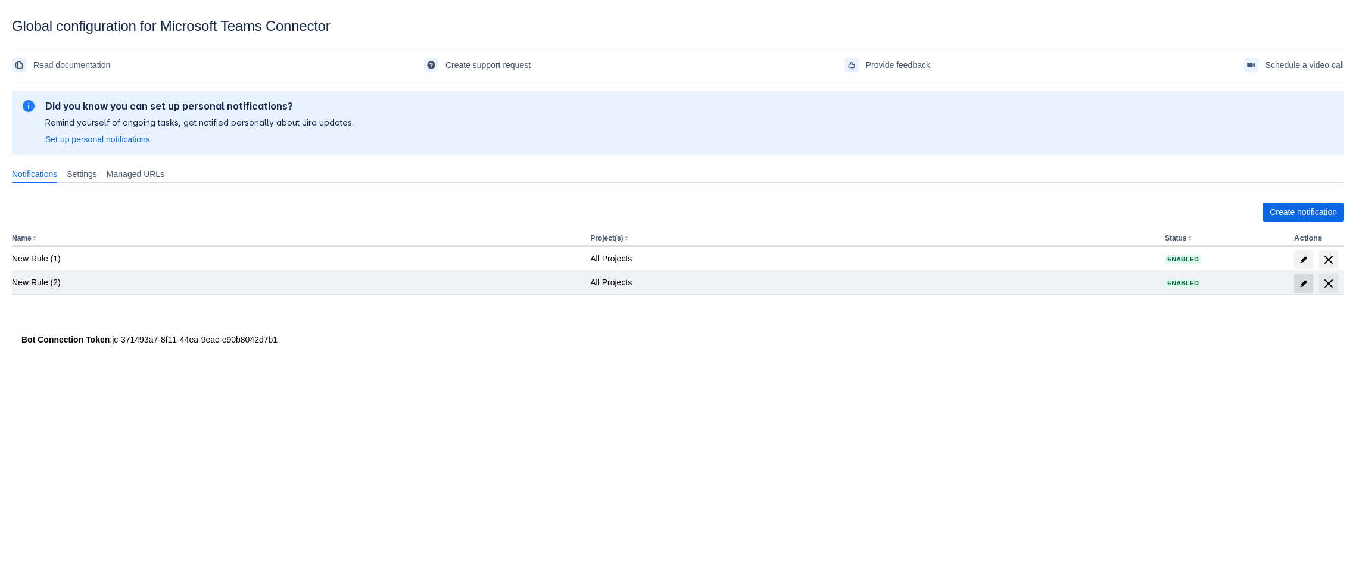
click at [1303, 280] on span "edit" at bounding box center [1304, 284] width 10 height 10
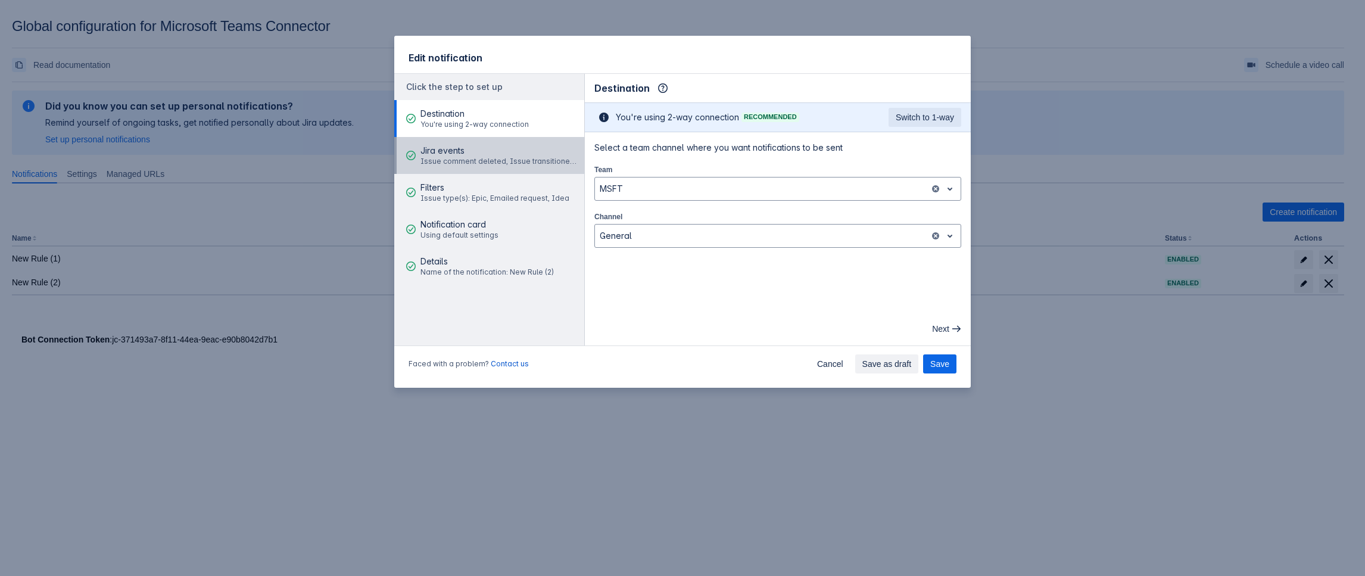
click at [471, 151] on span "Jira events" at bounding box center [500, 151] width 160 height 12
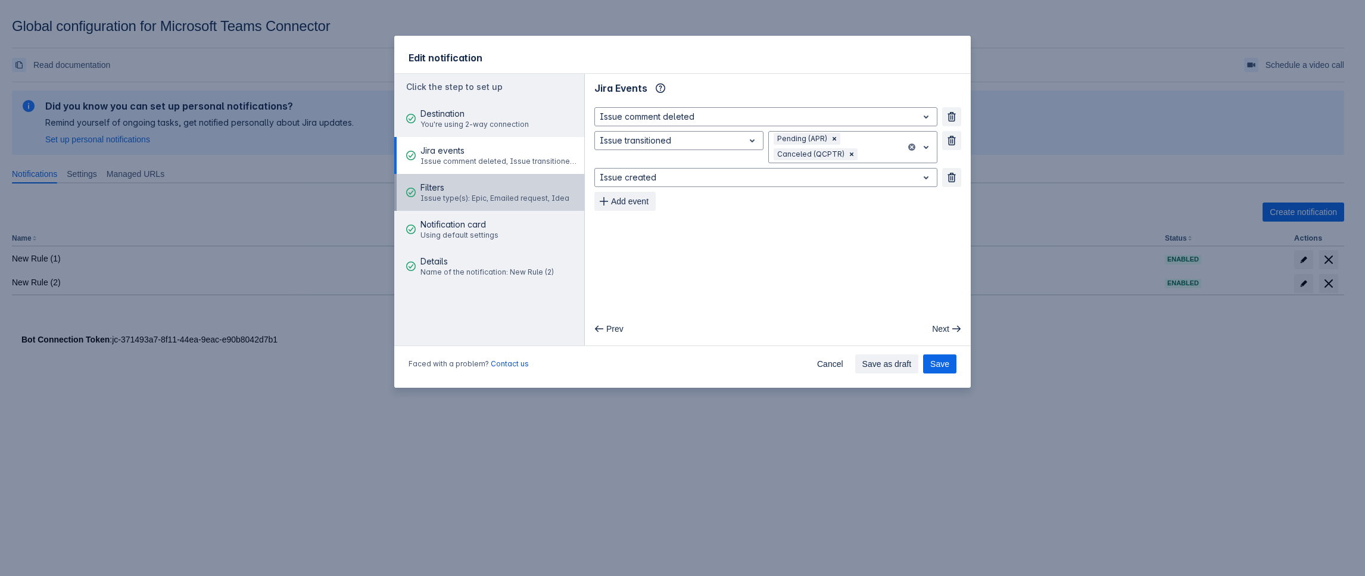
click at [461, 188] on span "Filters" at bounding box center [494, 188] width 149 height 12
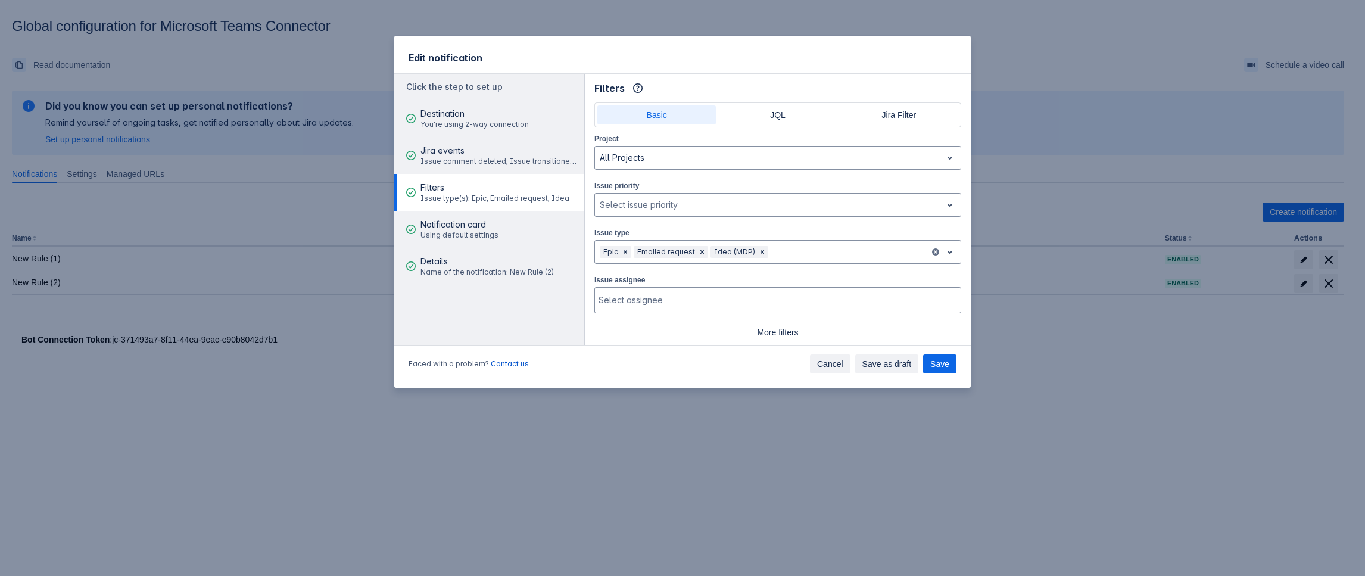
click at [833, 367] on span "Cancel" at bounding box center [830, 363] width 26 height 19
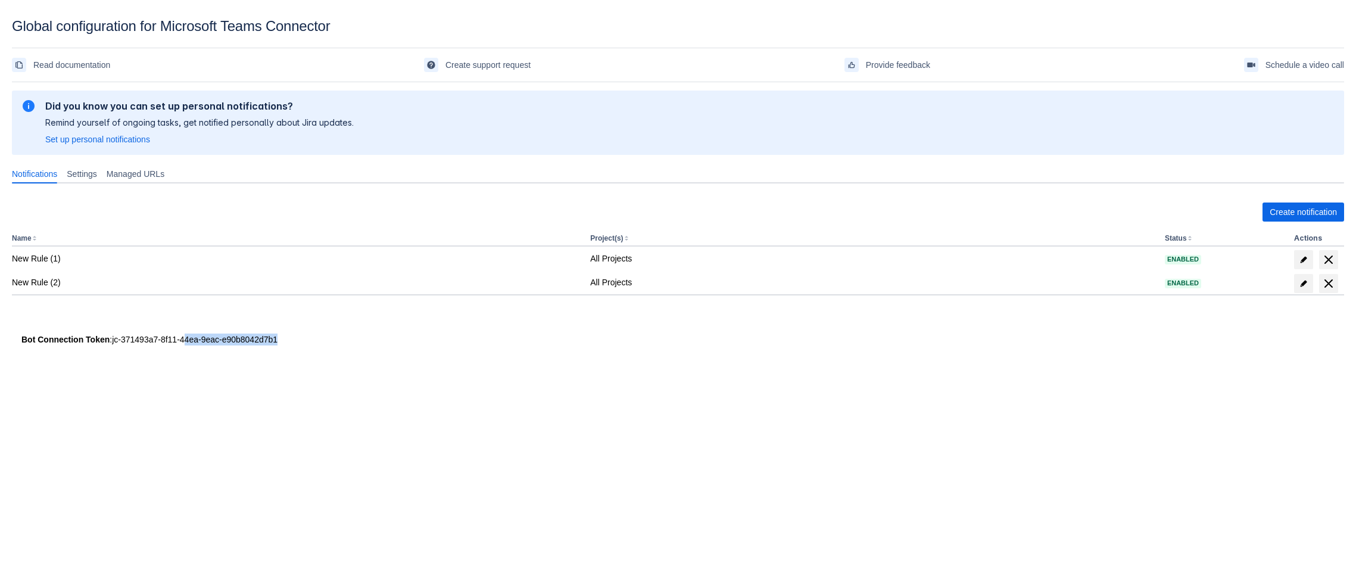
drag, startPoint x: 319, startPoint y: 336, endPoint x: 184, endPoint y: 337, distance: 134.6
click at [184, 337] on div "Bot Connection Token : jc-371493a7-8f11-44ea-9eac-e90b8042d7b1" at bounding box center [677, 340] width 1313 height 12
click at [306, 393] on body "Global configuration for Microsoft Teams Connector Read documentation Create su…" at bounding box center [678, 306] width 1356 height 576
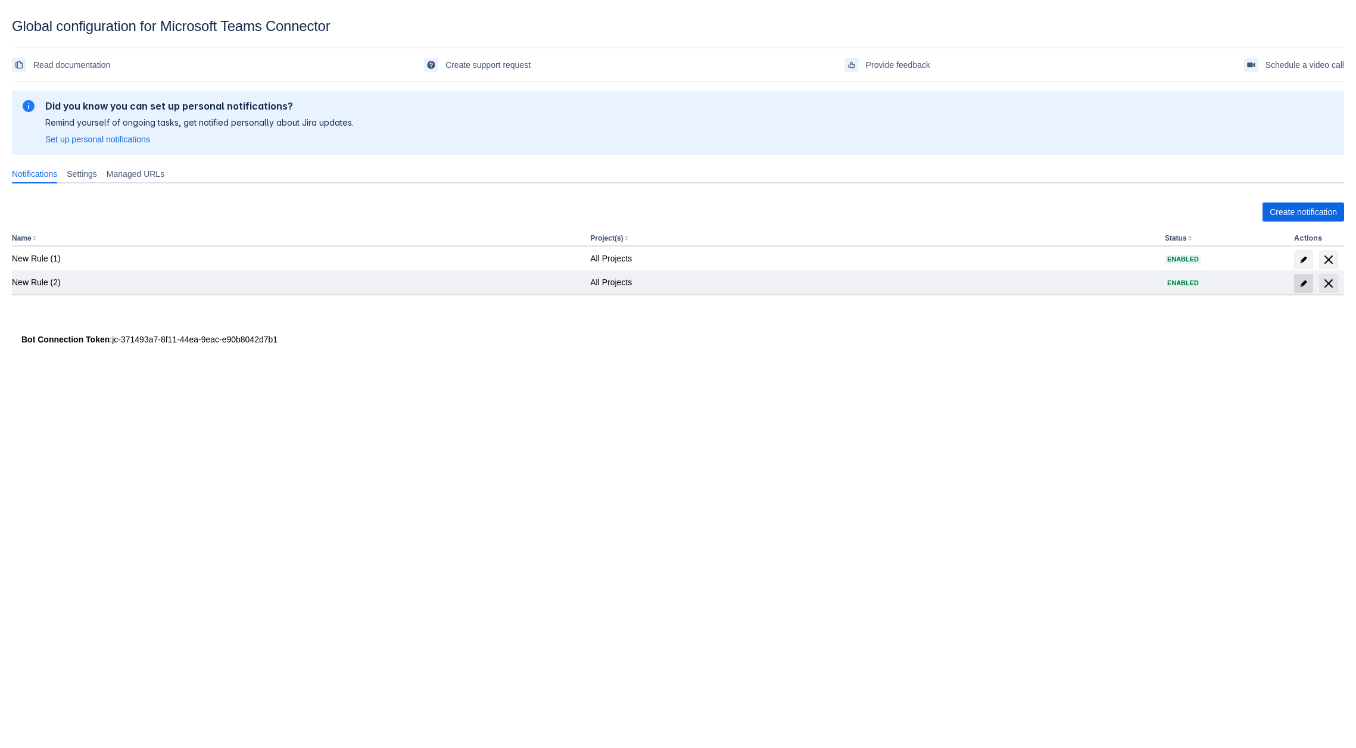
click at [1307, 278] on span at bounding box center [1303, 283] width 19 height 19
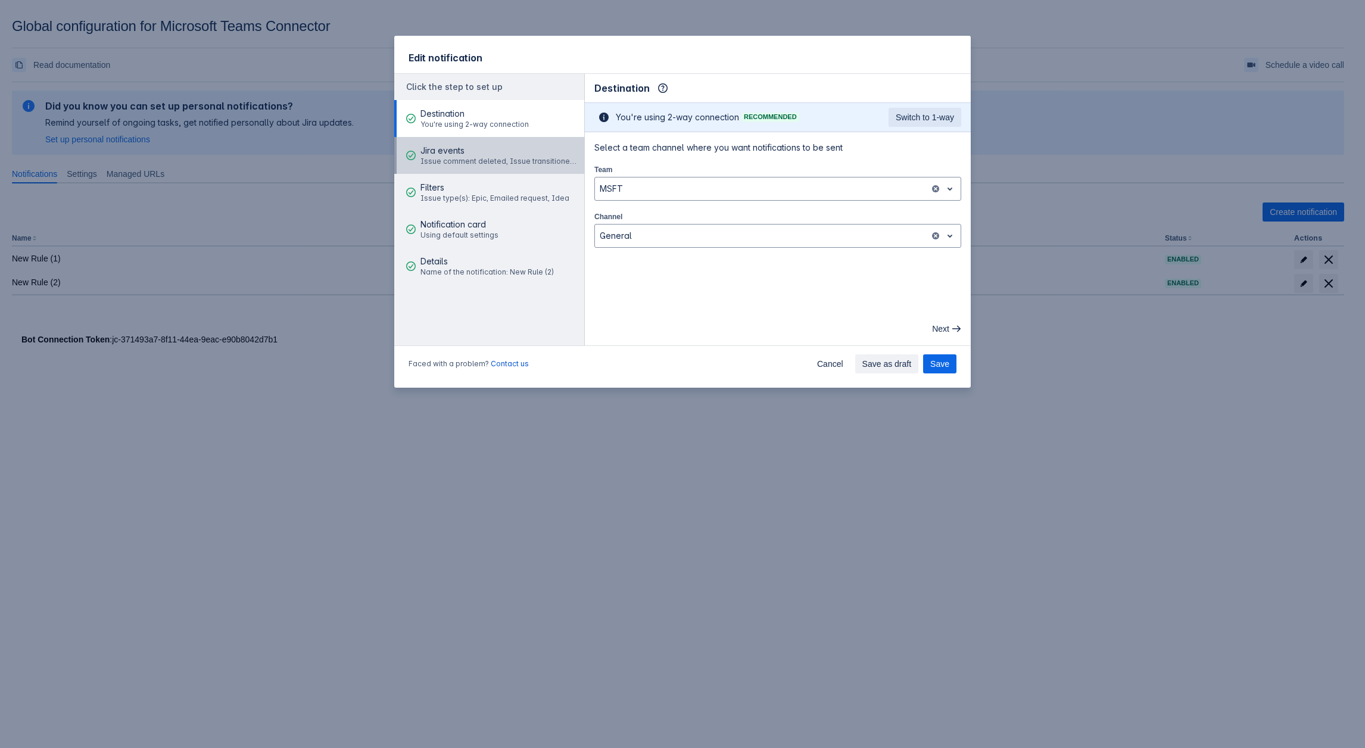
click at [466, 172] on div "Jira events Issue comment deleted, Issue transitioned, Issue created" at bounding box center [500, 156] width 160 height 36
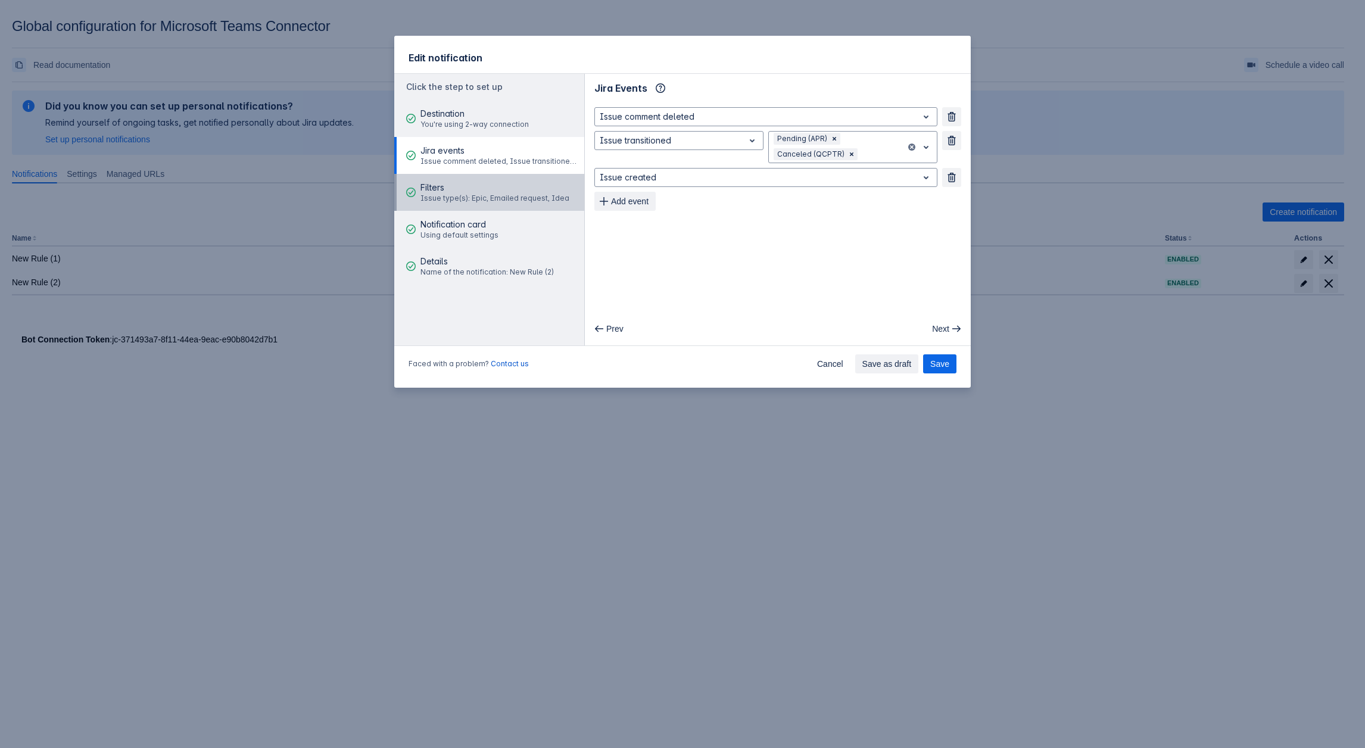
click at [440, 194] on span "Issue type(s): Epic, Emailed request, Idea" at bounding box center [494, 199] width 149 height 10
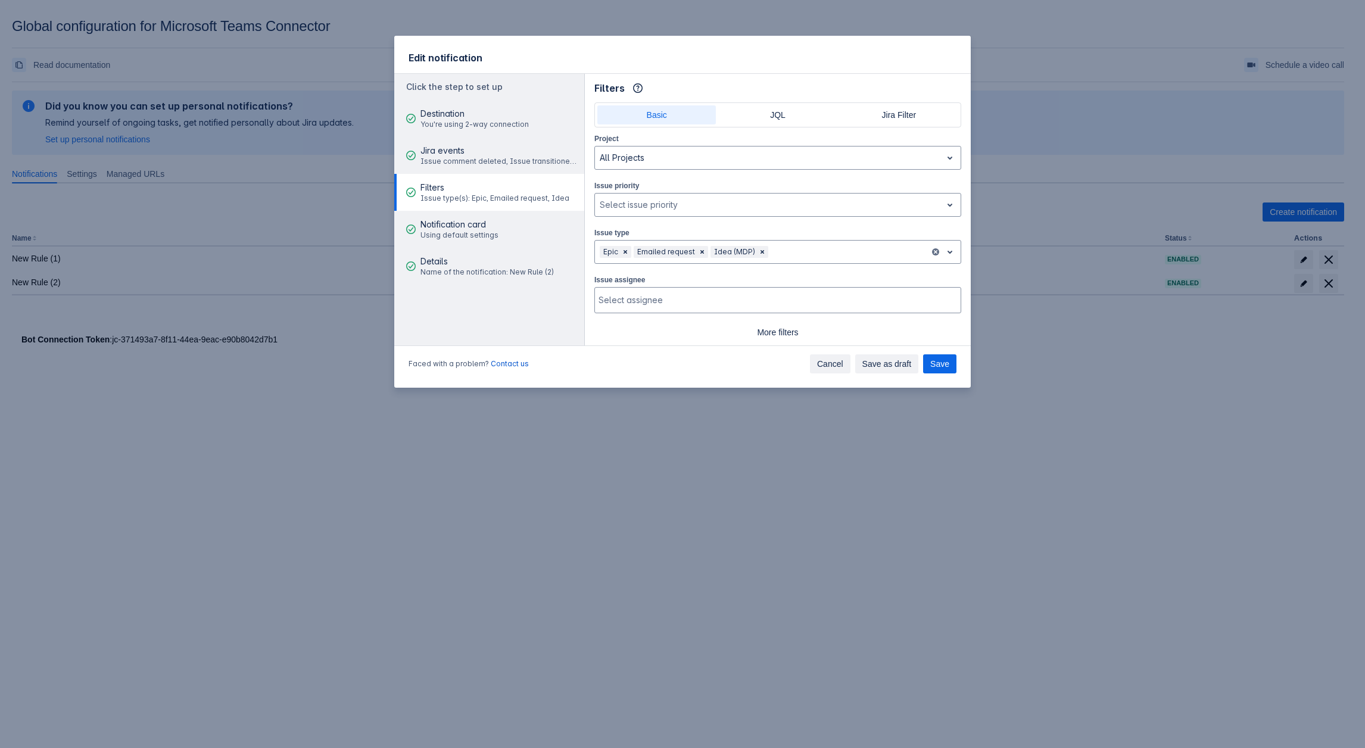
click at [842, 361] on span "Cancel" at bounding box center [830, 363] width 26 height 19
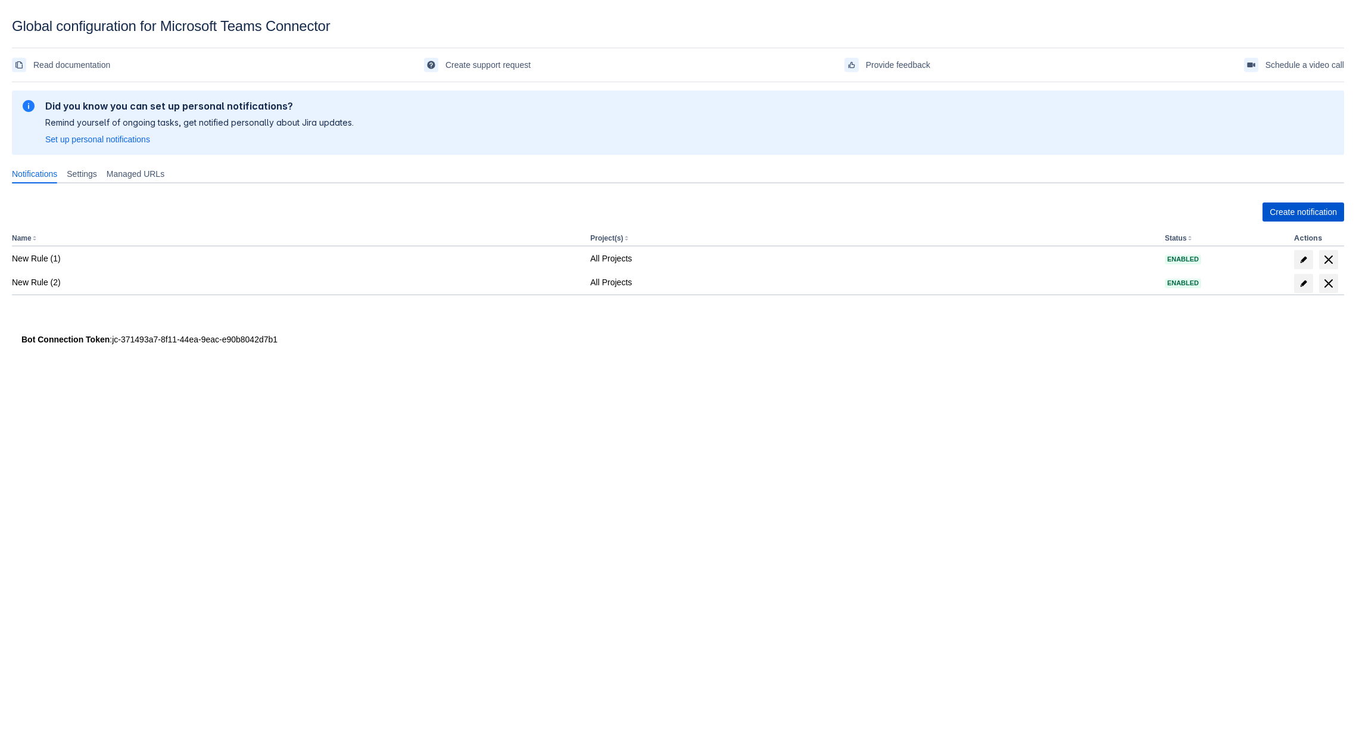
click at [1274, 213] on span "Create notification" at bounding box center [1303, 212] width 67 height 19
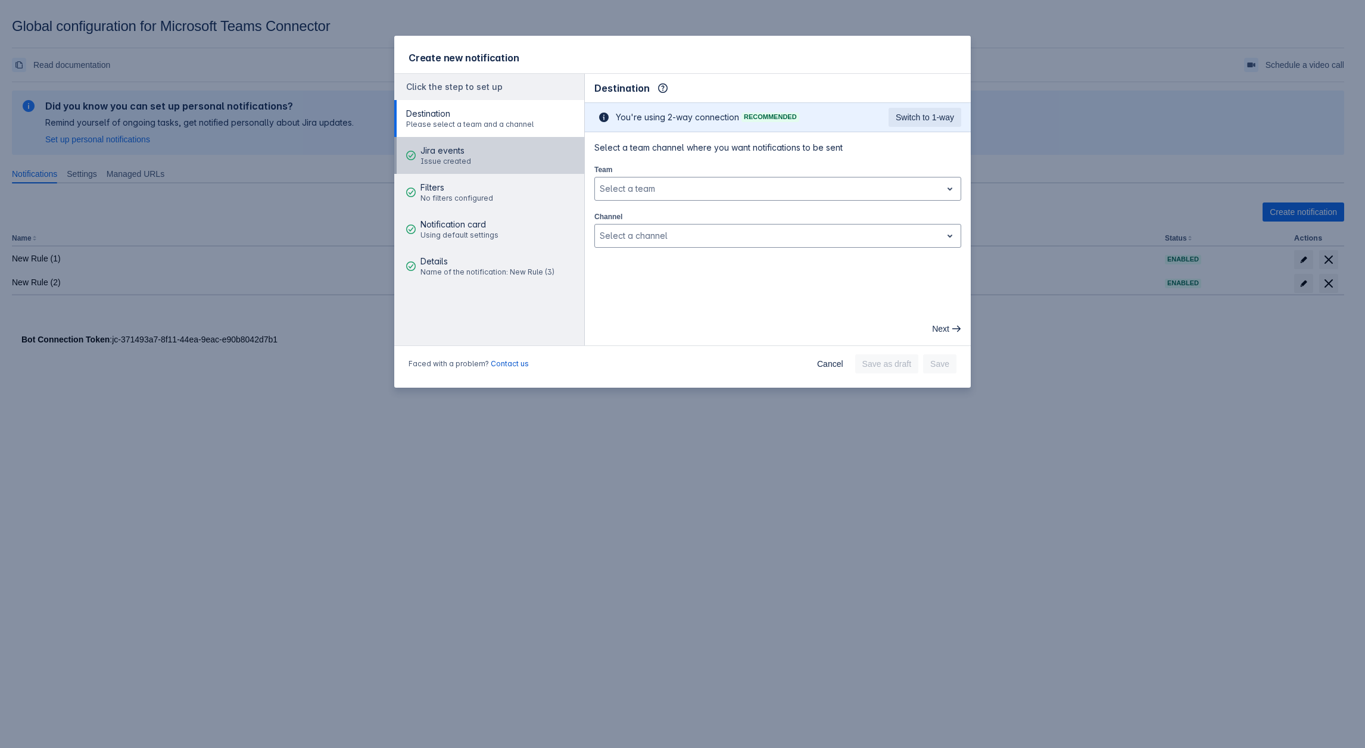
click at [453, 158] on span "Issue created" at bounding box center [445, 162] width 51 height 10
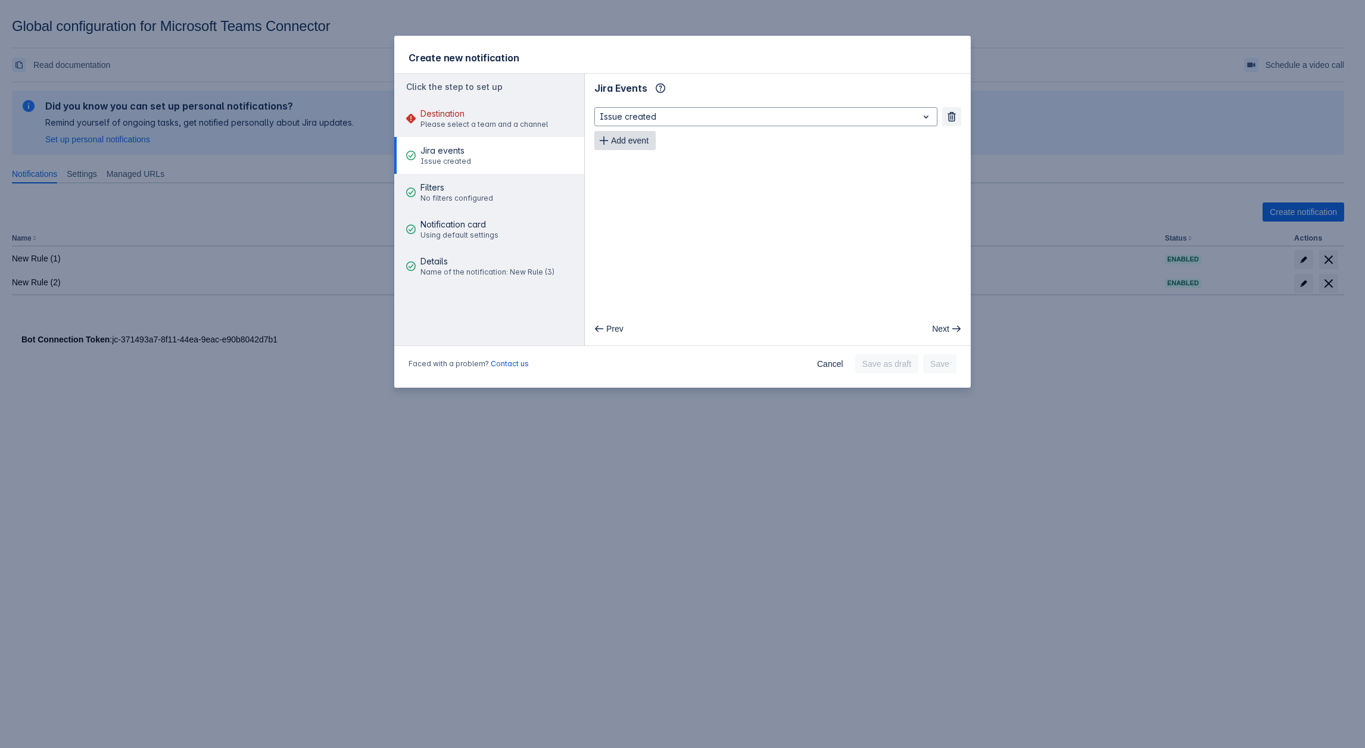
click at [621, 136] on span "Add event" at bounding box center [630, 140] width 38 height 19
click at [693, 141] on div at bounding box center [756, 140] width 313 height 14
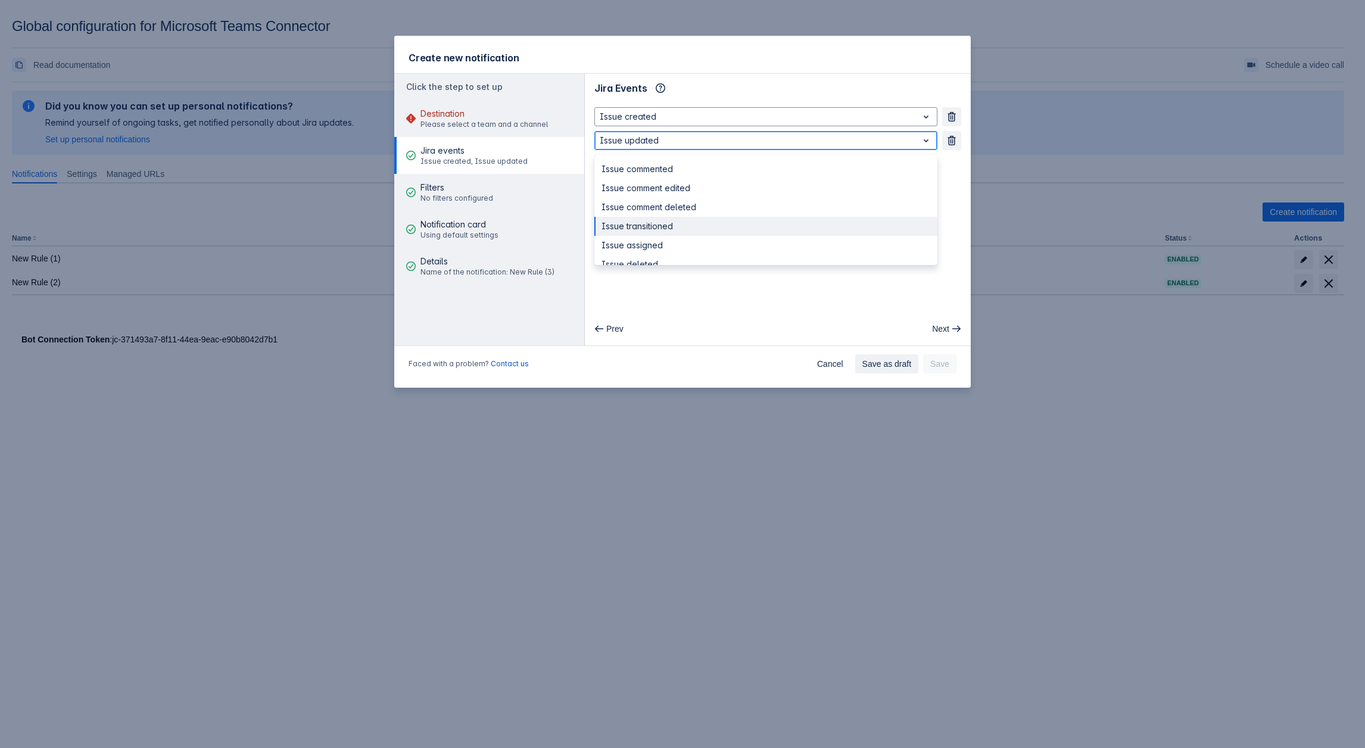
click at [652, 226] on div "Issue transitioned" at bounding box center [765, 226] width 343 height 19
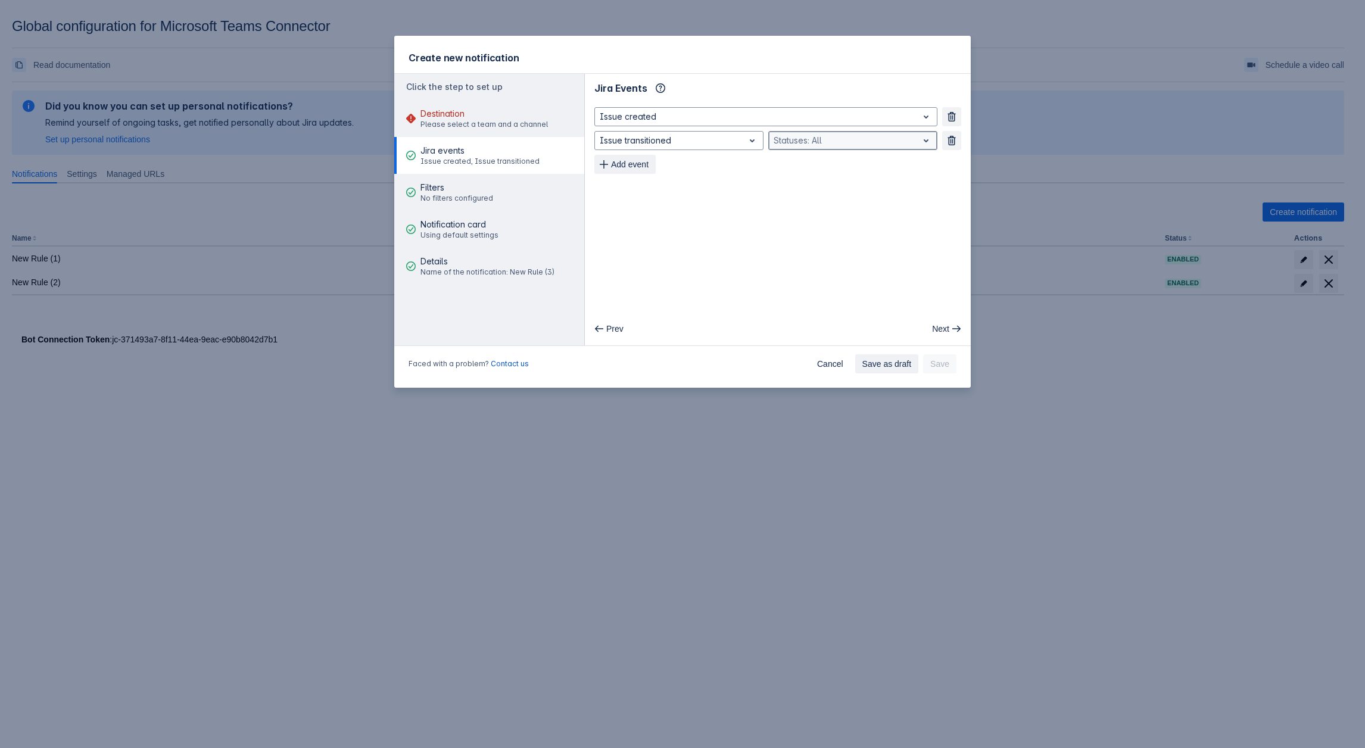
click at [826, 147] on div at bounding box center [843, 140] width 139 height 14
click at [825, 215] on div "Done" at bounding box center [852, 207] width 169 height 19
click at [869, 145] on div at bounding box center [873, 140] width 57 height 14
click at [822, 224] on div "In Progress" at bounding box center [852, 233] width 169 height 19
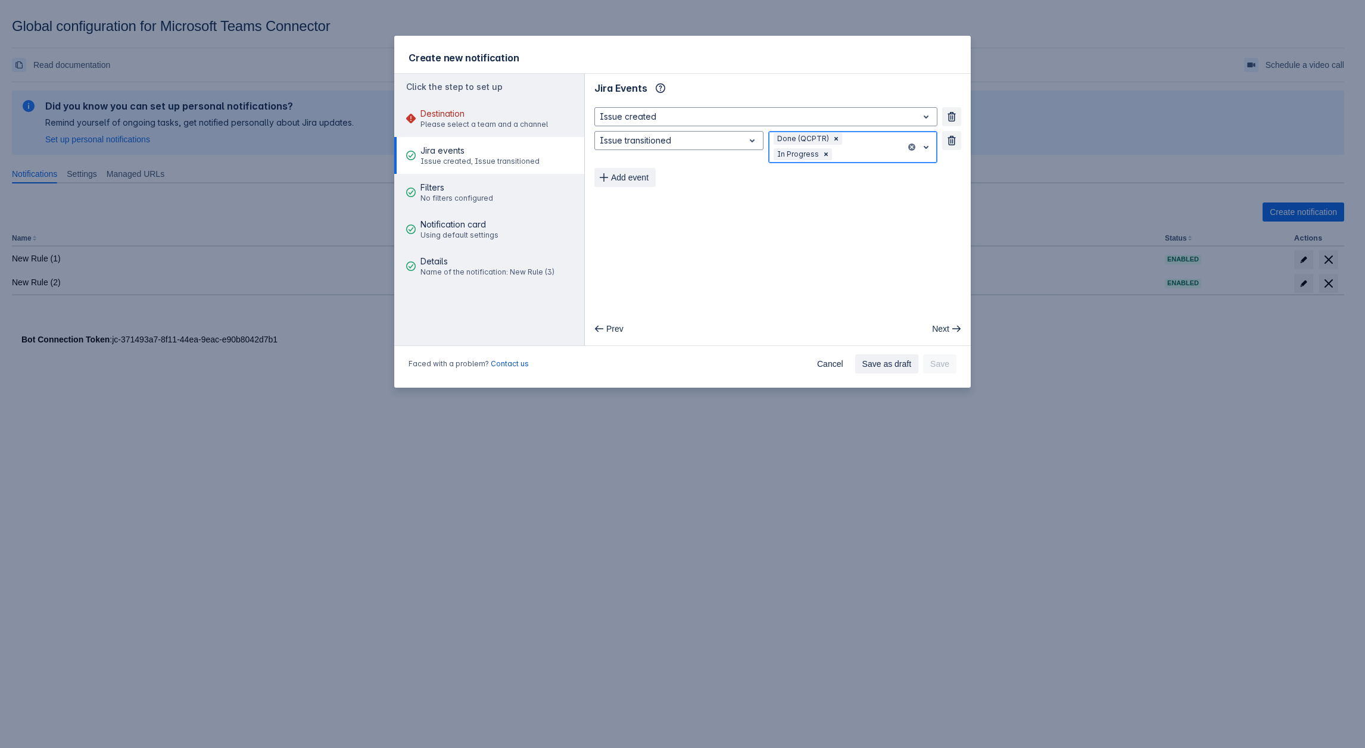
click at [838, 156] on div at bounding box center [867, 154] width 67 height 14
click at [815, 254] on div "Done" at bounding box center [852, 246] width 169 height 19
click at [443, 120] on span "Please select a team and a channel" at bounding box center [483, 125] width 127 height 10
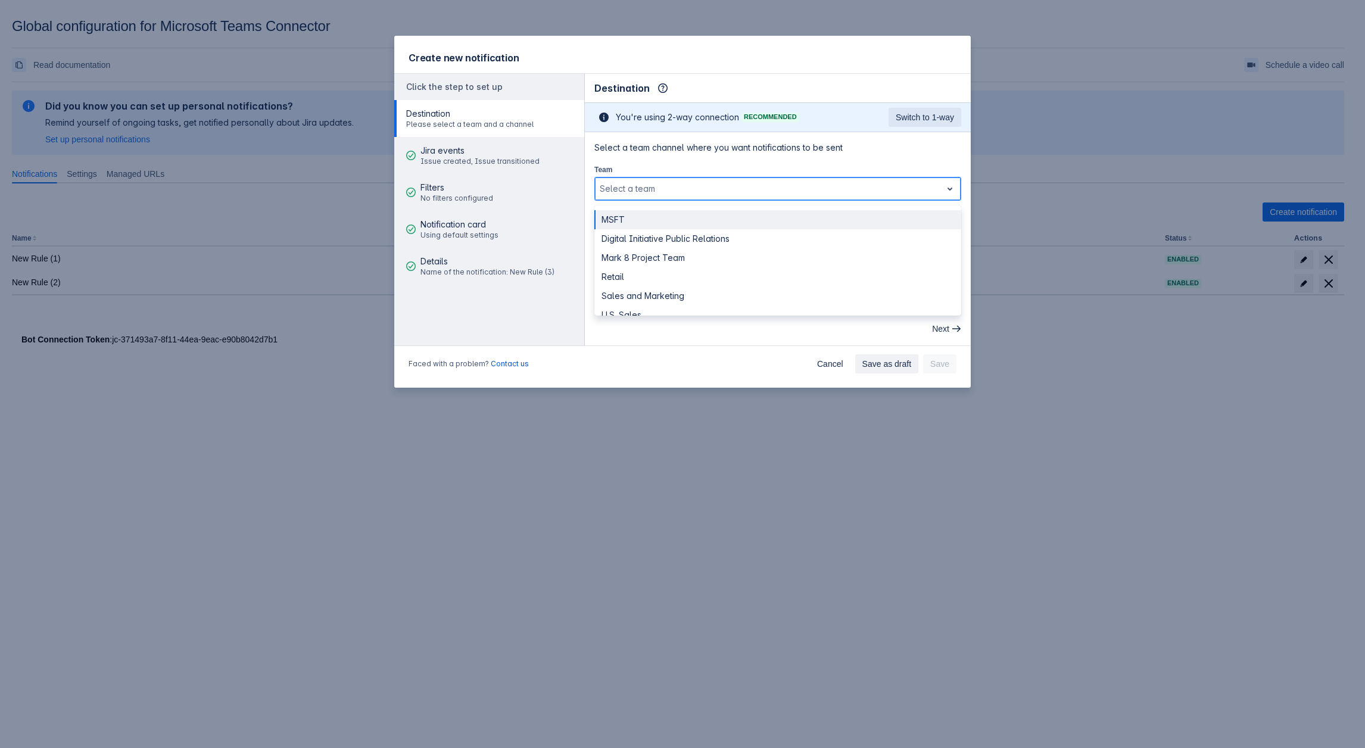
click at [702, 190] on div at bounding box center [768, 189] width 337 height 14
click at [646, 237] on div "Digital Initiative Public Relations" at bounding box center [777, 238] width 367 height 19
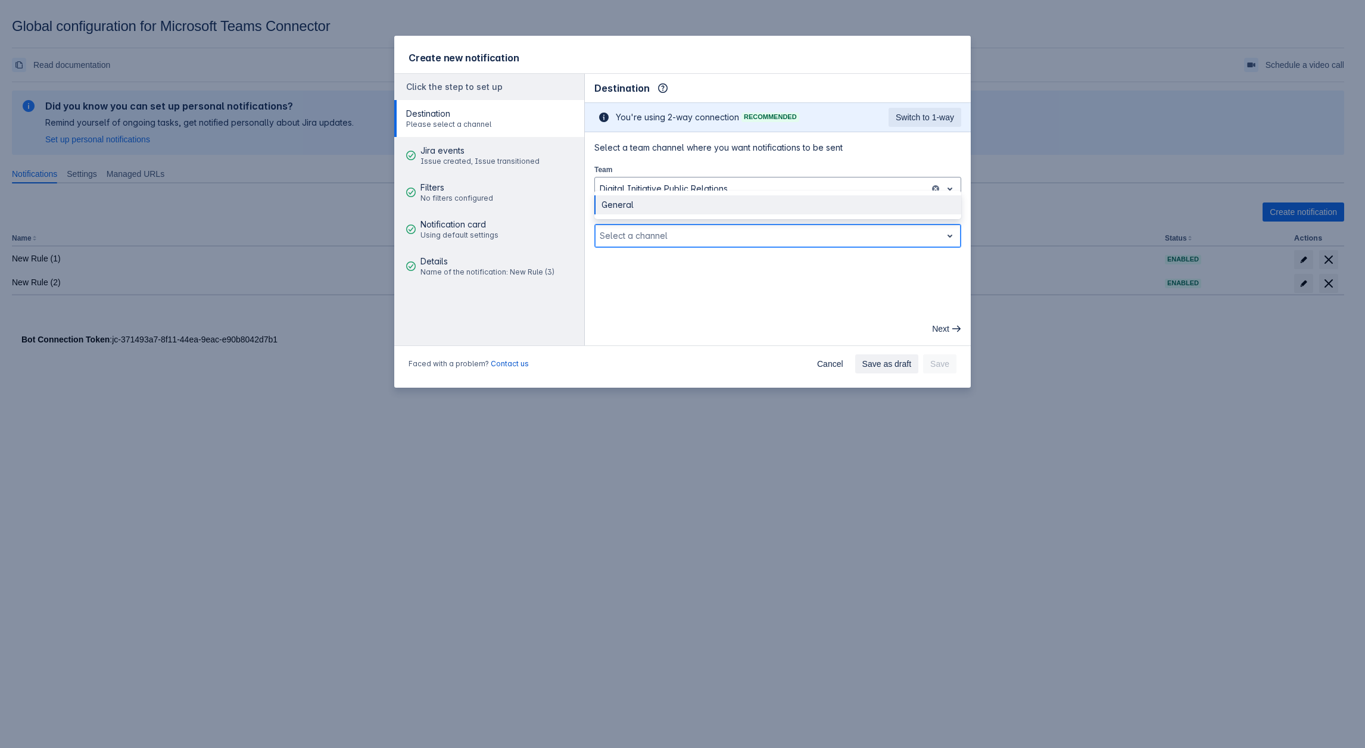
click at [618, 239] on div at bounding box center [768, 236] width 337 height 14
click at [624, 201] on div "General" at bounding box center [777, 204] width 367 height 19
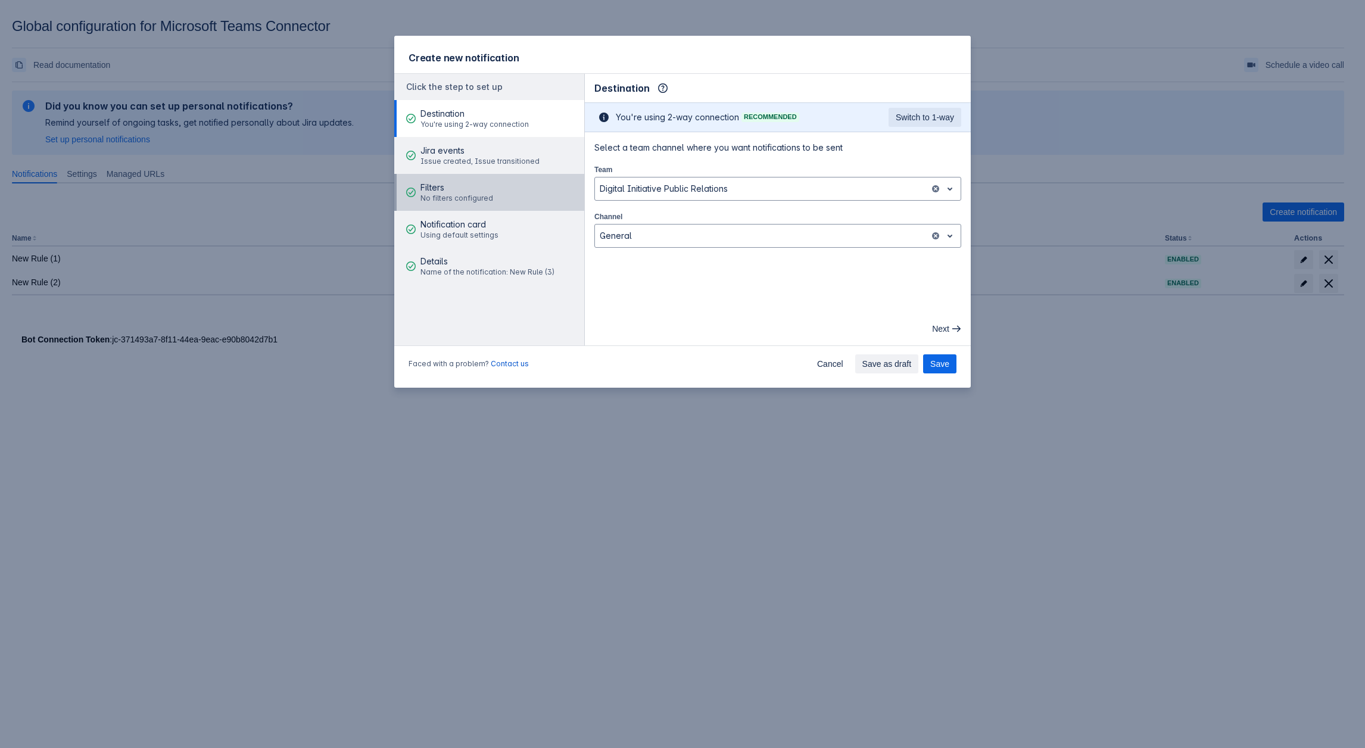
click at [458, 196] on span "No filters configured" at bounding box center [456, 199] width 73 height 10
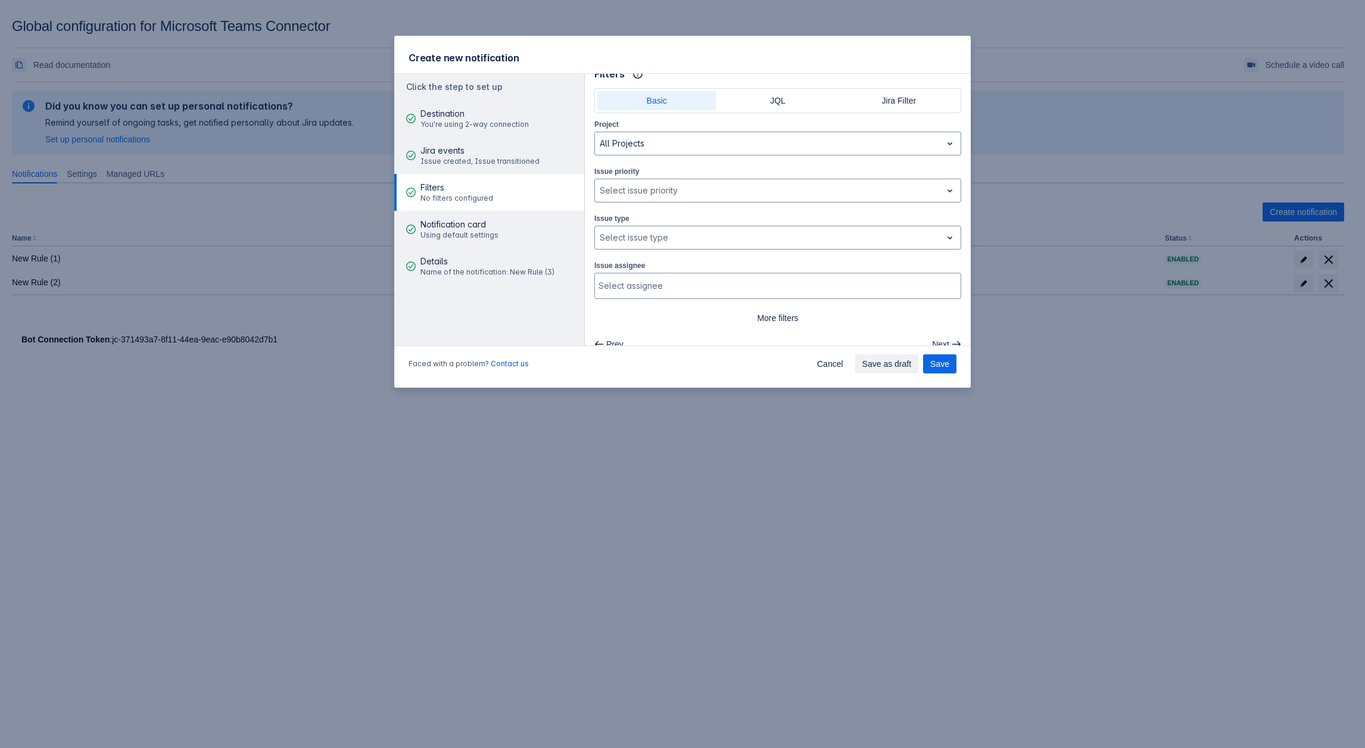
scroll to position [27, 0]
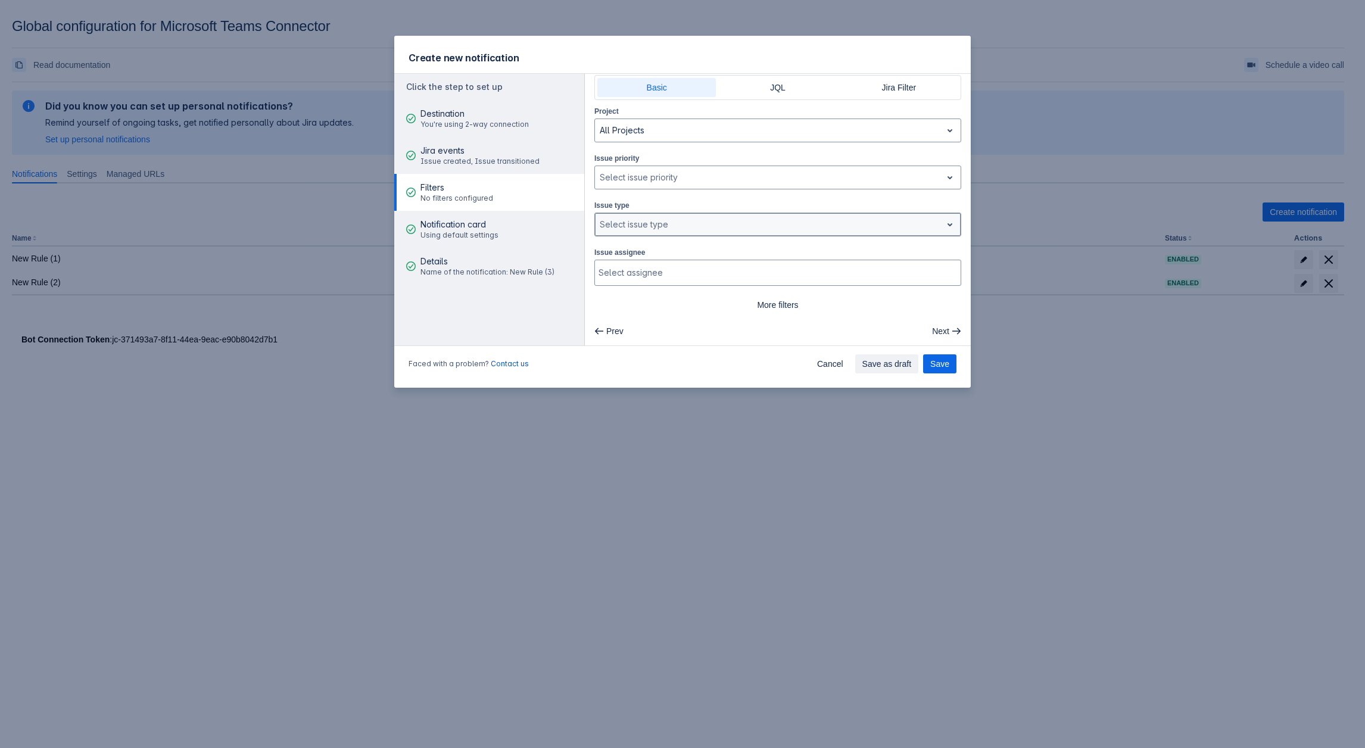
click at [639, 217] on div at bounding box center [768, 224] width 337 height 14
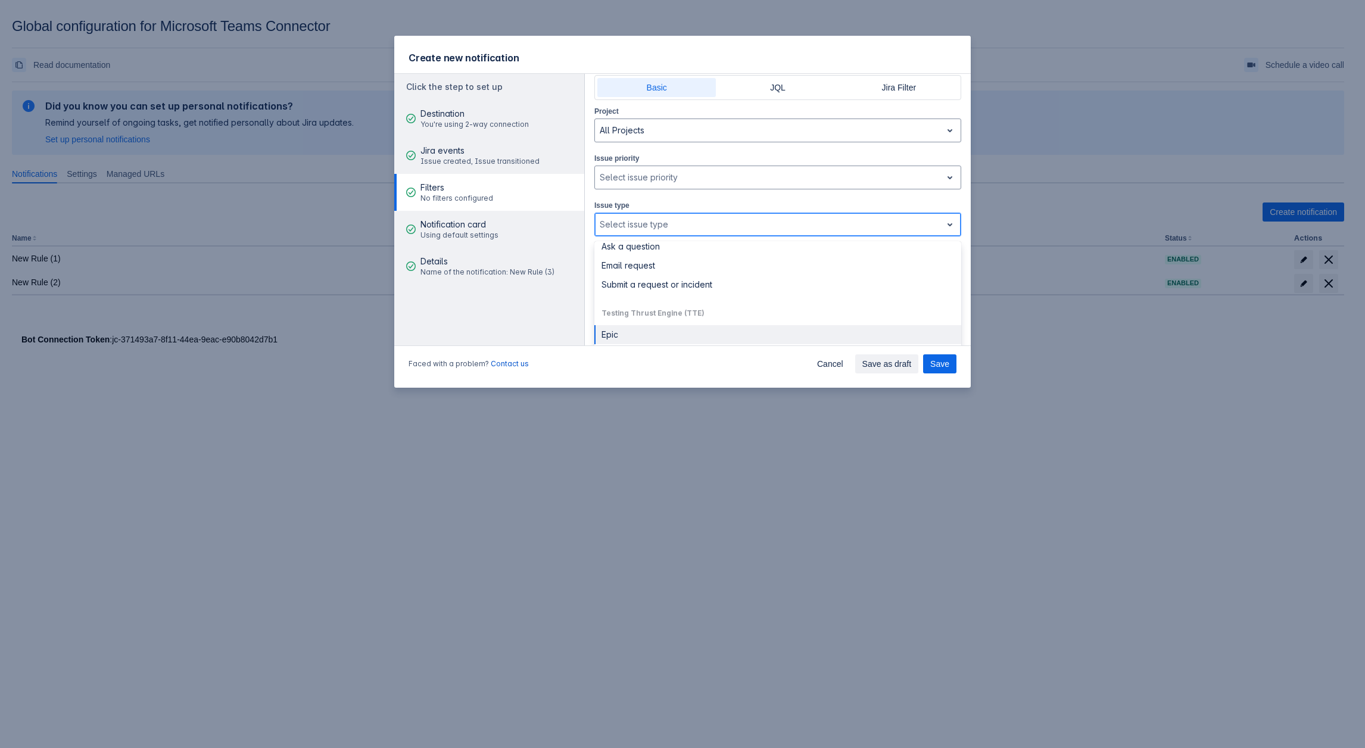
scroll to position [417, 0]
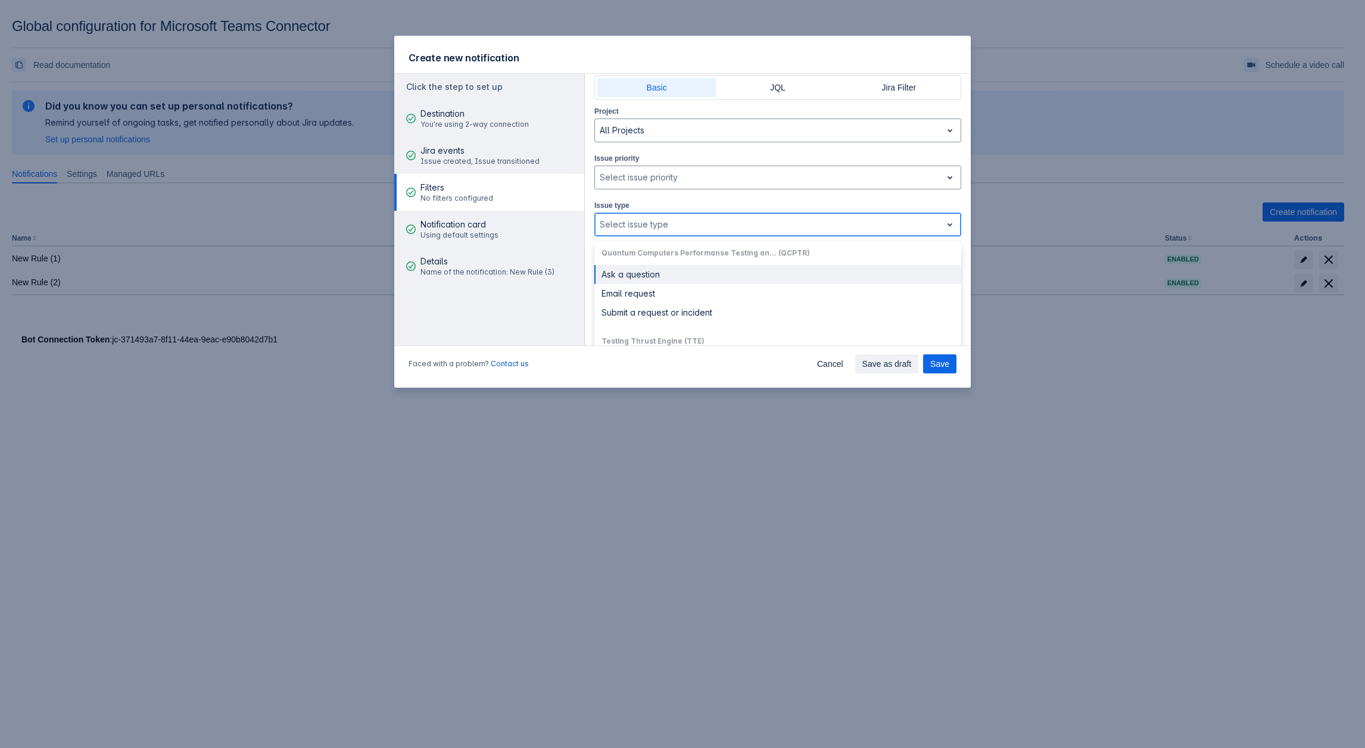
click at [629, 267] on div "Ask a question" at bounding box center [777, 274] width 367 height 19
click at [754, 223] on div at bounding box center [814, 224] width 221 height 14
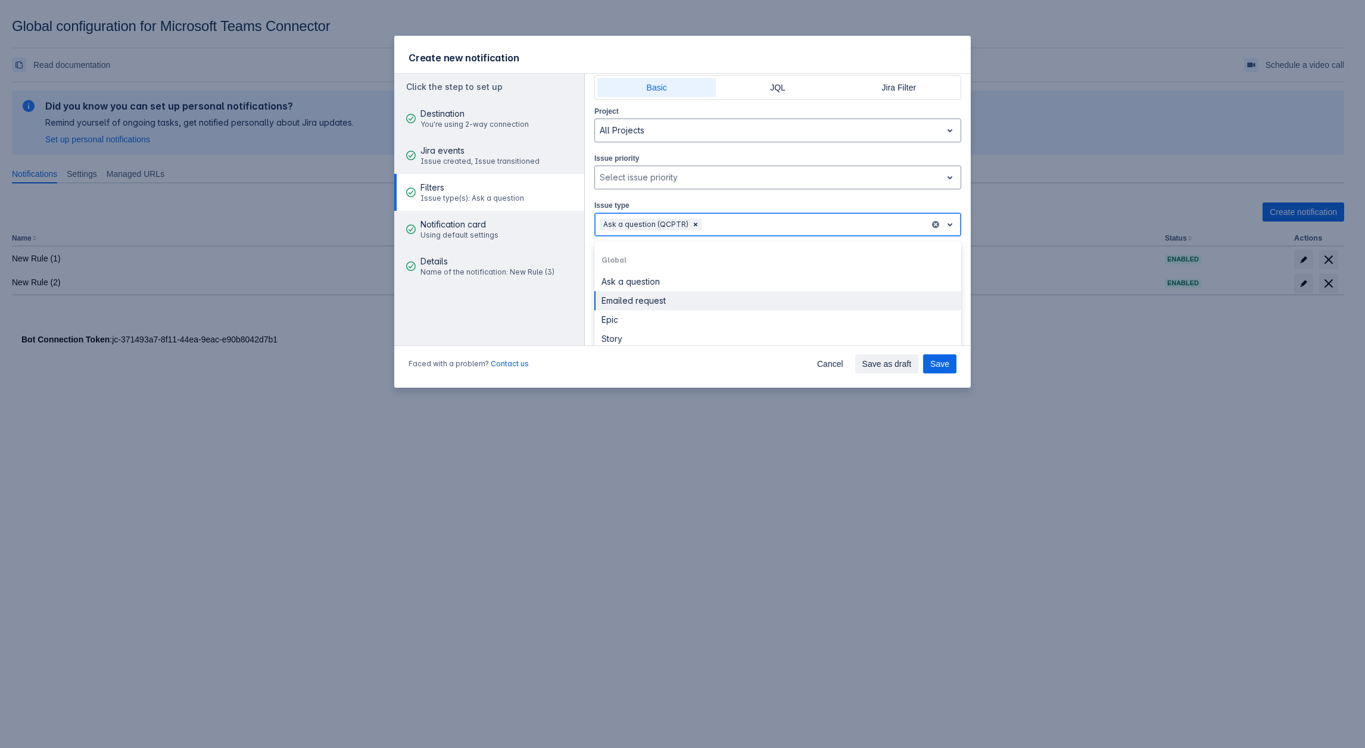
click at [645, 305] on div "Emailed request" at bounding box center [777, 300] width 367 height 19
click at [811, 223] on div at bounding box center [853, 224] width 144 height 14
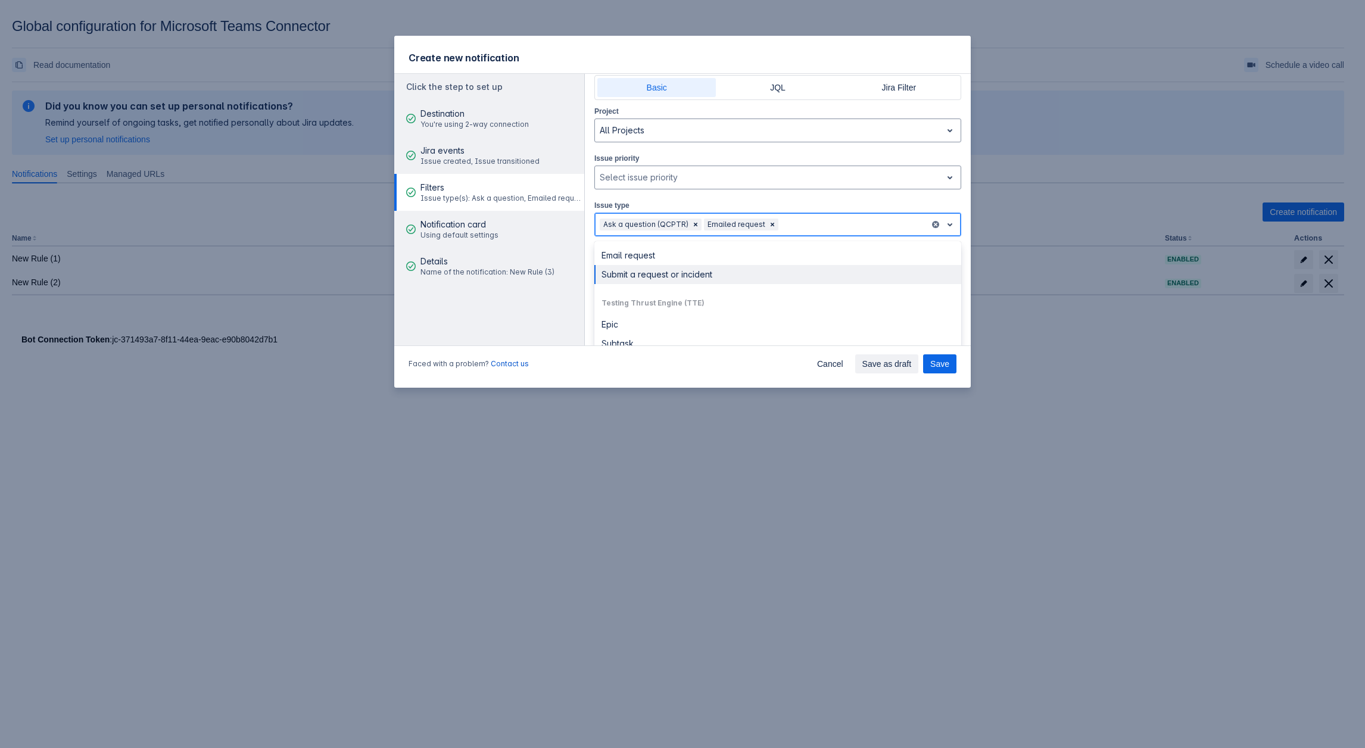
click at [654, 267] on div "Submit a request or incident" at bounding box center [777, 274] width 367 height 19
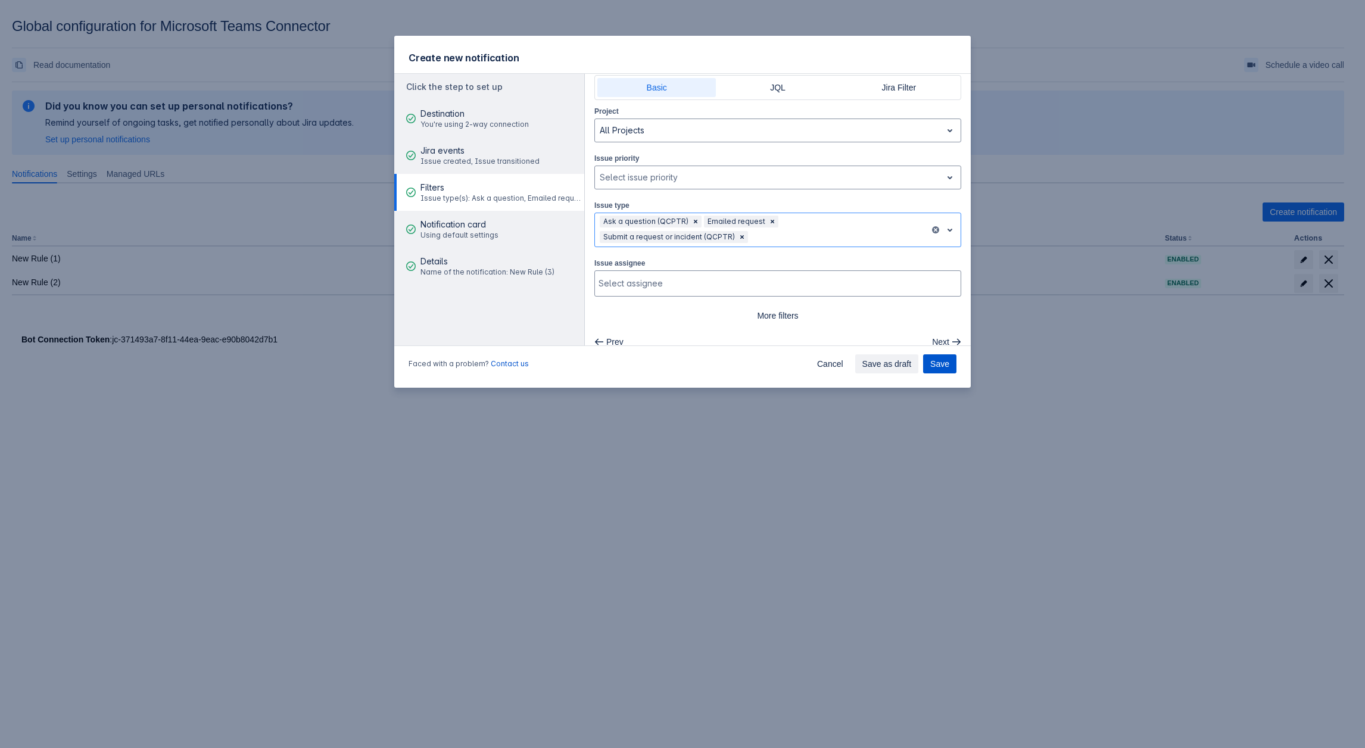
click at [945, 362] on span "Save" at bounding box center [939, 363] width 19 height 19
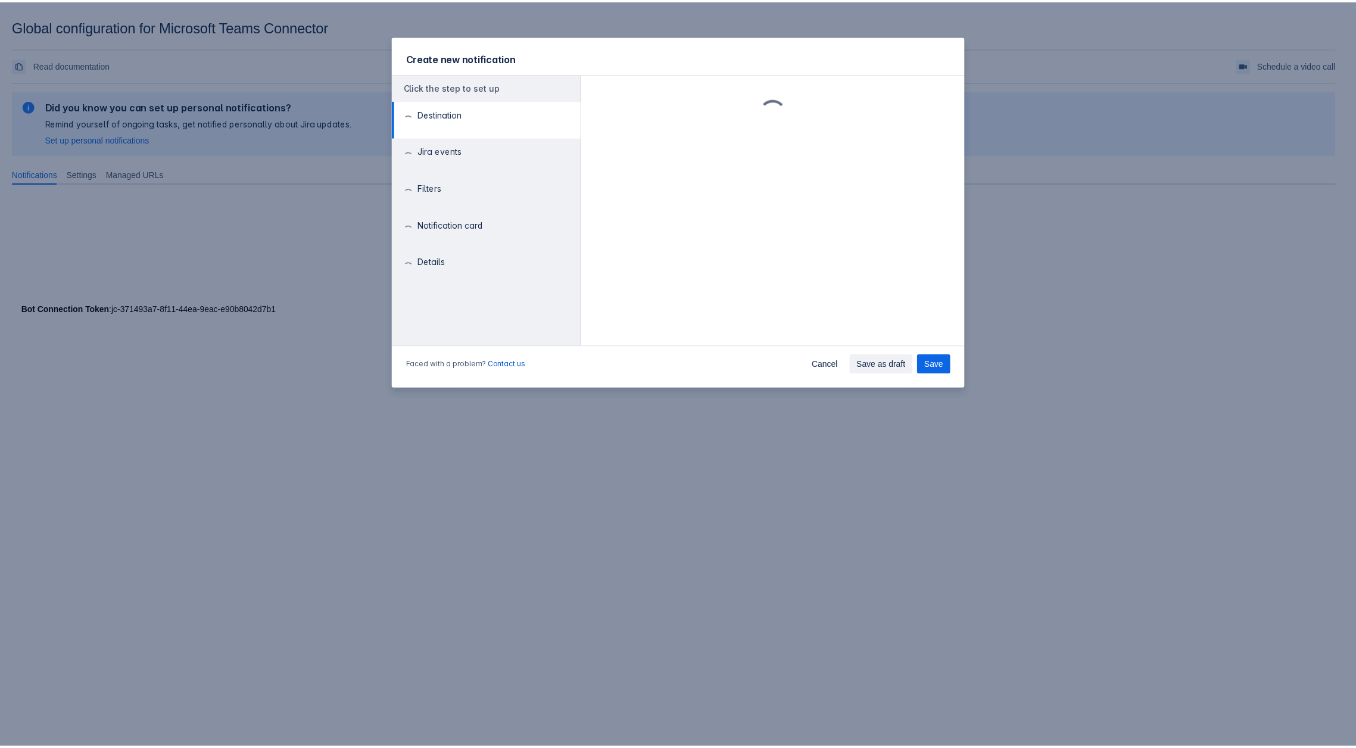
scroll to position [0, 0]
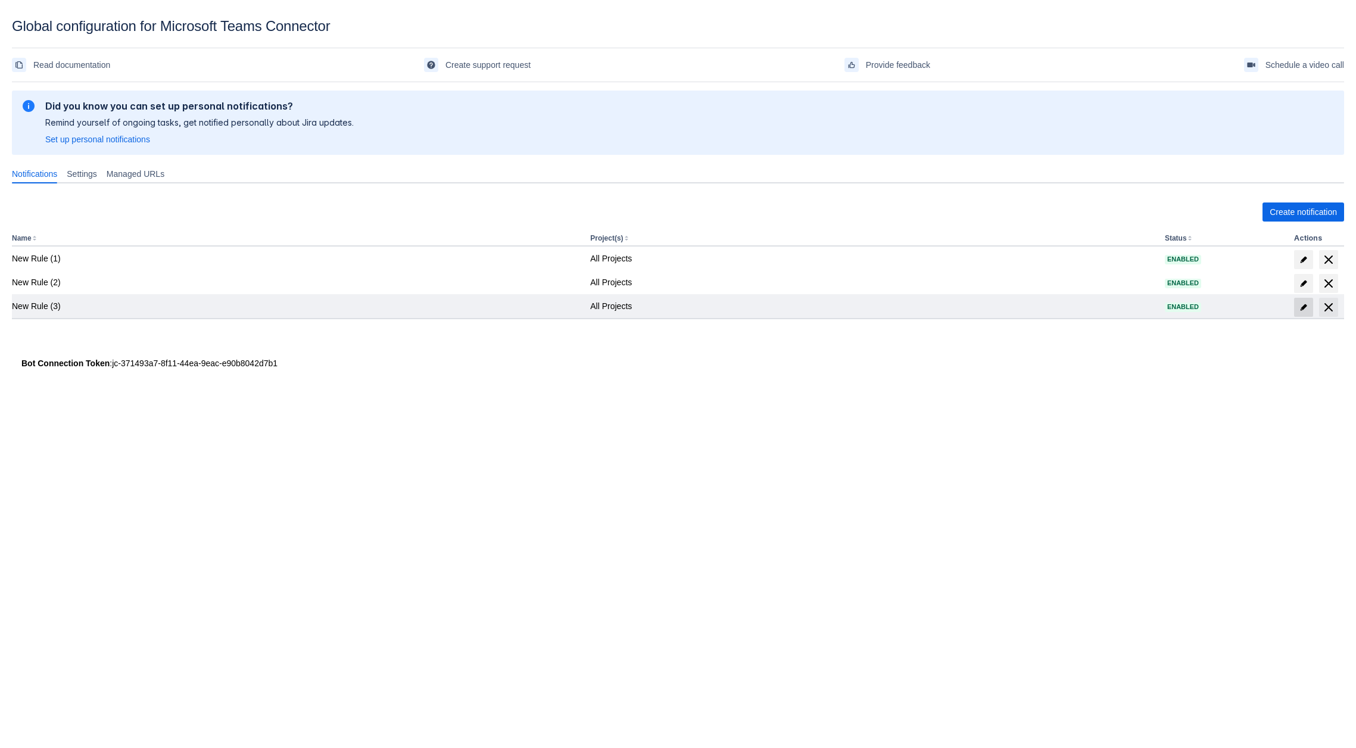
click at [1297, 307] on span at bounding box center [1303, 307] width 19 height 19
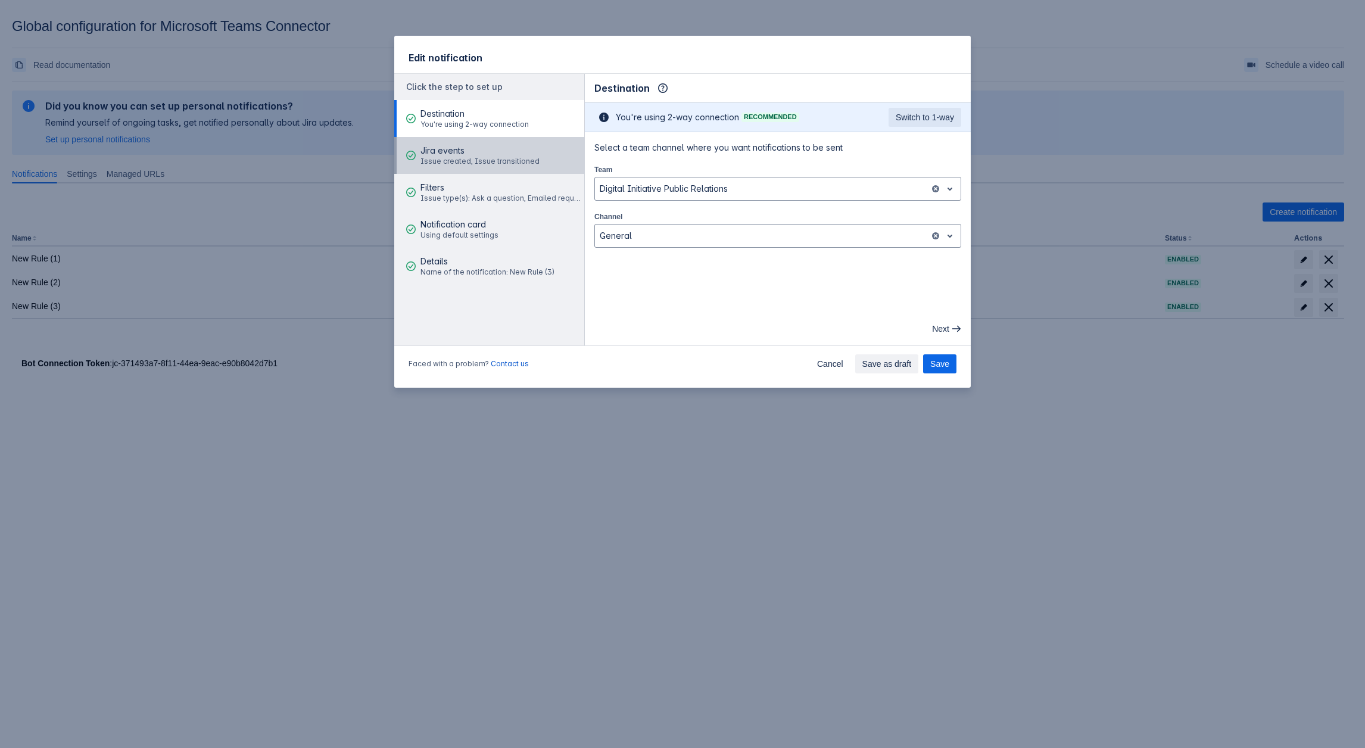
click at [465, 152] on span "Jira events" at bounding box center [479, 151] width 119 height 12
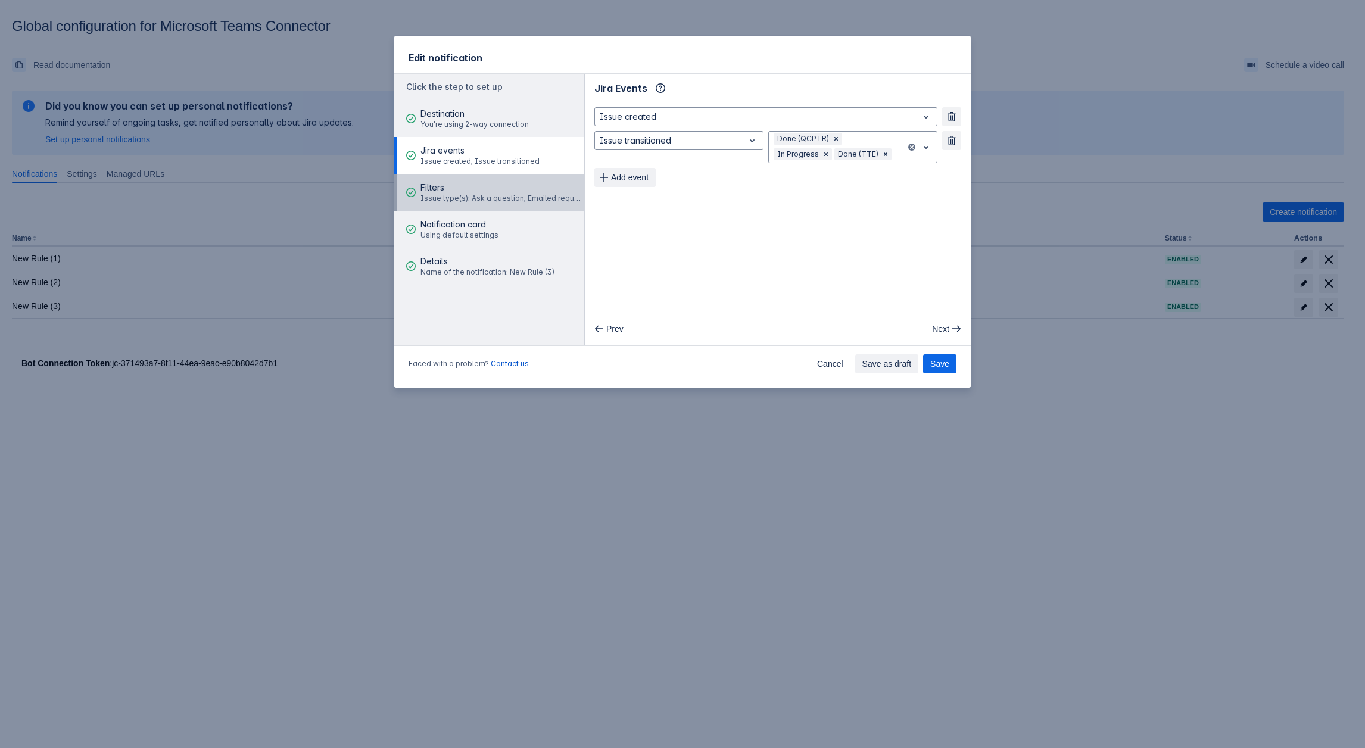
click at [453, 185] on span "Filters" at bounding box center [500, 188] width 160 height 12
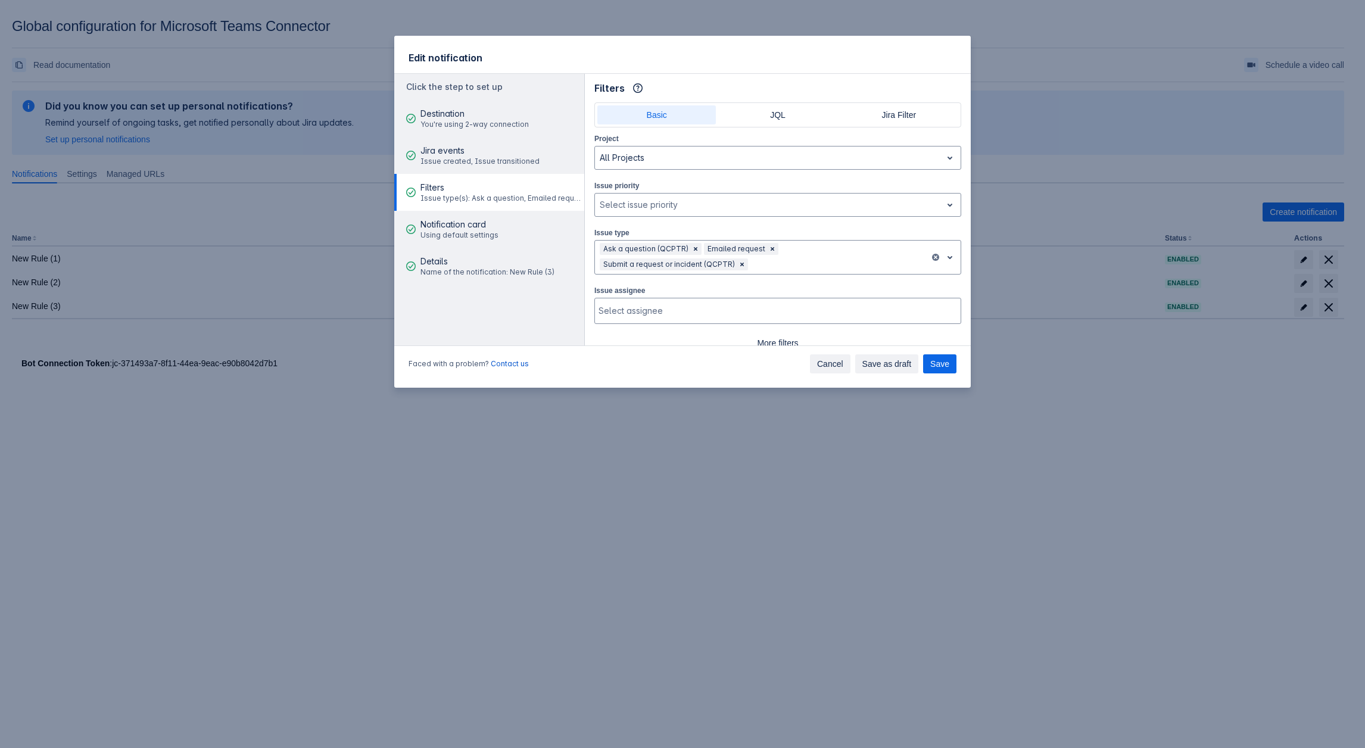
click at [836, 362] on span "Cancel" at bounding box center [830, 363] width 26 height 19
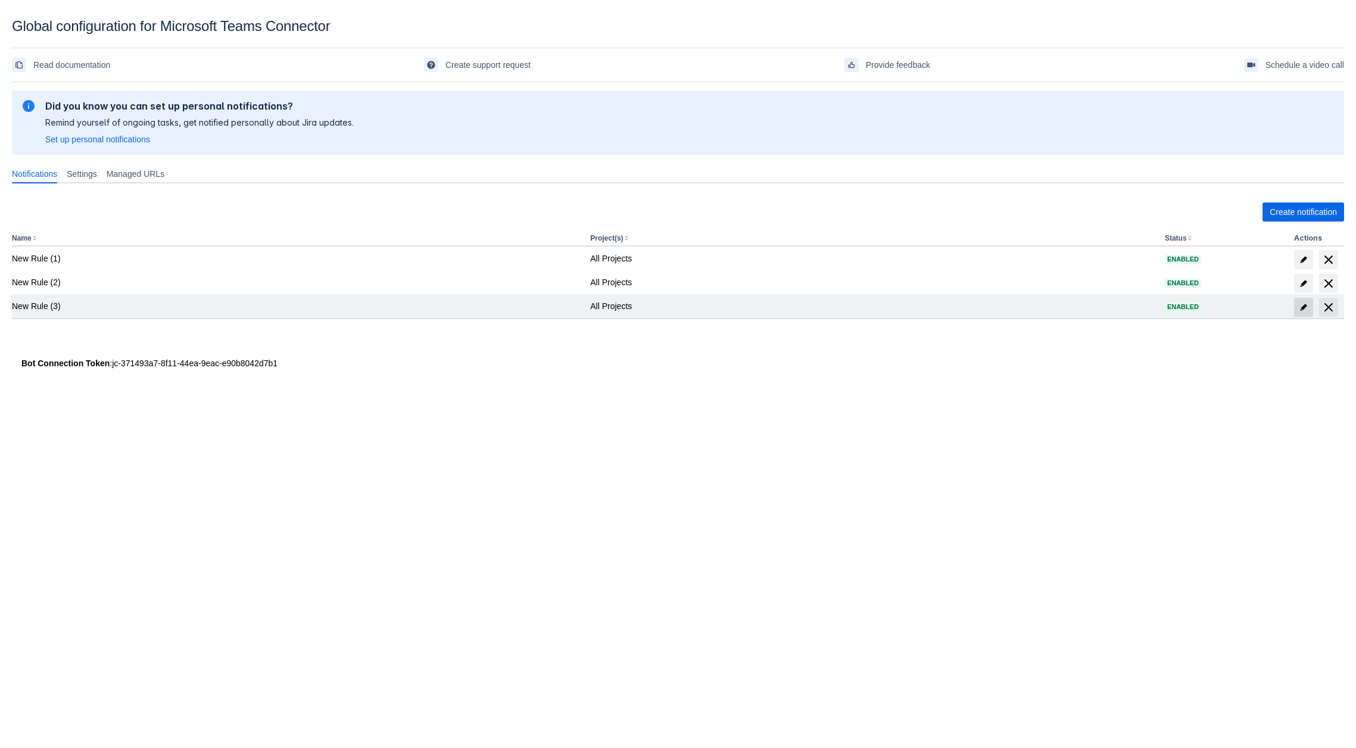
click at [1303, 306] on span "edit" at bounding box center [1304, 308] width 10 height 10
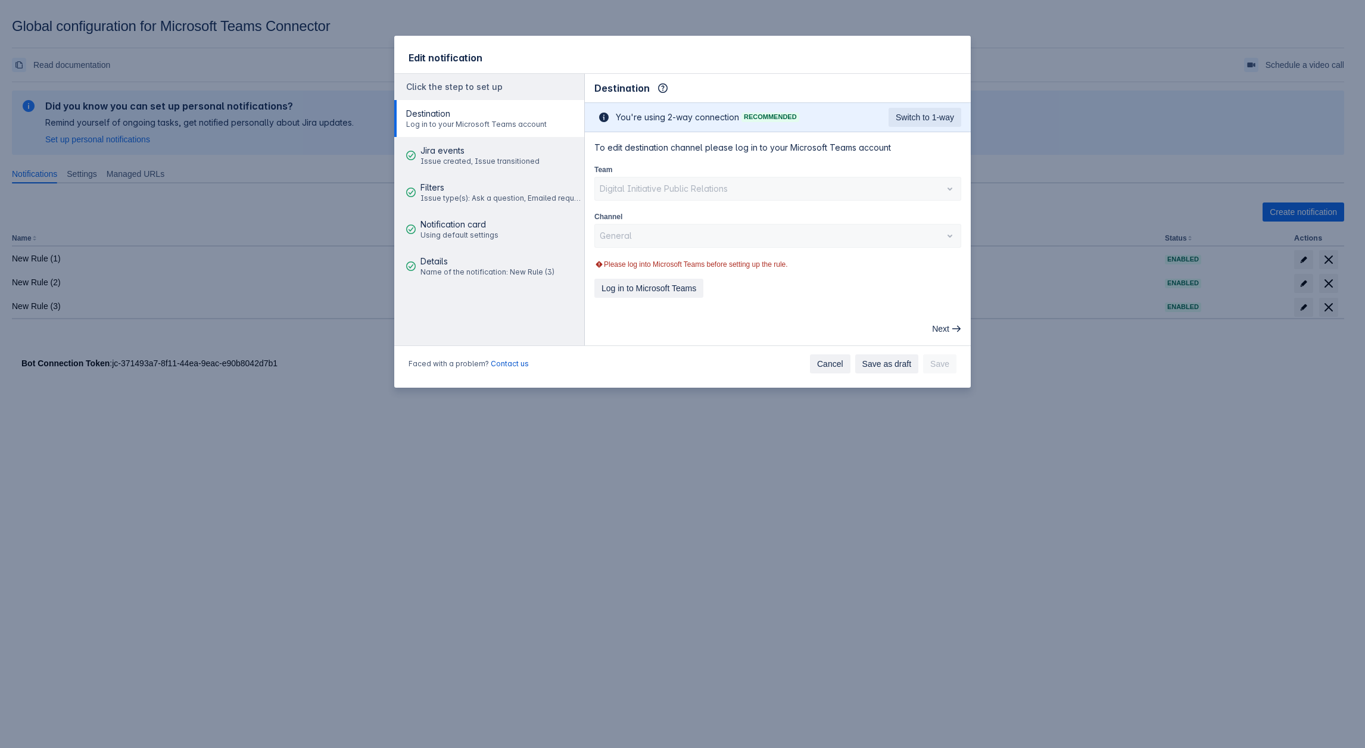
click at [831, 363] on span "Cancel" at bounding box center [830, 363] width 26 height 19
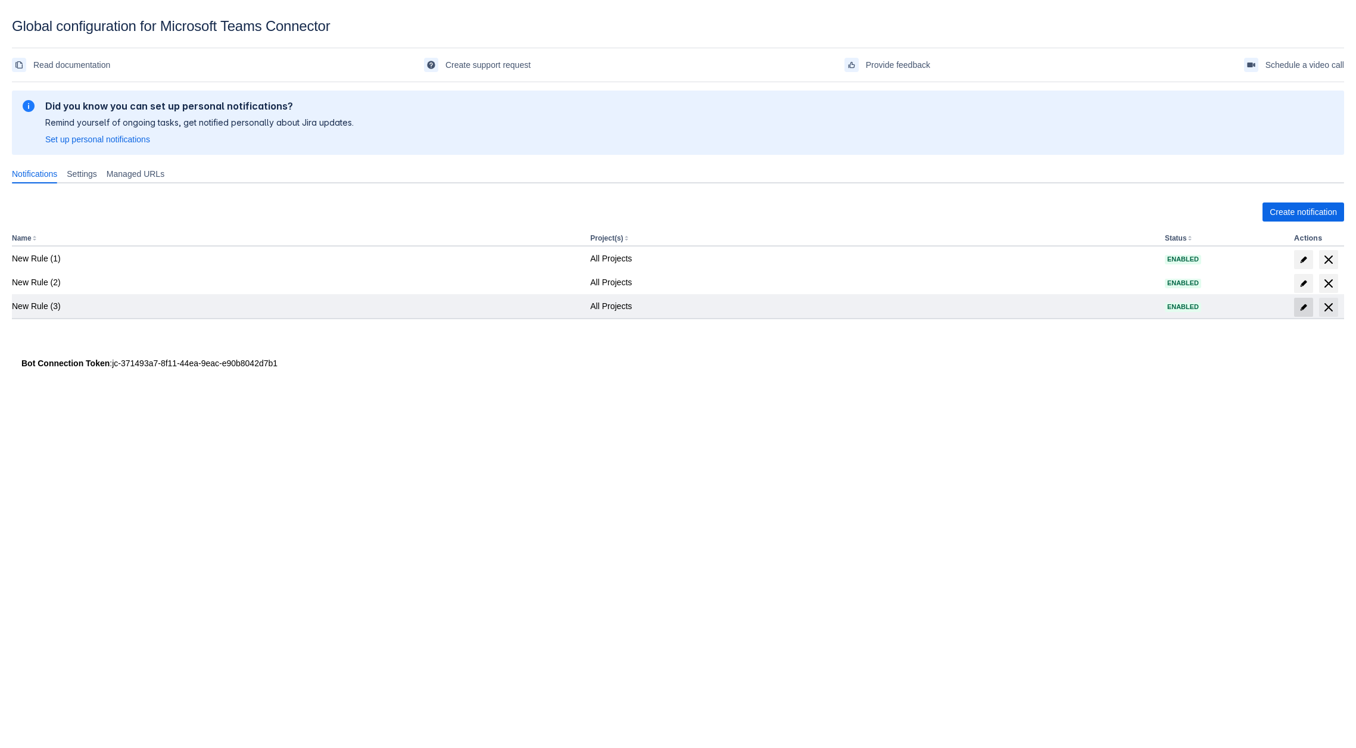
click at [1303, 309] on span "edit" at bounding box center [1304, 308] width 10 height 10
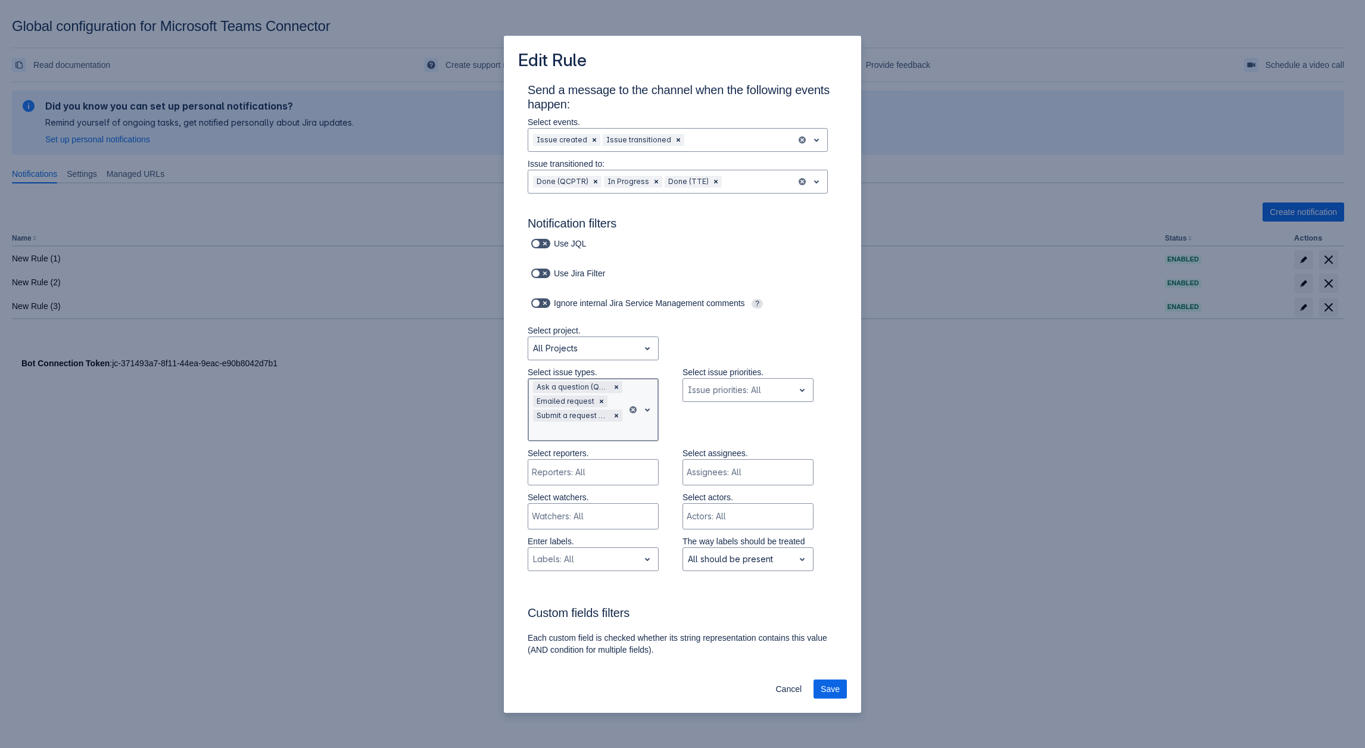
click at [583, 426] on div at bounding box center [577, 431] width 89 height 14
click at [584, 558] on div "Email request" at bounding box center [593, 548] width 131 height 19
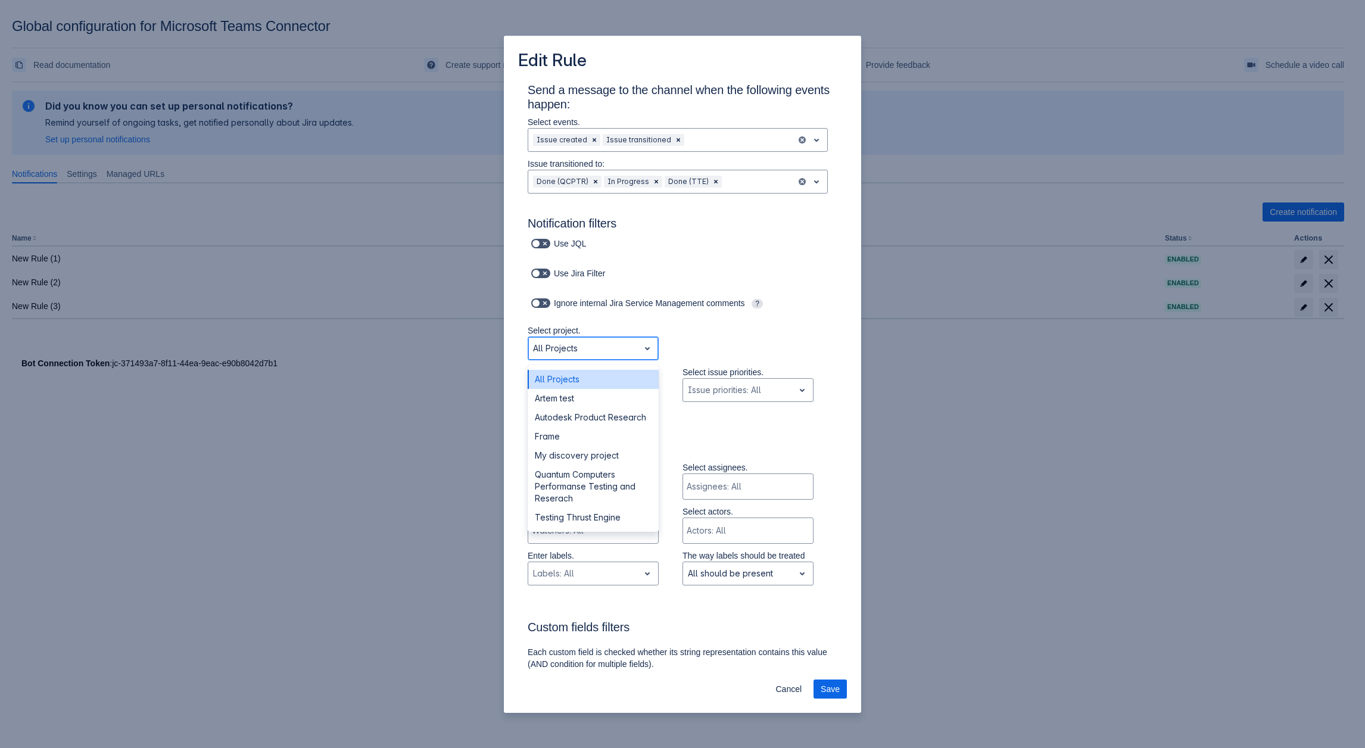
click at [606, 345] on div at bounding box center [583, 348] width 101 height 14
click at [580, 410] on div "Autodesk Product Research" at bounding box center [593, 417] width 131 height 19
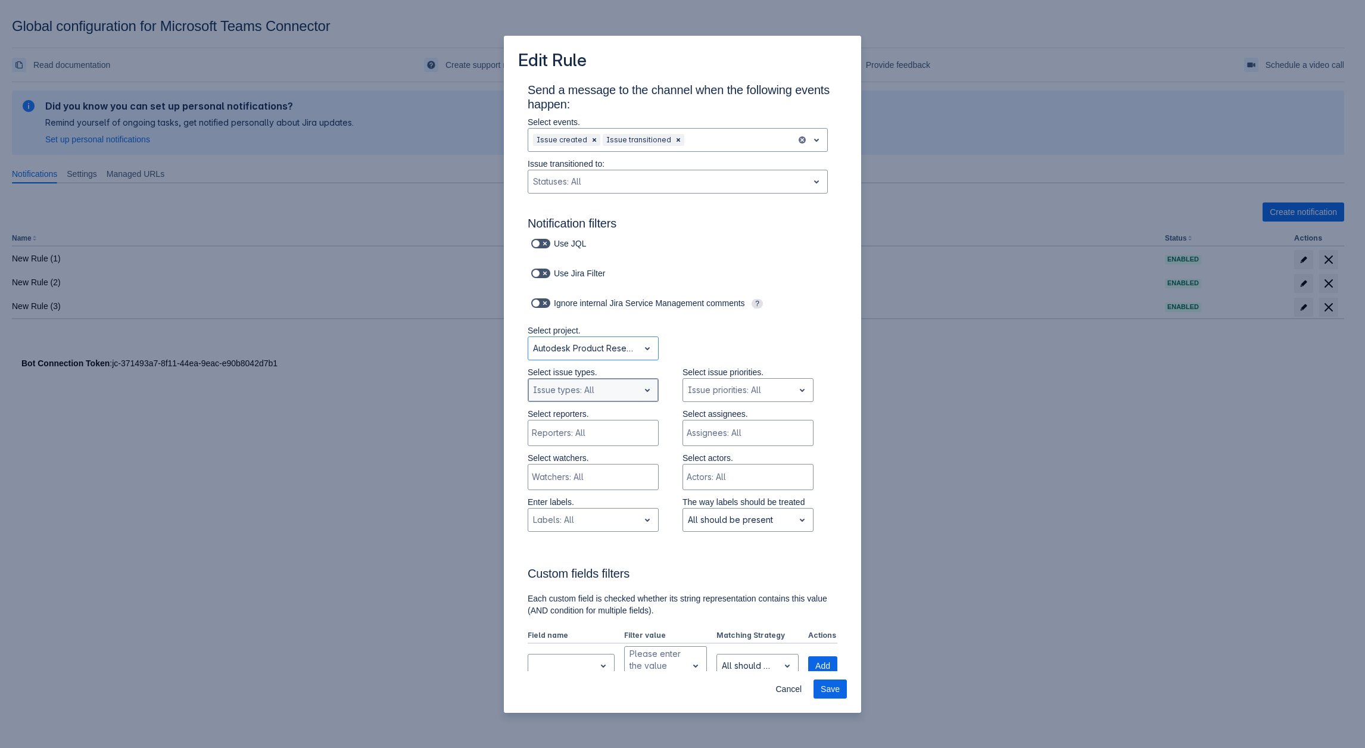
click at [593, 391] on div at bounding box center [583, 390] width 101 height 14
click at [590, 442] on div "Email request" at bounding box center [593, 440] width 131 height 19
click at [638, 182] on div at bounding box center [668, 182] width 270 height 14
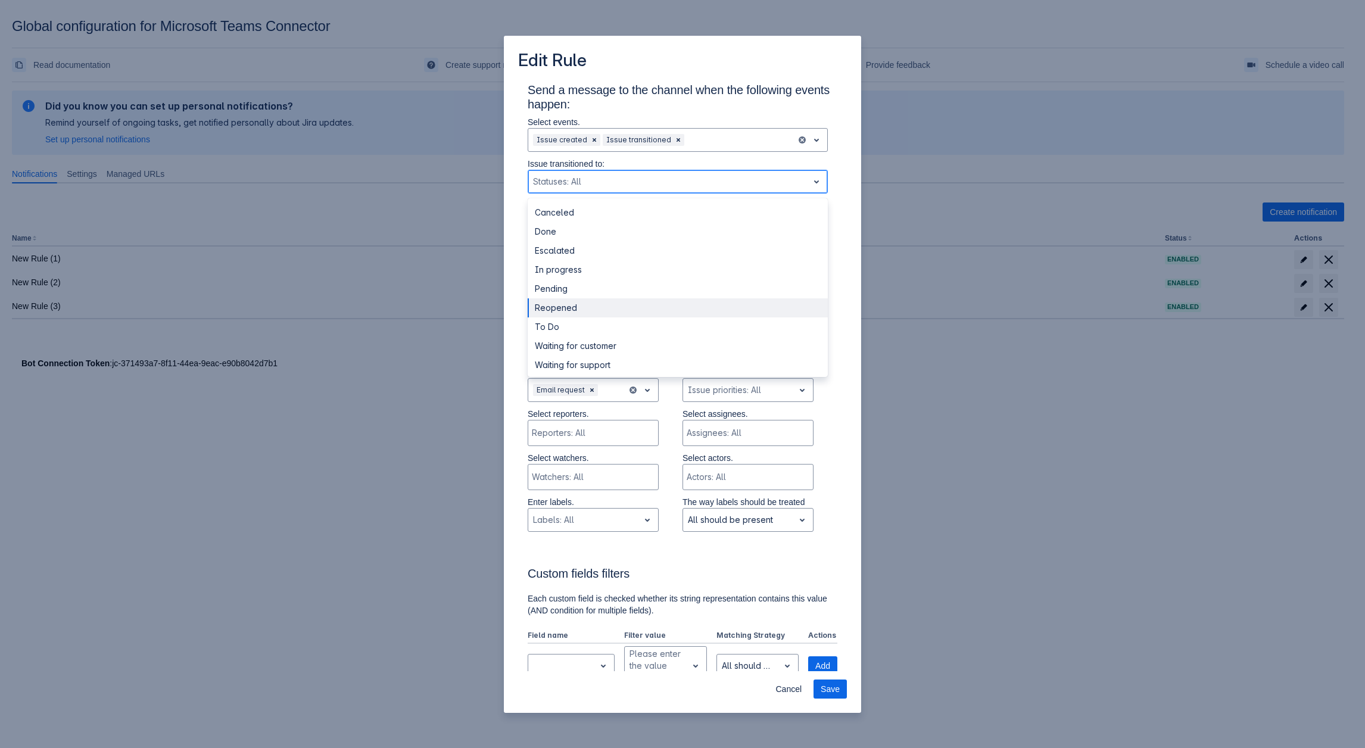
scroll to position [2, 0]
click at [573, 306] on div "Reopened" at bounding box center [678, 305] width 300 height 19
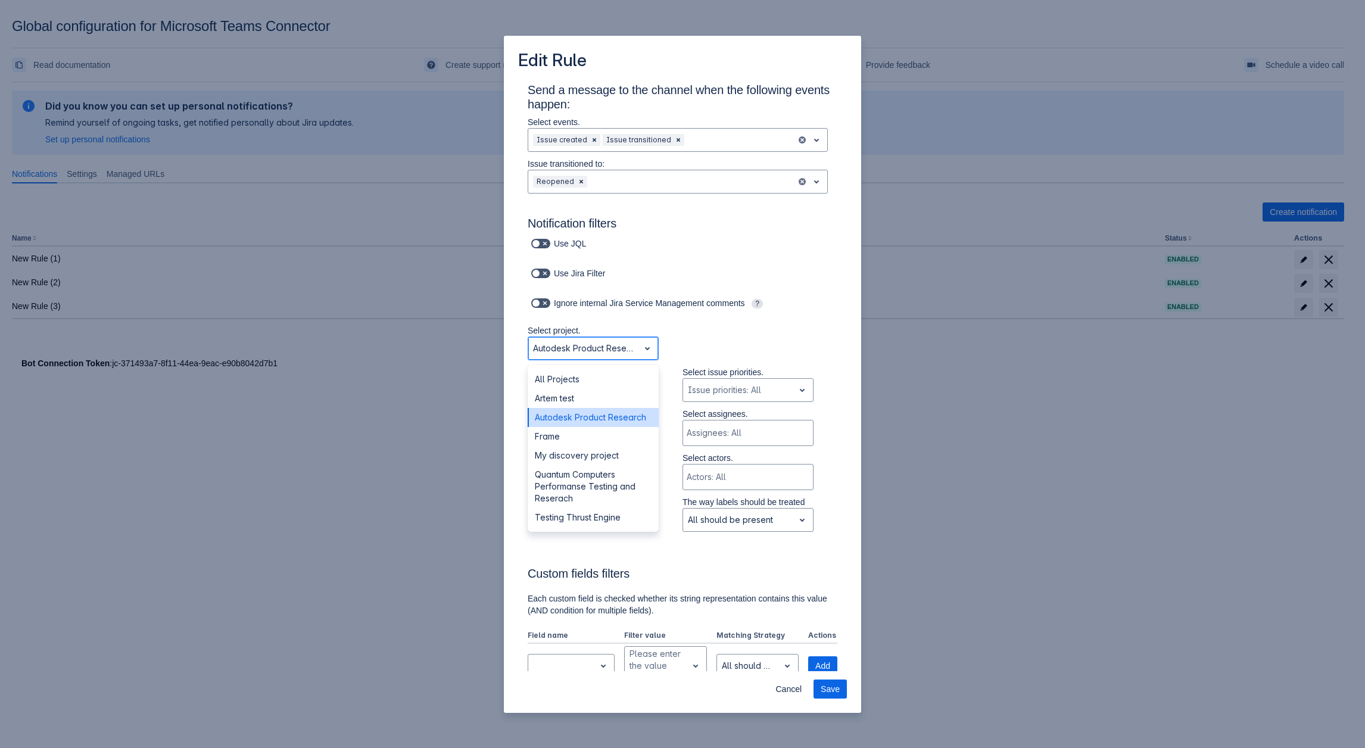
click at [588, 350] on div at bounding box center [583, 348] width 101 height 14
click at [582, 379] on div "All Projects" at bounding box center [593, 379] width 131 height 19
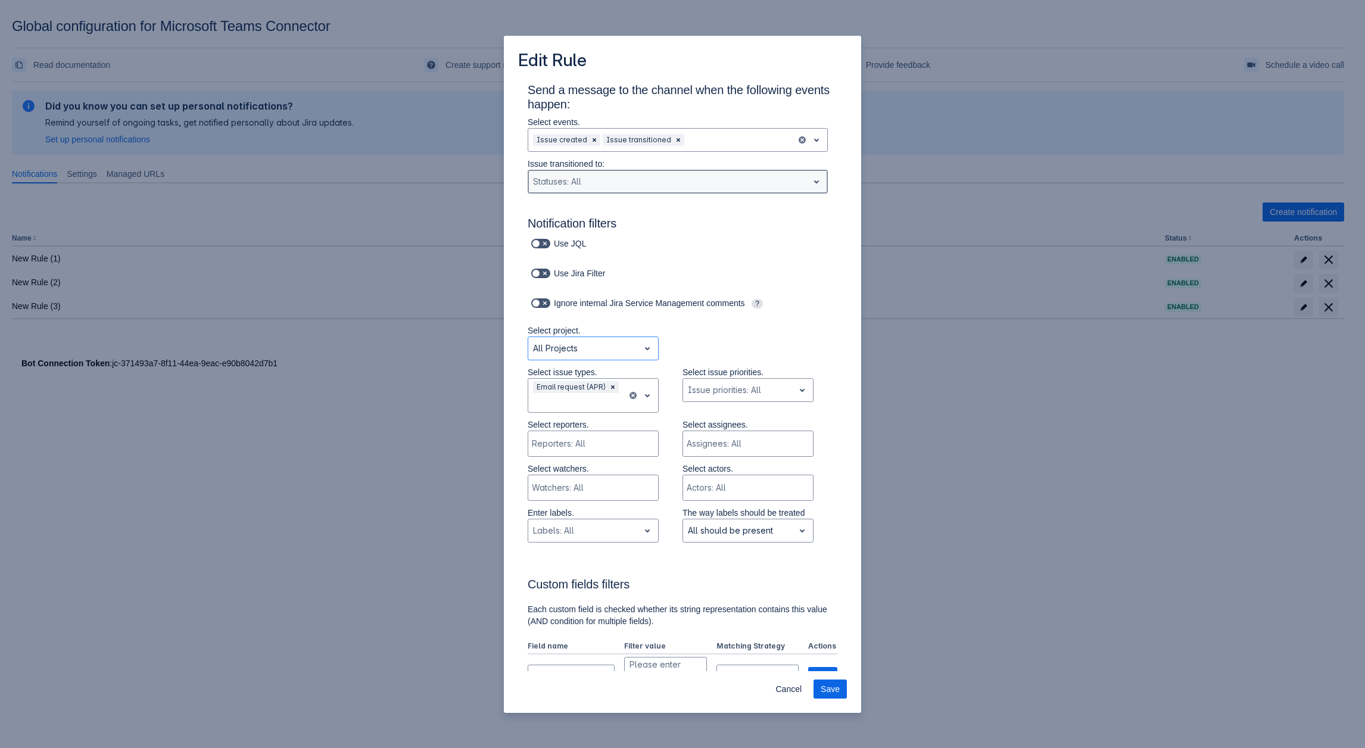
click at [565, 189] on div at bounding box center [668, 182] width 270 height 14
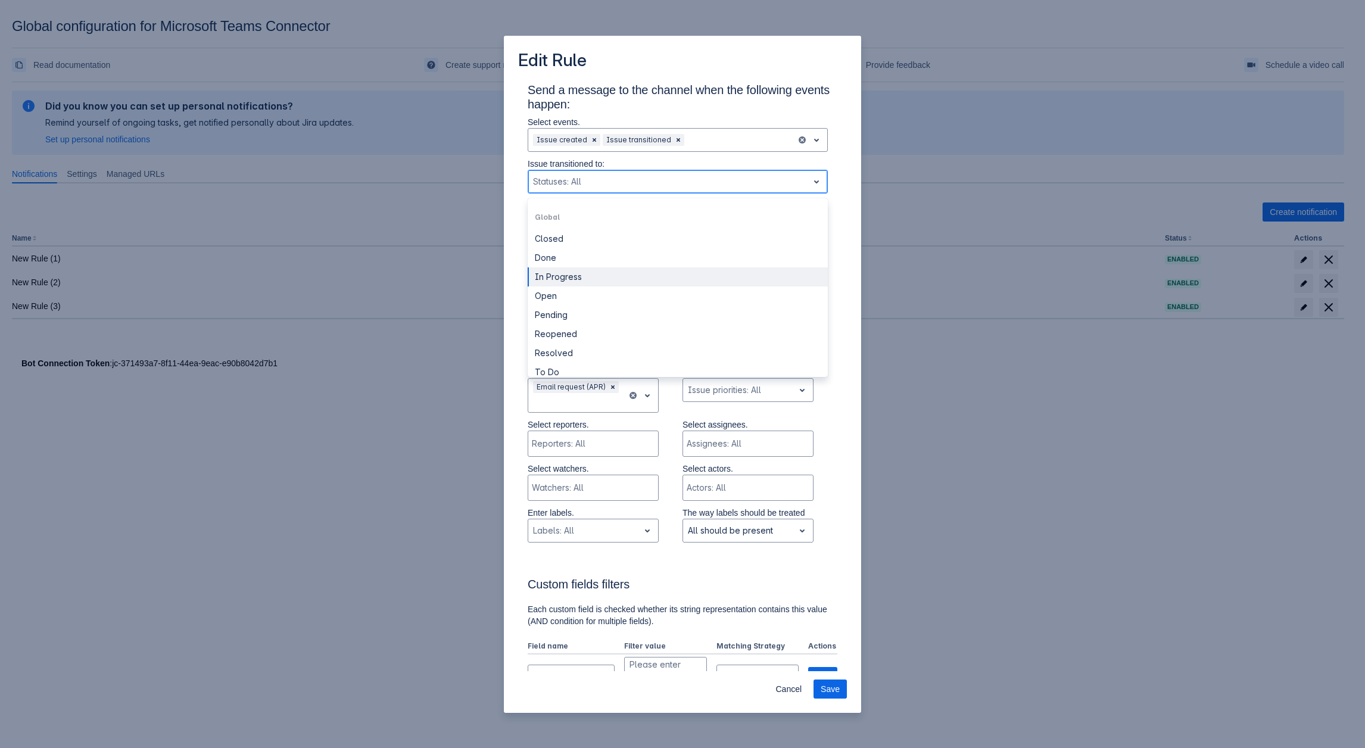
click at [597, 272] on div "In Progress" at bounding box center [678, 276] width 300 height 19
click at [606, 177] on div at bounding box center [693, 182] width 198 height 14
click at [611, 312] on div "Reopened" at bounding box center [678, 315] width 300 height 19
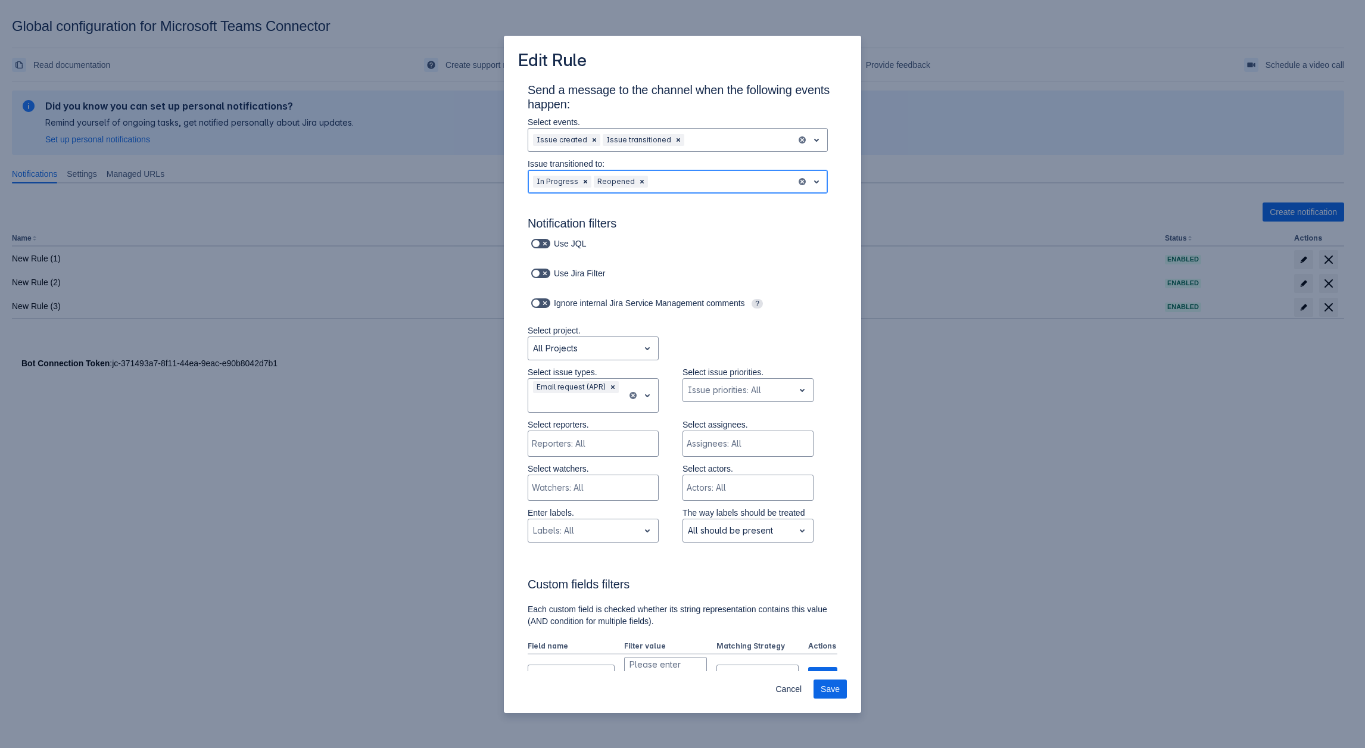
click at [672, 185] on div at bounding box center [720, 182] width 141 height 14
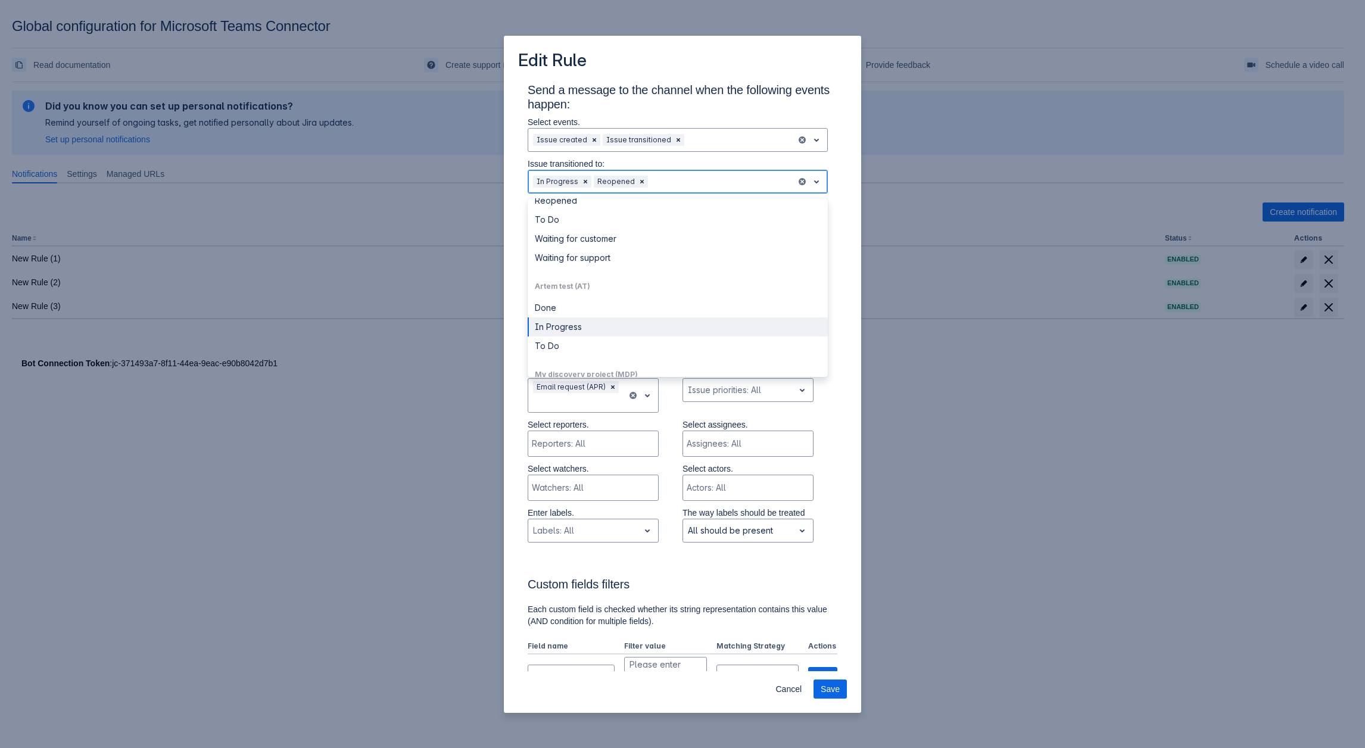
click at [584, 328] on div "In Progress" at bounding box center [678, 326] width 300 height 19
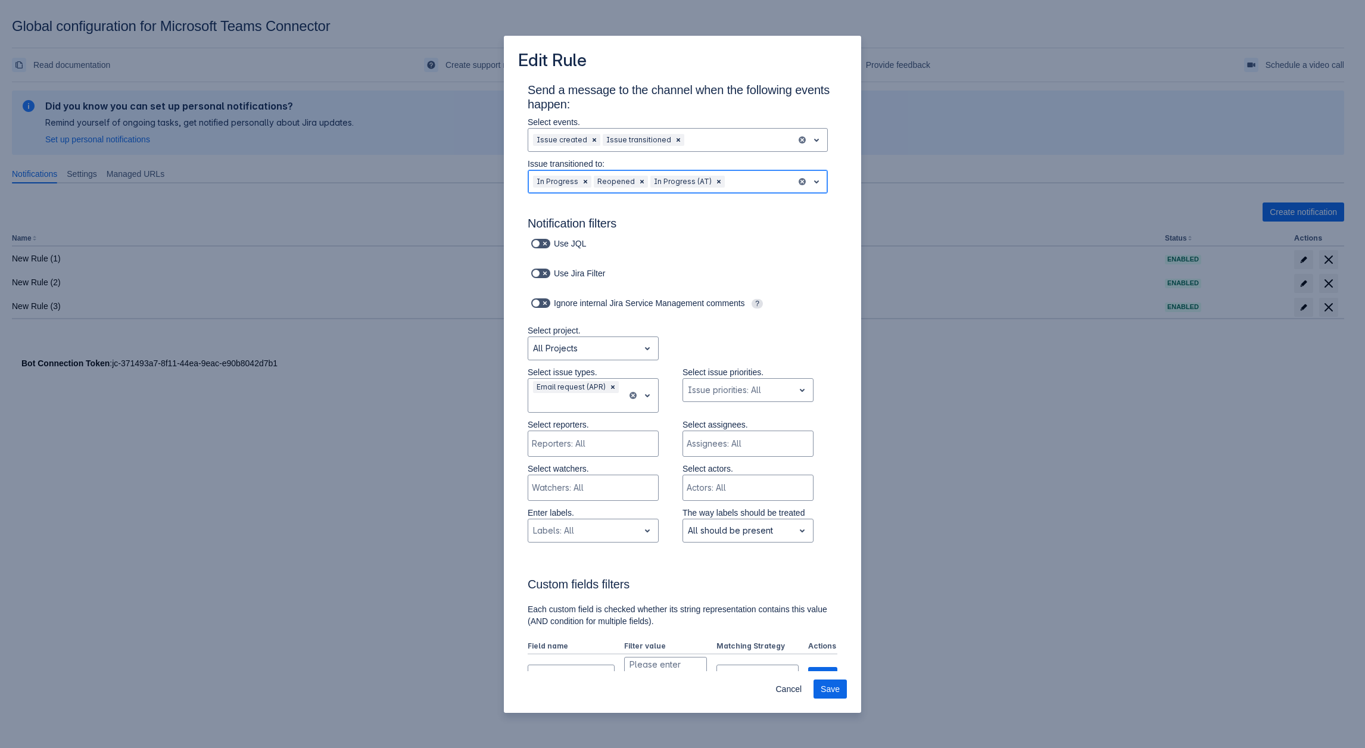
click at [742, 179] on div at bounding box center [759, 182] width 64 height 14
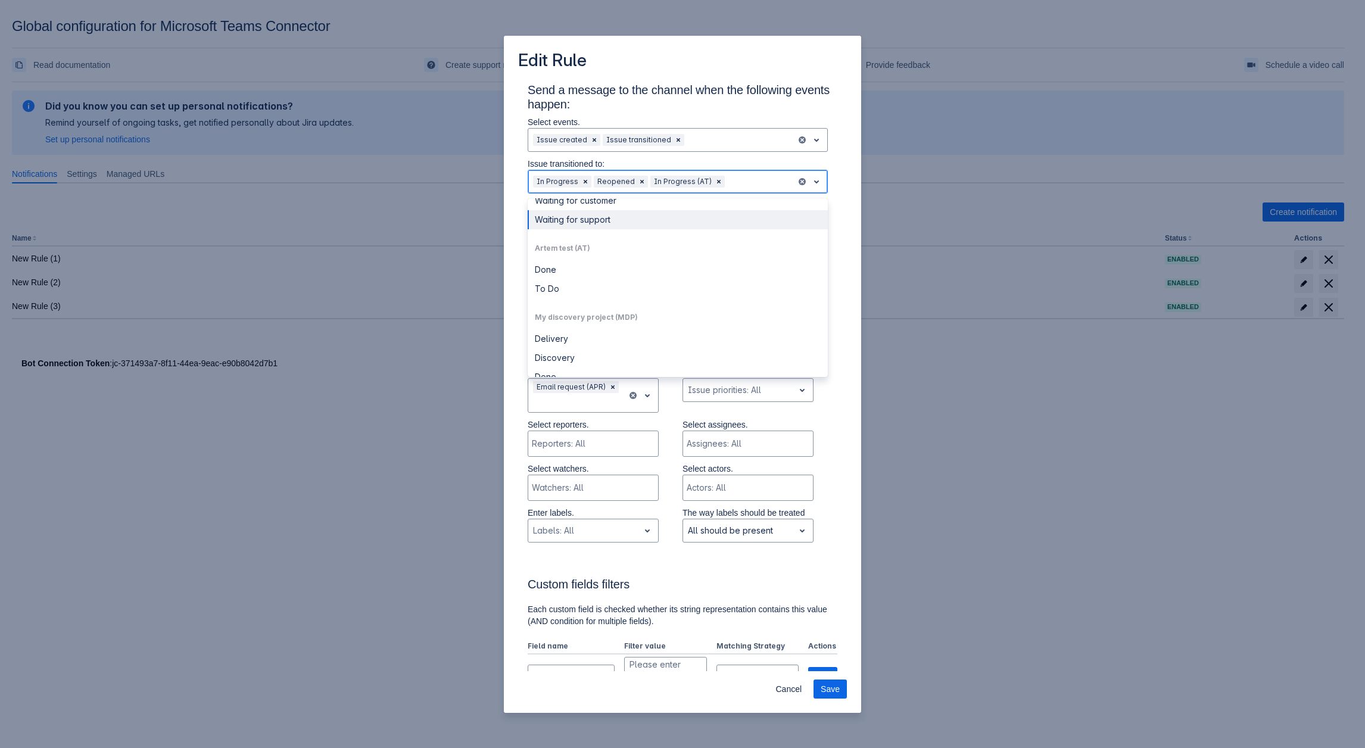
scroll to position [536, 0]
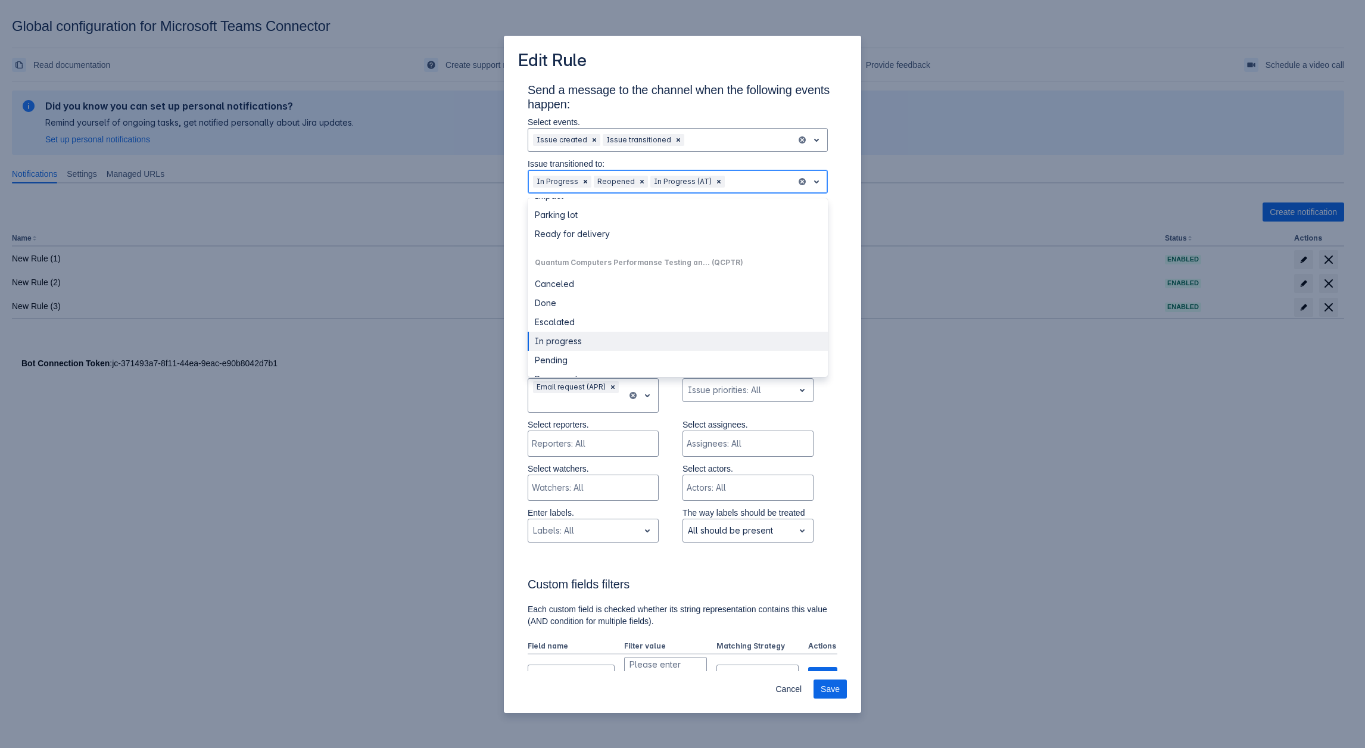
click at [596, 334] on div "In progress" at bounding box center [678, 341] width 300 height 19
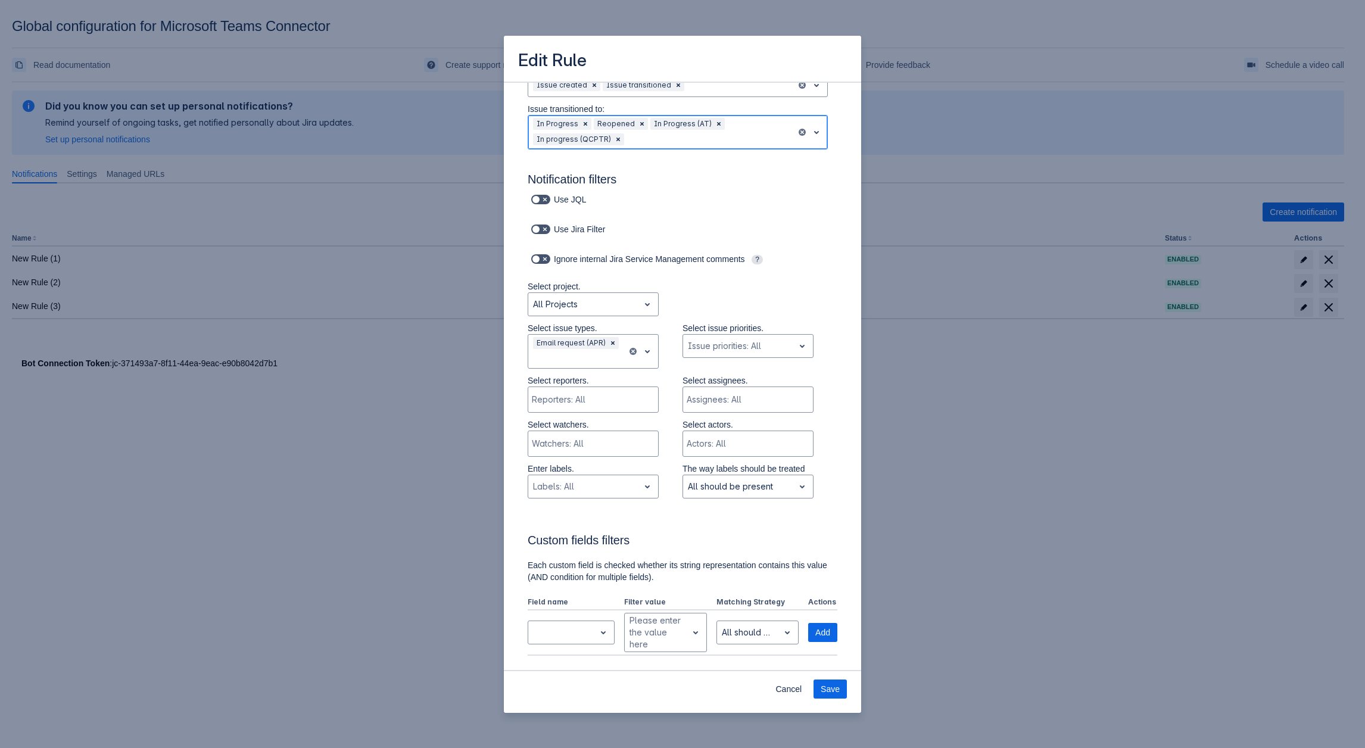
scroll to position [0, 0]
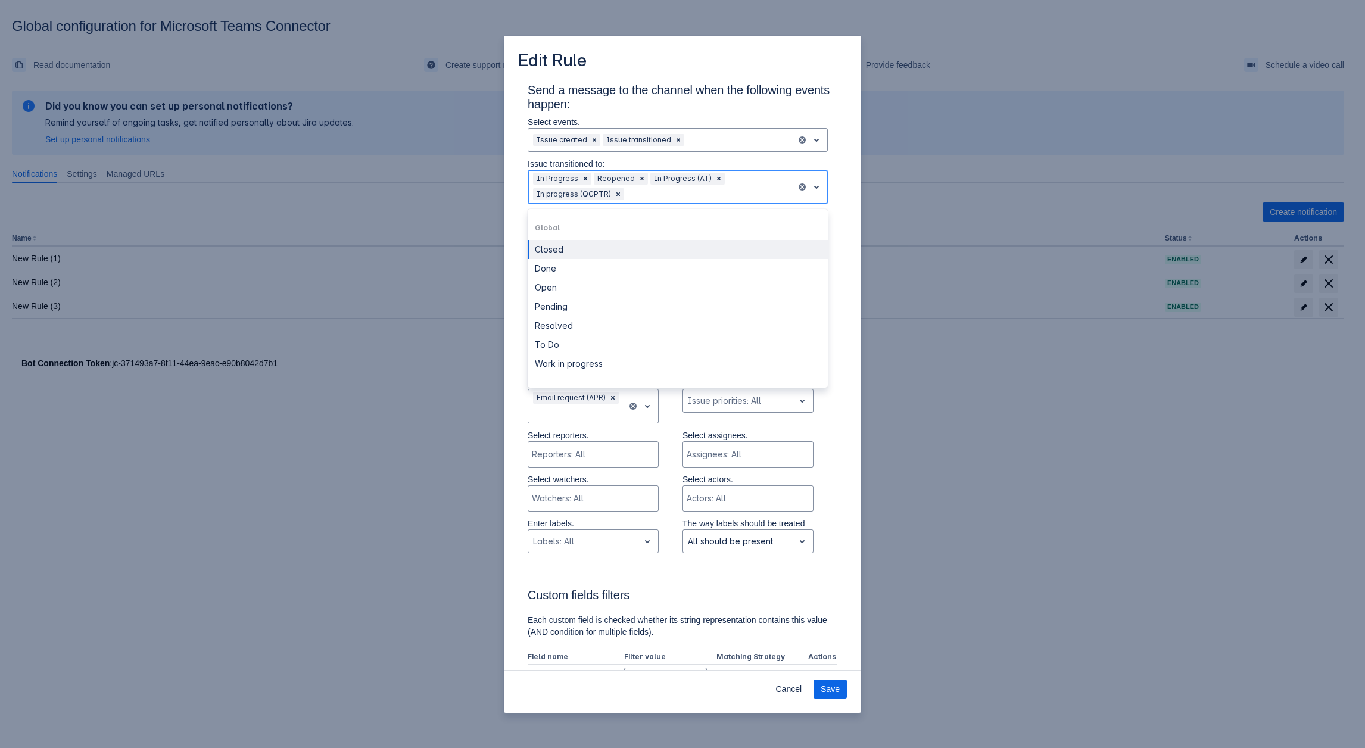
click at [695, 202] on div "In Progress Reopened In Progress (AT) In progress (QCPTR)" at bounding box center [662, 186] width 268 height 33
click at [611, 373] on div "To Do" at bounding box center [678, 368] width 300 height 19
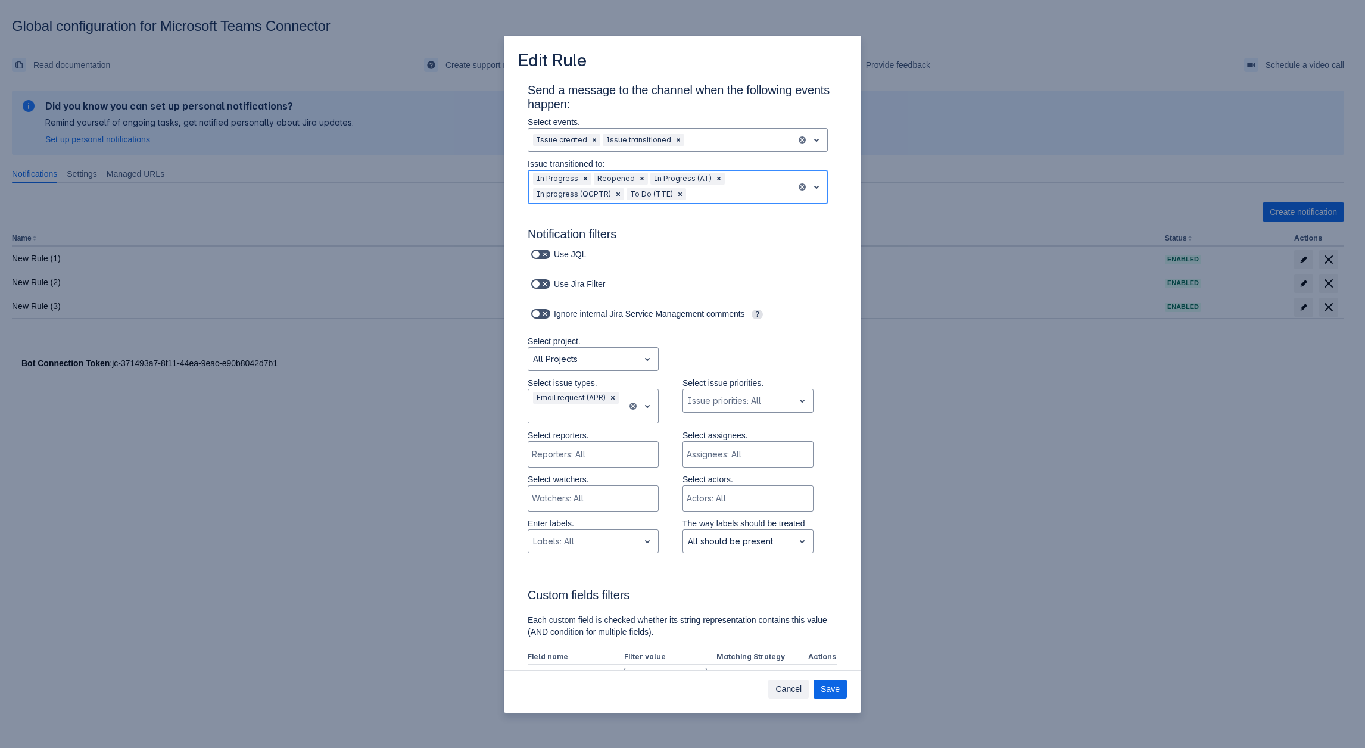
click at [795, 686] on span "Cancel" at bounding box center [788, 689] width 26 height 19
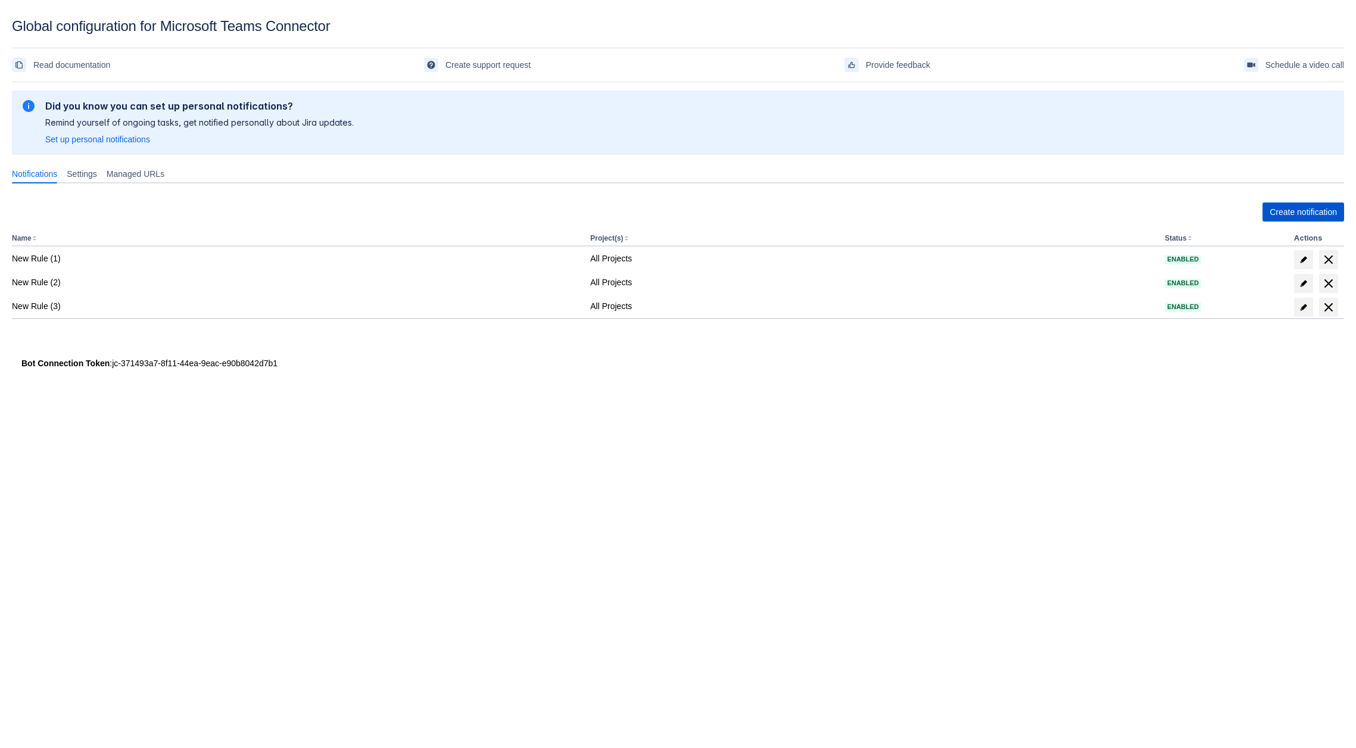
click at [1276, 213] on span "Create notification" at bounding box center [1303, 212] width 67 height 19
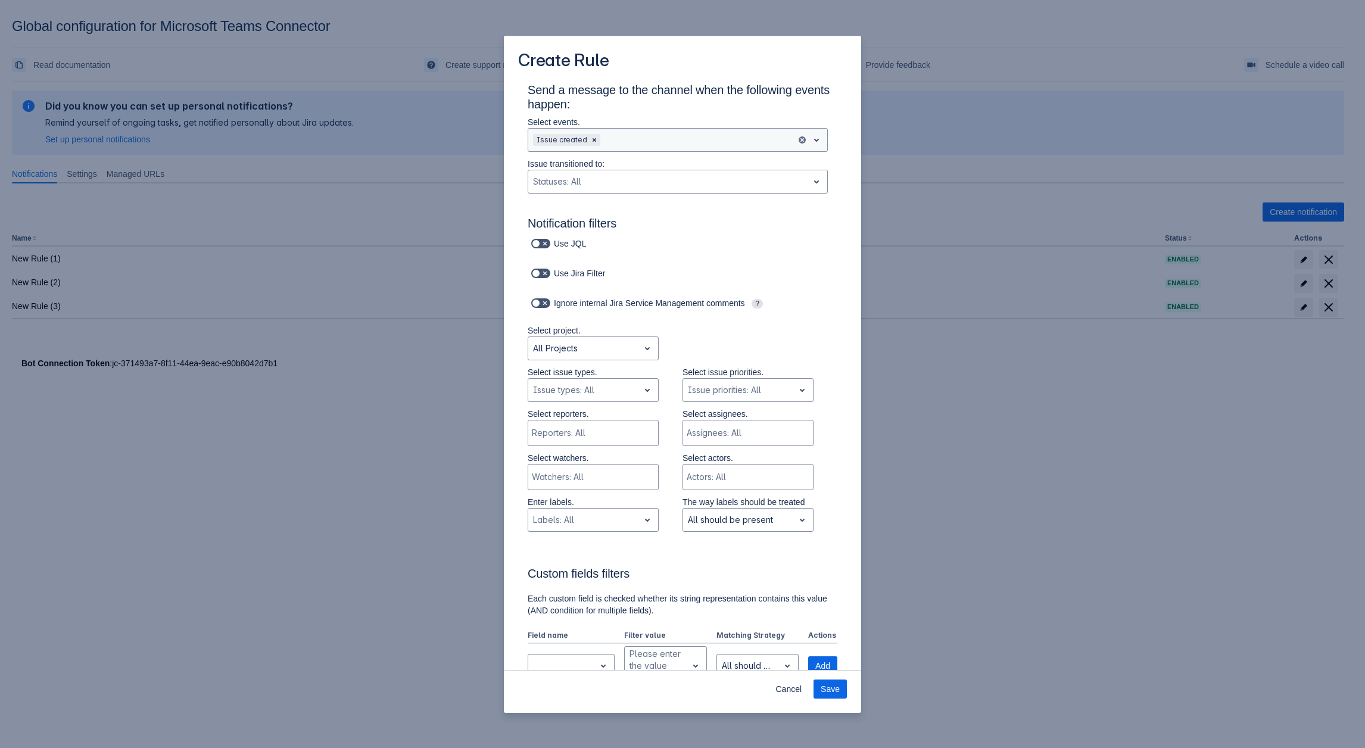
drag, startPoint x: 615, startPoint y: 119, endPoint x: 618, endPoint y: 133, distance: 13.9
click at [613, 122] on p "Select events." at bounding box center [678, 122] width 300 height 12
click at [618, 133] on div "Scrollable content" at bounding box center [697, 140] width 189 height 14
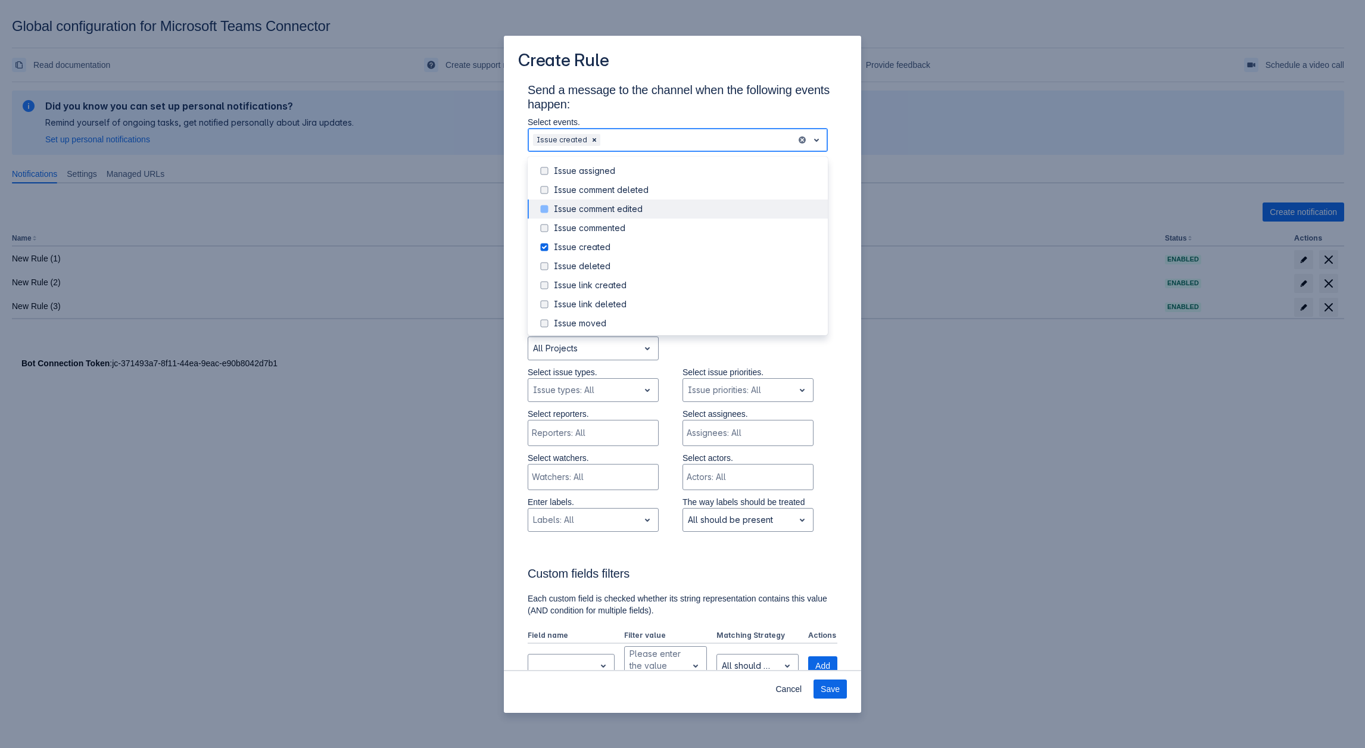
click at [581, 218] on div "Issue comment edited" at bounding box center [678, 209] width 300 height 19
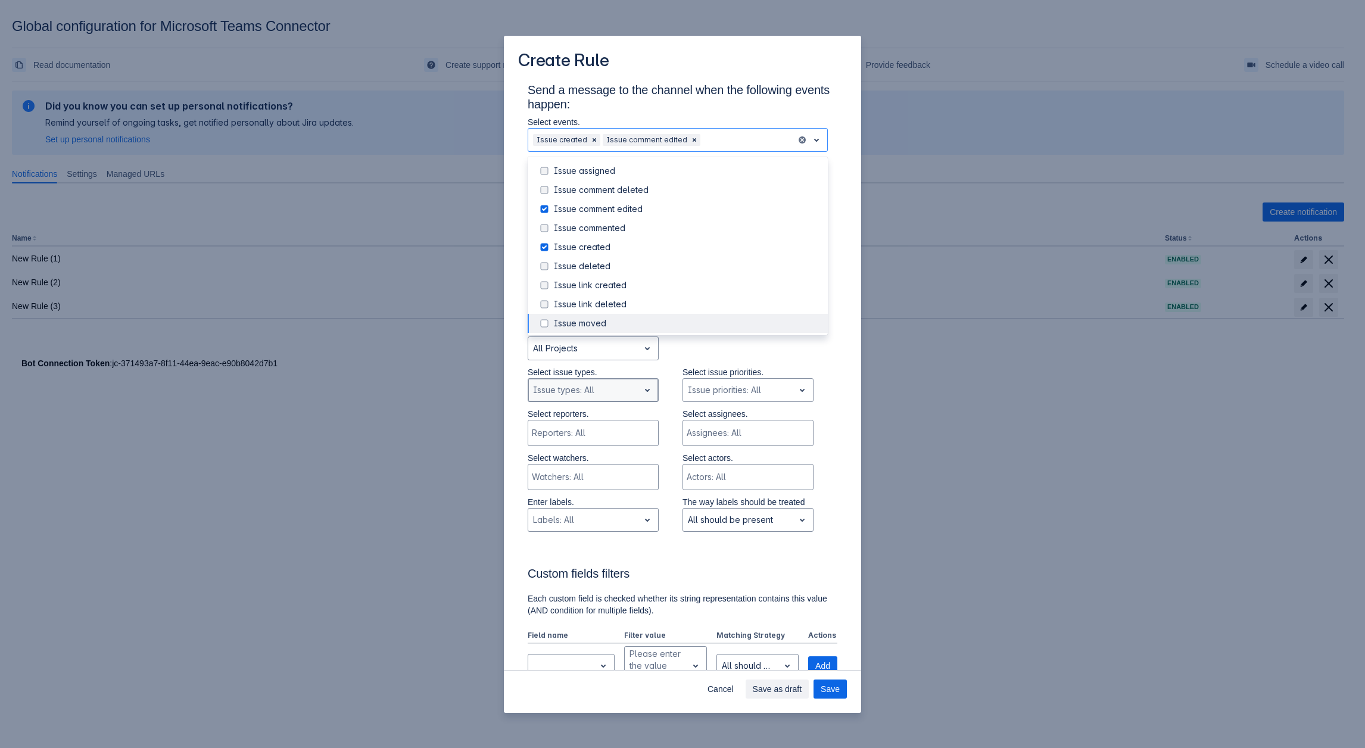
click at [624, 385] on div "Scrollable content" at bounding box center [583, 390] width 101 height 14
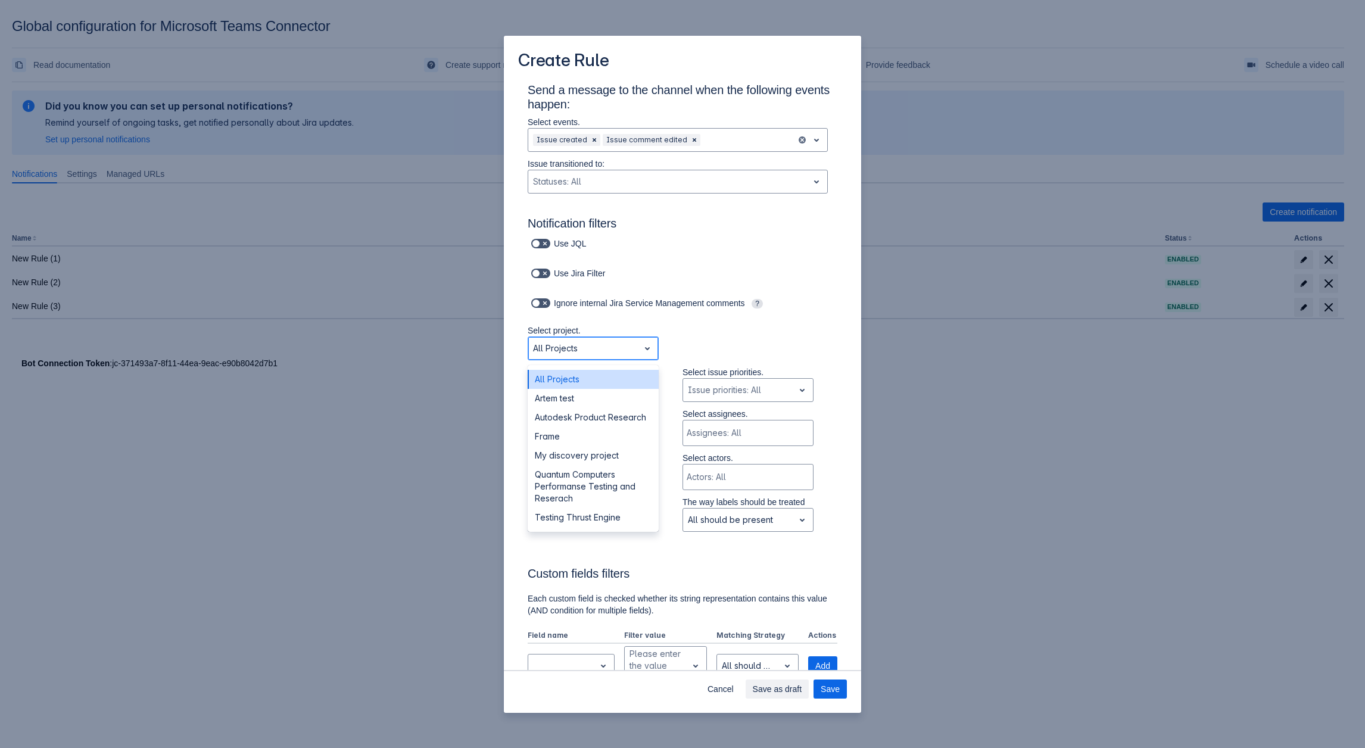
click at [585, 347] on div "Scrollable content" at bounding box center [583, 348] width 101 height 14
click at [587, 415] on div "Autodesk Product Research" at bounding box center [593, 417] width 131 height 19
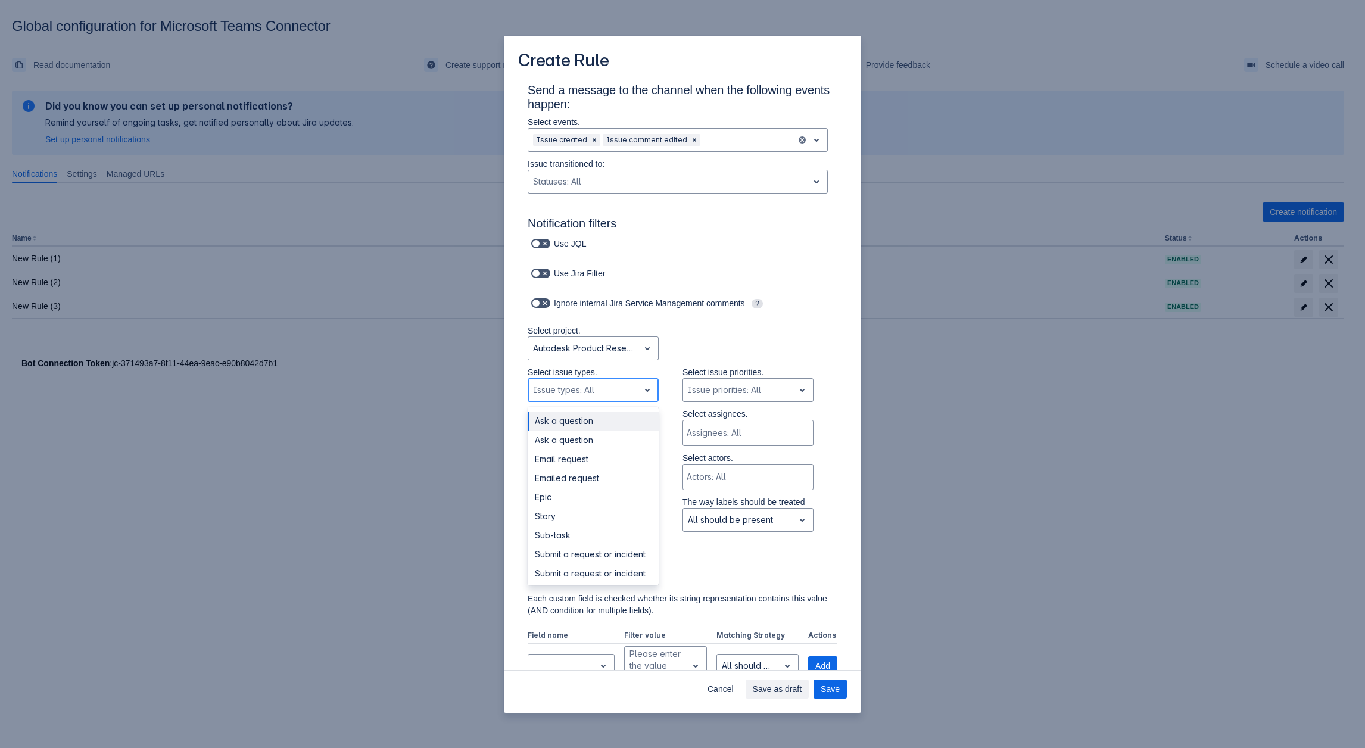
click at [575, 396] on div "Scrollable content" at bounding box center [583, 390] width 101 height 14
click at [593, 503] on p "Enter labels." at bounding box center [593, 502] width 131 height 12
click at [575, 404] on div "Select issue types. , multiple selections available, Issue types: All" at bounding box center [593, 387] width 131 height 42
click at [575, 394] on div "Scrollable content" at bounding box center [583, 390] width 101 height 14
click at [575, 450] on div "Submit a request or incident" at bounding box center [593, 459] width 131 height 19
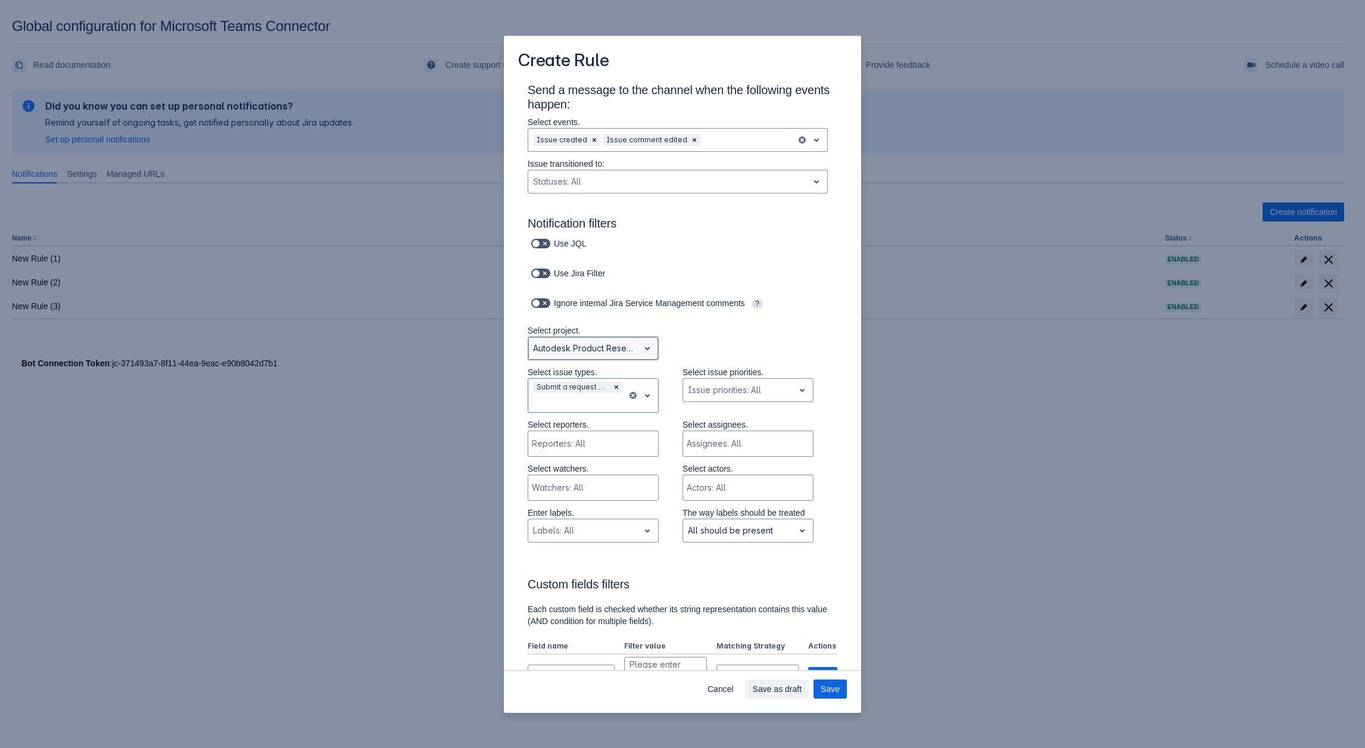
click at [641, 346] on span "open" at bounding box center [647, 348] width 14 height 14
click at [567, 401] on div "Artem test" at bounding box center [593, 398] width 131 height 19
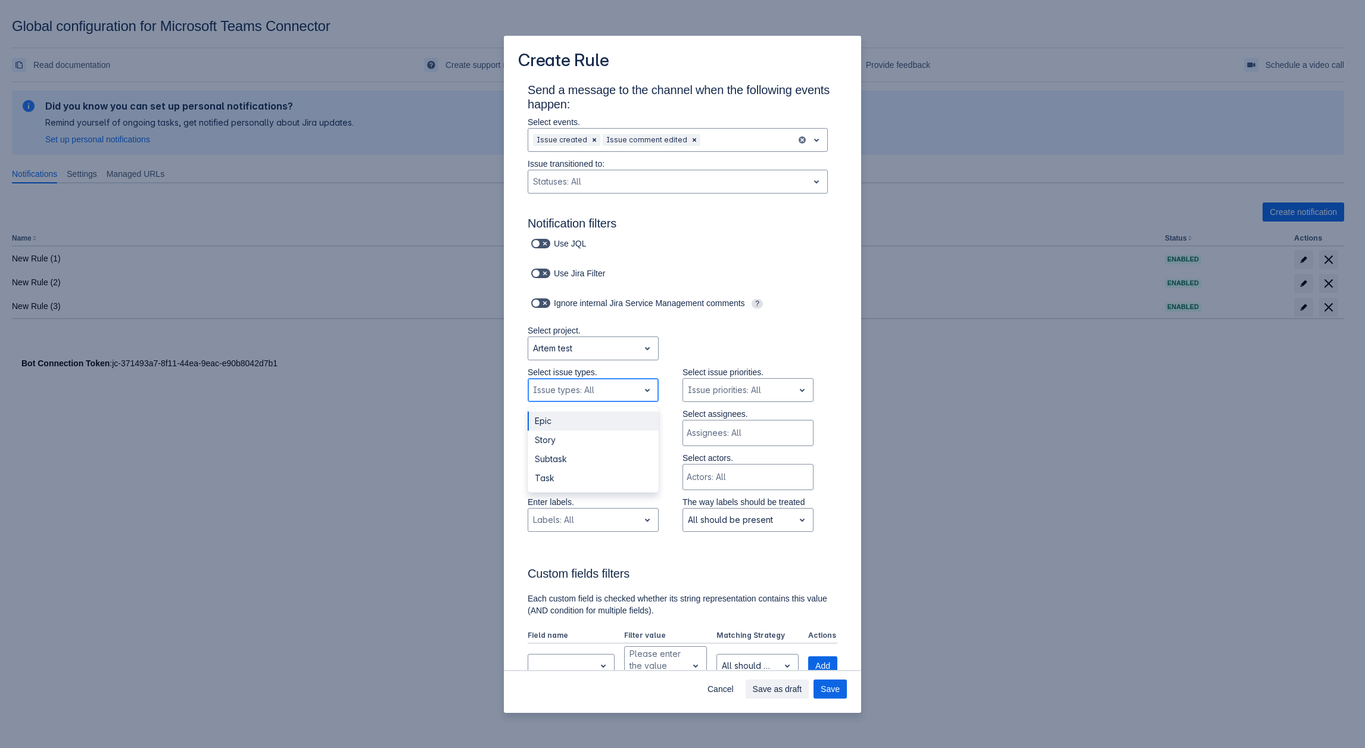
click at [612, 396] on div "Scrollable content" at bounding box center [583, 390] width 101 height 14
click at [578, 468] on div "Subtask" at bounding box center [593, 459] width 131 height 19
drag, startPoint x: 595, startPoint y: 396, endPoint x: 590, endPoint y: 405, distance: 10.4
click at [593, 397] on div "Scrollable content" at bounding box center [601, 390] width 41 height 14
click at [566, 426] on div "Epic" at bounding box center [593, 421] width 131 height 19
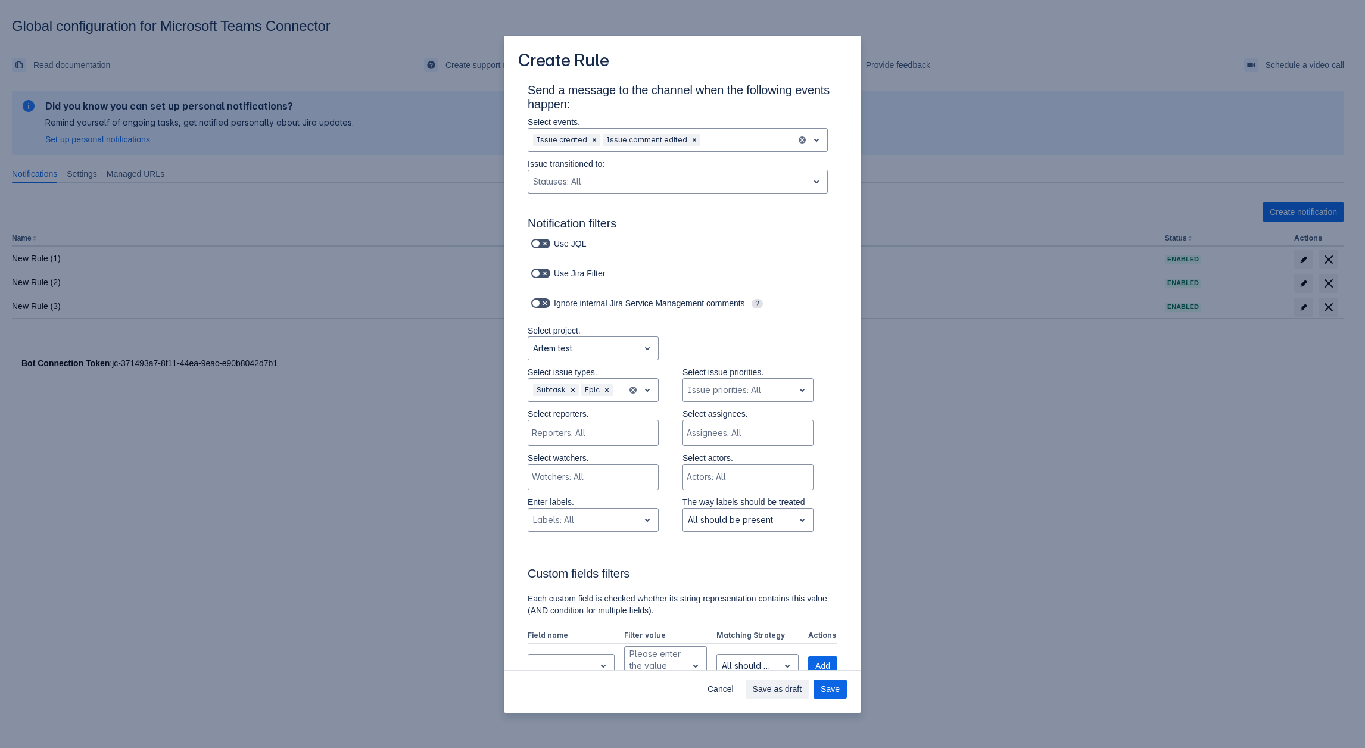
click at [591, 364] on div "Select project. Artem test" at bounding box center [593, 346] width 131 height 42
click at [615, 396] on input "Scrollable content" at bounding box center [616, 390] width 2 height 12
click at [594, 442] on div "Task" at bounding box center [593, 440] width 131 height 19
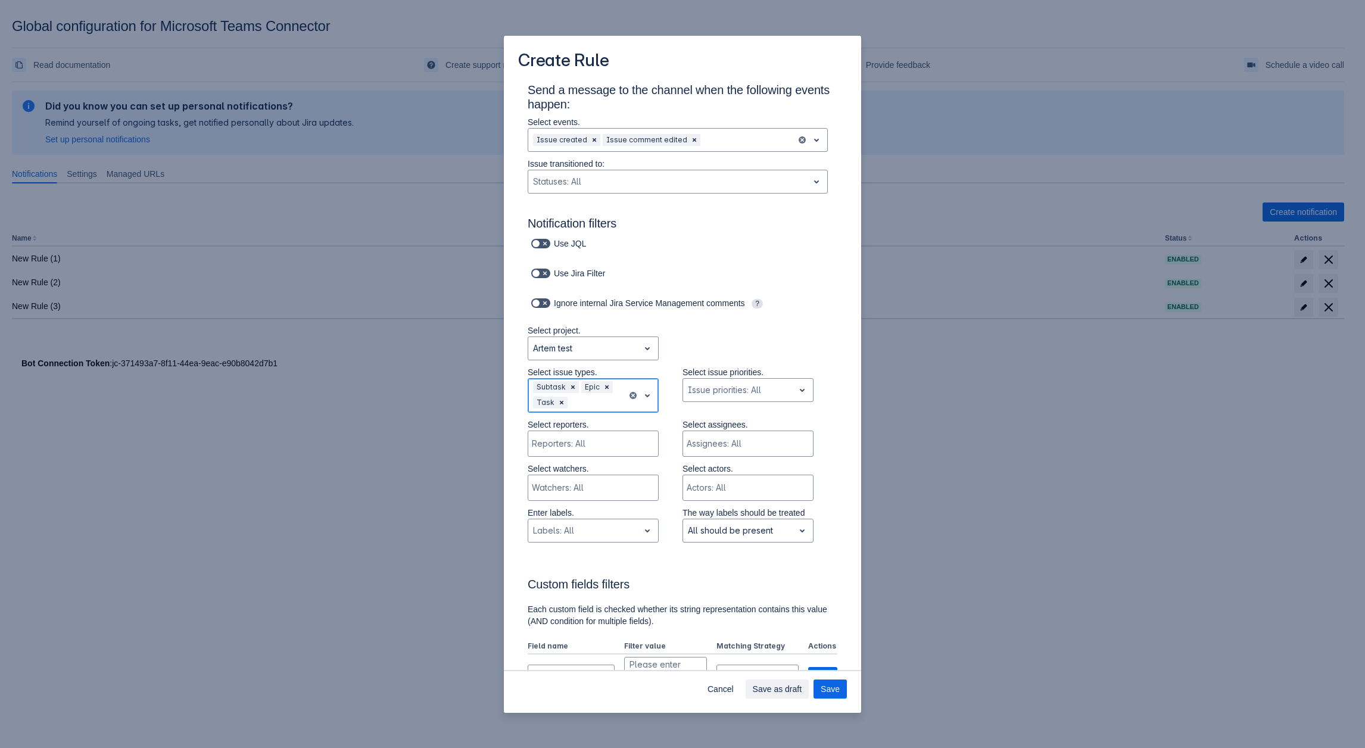
click at [609, 402] on div "Scrollable content" at bounding box center [596, 402] width 52 height 14
click at [578, 434] on div "Story" at bounding box center [593, 431] width 131 height 19
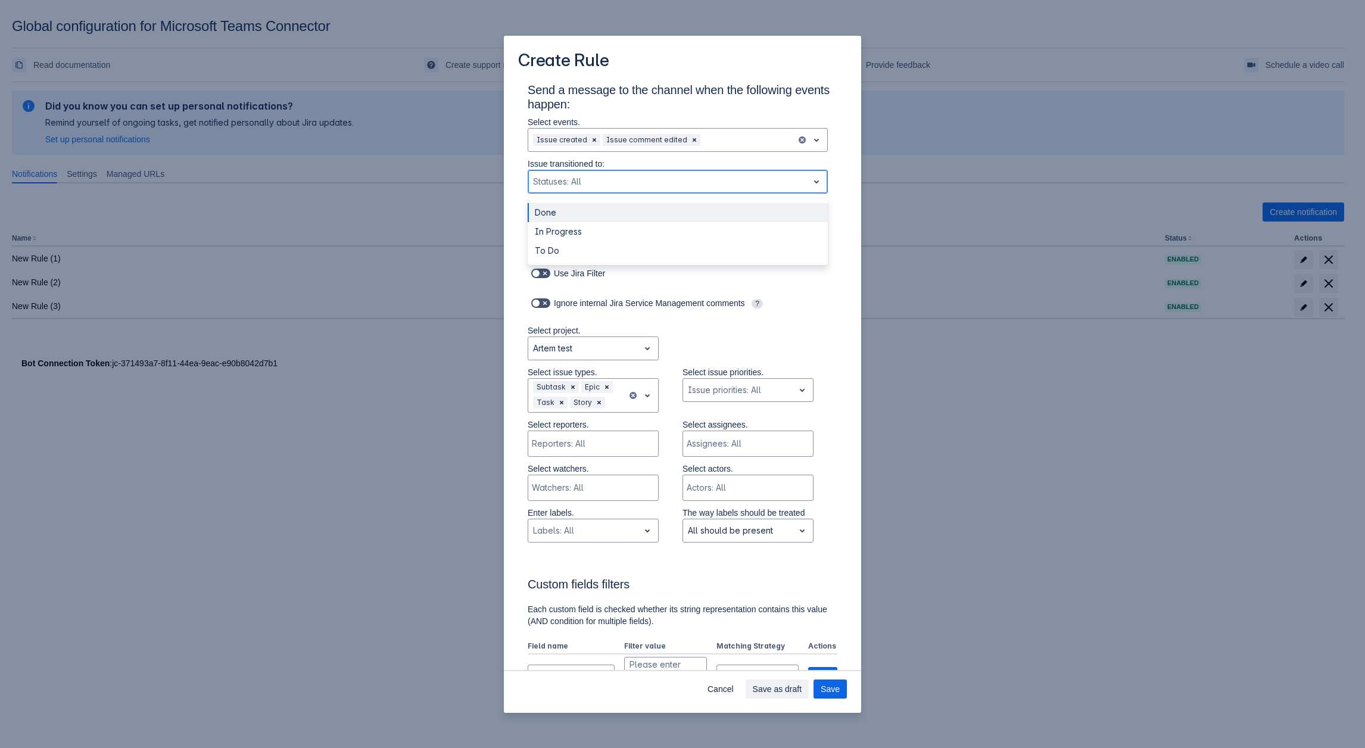
click at [590, 191] on div "Statuses: All" at bounding box center [668, 181] width 280 height 19
click at [584, 213] on div "Done" at bounding box center [678, 212] width 300 height 19
click at [608, 188] on div "Scrollable content" at bounding box center [681, 182] width 220 height 14
drag, startPoint x: 592, startPoint y: 208, endPoint x: 583, endPoint y: 216, distance: 11.8
click at [590, 208] on div "In Progress" at bounding box center [678, 212] width 300 height 19
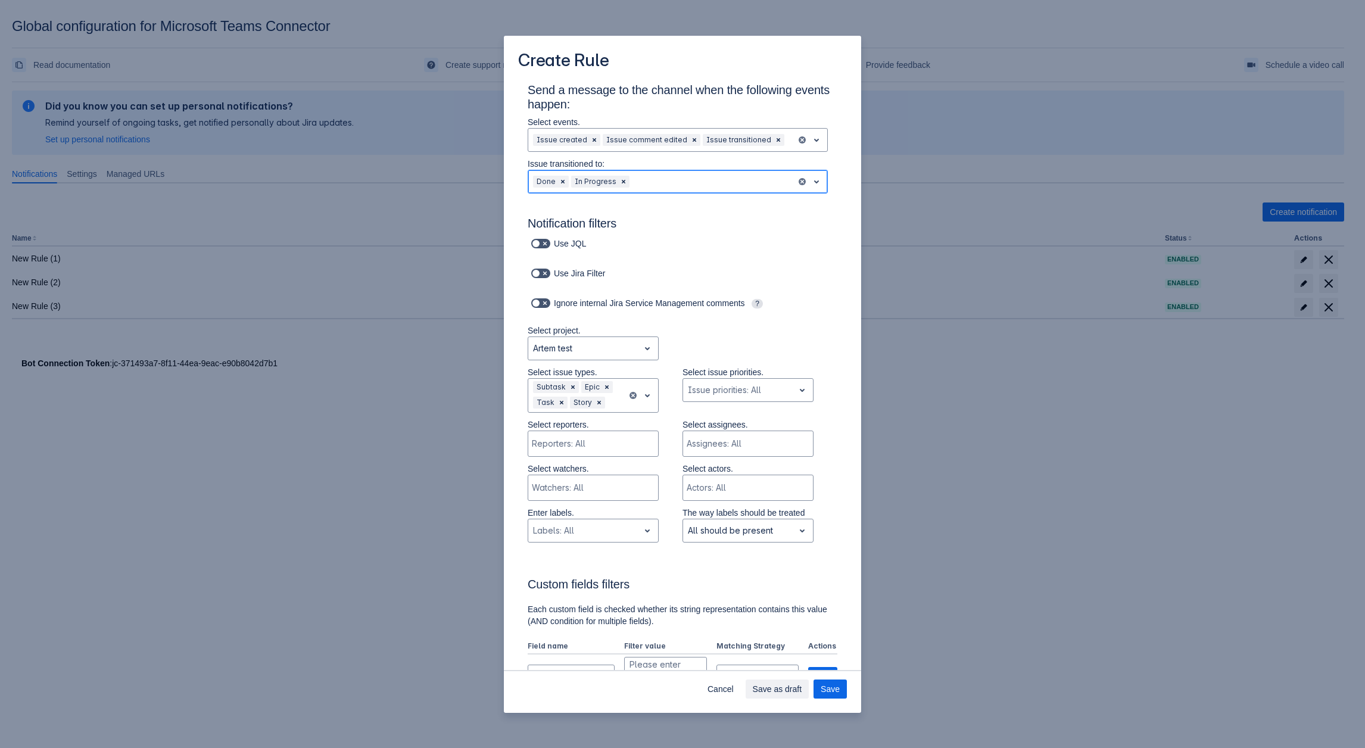
click at [653, 178] on div "Scrollable content" at bounding box center [712, 182] width 160 height 14
click at [621, 212] on div "To Do" at bounding box center [678, 212] width 300 height 19
click at [833, 689] on span "Save" at bounding box center [830, 689] width 19 height 19
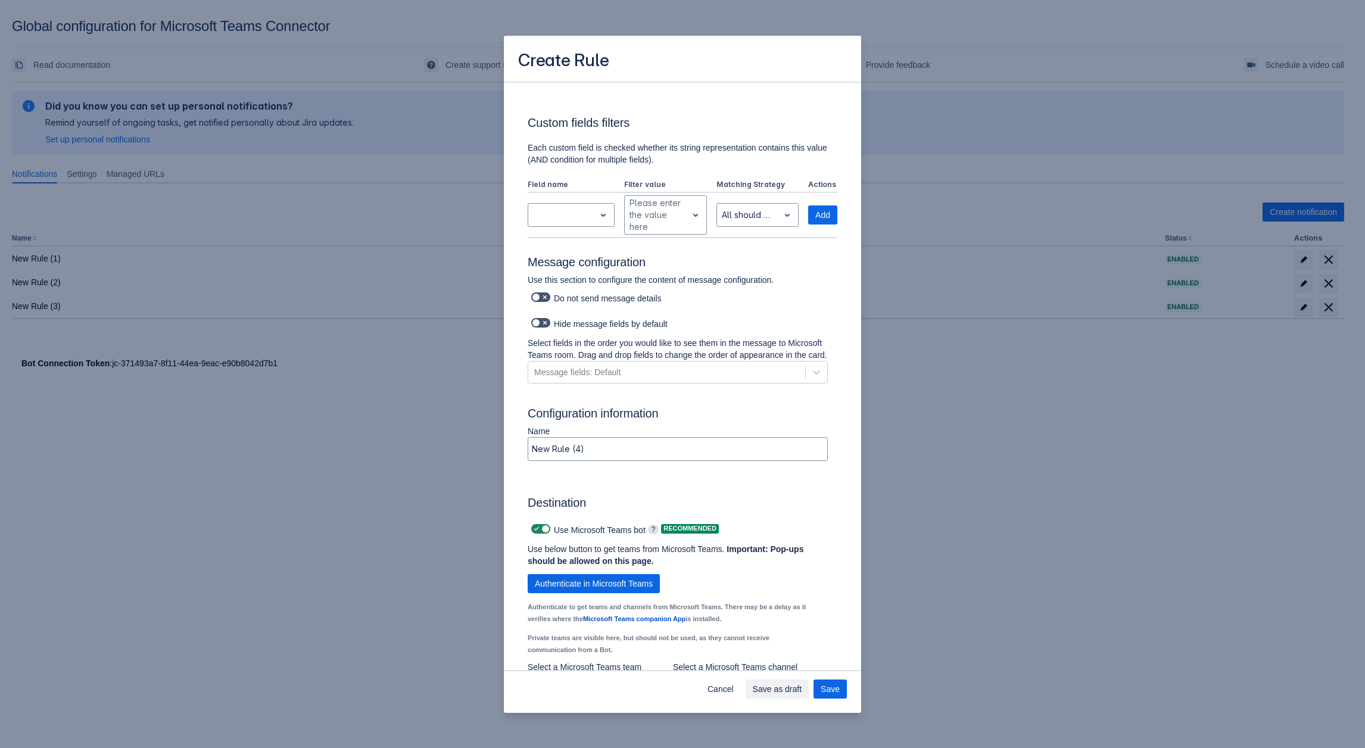
scroll to position [593, 0]
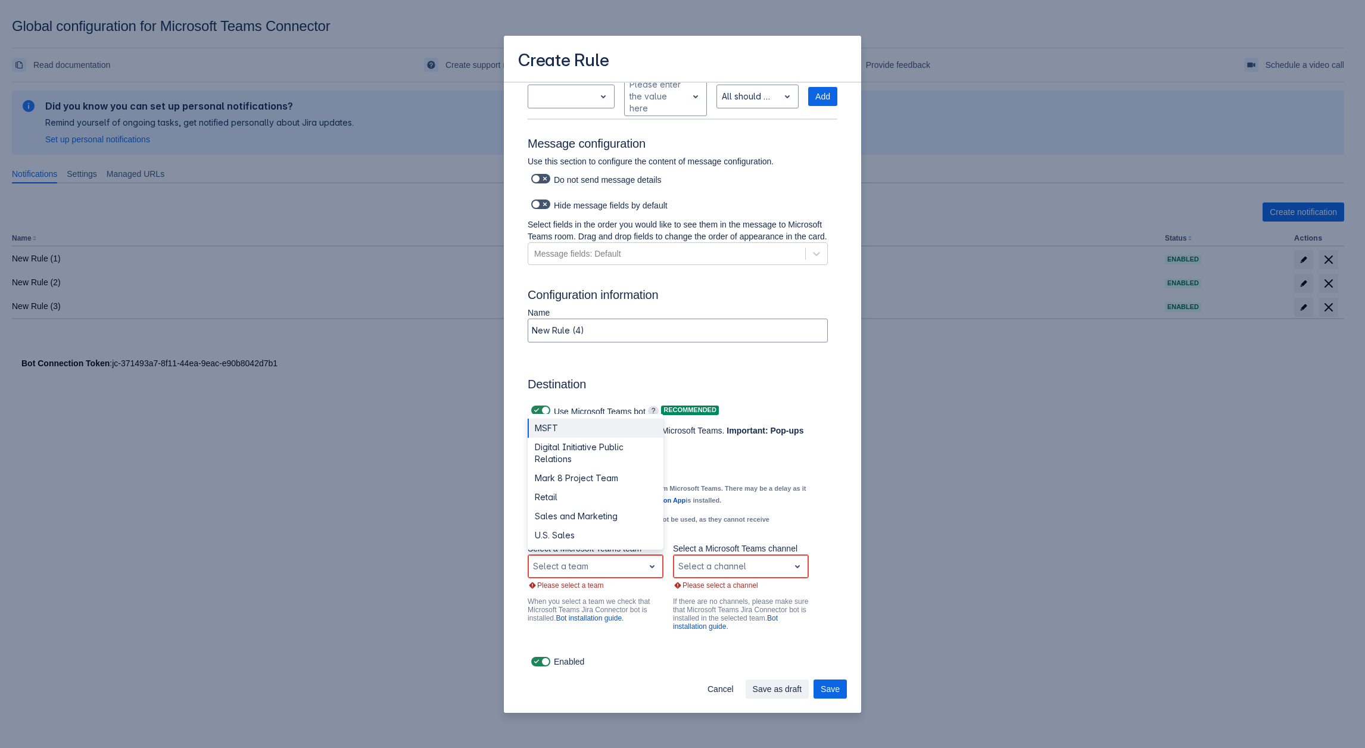
click at [638, 555] on div "Select a team" at bounding box center [596, 567] width 136 height 24
drag, startPoint x: 586, startPoint y: 472, endPoint x: 641, endPoint y: 504, distance: 64.1
click at [585, 472] on div "Mark 8 Project Team" at bounding box center [596, 478] width 136 height 19
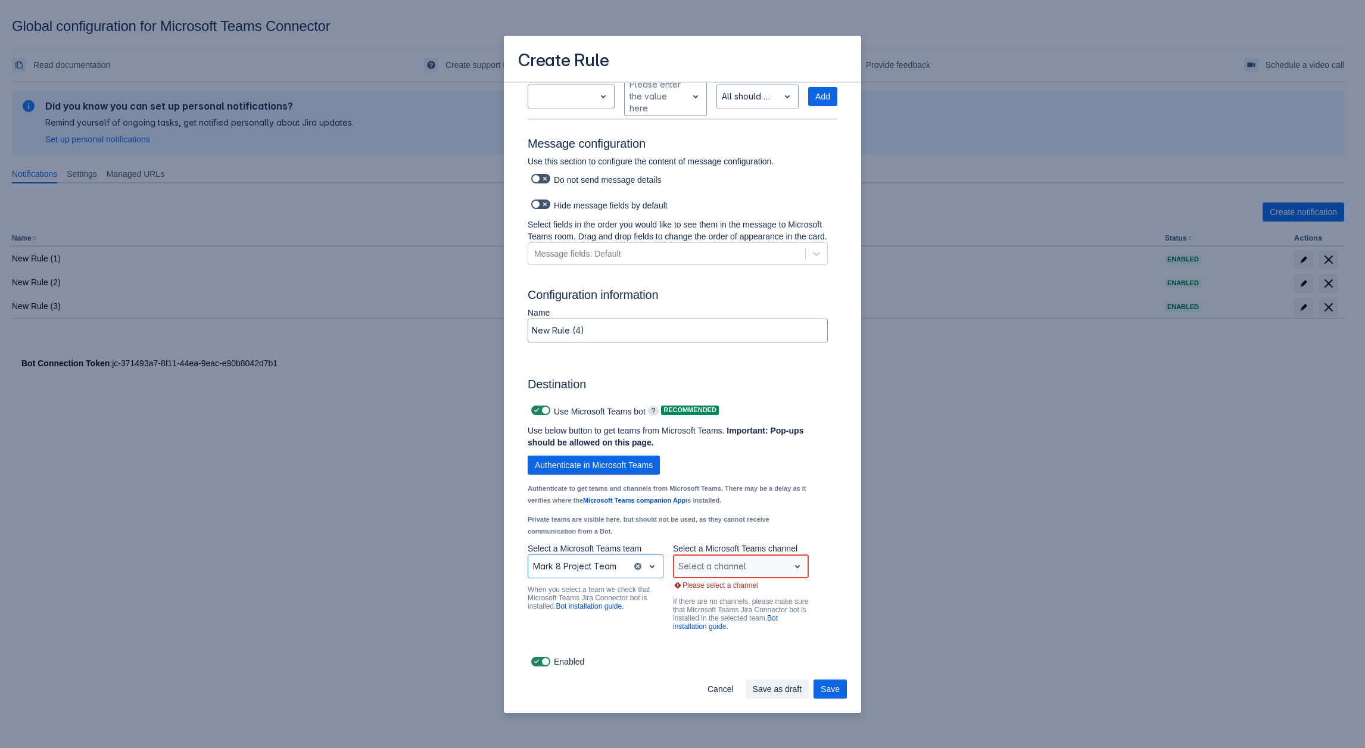
click at [733, 562] on div "Scrollable content" at bounding box center [731, 566] width 106 height 14
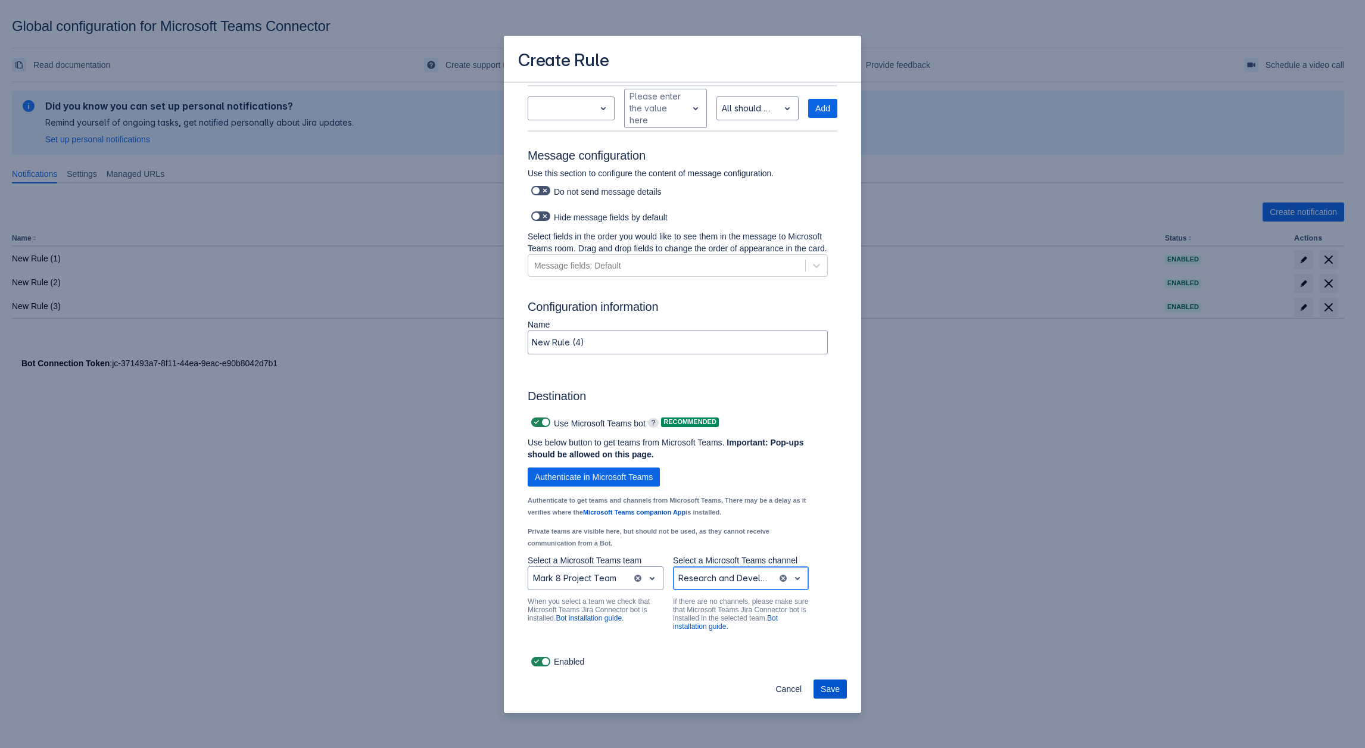
click at [837, 684] on span "Save" at bounding box center [830, 689] width 19 height 19
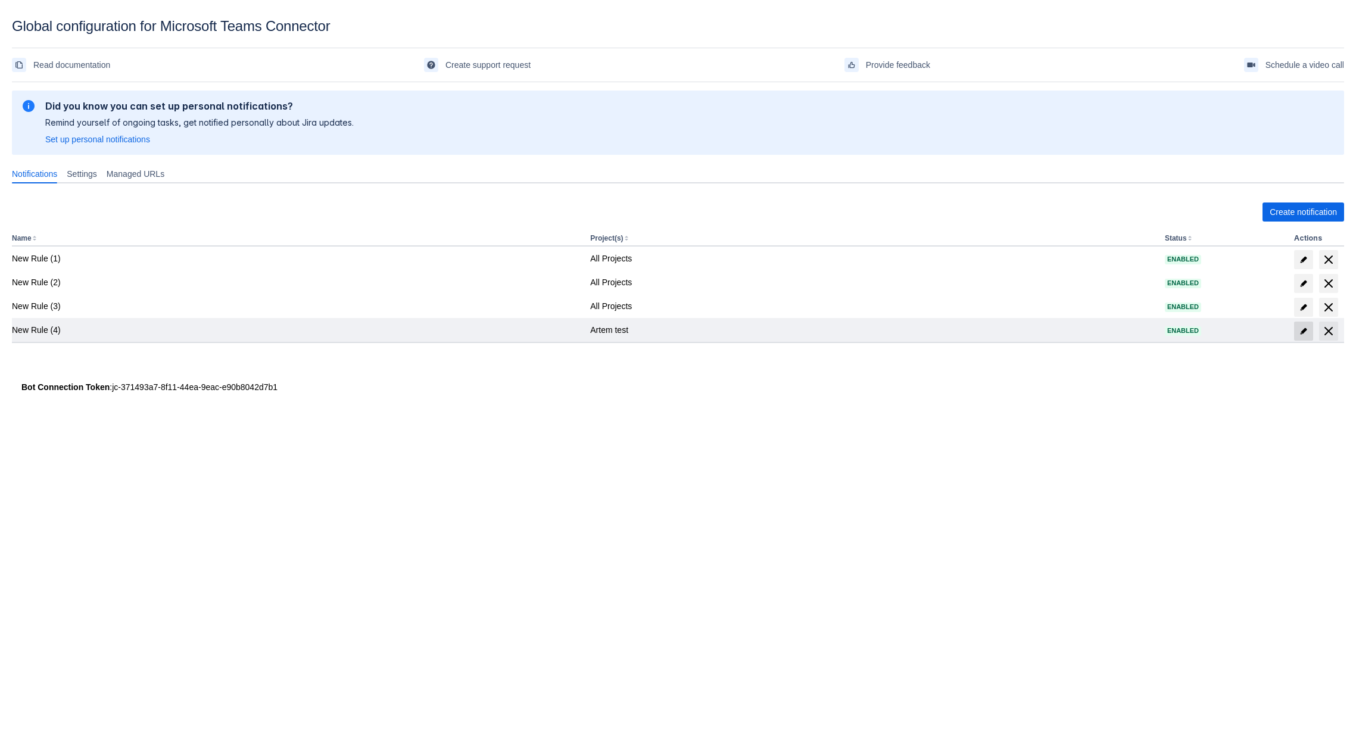
click at [1307, 332] on span "edit" at bounding box center [1304, 331] width 10 height 10
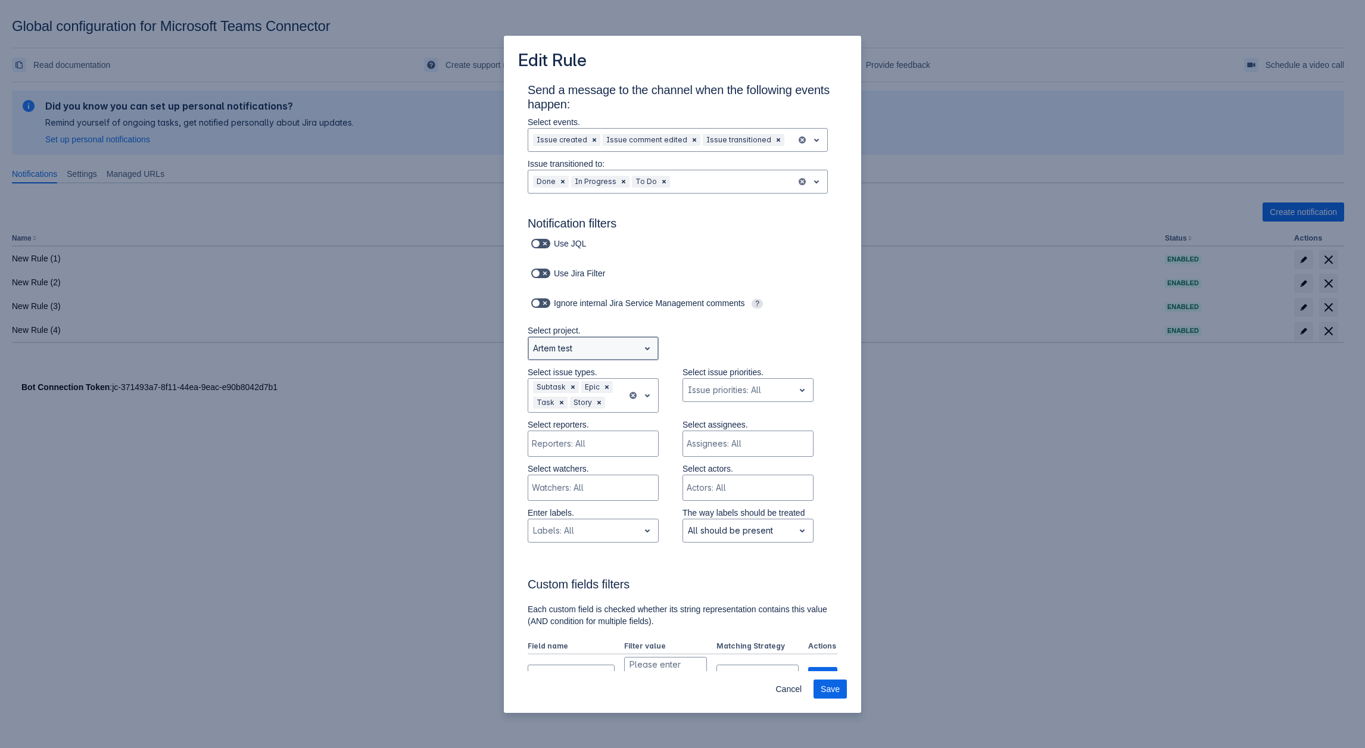
click at [581, 344] on div at bounding box center [583, 348] width 101 height 14
click at [572, 384] on div "All Projects" at bounding box center [593, 379] width 131 height 19
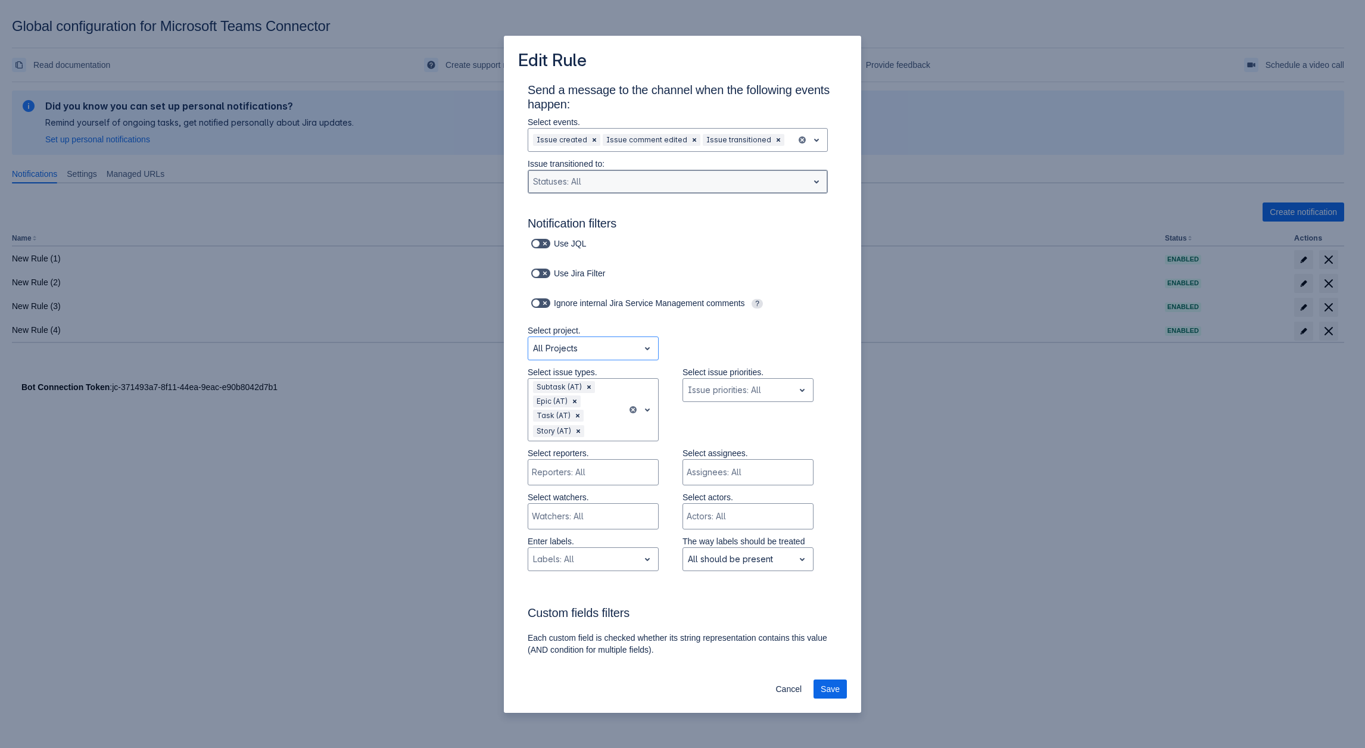
click at [606, 172] on div "Statuses: All" at bounding box center [668, 181] width 280 height 19
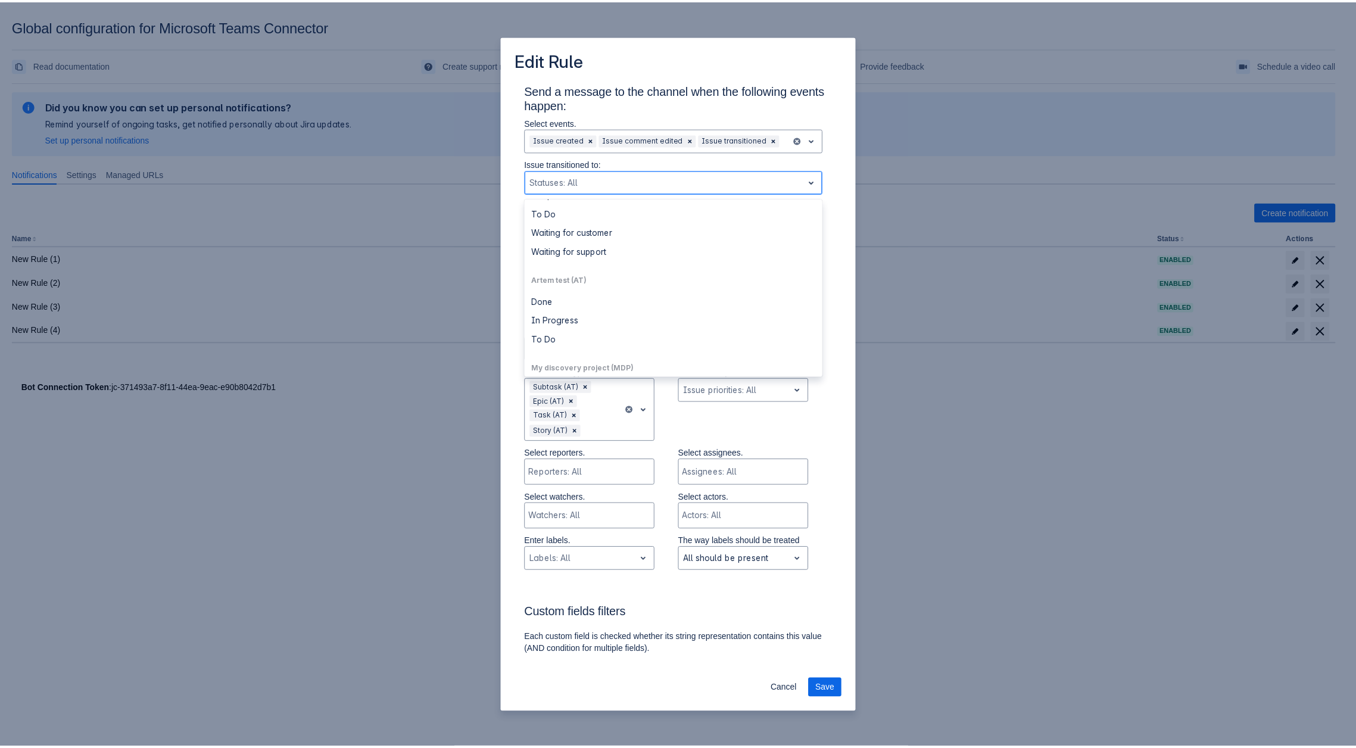
scroll to position [357, 0]
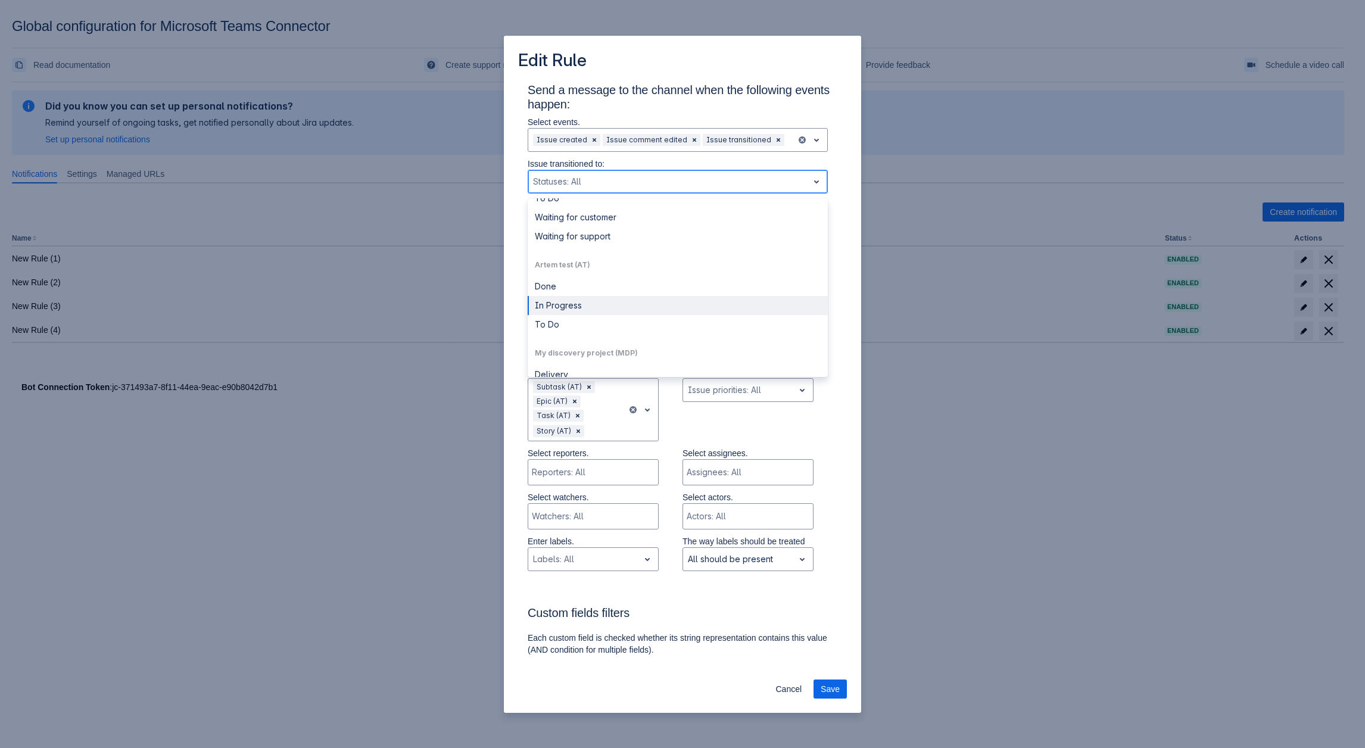
click at [594, 307] on div "In Progress" at bounding box center [678, 305] width 300 height 19
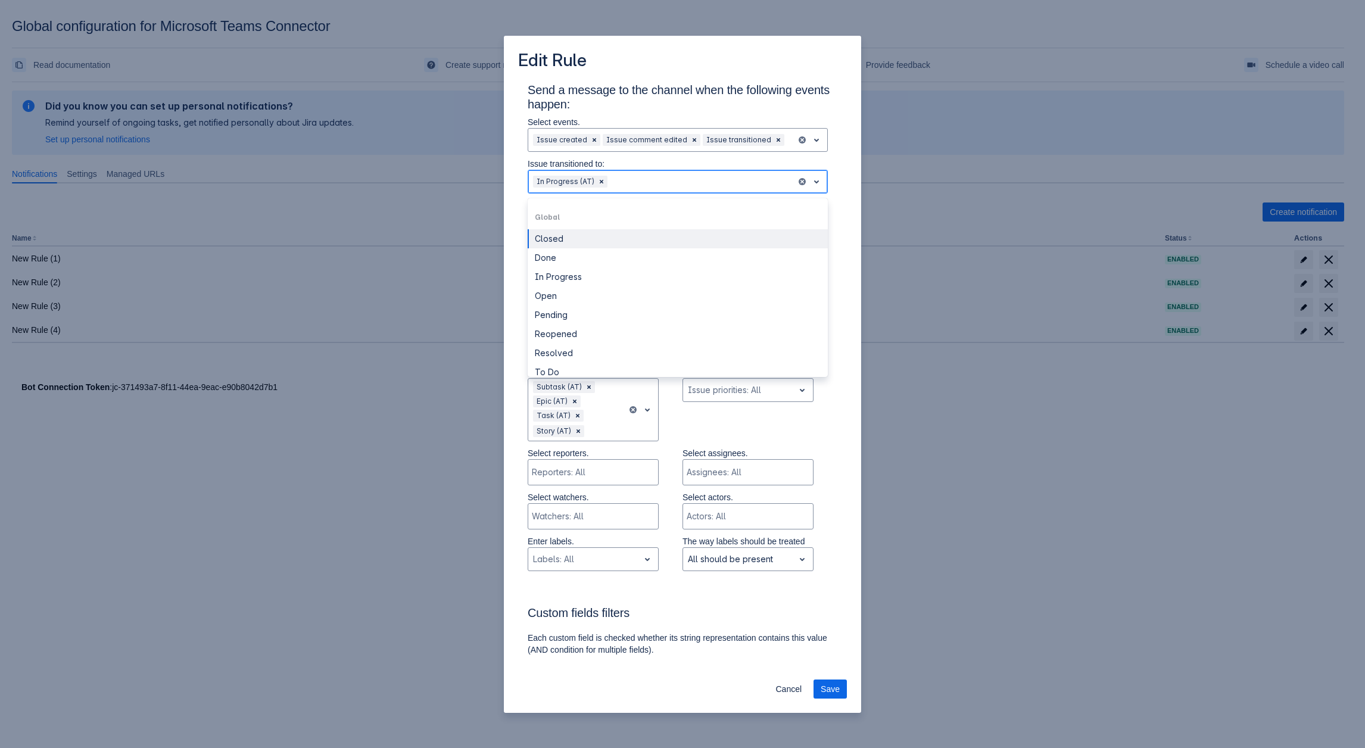
click at [616, 184] on div at bounding box center [701, 182] width 182 height 14
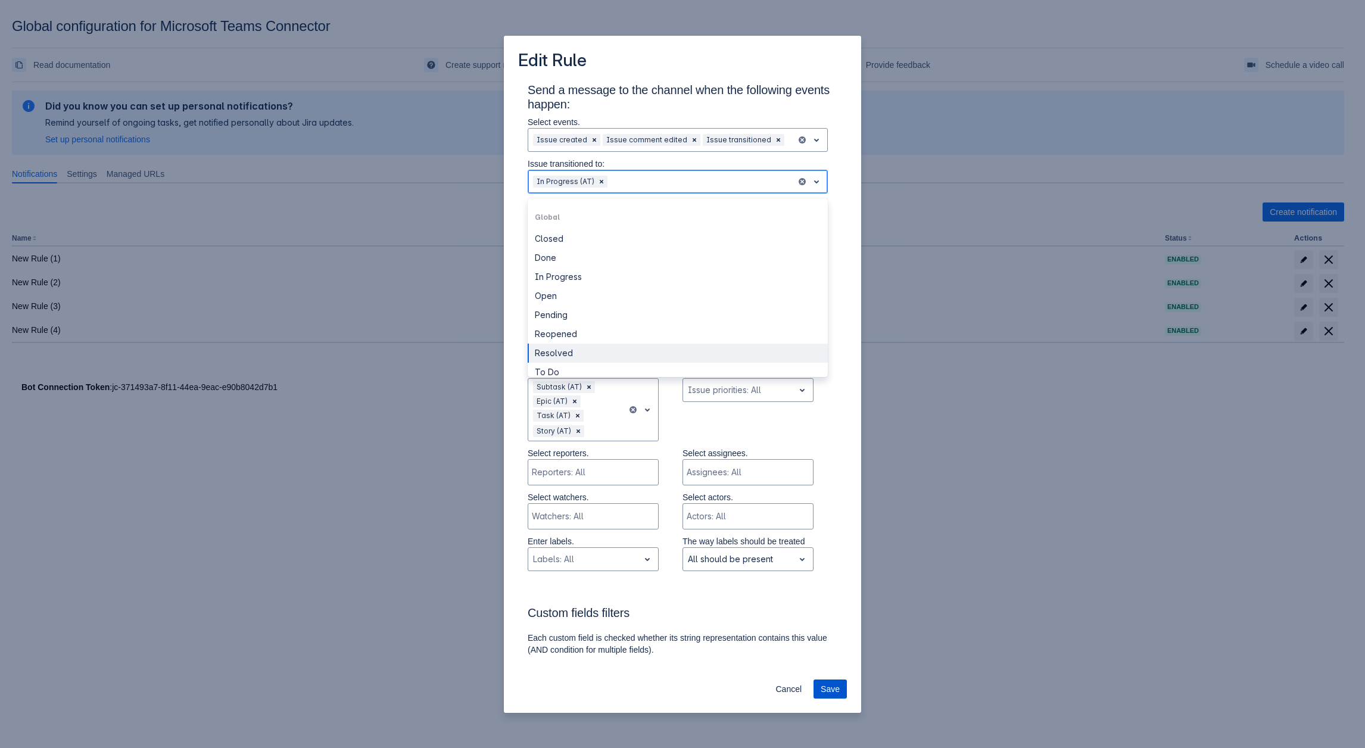
click at [819, 696] on button "Save" at bounding box center [830, 689] width 33 height 19
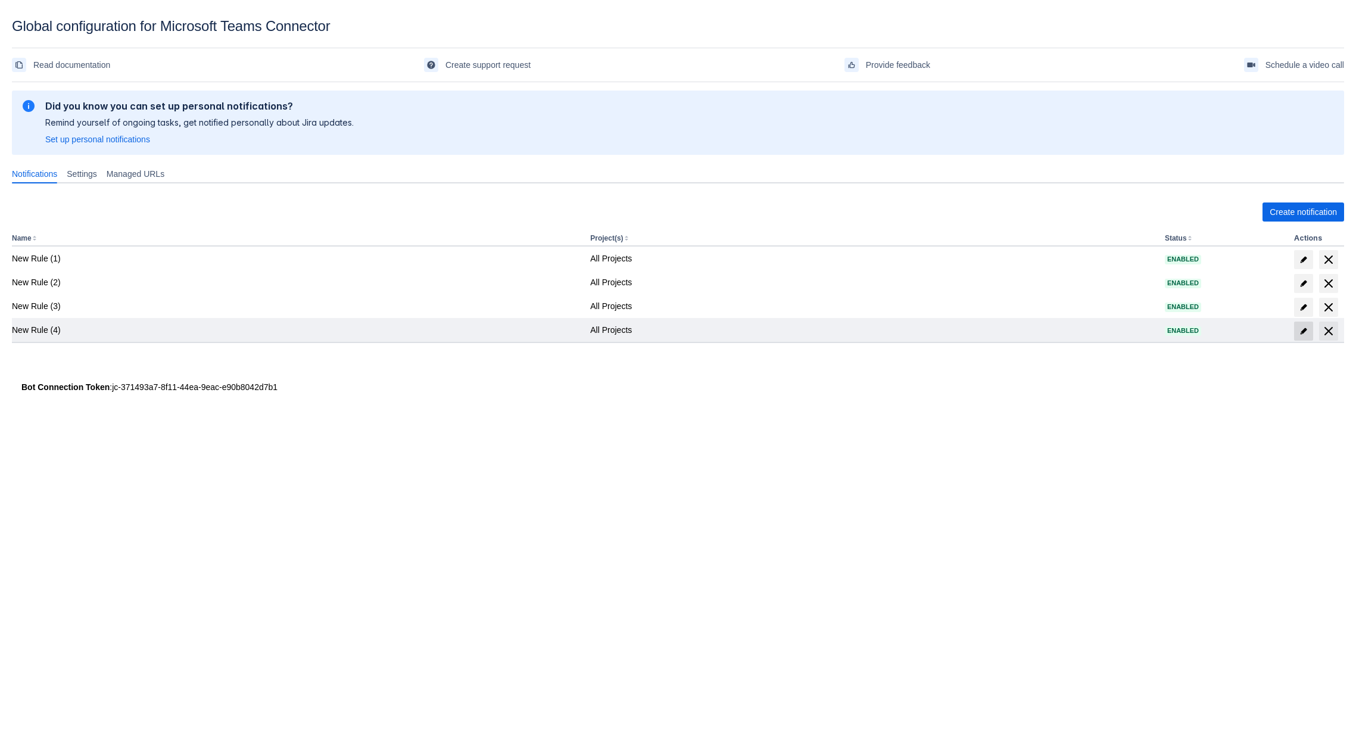
click at [1308, 332] on span "edit" at bounding box center [1304, 331] width 10 height 10
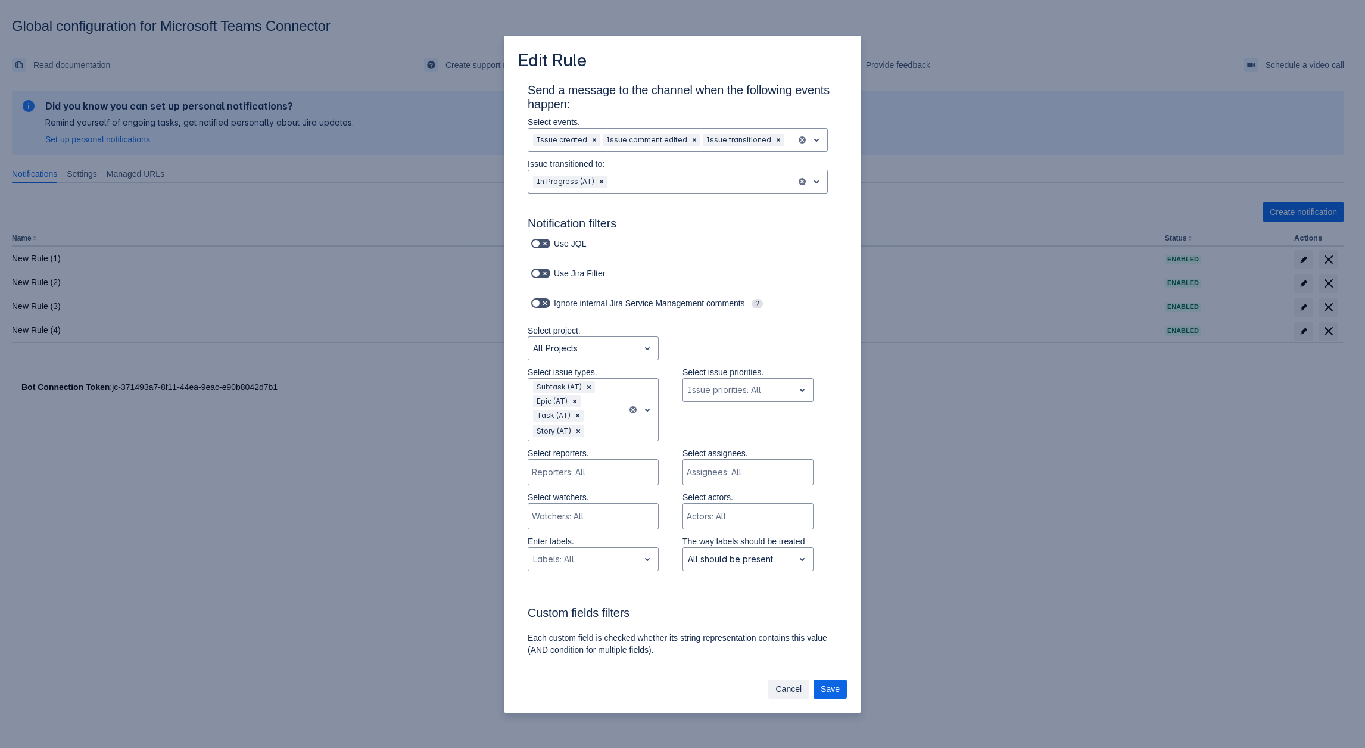
click at [787, 694] on span "Cancel" at bounding box center [788, 689] width 26 height 19
